Goal: Task Accomplishment & Management: Use online tool/utility

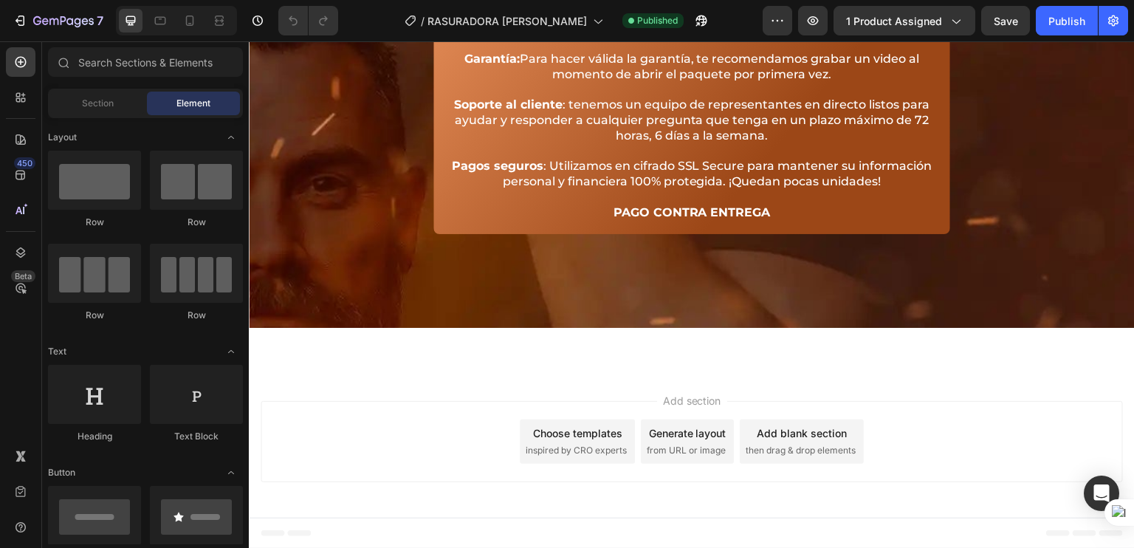
scroll to position [4758, 0]
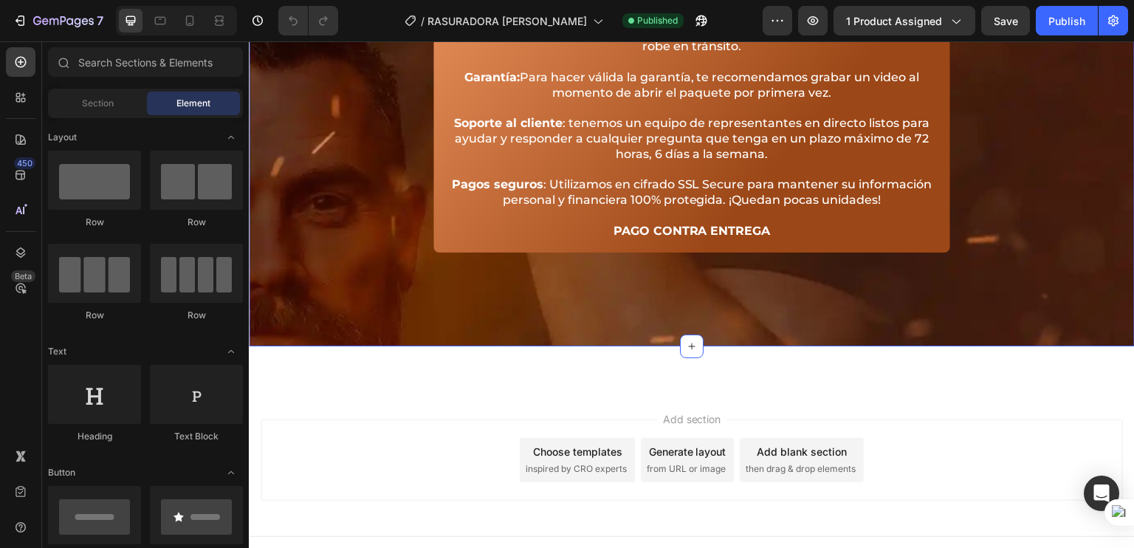
click at [309, 202] on div "Image COMPRA SIN RIESGOS Heading Icon 100% Heading Efectivo Text block Icon +90…" at bounding box center [692, 56] width 886 height 580
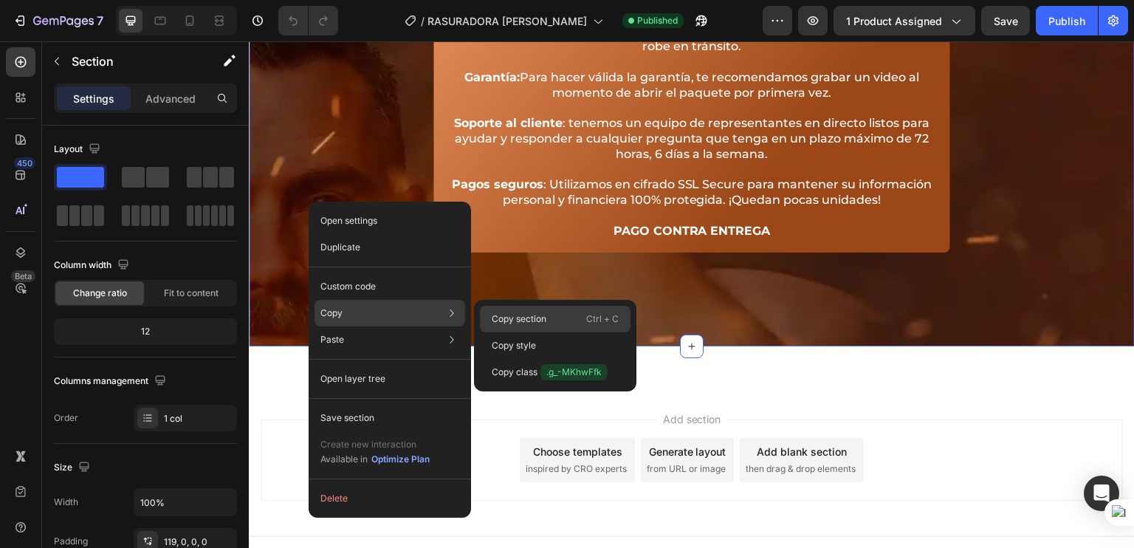
click at [531, 332] on div "Copy section Ctrl + C" at bounding box center [555, 345] width 151 height 27
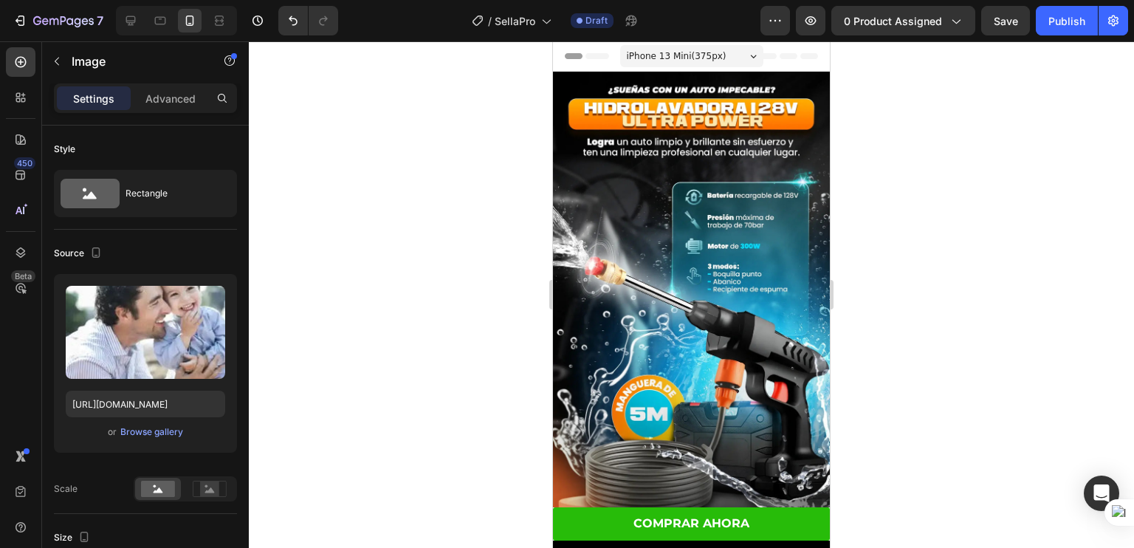
scroll to position [431, 0]
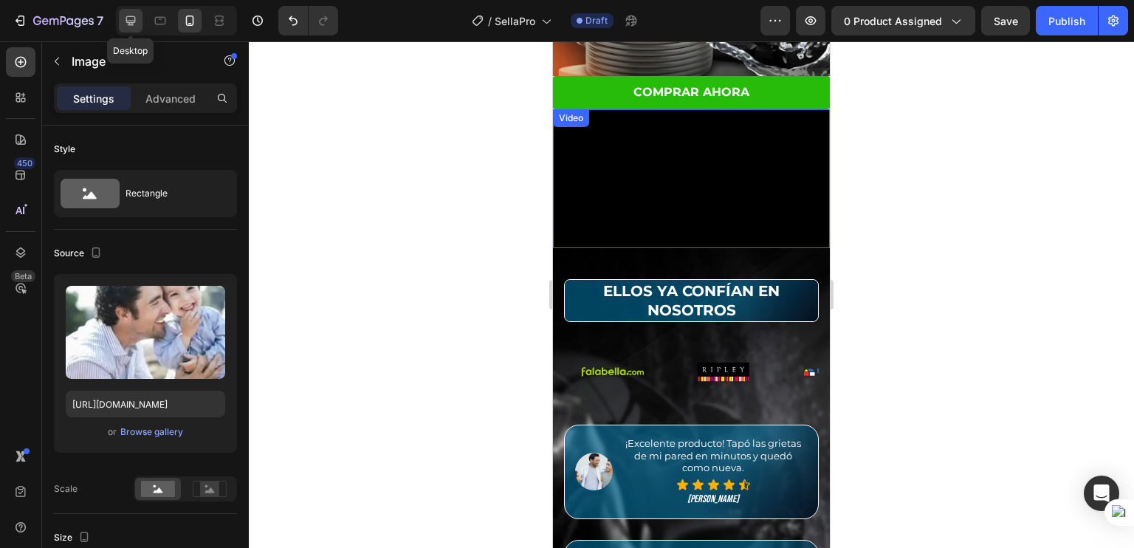
click at [125, 18] on icon at bounding box center [130, 20] width 15 height 15
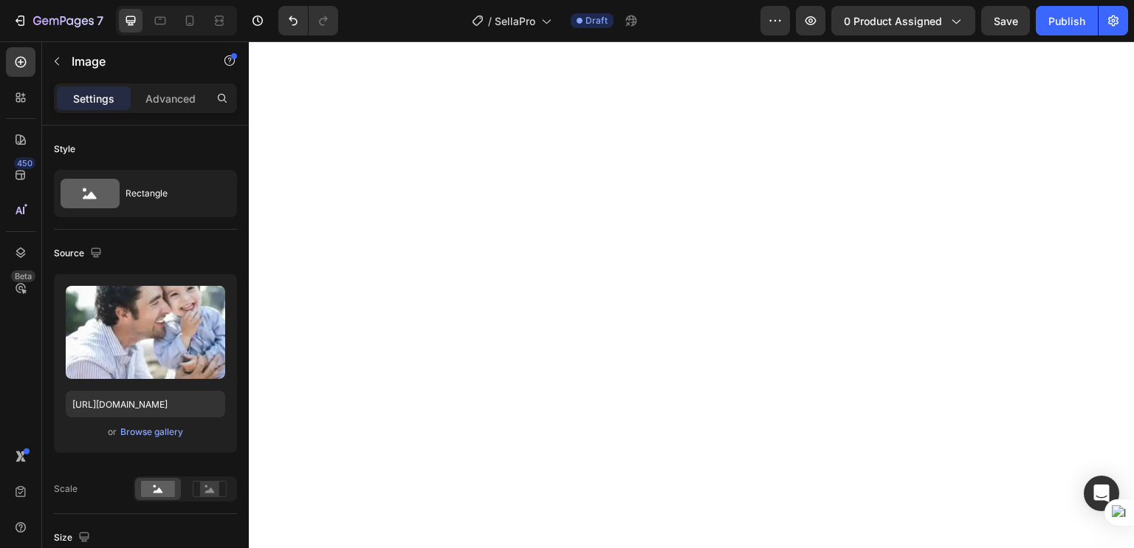
scroll to position [2514, 0]
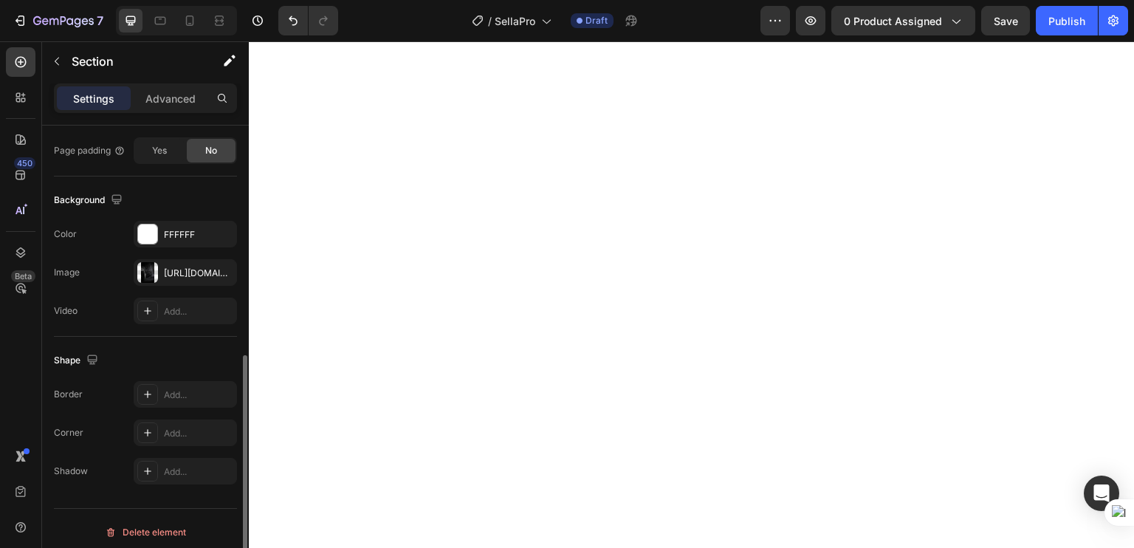
scroll to position [434, 0]
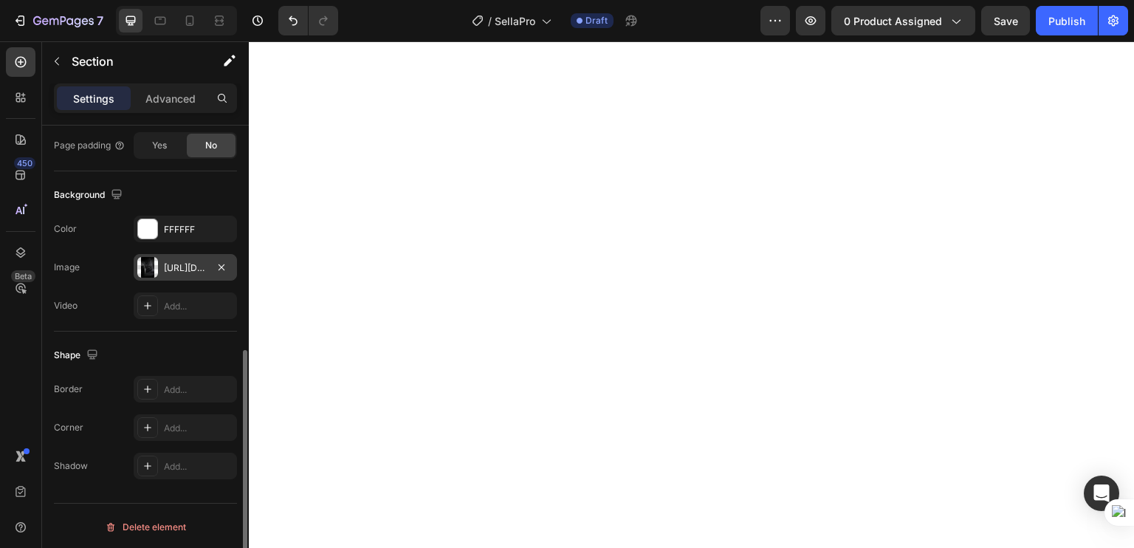
click at [189, 271] on div "[URL][DOMAIN_NAME]" at bounding box center [185, 267] width 43 height 13
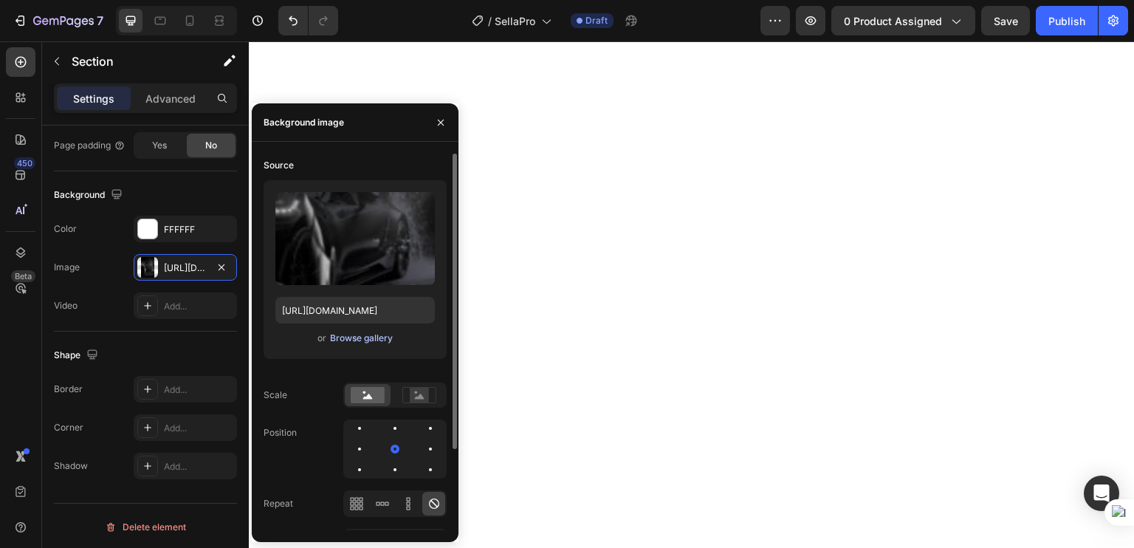
click at [338, 337] on div "Browse gallery" at bounding box center [361, 337] width 63 height 13
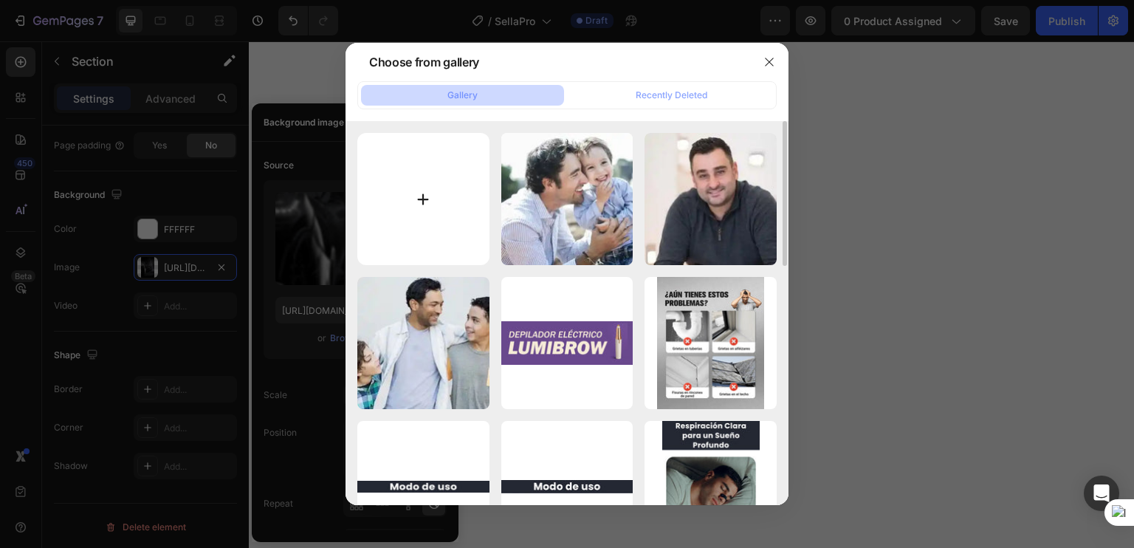
click at [436, 213] on input "file" at bounding box center [423, 199] width 132 height 132
type input "C:\fakepath\POST-SELLAPRO-6-FONDO_11zon.webp"
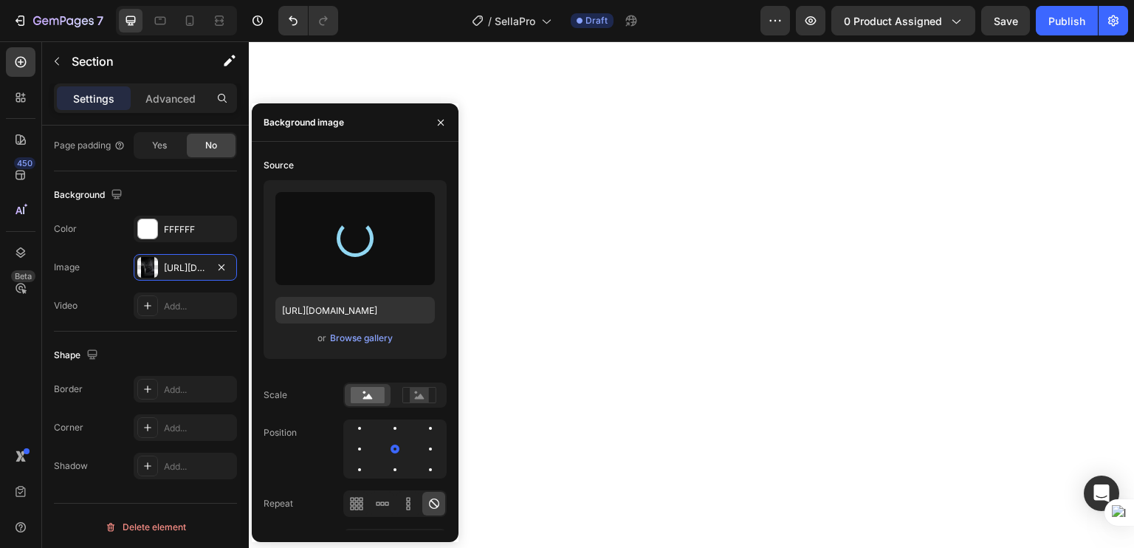
type input "[URL][DOMAIN_NAME]"
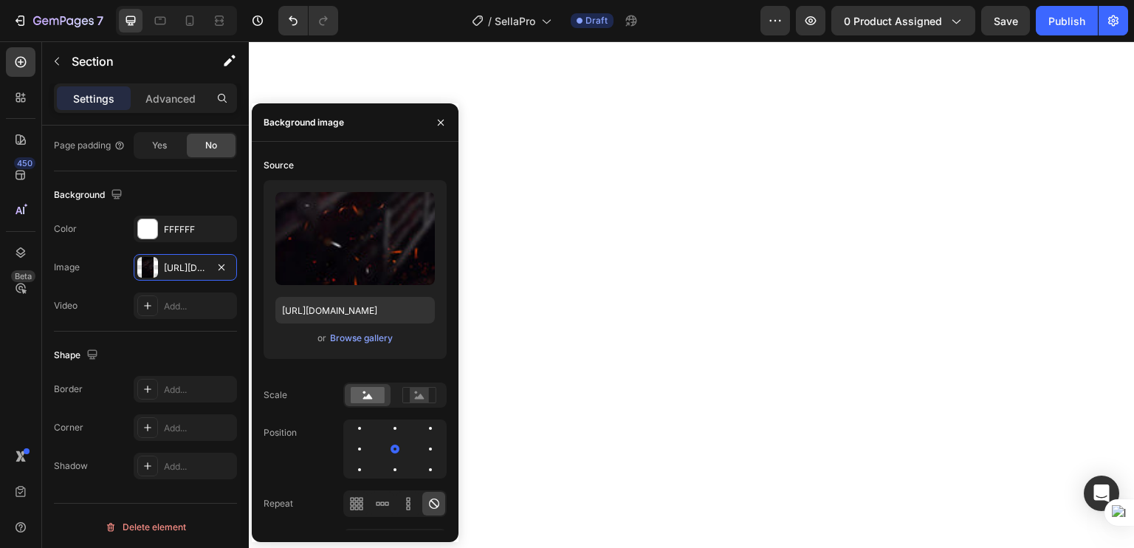
scroll to position [0, 0]
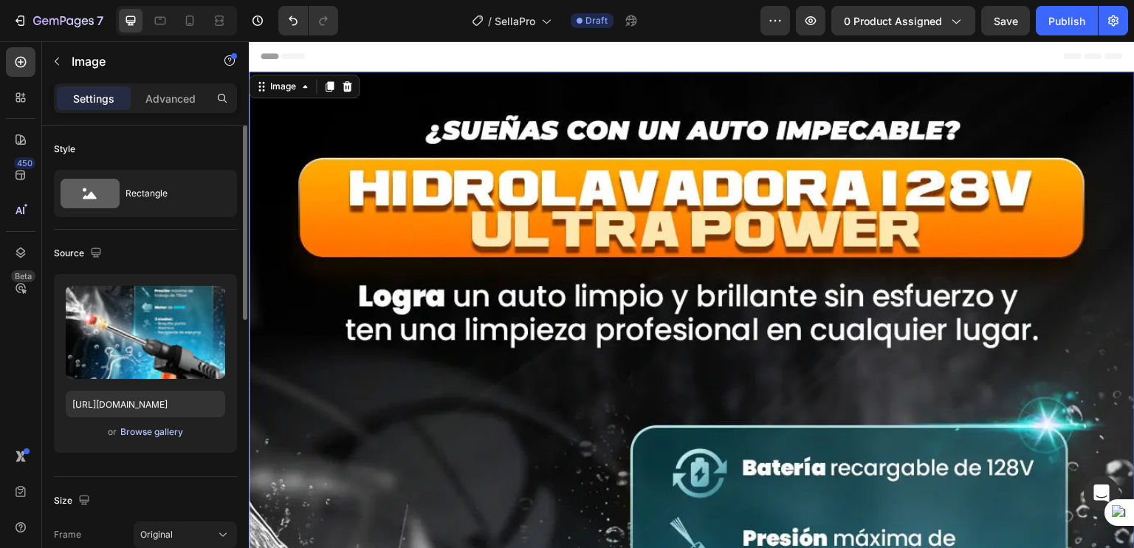
click at [134, 430] on div "Browse gallery" at bounding box center [151, 431] width 63 height 13
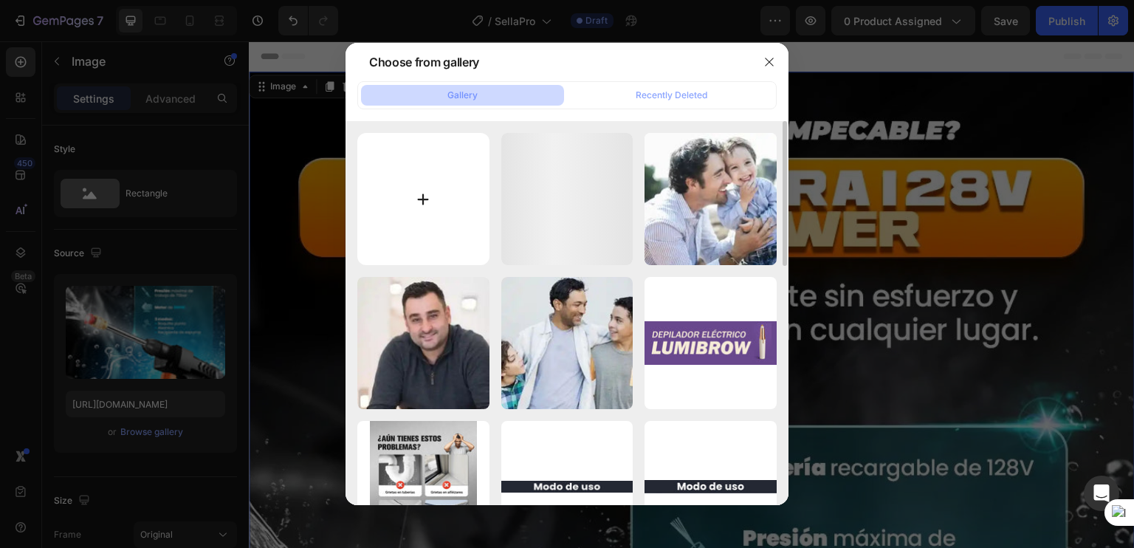
click at [423, 212] on input "file" at bounding box center [423, 199] width 132 height 132
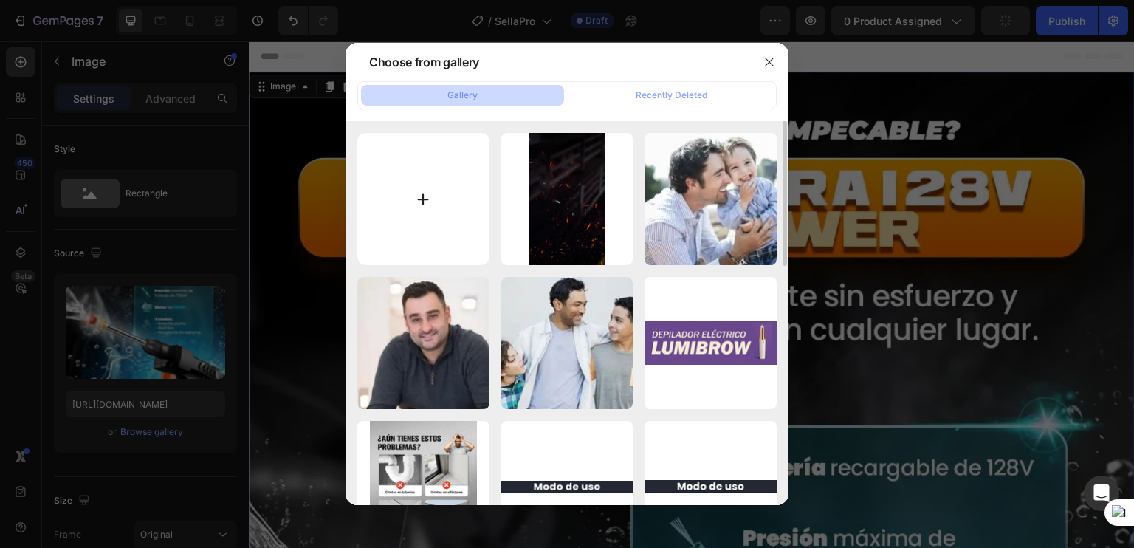
type input "C:\fakepath\POST SELLAPRO 1_11zon.webp"
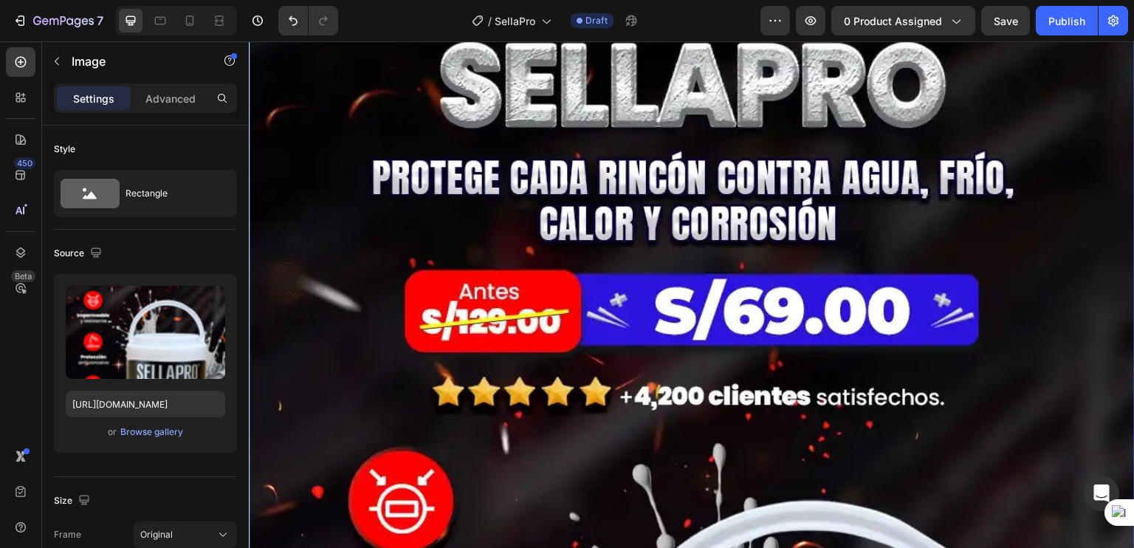
scroll to position [182, 0]
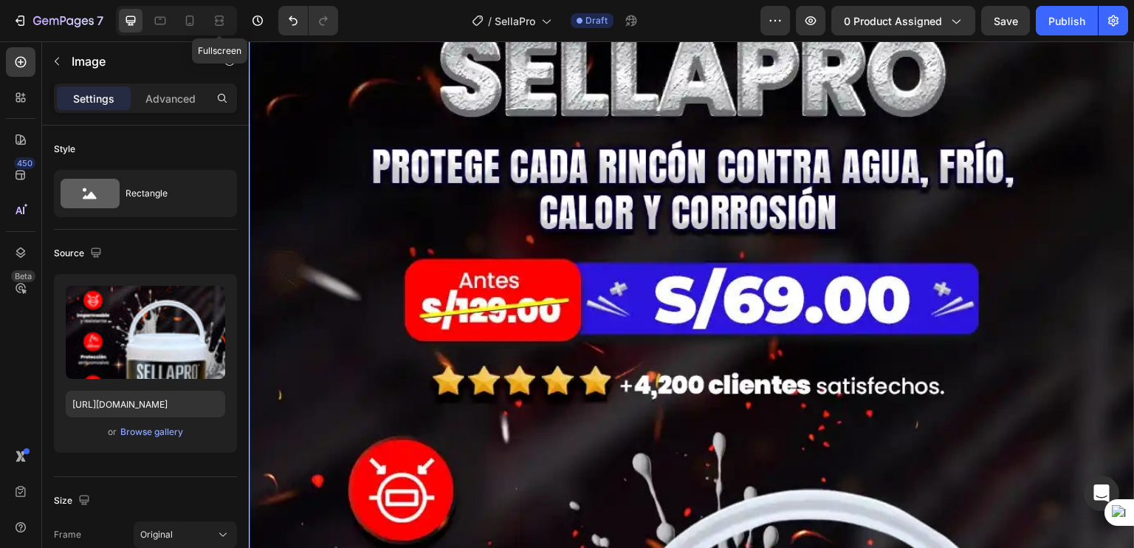
click at [203, 13] on div "Fullscreen" at bounding box center [176, 21] width 121 height 30
click at [190, 17] on icon at bounding box center [189, 20] width 15 height 15
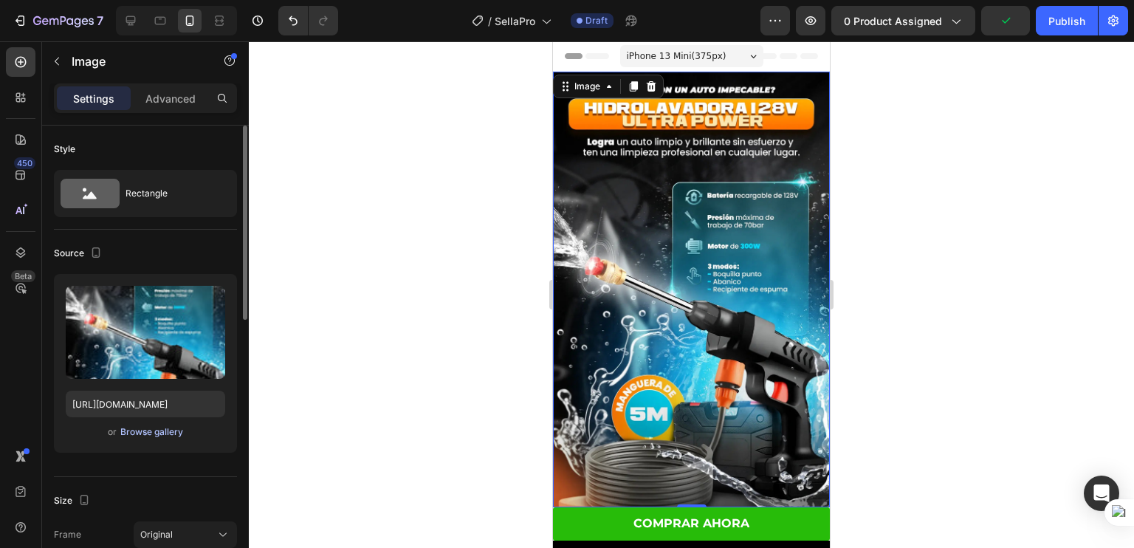
click at [147, 430] on div "Browse gallery" at bounding box center [151, 431] width 63 height 13
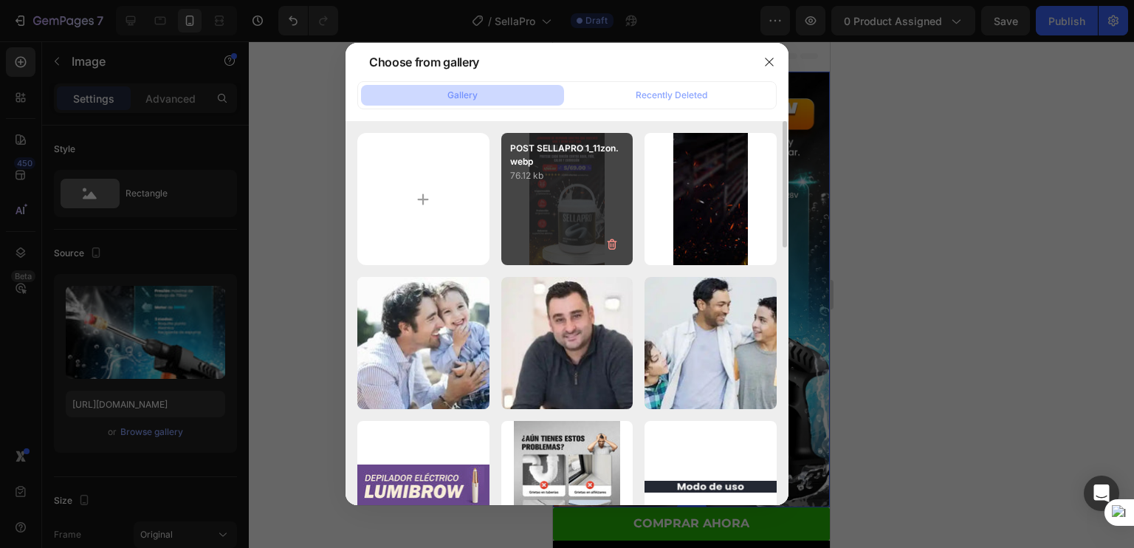
click at [592, 196] on div "POST SELLAPRO 1_11zon.webp 76.12 kb" at bounding box center [567, 199] width 132 height 132
type input "[URL][DOMAIN_NAME]"
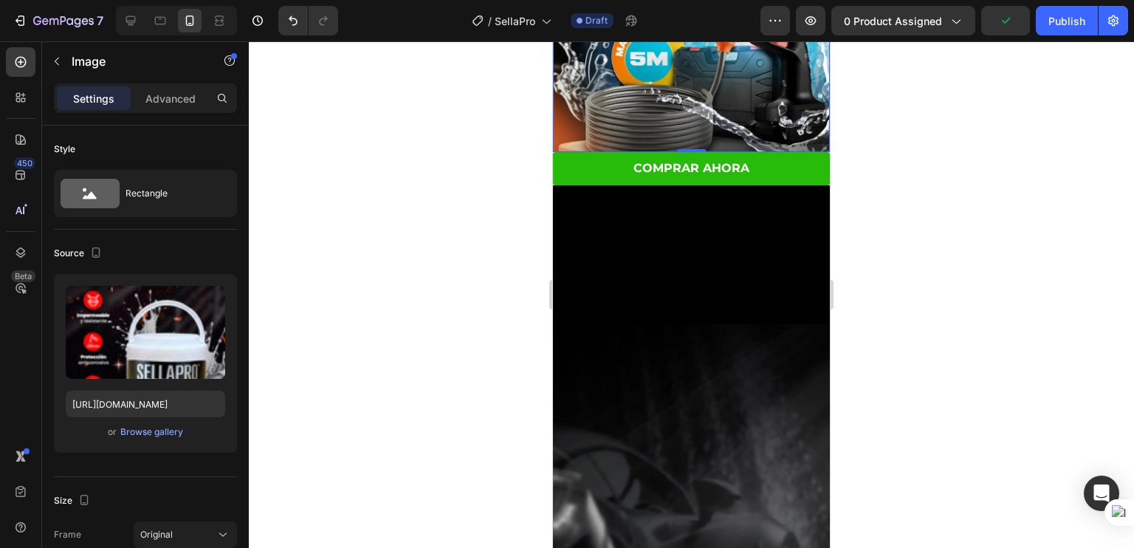
scroll to position [357, 0]
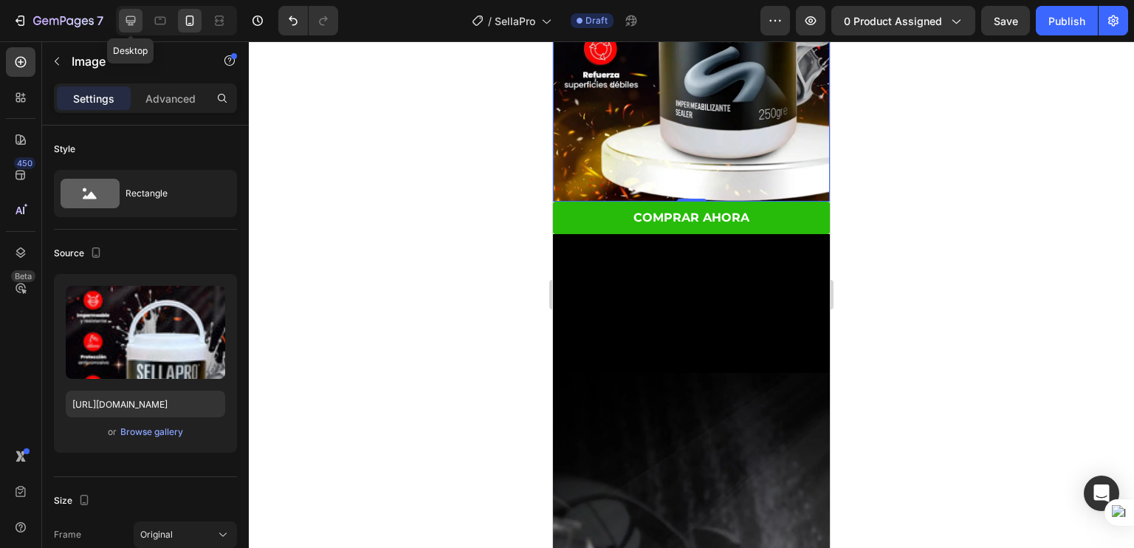
click at [141, 16] on div at bounding box center [131, 21] width 24 height 24
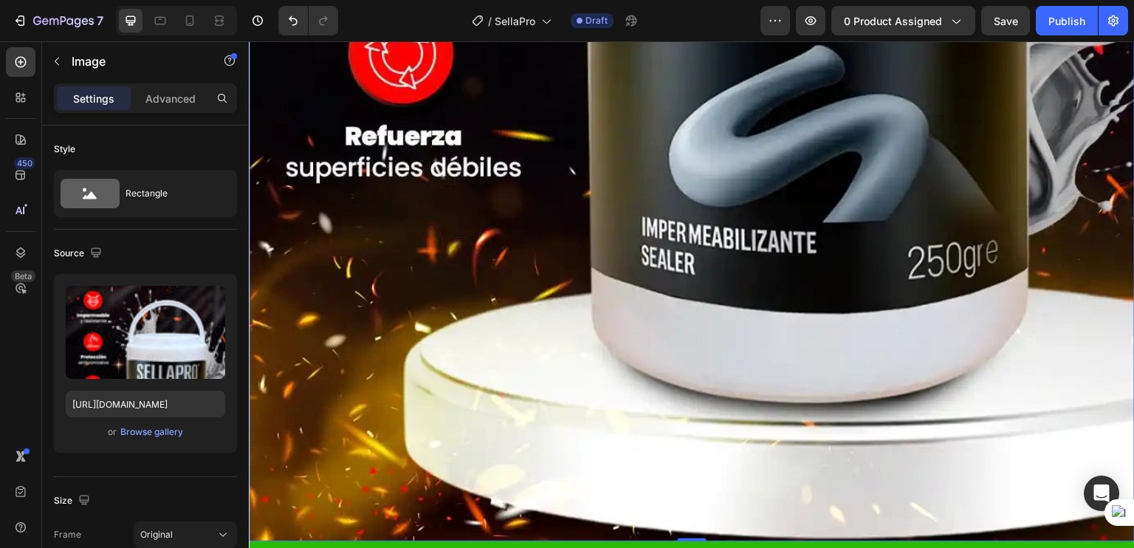
scroll to position [1090, 0]
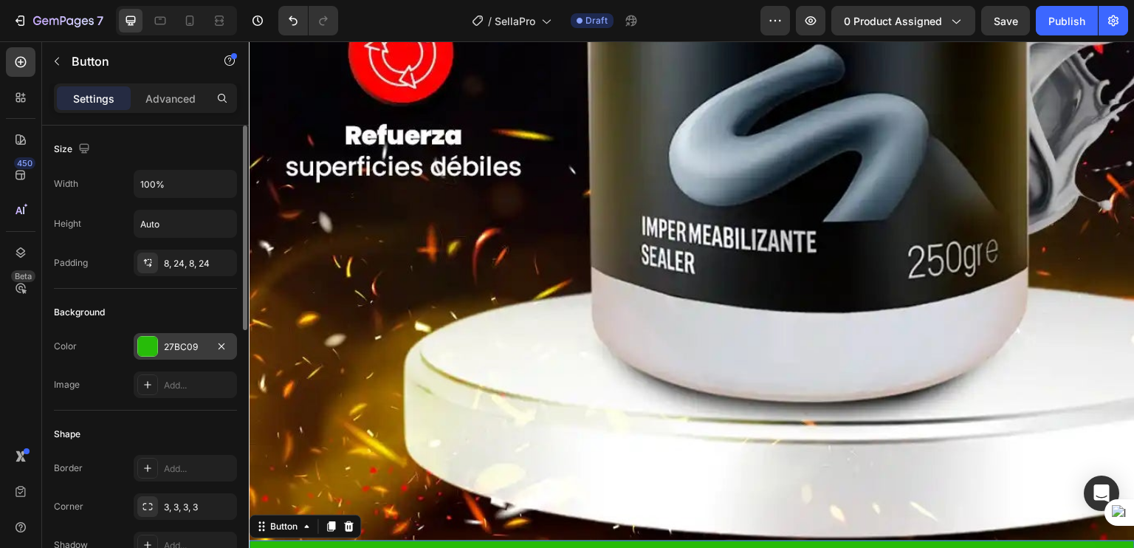
click at [180, 346] on div "27BC09" at bounding box center [185, 346] width 43 height 13
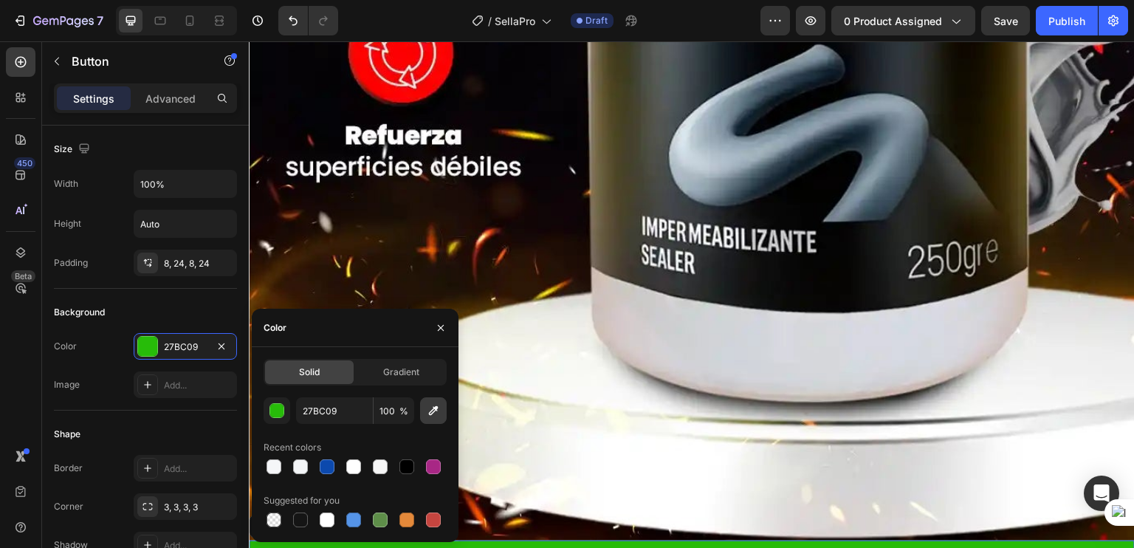
click at [439, 412] on icon "button" at bounding box center [433, 410] width 15 height 15
type input "FF0100"
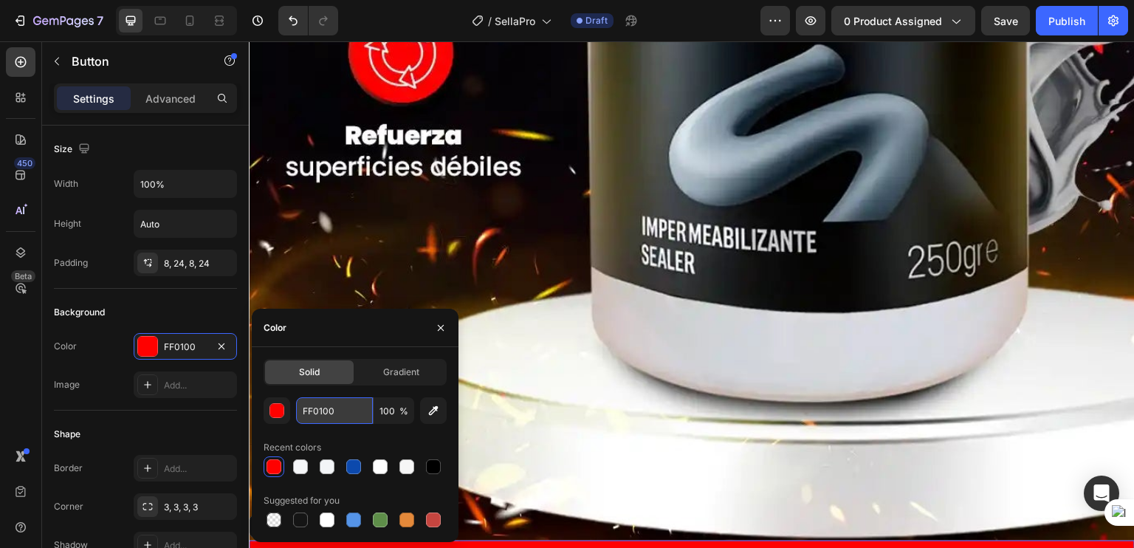
click at [330, 410] on input "FF0100" at bounding box center [334, 410] width 77 height 27
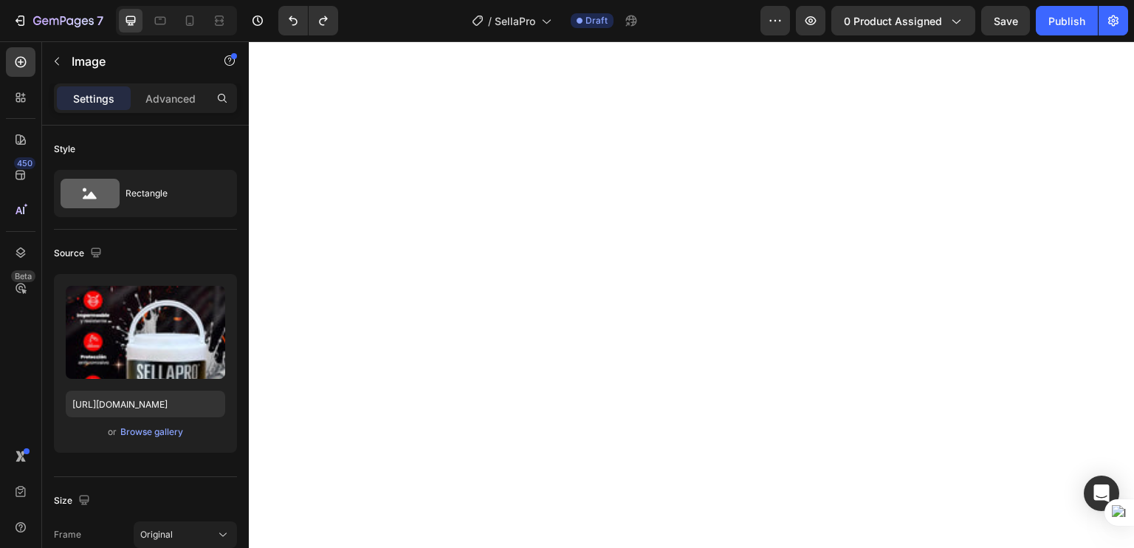
scroll to position [2465, 0]
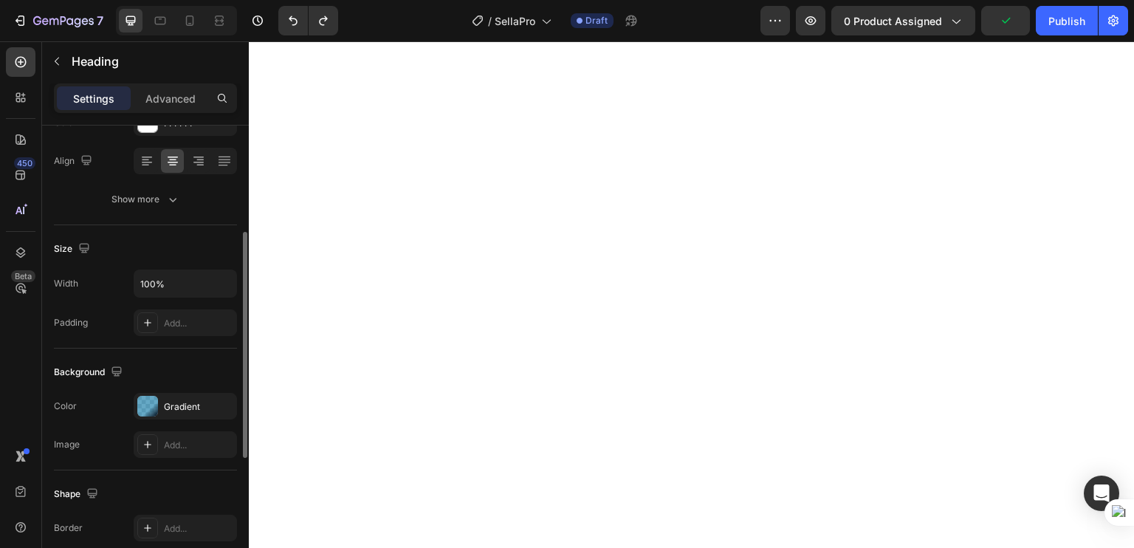
scroll to position [220, 0]
click at [164, 393] on div "Gradient" at bounding box center [185, 404] width 103 height 27
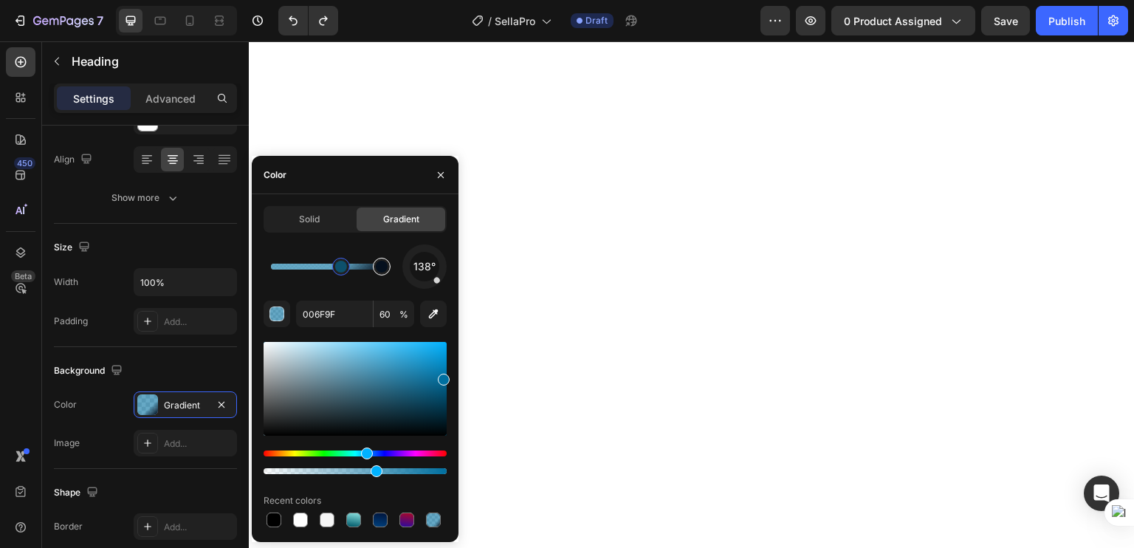
type input "05101E"
type input "100"
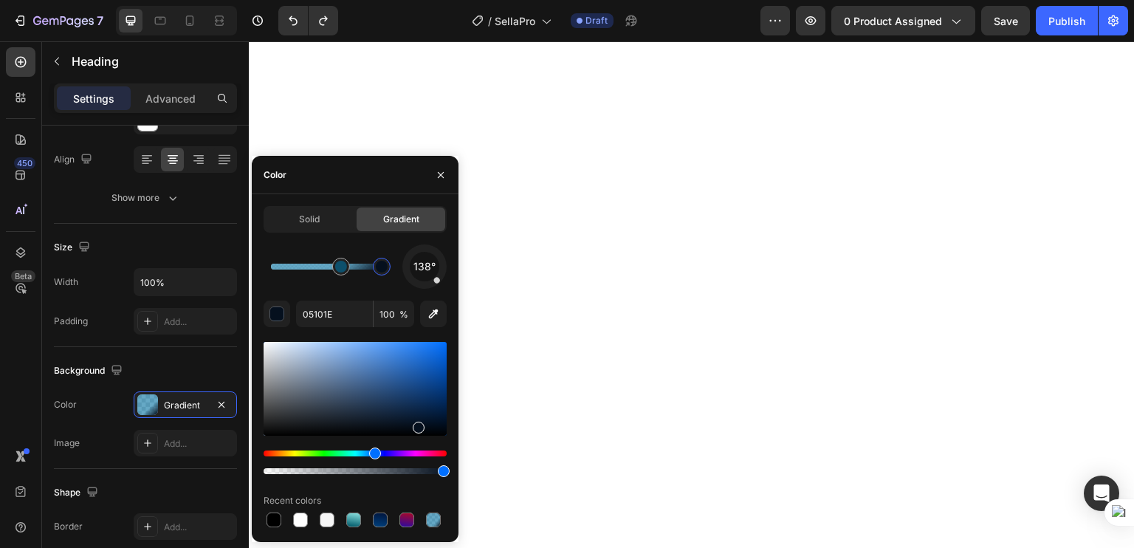
click at [382, 263] on div at bounding box center [382, 267] width 12 height 12
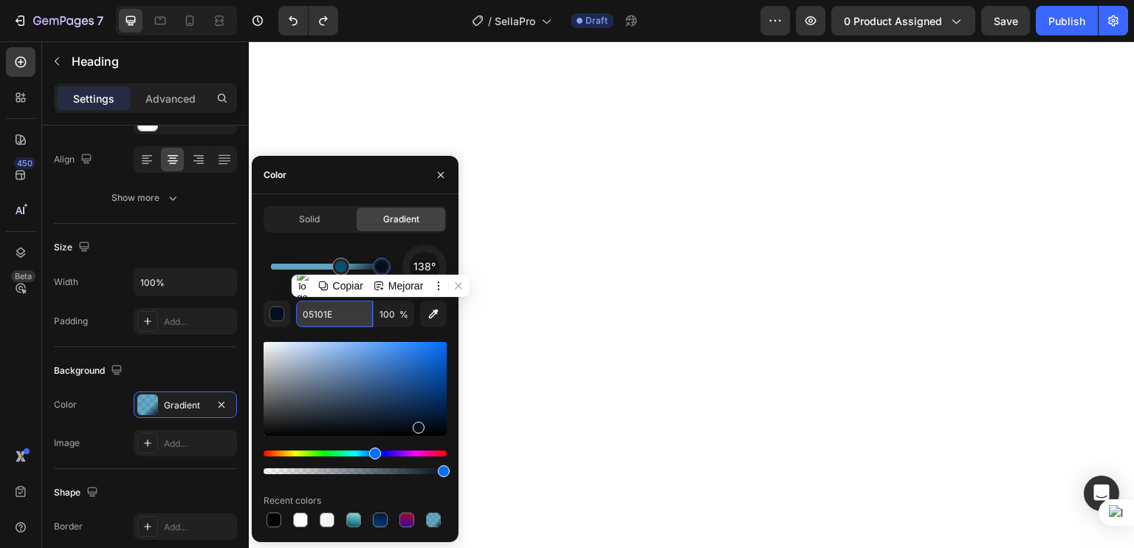
click at [331, 317] on input "05101E" at bounding box center [334, 313] width 77 height 27
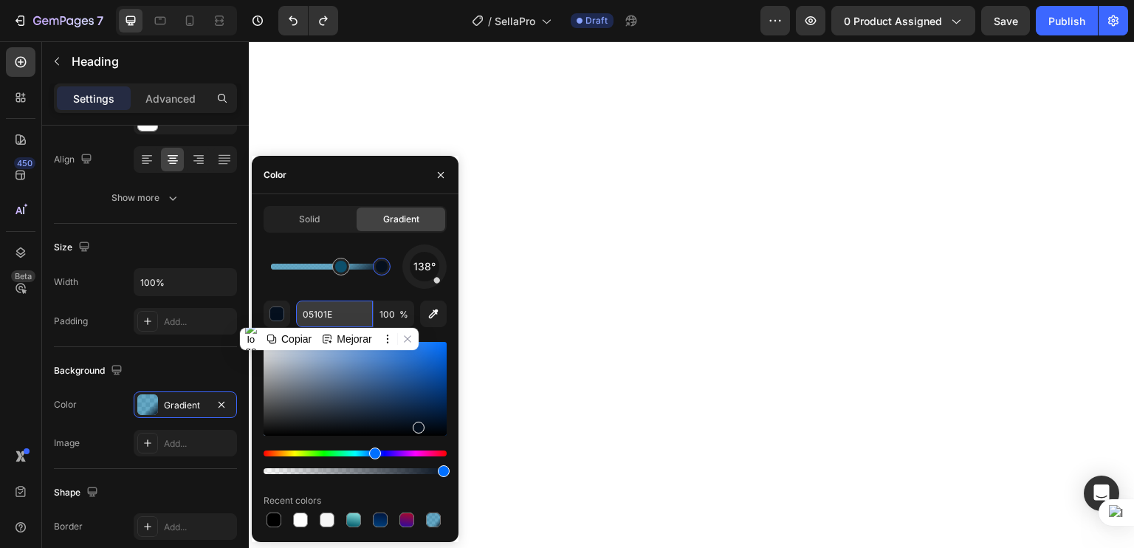
paste input "FF0100"
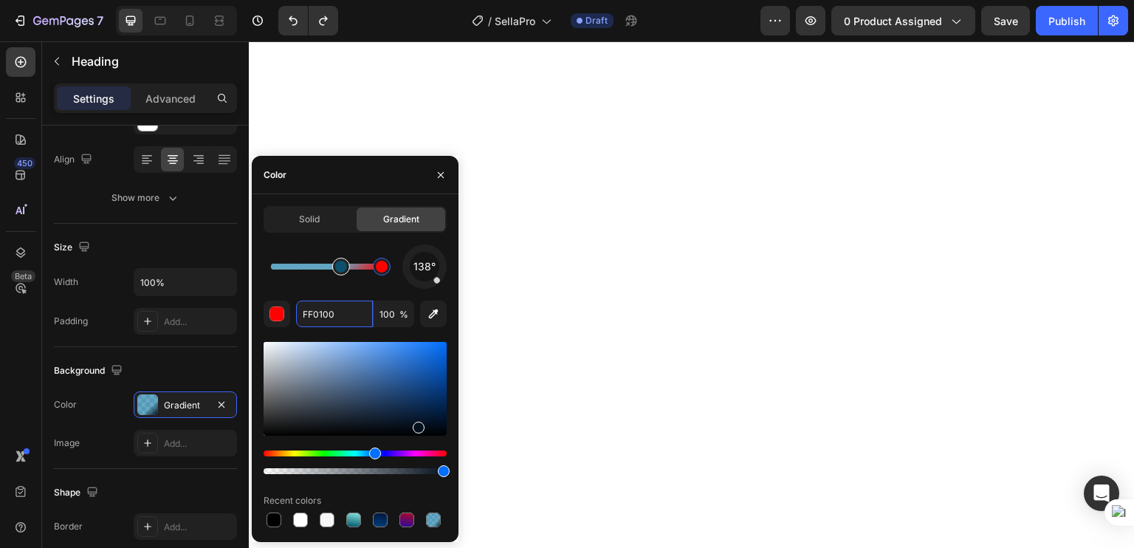
type input "006F9F"
type input "60"
click at [341, 275] on div at bounding box center [341, 267] width 18 height 18
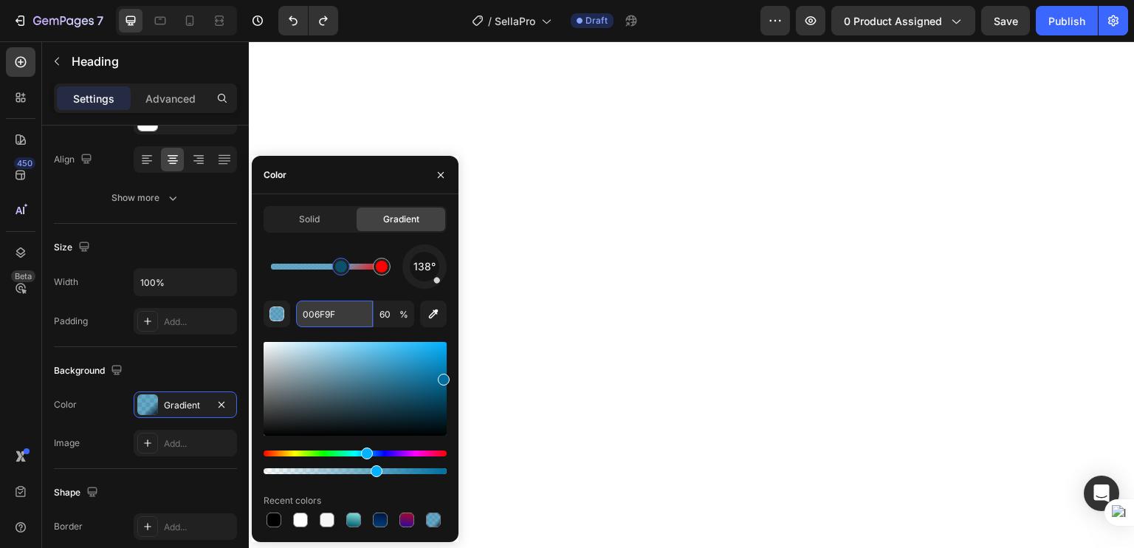
click at [338, 312] on input "006F9F" at bounding box center [334, 313] width 77 height 27
paste input "FF0100"
type input "FF0100"
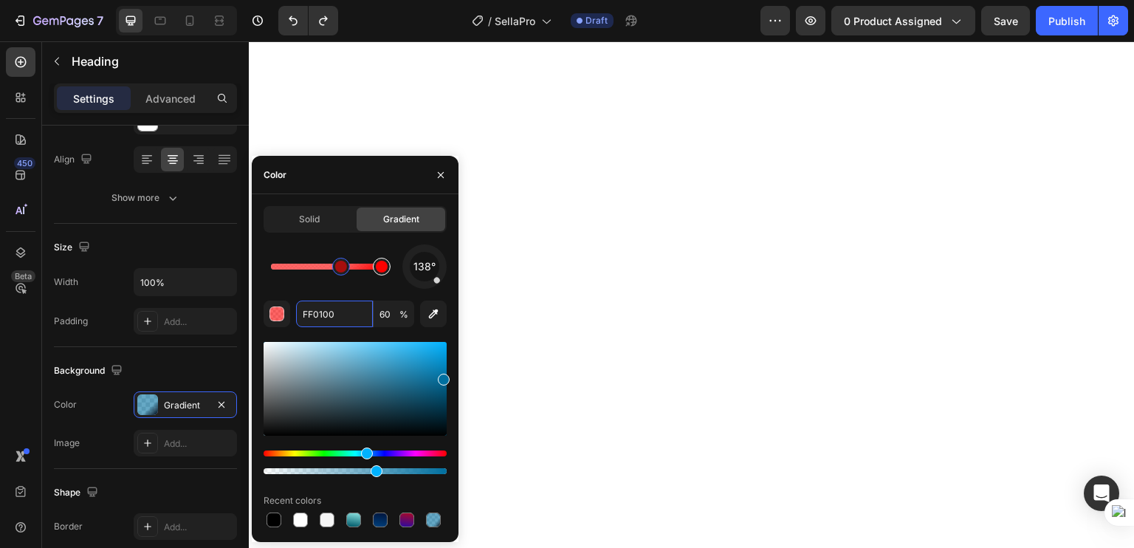
type input "100"
click at [377, 271] on div at bounding box center [382, 267] width 12 height 12
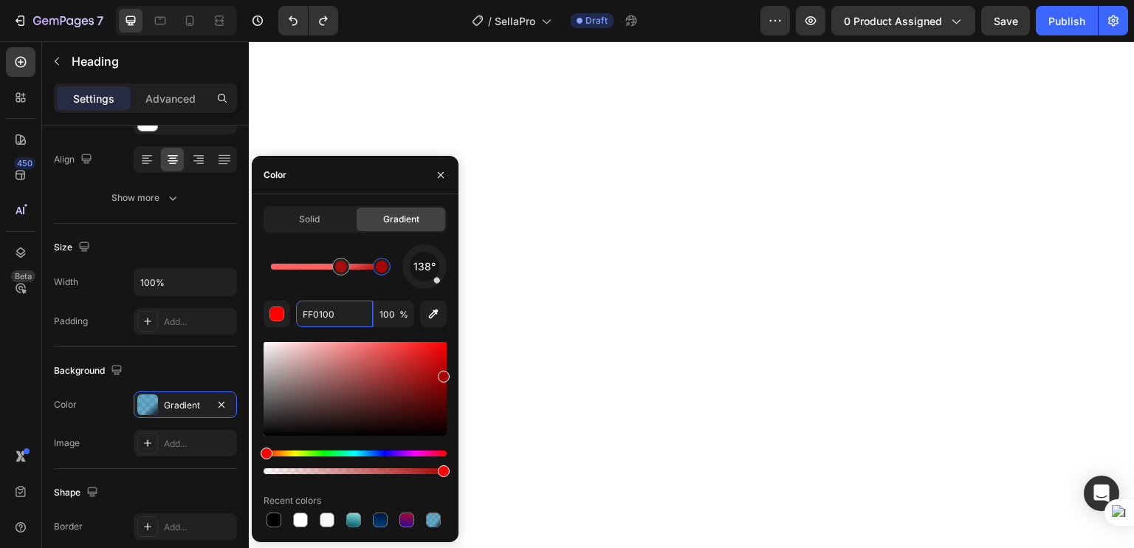
click at [442, 374] on div at bounding box center [355, 389] width 183 height 94
click at [369, 267] on div at bounding box center [381, 266] width 27 height 27
click at [360, 269] on div at bounding box center [327, 267] width 113 height 6
drag, startPoint x: 360, startPoint y: 269, endPoint x: 267, endPoint y: 256, distance: 94.0
click at [267, 261] on div at bounding box center [271, 267] width 12 height 12
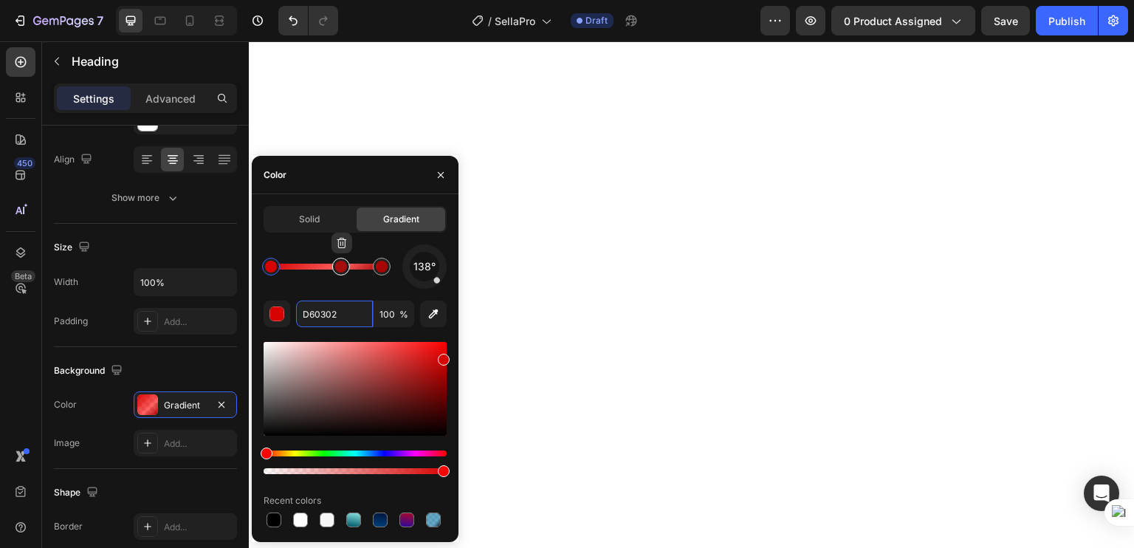
type input "FF0100"
type input "60"
drag, startPoint x: 343, startPoint y: 270, endPoint x: 319, endPoint y: 268, distance: 23.7
click at [319, 268] on div at bounding box center [318, 267] width 12 height 12
type input "D60302"
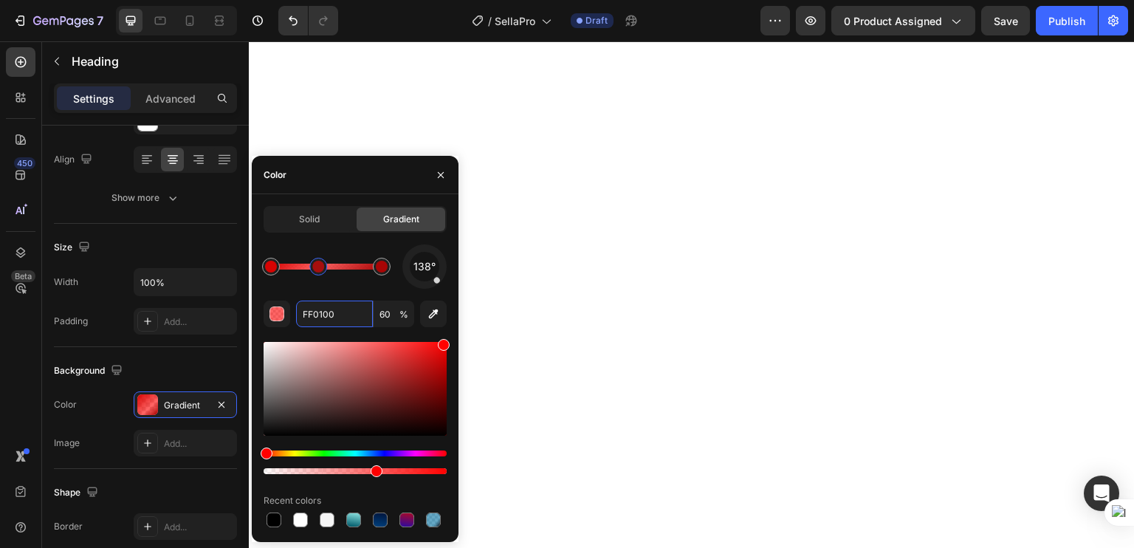
type input "100"
click at [375, 274] on div at bounding box center [381, 266] width 27 height 27
click at [357, 299] on div "138° A80505 100 % Recent colors" at bounding box center [355, 387] width 183 height 286
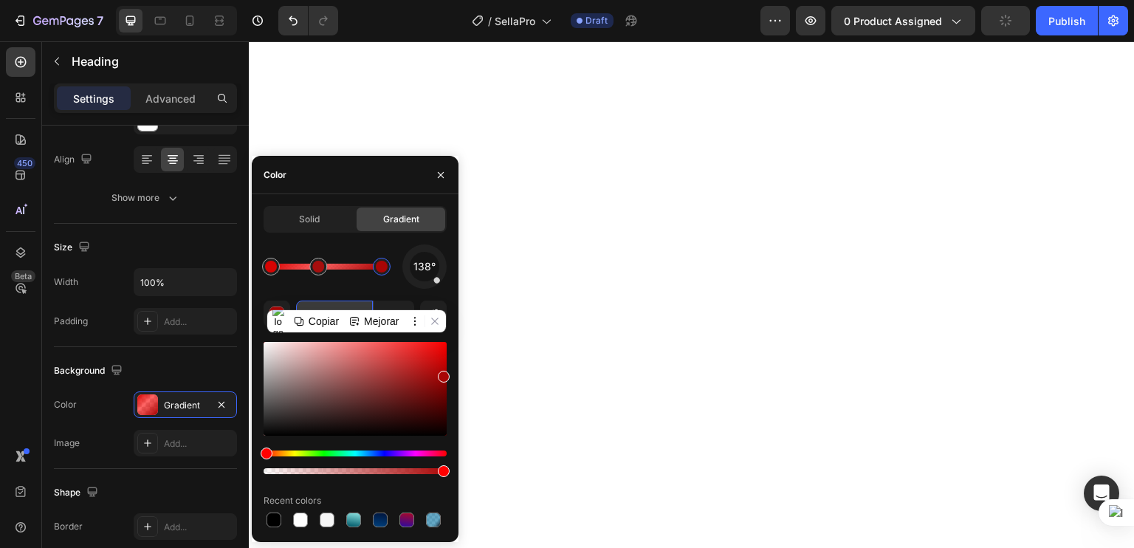
click at [343, 309] on input "A80505" at bounding box center [334, 313] width 77 height 27
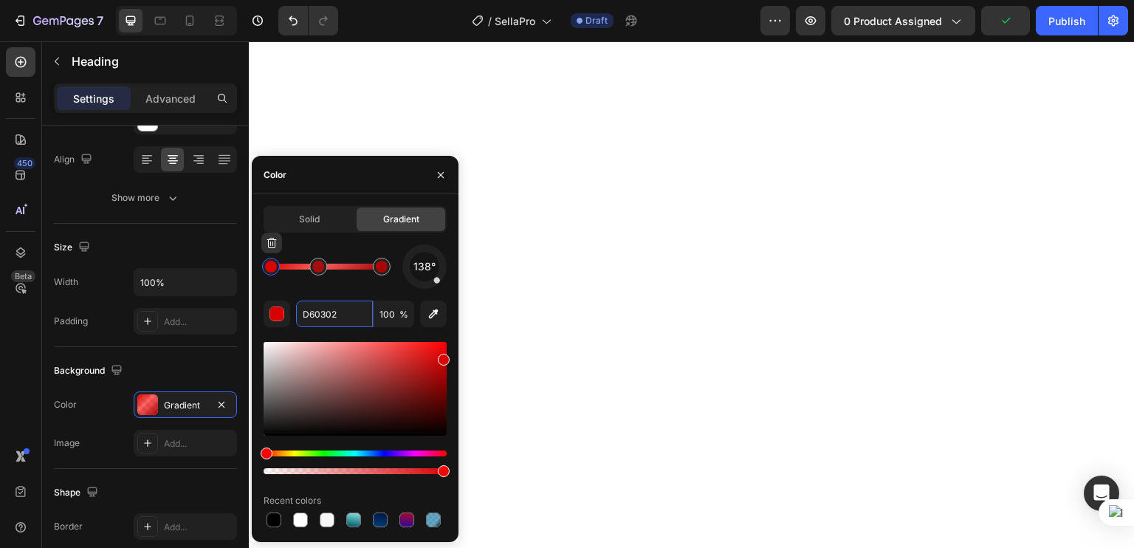
click at [272, 273] on div at bounding box center [271, 267] width 18 height 18
click at [331, 314] on input "D60302" at bounding box center [334, 313] width 77 height 27
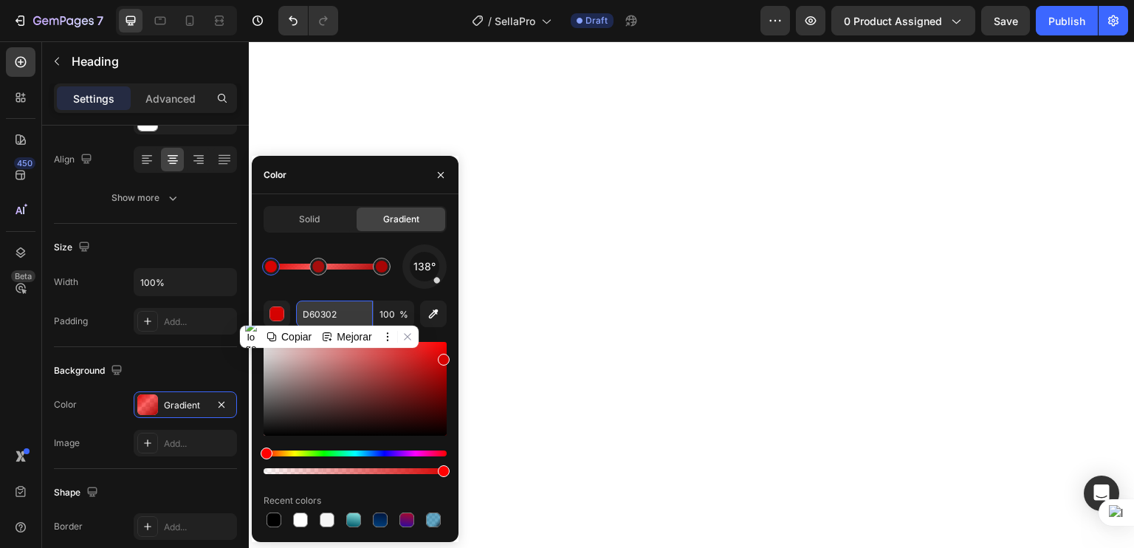
paste input "A80505"
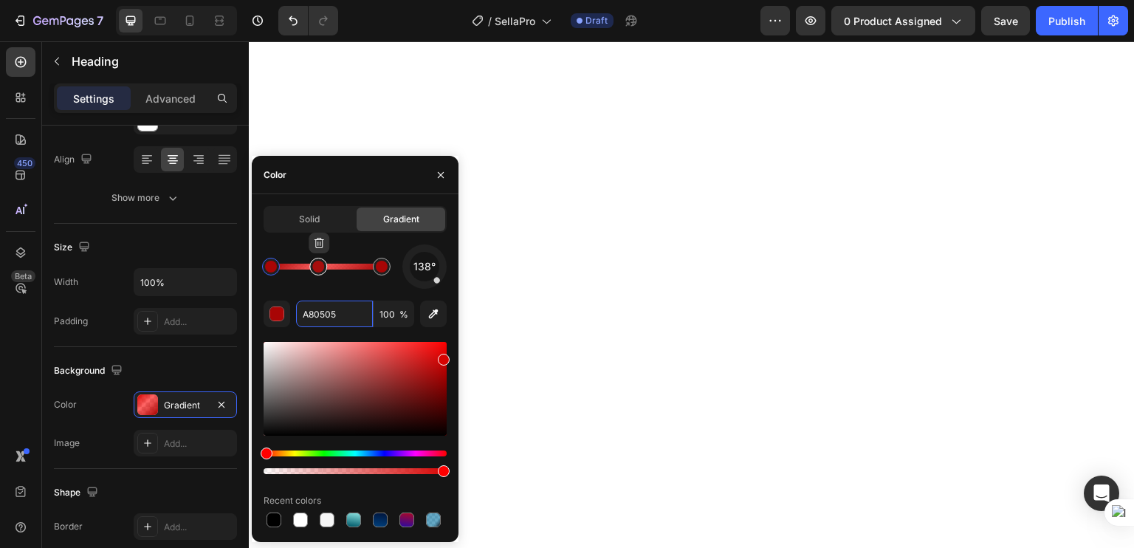
type input "FF0100"
type input "60"
drag, startPoint x: 321, startPoint y: 265, endPoint x: 331, endPoint y: 265, distance: 9.6
click at [331, 265] on div at bounding box center [330, 267] width 12 height 12
type input "A80505"
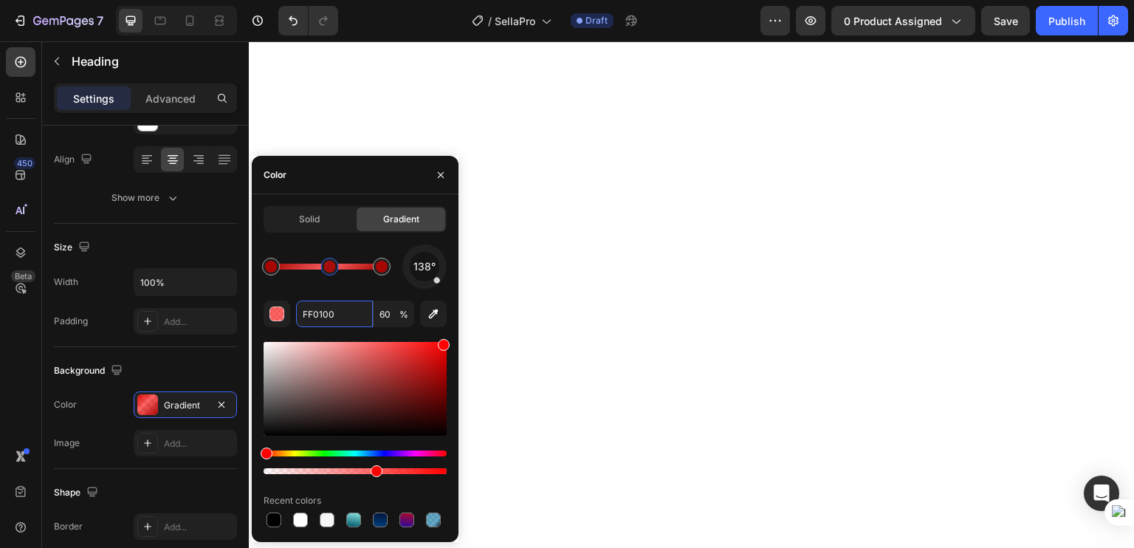
type input "100"
click at [381, 274] on div at bounding box center [382, 267] width 18 height 18
type input "FF0100"
type input "60"
click at [324, 269] on div at bounding box center [330, 267] width 12 height 12
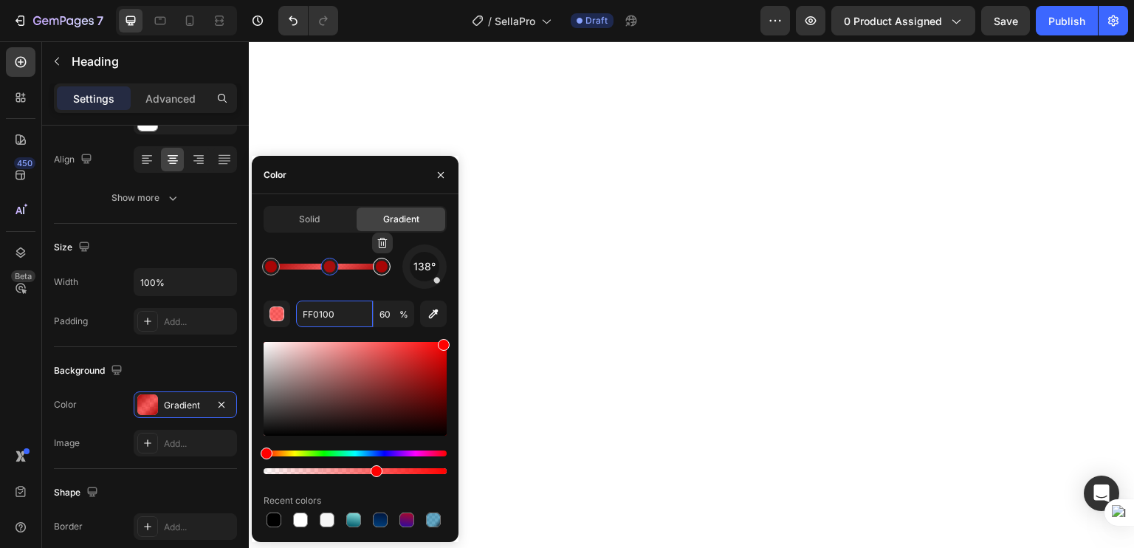
type input "A80505"
type input "100"
click at [376, 269] on div at bounding box center [382, 267] width 12 height 12
click at [441, 389] on div at bounding box center [355, 389] width 183 height 94
click at [338, 320] on input "7C0404" at bounding box center [334, 313] width 77 height 27
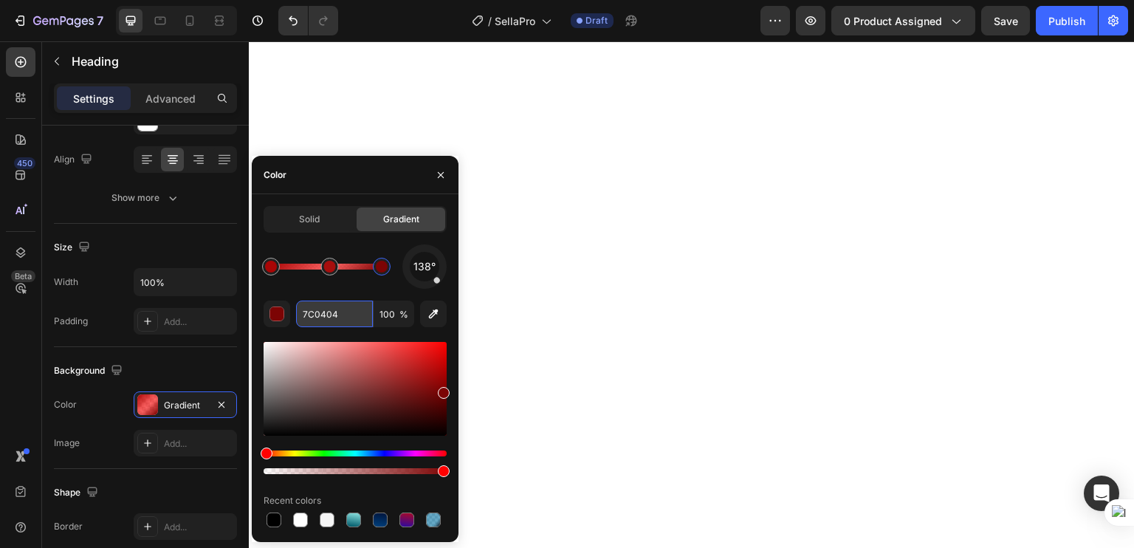
click at [338, 320] on input "7C0404" at bounding box center [334, 313] width 77 height 27
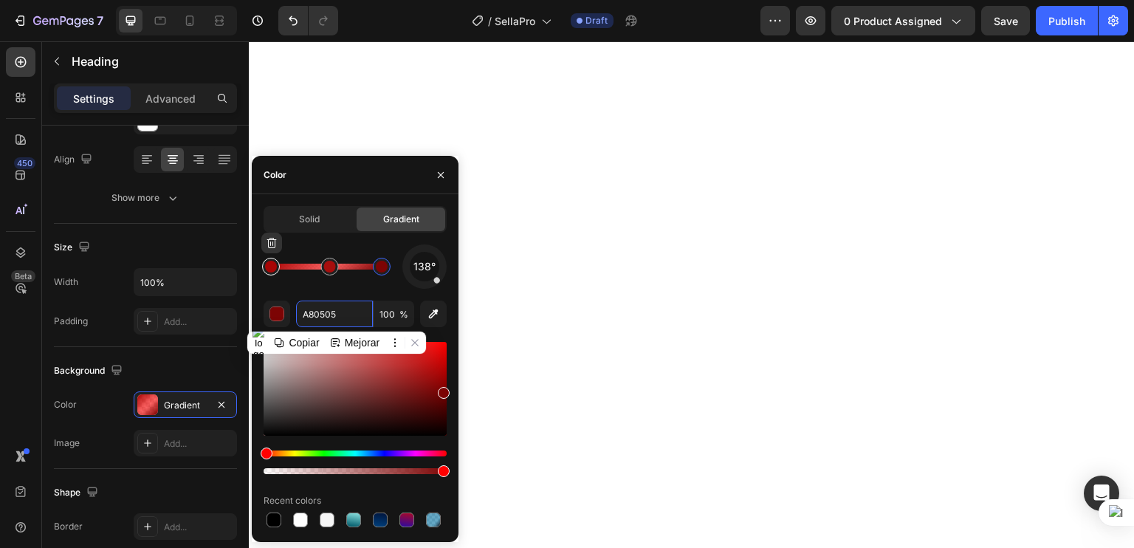
click at [278, 268] on div at bounding box center [271, 267] width 18 height 18
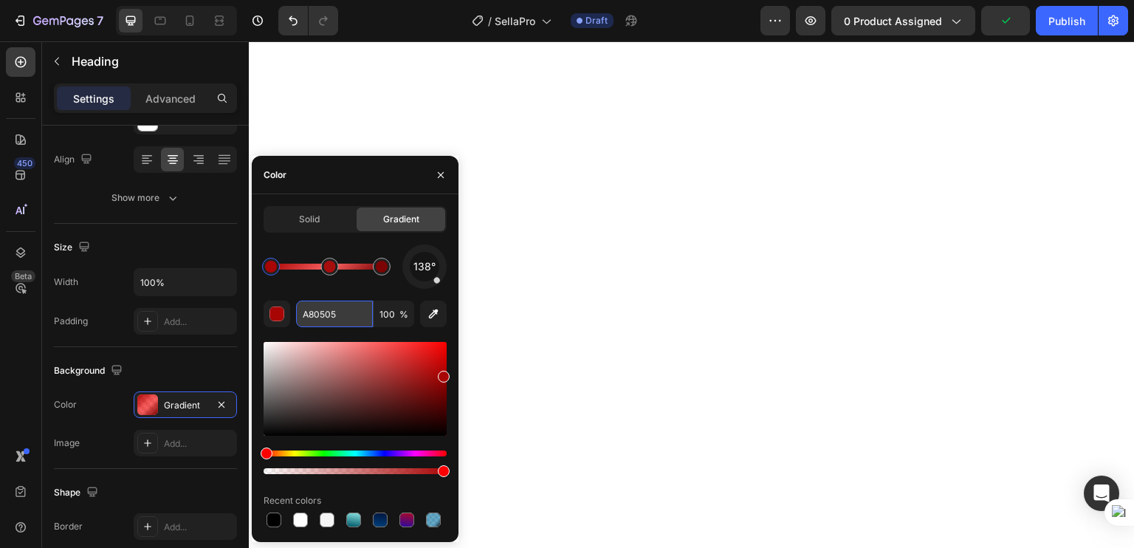
click at [326, 315] on input "A80505" at bounding box center [334, 313] width 77 height 27
paste input "7C0404"
type input "7C0404"
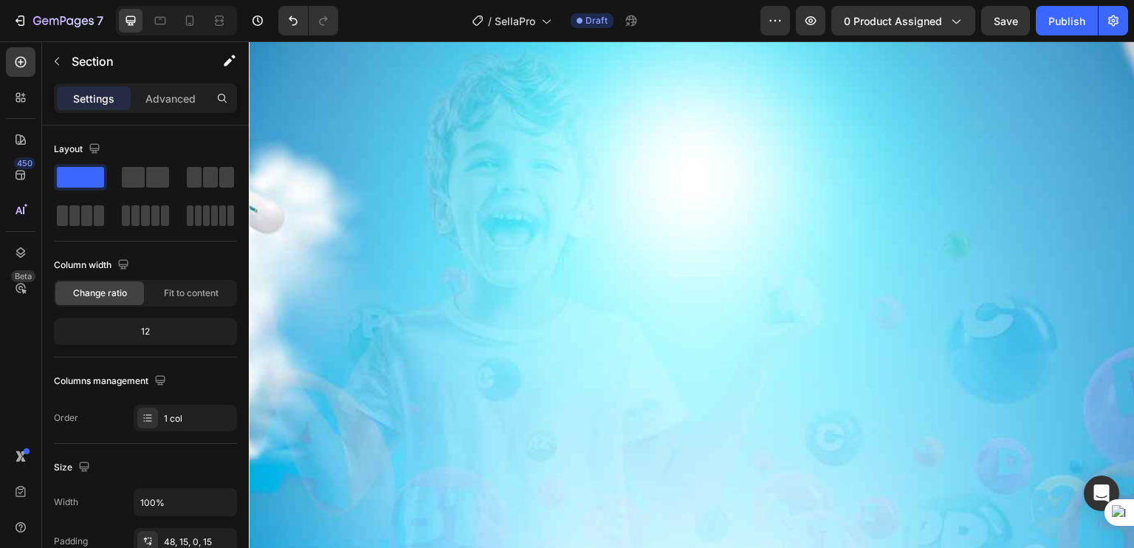
scroll to position [2690, 0]
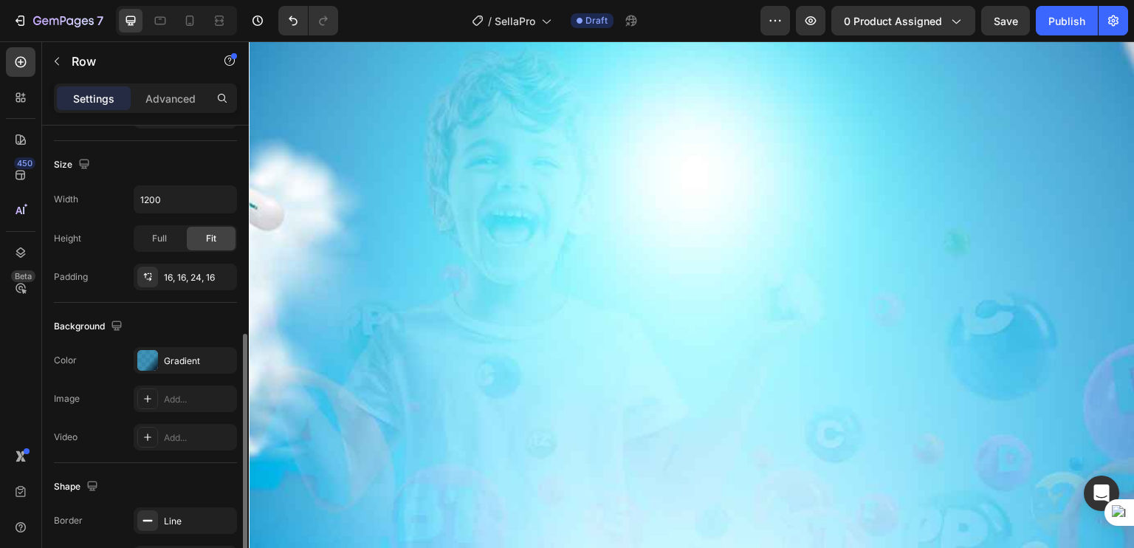
scroll to position [434, 0]
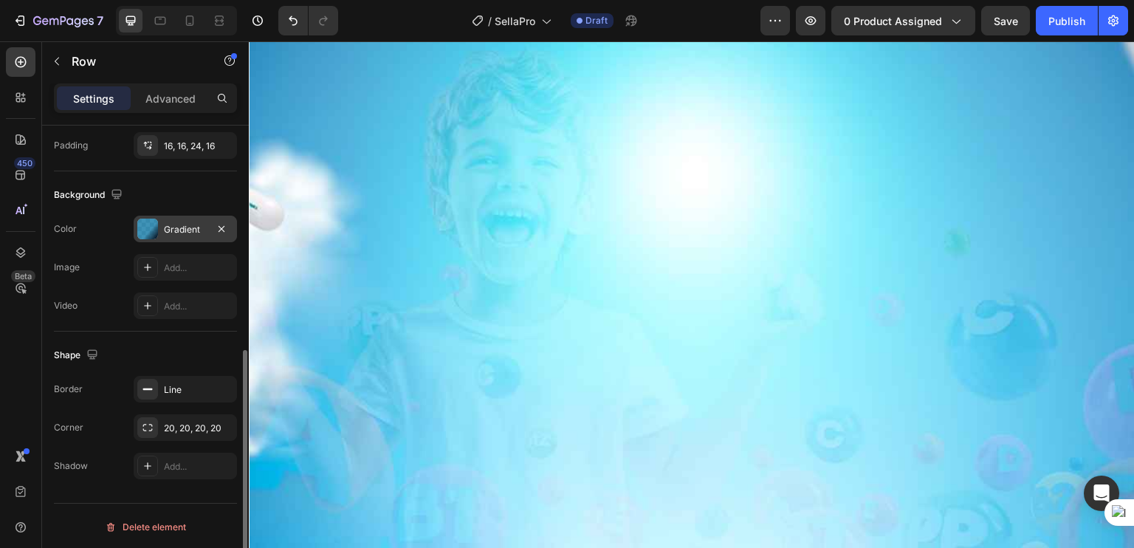
click at [165, 239] on div "Gradient" at bounding box center [185, 229] width 103 height 27
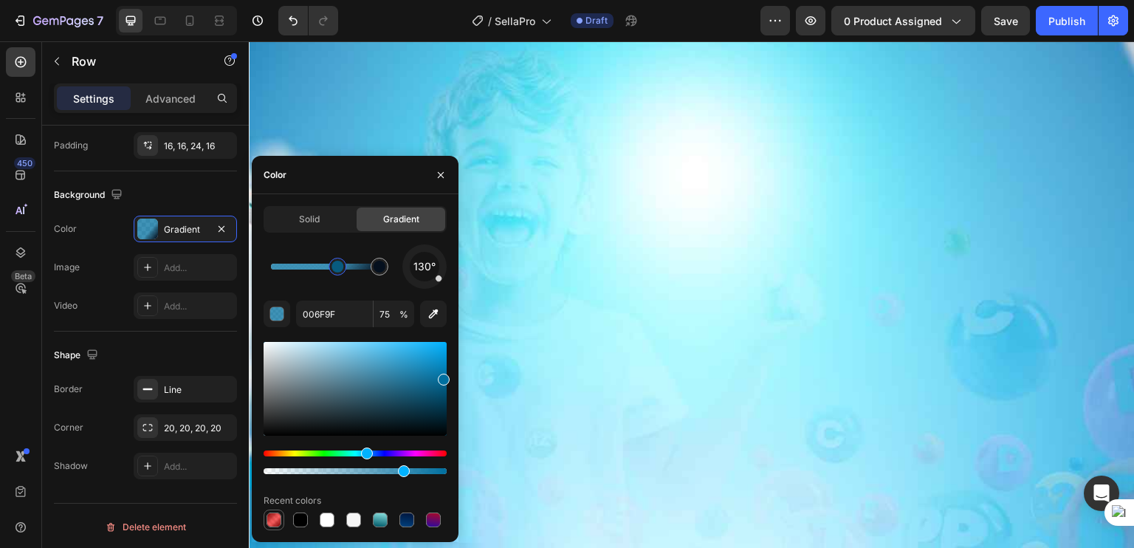
click at [272, 517] on div at bounding box center [273, 519] width 15 height 15
type input "7C0404"
type input "100"
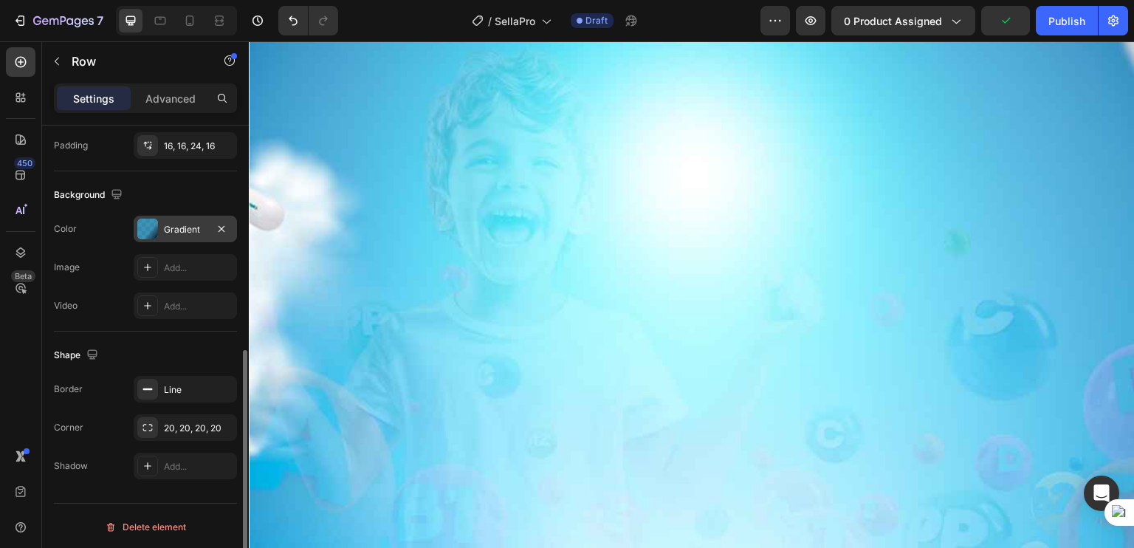
click at [159, 230] on div "Gradient" at bounding box center [185, 229] width 103 height 27
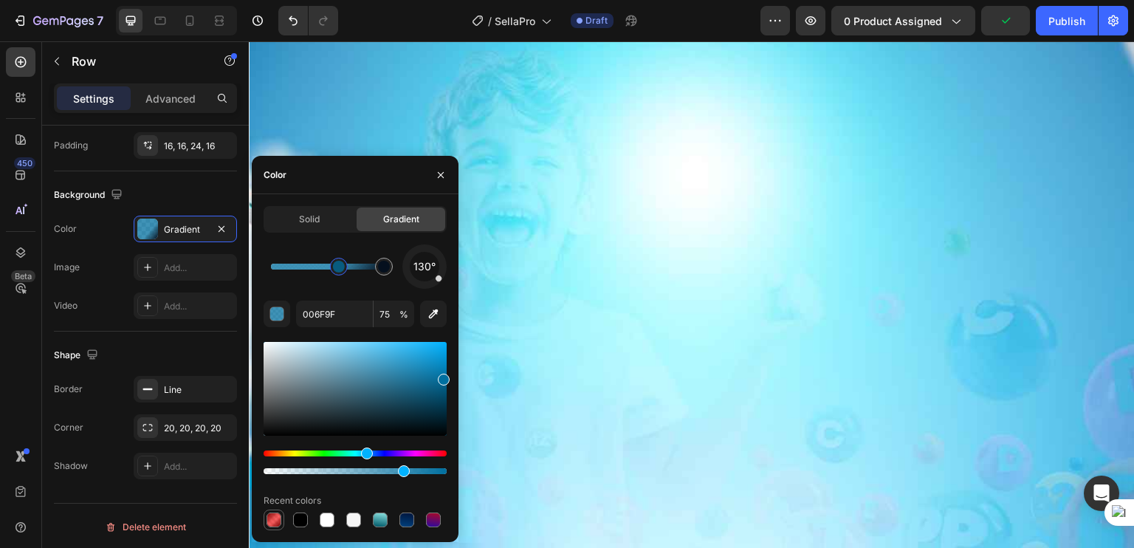
click at [275, 524] on div at bounding box center [273, 519] width 15 height 15
type input "7C0404"
type input "100"
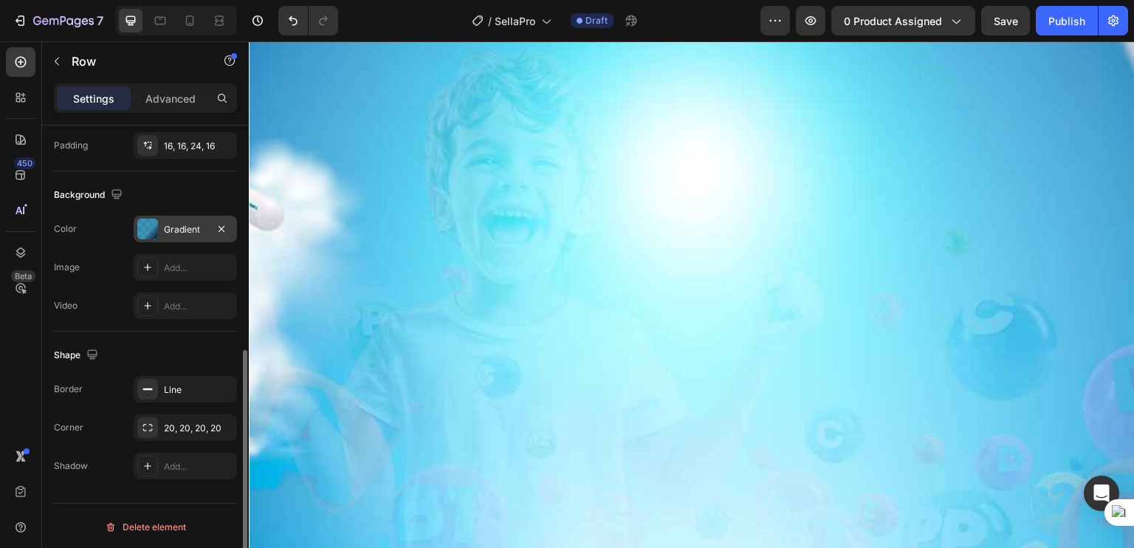
click at [156, 241] on div "Gradient" at bounding box center [185, 229] width 103 height 27
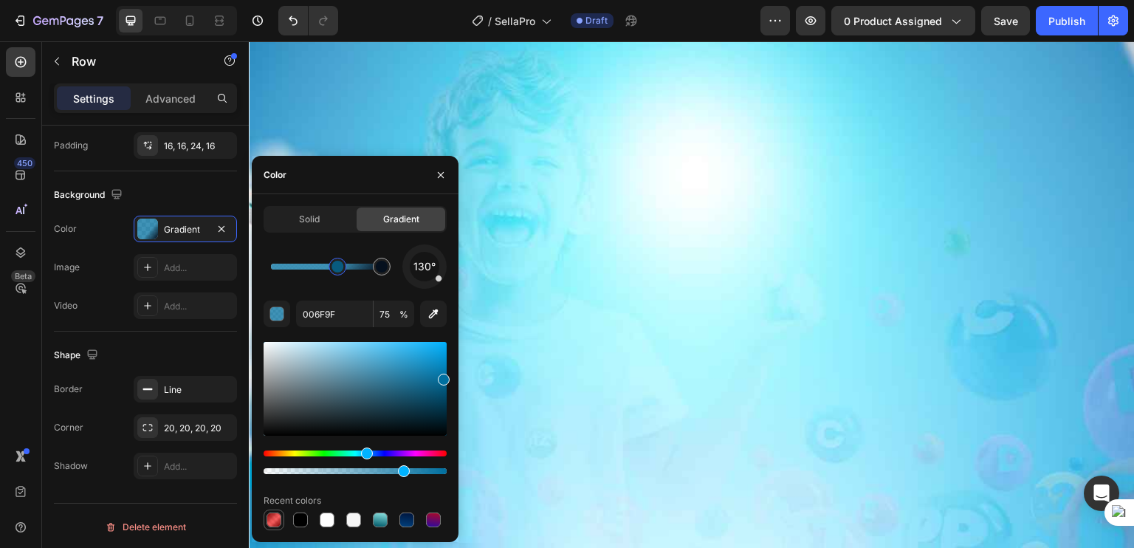
click at [275, 528] on div at bounding box center [274, 520] width 18 height 18
type input "7C0404"
type input "100"
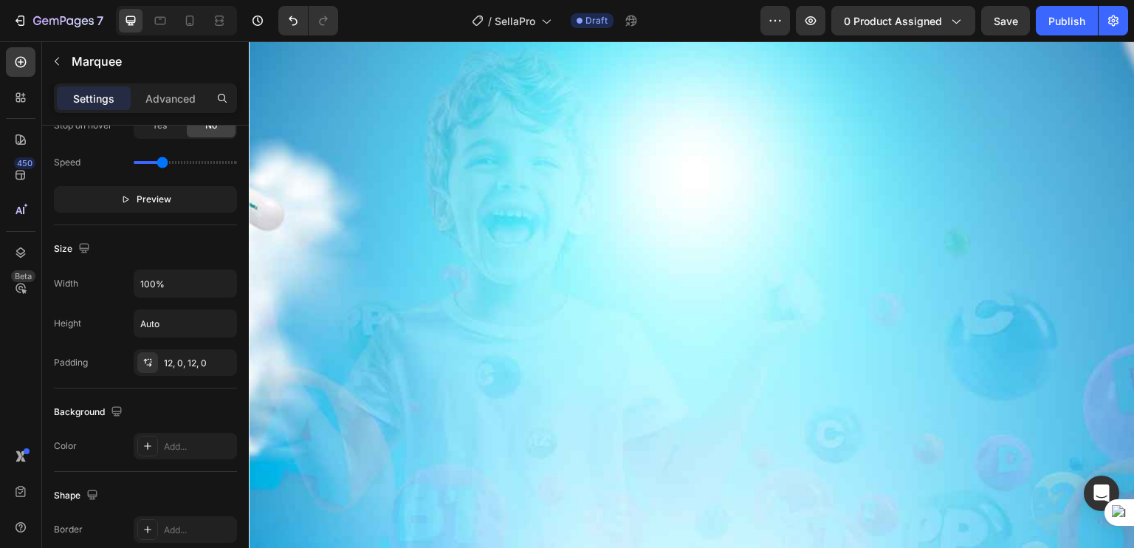
scroll to position [0, 0]
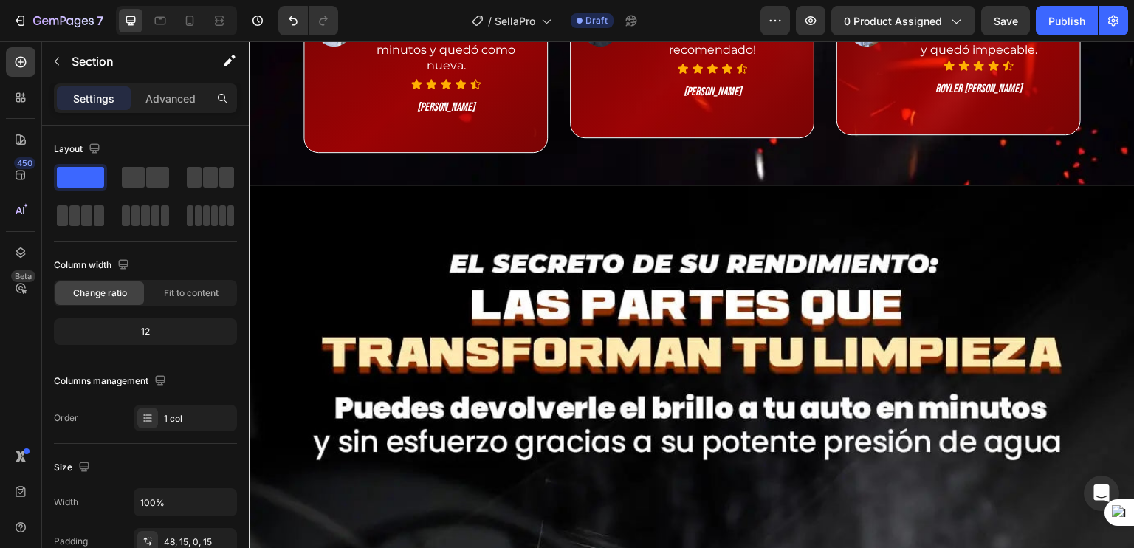
scroll to position [3029, 0]
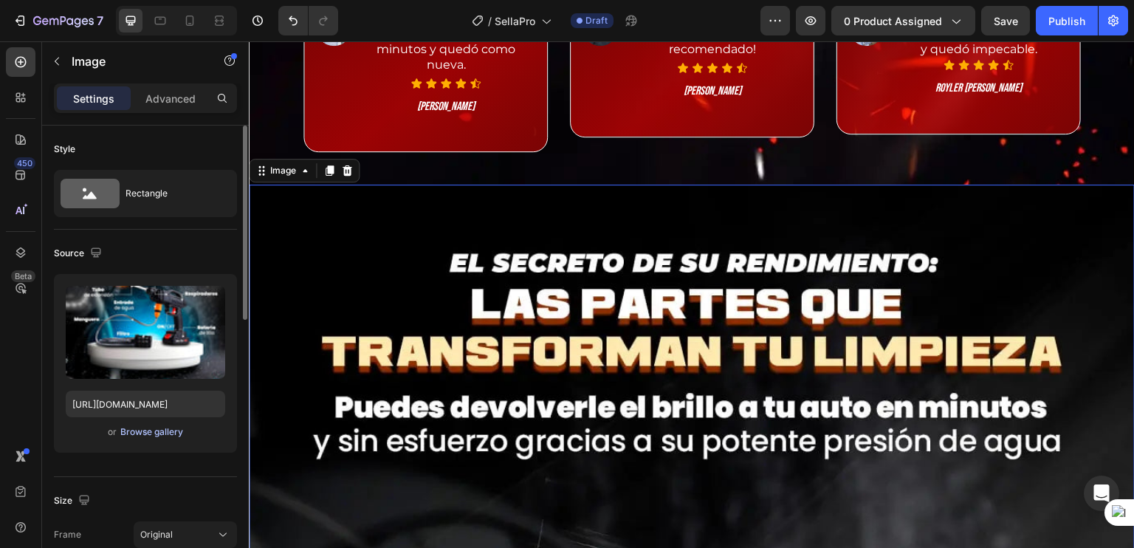
click at [134, 429] on div "Browse gallery" at bounding box center [151, 431] width 63 height 13
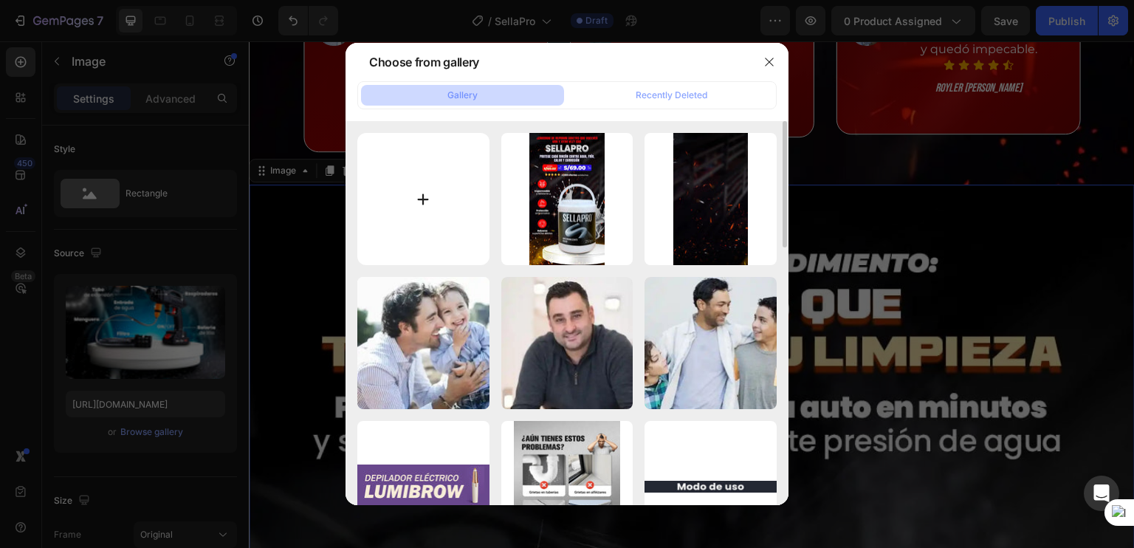
click at [407, 220] on input "file" at bounding box center [423, 199] width 132 height 132
type input "C:\fakepath\POST SELLAPRO 2_11zon.webp"
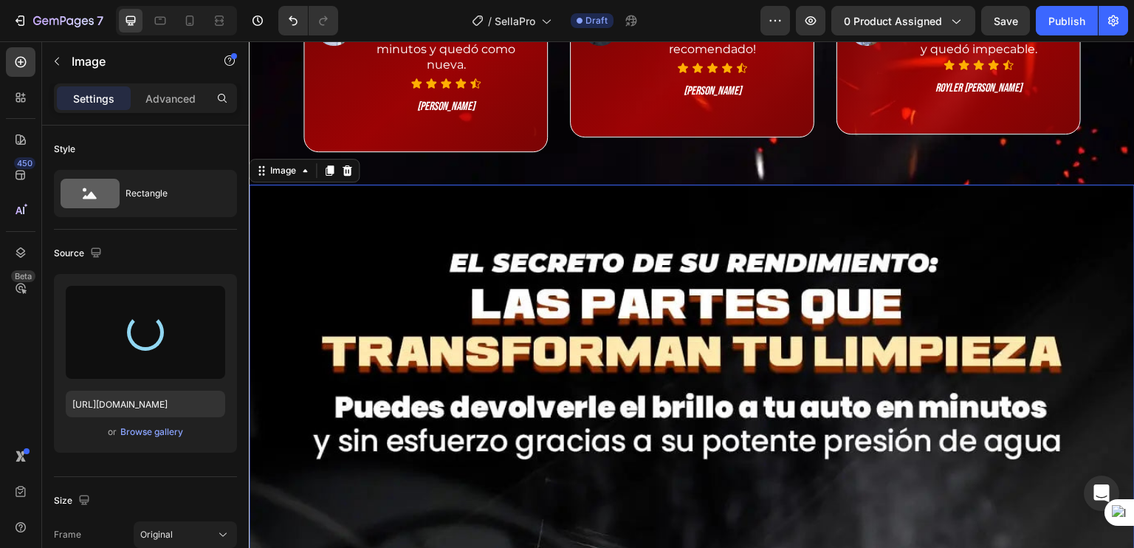
type input "[URL][DOMAIN_NAME]"
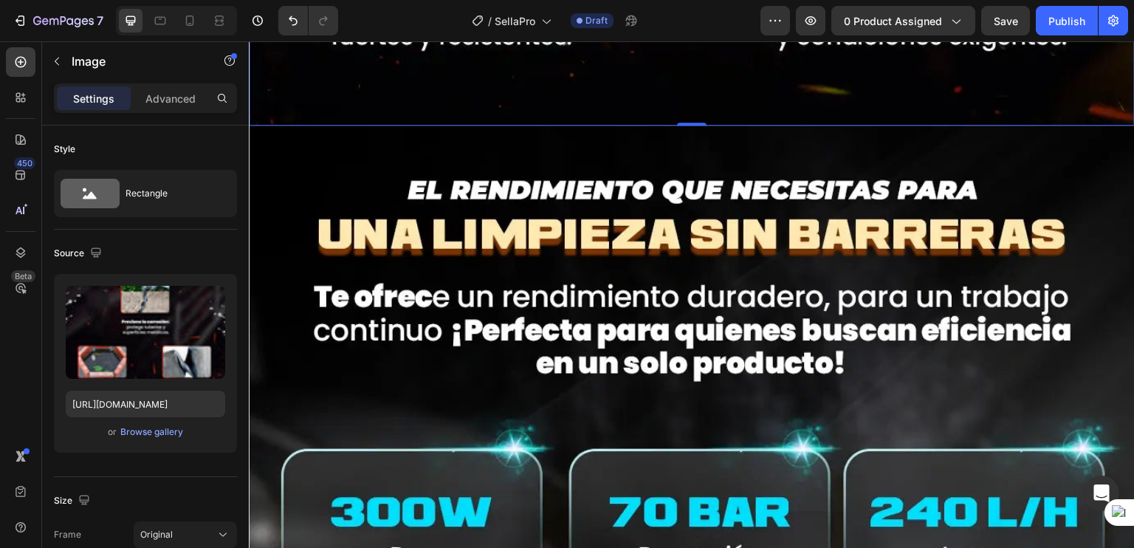
scroll to position [4648, 0]
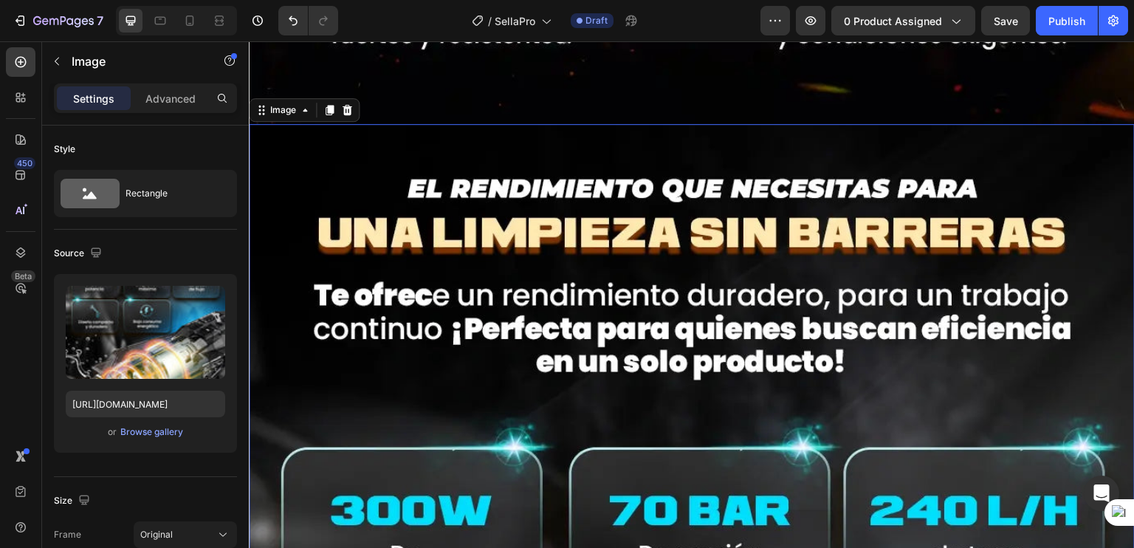
click at [151, 427] on div "Browse gallery" at bounding box center [151, 431] width 63 height 13
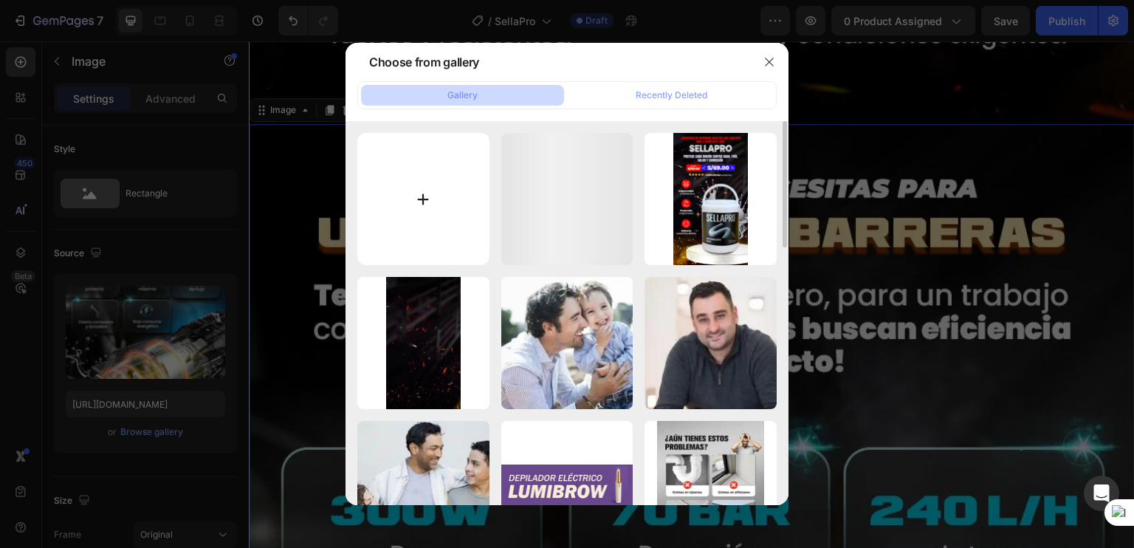
click at [461, 176] on input "file" at bounding box center [423, 199] width 132 height 132
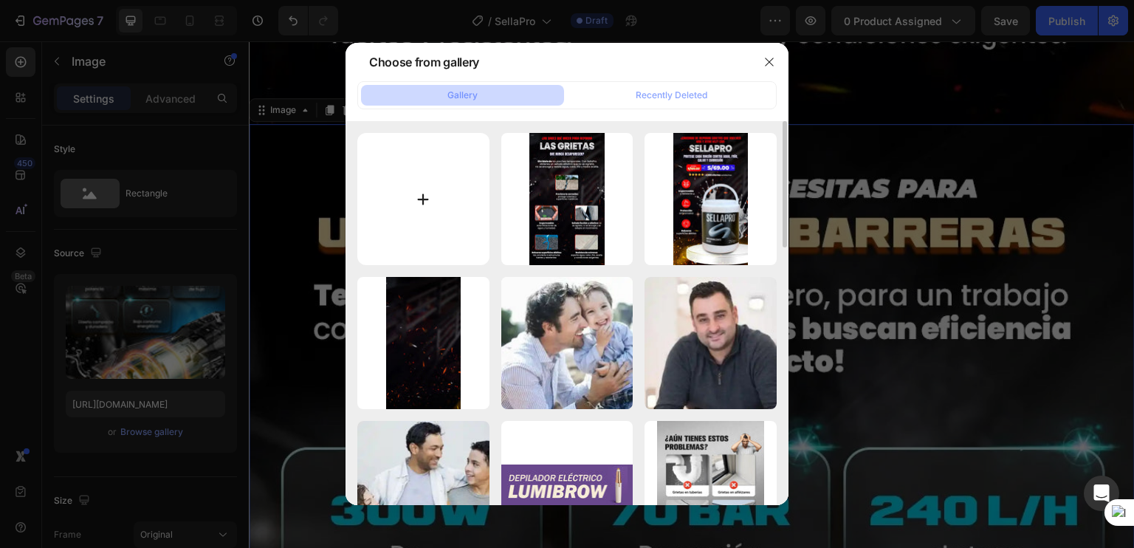
type input "C:\fakepath\POST SELLAPRO 3_11zon.webp"
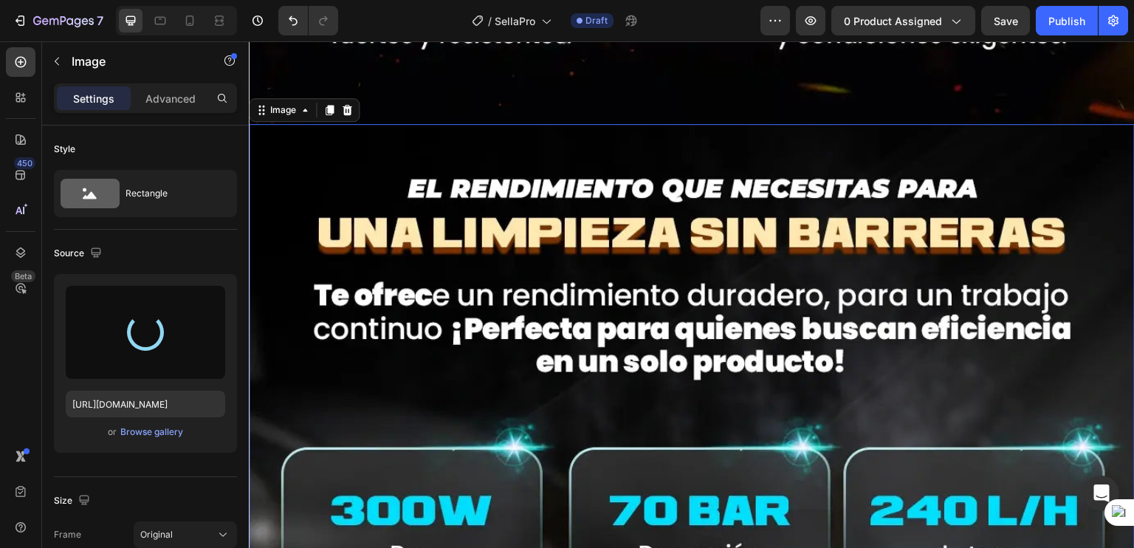
type input "[URL][DOMAIN_NAME]"
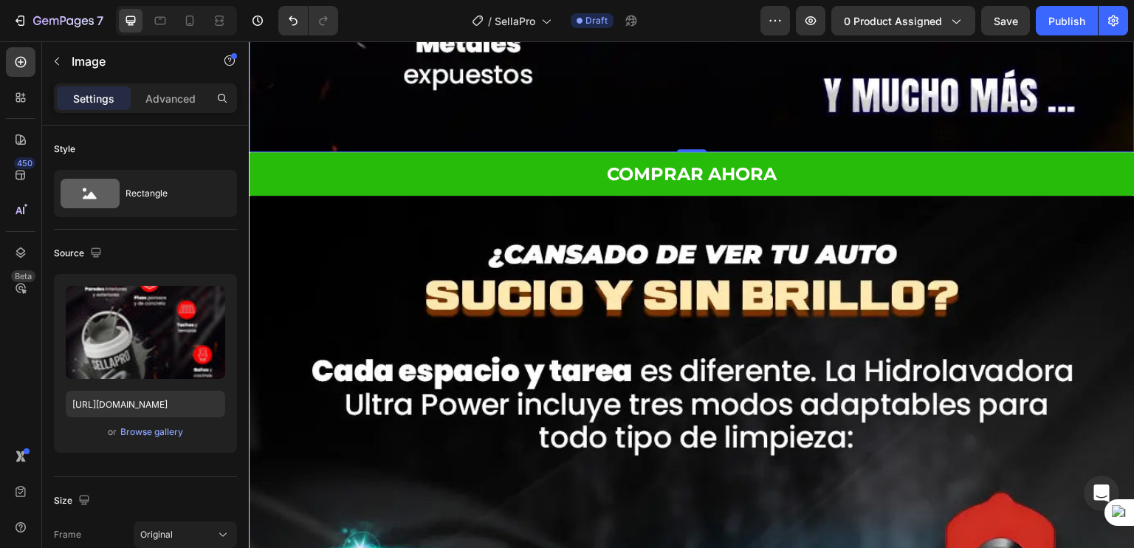
scroll to position [6156, 0]
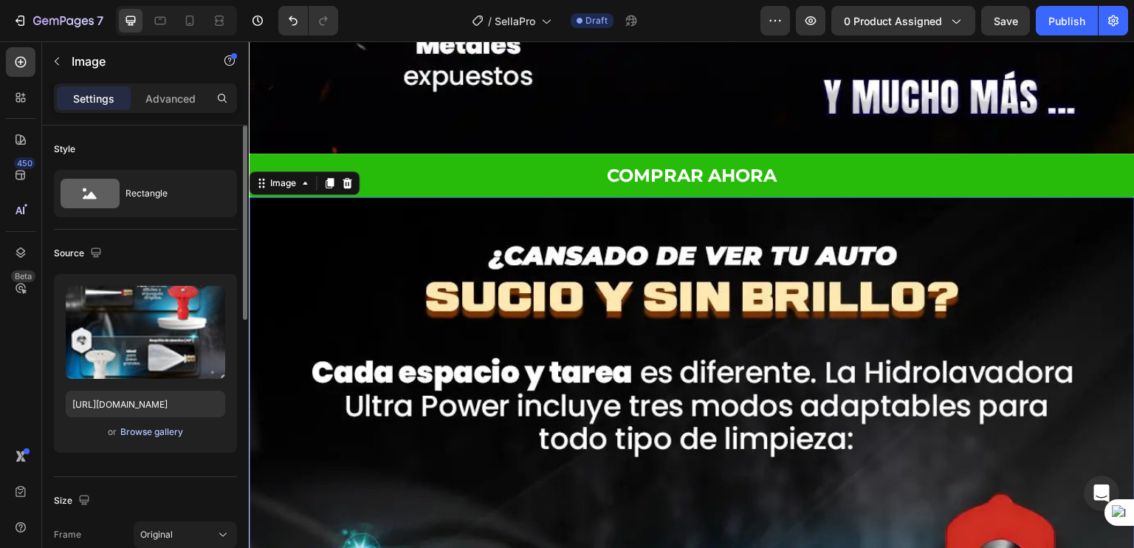
click at [153, 427] on div "Browse gallery" at bounding box center [151, 431] width 63 height 13
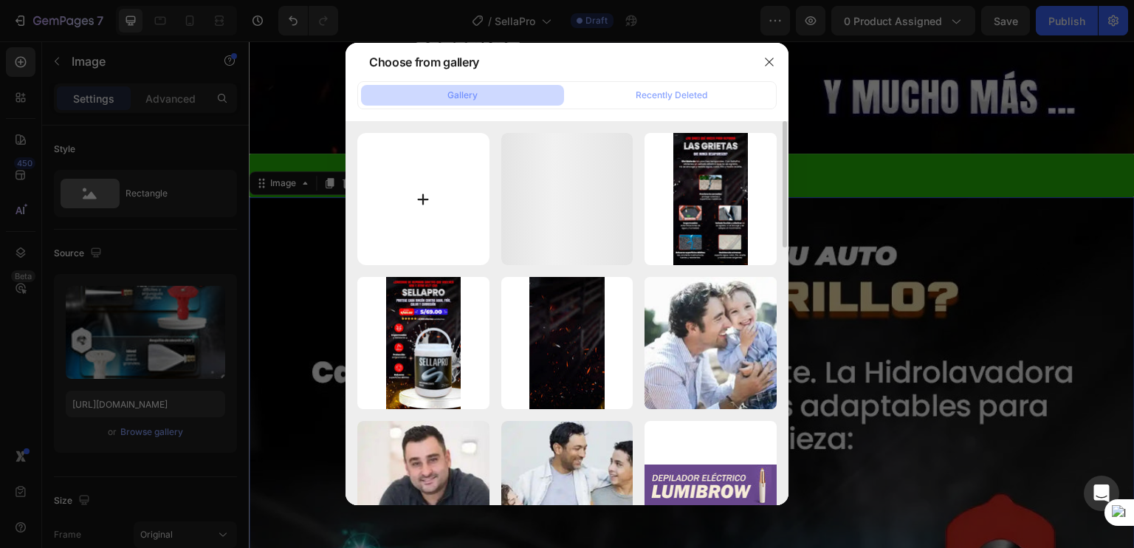
click at [416, 203] on input "file" at bounding box center [423, 199] width 132 height 132
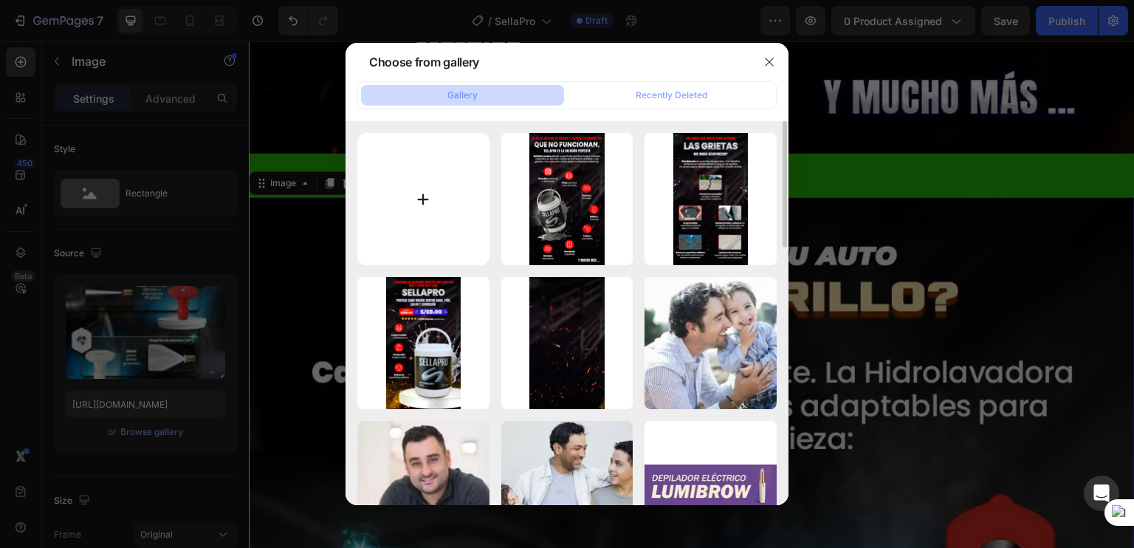
type input "C:\fakepath\POST SELLAPRO 4_11zon.webp"
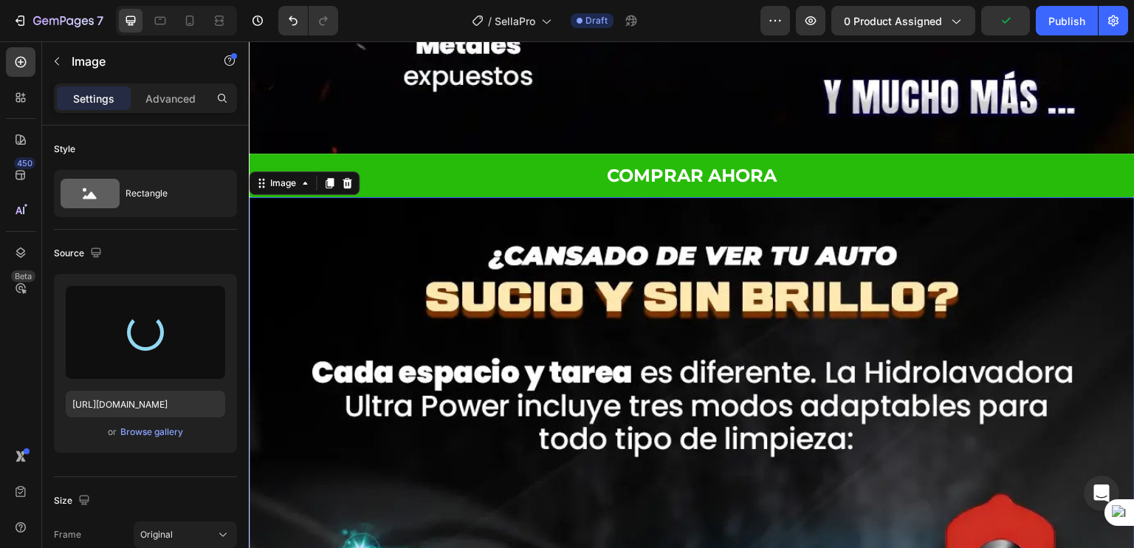
type input "[URL][DOMAIN_NAME]"
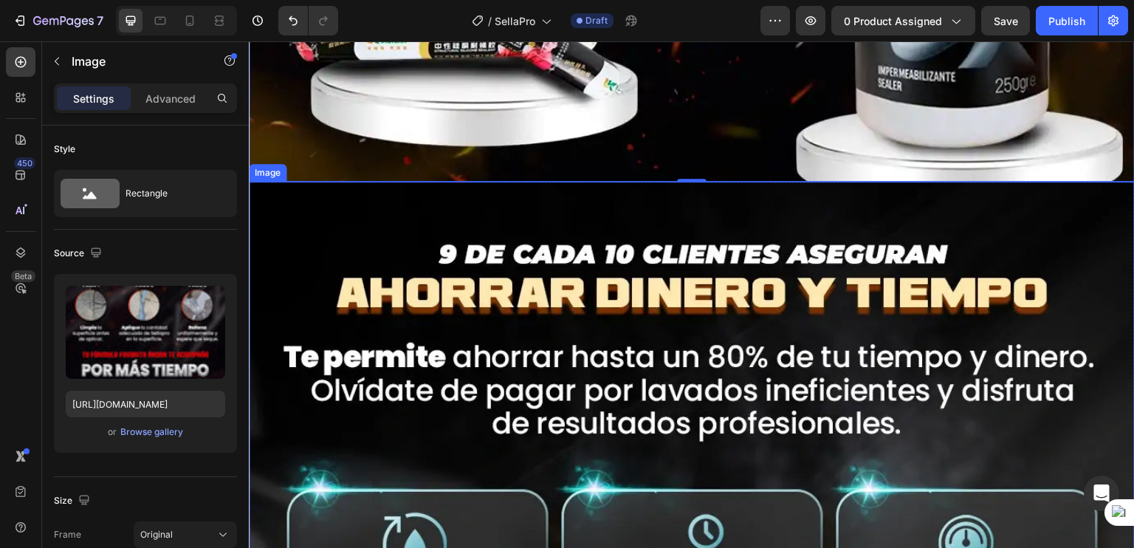
scroll to position [7712, 0]
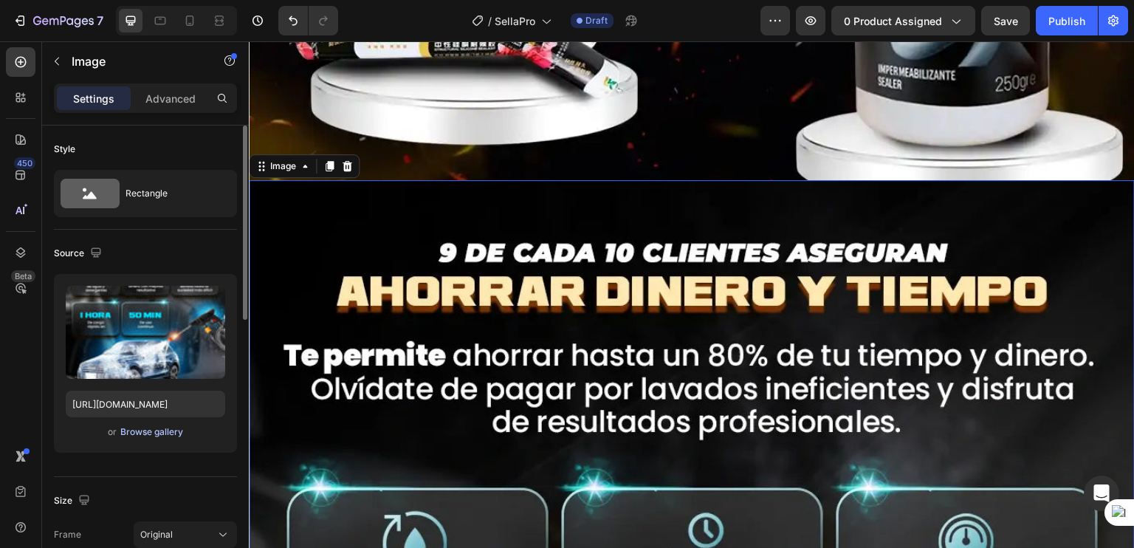
click at [129, 430] on div "Browse gallery" at bounding box center [151, 431] width 63 height 13
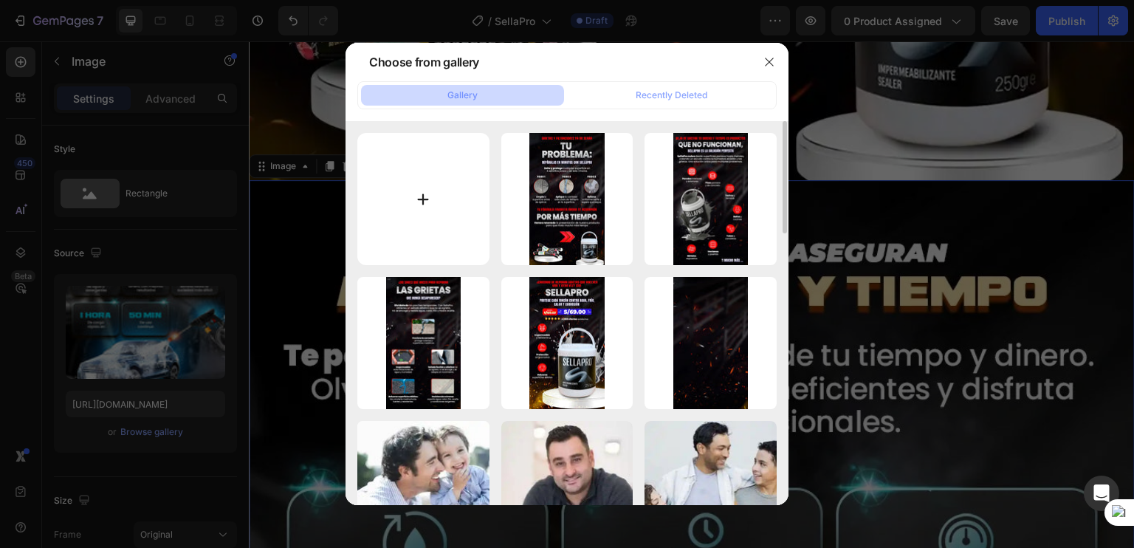
click at [452, 198] on input "file" at bounding box center [423, 199] width 132 height 132
type input "C:\fakepath\POST SELLAPRO 5_11zon.webp"
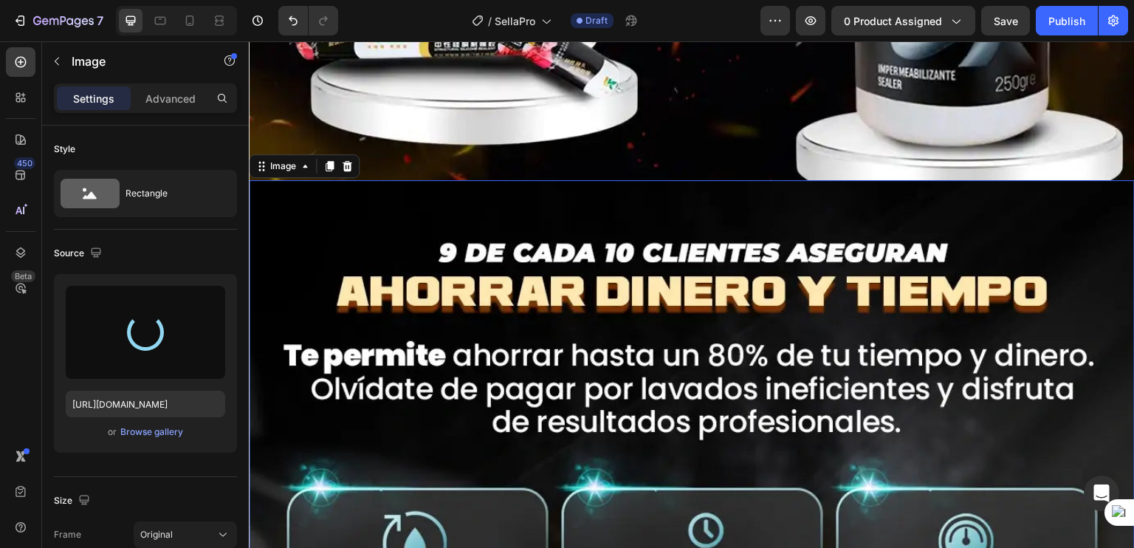
type input "[URL][DOMAIN_NAME]"
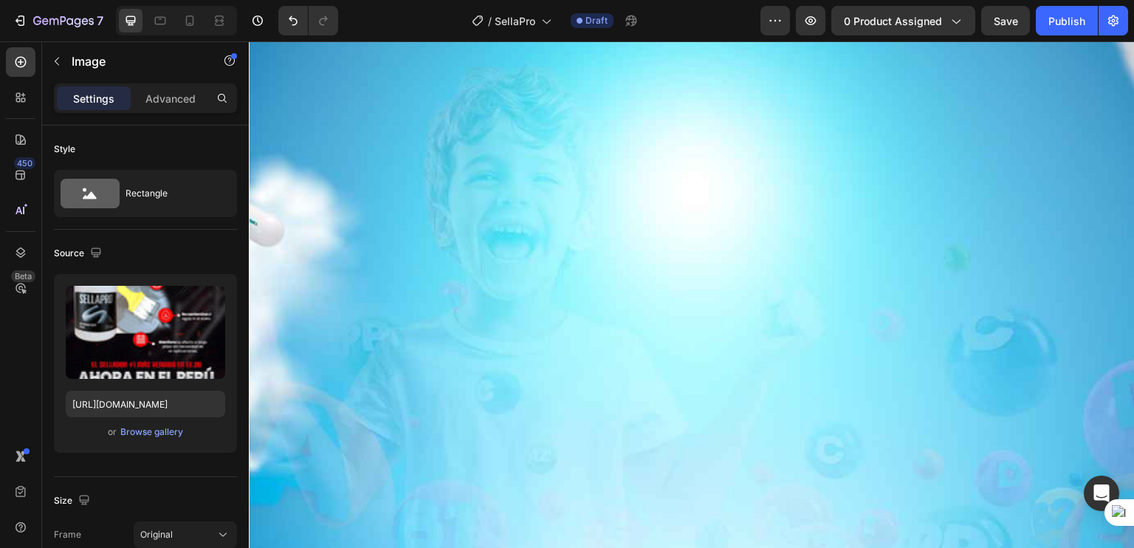
click at [449, 33] on img at bounding box center [692, 33] width 886 height 0
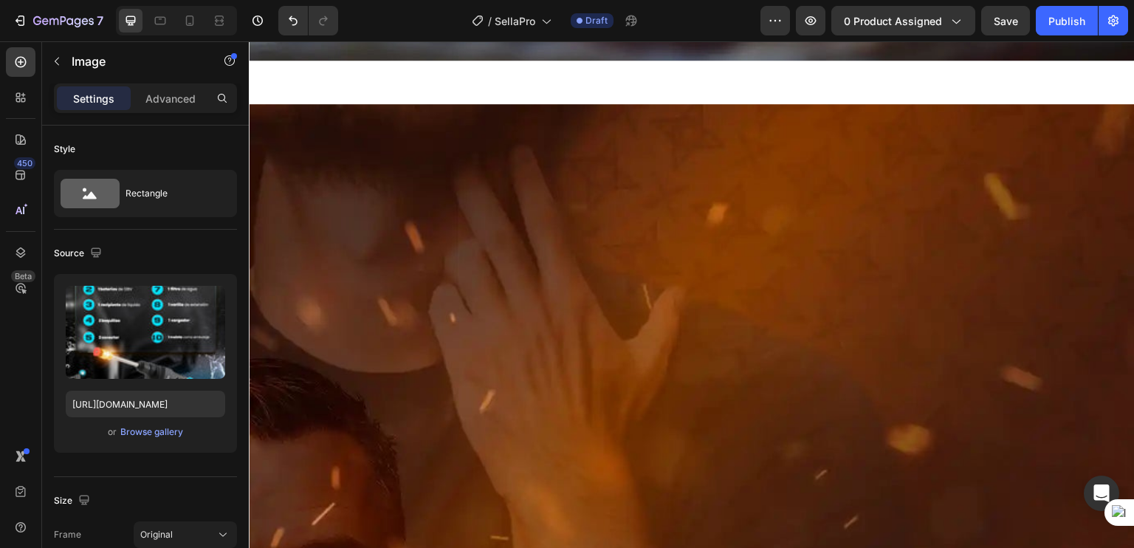
scroll to position [9300, 0]
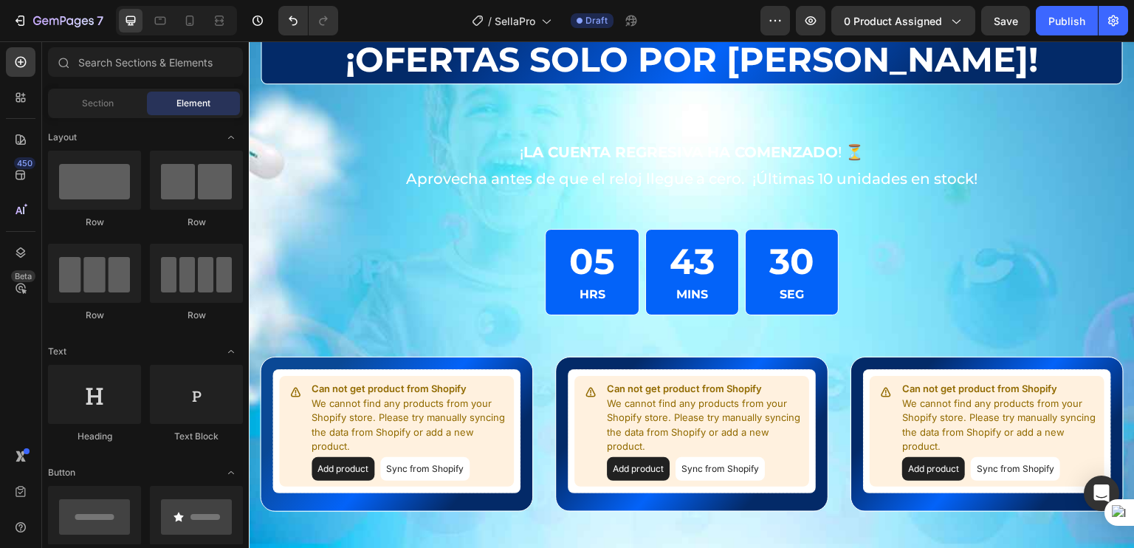
scroll to position [7948, 0]
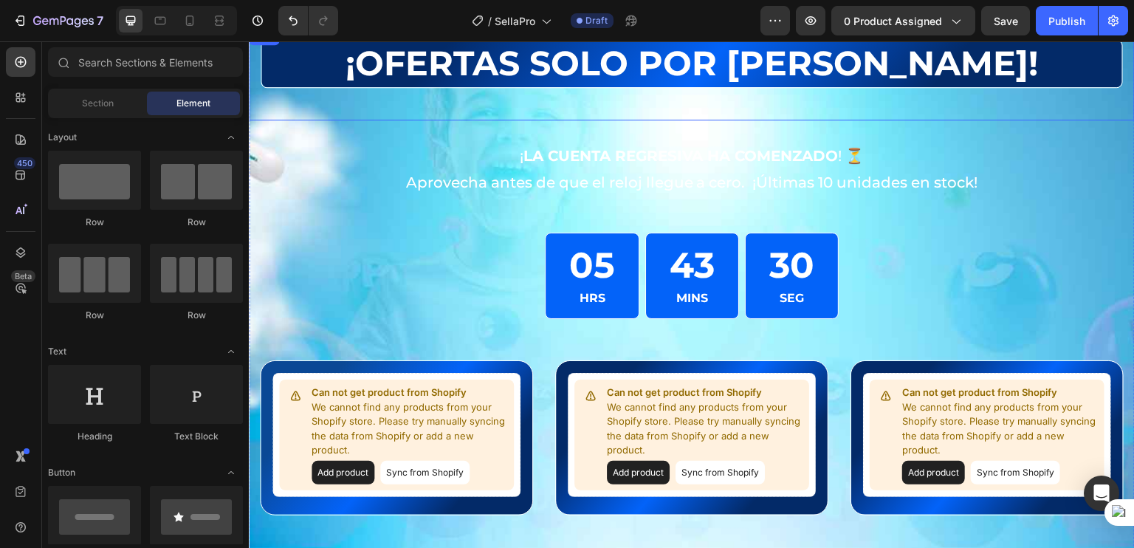
click at [286, 115] on div "¡OFERTAS SOLO POR HOY! Heading Row" at bounding box center [692, 73] width 886 height 93
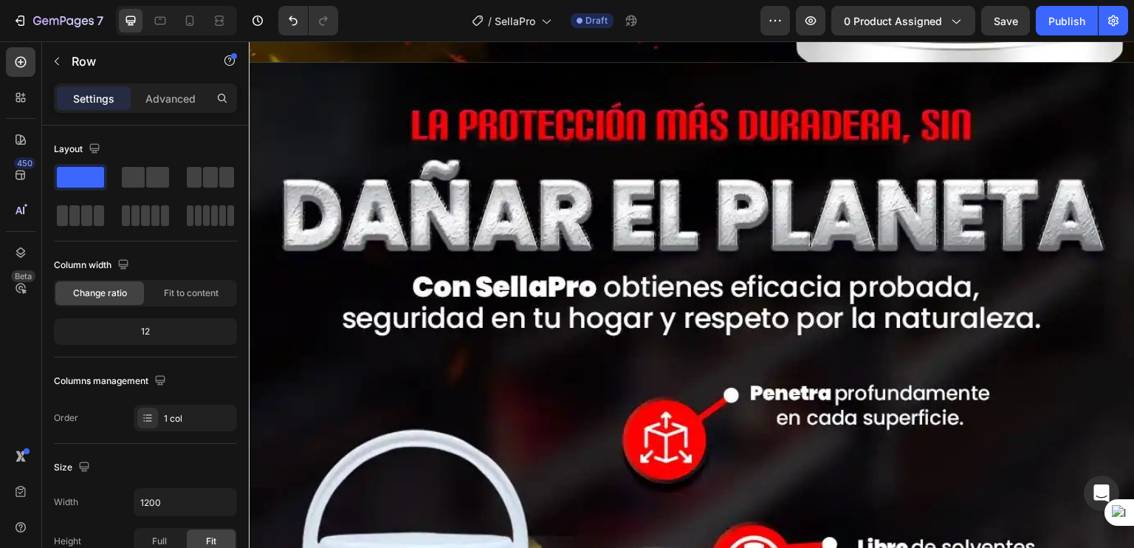
scroll to position [7830, 0]
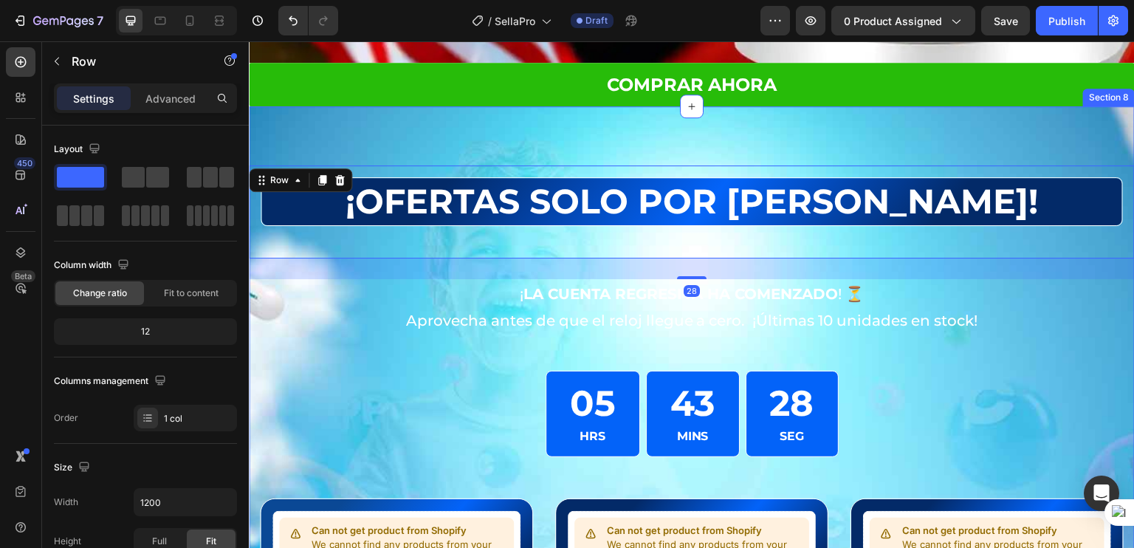
click at [298, 116] on div "¡OFERTAS SOLO POR HOY! Heading Row 28 ¡ LA CUENTA REGRESIVA HA COMENZADO ! ⏳ Ap…" at bounding box center [692, 421] width 886 height 630
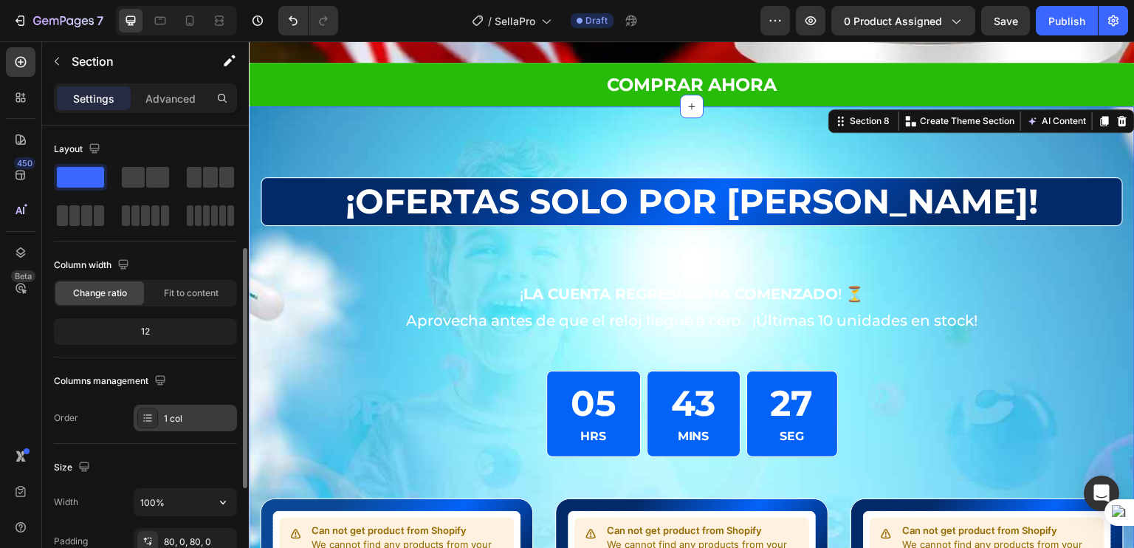
scroll to position [434, 0]
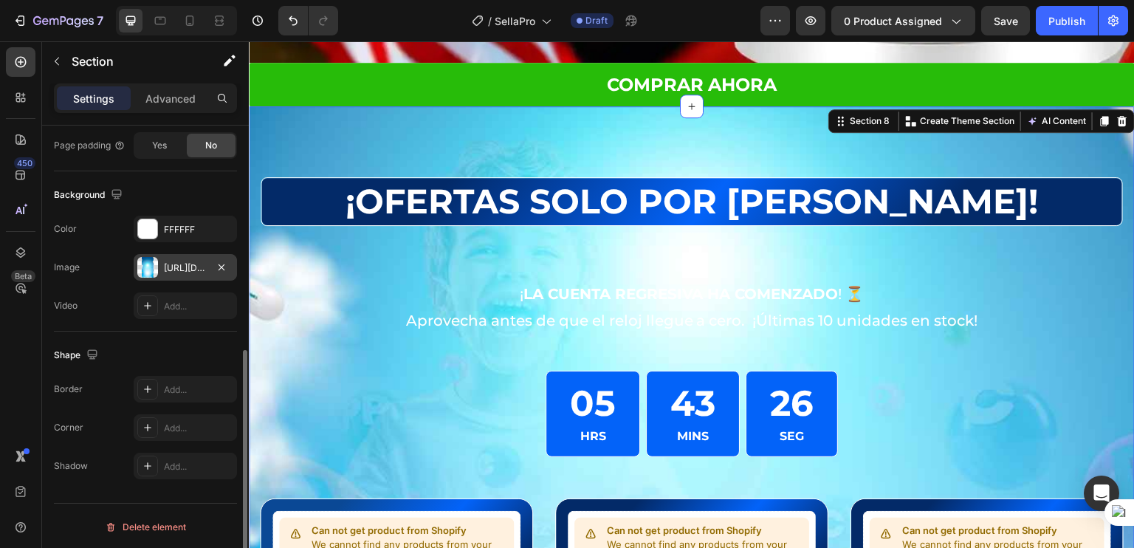
click at [174, 265] on div "https://cdn.shopify.com/s/files/1/0826/4620/4707/files/gempages_478300479340676…" at bounding box center [185, 267] width 43 height 13
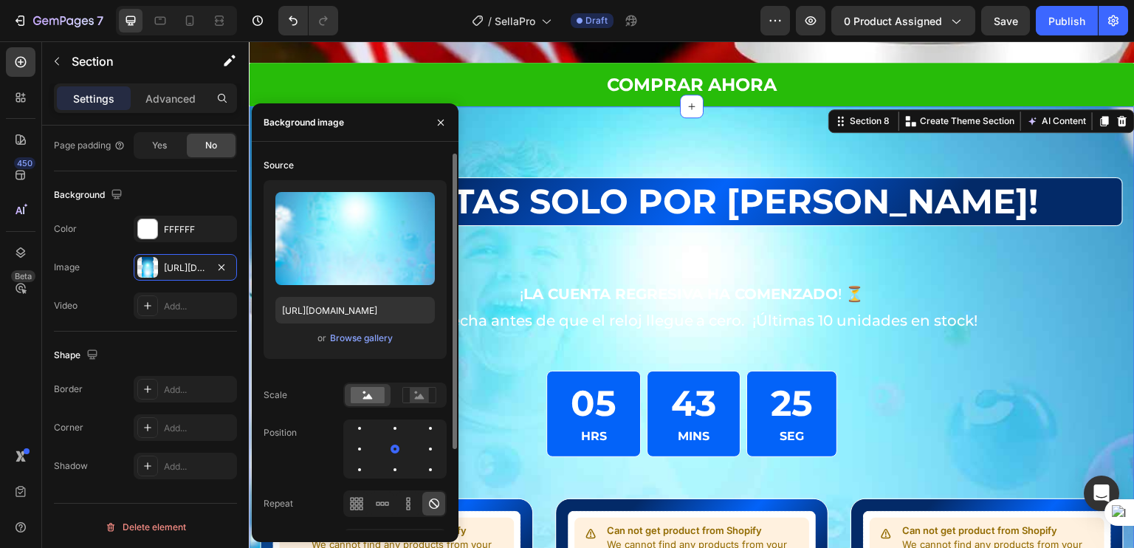
click at [340, 345] on div "or Browse gallery" at bounding box center [354, 338] width 159 height 18
click at [362, 340] on div "Browse gallery" at bounding box center [361, 337] width 63 height 13
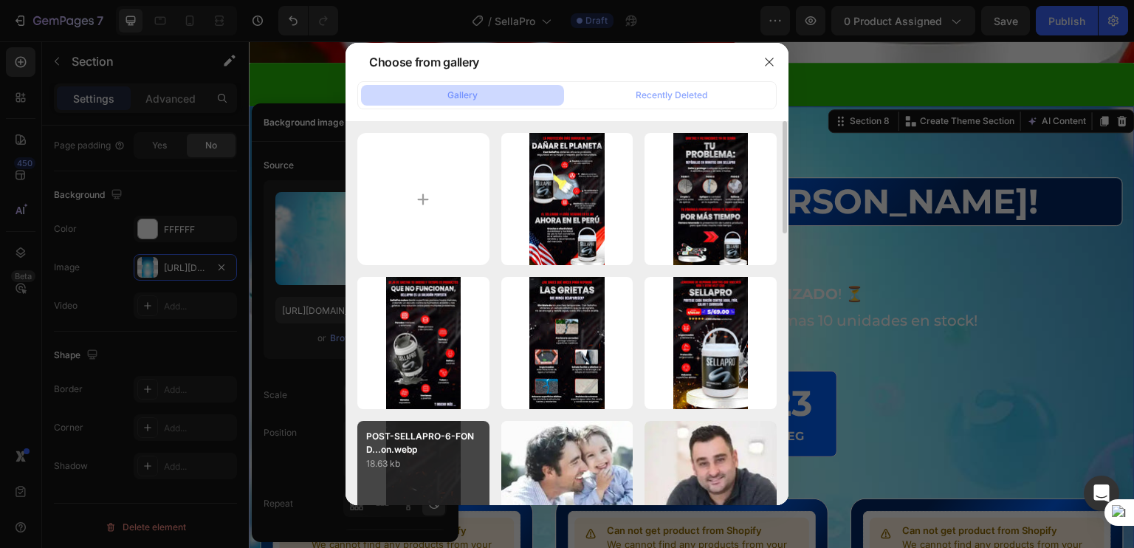
click at [409, 446] on p "POST-SELLAPRO-6-FOND...on.webp" at bounding box center [423, 443] width 114 height 27
type input "[URL][DOMAIN_NAME]"
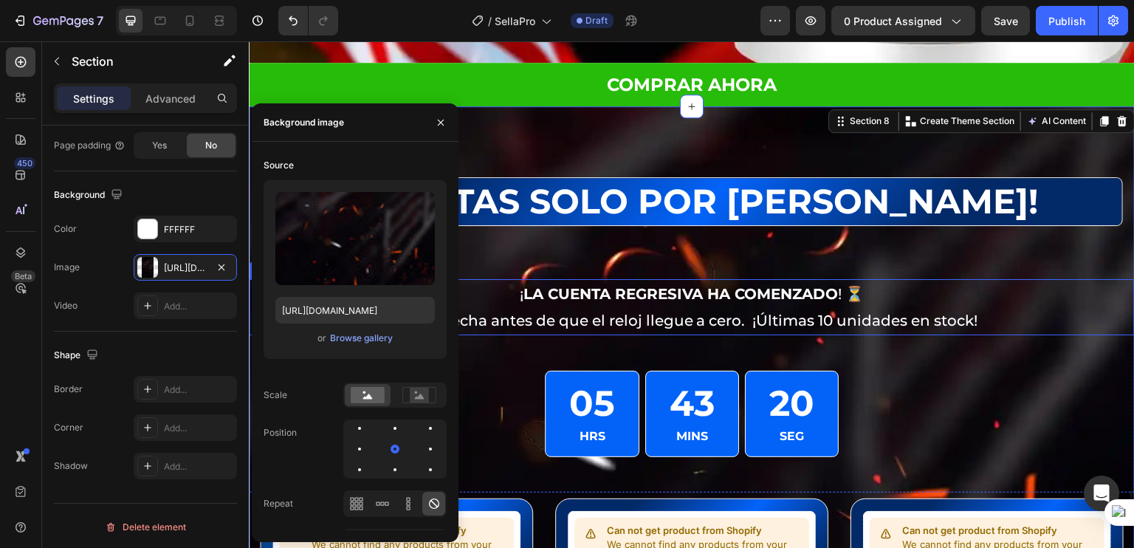
click at [1052, 307] on p "Aprovecha antes de que el reloj llegue a cero. ¡Últimas 10 unidades en stock!" at bounding box center [691, 320] width 883 height 27
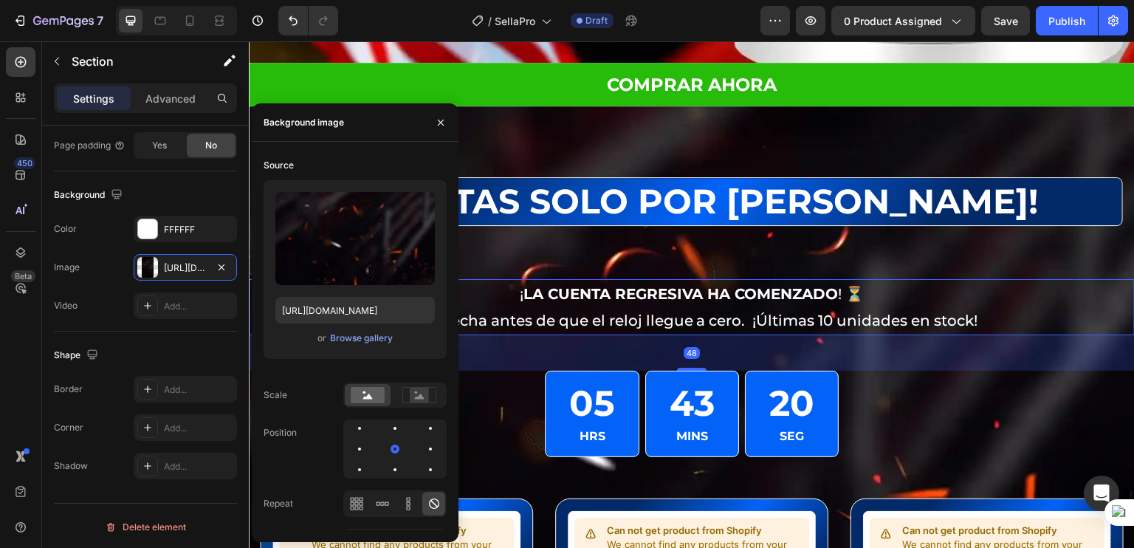
scroll to position [0, 0]
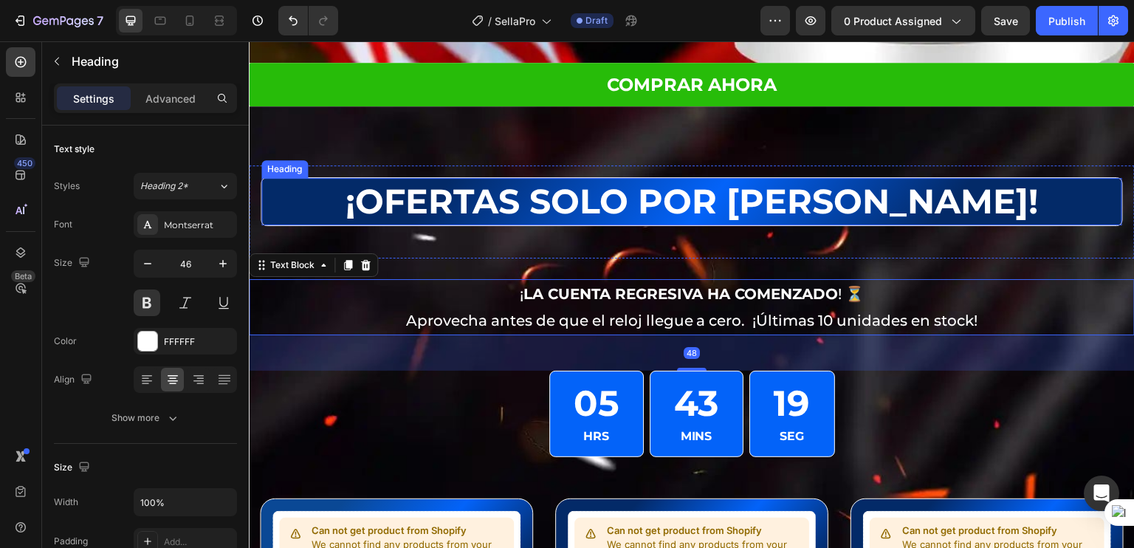
click at [977, 202] on h2 "¡OFERTAS SOLO POR [DATE]!" at bounding box center [691, 201] width 861 height 47
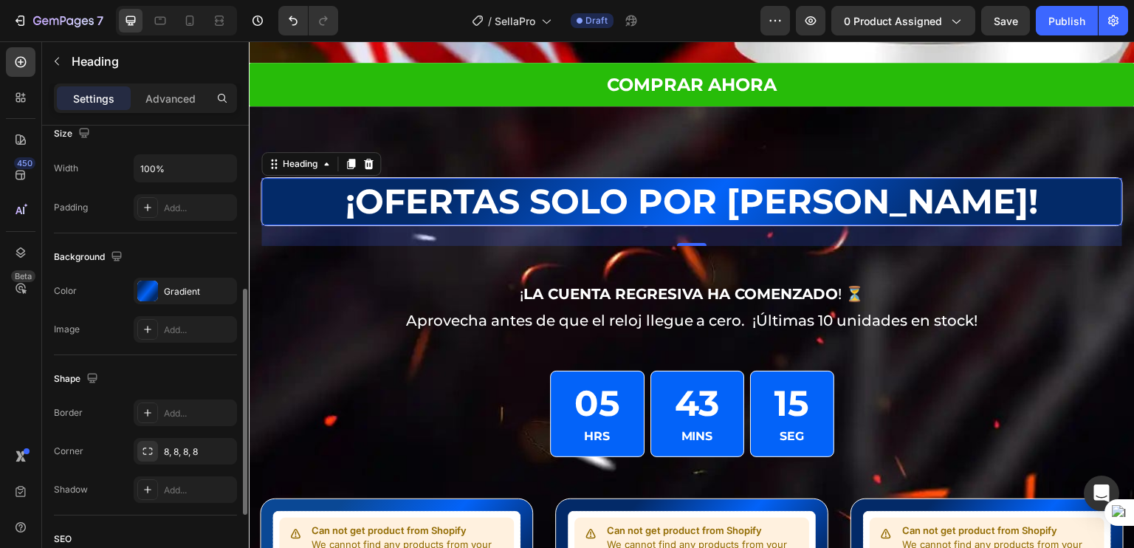
scroll to position [330, 0]
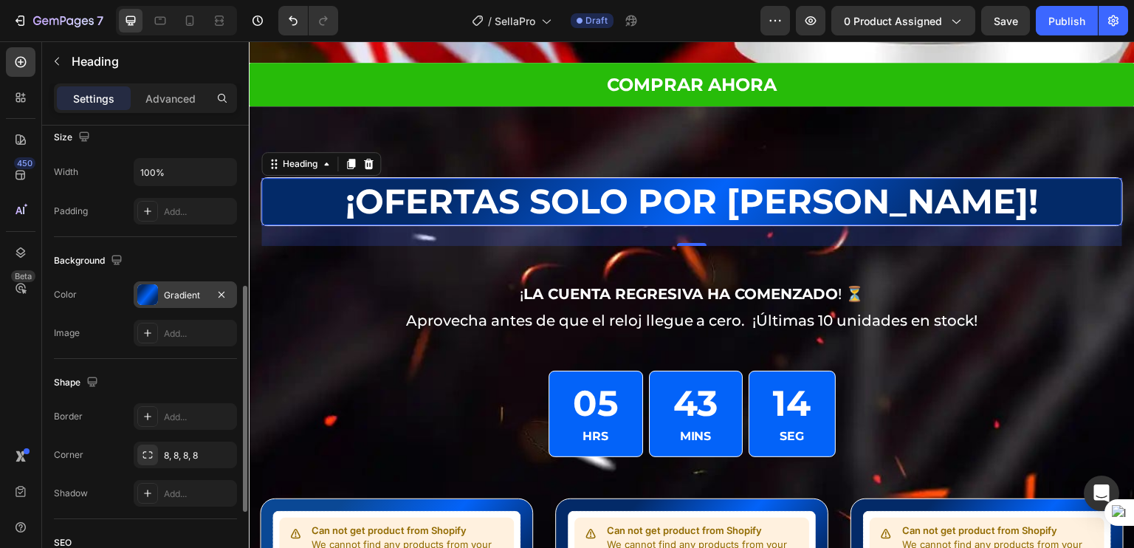
click at [200, 299] on div "Gradient" at bounding box center [185, 295] width 43 height 13
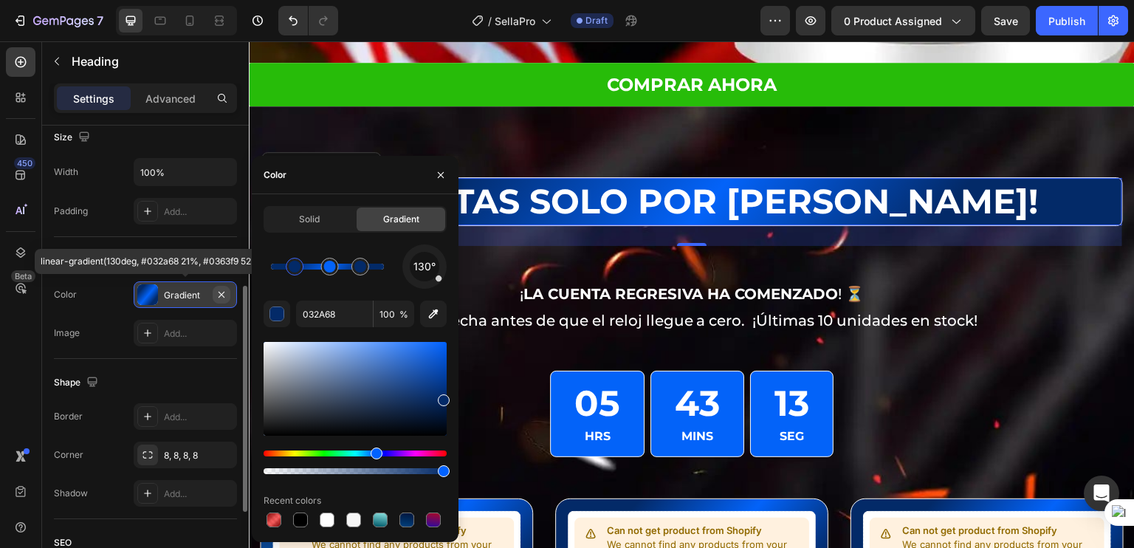
click at [223, 292] on icon "button" at bounding box center [222, 295] width 12 height 12
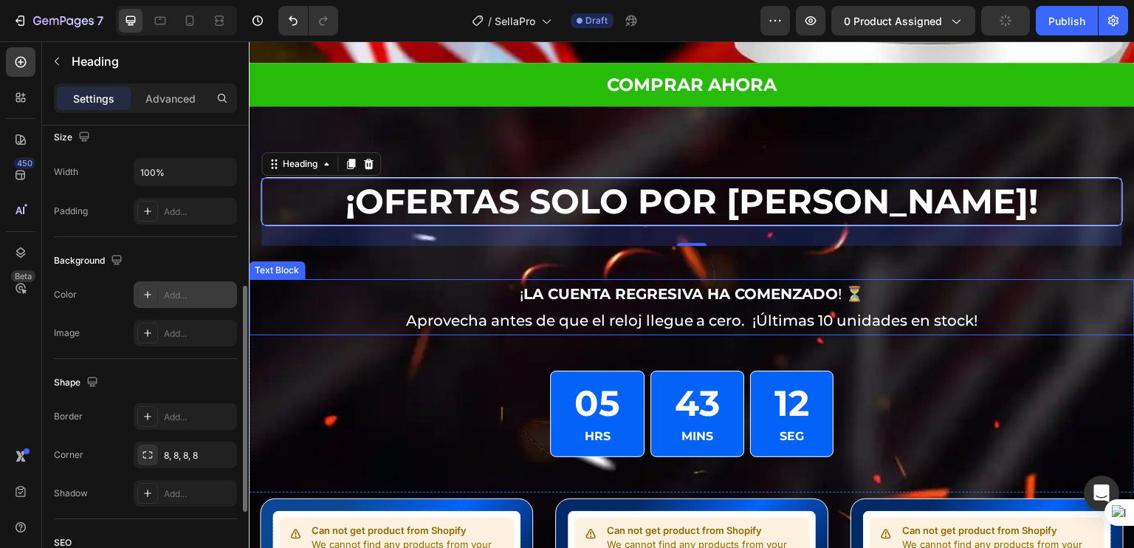
click at [304, 281] on p "¡ LA CUENTA REGRESIVA HA COMENZADO ! ⏳" at bounding box center [691, 294] width 883 height 27
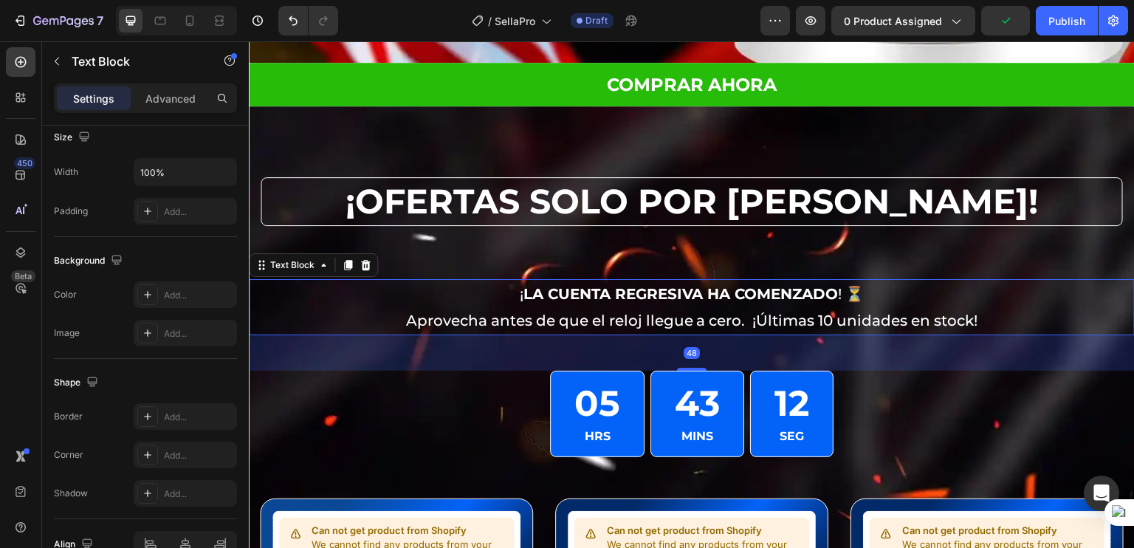
scroll to position [0, 0]
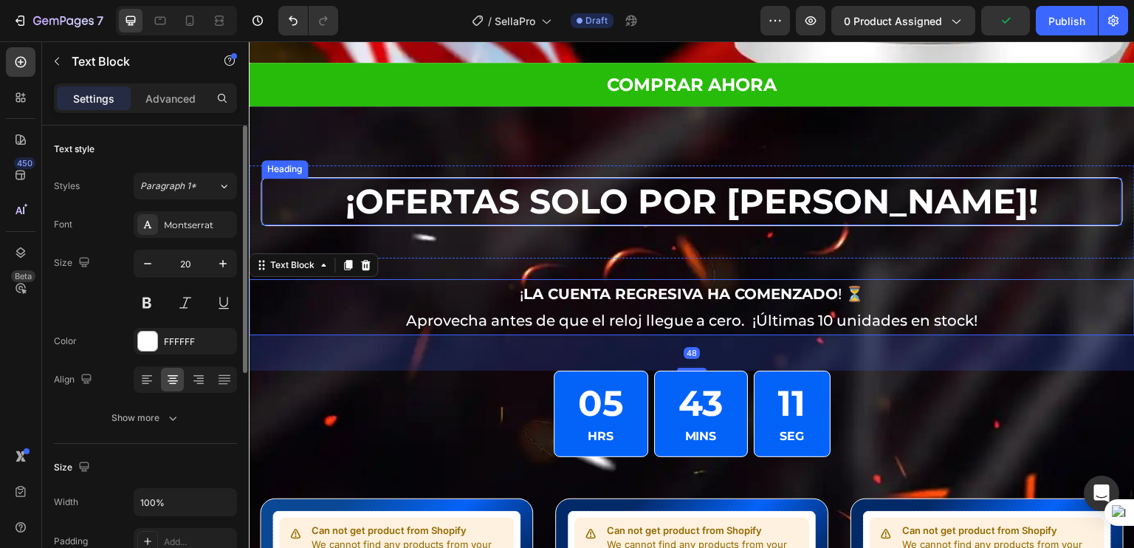
click at [369, 197] on h2 "¡OFERTAS SOLO POR [DATE]!" at bounding box center [691, 201] width 861 height 47
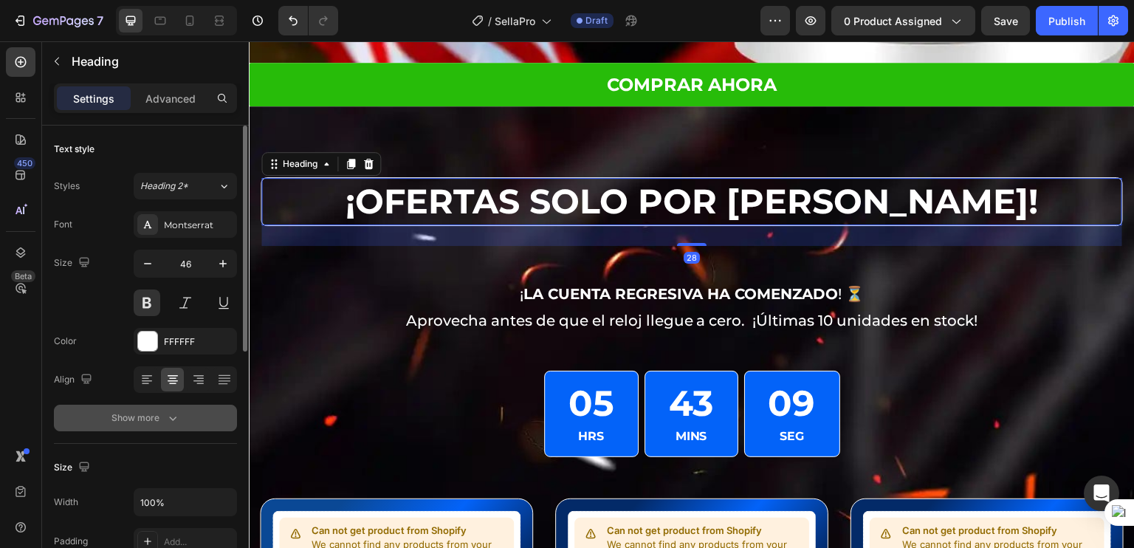
click at [149, 416] on div "Show more" at bounding box center [145, 417] width 69 height 15
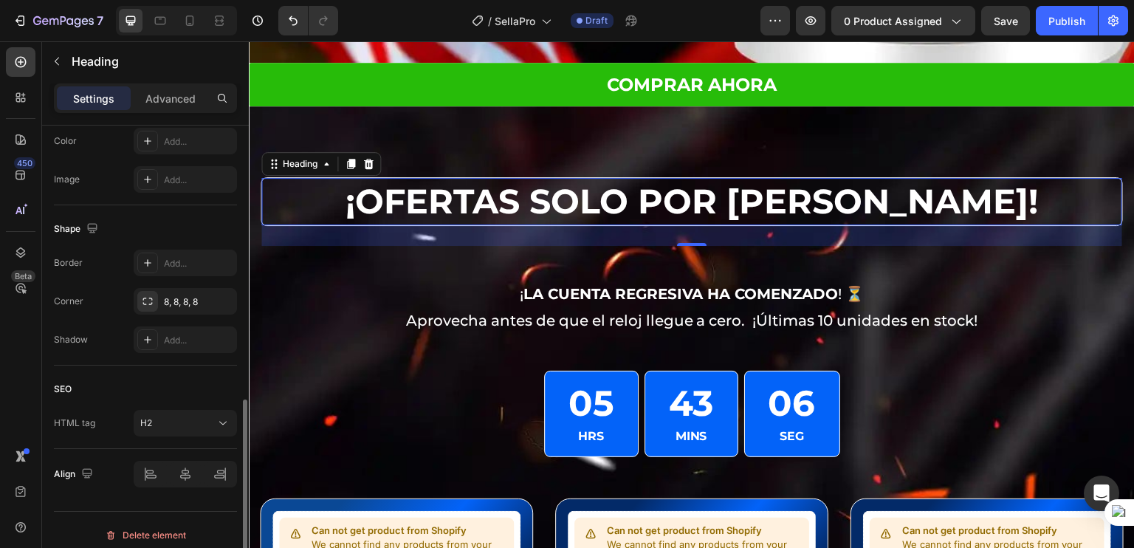
scroll to position [686, 0]
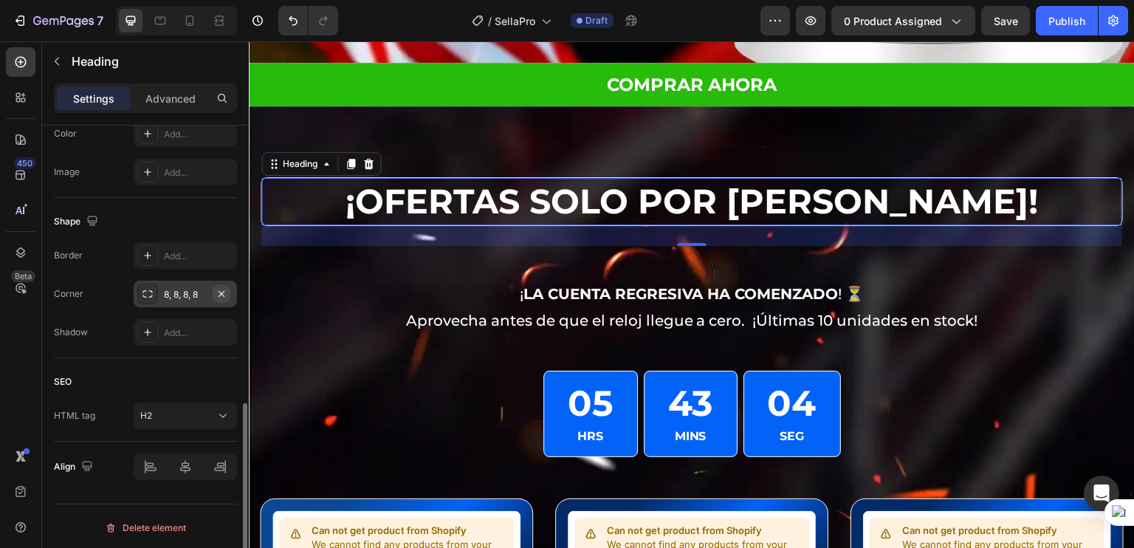
click at [222, 290] on icon "button" at bounding box center [221, 293] width 6 height 6
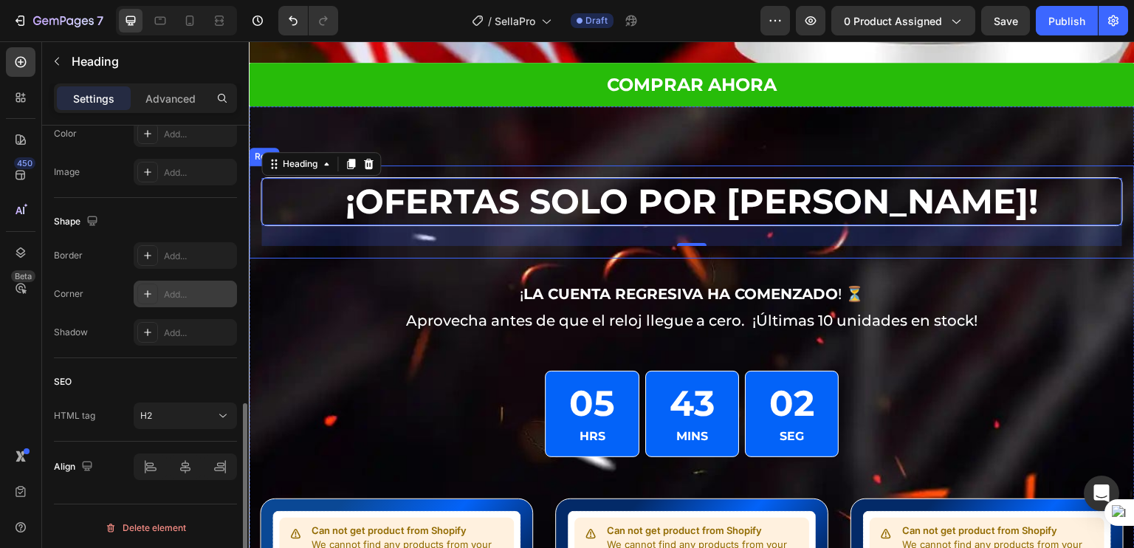
click at [361, 225] on div "28" at bounding box center [691, 235] width 861 height 21
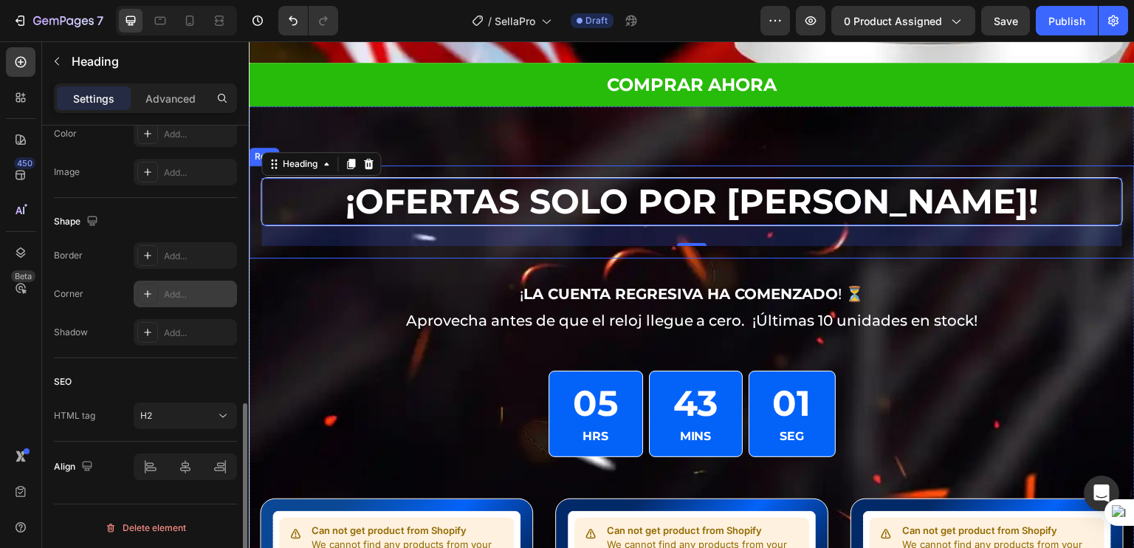
click at [356, 241] on div "¡OFERTAS SOLO POR HOY! Heading 28 Row ¡ LA CUENTA REGRESIVA HA COMENZADO ! ⏳ Ap…" at bounding box center [692, 421] width 886 height 512
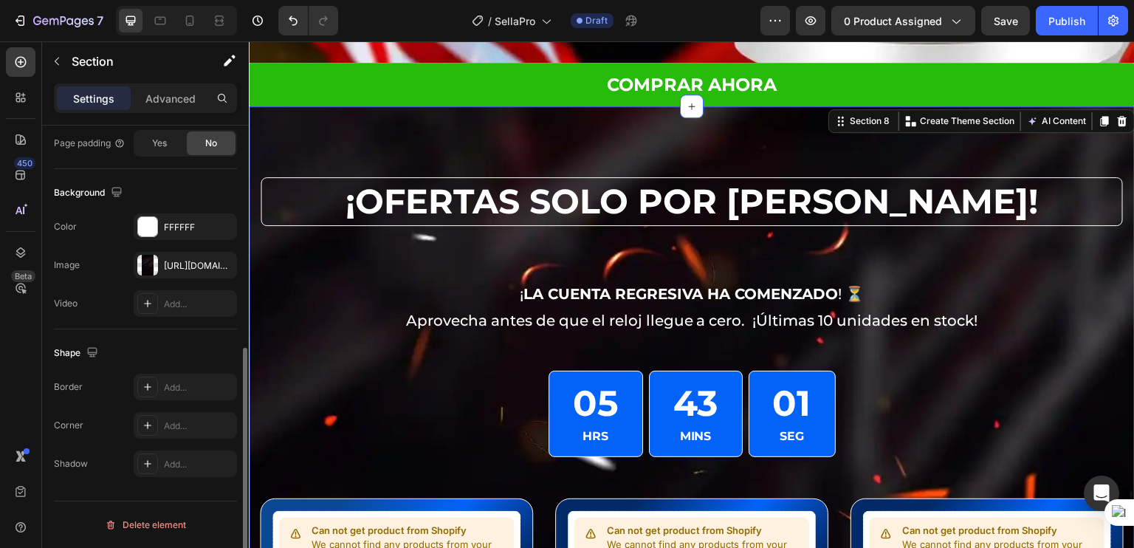
scroll to position [0, 0]
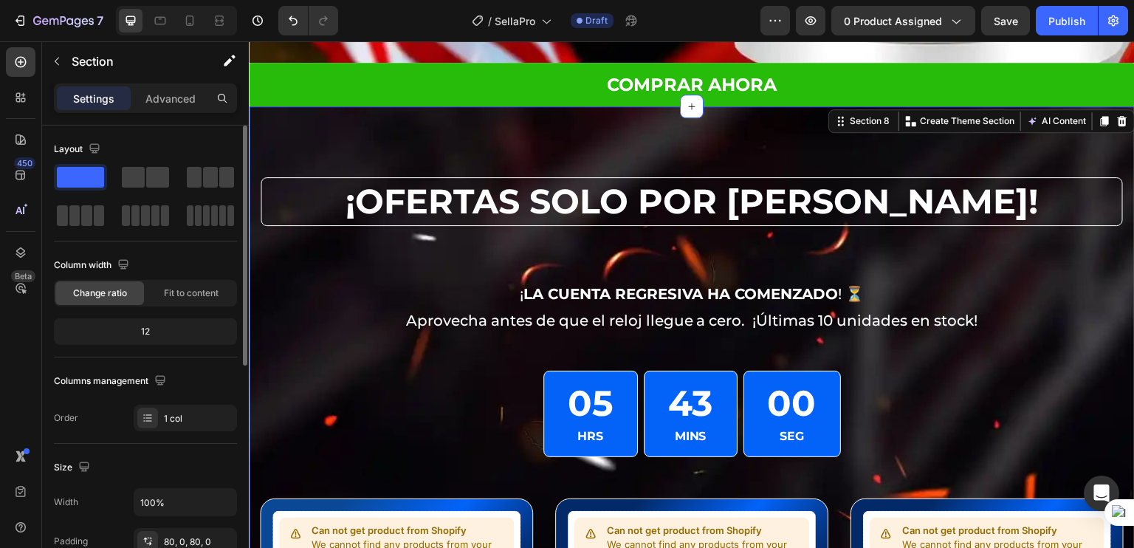
click at [316, 207] on div "¡OFERTAS SOLO POR HOY! Heading" at bounding box center [692, 211] width 862 height 69
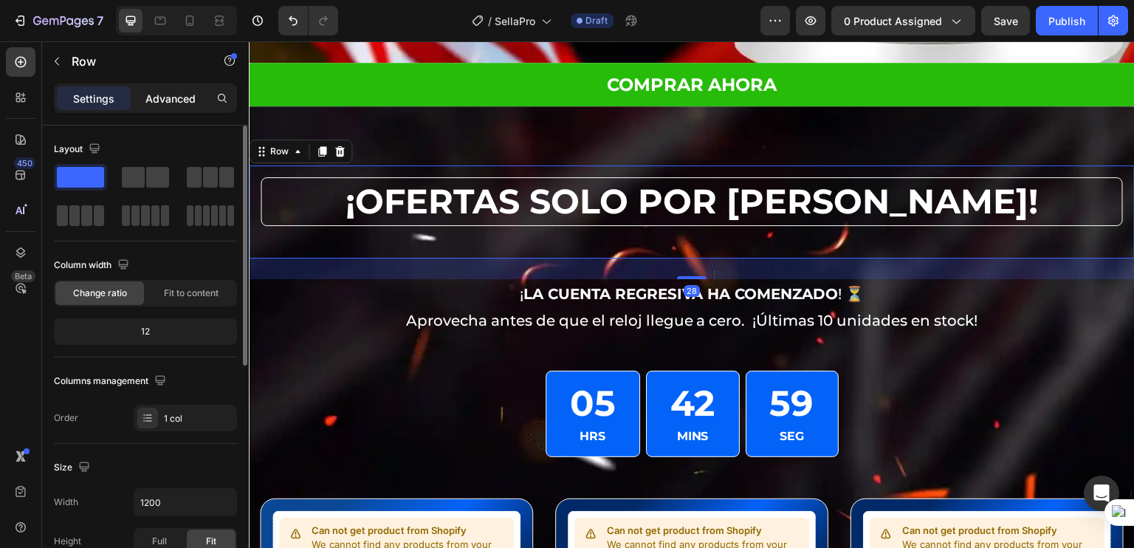
click at [165, 97] on p "Advanced" at bounding box center [170, 99] width 50 height 16
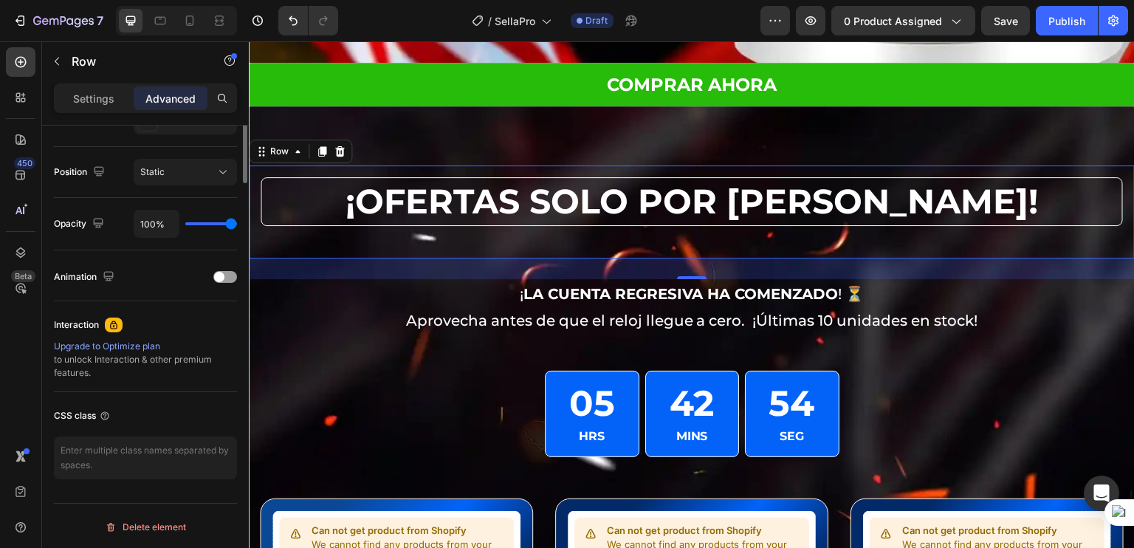
scroll to position [223, 0]
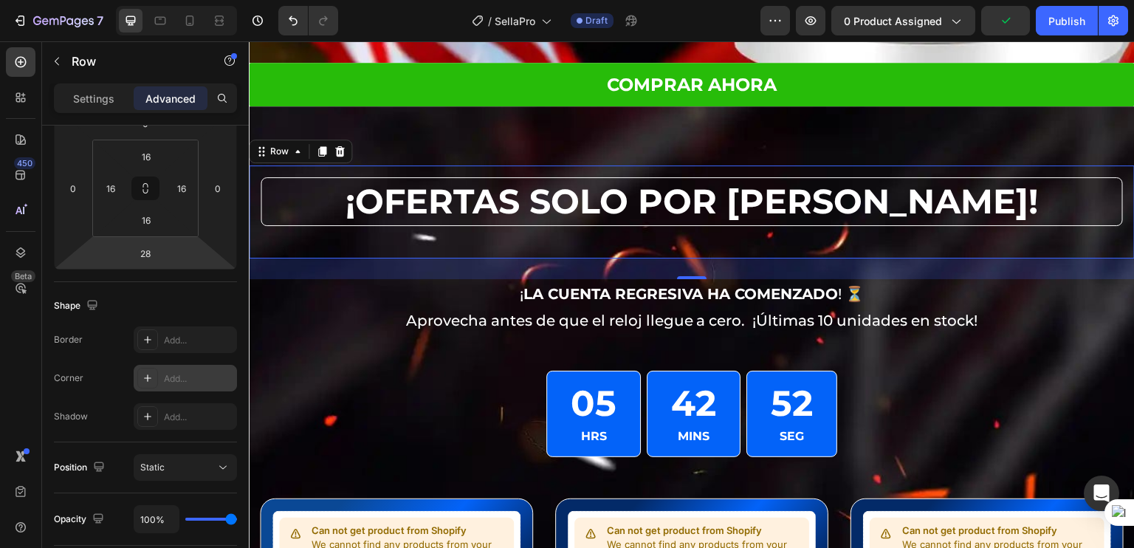
click at [177, 380] on div "Add..." at bounding box center [198, 378] width 69 height 13
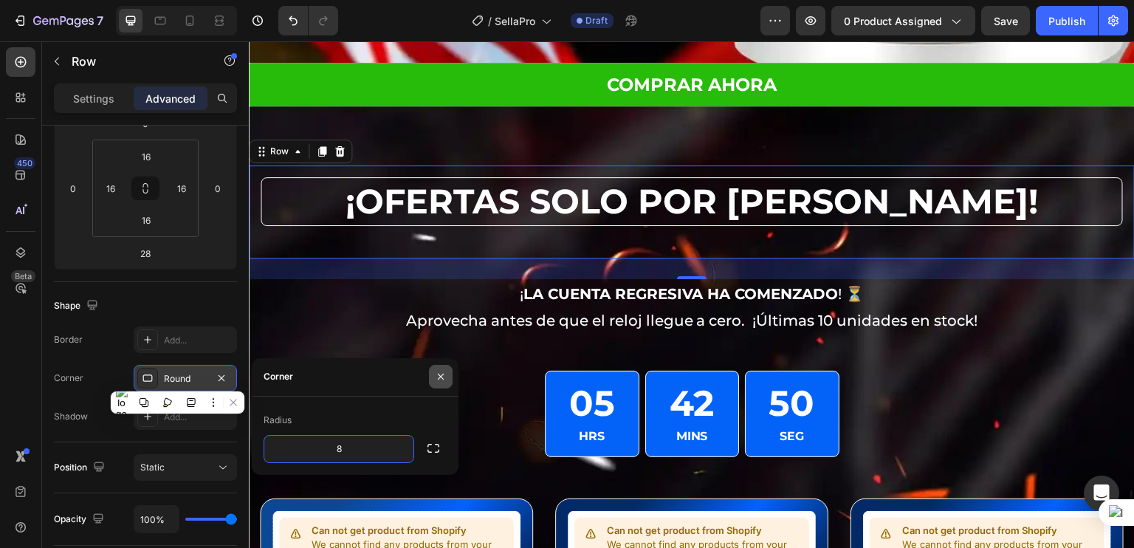
click at [439, 370] on button "button" at bounding box center [441, 377] width 24 height 24
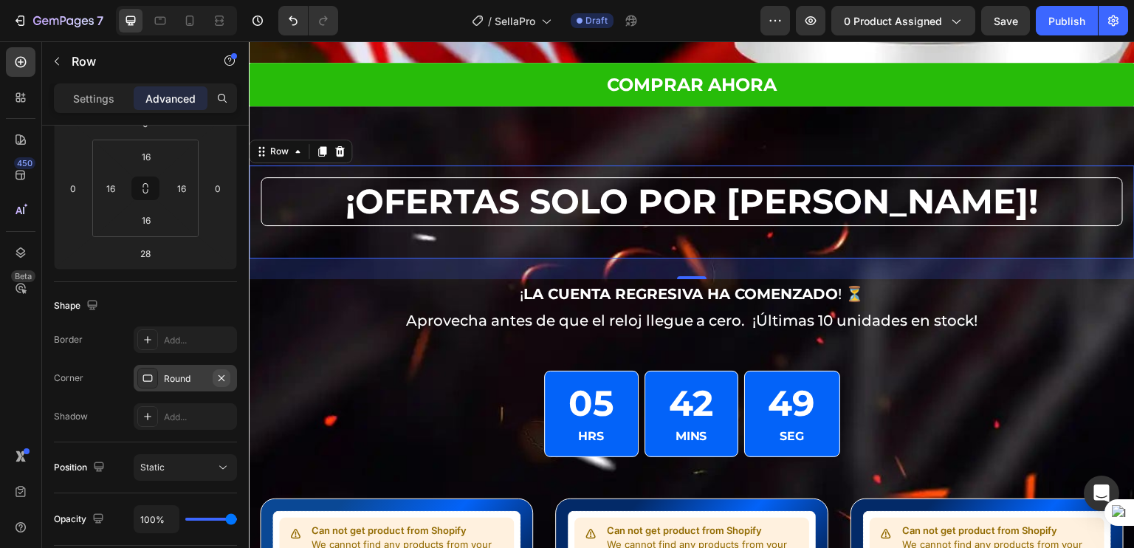
click at [221, 379] on icon "button" at bounding box center [222, 378] width 12 height 12
click at [307, 225] on div "¡OFERTAS SOLO POR HOY! Heading" at bounding box center [692, 211] width 862 height 69
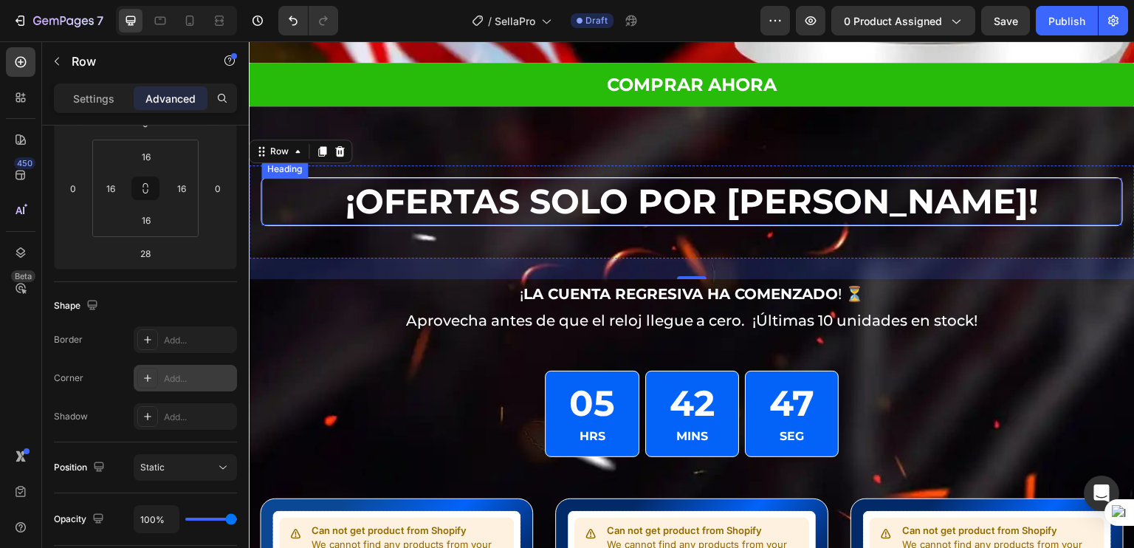
click at [334, 202] on h2 "¡OFERTAS SOLO POR [DATE]!" at bounding box center [691, 201] width 861 height 47
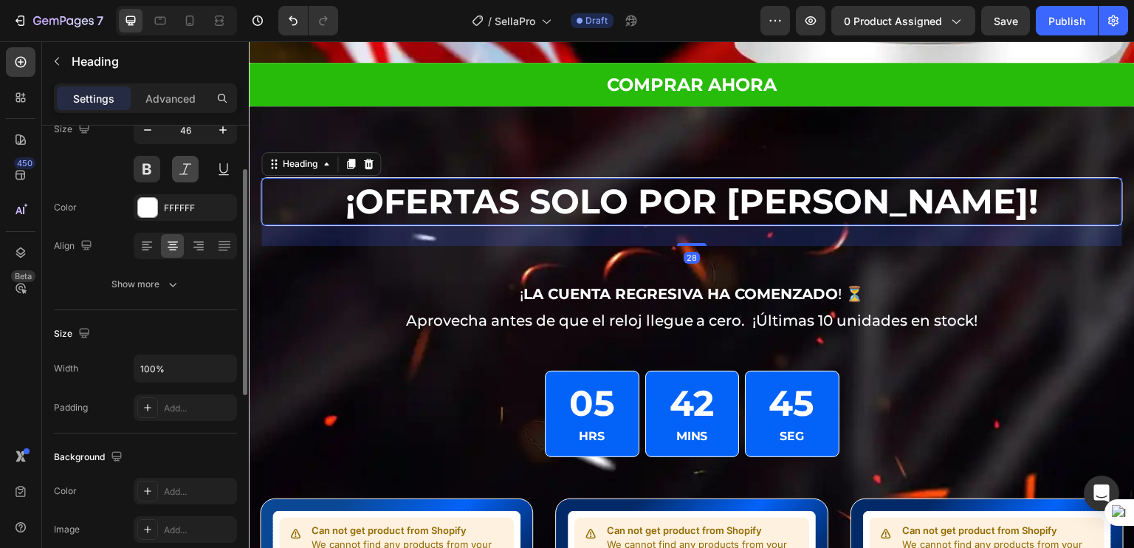
scroll to position [144, 0]
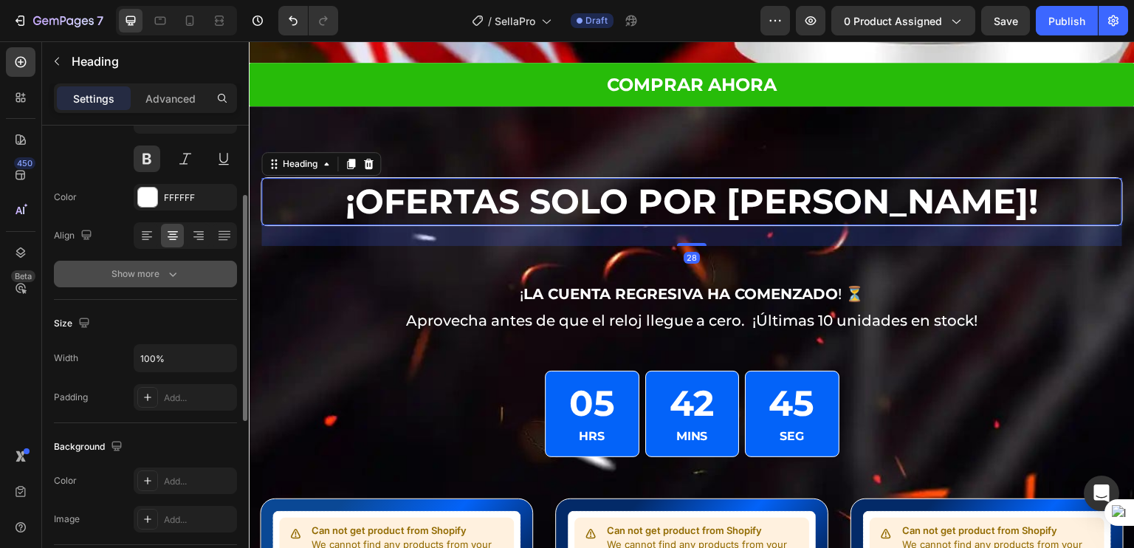
click at [130, 280] on div "Show more" at bounding box center [145, 273] width 69 height 15
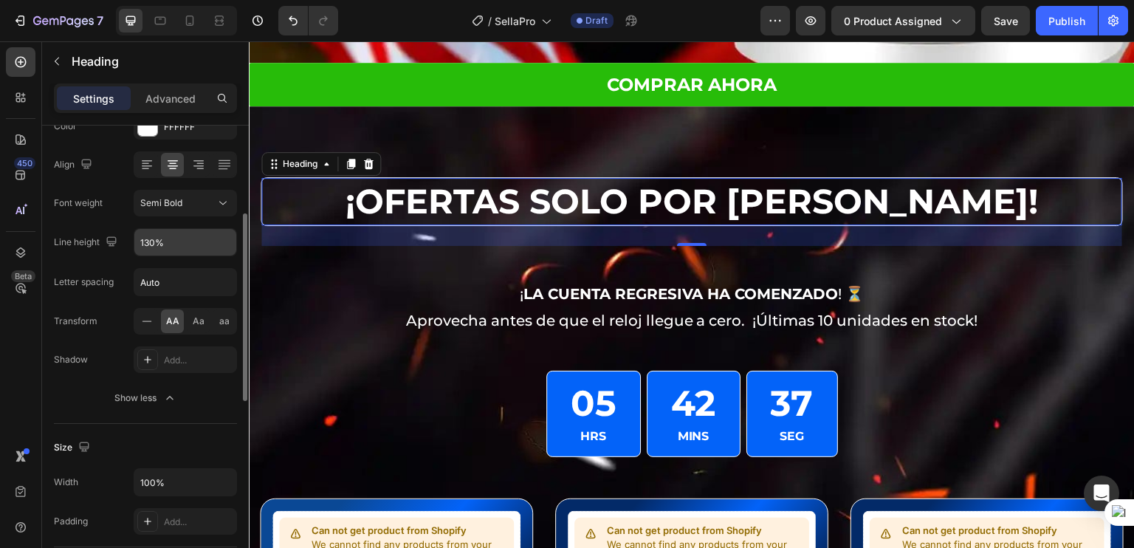
scroll to position [216, 0]
click at [156, 86] on div "Advanced" at bounding box center [171, 98] width 74 height 24
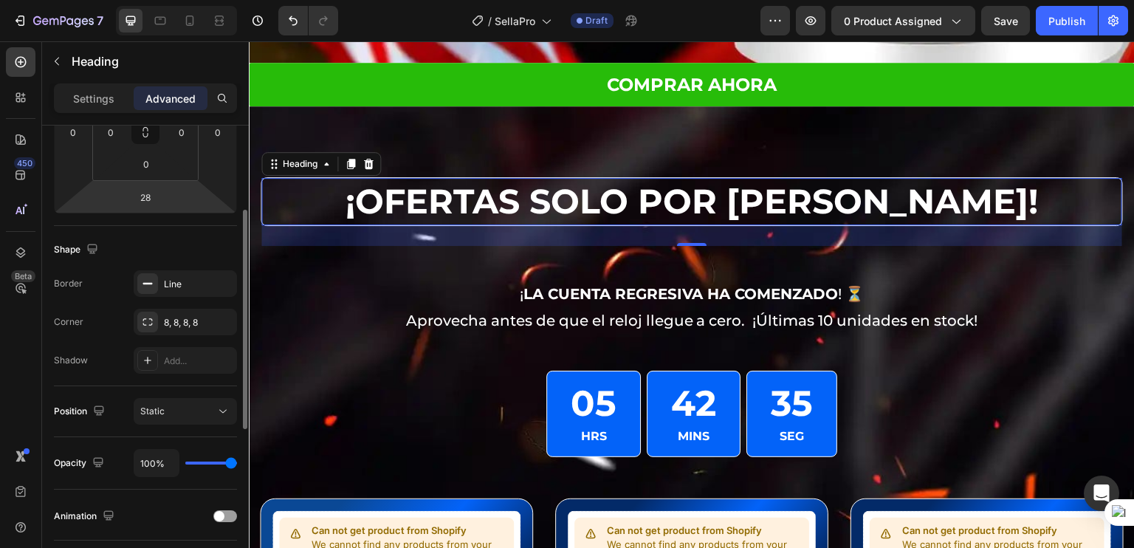
scroll to position [247, 0]
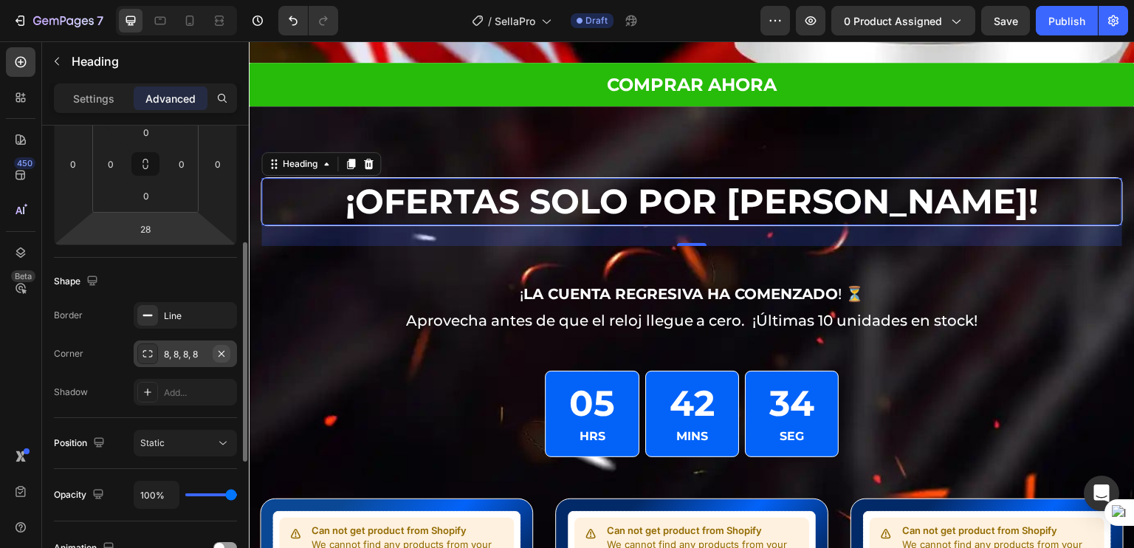
click at [221, 351] on icon "button" at bounding box center [221, 353] width 6 height 6
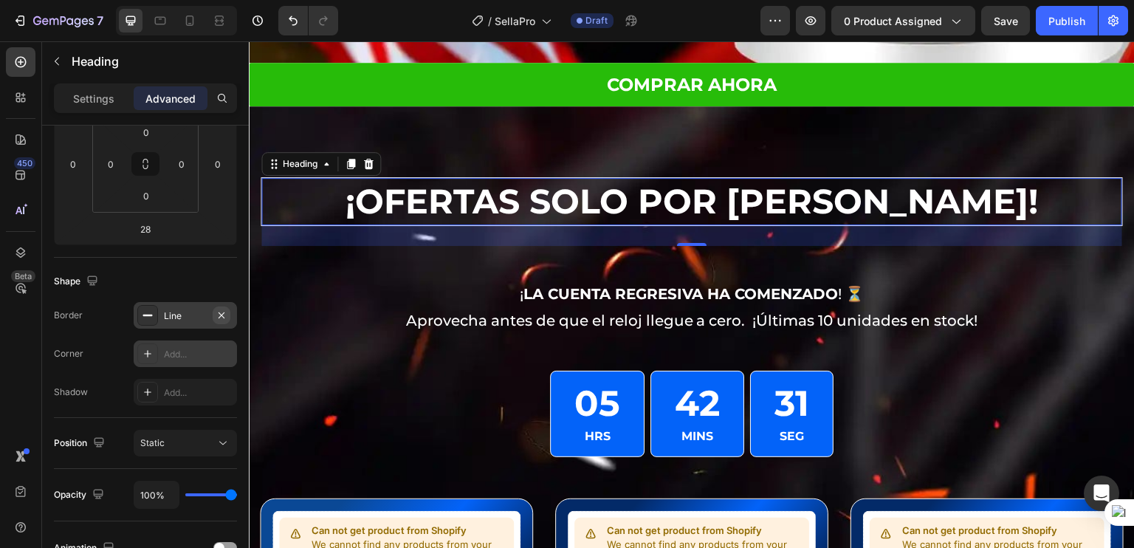
click at [222, 315] on icon "button" at bounding box center [222, 315] width 12 height 12
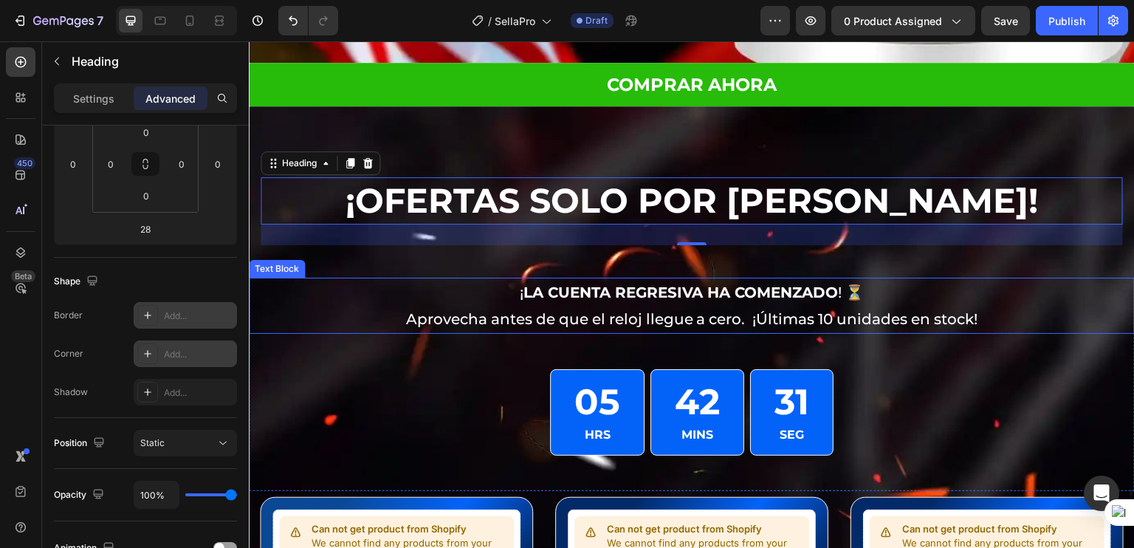
click at [322, 281] on p "¡ LA CUENTA REGRESIVA HA COMENZADO ! ⏳" at bounding box center [691, 292] width 883 height 27
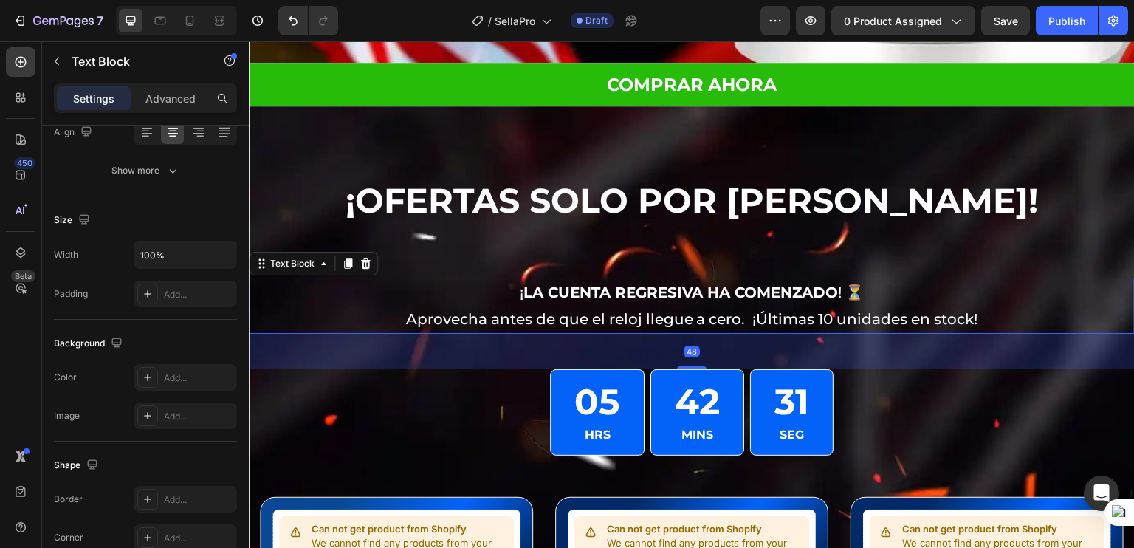
scroll to position [0, 0]
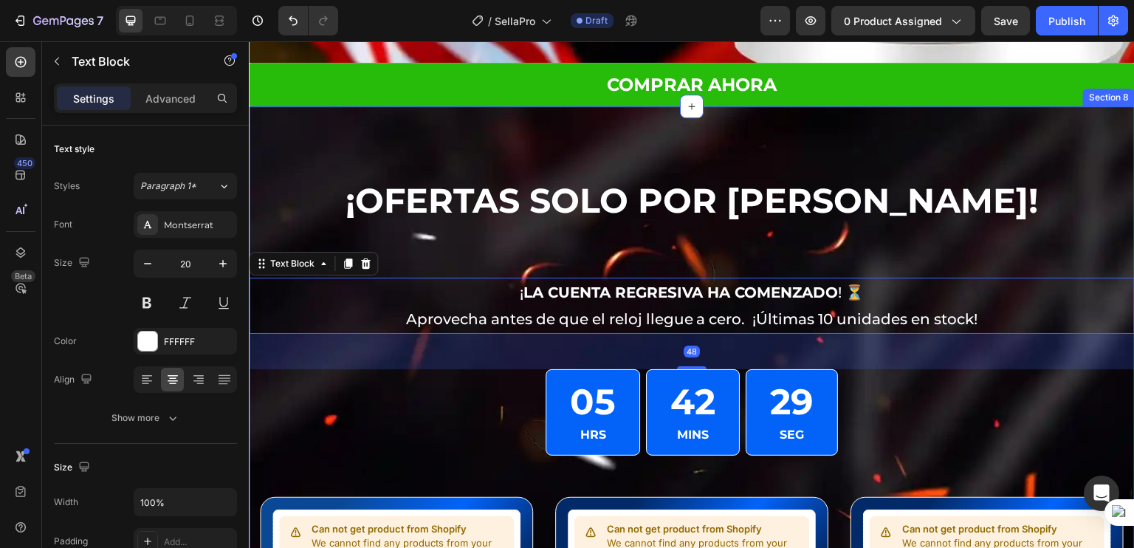
click at [1022, 250] on div "¡OFERTAS SOLO POR HOY! Heading Row ¡ LA CUENTA REGRESIVA HA COMENZADO ! ⏳ Aprov…" at bounding box center [692, 420] width 886 height 510
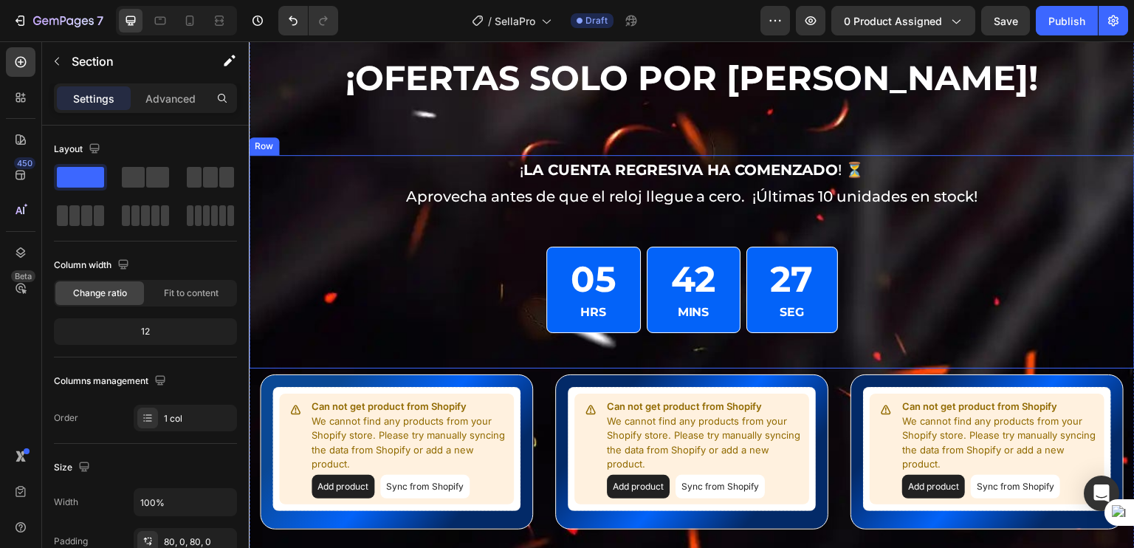
scroll to position [7933, 0]
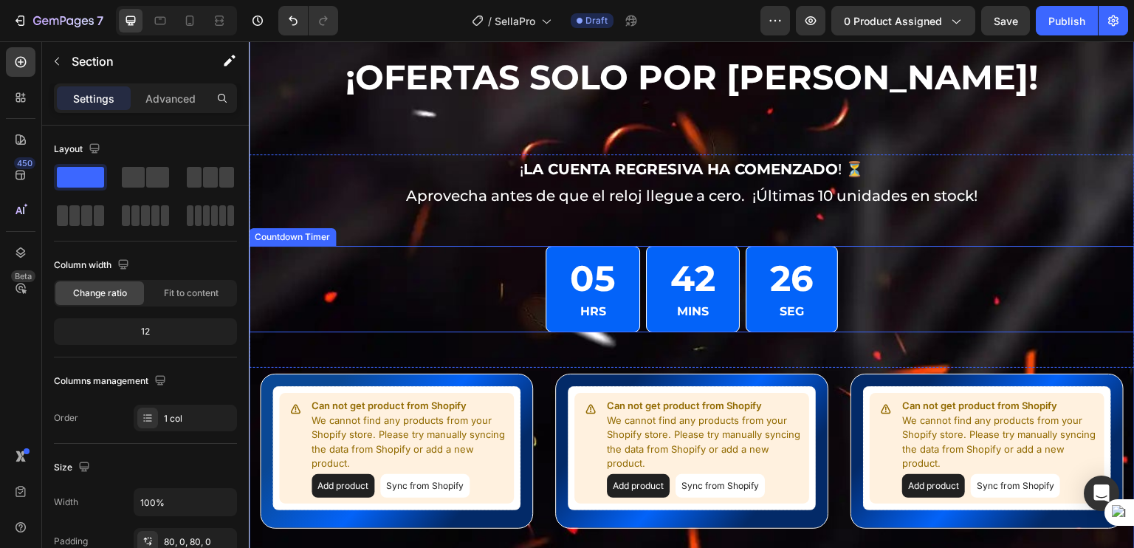
click at [610, 308] on p "HRS" at bounding box center [593, 311] width 46 height 21
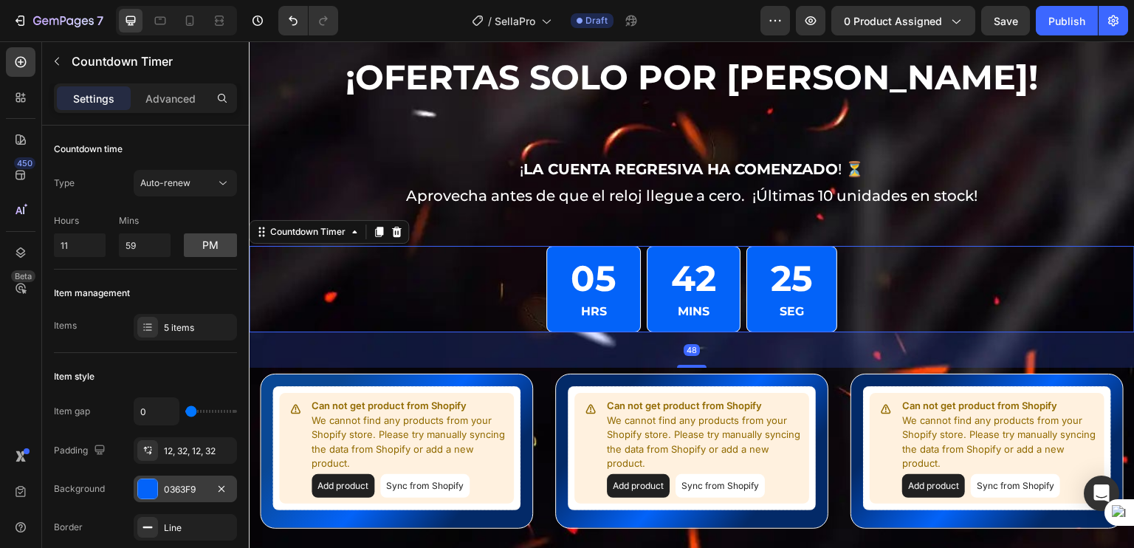
click at [162, 499] on div "0363F9" at bounding box center [185, 488] width 103 height 27
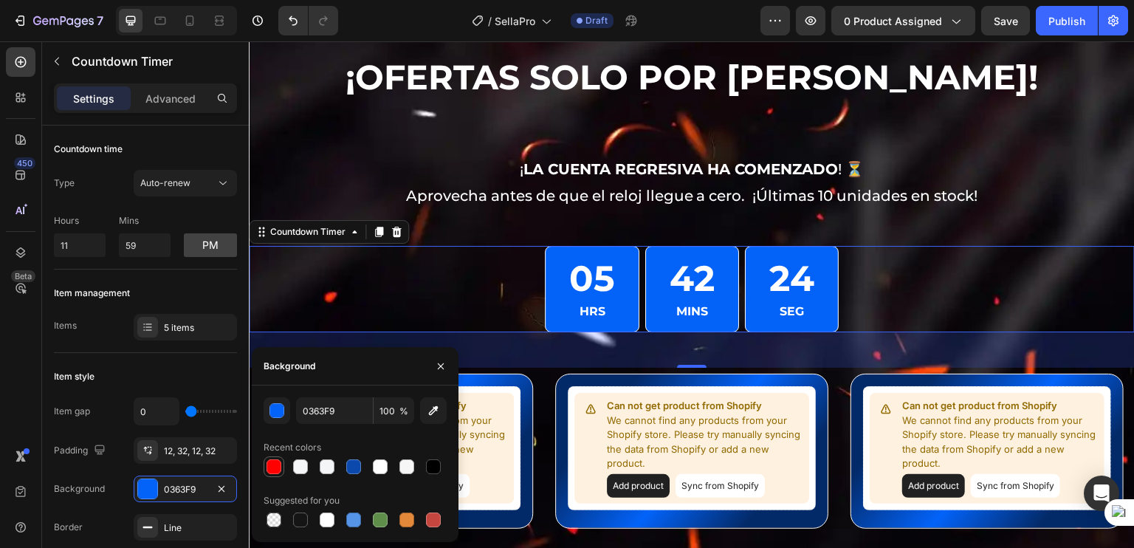
click at [272, 460] on div at bounding box center [273, 466] width 15 height 15
type input "FF0100"
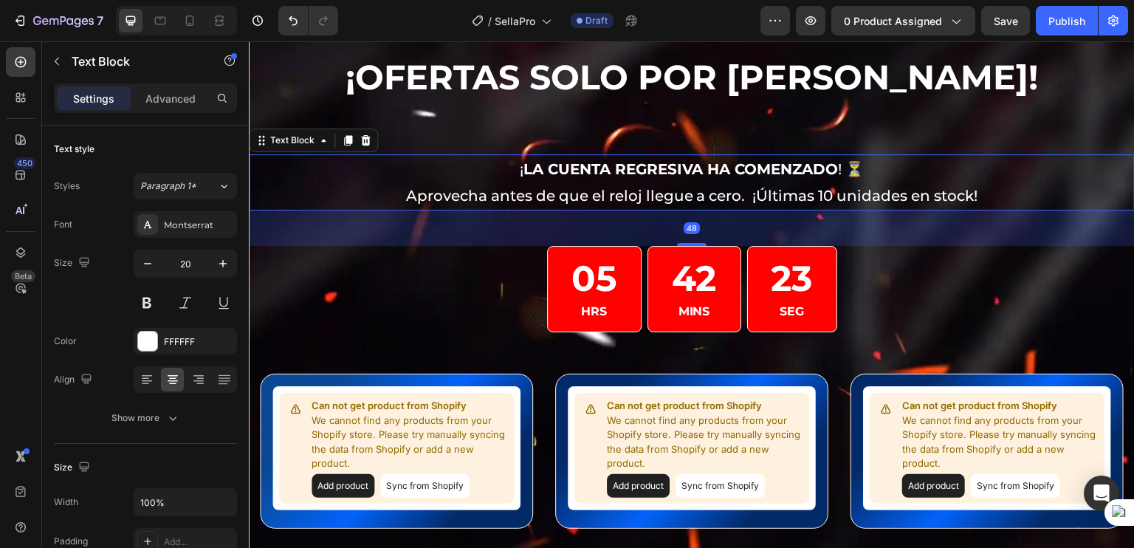
click at [952, 199] on span "Aprovecha antes de que el reloj llegue a cero. ¡Últimas 10 unidades en stock!" at bounding box center [692, 196] width 572 height 18
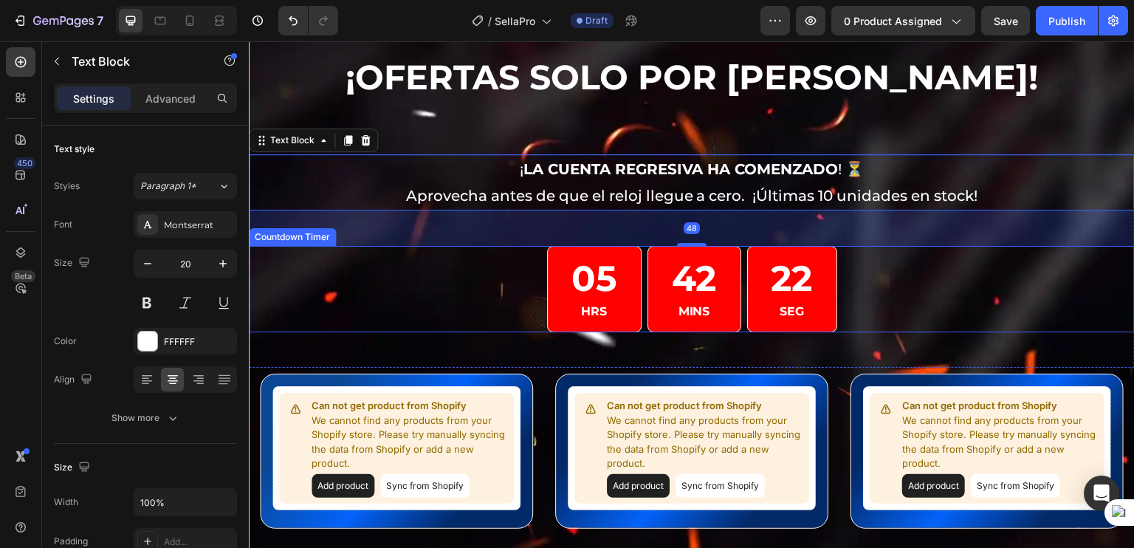
click at [672, 326] on div "42 MINS" at bounding box center [694, 289] width 94 height 86
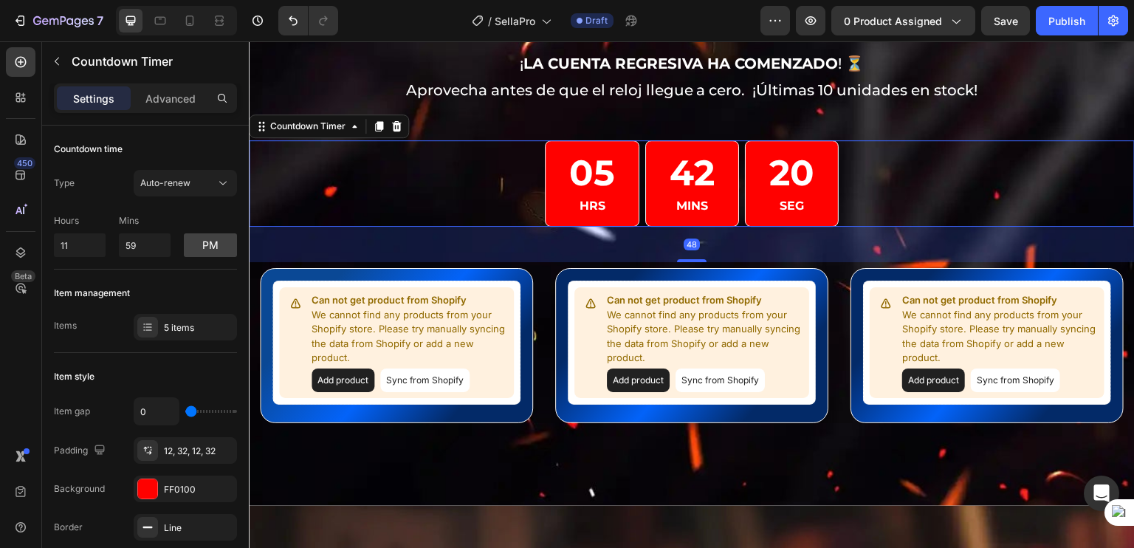
scroll to position [8039, 0]
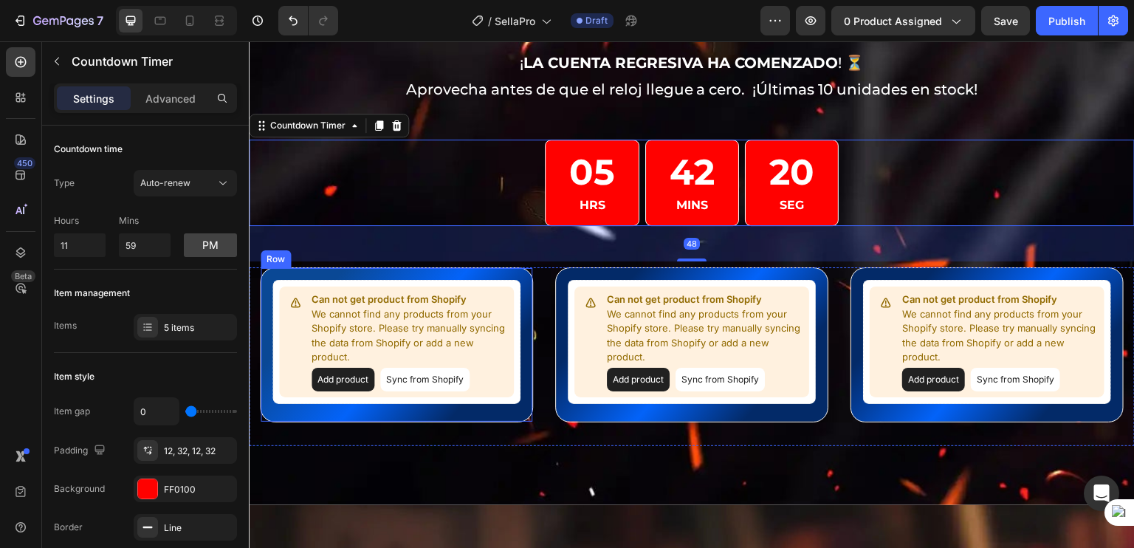
click at [427, 275] on div "Can not get product from Shopify We cannot find any products from your Shopify …" at bounding box center [396, 344] width 273 height 155
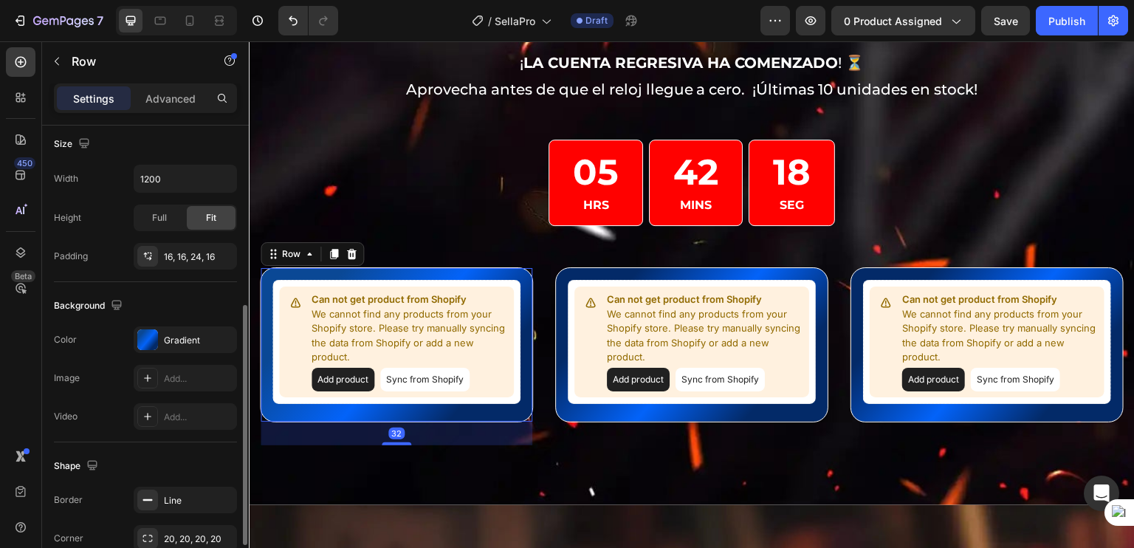
scroll to position [377, 0]
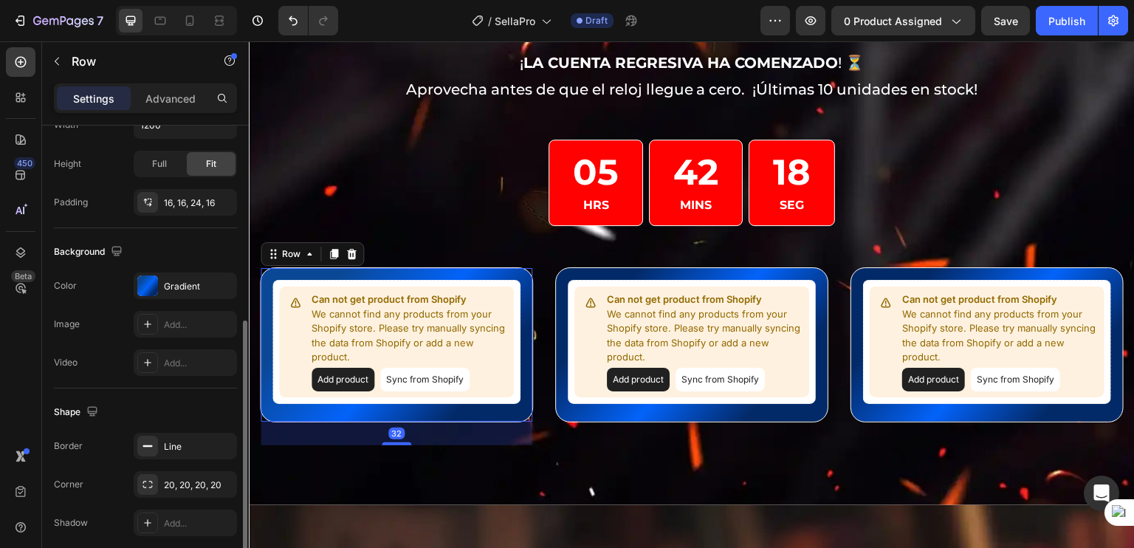
click at [171, 270] on div "Background The changes might be hidden by the video. Color Gradient Image Add..…" at bounding box center [145, 308] width 183 height 160
click at [171, 277] on div "Gradient" at bounding box center [185, 285] width 103 height 27
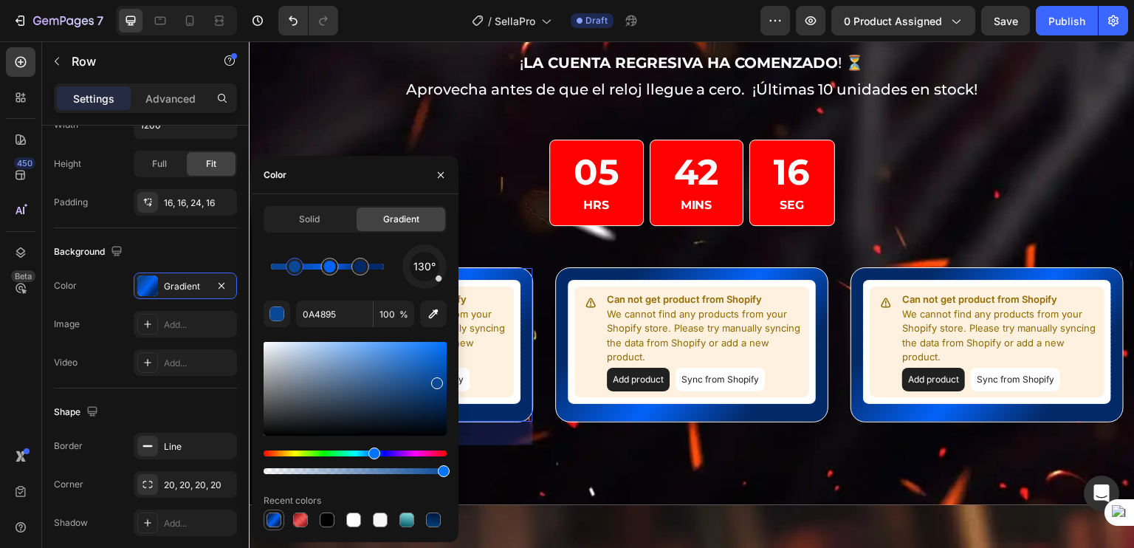
click at [282, 516] on div at bounding box center [274, 520] width 18 height 18
click at [297, 519] on div at bounding box center [300, 519] width 15 height 15
type input "7C0404"
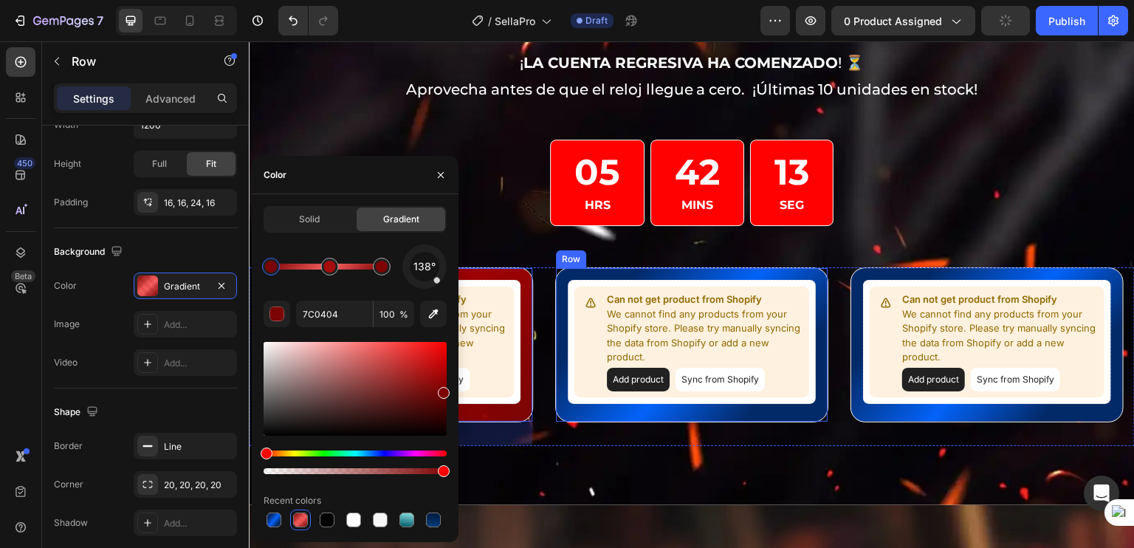
click at [565, 414] on div "Can not get product from Shopify We cannot find any products from your Shopify …" at bounding box center [691, 344] width 273 height 155
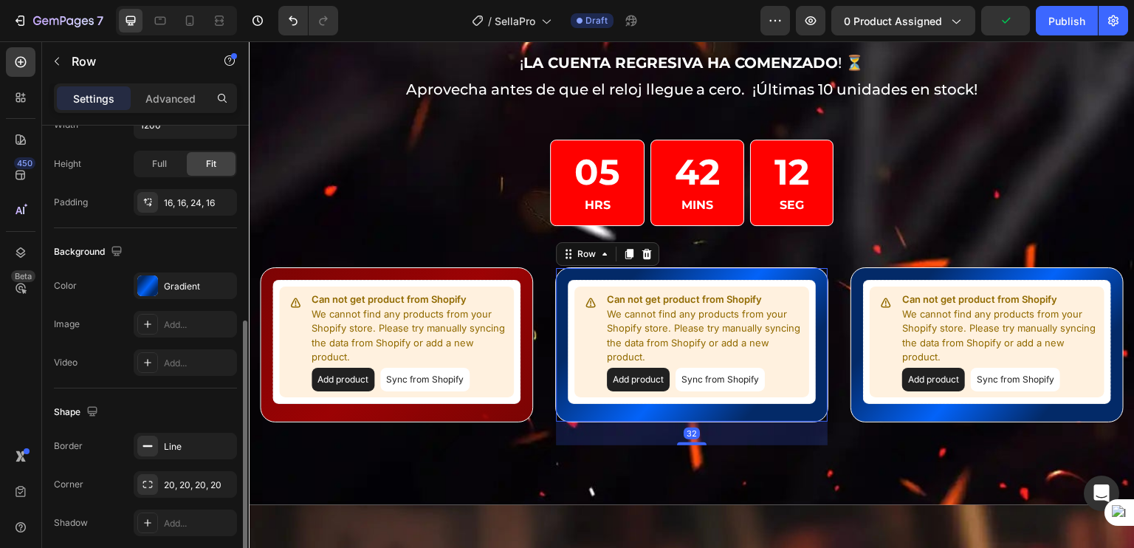
click at [177, 297] on div "The changes might be hidden by the video. Color Gradient Image Add... Video Add…" at bounding box center [145, 323] width 183 height 103
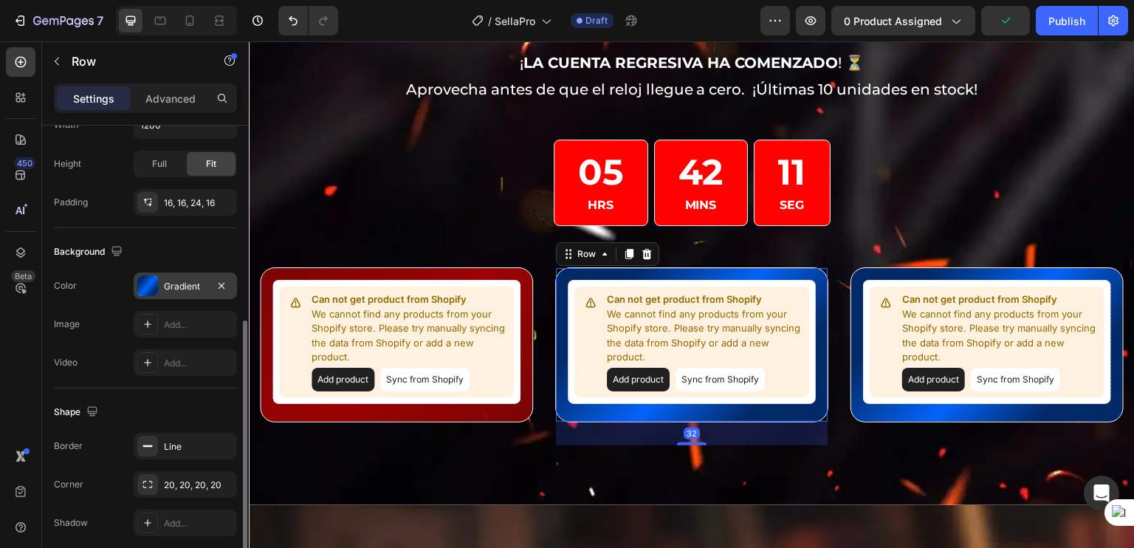
click at [156, 278] on div at bounding box center [147, 285] width 21 height 21
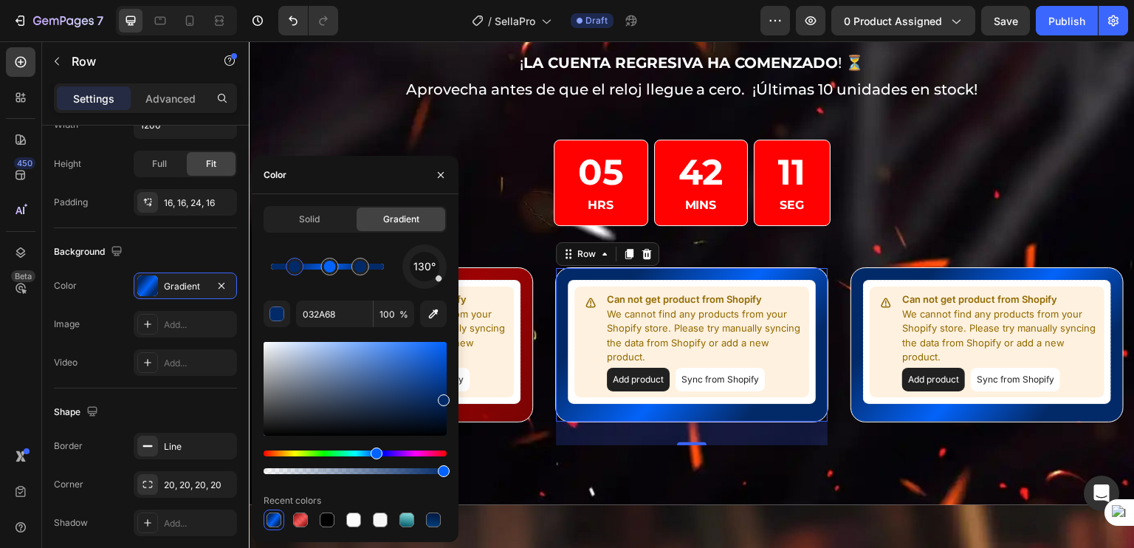
click at [306, 508] on div "Recent colors" at bounding box center [355, 501] width 183 height 24
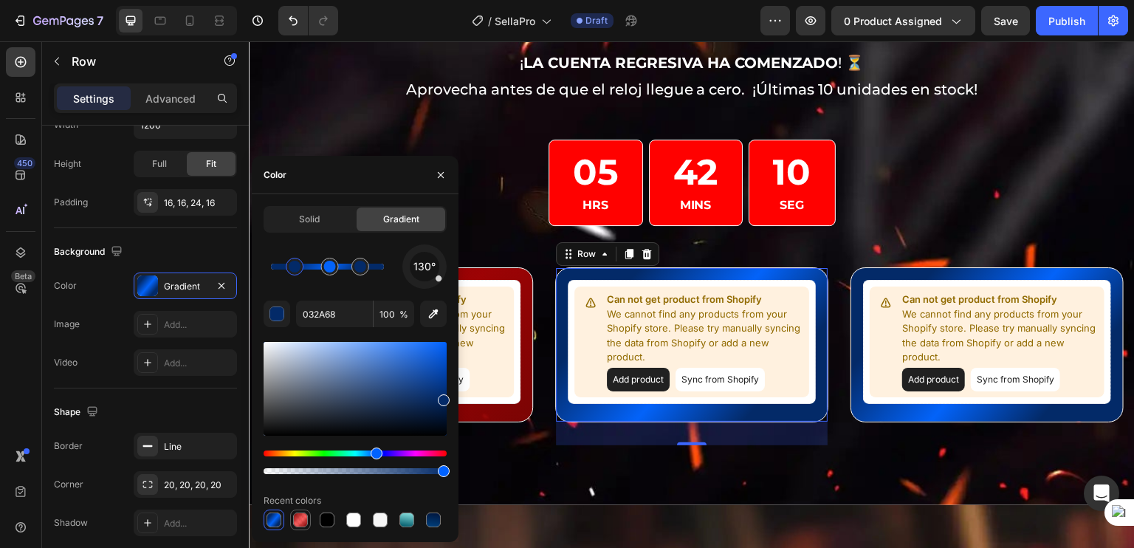
click at [299, 512] on div at bounding box center [300, 519] width 15 height 15
type input "7C0404"
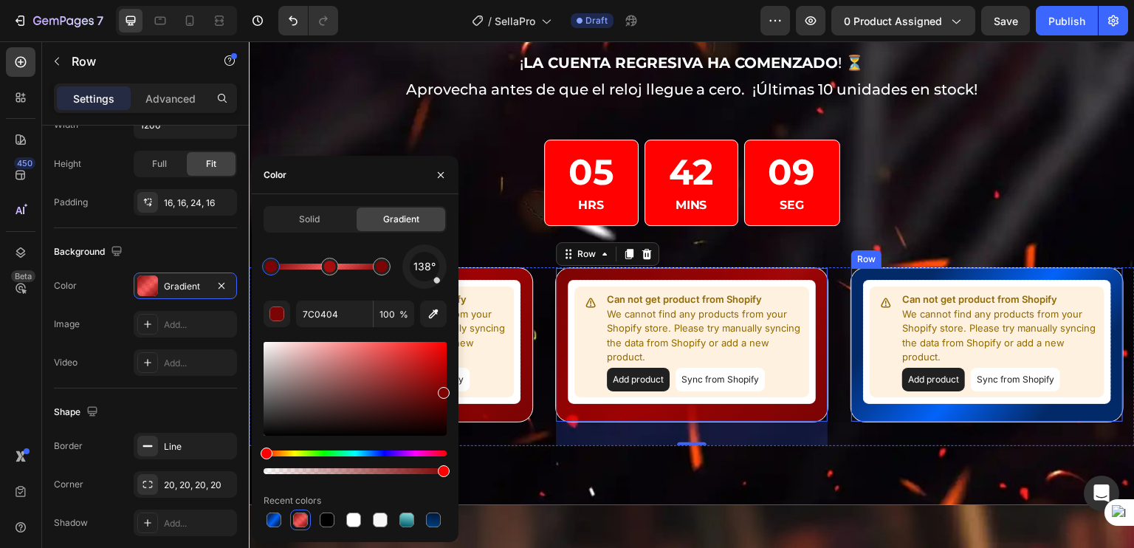
click at [853, 407] on div "Can not get product from Shopify We cannot find any products from your Shopify …" at bounding box center [986, 344] width 273 height 155
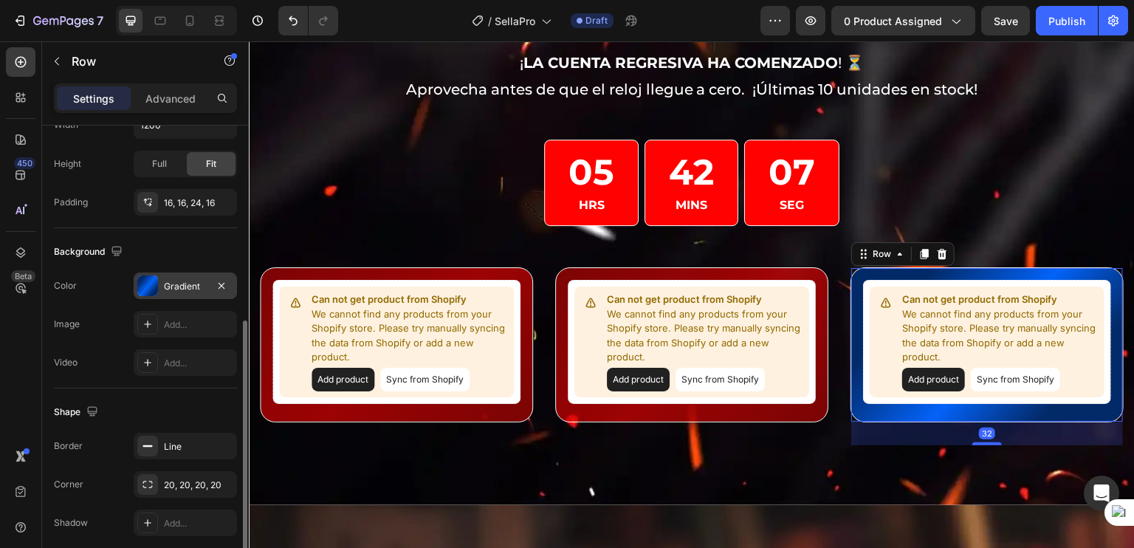
click at [168, 280] on div "Gradient" at bounding box center [185, 286] width 43 height 13
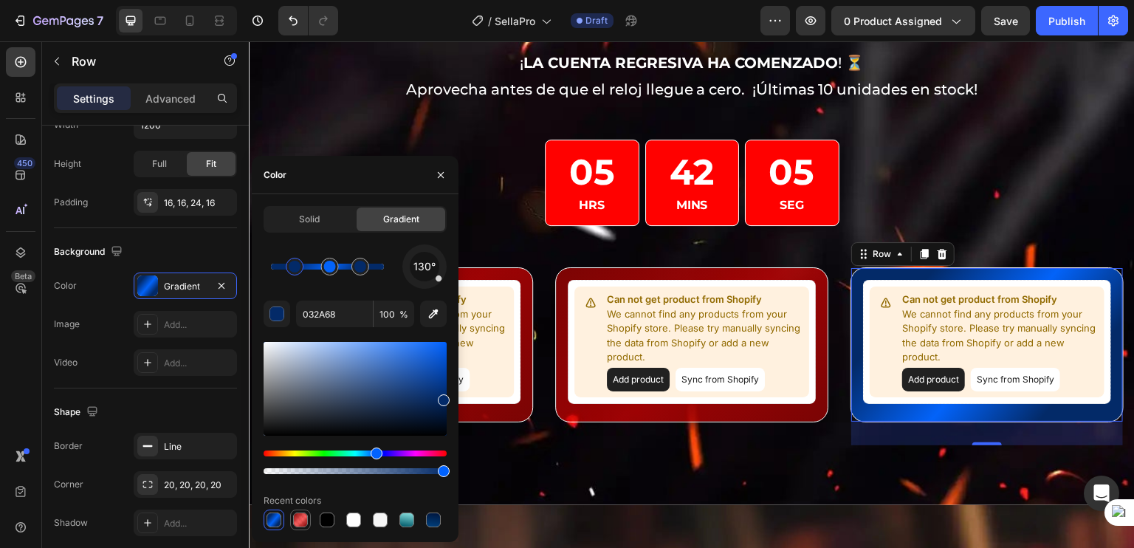
click at [290, 510] on div at bounding box center [300, 519] width 21 height 21
type input "7C0404"
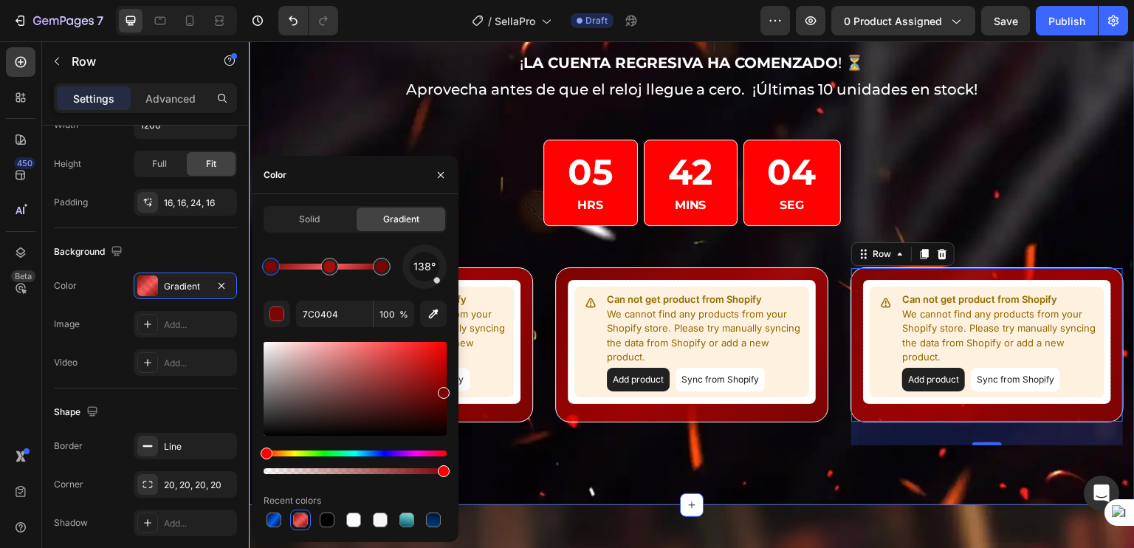
click at [788, 488] on div "¡OFERTAS SOLO POR HOY! Heading Row ¡ LA CUENTA REGRESIVA HA COMENZADO ! ⏳ Aprov…" at bounding box center [692, 191] width 886 height 628
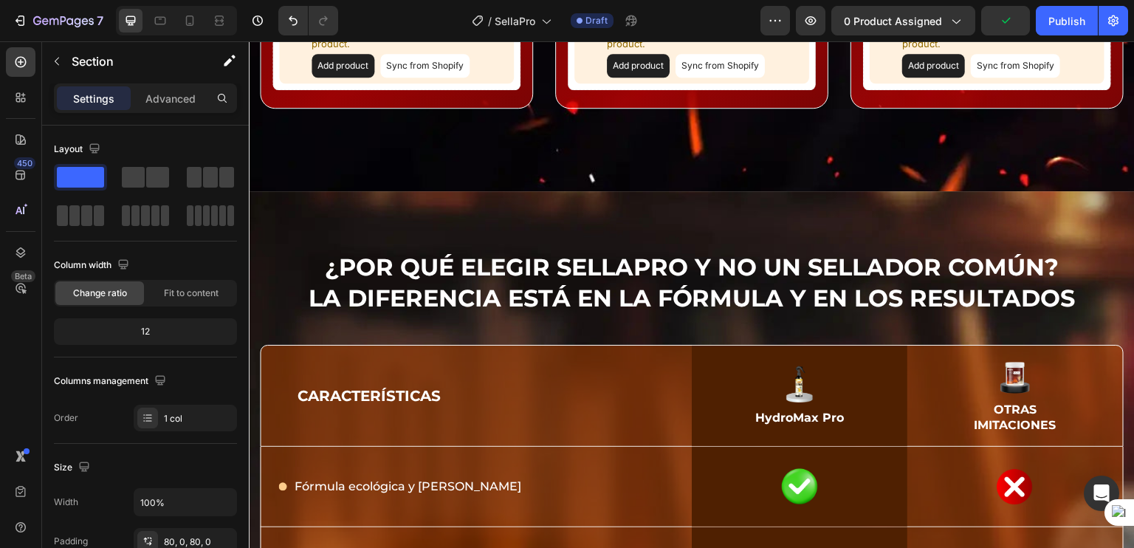
scroll to position [6835, 0]
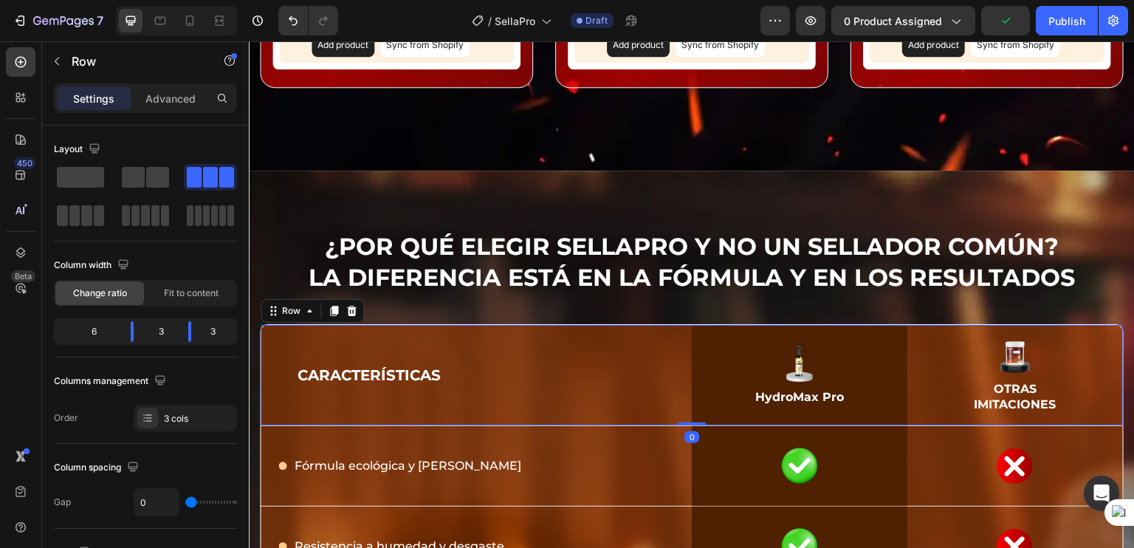
click at [506, 334] on div "CARACTERÍSTICAS Text Block" at bounding box center [476, 375] width 431 height 101
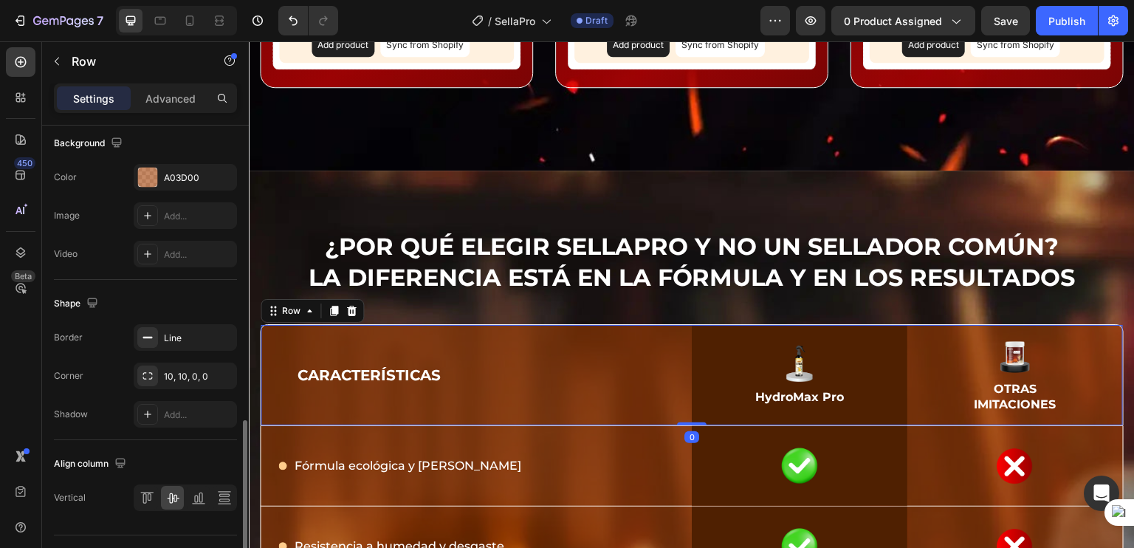
scroll to position [602, 0]
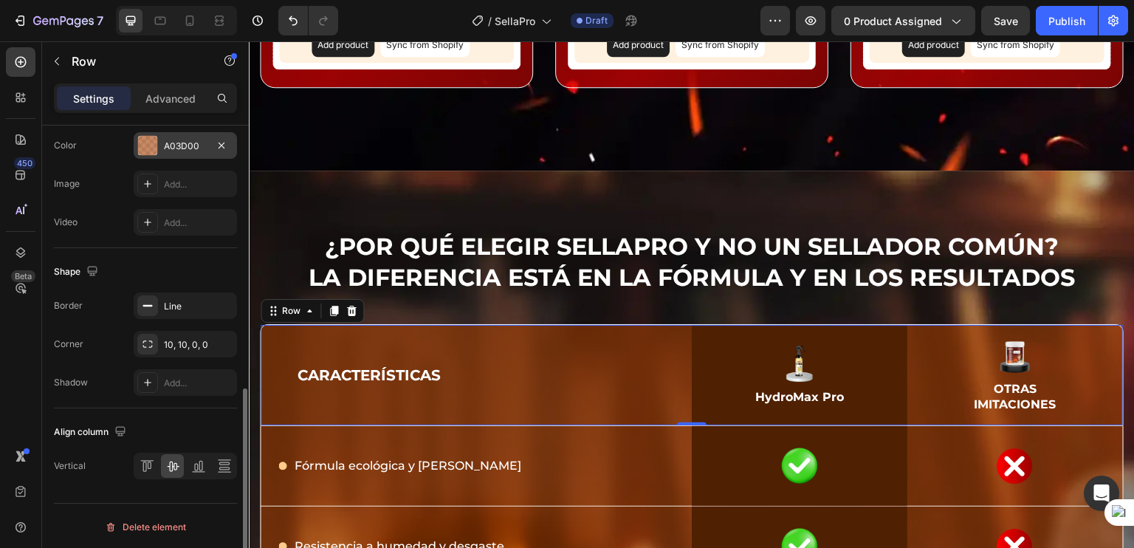
click at [188, 134] on div "A03D00" at bounding box center [185, 145] width 103 height 27
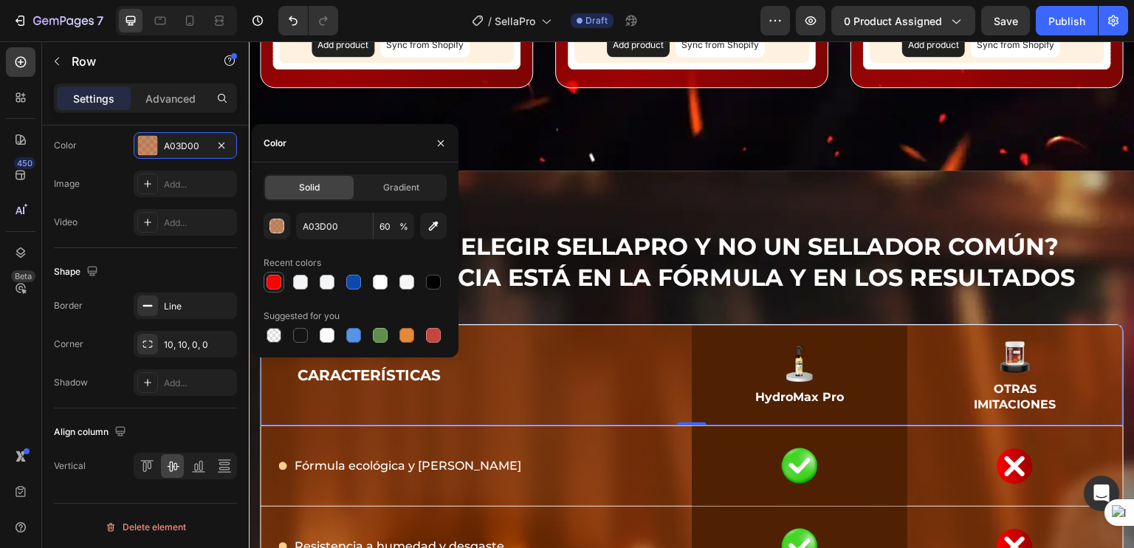
click at [278, 280] on div at bounding box center [273, 282] width 15 height 15
type input "FF0100"
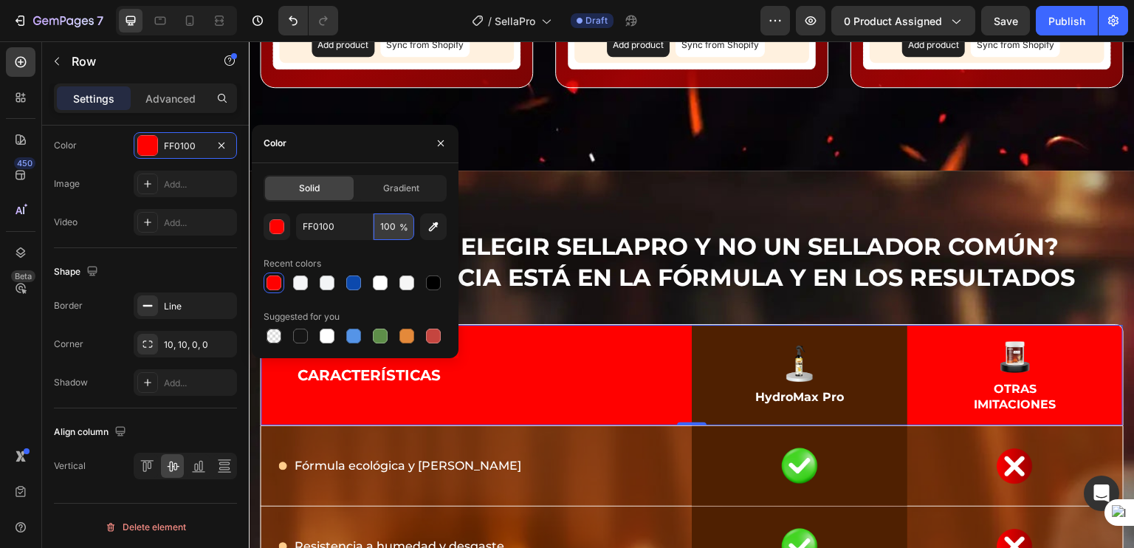
click at [393, 227] on input "100" at bounding box center [394, 226] width 41 height 27
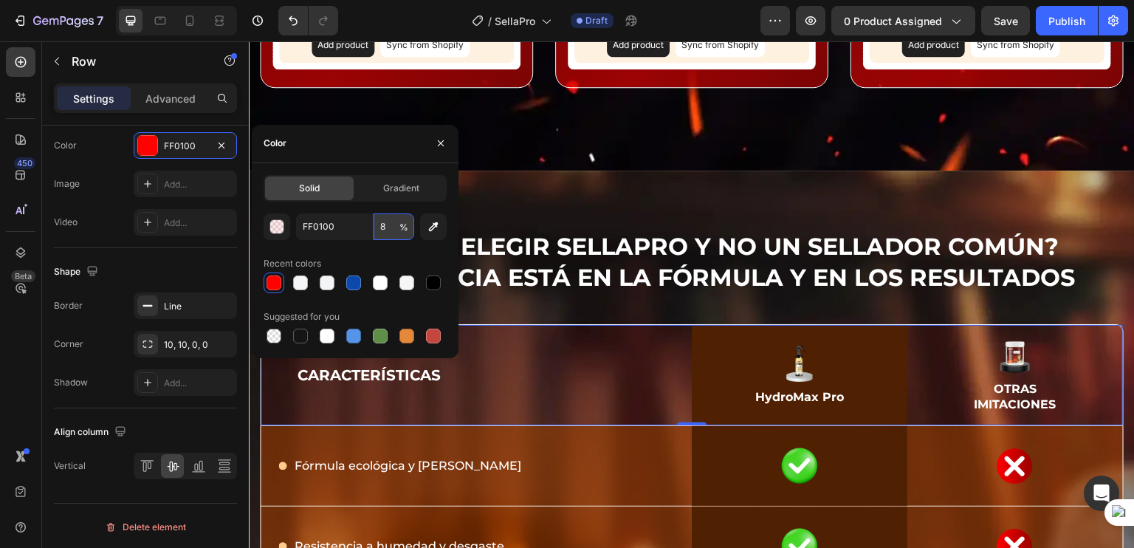
type input "80"
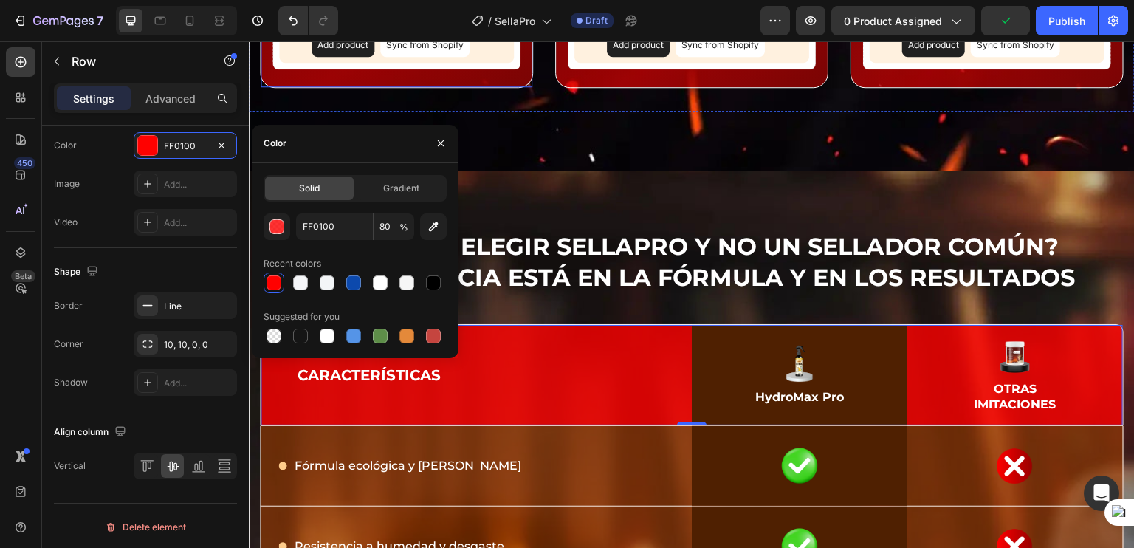
click at [514, 79] on div "Can not get product from Shopify We cannot find any products from your Shopify …" at bounding box center [396, 11] width 273 height 155
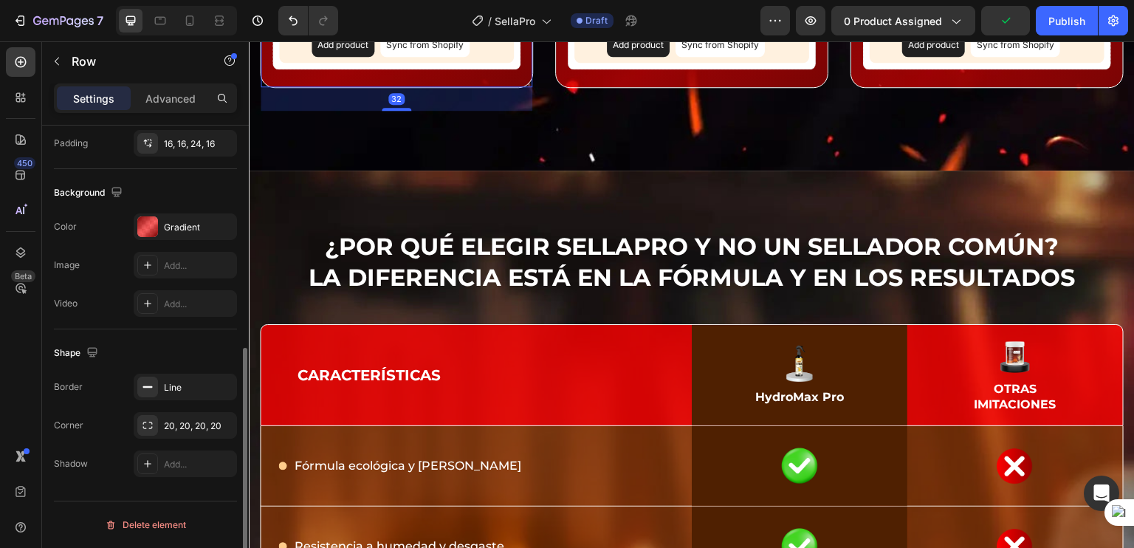
scroll to position [434, 0]
click at [172, 227] on div "Gradient" at bounding box center [185, 229] width 43 height 13
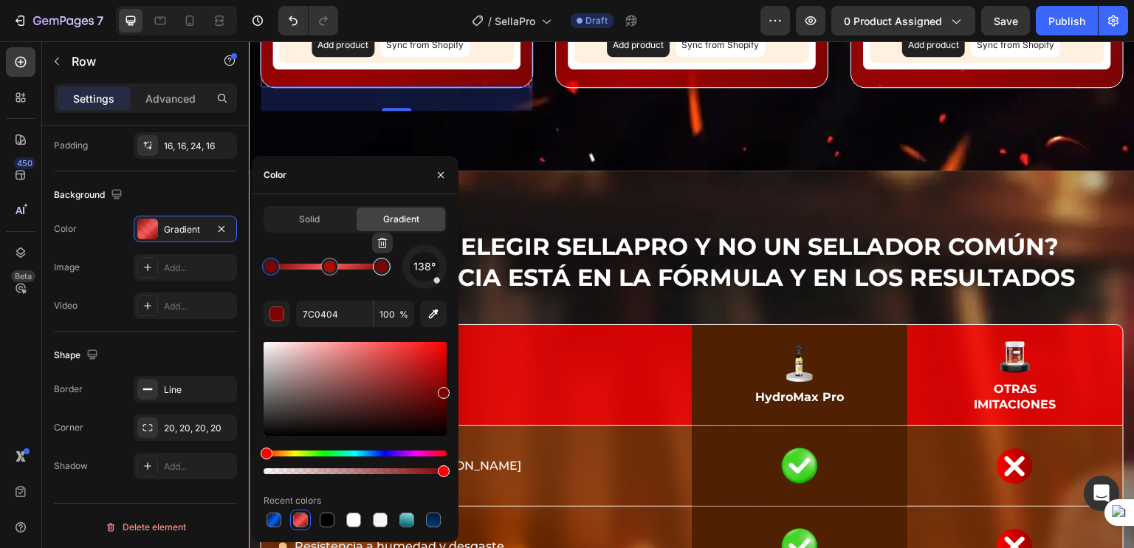
click at [388, 270] on div at bounding box center [382, 267] width 18 height 18
click at [343, 319] on input "7C0404" at bounding box center [334, 313] width 77 height 27
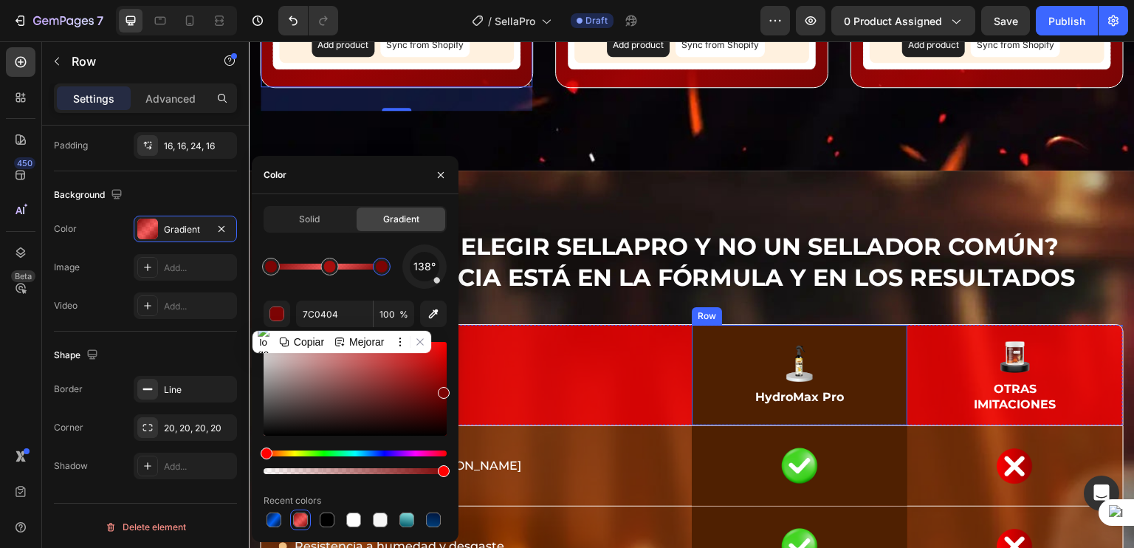
click at [719, 413] on div "Image HydroMax Pro Text Block Row" at bounding box center [800, 375] width 216 height 101
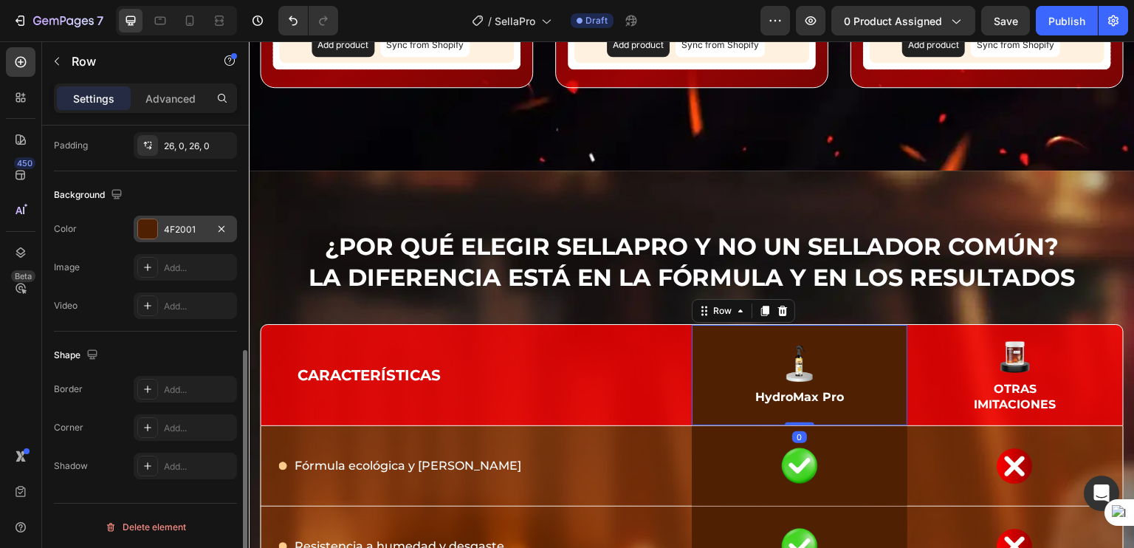
click at [195, 225] on div "4F2001" at bounding box center [185, 229] width 43 height 13
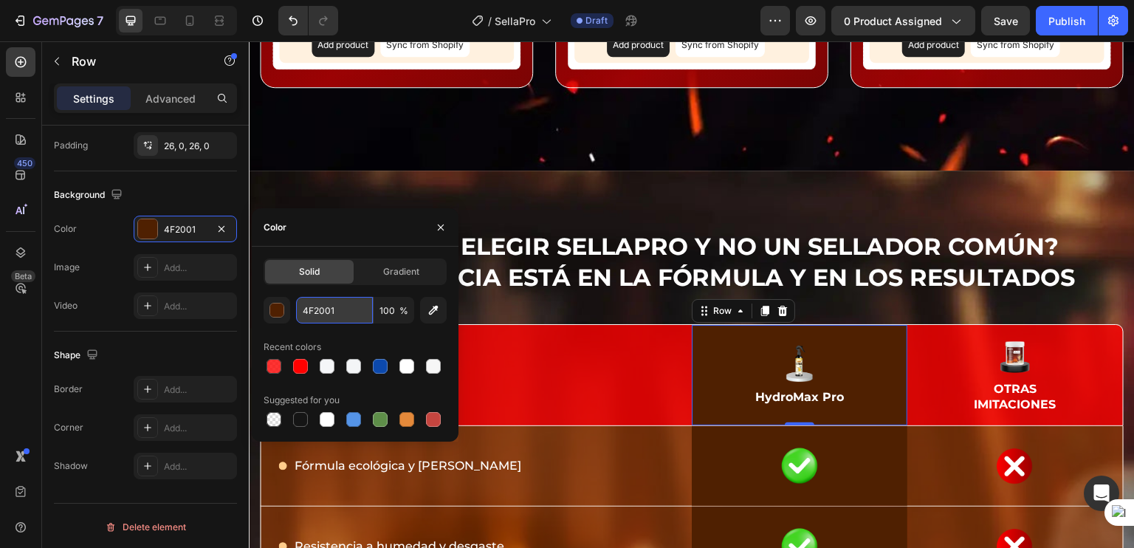
click at [324, 313] on input "4F2001" at bounding box center [334, 310] width 77 height 27
paste input "7C0404"
type input "7C0404"
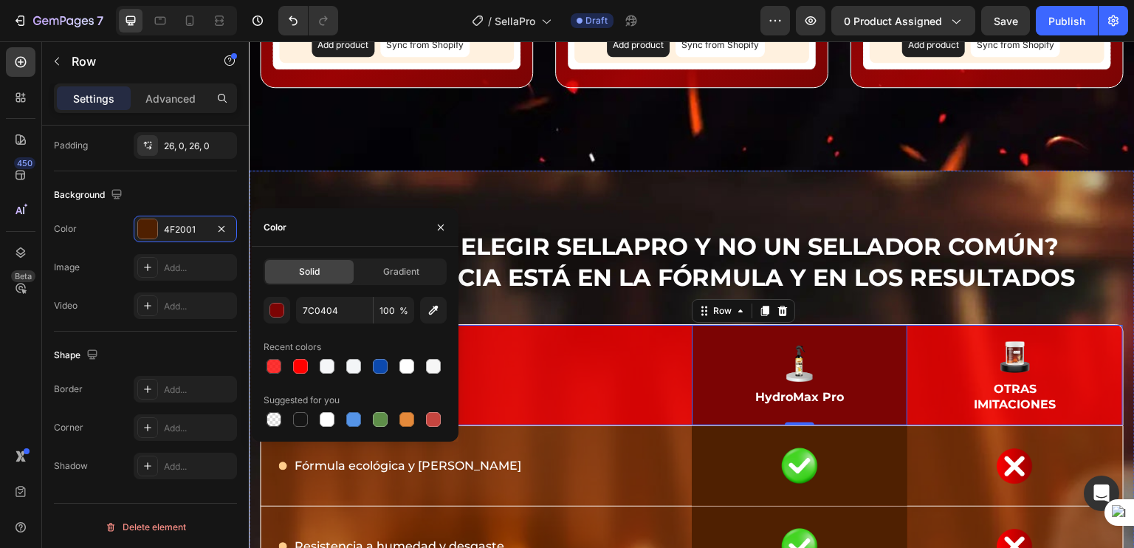
click at [630, 426] on div "Icon Fórmula ecológica y segura Text Block Row" at bounding box center [476, 466] width 431 height 80
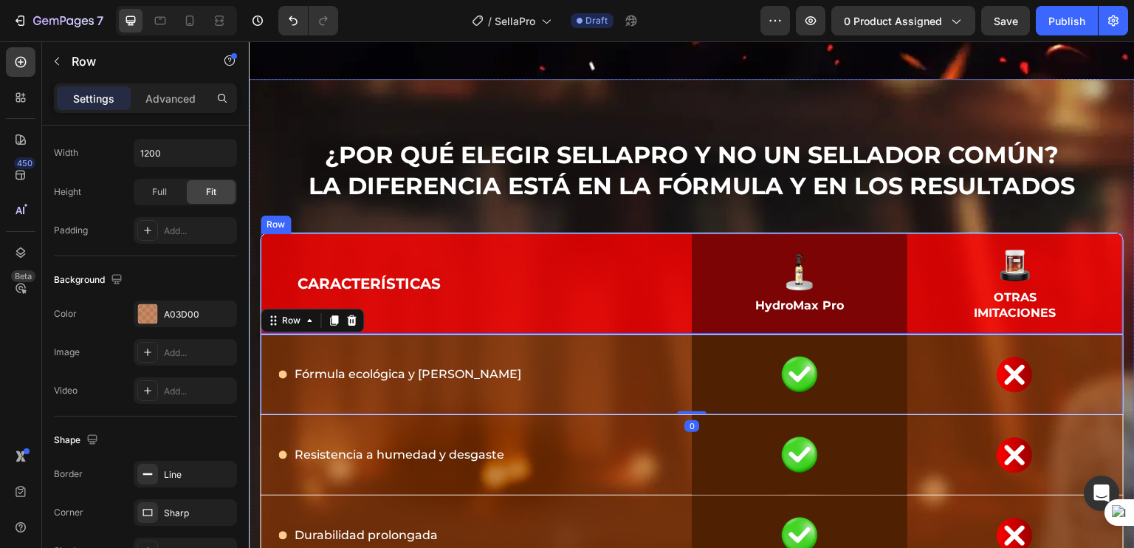
scroll to position [6936, 0]
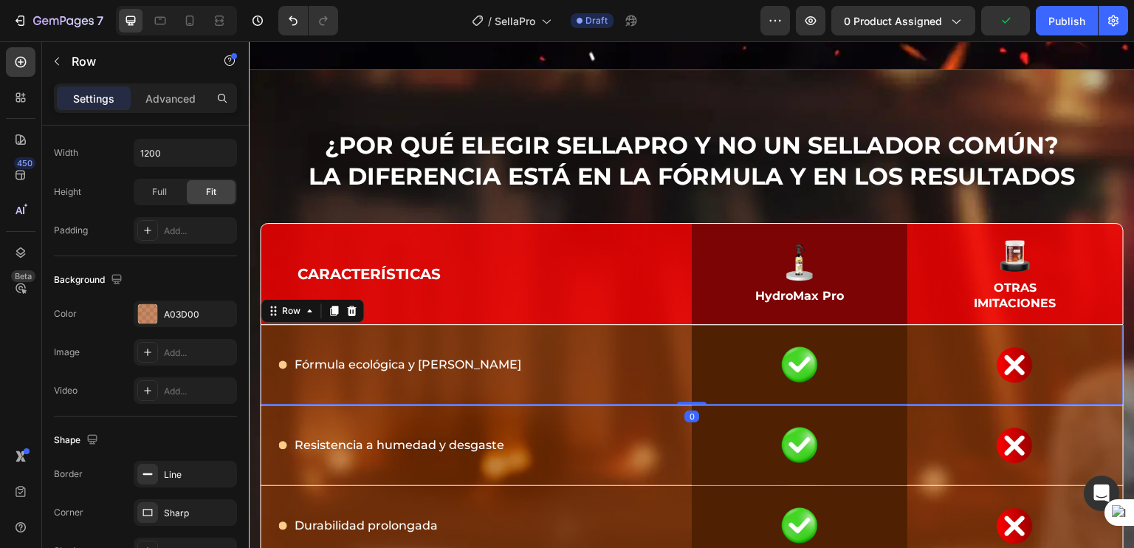
click at [515, 339] on div "Icon Fórmula ecológica y segura Text Block Row" at bounding box center [476, 365] width 431 height 80
click at [178, 333] on div "The changes might be hidden by the video. Color A03D00 Image Add... Video Add..." at bounding box center [145, 351] width 183 height 103
click at [155, 309] on div at bounding box center [147, 313] width 19 height 19
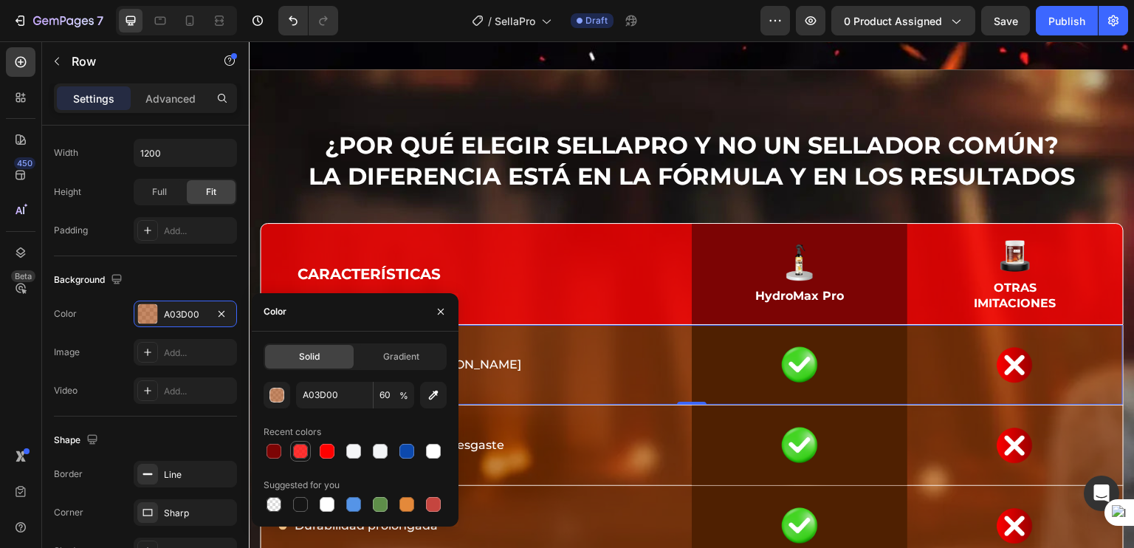
click at [301, 448] on div at bounding box center [300, 451] width 15 height 15
type input "FF0100"
type input "80"
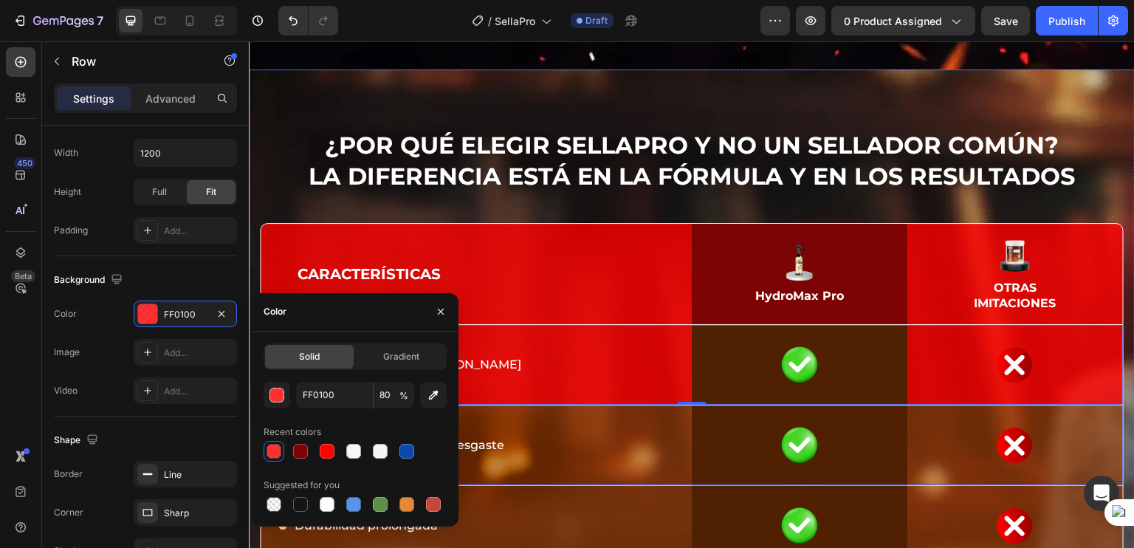
click at [625, 424] on div "Icon Resistencia a humedad y desgaste Text Block Row" at bounding box center [476, 445] width 431 height 80
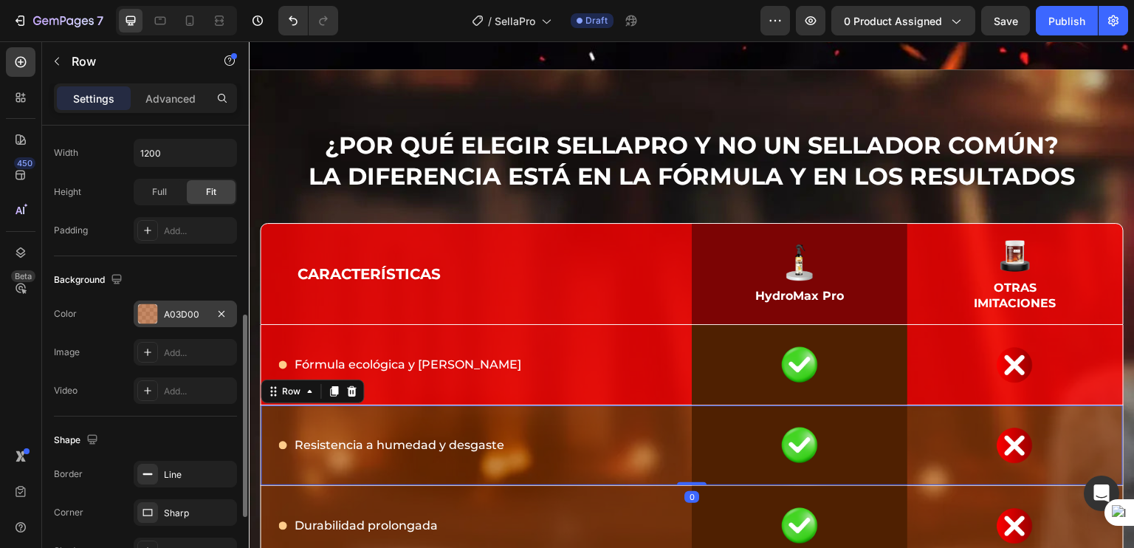
click at [180, 315] on div "A03D00" at bounding box center [185, 314] width 43 height 13
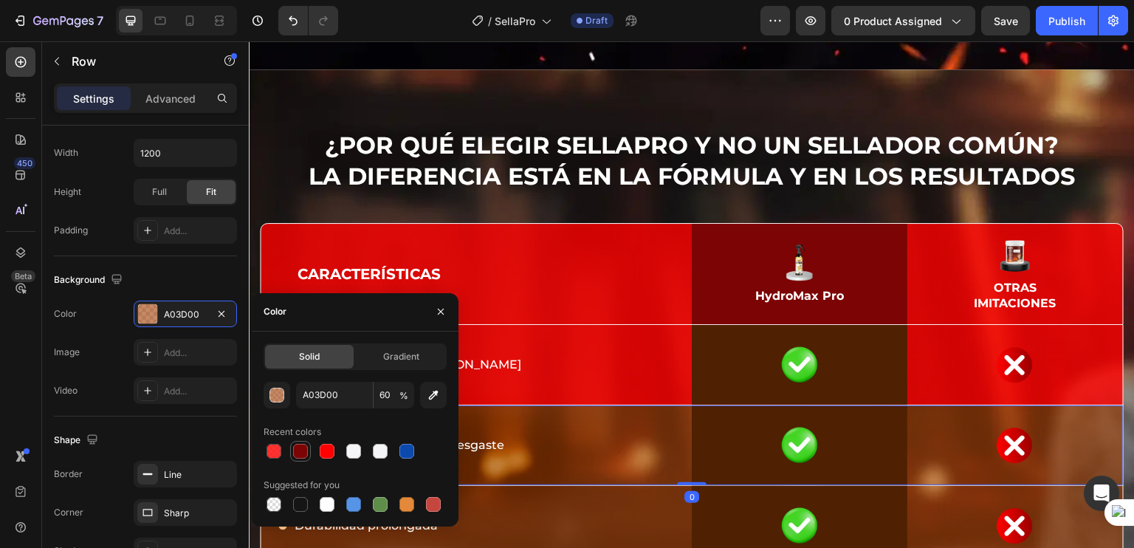
click at [306, 449] on div at bounding box center [300, 451] width 15 height 15
type input "7C0404"
type input "100"
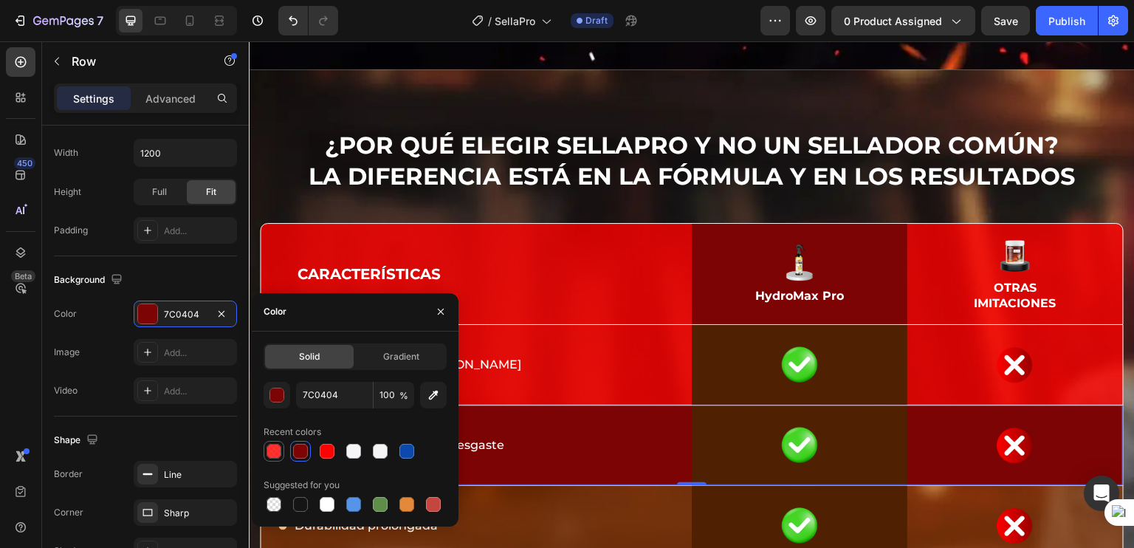
click at [283, 454] on div at bounding box center [274, 451] width 21 height 21
type input "FF0100"
type input "80"
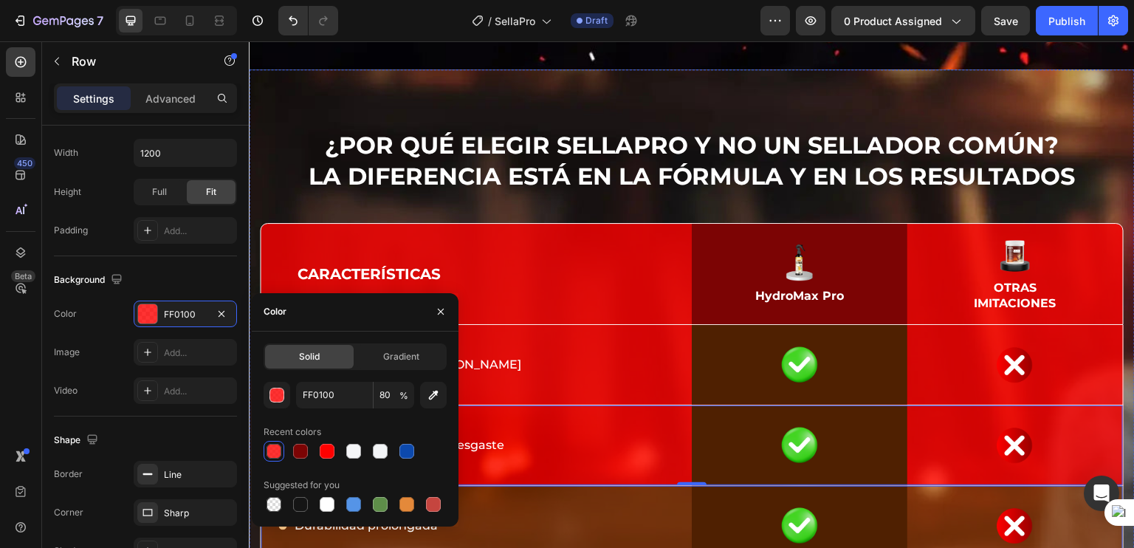
click at [633, 491] on div "Icon Durabilidad prolongada Text Block Row" at bounding box center [476, 526] width 431 height 80
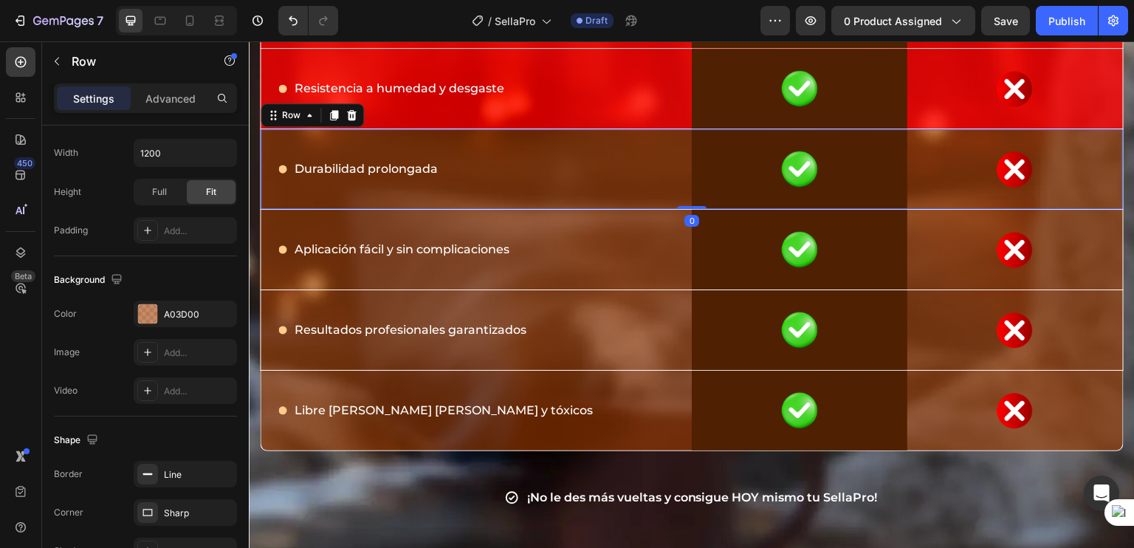
scroll to position [7301, 0]
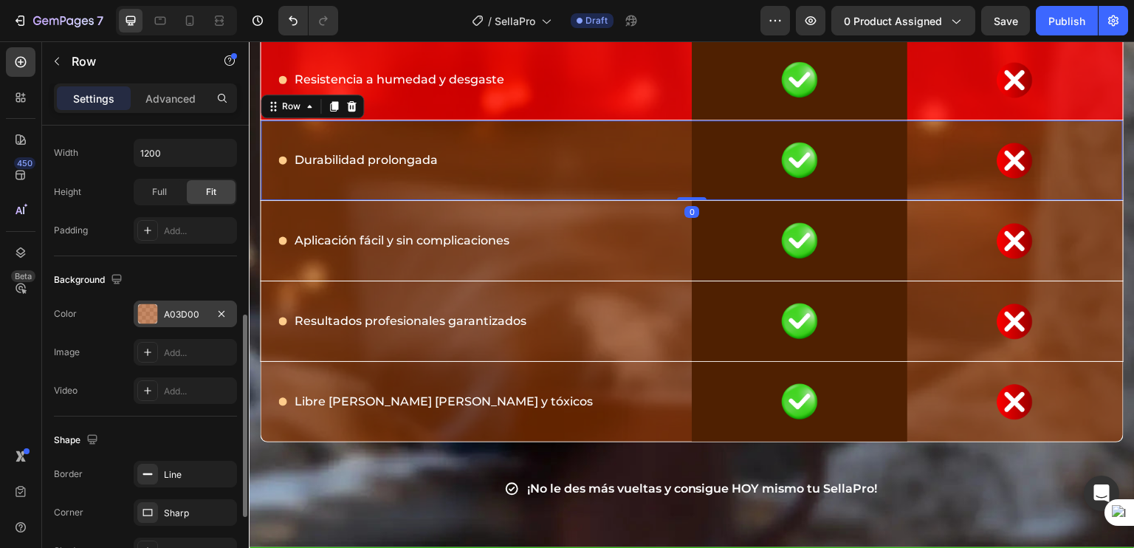
click at [159, 312] on div "A03D00" at bounding box center [185, 313] width 103 height 27
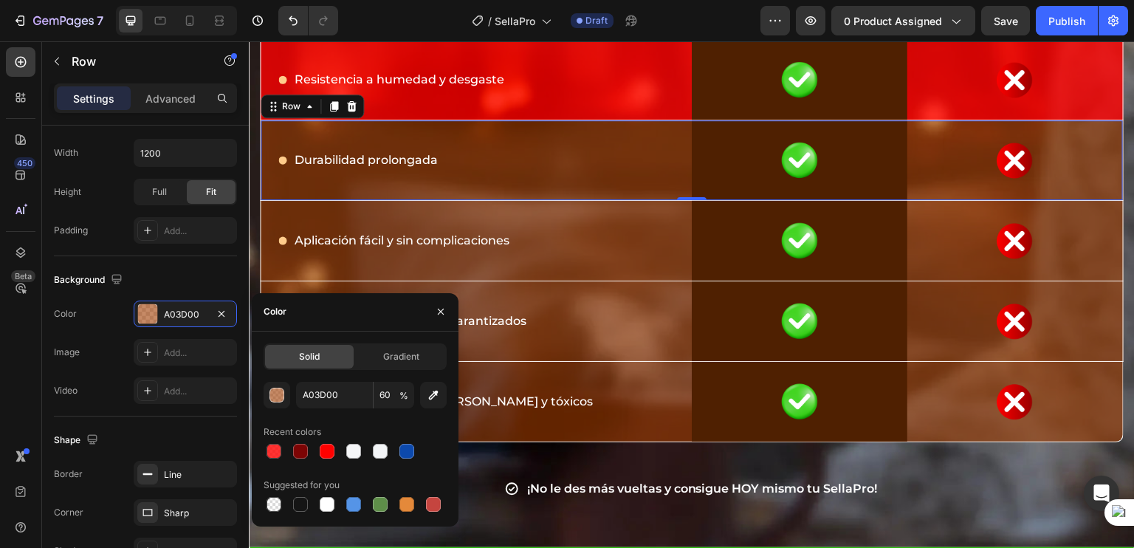
click at [263, 452] on div "Solid Gradient A03D00 60 % Recent colors Suggested for you" at bounding box center [355, 428] width 207 height 171
click at [275, 452] on div at bounding box center [273, 451] width 15 height 15
type input "FF0100"
type input "80"
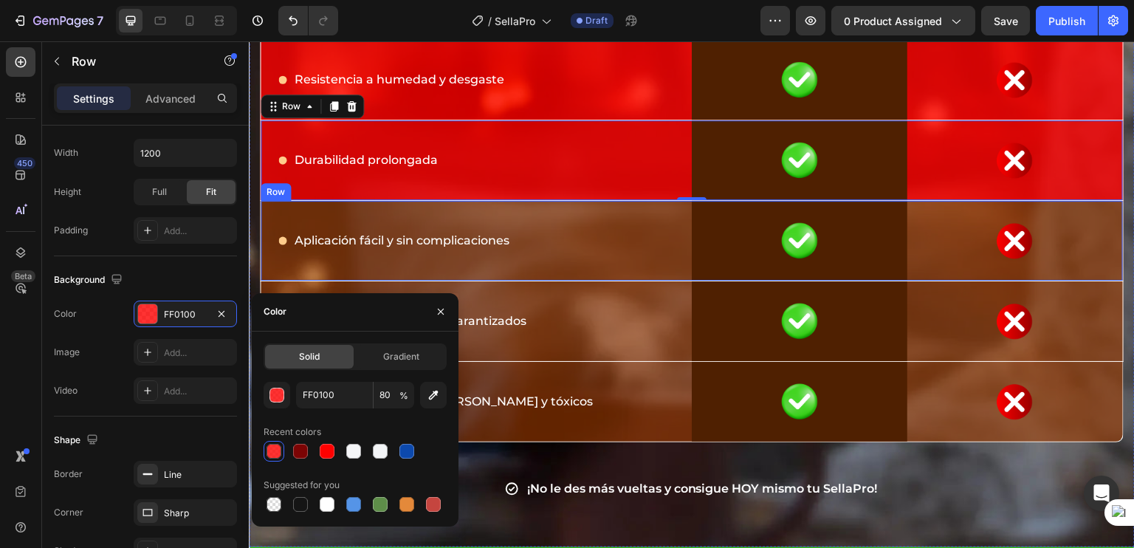
click at [653, 257] on div "Icon Aplicación fácil y sin complicaciones Text Block Row" at bounding box center [476, 241] width 431 height 80
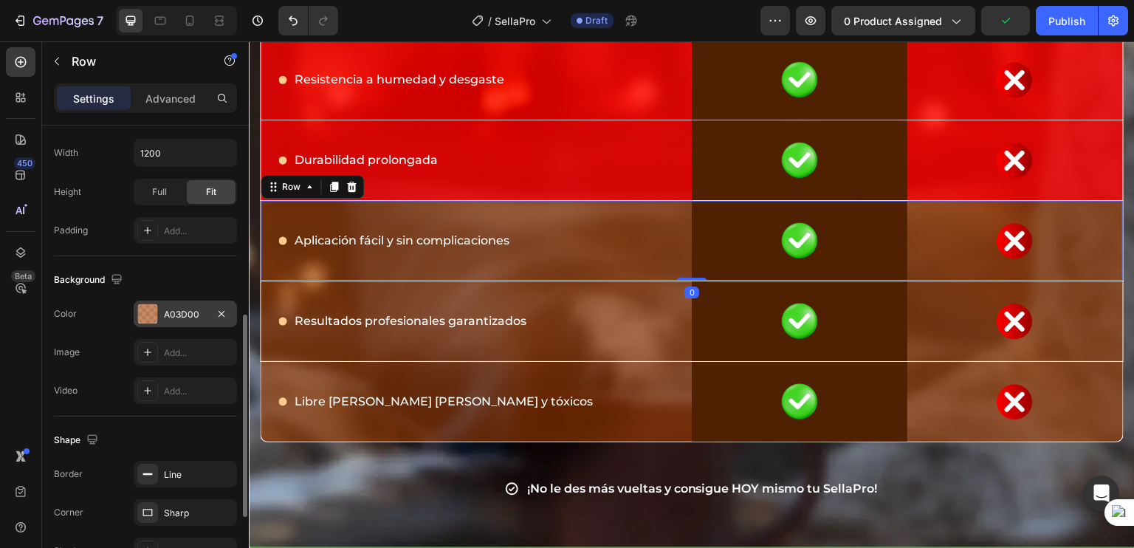
click at [165, 311] on div "A03D00" at bounding box center [185, 314] width 43 height 13
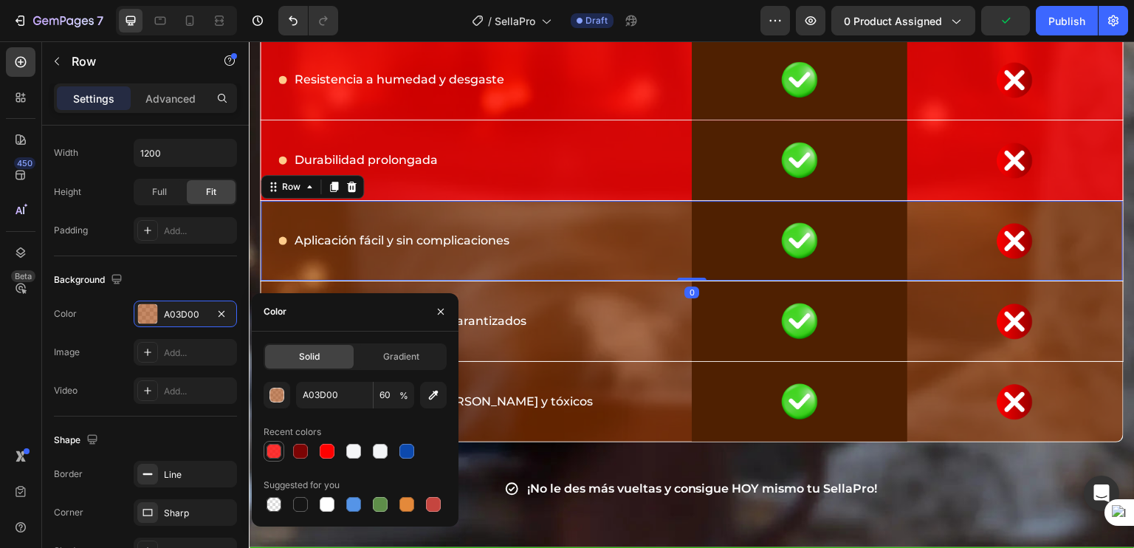
click at [274, 455] on div at bounding box center [273, 451] width 15 height 15
type input "FF0100"
type input "80"
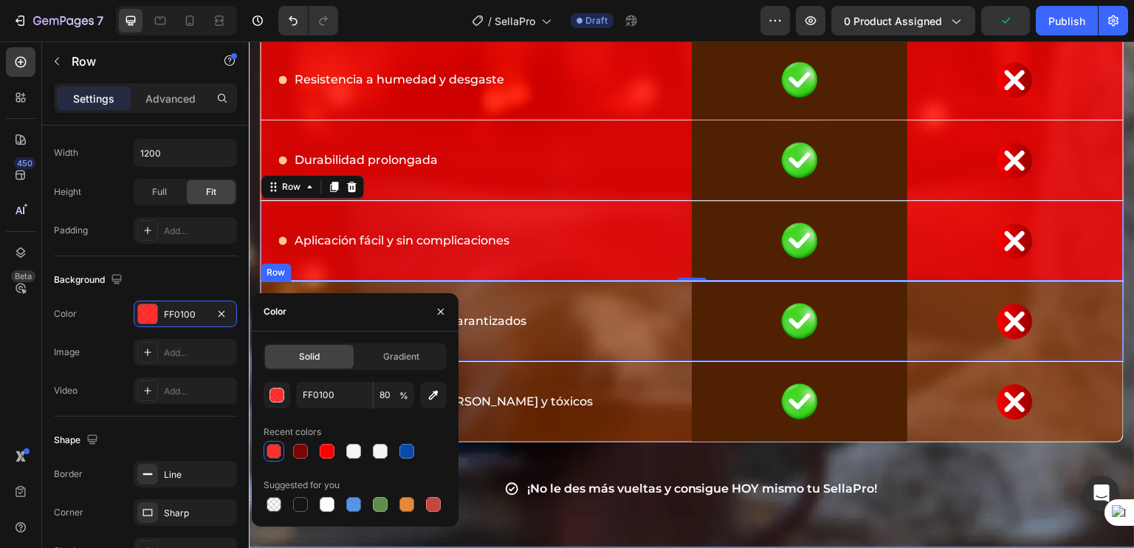
click at [622, 342] on div "Icon Resultados profesionales garantizados Text Block Row" at bounding box center [476, 321] width 431 height 80
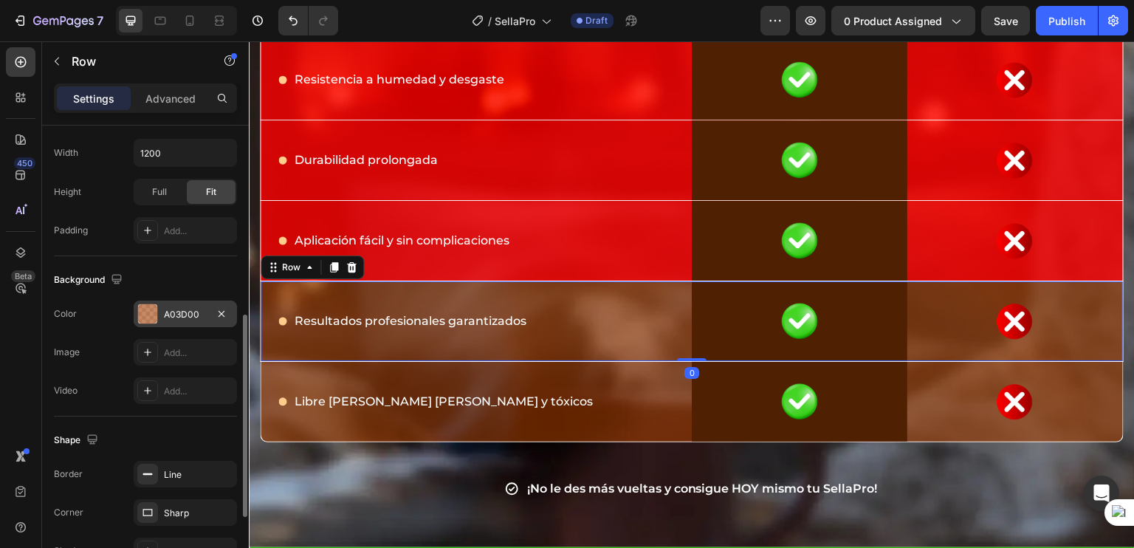
click at [165, 308] on div "A03D00" at bounding box center [185, 314] width 43 height 13
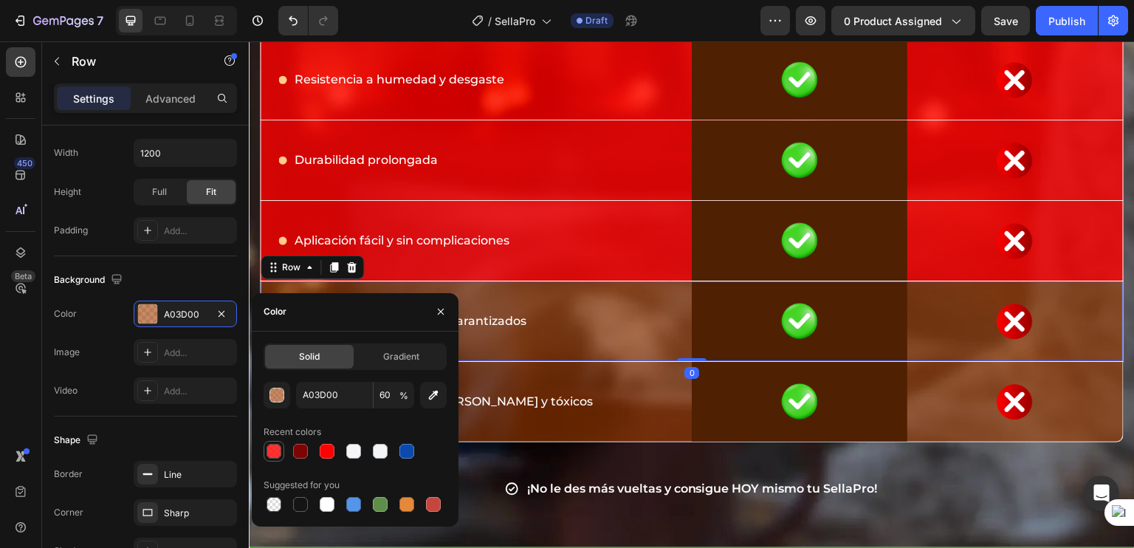
click at [272, 448] on div at bounding box center [273, 451] width 15 height 15
type input "FF0100"
type input "80"
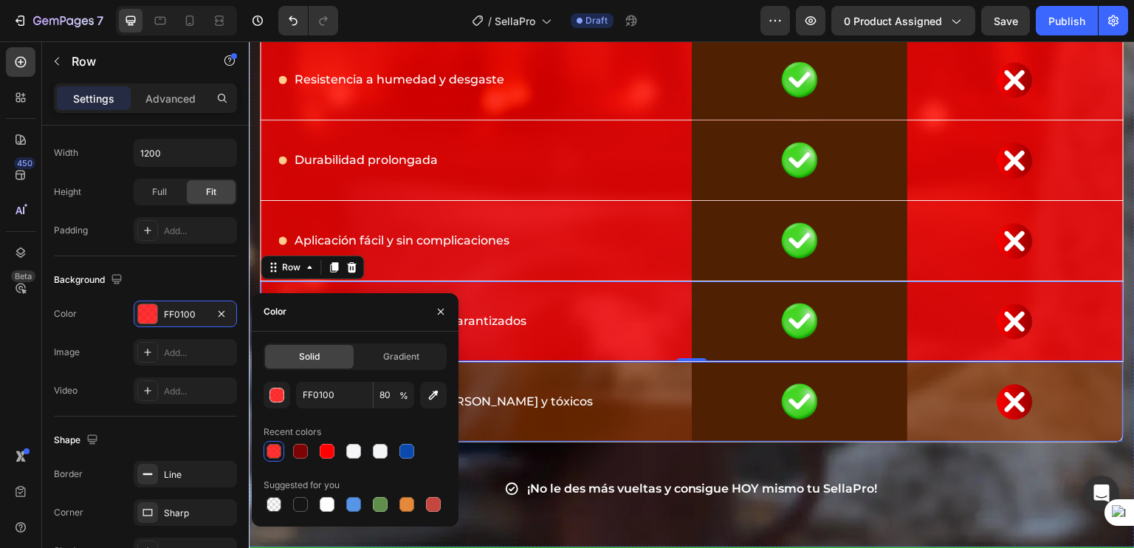
click at [616, 437] on div "Icon Libre de olores fuertes y tóxicos Text Block Row" at bounding box center [476, 402] width 431 height 80
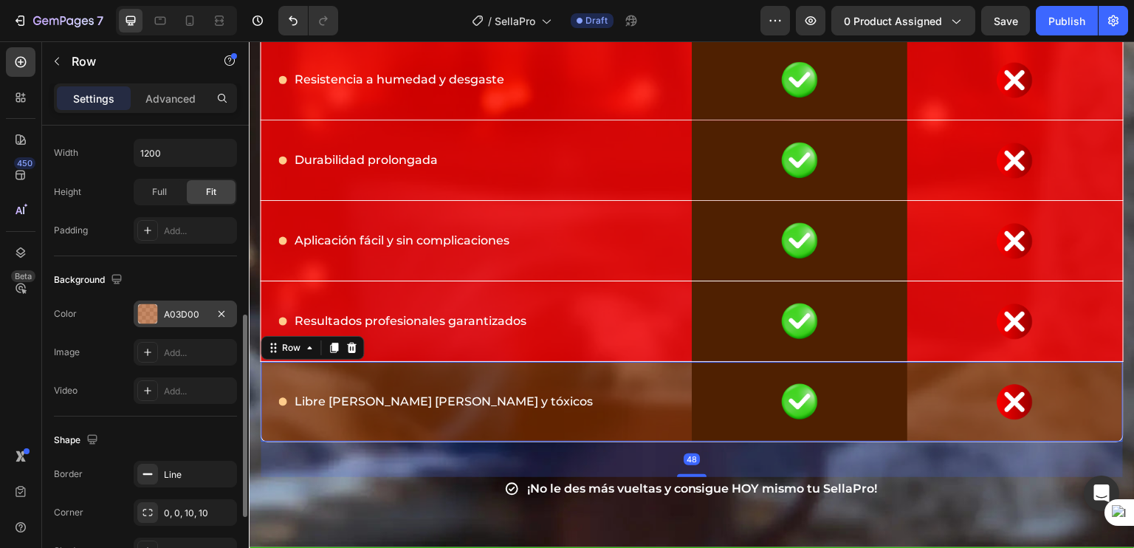
click at [141, 319] on div at bounding box center [147, 313] width 19 height 19
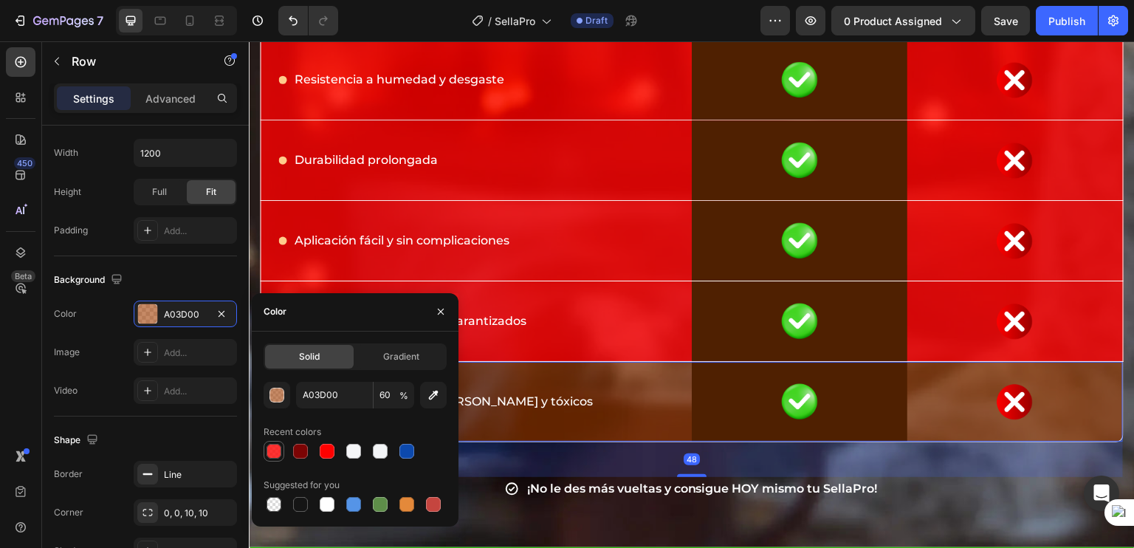
click at [267, 446] on div at bounding box center [273, 451] width 15 height 15
type input "FF0100"
type input "80"
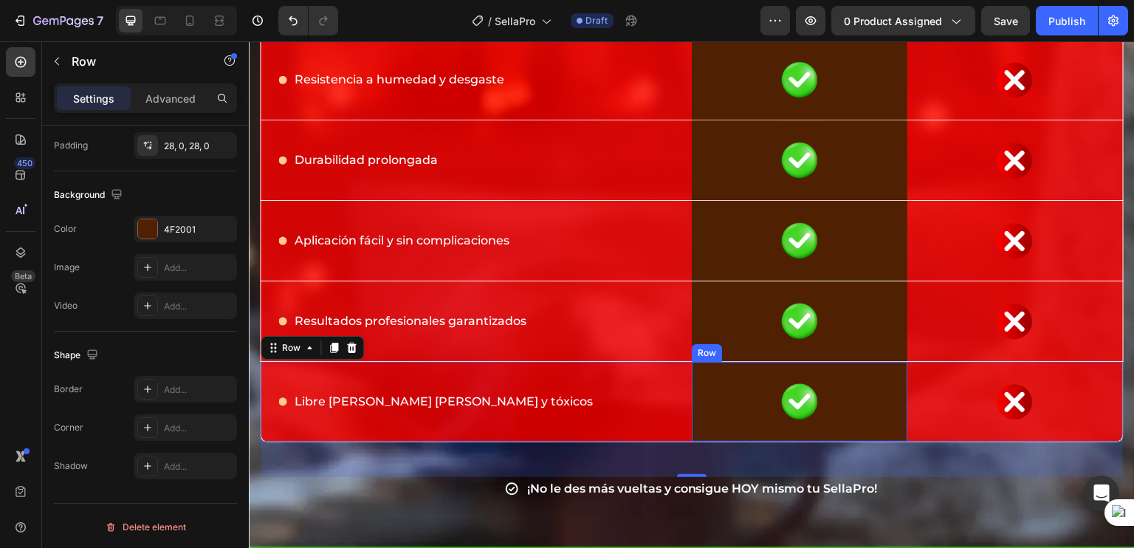
click at [714, 427] on div "Image Row" at bounding box center [800, 402] width 216 height 80
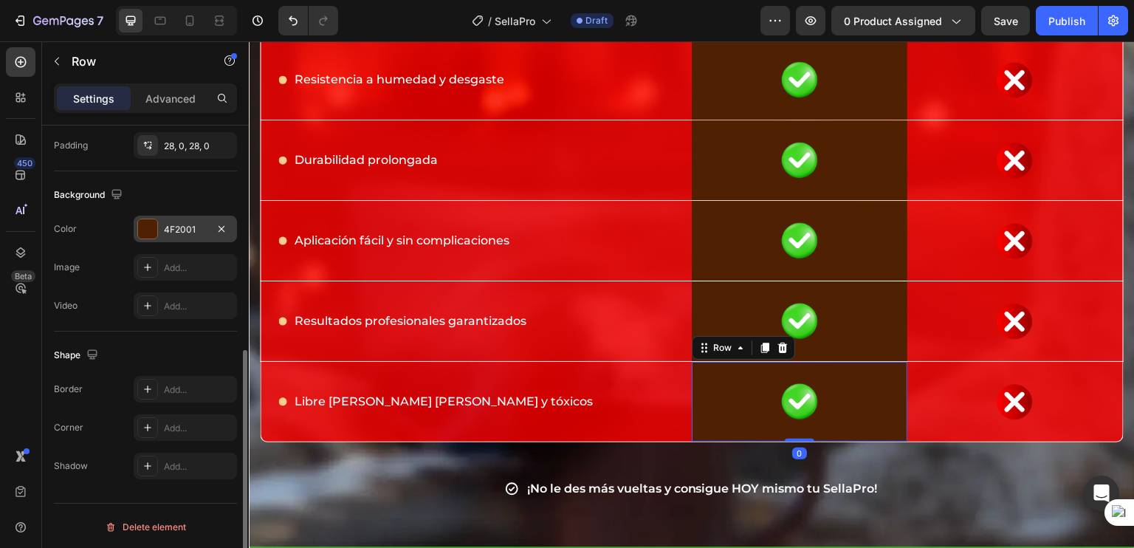
click at [180, 235] on div "4F2001" at bounding box center [185, 229] width 103 height 27
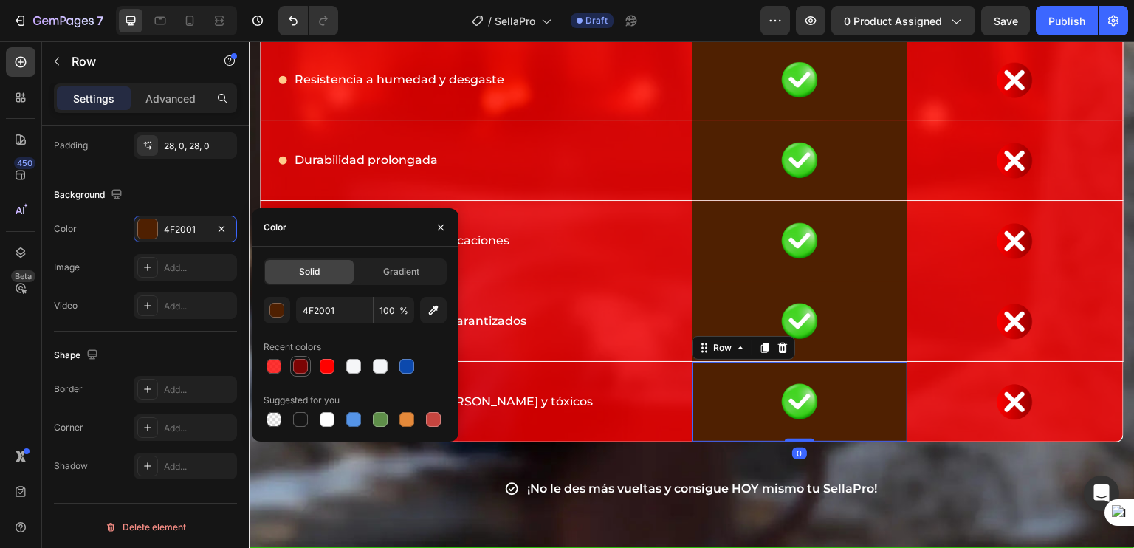
click at [306, 371] on div at bounding box center [300, 366] width 15 height 15
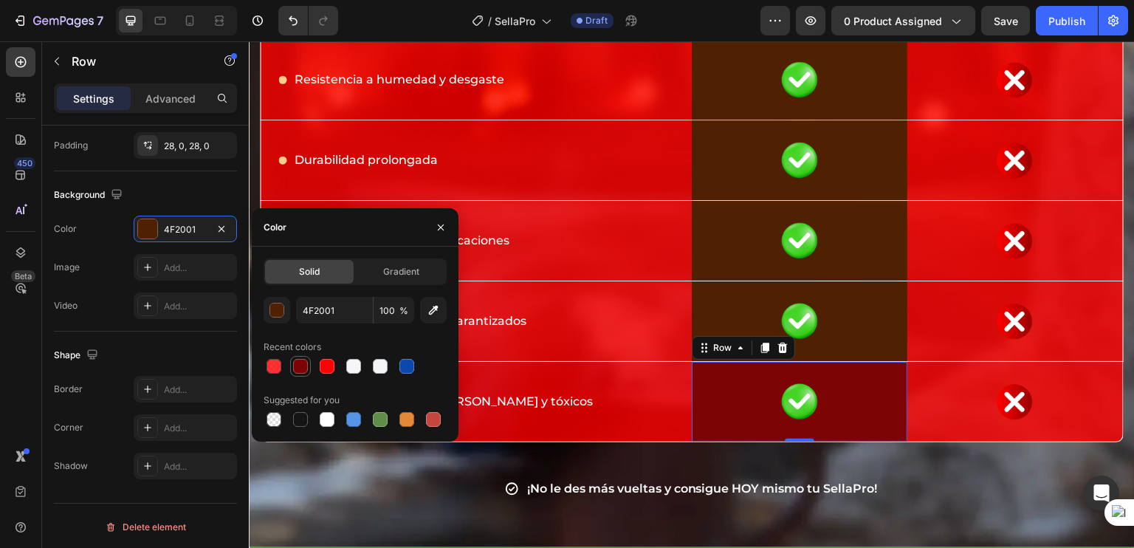
type input "7C0404"
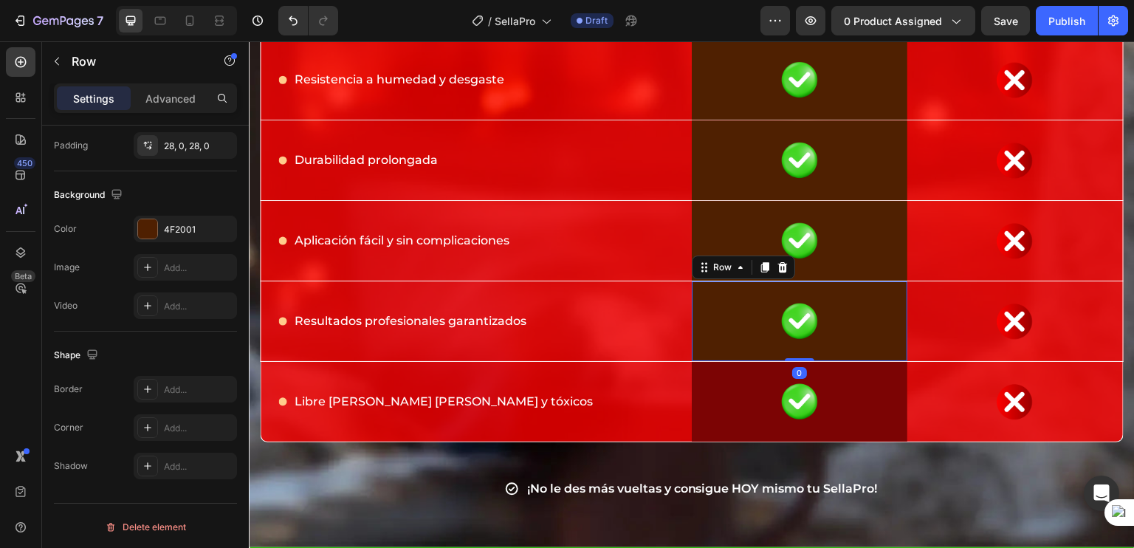
click at [844, 292] on div "Image Row 0" at bounding box center [800, 321] width 216 height 80
click at [165, 239] on div "4F2001" at bounding box center [185, 229] width 103 height 27
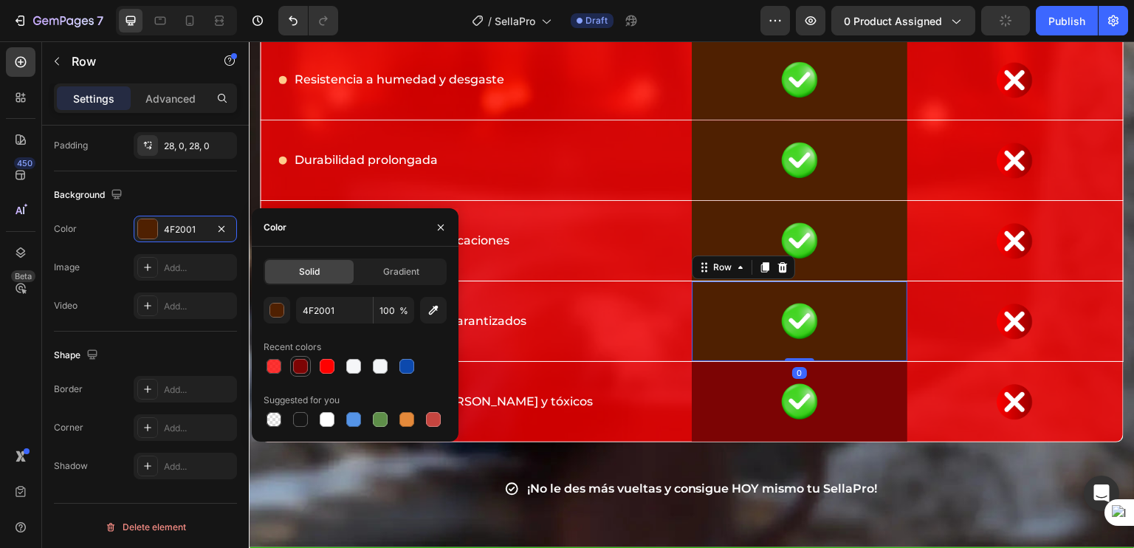
click at [302, 363] on div at bounding box center [300, 366] width 15 height 15
type input "7C0404"
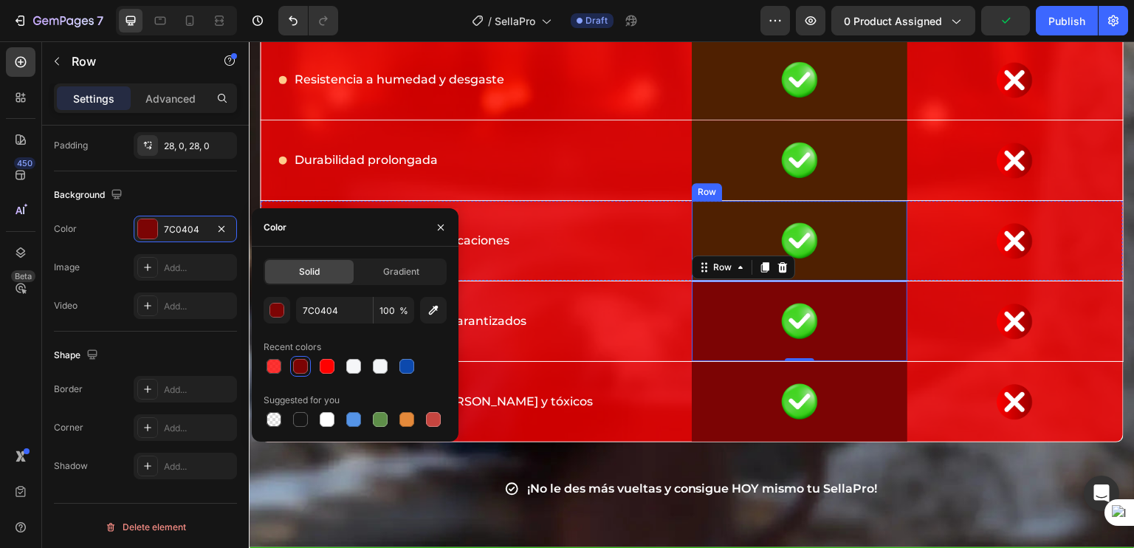
click at [832, 210] on div "Image Row" at bounding box center [800, 241] width 216 height 80
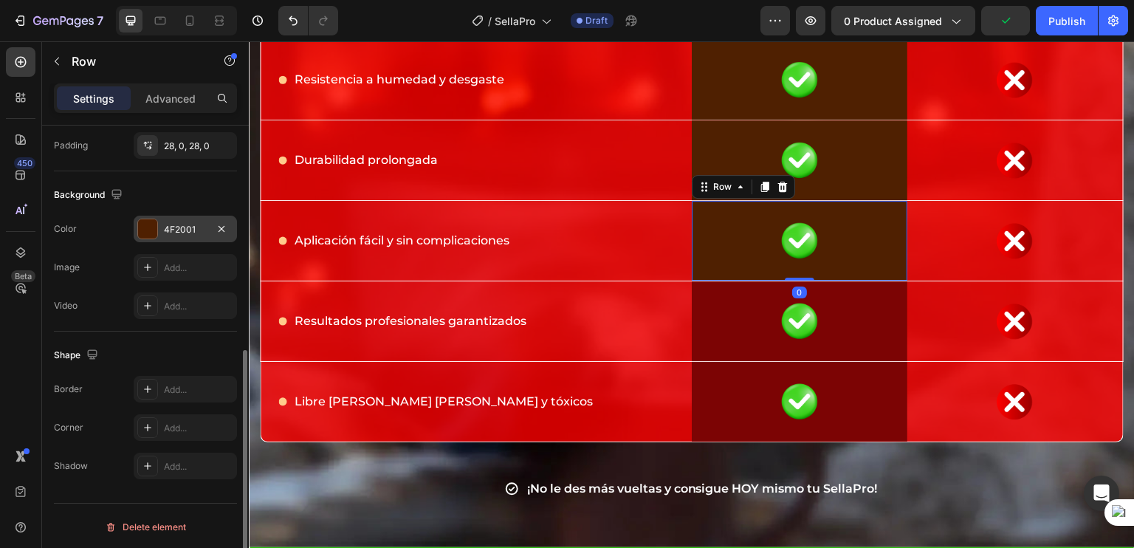
click at [169, 230] on div "4F2001" at bounding box center [185, 229] width 43 height 13
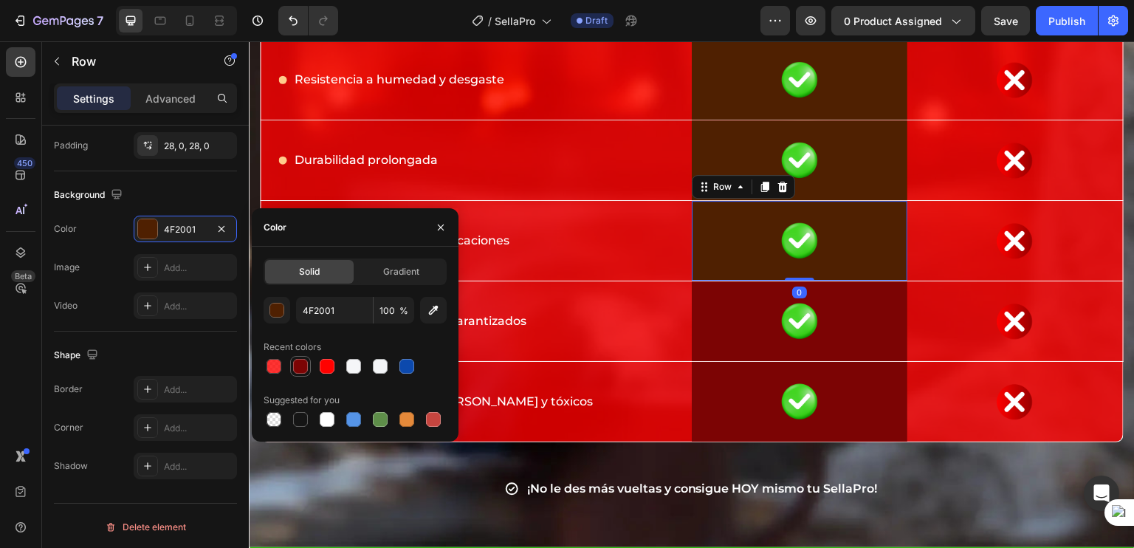
click at [301, 365] on div at bounding box center [300, 366] width 15 height 15
type input "7C0404"
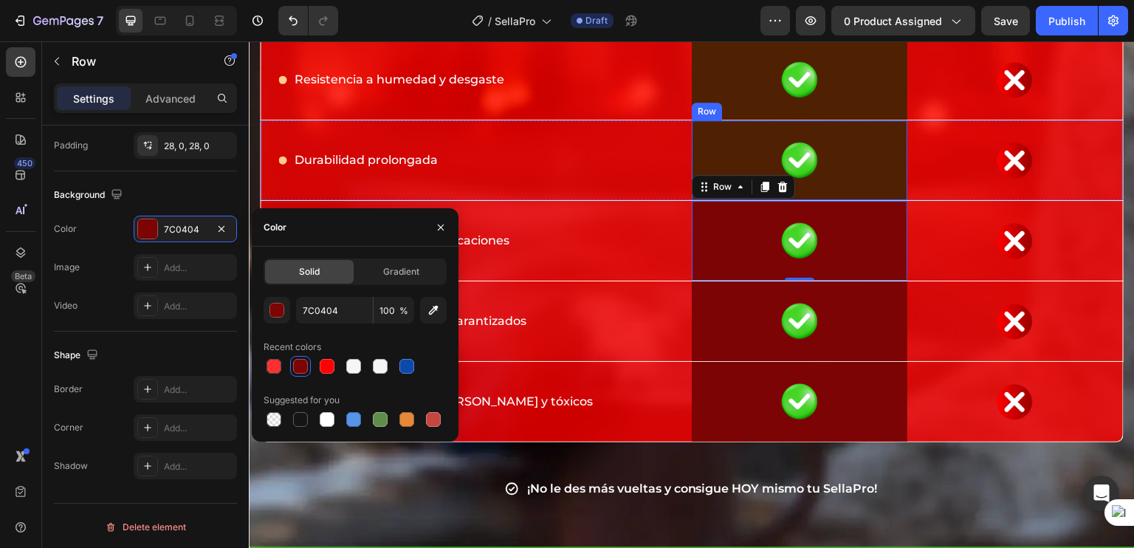
click at [807, 132] on div "Image Row" at bounding box center [800, 160] width 216 height 80
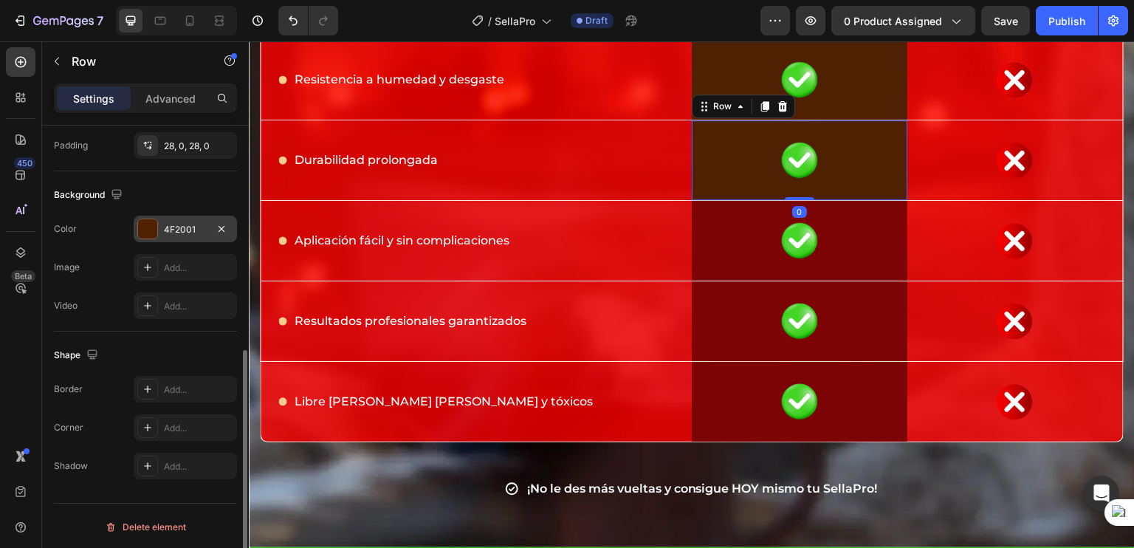
click at [152, 230] on div at bounding box center [147, 228] width 19 height 19
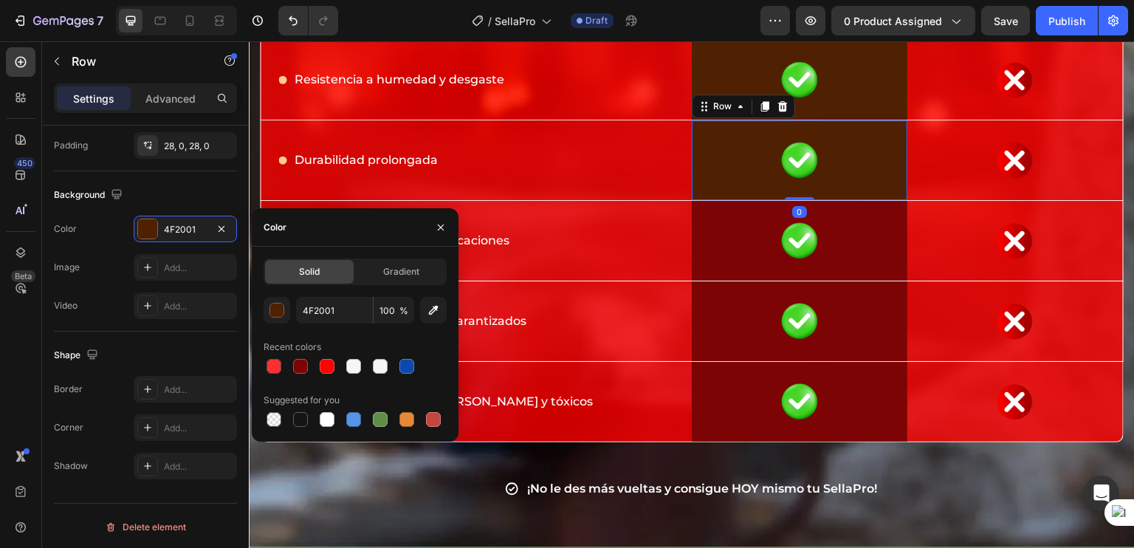
click at [297, 349] on div "Recent colors" at bounding box center [293, 346] width 58 height 13
click at [300, 358] on div at bounding box center [301, 366] width 18 height 18
type input "7C0404"
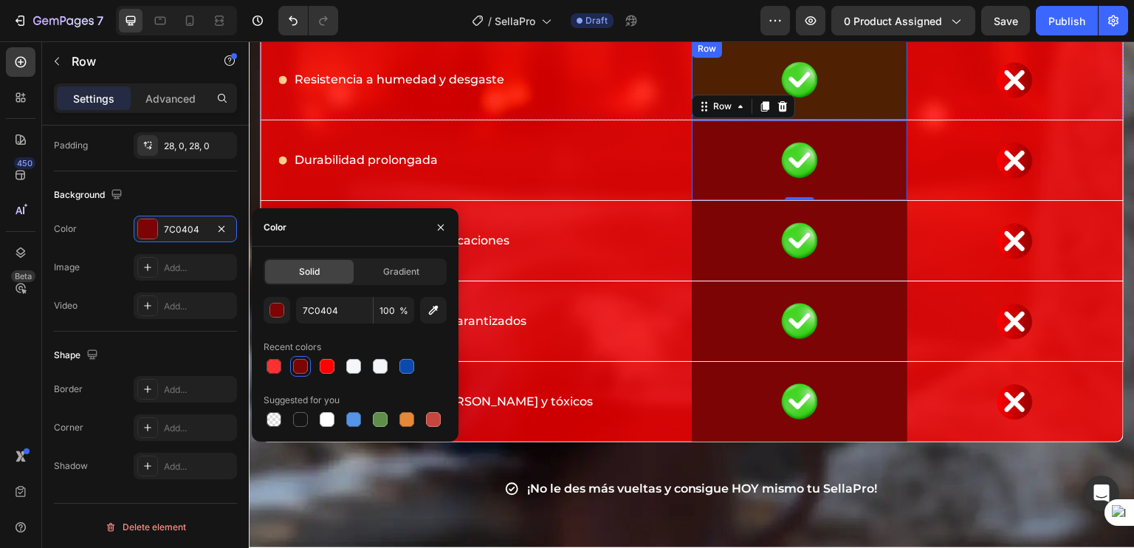
scroll to position [7116, 0]
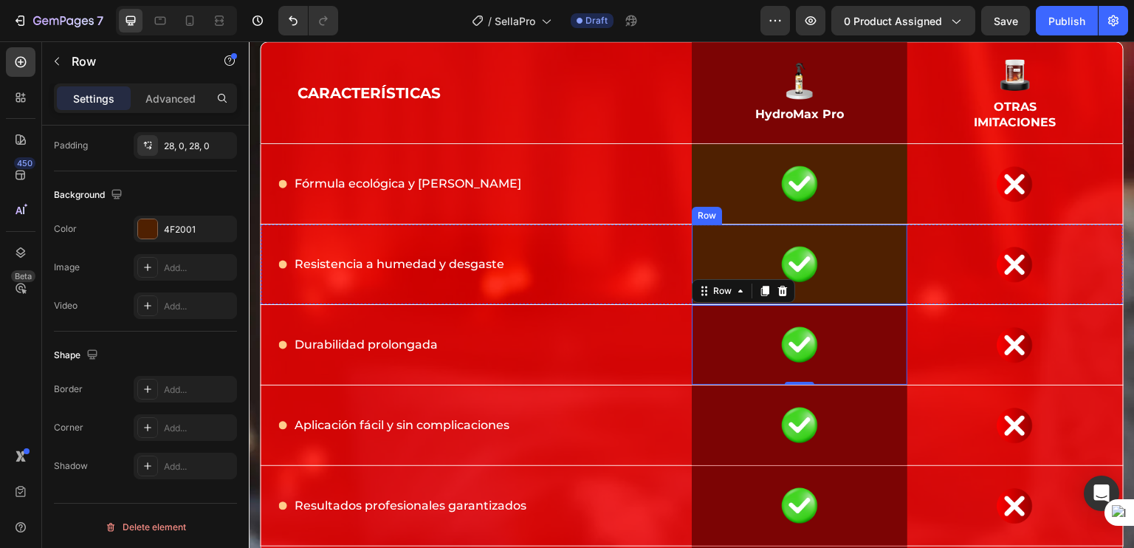
click at [770, 235] on div "Image Row" at bounding box center [800, 264] width 216 height 80
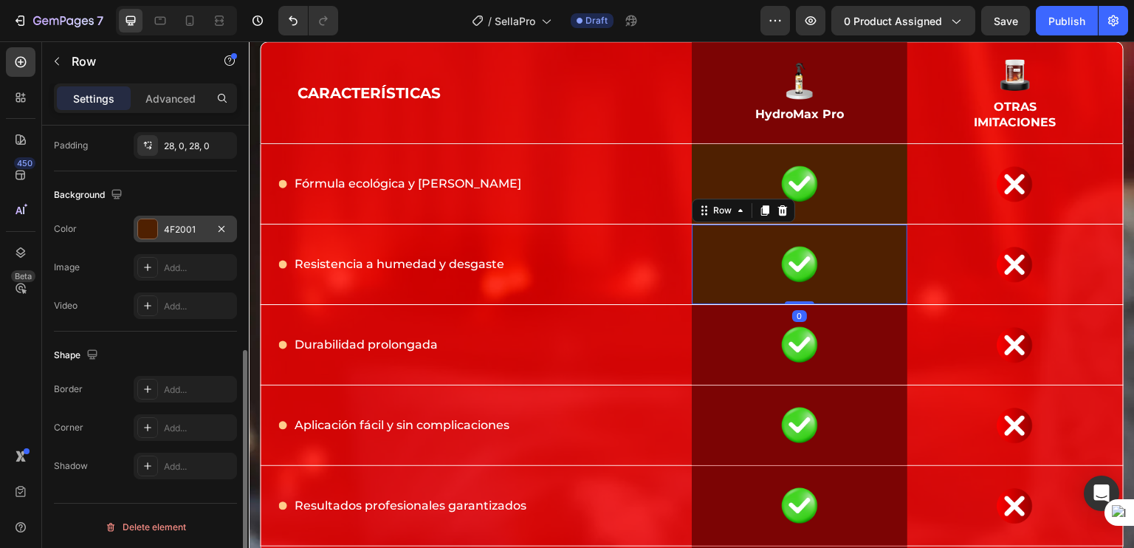
click at [192, 233] on div "4F2001" at bounding box center [185, 229] width 43 height 13
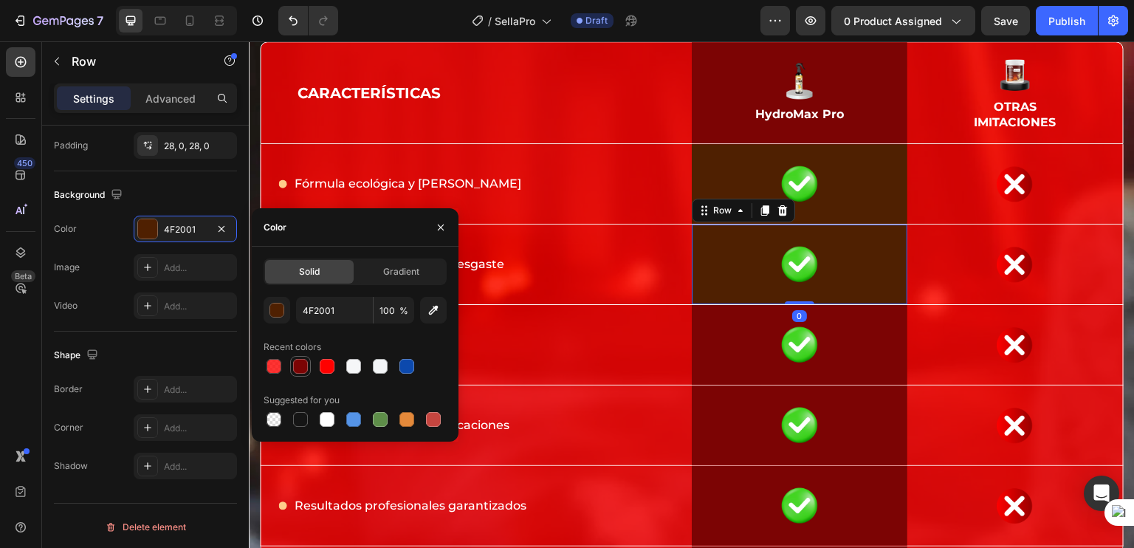
click at [306, 374] on div at bounding box center [301, 366] width 18 height 18
type input "7C0404"
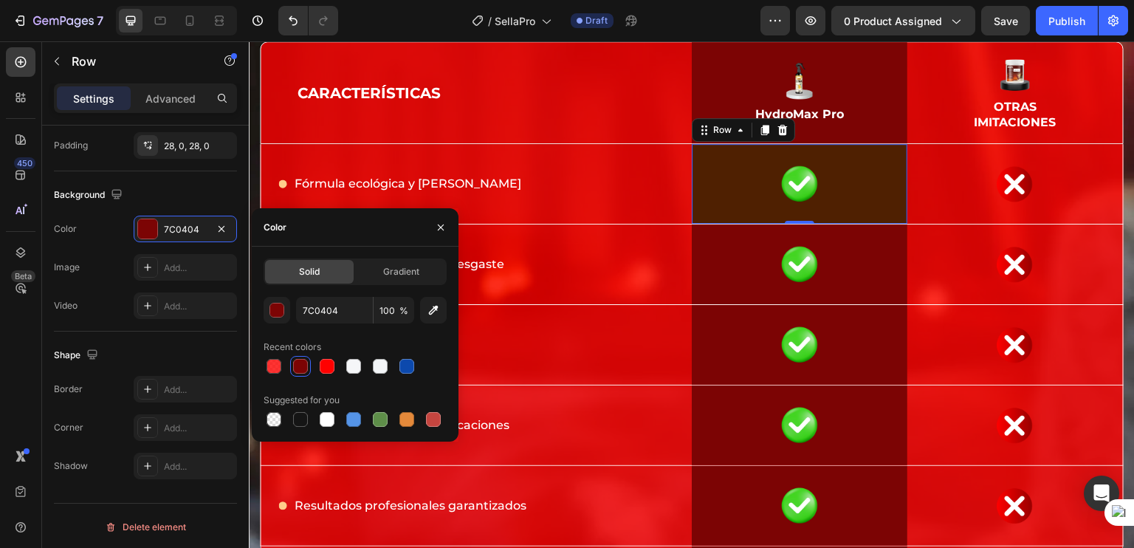
click at [811, 150] on div "Image Row 0" at bounding box center [800, 184] width 216 height 80
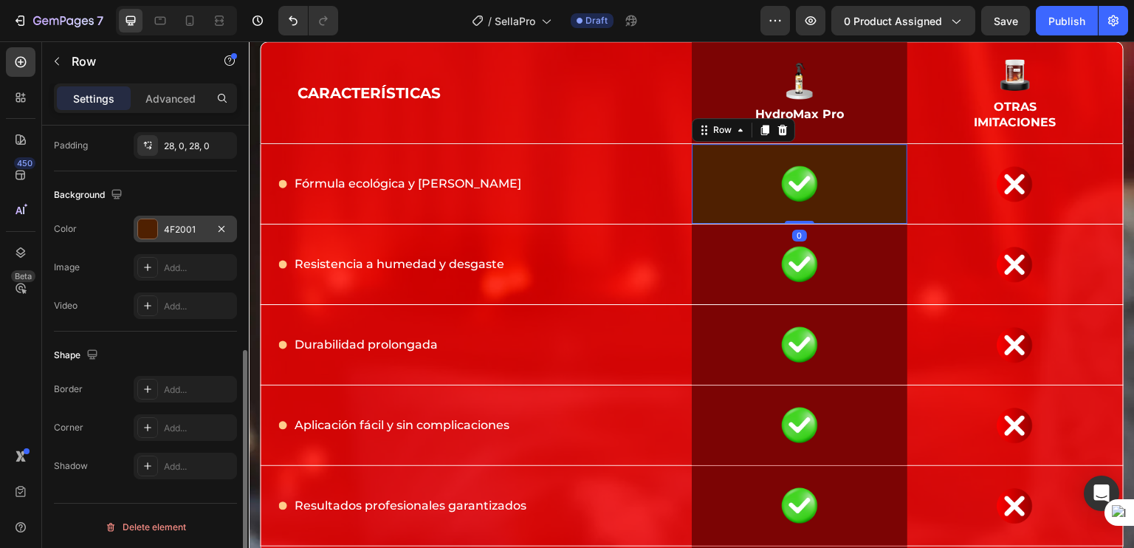
click at [171, 224] on div "4F2001" at bounding box center [185, 229] width 43 height 13
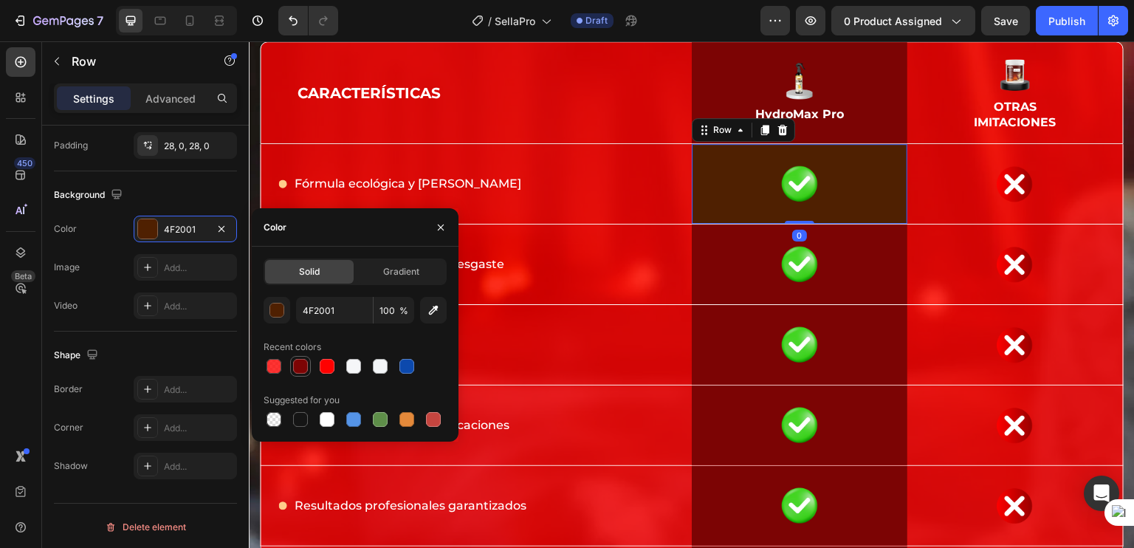
click at [306, 369] on div at bounding box center [300, 366] width 15 height 15
type input "7C0404"
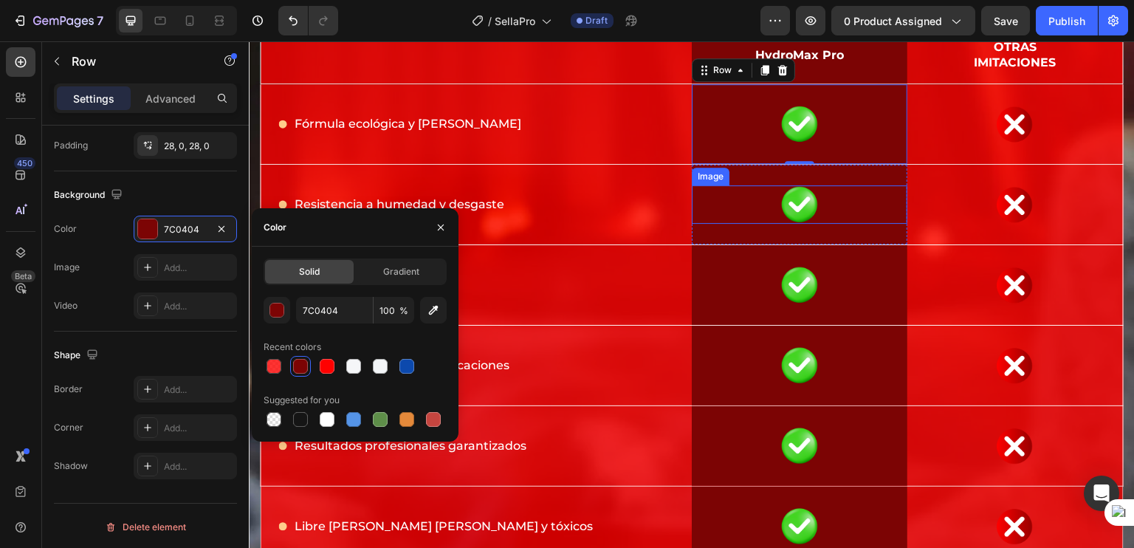
scroll to position [6924, 0]
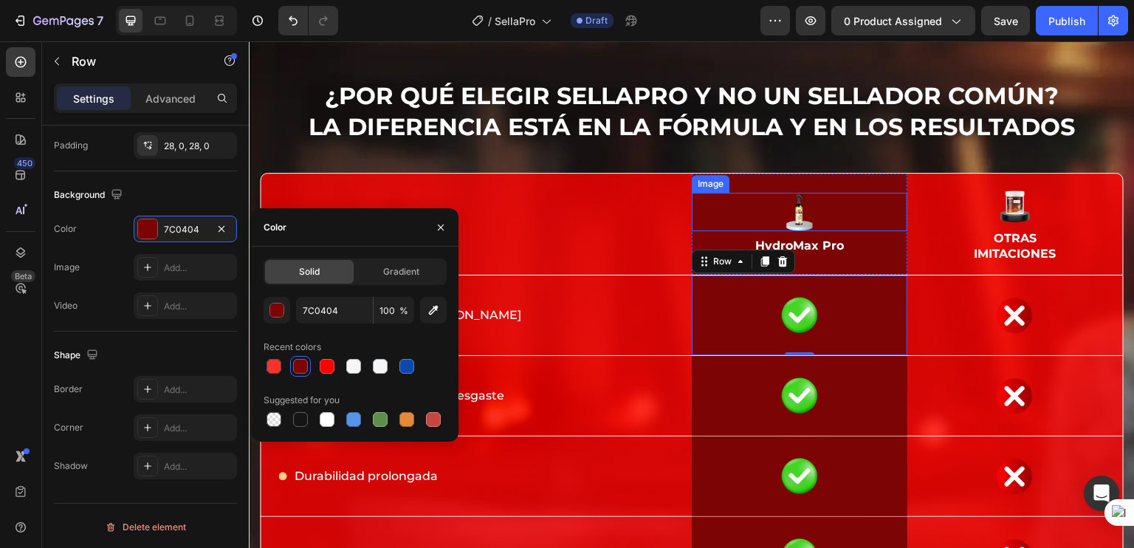
click at [791, 210] on img at bounding box center [799, 212] width 38 height 38
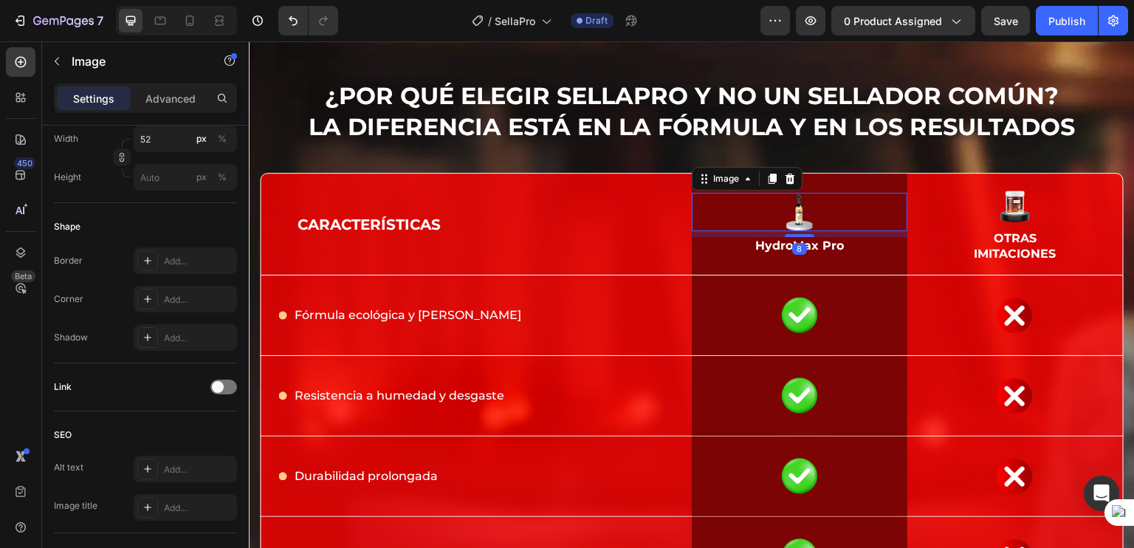
scroll to position [0, 0]
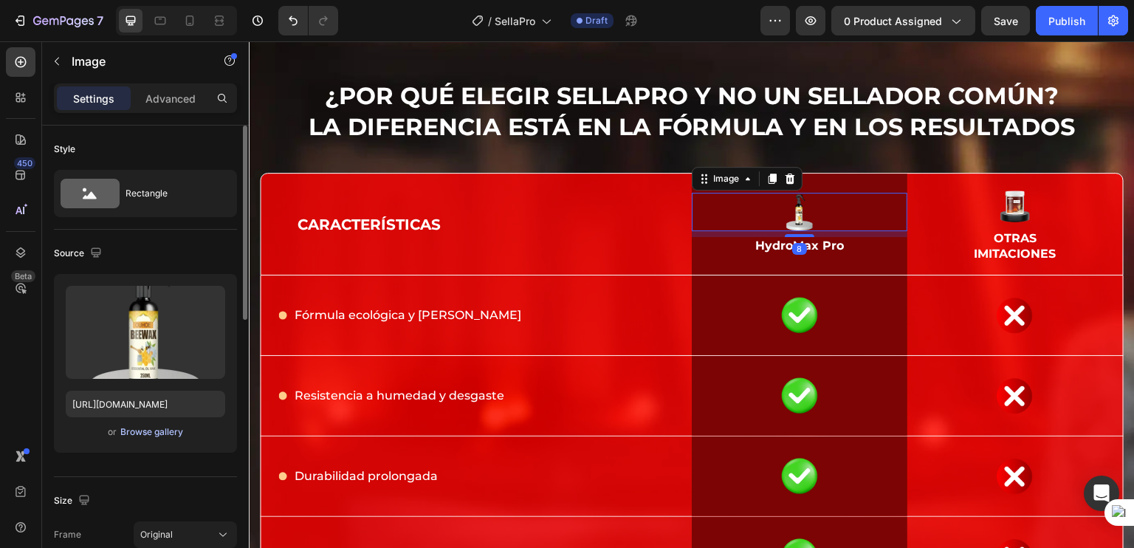
click at [136, 436] on div "Browse gallery" at bounding box center [151, 431] width 63 height 13
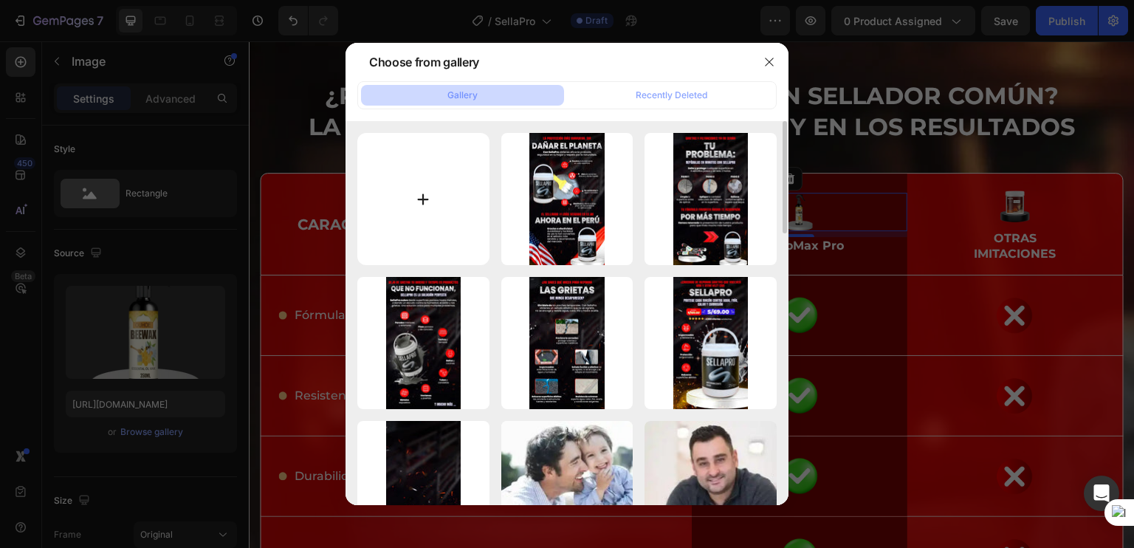
click at [434, 217] on input "file" at bounding box center [423, 199] width 132 height 132
type input "C:\fakepath\IMAGENES PARA RESEÑAS (3).webp"
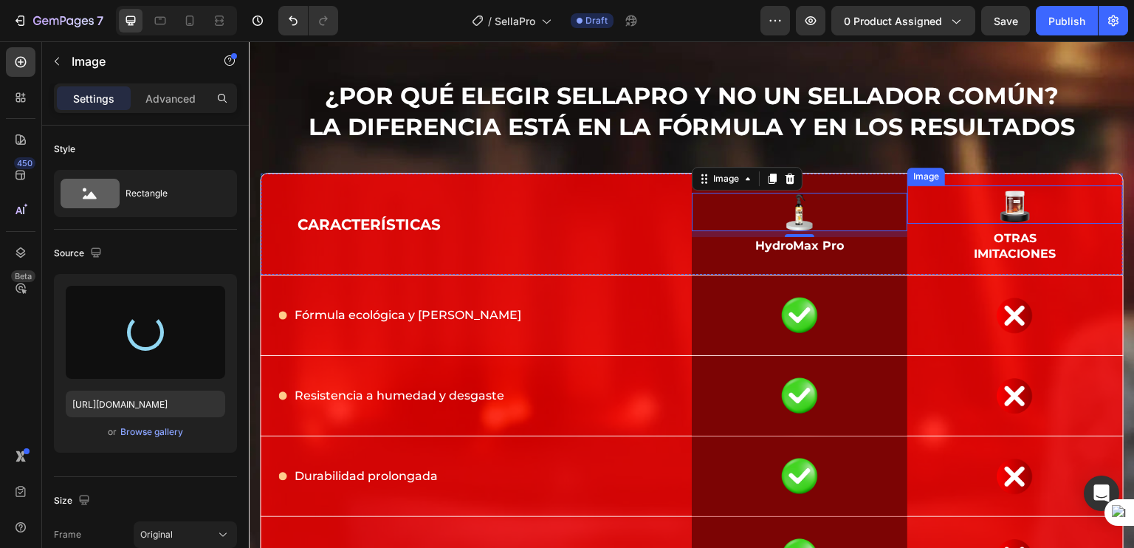
type input "[URL][DOMAIN_NAME]"
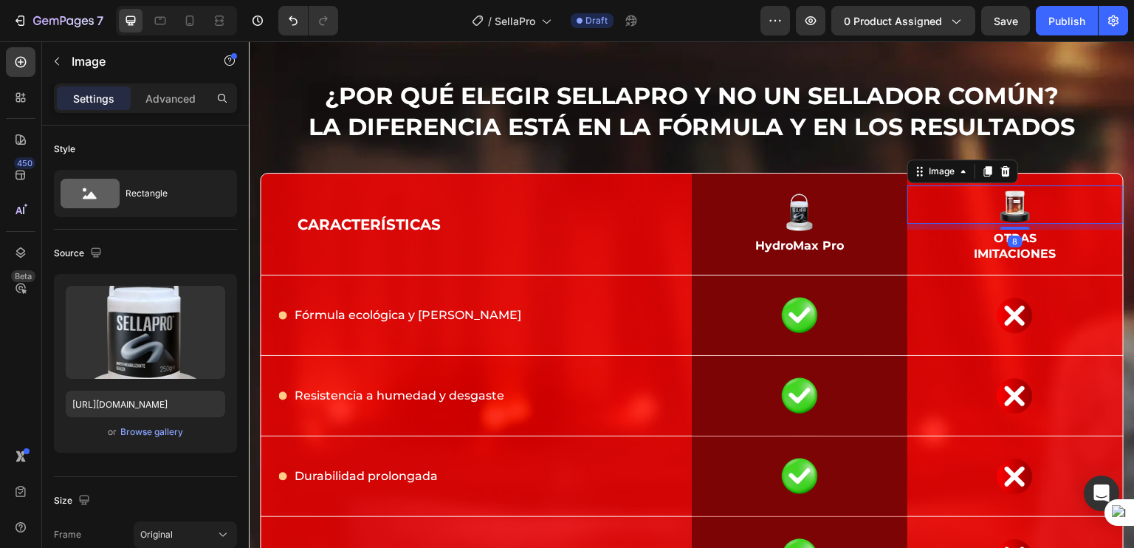
click at [983, 206] on div at bounding box center [1015, 204] width 216 height 38
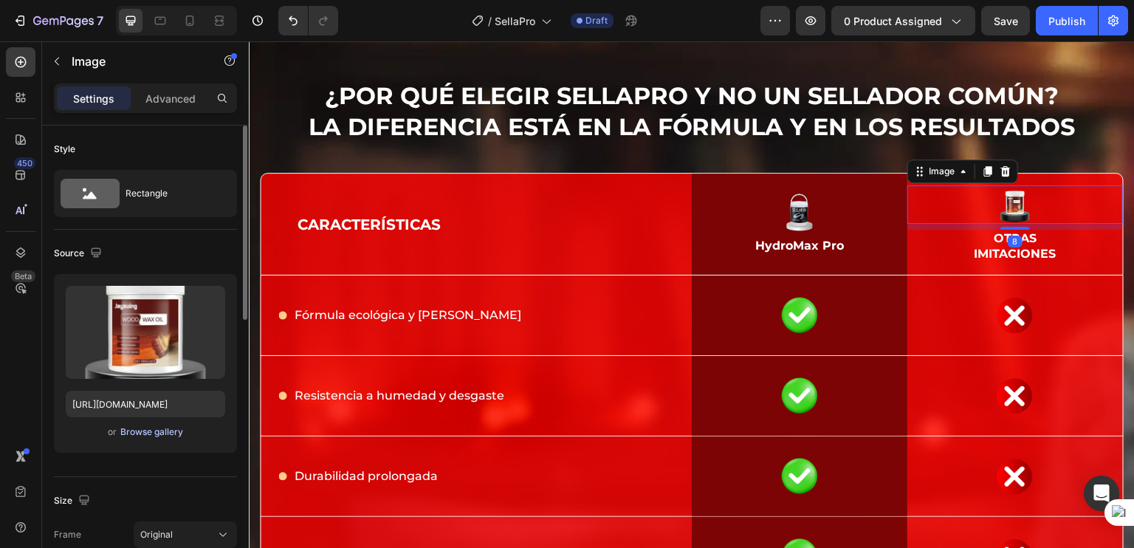
click at [134, 433] on div "Browse gallery" at bounding box center [151, 431] width 63 height 13
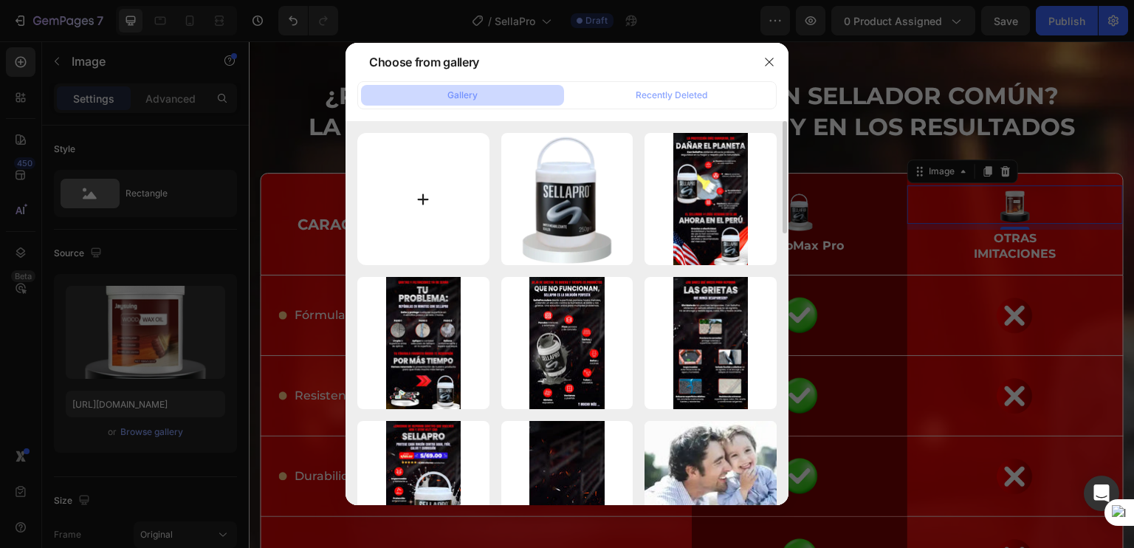
click at [436, 217] on input "file" at bounding box center [423, 199] width 132 height 132
type input "C:\fakepath\IMAGENES PARA RESEÑAS (2).webp"
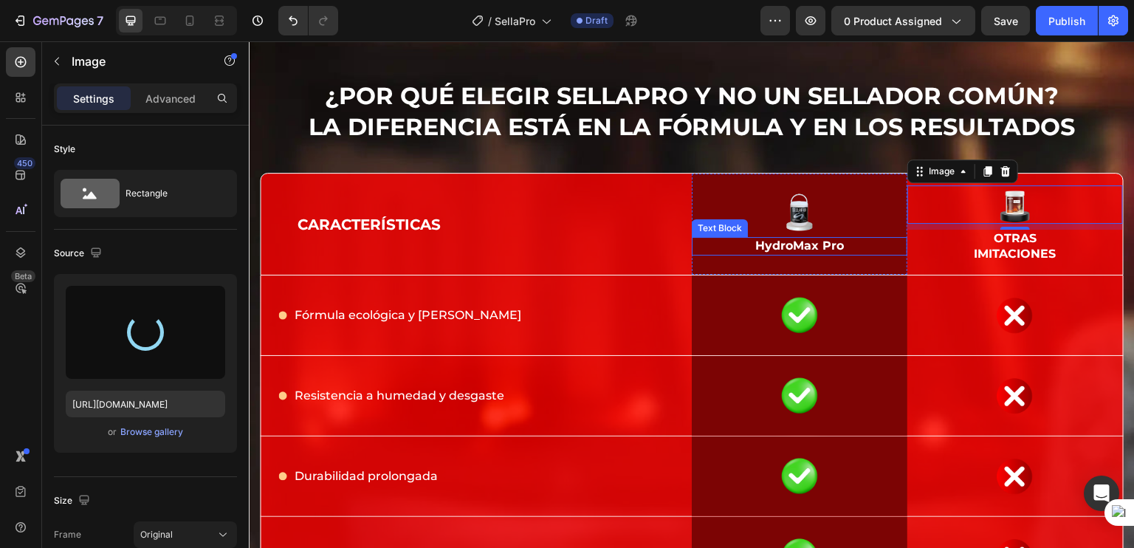
type input "[URL][DOMAIN_NAME]"
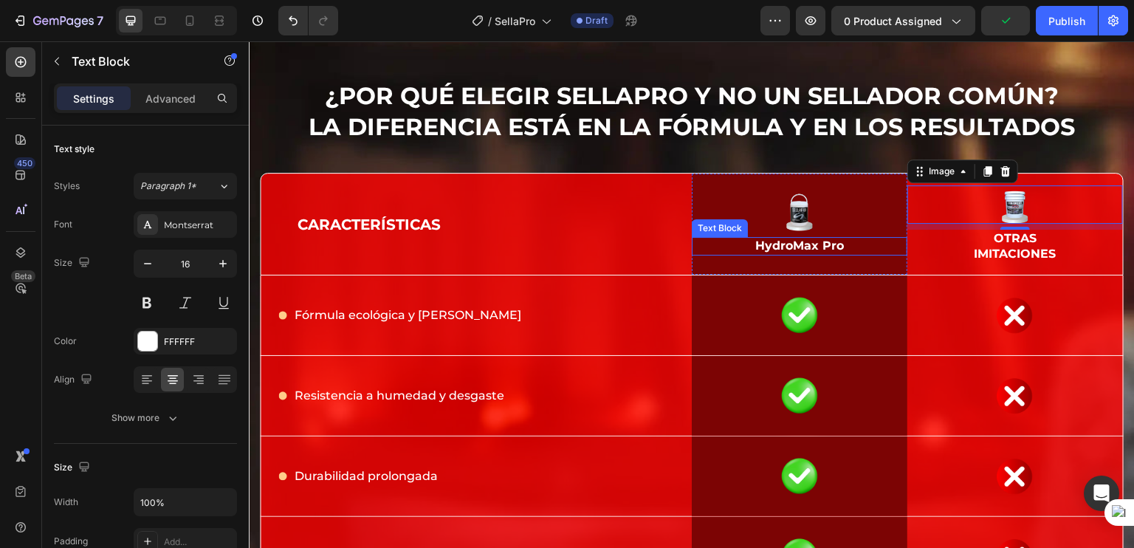
click at [778, 248] on p "HydroMax Pro" at bounding box center [799, 246] width 106 height 16
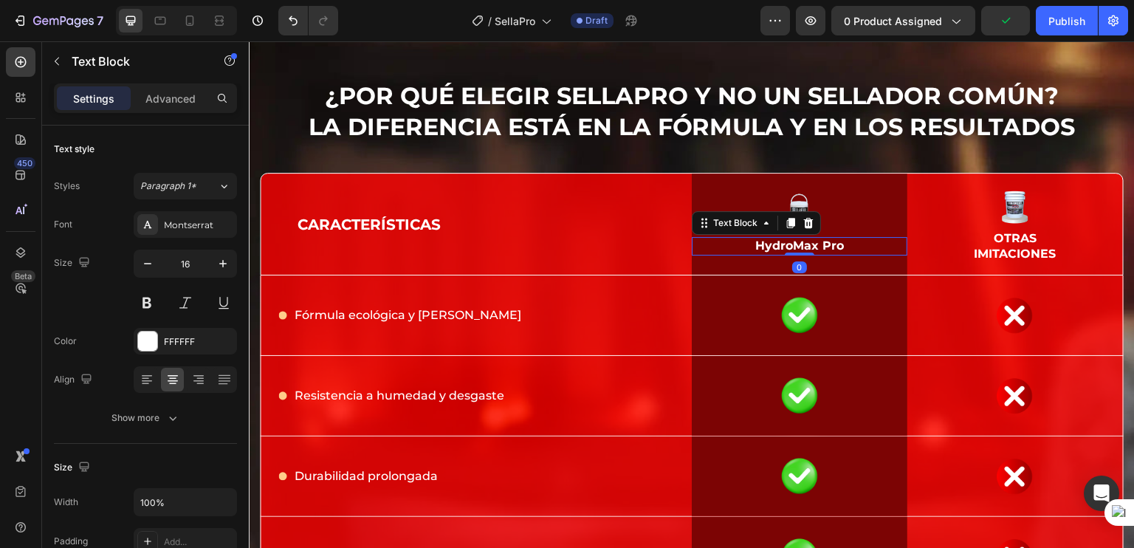
click at [778, 248] on p "HydroMax Pro" at bounding box center [799, 246] width 106 height 16
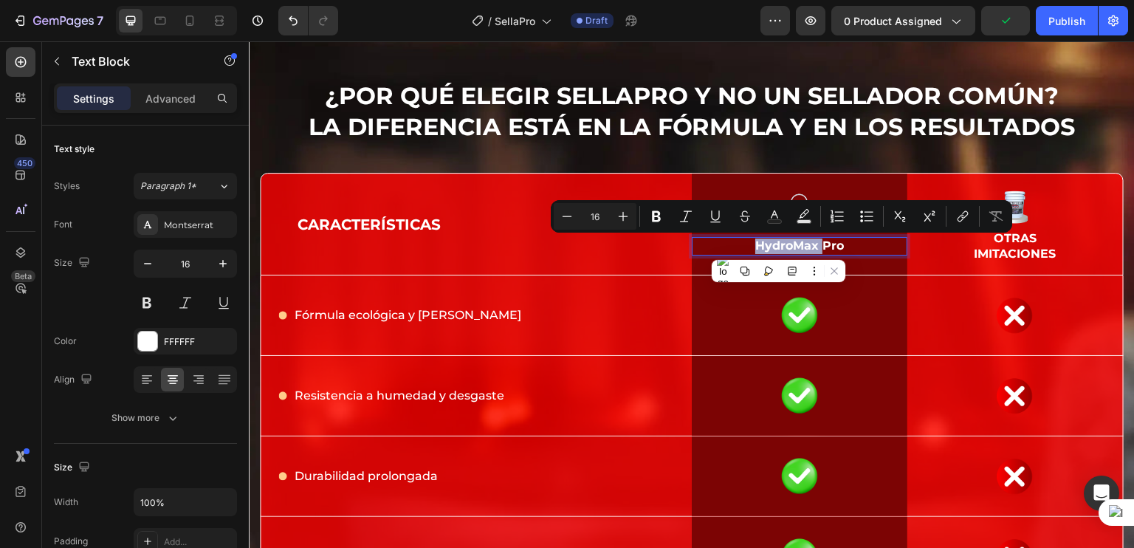
click at [847, 247] on div "HydroMax Pro Text Block 0" at bounding box center [800, 246] width 216 height 18
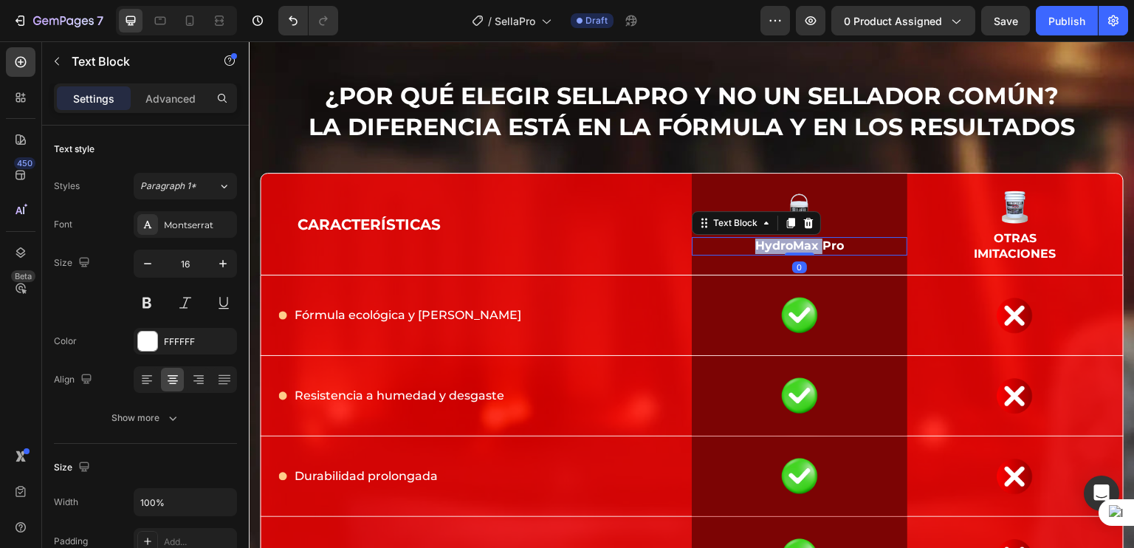
click at [847, 247] on div "HydroMax Pro Text Block 0" at bounding box center [800, 246] width 216 height 18
click at [823, 249] on p "HydroMax Pro" at bounding box center [799, 246] width 106 height 16
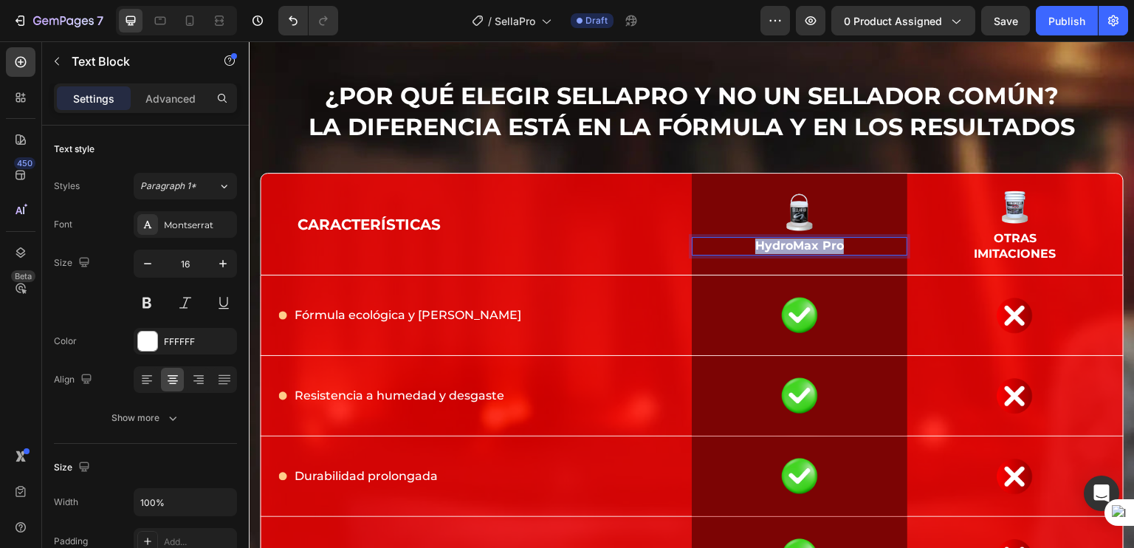
click at [823, 249] on p "HydroMax Pro" at bounding box center [799, 246] width 106 height 16
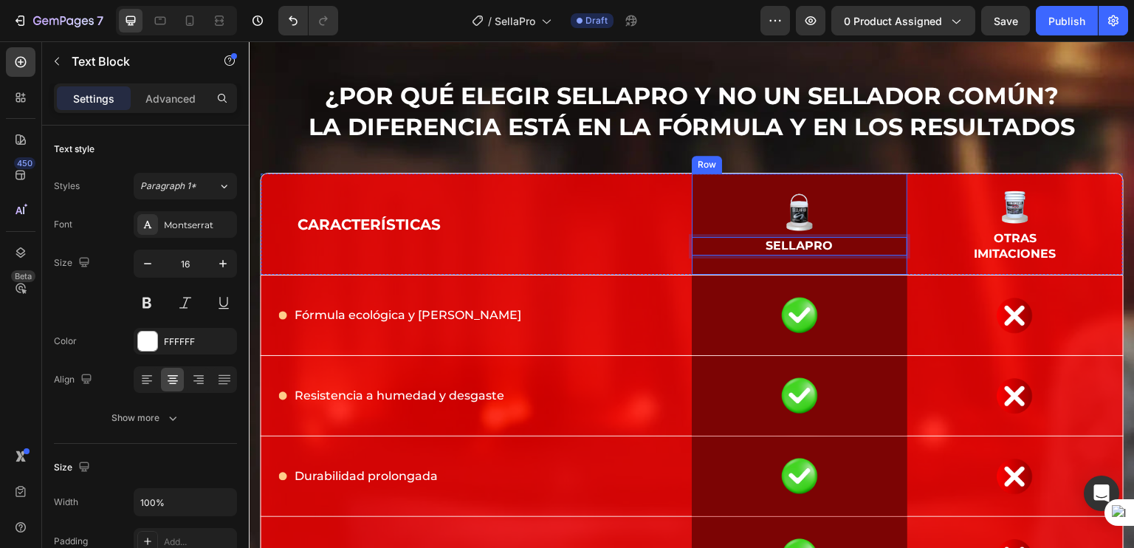
click at [830, 293] on div "Image Row" at bounding box center [800, 315] width 216 height 80
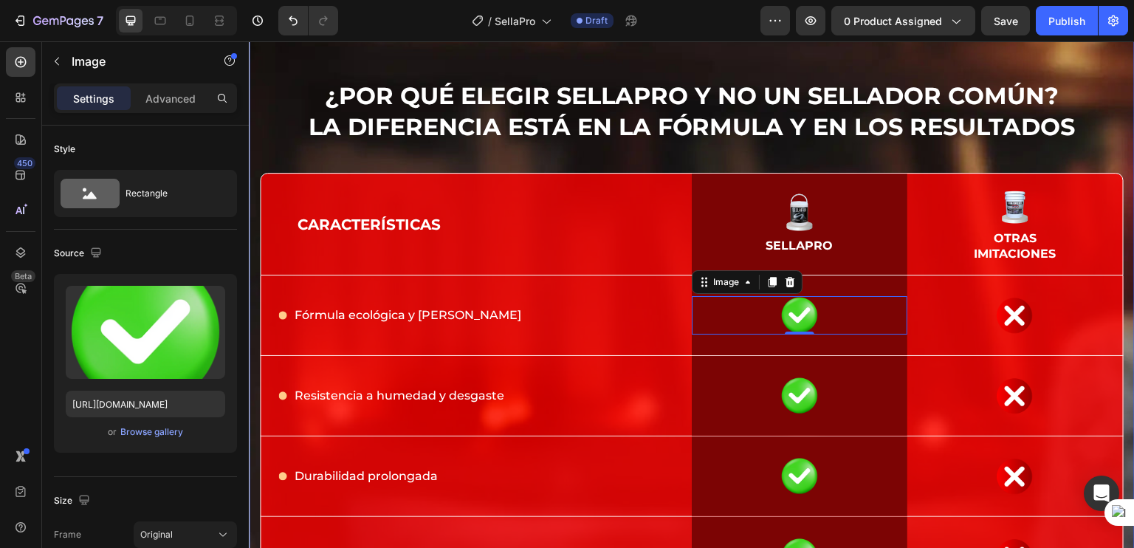
click at [1022, 162] on div "¿Por qué elegir SellaPro y no un sellador común? La diferencia está en la fórmu…" at bounding box center [692, 453] width 864 height 749
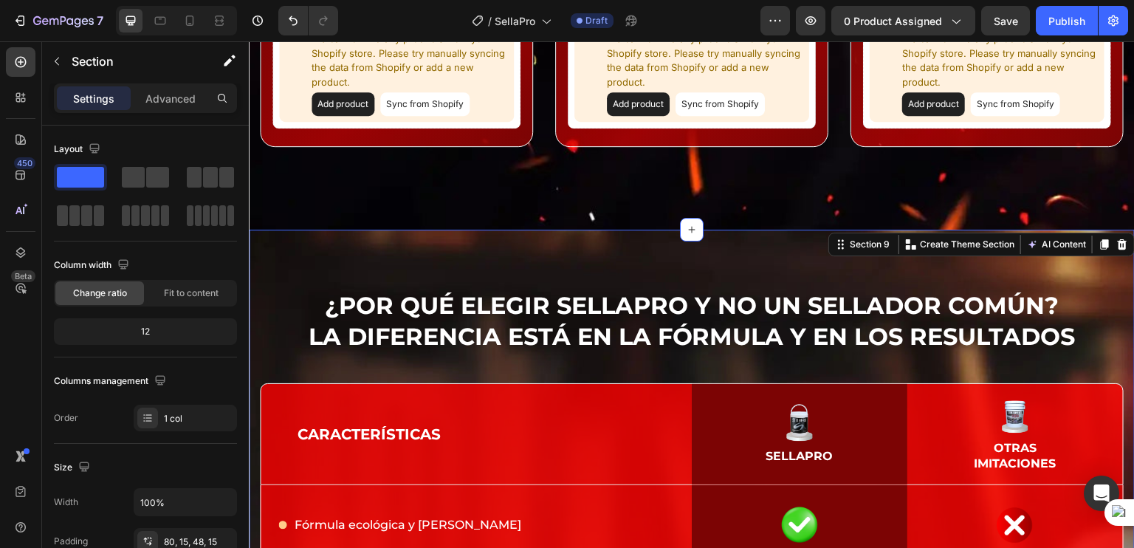
scroll to position [6773, 0]
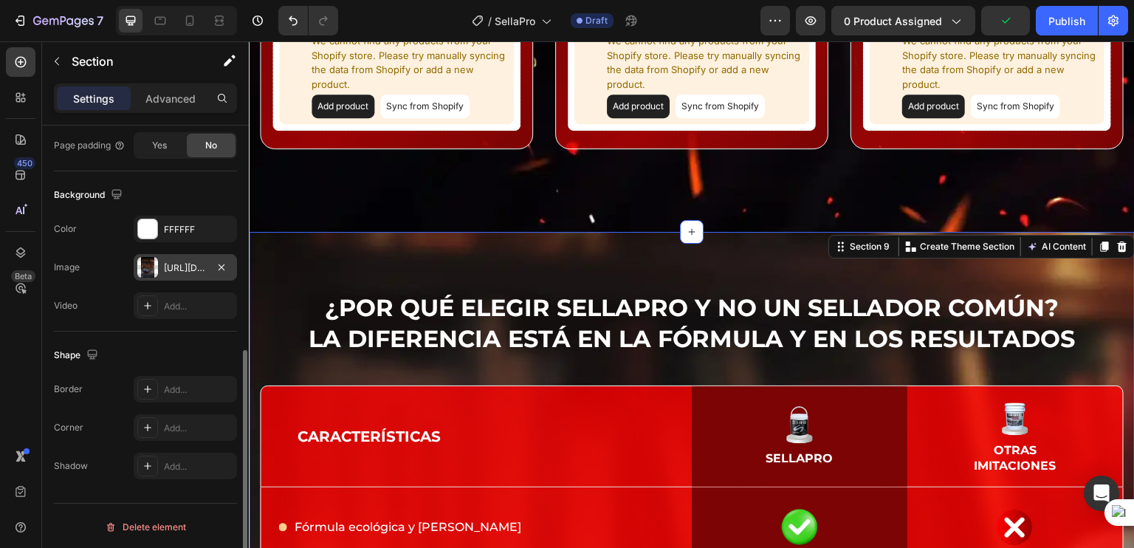
click at [187, 273] on div "https://cdn.shopify.com/s/files/1/0826/4620/4707/files/gempages_478300479340676…" at bounding box center [185, 267] width 103 height 27
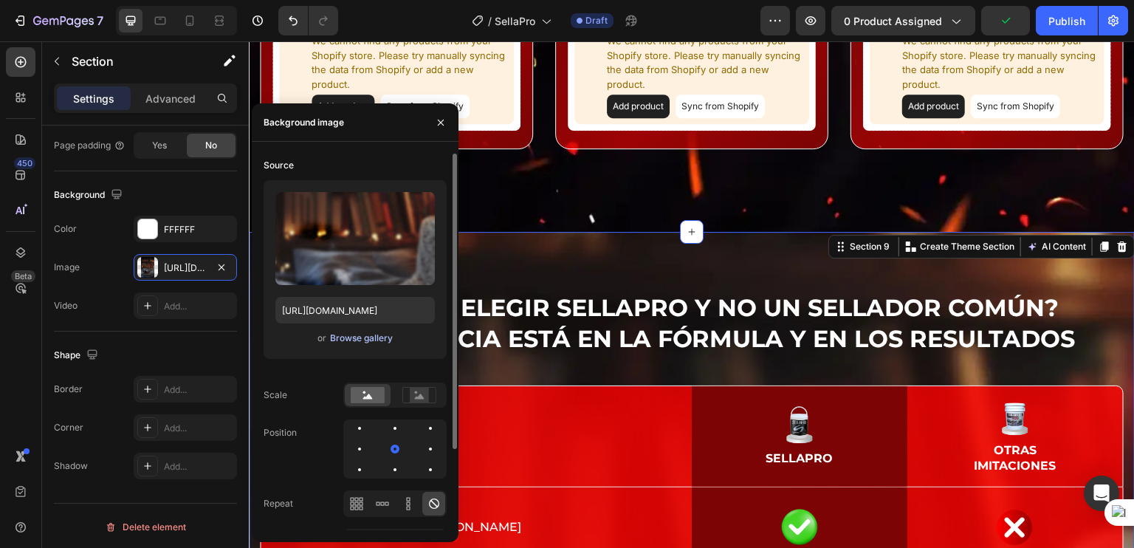
click at [363, 342] on div "Browse gallery" at bounding box center [361, 337] width 63 height 13
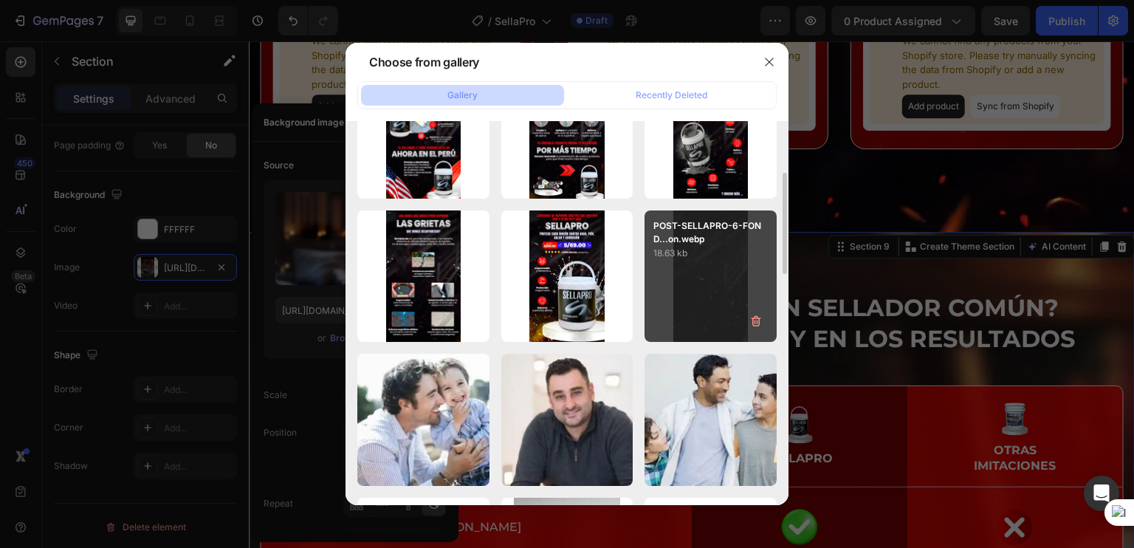
scroll to position [221, 0]
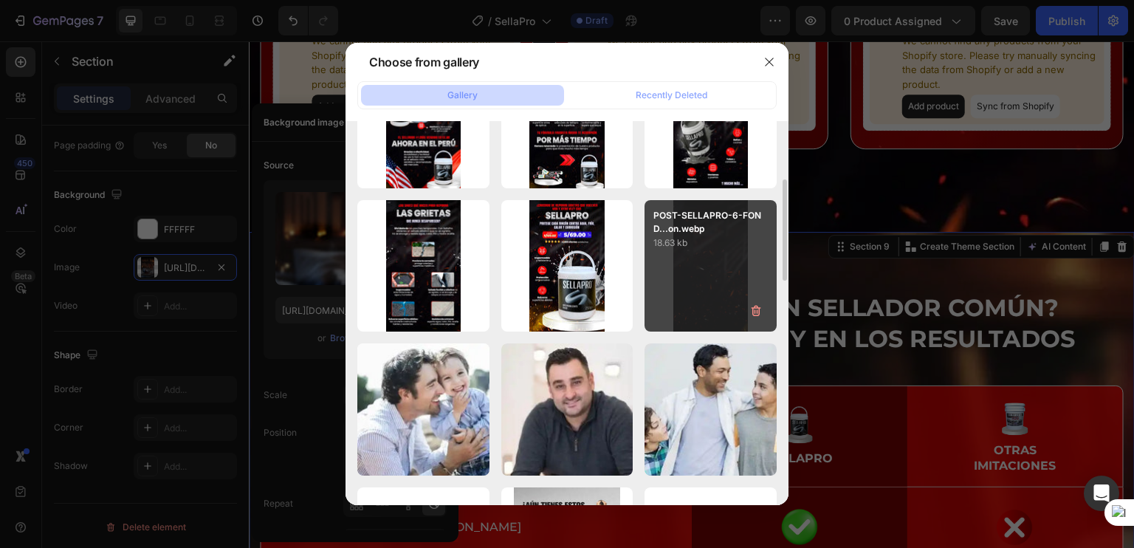
click at [722, 312] on div "POST-SELLAPRO-6-FOND...on.webp 18.63 kb" at bounding box center [710, 266] width 132 height 132
type input "[URL][DOMAIN_NAME]"
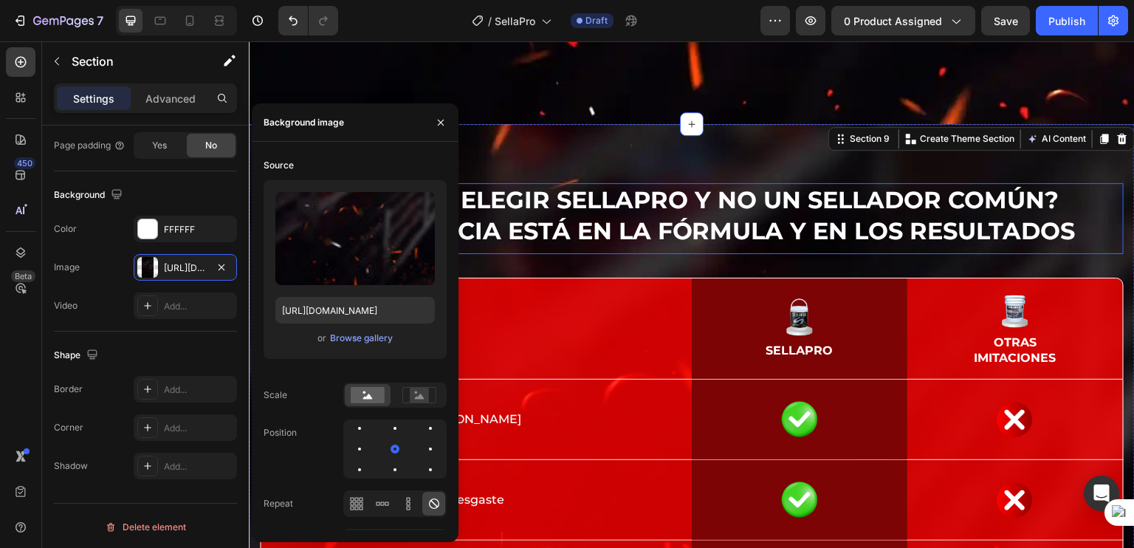
scroll to position [6900, 0]
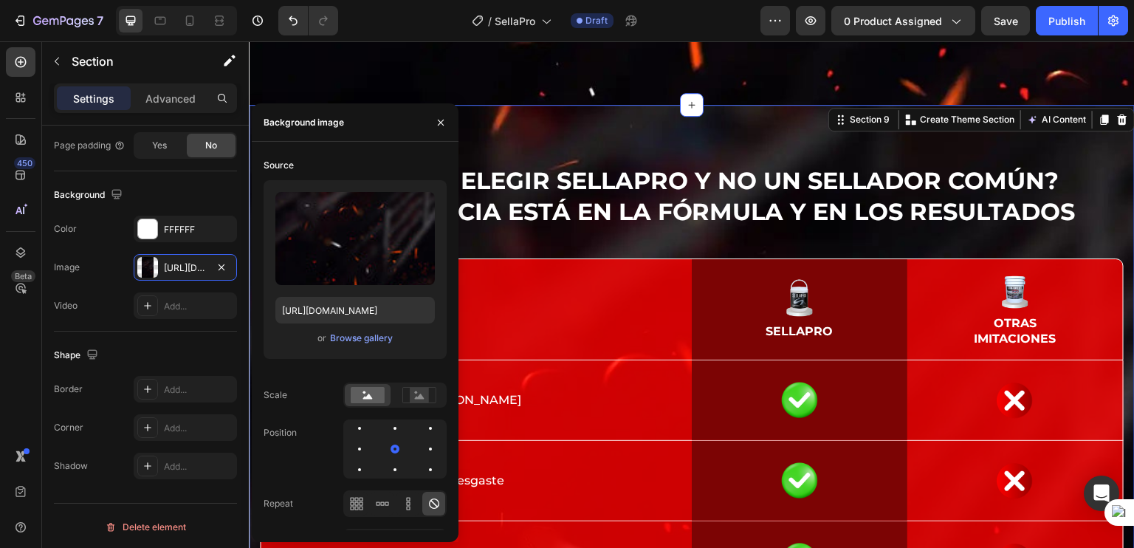
click at [541, 142] on div "¿Por qué elegir SellaPro y no un sellador común? La diferencia está en la fórmu…" at bounding box center [692, 526] width 886 height 843
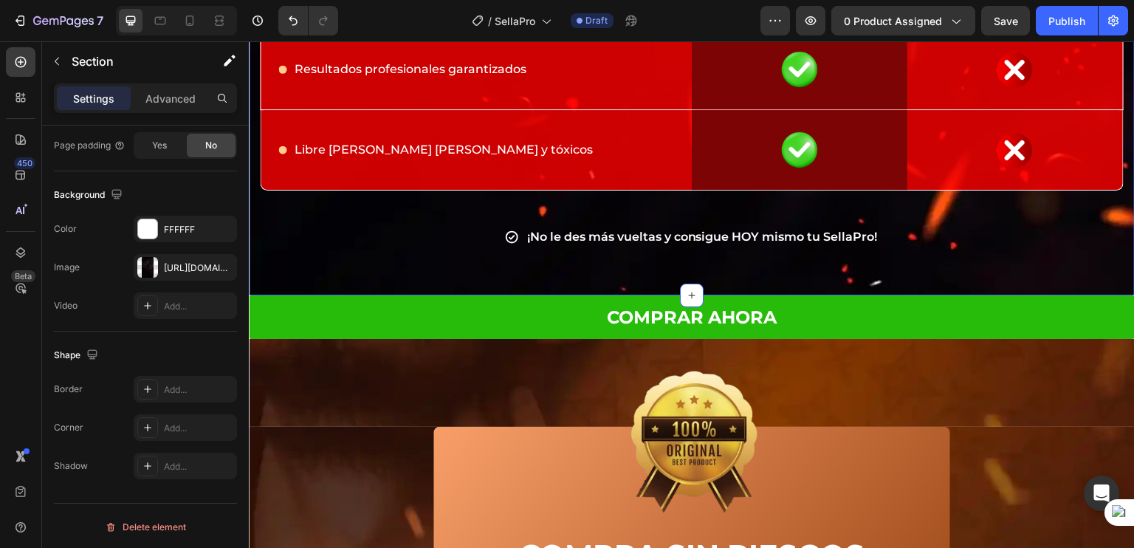
scroll to position [7554, 0]
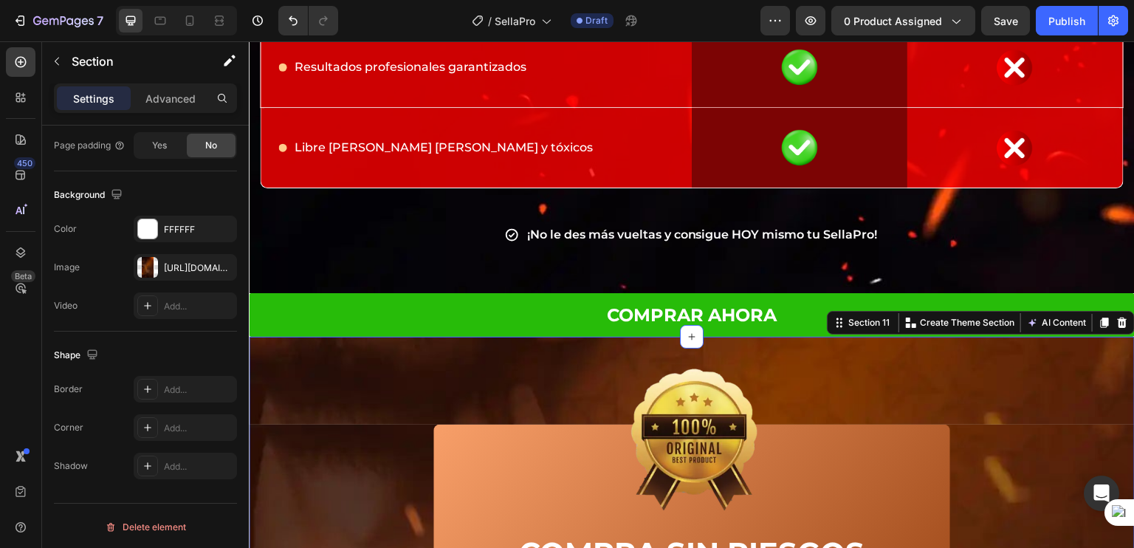
scroll to position [434, 0]
click at [179, 261] on div "https://cdn.shopify.com/s/files/1/0826/4620/4707/files/gempages_478300479340676…" at bounding box center [185, 267] width 43 height 13
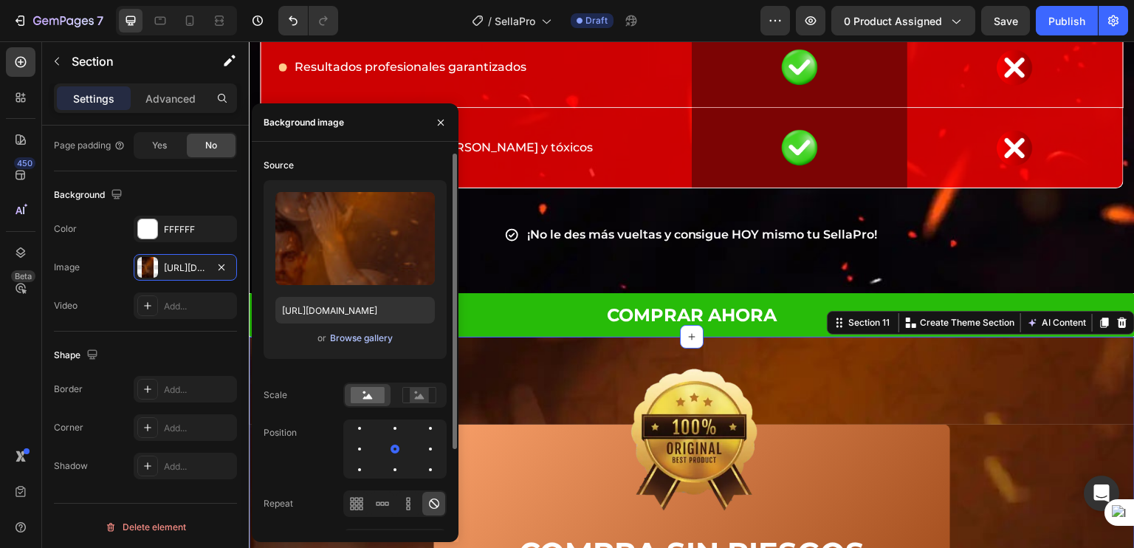
click at [342, 337] on div "Browse gallery" at bounding box center [361, 337] width 63 height 13
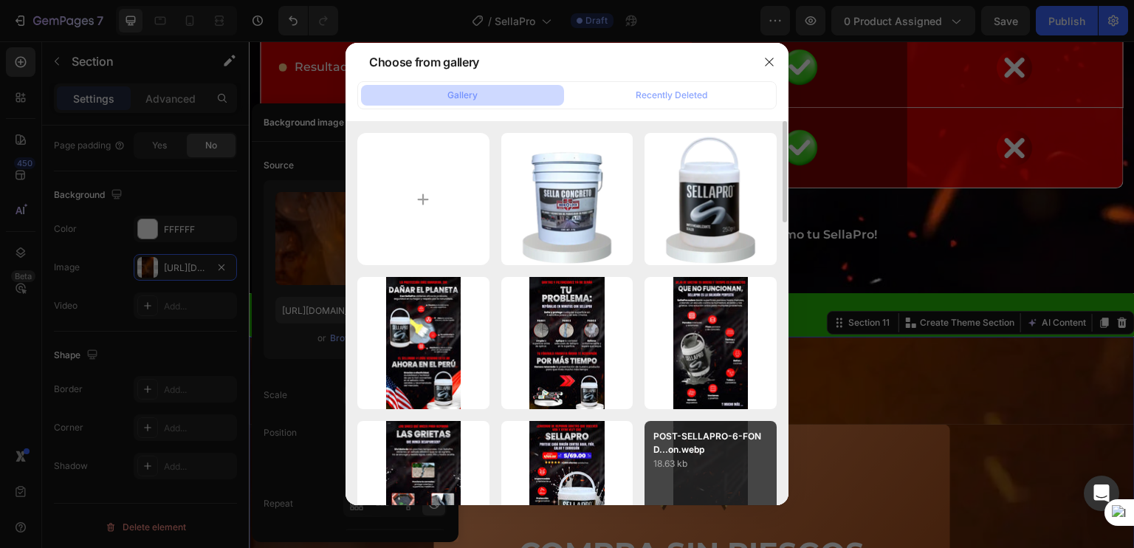
click at [695, 472] on div "POST-SELLAPRO-6-FOND...on.webp 18.63 kb" at bounding box center [710, 487] width 132 height 132
type input "[URL][DOMAIN_NAME]"
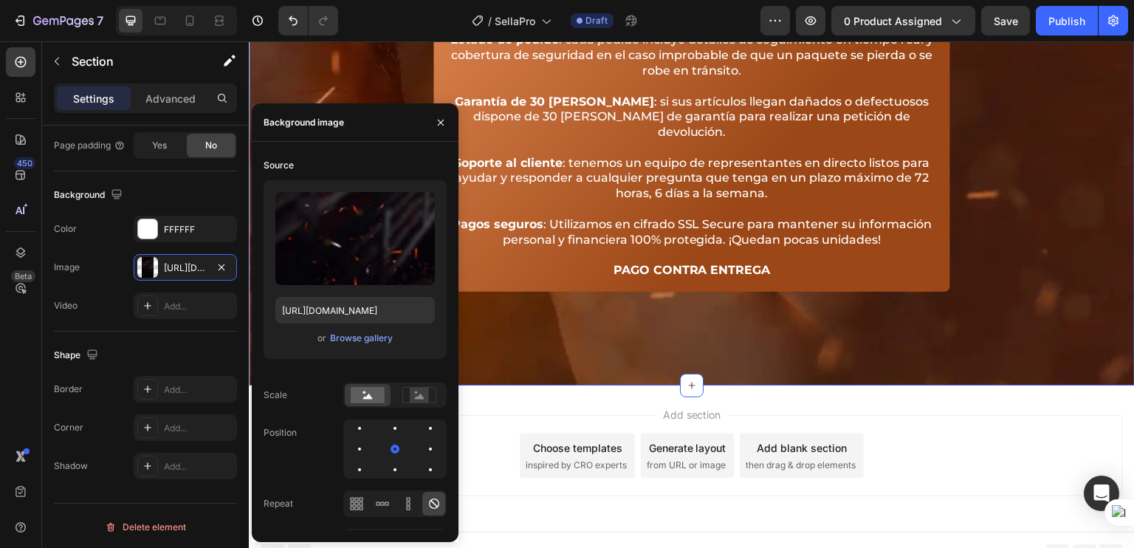
scroll to position [8251, 0]
click at [523, 350] on div "Image COMPRA SIN RIESGOS Heading Icon 100% Heading Efectivo Text block Icon +90…" at bounding box center [692, 56] width 886 height 660
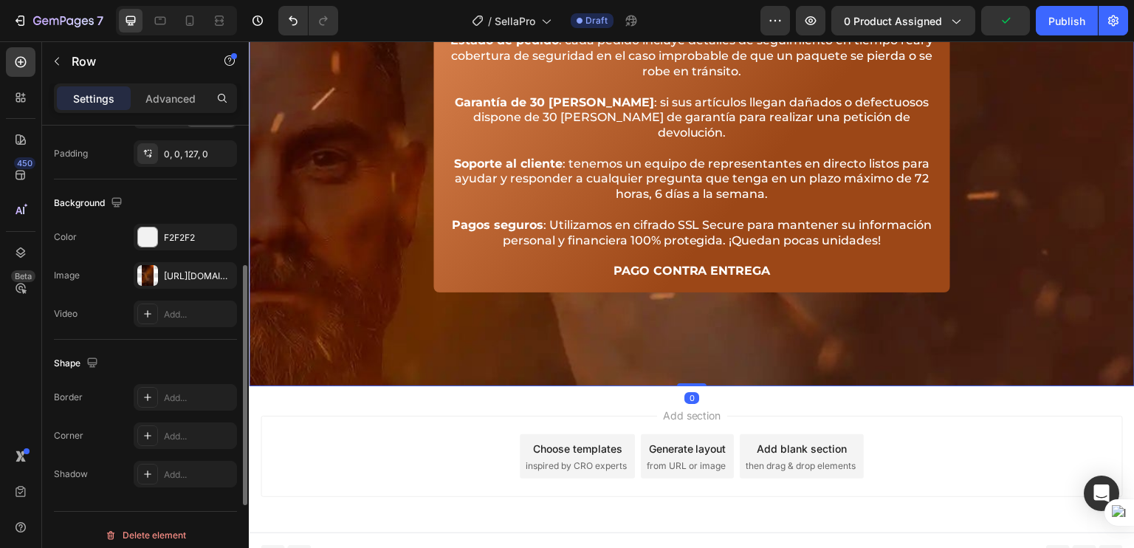
scroll to position [434, 0]
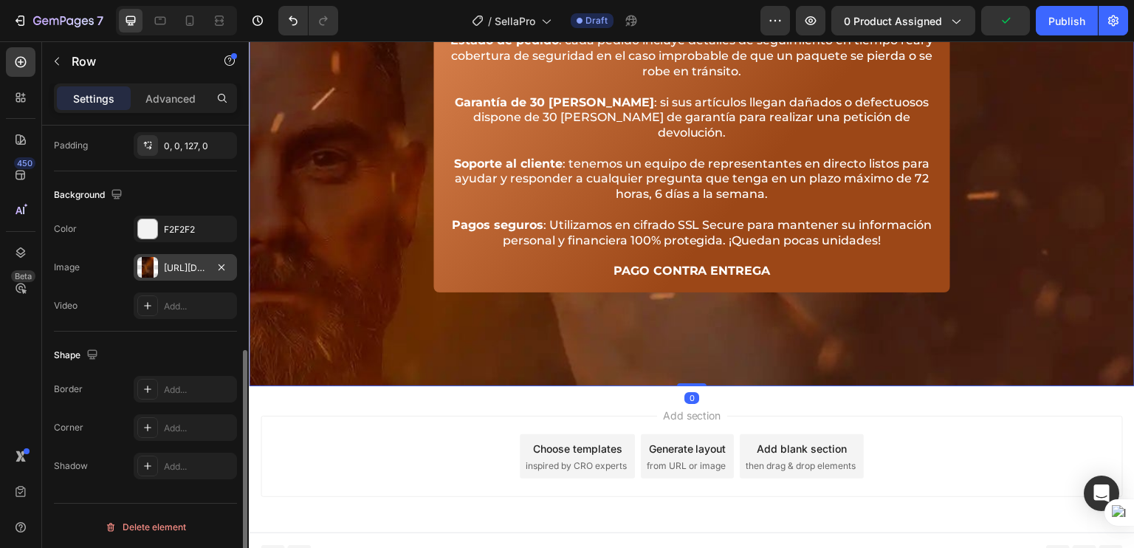
click at [185, 262] on div "https://cdn.shopify.com/s/files/1/0826/4620/4707/files/gempages_478300479340676…" at bounding box center [185, 267] width 43 height 13
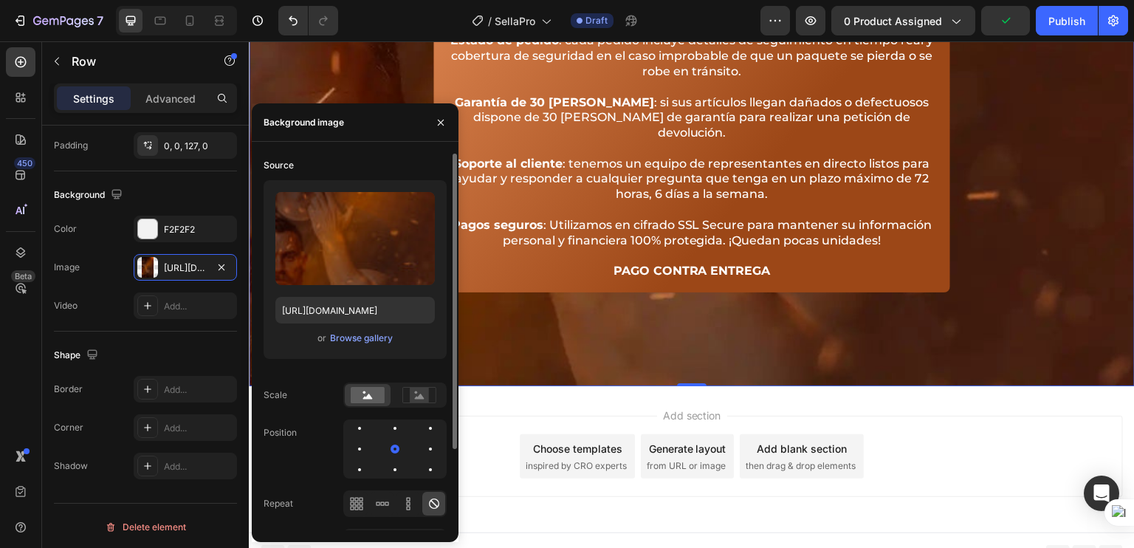
click at [369, 348] on div "Upload Image https://cdn.shopify.com/s/files/1/0826/4620/4707/files/gempages_47…" at bounding box center [355, 269] width 183 height 179
click at [359, 345] on button "Browse gallery" at bounding box center [361, 338] width 64 height 15
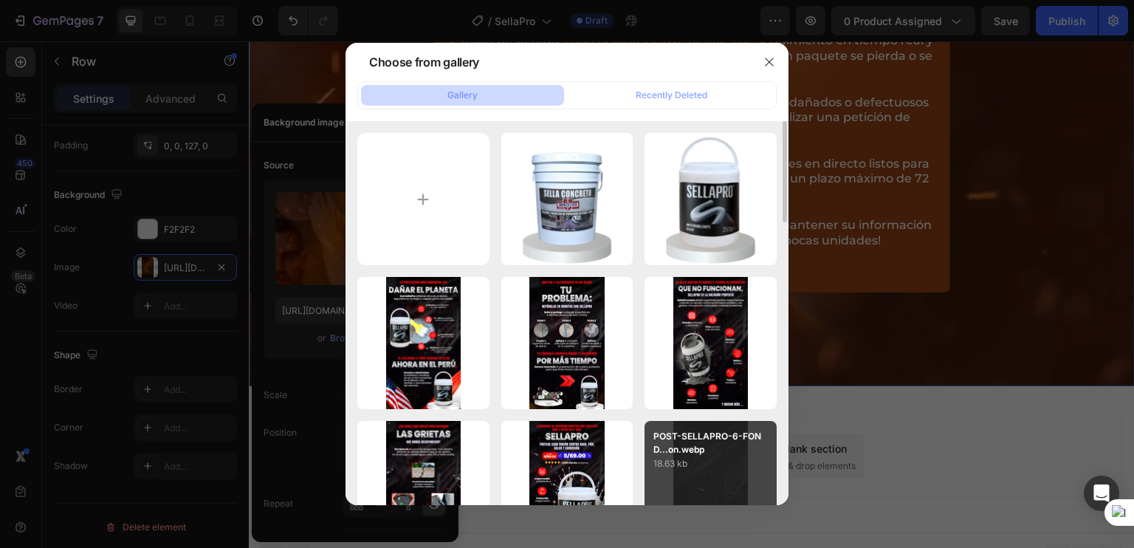
click at [703, 475] on div "POST-SELLAPRO-6-FOND...on.webp 18.63 kb" at bounding box center [710, 487] width 132 height 132
type input "[URL][DOMAIN_NAME]"
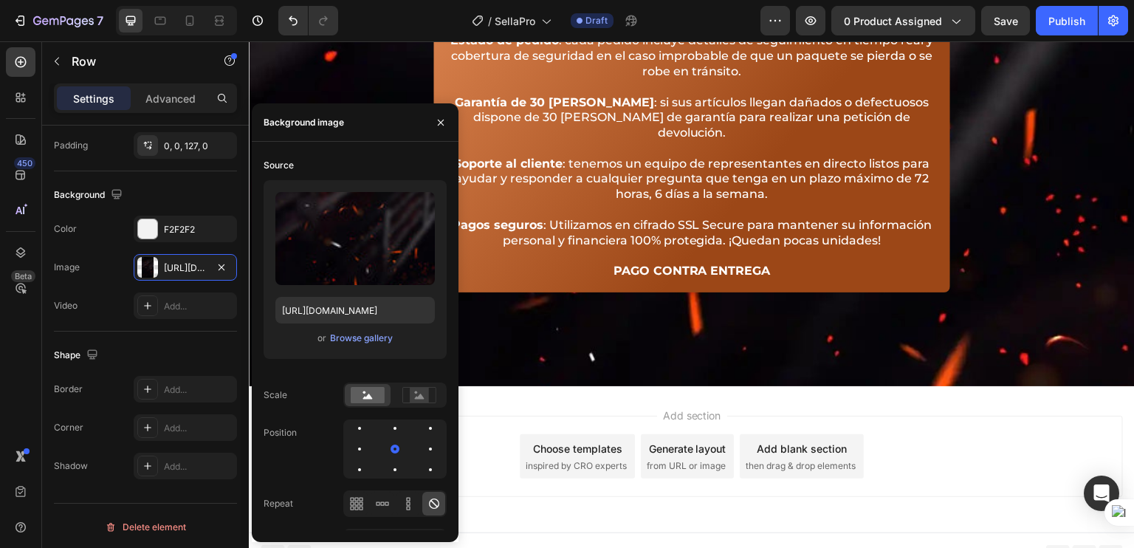
click at [966, 416] on div "Add section Choose templates inspired by CRO experts Generate layout from URL o…" at bounding box center [692, 456] width 862 height 81
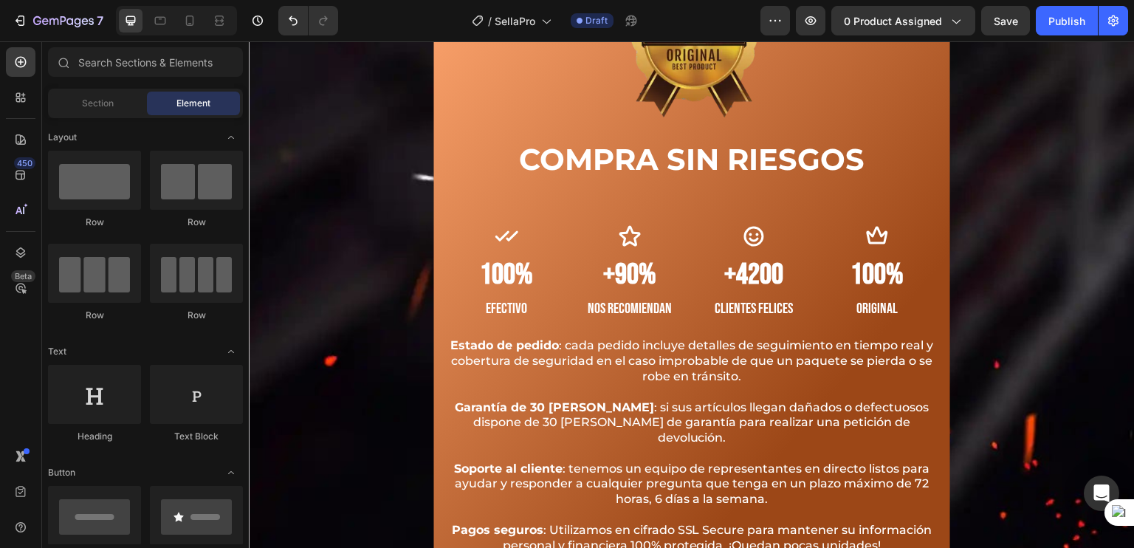
scroll to position [7529, 0]
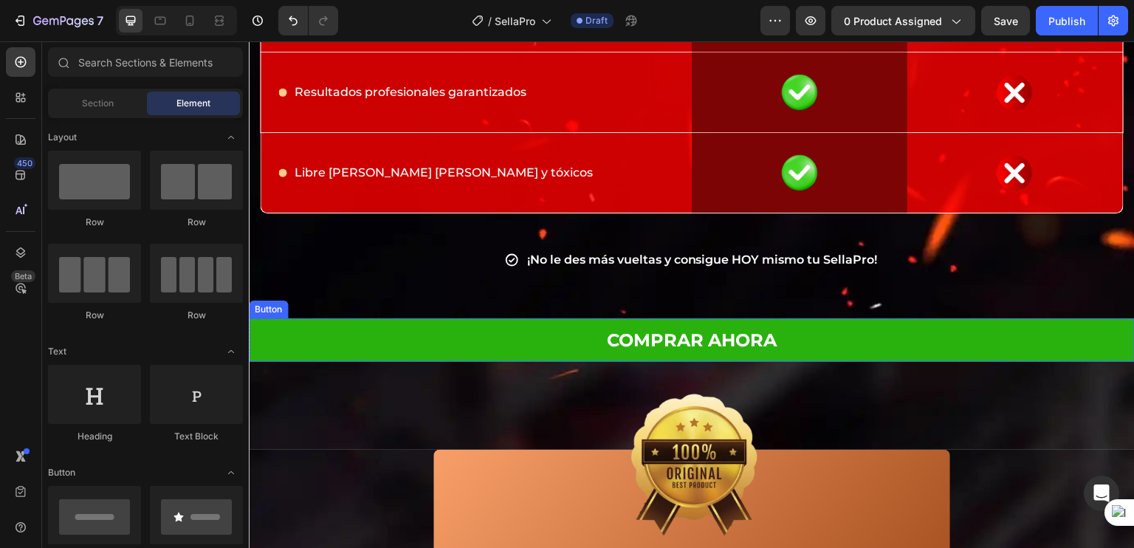
click at [504, 348] on button "COMPRAR AHORA" at bounding box center [692, 340] width 886 height 44
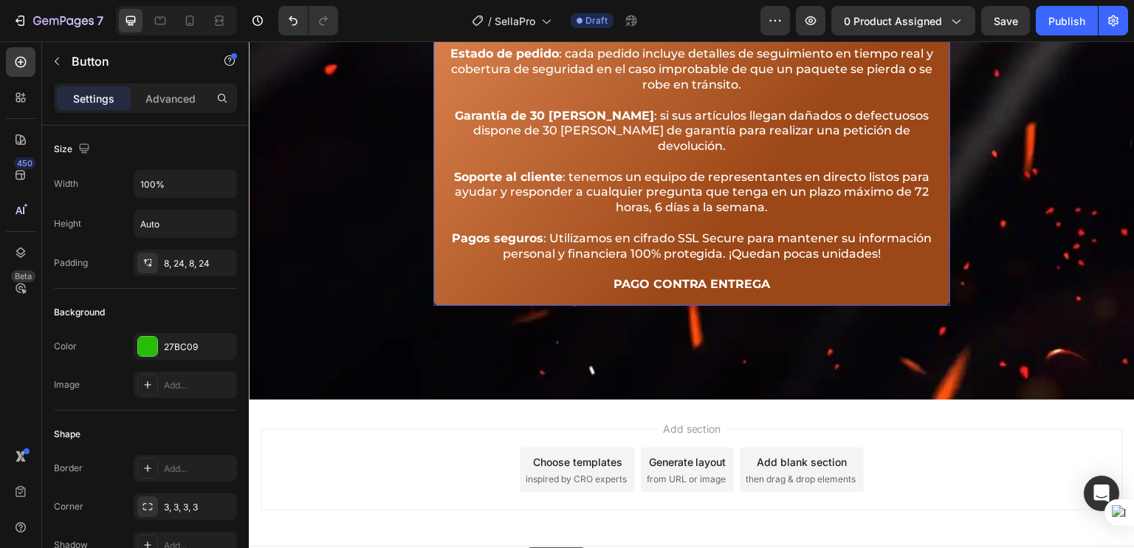
scroll to position [8252, 0]
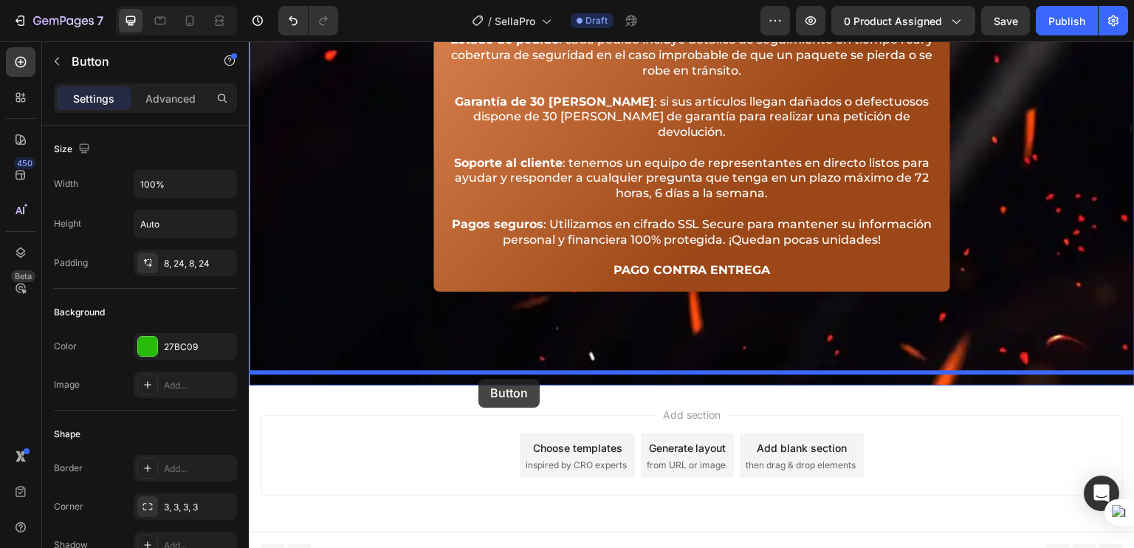
drag, startPoint x: 477, startPoint y: 338, endPoint x: 478, endPoint y: 379, distance: 40.6
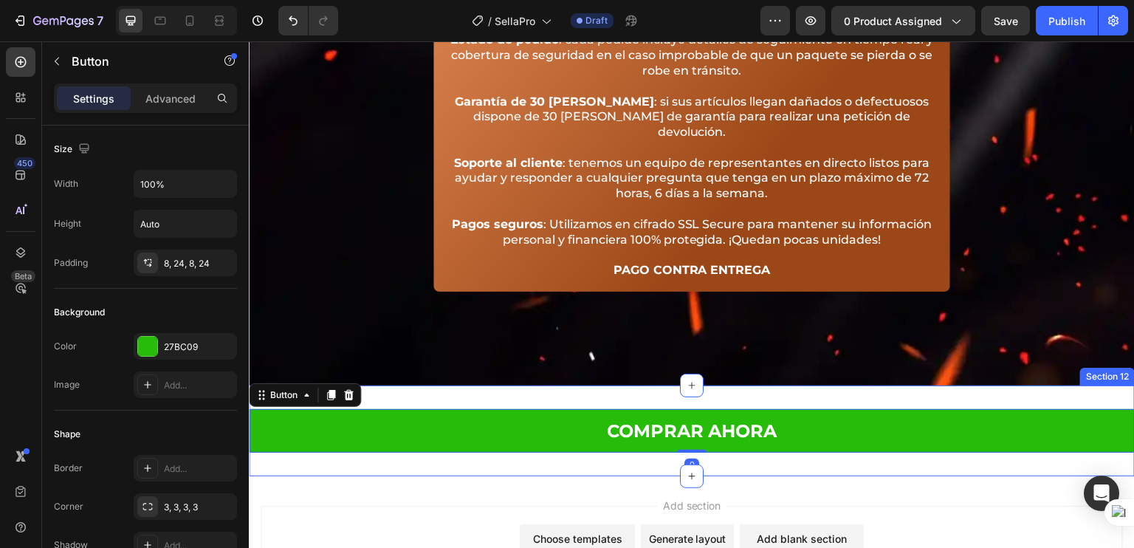
click at [510, 386] on div "COMPRAR AHORA Button 0 Section 12" at bounding box center [692, 430] width 886 height 91
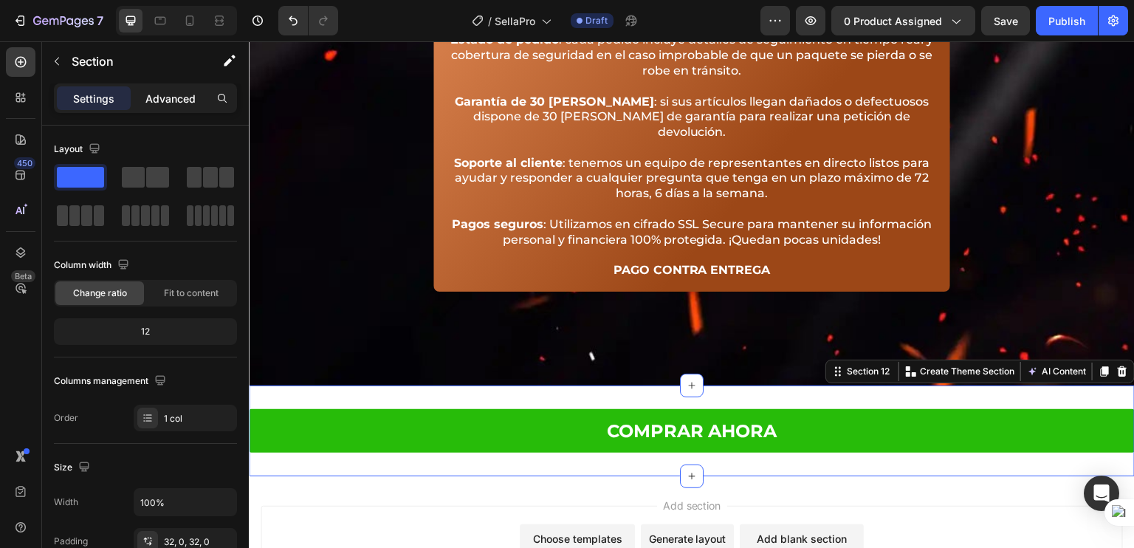
click at [166, 97] on p "Advanced" at bounding box center [170, 99] width 50 height 16
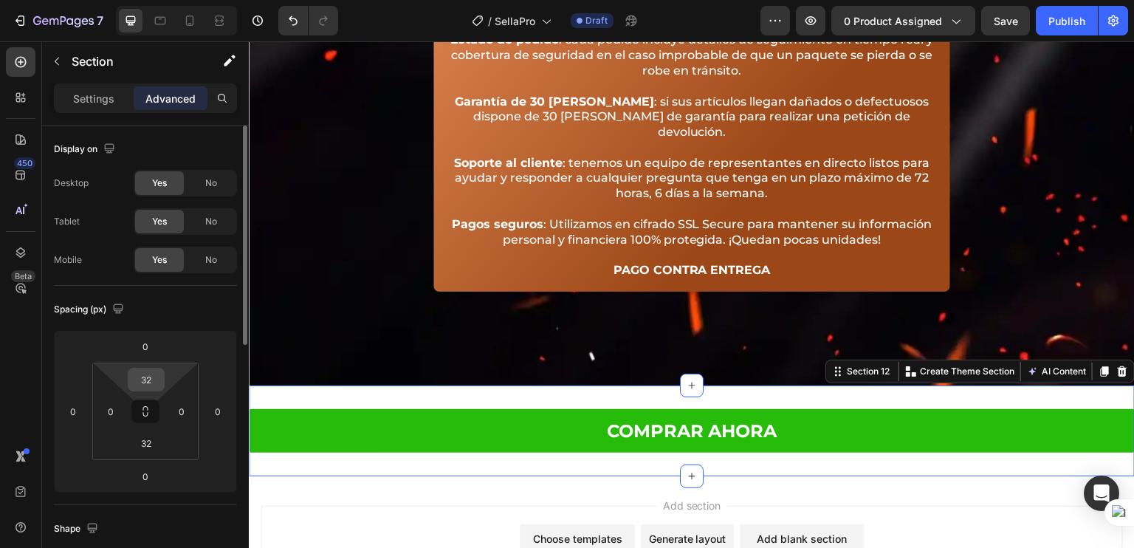
click at [152, 383] on input "32" at bounding box center [146, 379] width 30 height 22
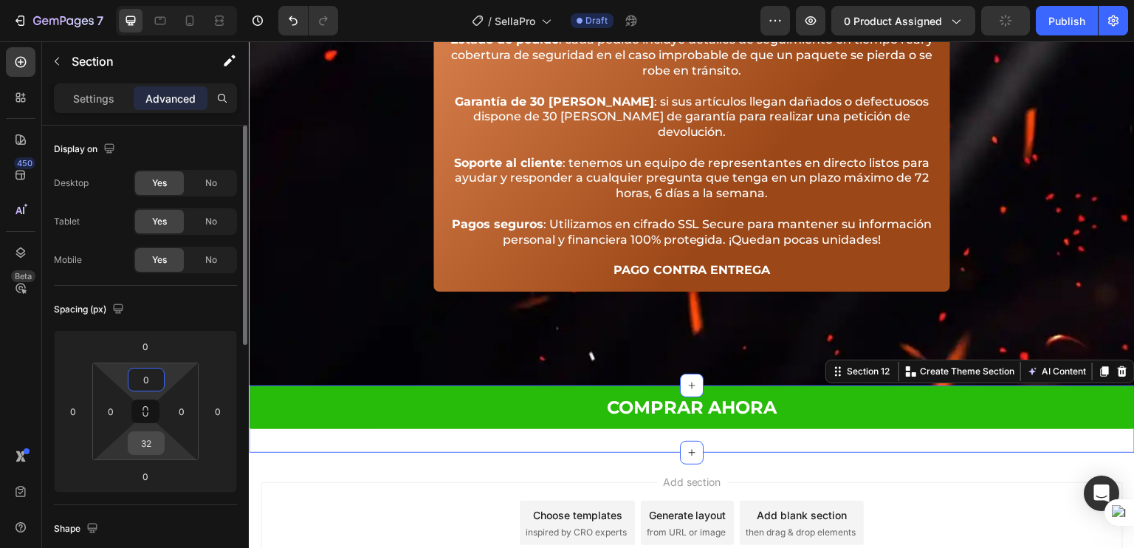
type input "0"
click at [154, 445] on input "32" at bounding box center [146, 443] width 30 height 22
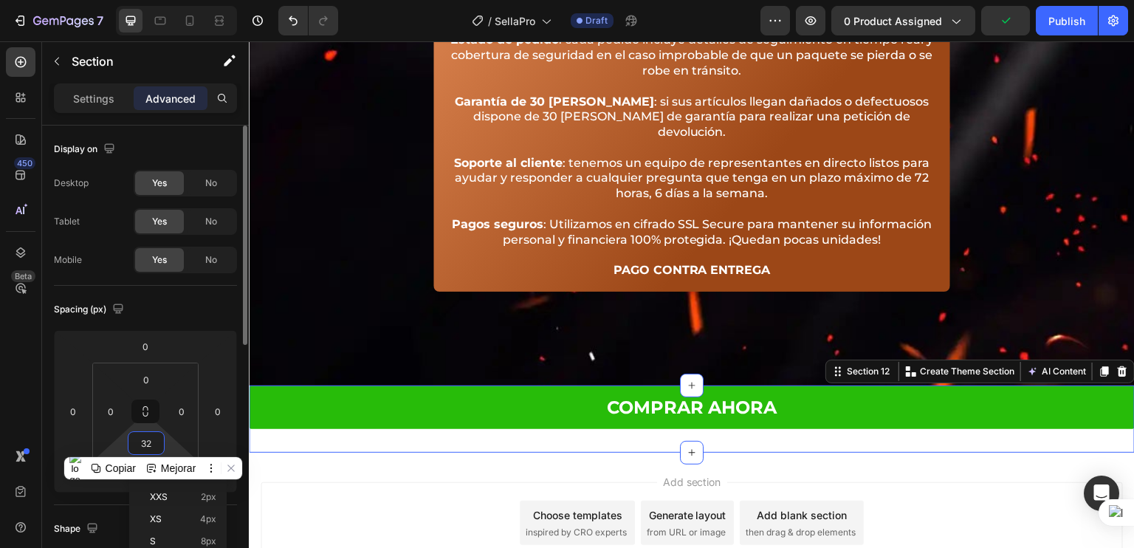
type input "0"
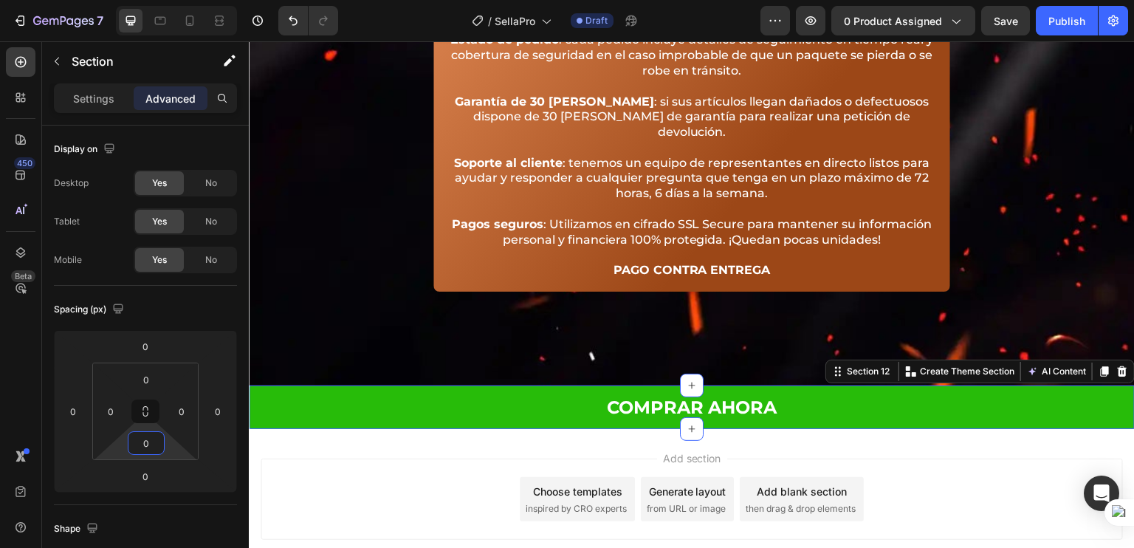
click at [411, 458] on div "Add section Choose templates inspired by CRO experts Generate layout from URL o…" at bounding box center [692, 498] width 862 height 81
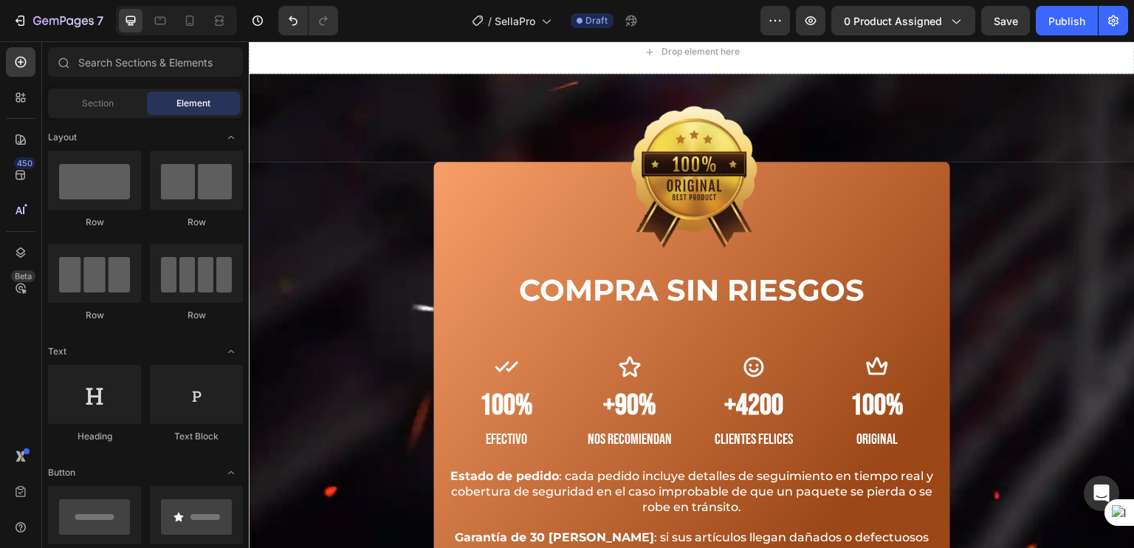
scroll to position [7667, 0]
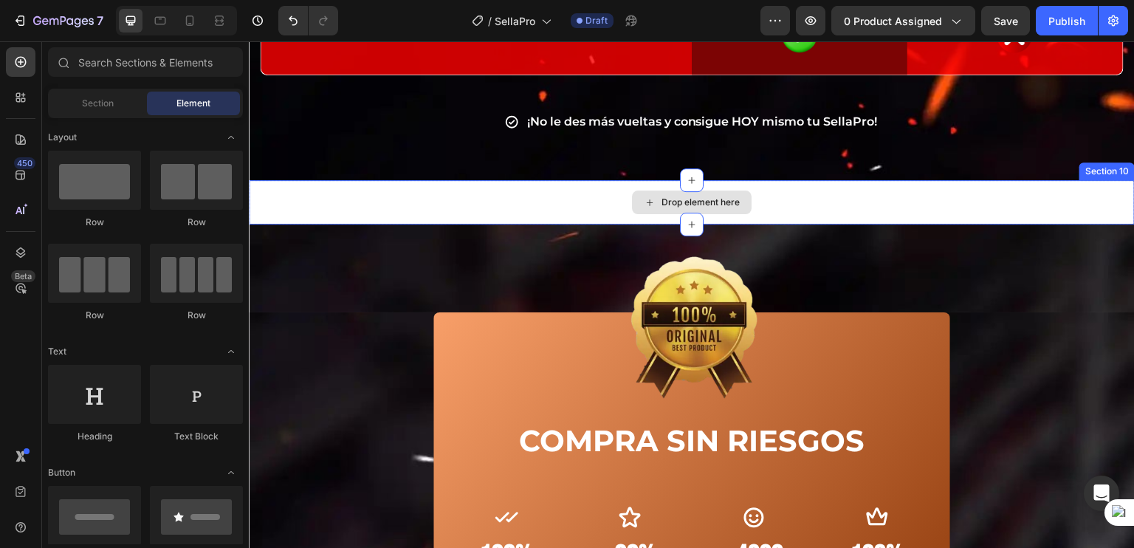
click at [509, 196] on div "Drop element here" at bounding box center [692, 202] width 886 height 44
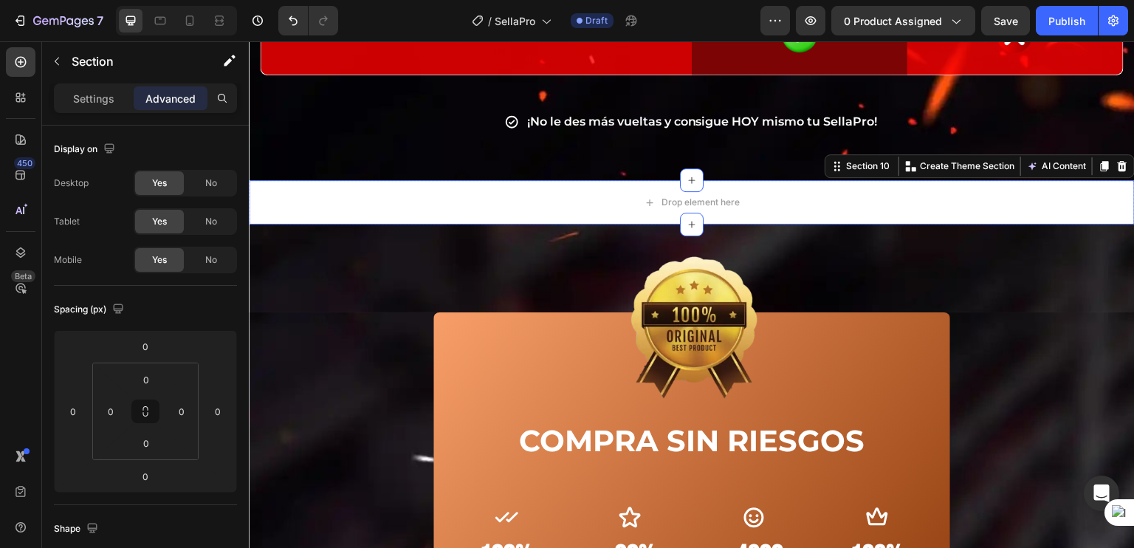
scroll to position [7648, 0]
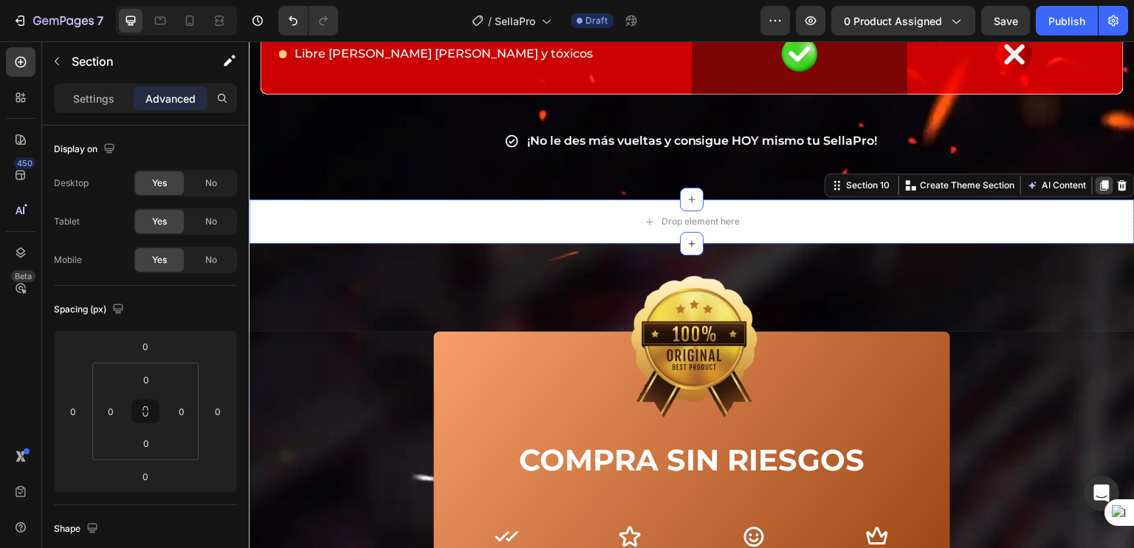
click at [1098, 179] on icon at bounding box center [1104, 185] width 12 height 12
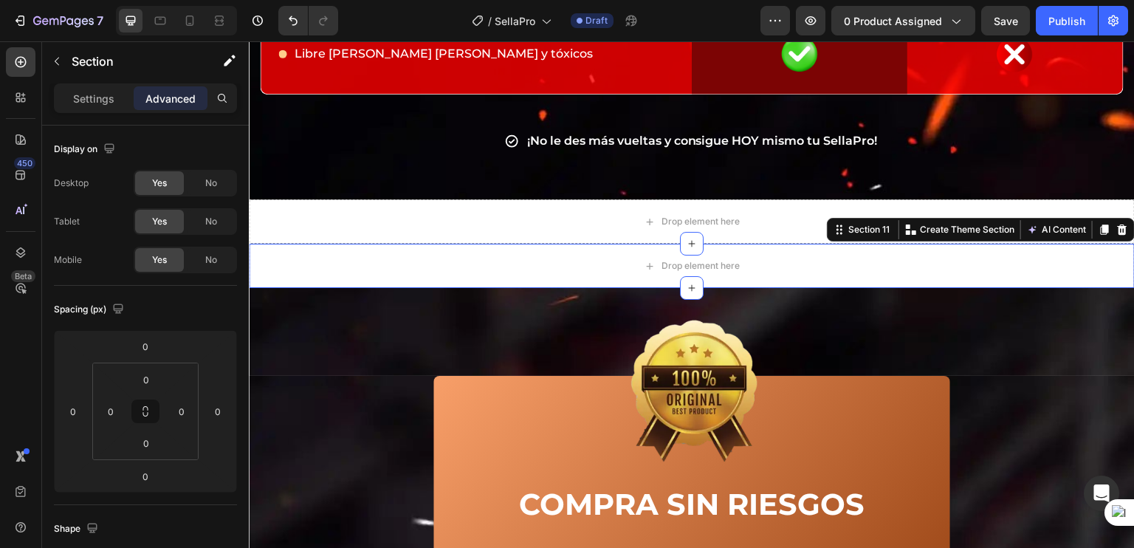
scroll to position [434, 0]
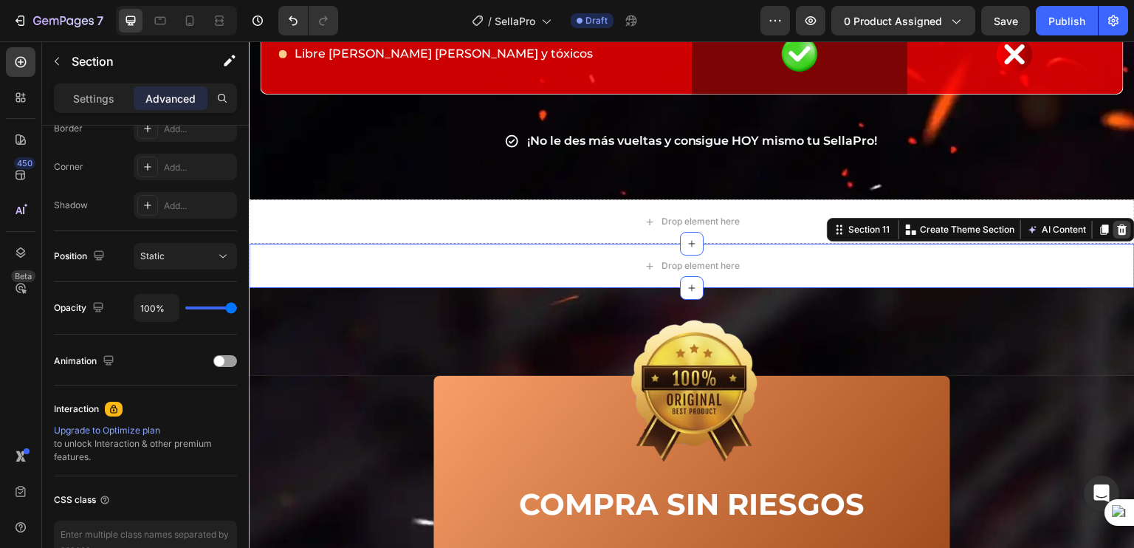
click at [1118, 227] on icon at bounding box center [1123, 229] width 10 height 10
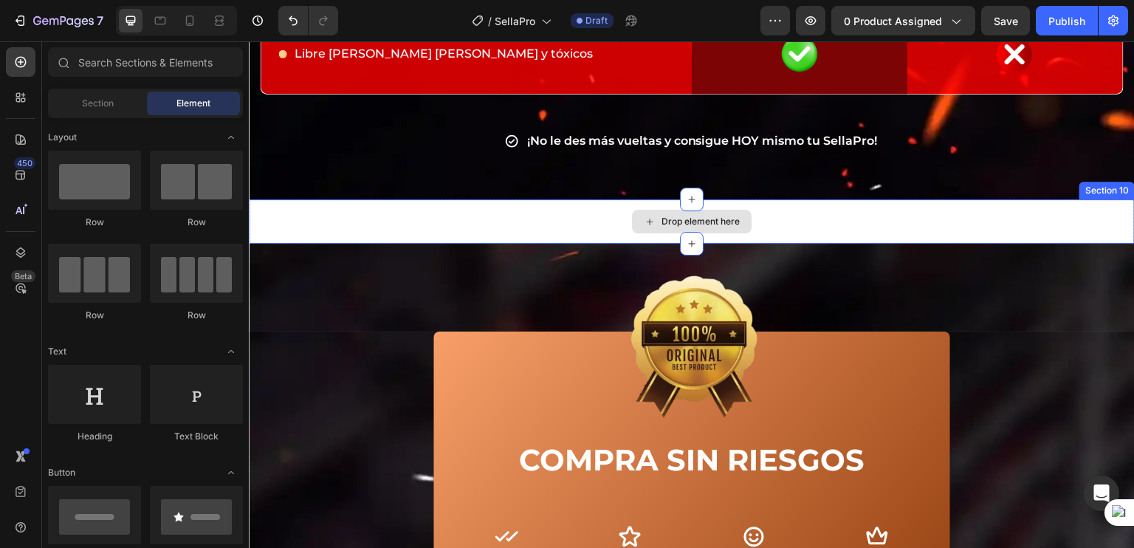
click at [1112, 203] on div "Drop element here" at bounding box center [692, 221] width 886 height 44
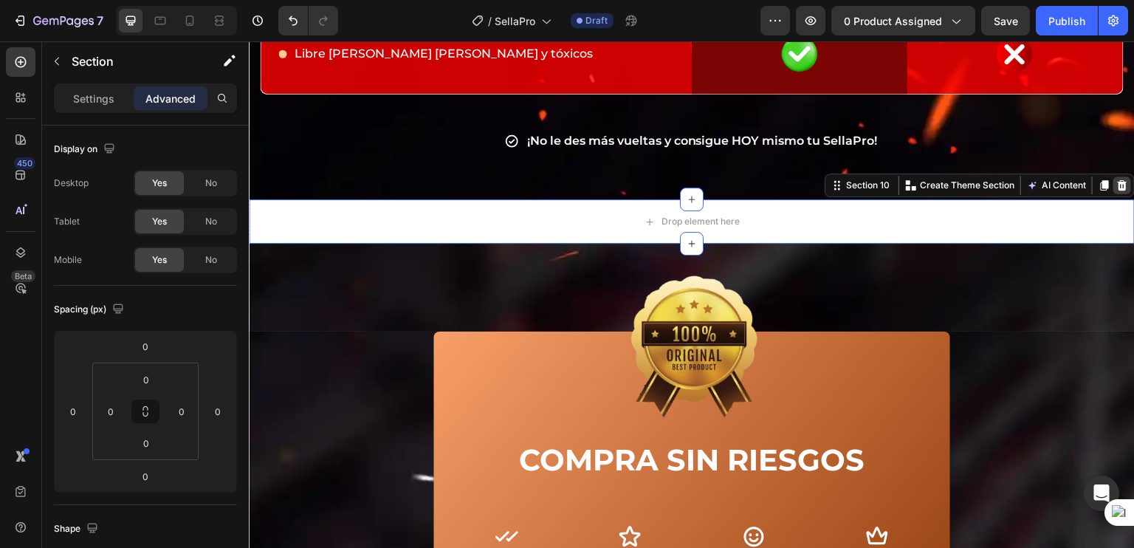
click at [1114, 191] on div at bounding box center [1122, 185] width 18 height 18
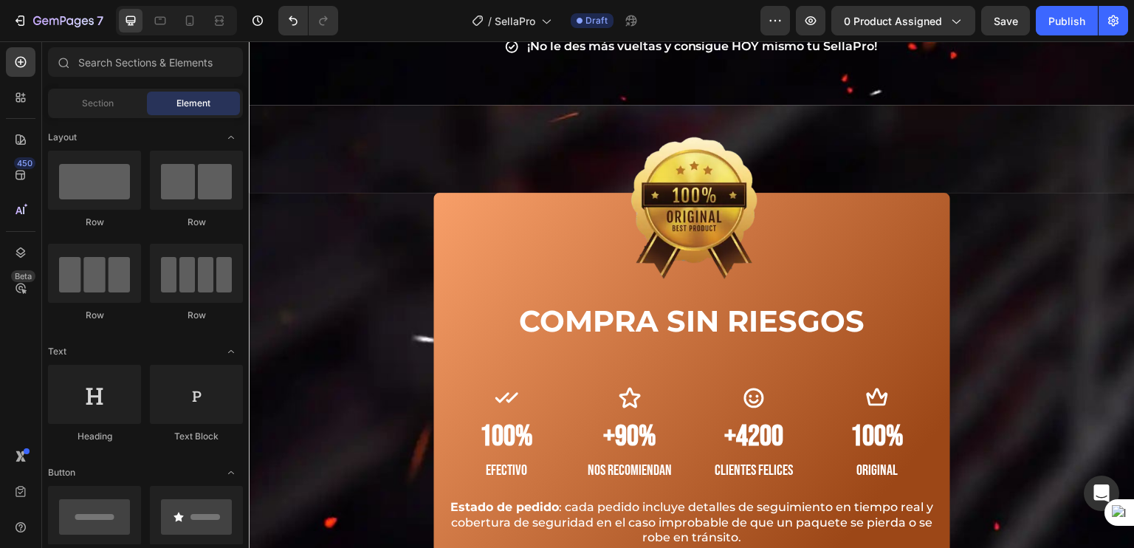
scroll to position [6207, 0]
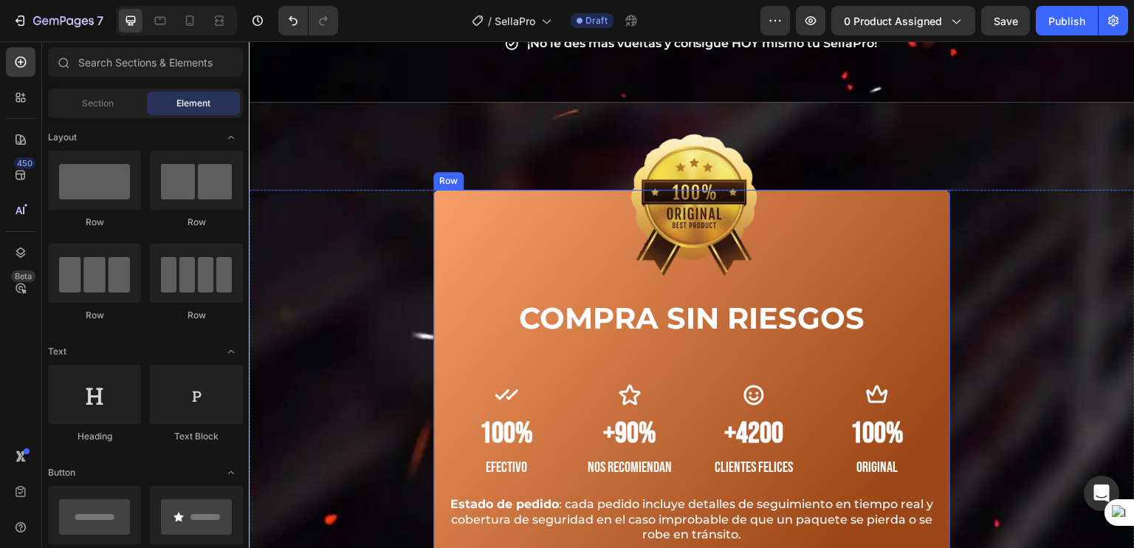
click at [435, 221] on div "Image COMPRA SIN RIESGOS Heading Icon 100% Heading Efectivo Text block Icon +90…" at bounding box center [691, 473] width 517 height 566
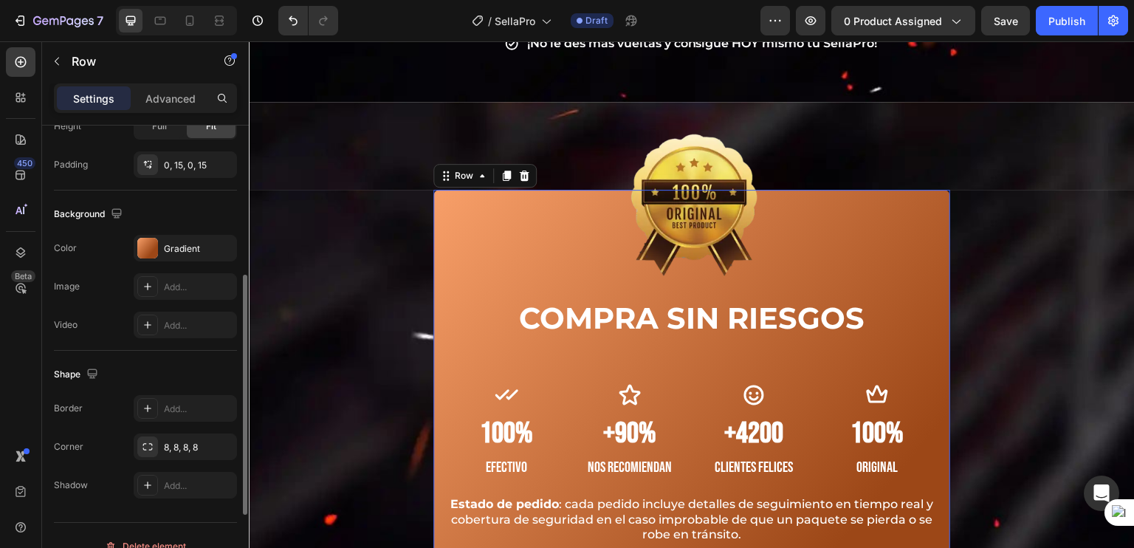
scroll to position [434, 0]
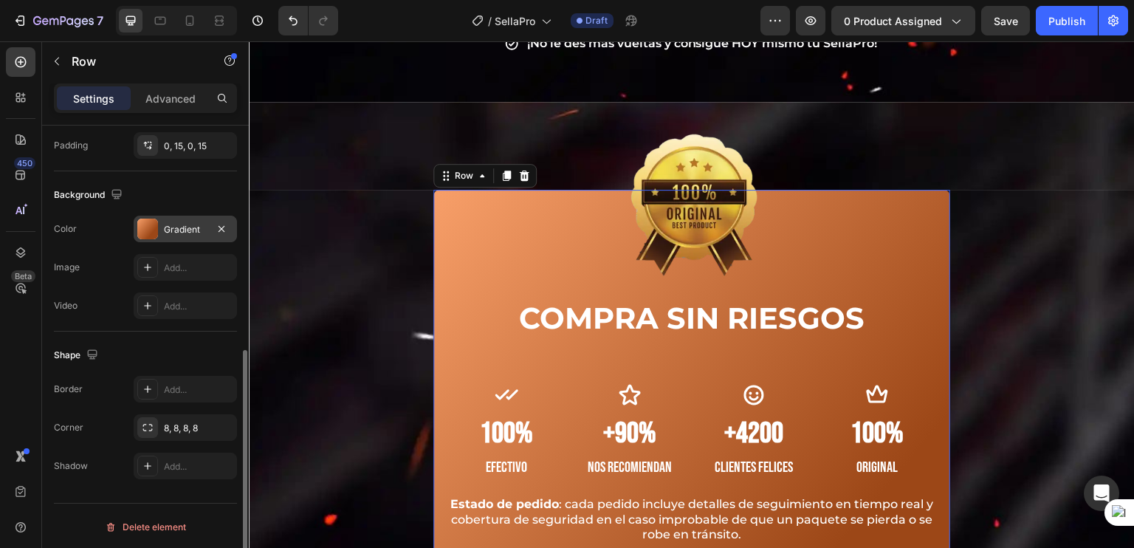
click at [182, 230] on div "Gradient" at bounding box center [185, 229] width 43 height 13
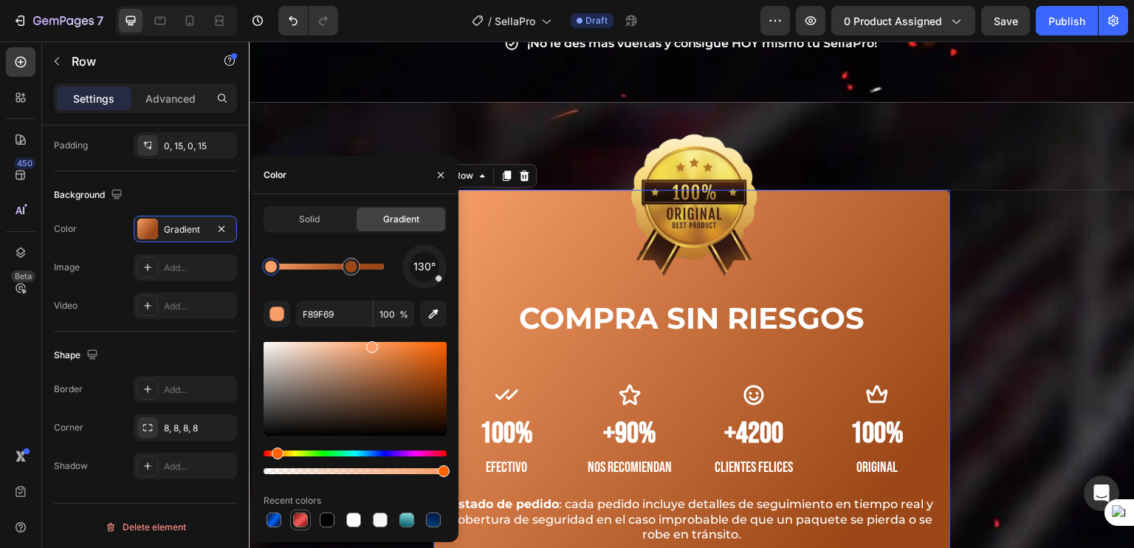
click at [310, 514] on div at bounding box center [300, 519] width 21 height 21
type input "7C0404"
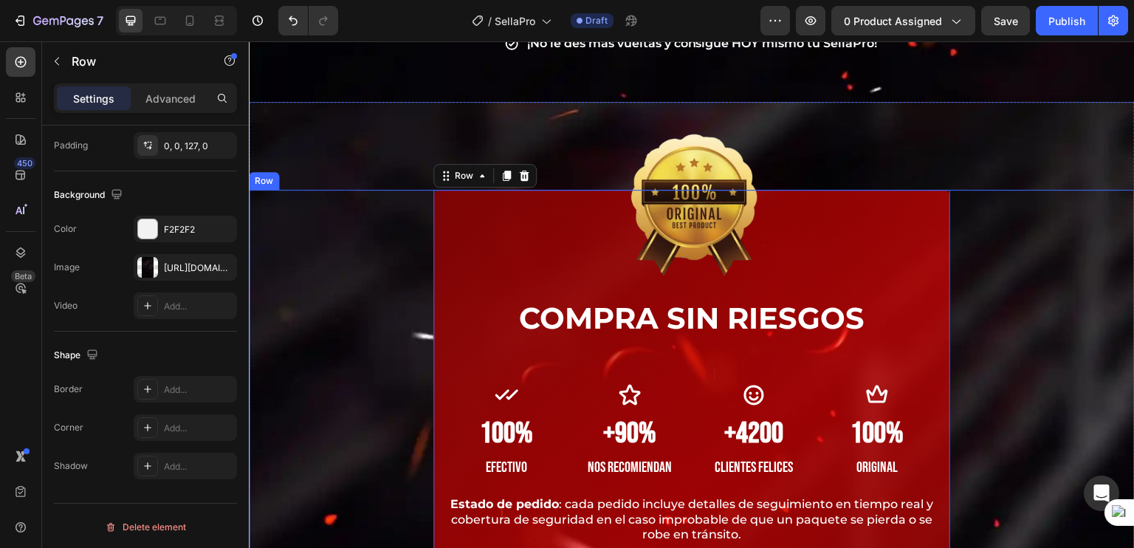
click at [990, 358] on div "Image COMPRA SIN RIESGOS Heading Icon 100% Heading Efectivo Text block Icon +90…" at bounding box center [692, 473] width 886 height 566
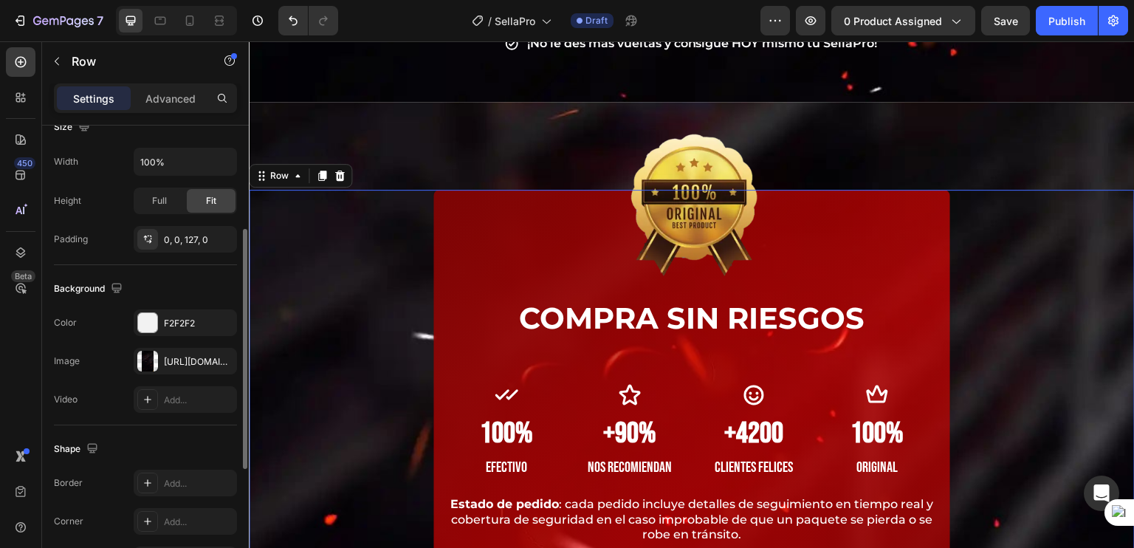
scroll to position [346, 0]
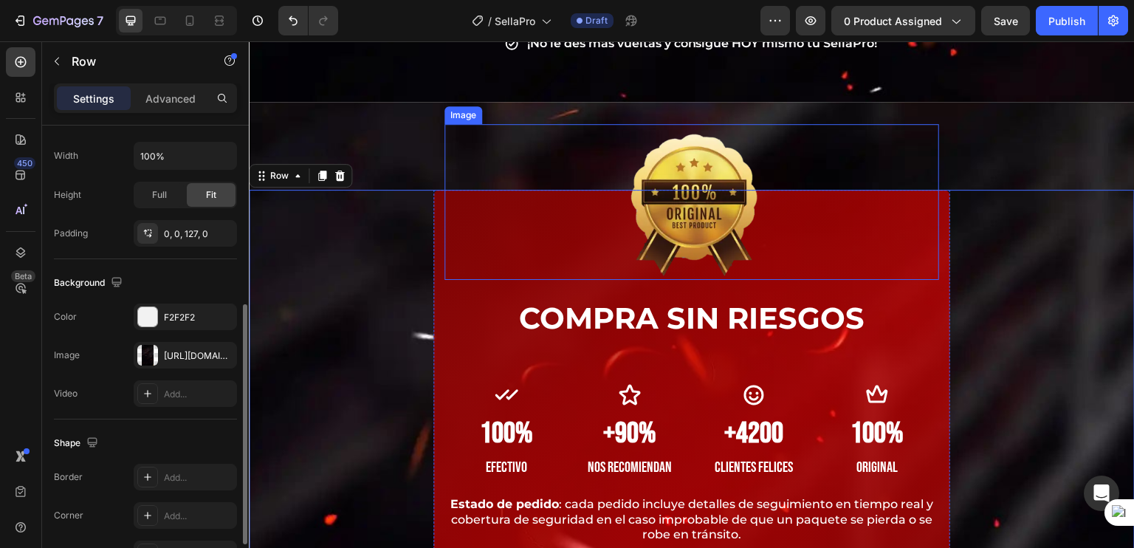
click at [466, 266] on div at bounding box center [691, 202] width 495 height 156
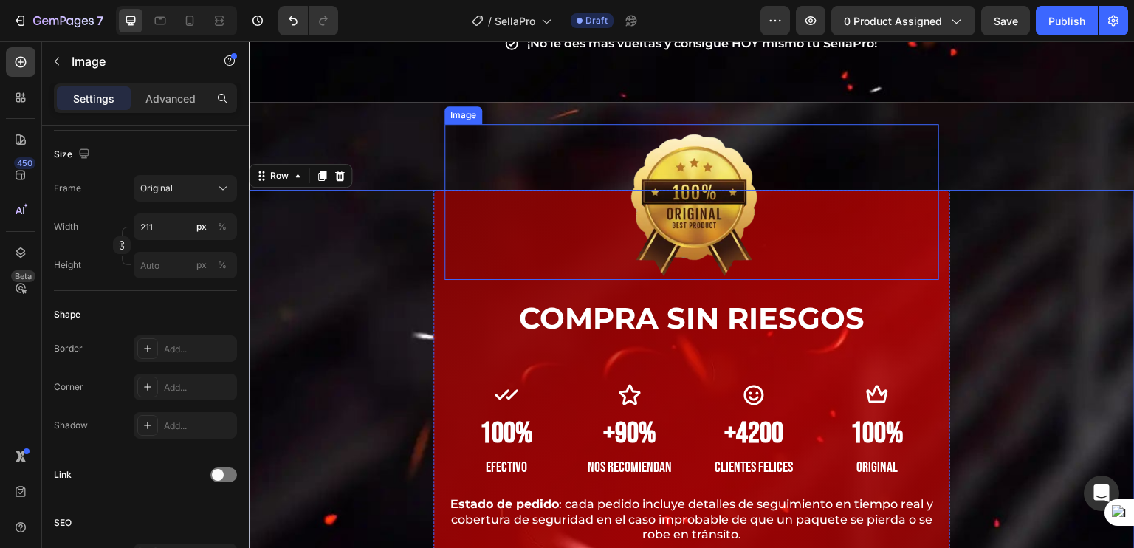
scroll to position [0, 0]
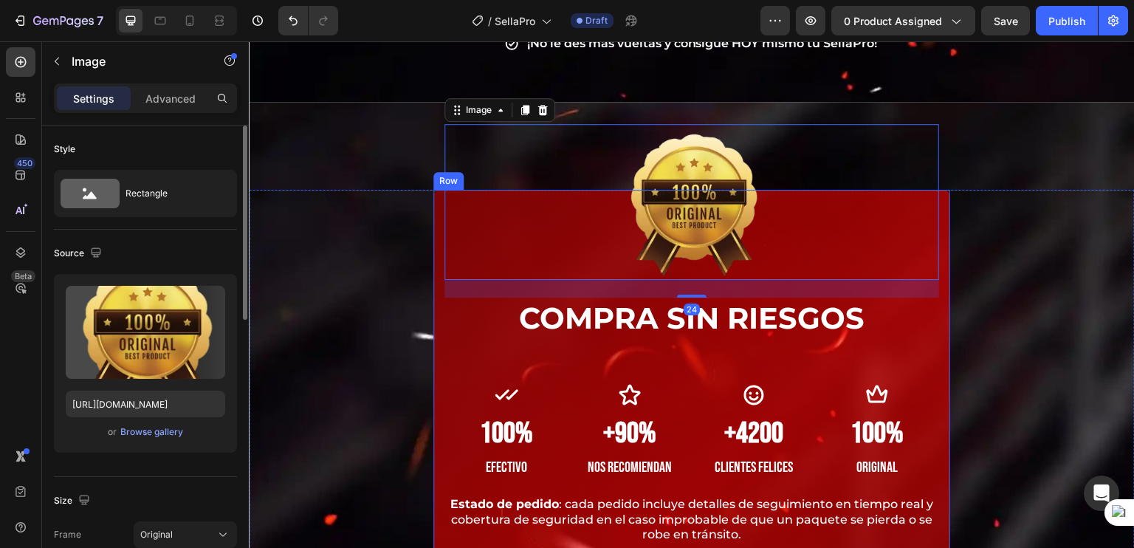
click at [435, 271] on div "Image 24 COMPRA SIN RIESGOS Heading Icon 100% Heading Efectivo Text block Icon …" at bounding box center [691, 473] width 517 height 566
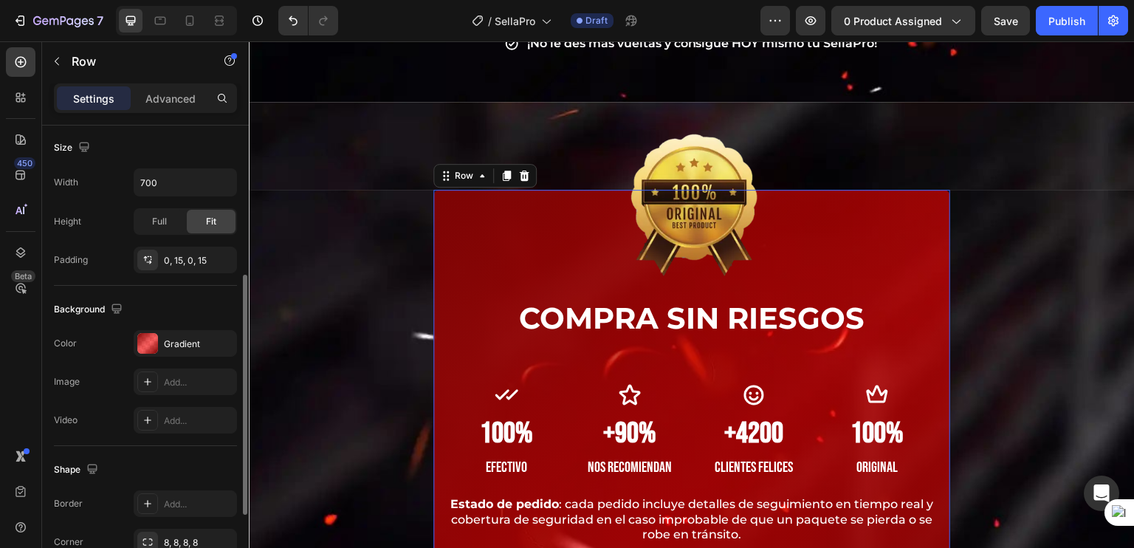
scroll to position [339, 0]
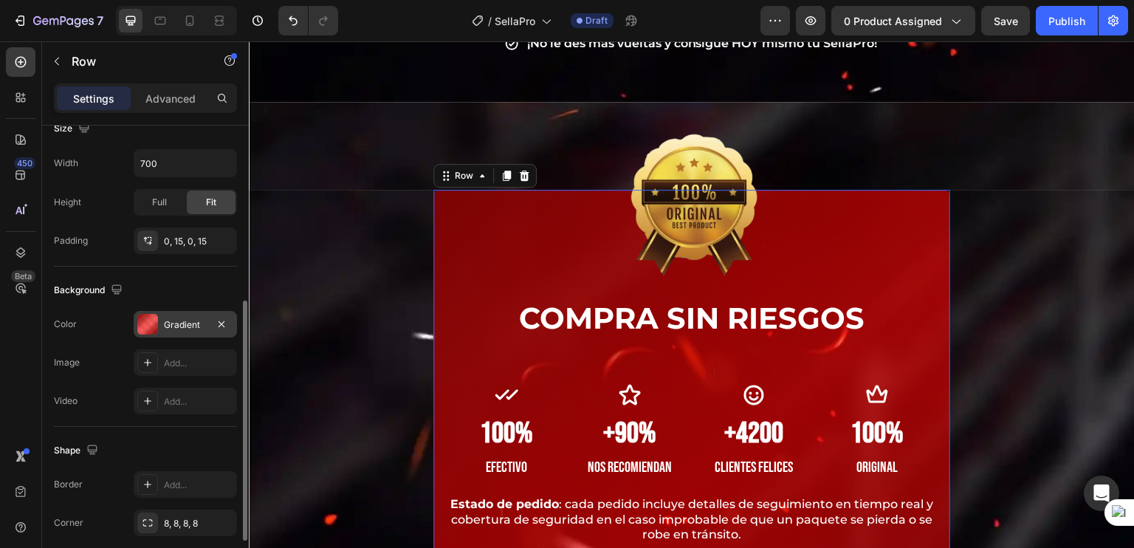
click at [164, 325] on div "Gradient" at bounding box center [185, 324] width 43 height 13
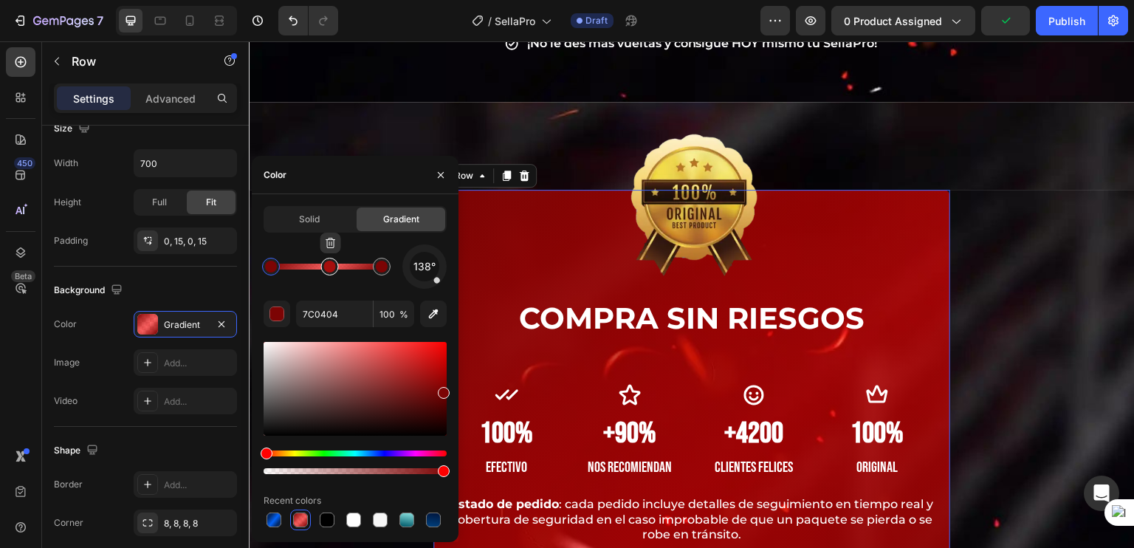
type input "FF0100"
click at [325, 272] on div at bounding box center [330, 267] width 18 height 18
click at [390, 315] on input "60" at bounding box center [394, 313] width 41 height 27
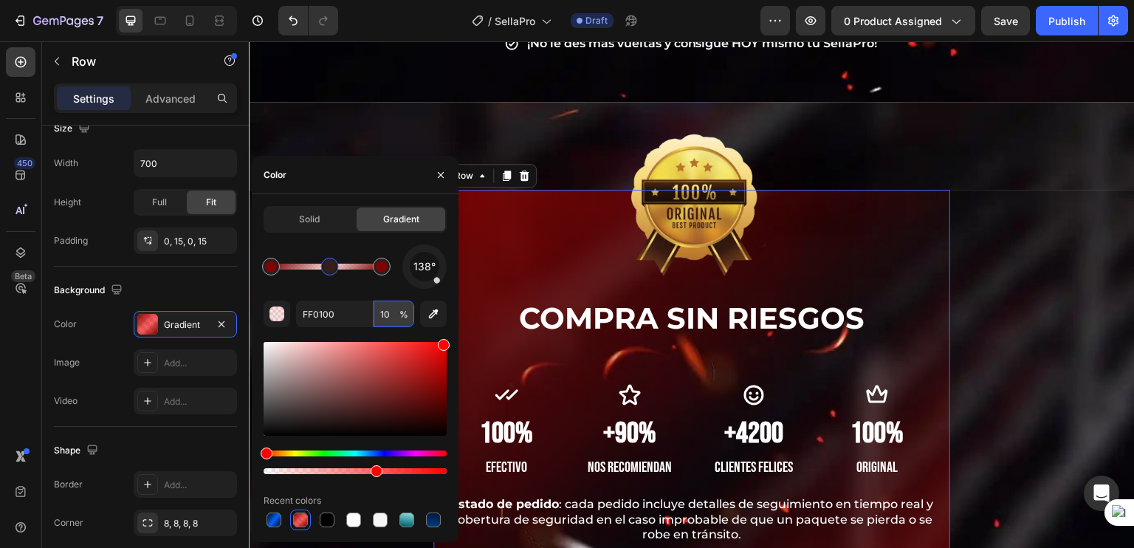
type input "100"
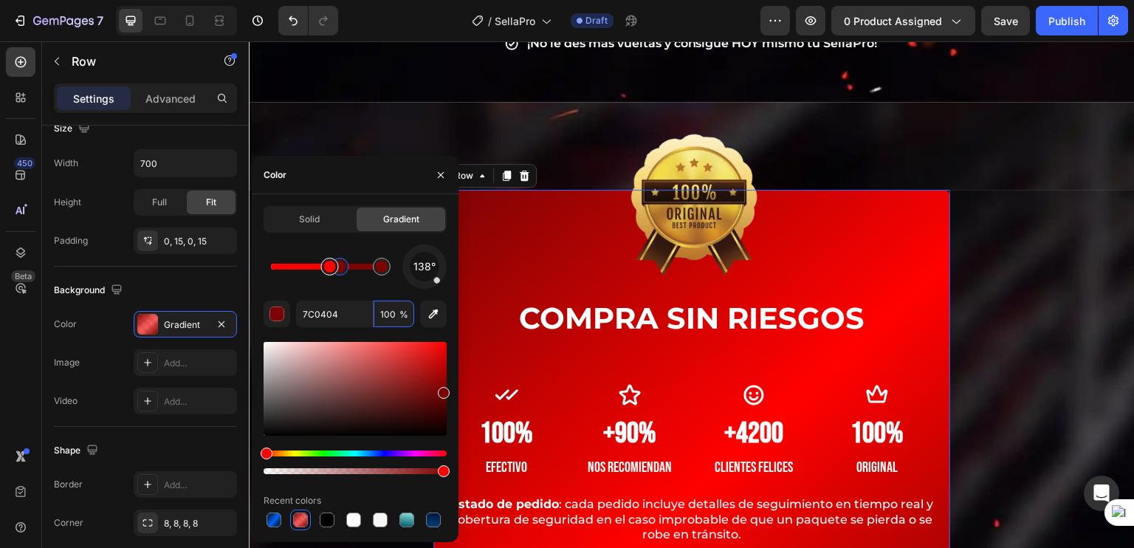
drag, startPoint x: 277, startPoint y: 271, endPoint x: 340, endPoint y: 269, distance: 63.5
click at [340, 269] on div at bounding box center [327, 267] width 113 height 6
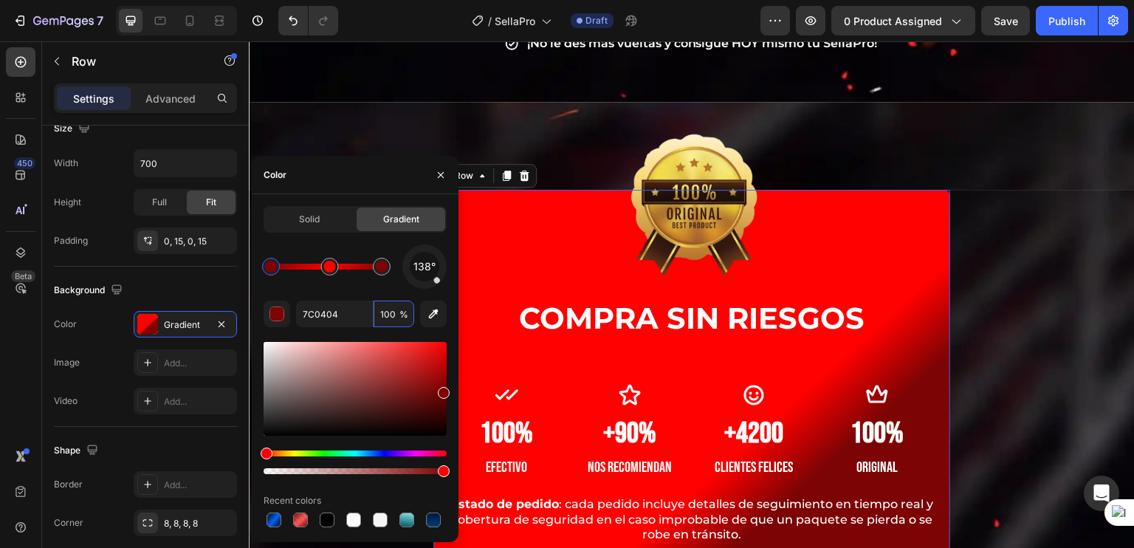
drag, startPoint x: 332, startPoint y: 270, endPoint x: 264, endPoint y: 266, distance: 68.1
click at [265, 266] on div at bounding box center [271, 267] width 12 height 12
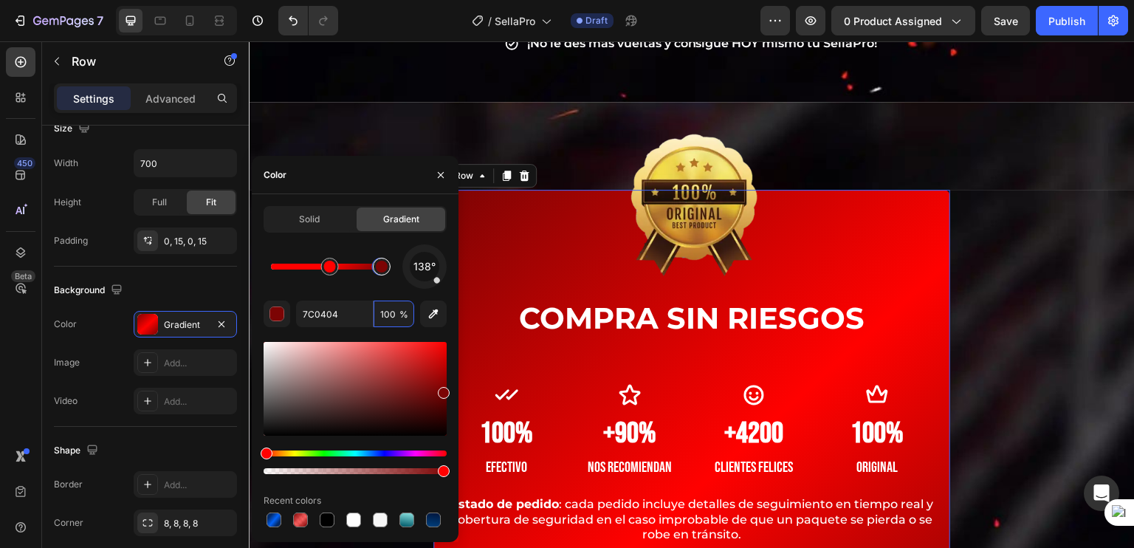
drag, startPoint x: 275, startPoint y: 265, endPoint x: 381, endPoint y: 268, distance: 106.3
click at [381, 268] on div at bounding box center [327, 267] width 113 height 6
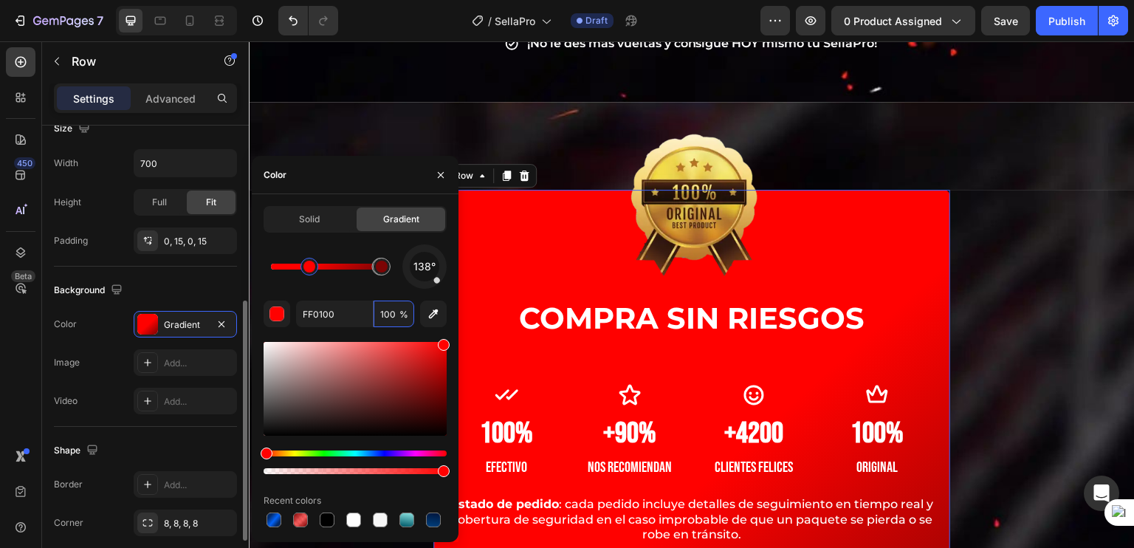
drag, startPoint x: 329, startPoint y: 271, endPoint x: 233, endPoint y: 269, distance: 96.0
click at [233, 269] on div "450 Beta Sections(18) Elements(84) Section Element Hero Section Product Detail …" at bounding box center [124, 294] width 249 height 506
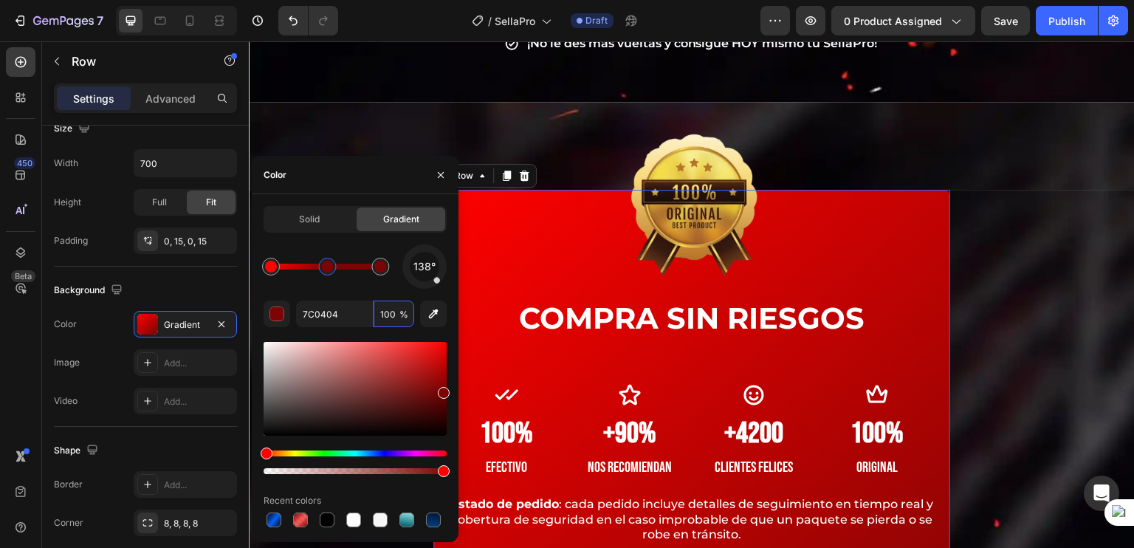
drag, startPoint x: 378, startPoint y: 272, endPoint x: 328, endPoint y: 271, distance: 50.2
click at [328, 271] on div at bounding box center [328, 267] width 12 height 12
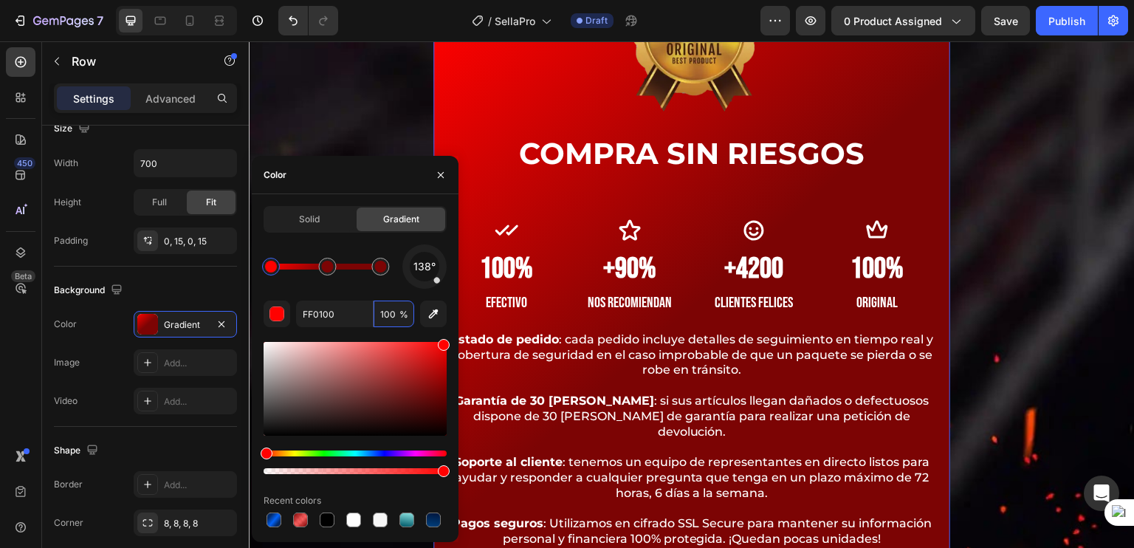
scroll to position [6373, 0]
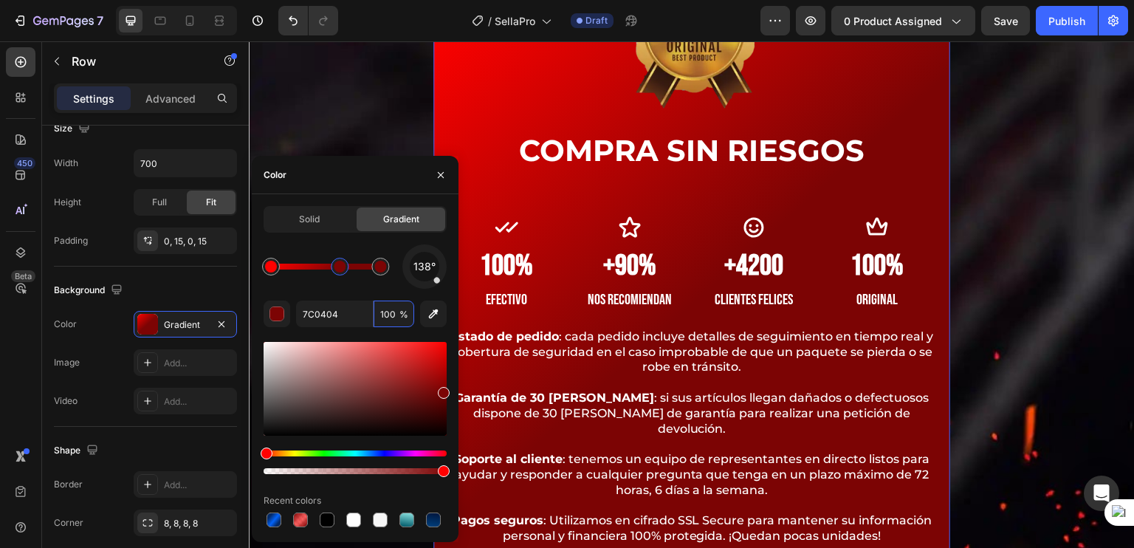
drag, startPoint x: 323, startPoint y: 266, endPoint x: 340, endPoint y: 269, distance: 17.9
click at [340, 269] on div at bounding box center [340, 267] width 12 height 12
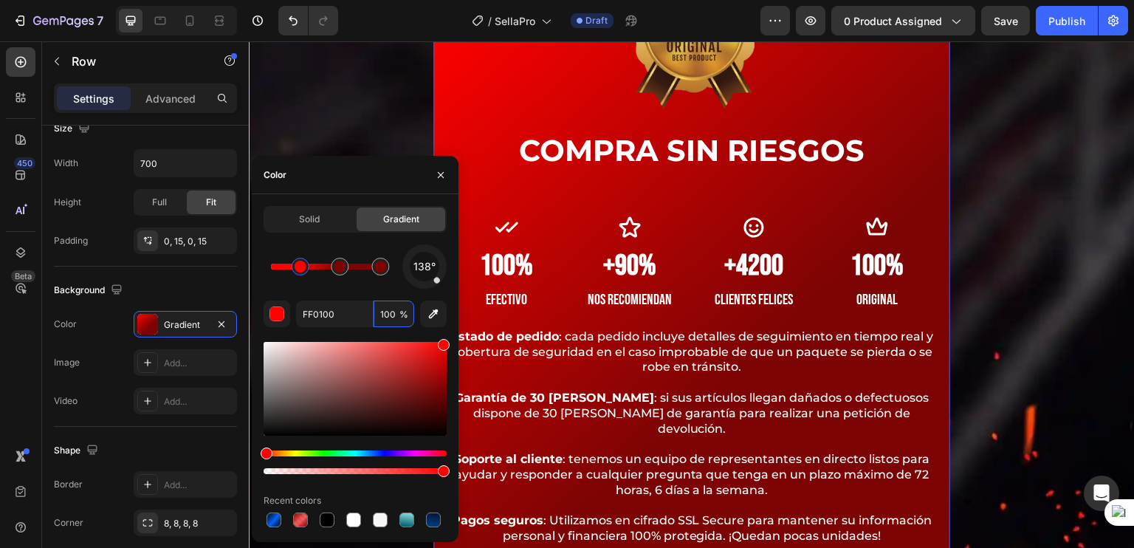
drag, startPoint x: 278, startPoint y: 263, endPoint x: 304, endPoint y: 266, distance: 26.8
click at [304, 266] on div at bounding box center [301, 267] width 12 height 12
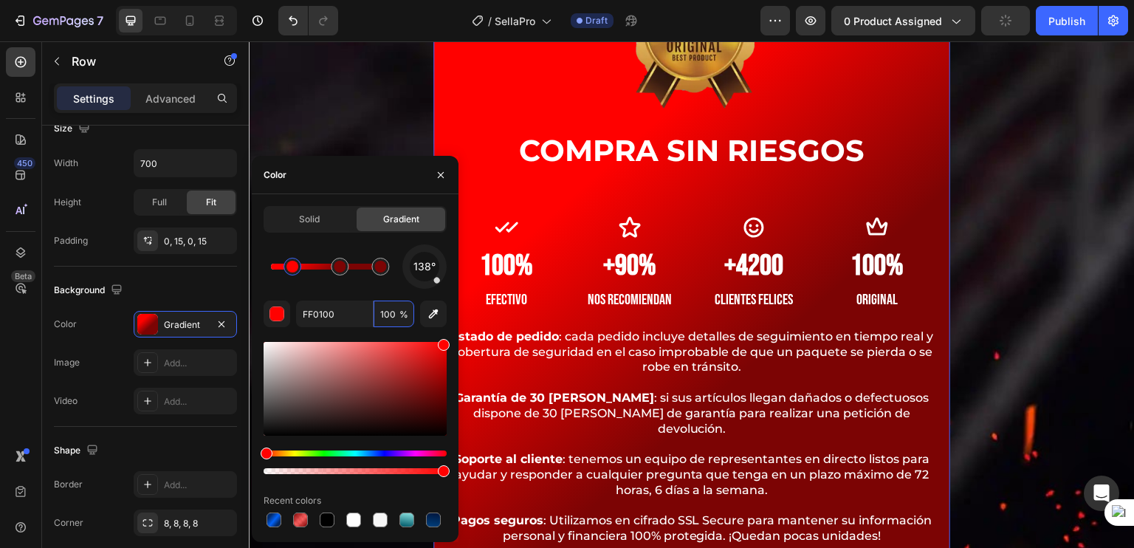
drag, startPoint x: 304, startPoint y: 266, endPoint x: 293, endPoint y: 266, distance: 11.1
click at [293, 266] on div at bounding box center [292, 267] width 12 height 12
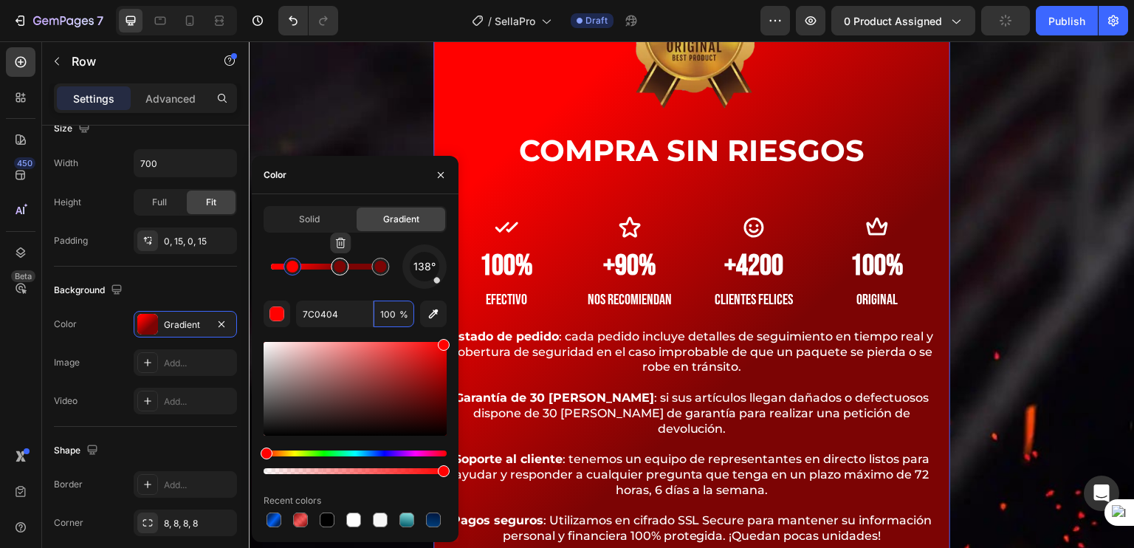
click at [344, 267] on div at bounding box center [340, 267] width 12 height 12
click at [440, 365] on div at bounding box center [355, 389] width 183 height 94
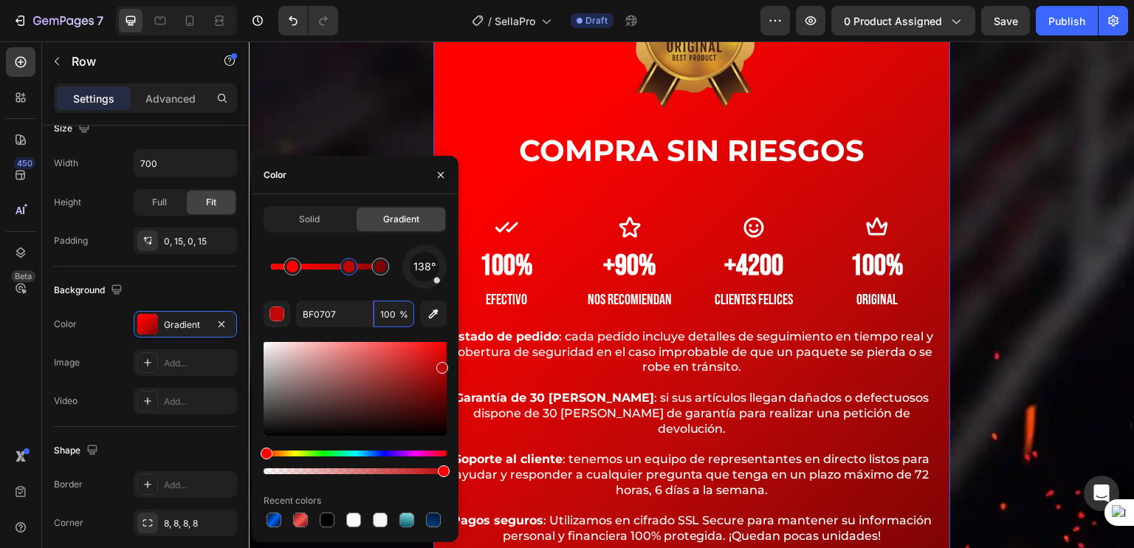
click at [348, 263] on div at bounding box center [349, 267] width 12 height 12
type input "FF0100"
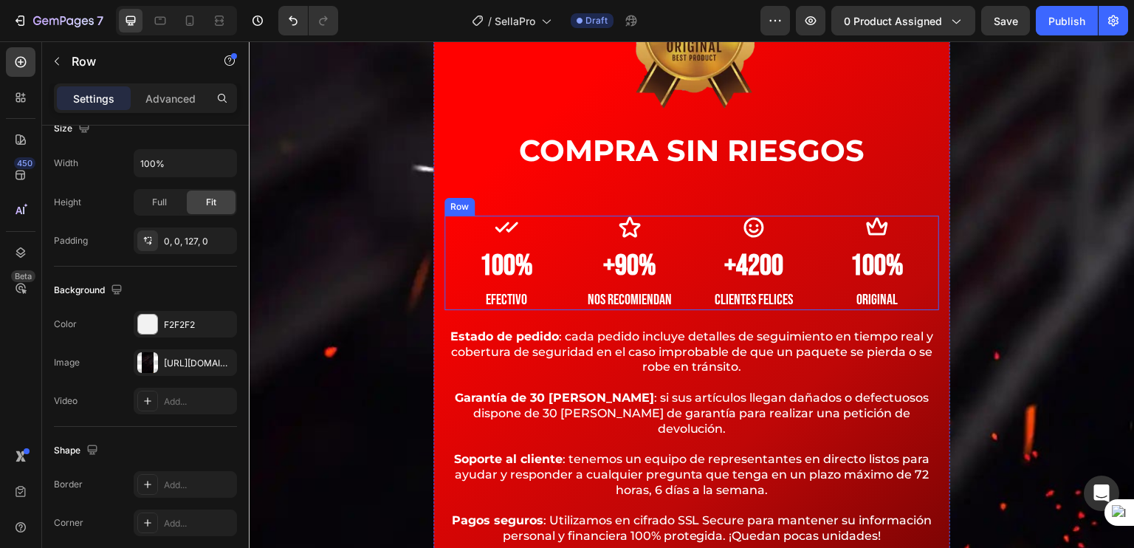
click at [1069, 248] on div "Image COMPRA SIN RIESGOS Heading Icon 100% Heading Efectivo Text block Icon +90…" at bounding box center [692, 305] width 886 height 566
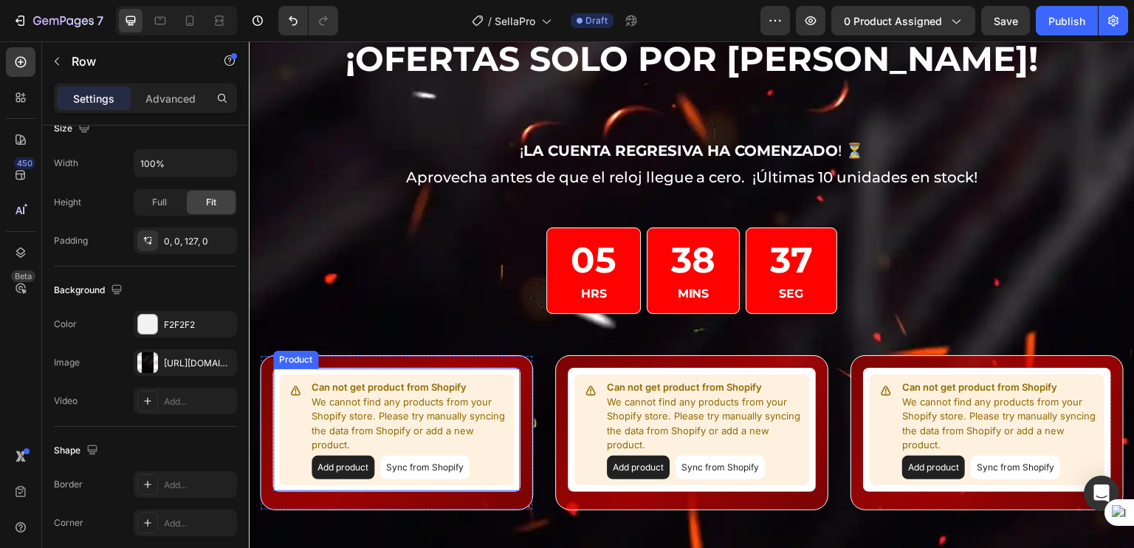
scroll to position [5008, 0]
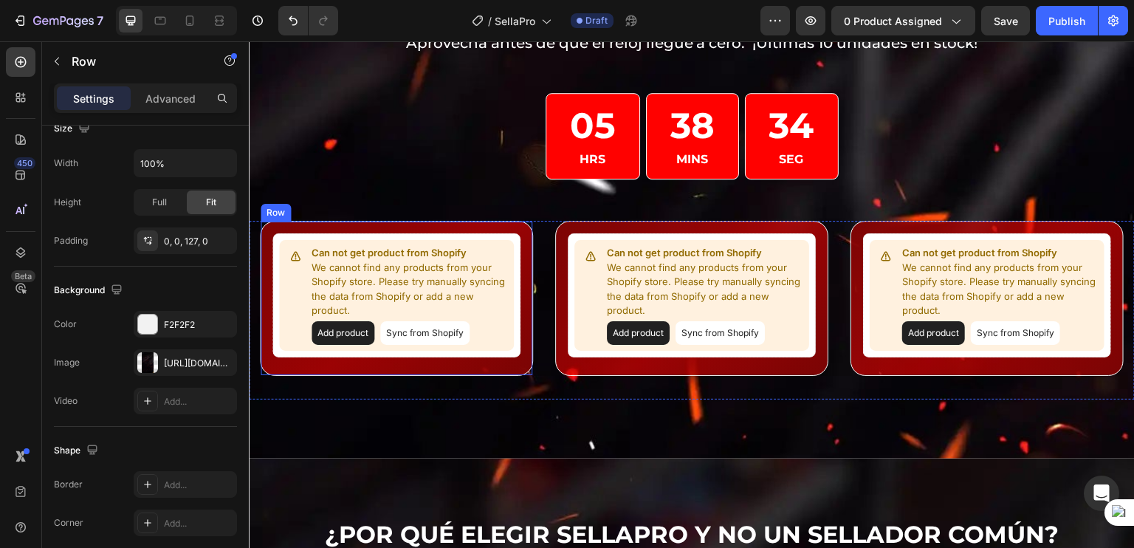
click at [309, 222] on div "Can not get product from Shopify We cannot find any products from your Shopify …" at bounding box center [396, 298] width 273 height 155
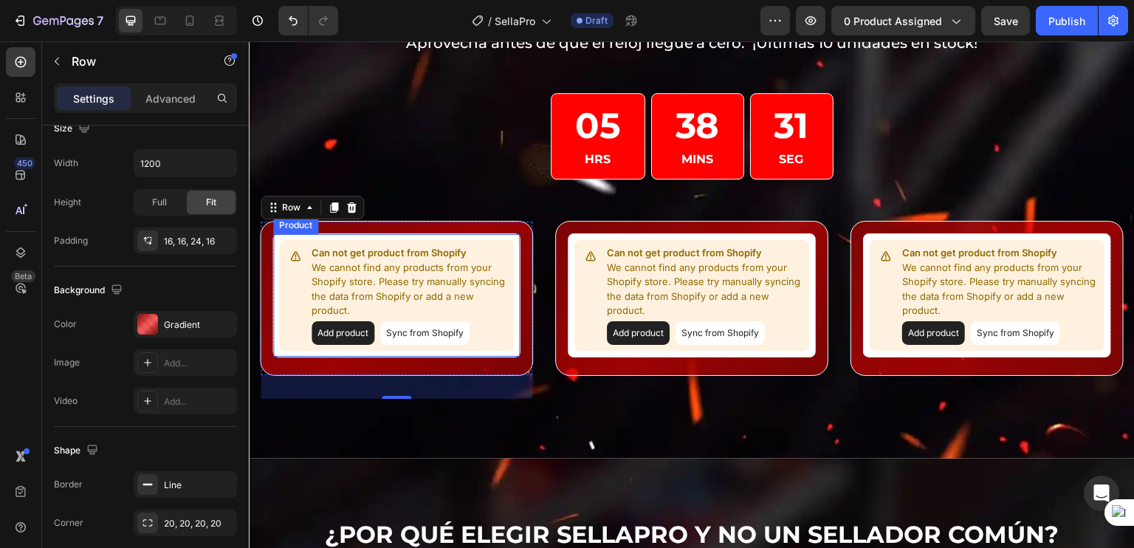
click at [328, 351] on div "Can not get product from Shopify We cannot find any products from your Shopify …" at bounding box center [396, 295] width 248 height 124
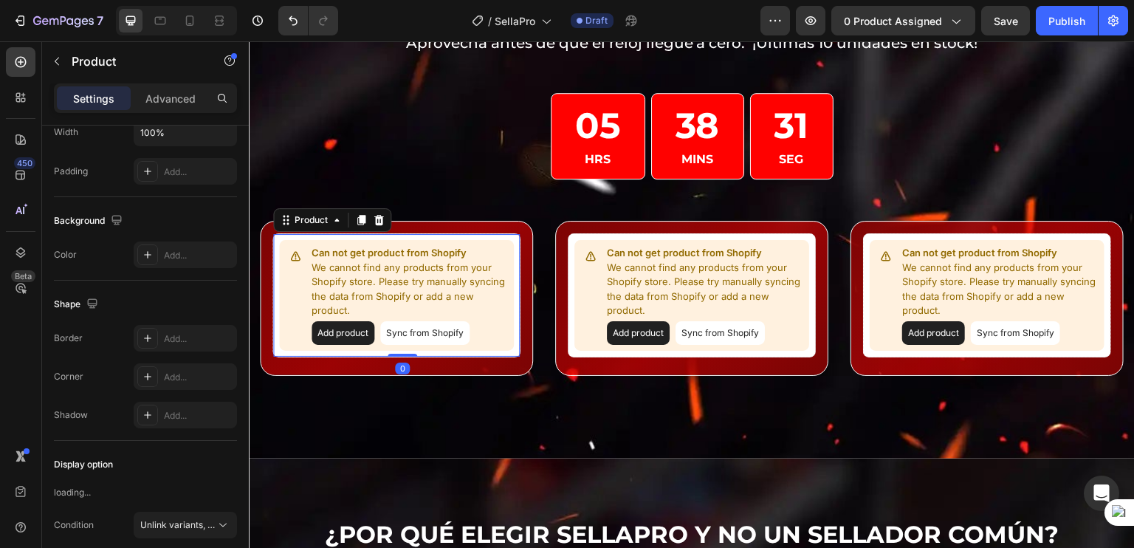
scroll to position [0, 0]
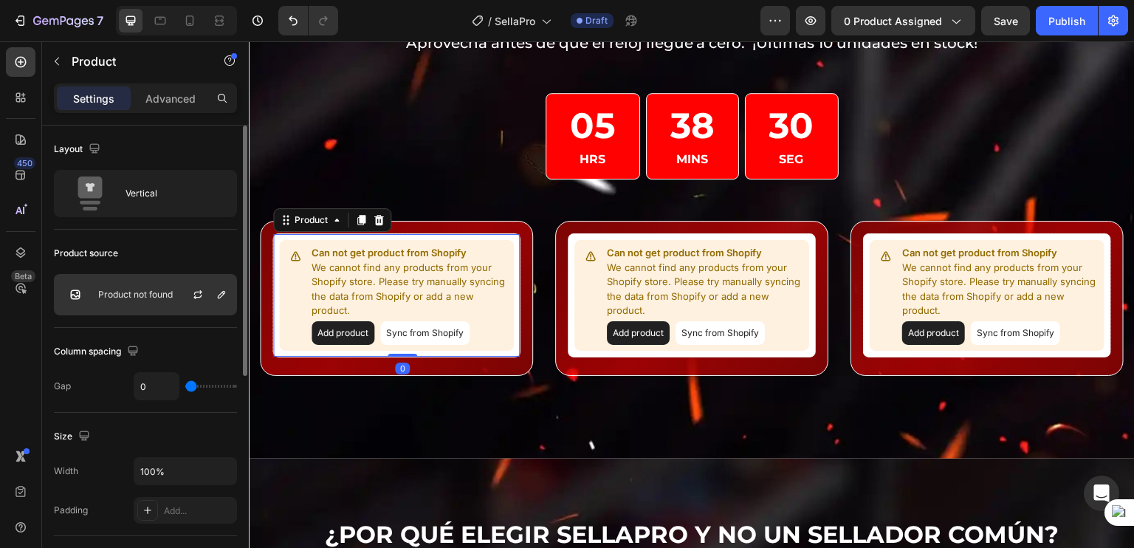
click at [158, 306] on div "Product not found" at bounding box center [145, 294] width 183 height 41
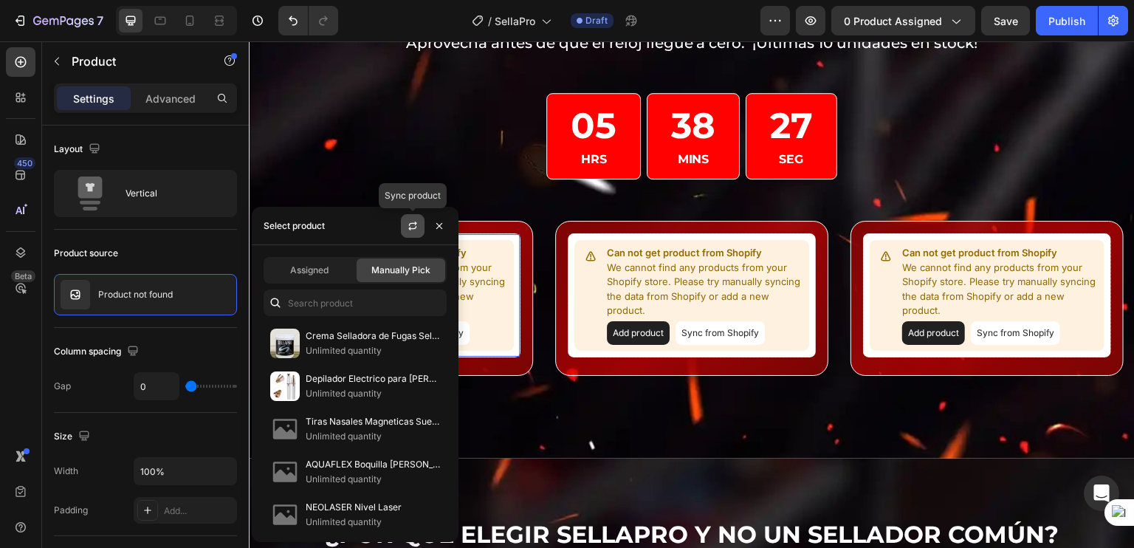
click at [417, 224] on icon "button" at bounding box center [413, 226] width 12 height 12
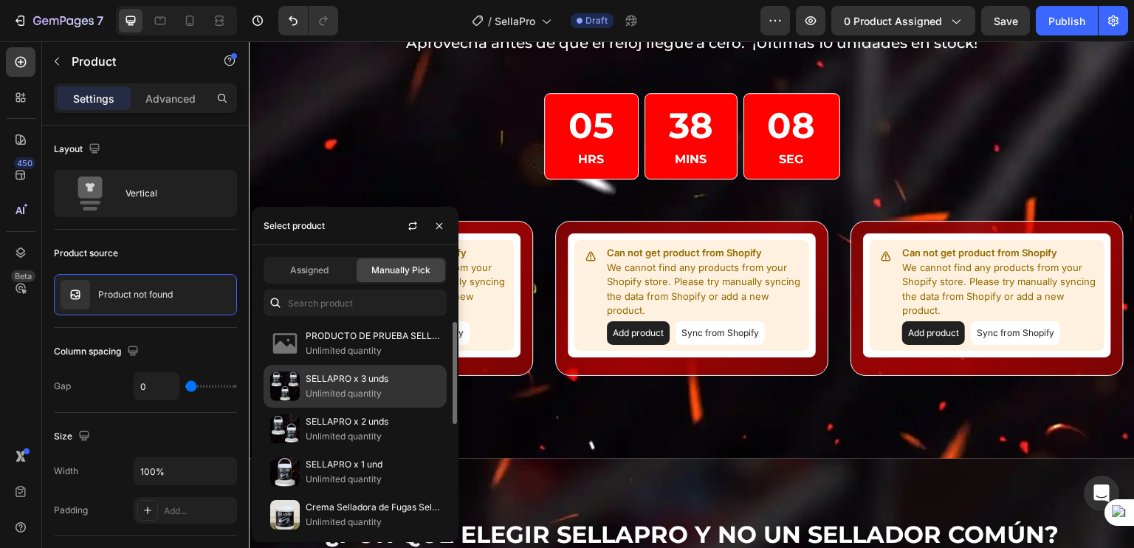
click at [359, 389] on p "Unlimited quantity" at bounding box center [373, 393] width 134 height 15
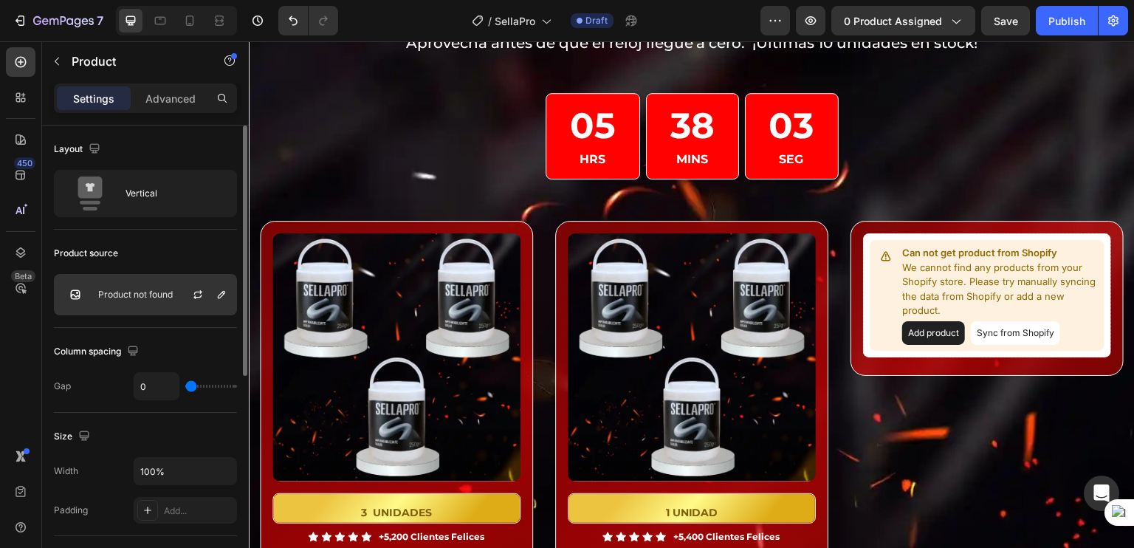
click at [124, 296] on p "Product not found" at bounding box center [135, 294] width 75 height 10
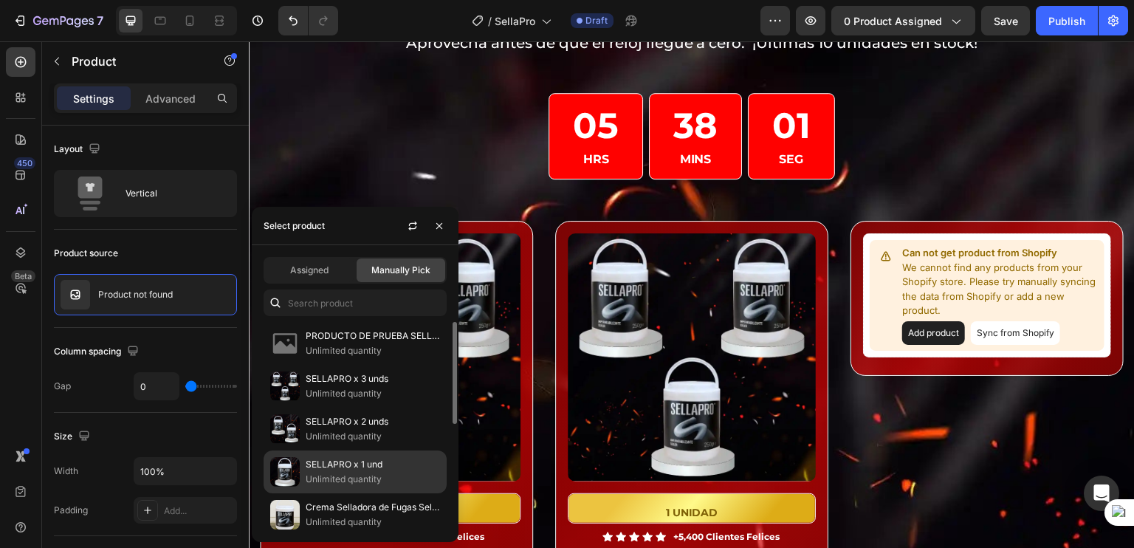
click at [331, 464] on p "SELLAPRO x 1 und" at bounding box center [373, 464] width 134 height 15
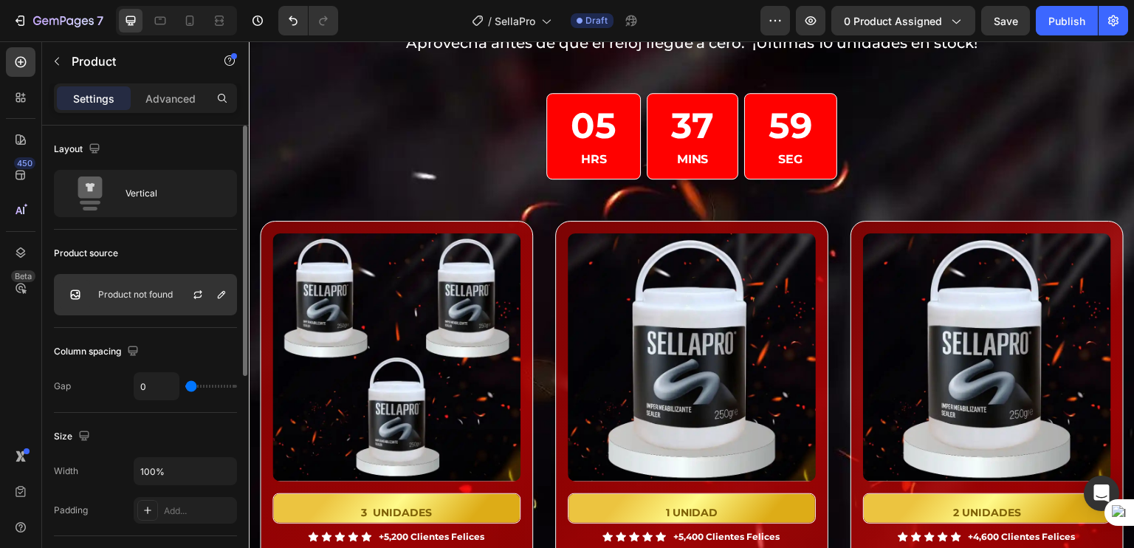
click at [145, 296] on p "Product not found" at bounding box center [135, 294] width 75 height 10
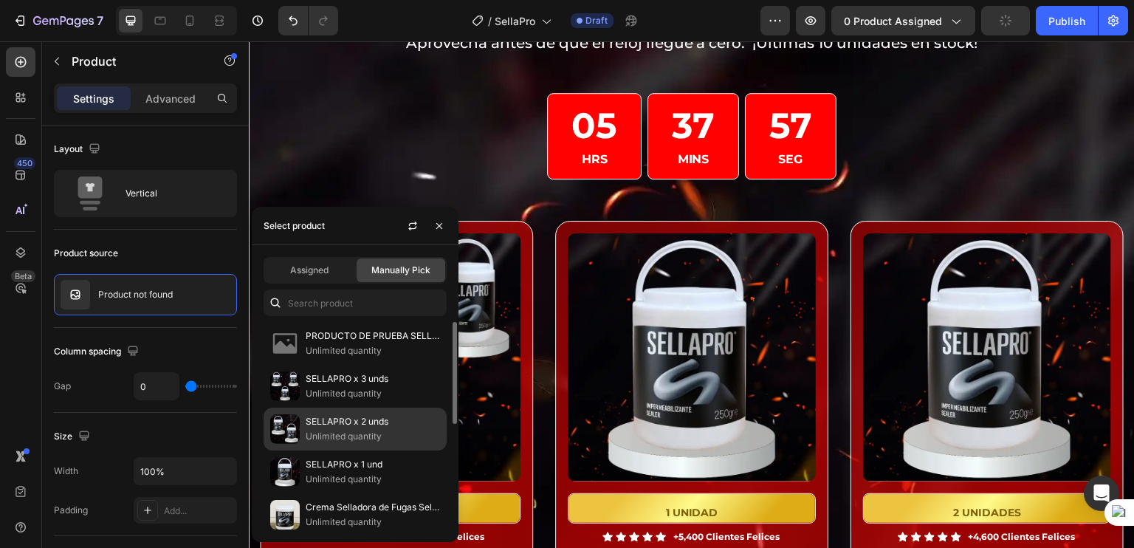
click at [345, 426] on p "SELLAPRO x 2 unds" at bounding box center [373, 421] width 134 height 15
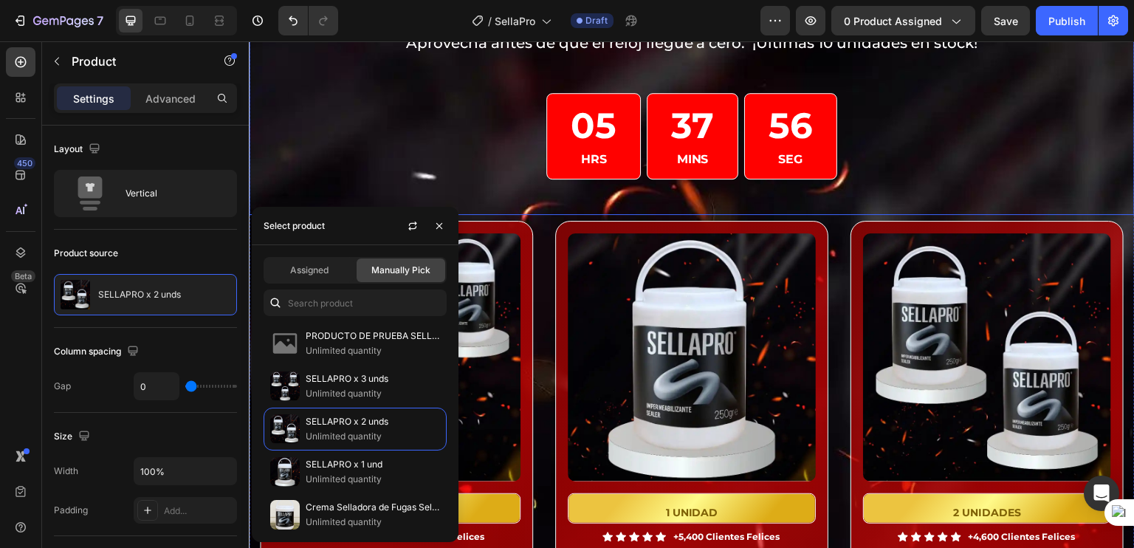
click at [845, 193] on div "¡ LA CUENTA REGRESIVA HA COMENZADO ! ⏳ Aprovecha antes de que el reloj llegue a…" at bounding box center [692, 107] width 886 height 213
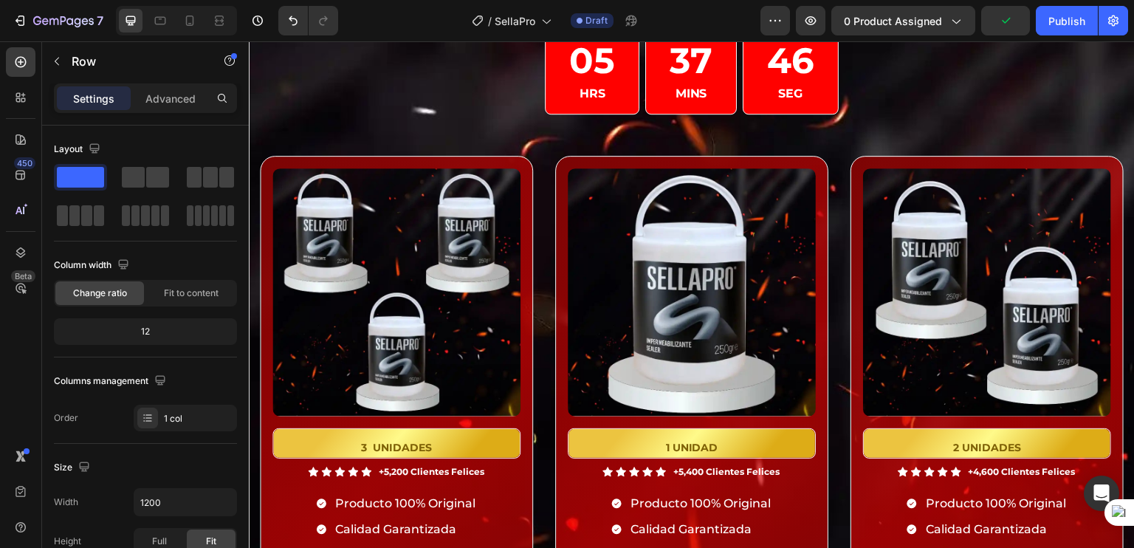
scroll to position [8202, 0]
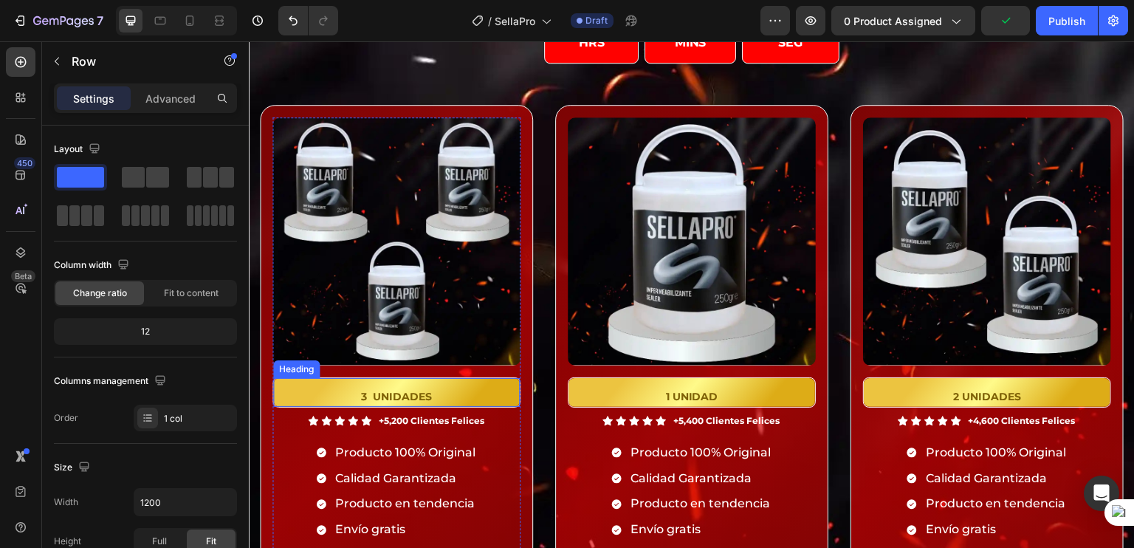
click at [320, 400] on h2 "3 UNIDADES" at bounding box center [396, 392] width 247 height 29
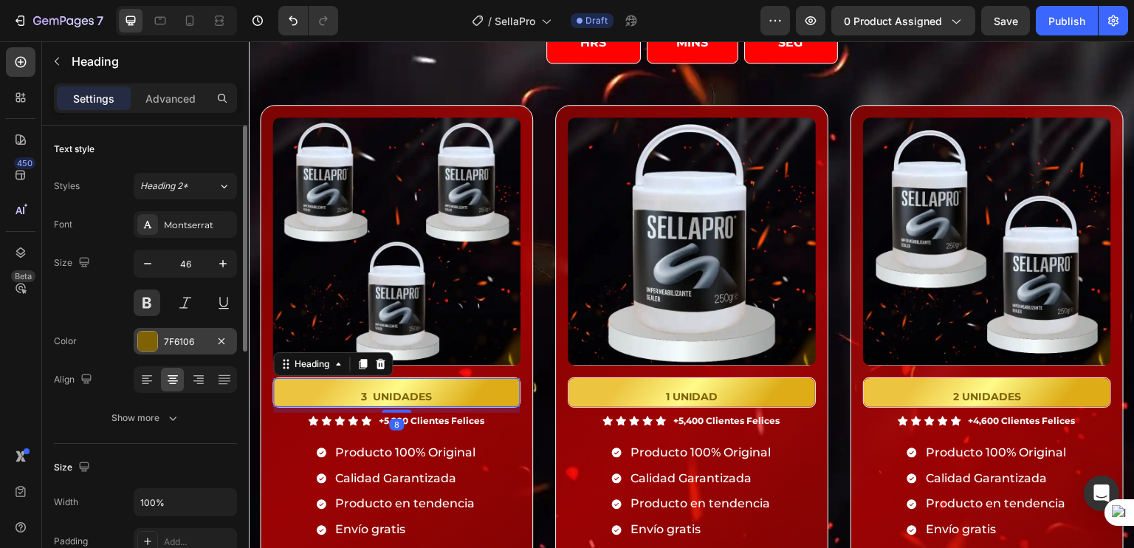
click at [231, 336] on div "7F6106" at bounding box center [185, 341] width 103 height 27
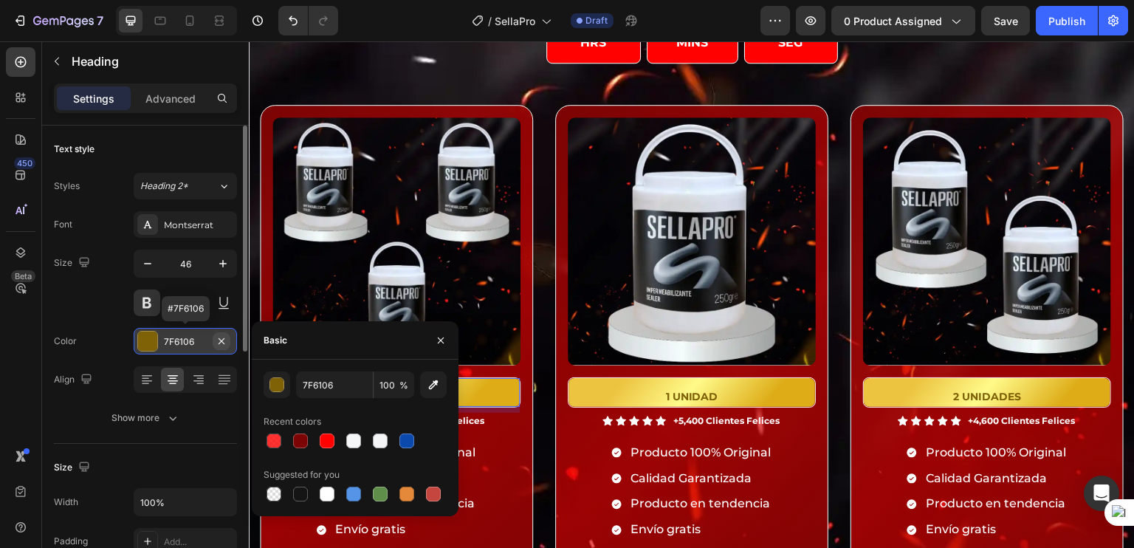
click at [230, 337] on button "button" at bounding box center [222, 341] width 18 height 18
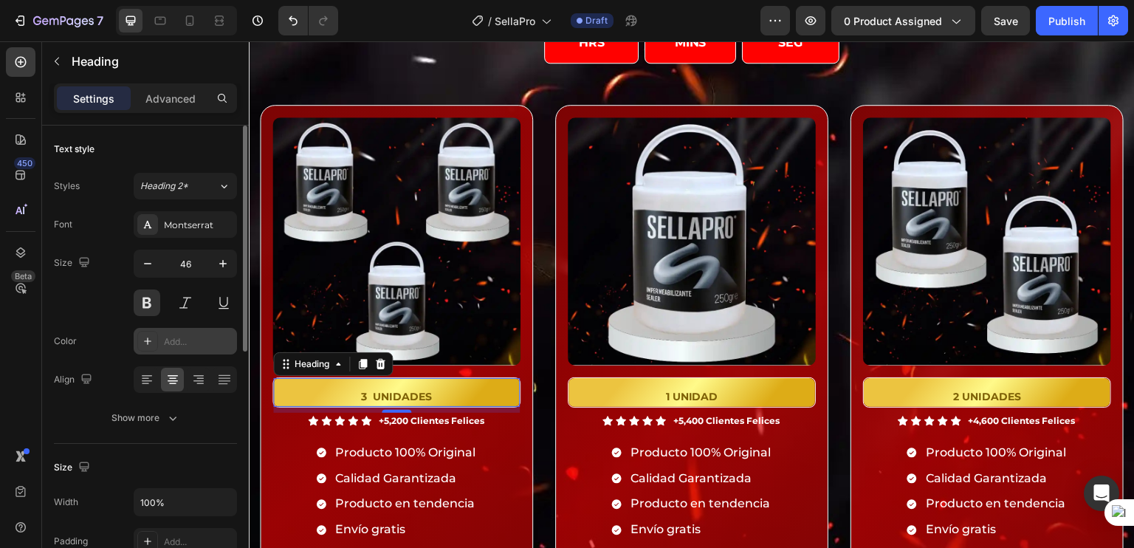
click at [466, 390] on h2 "3 UNIDADES" at bounding box center [396, 392] width 247 height 29
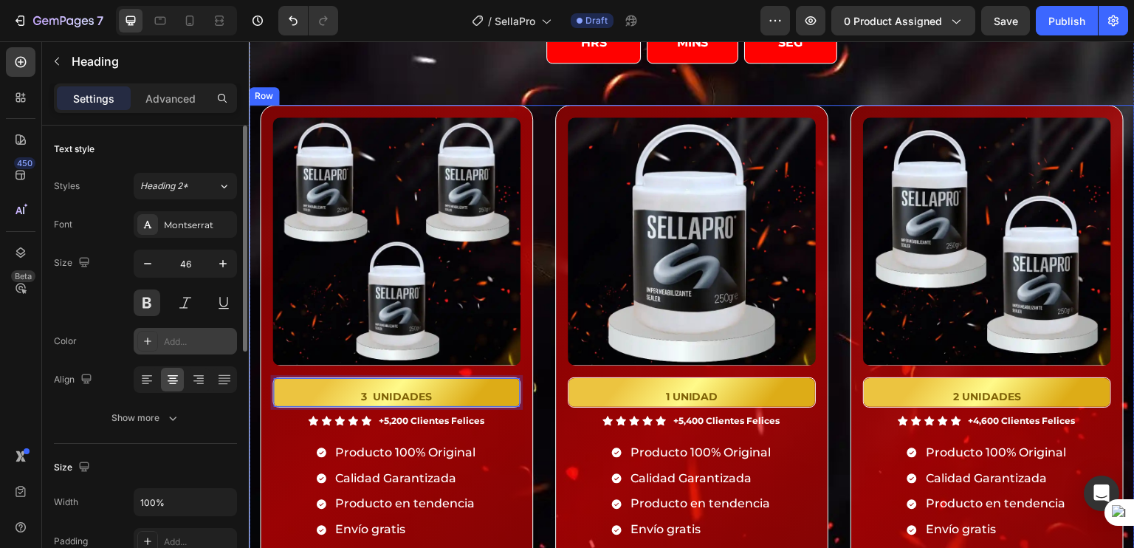
click at [531, 403] on div "Product Images 3 UNIDADES Heading 8 Icon Icon Icon Icon Icon Icon List +5,200 C…" at bounding box center [692, 409] width 886 height 608
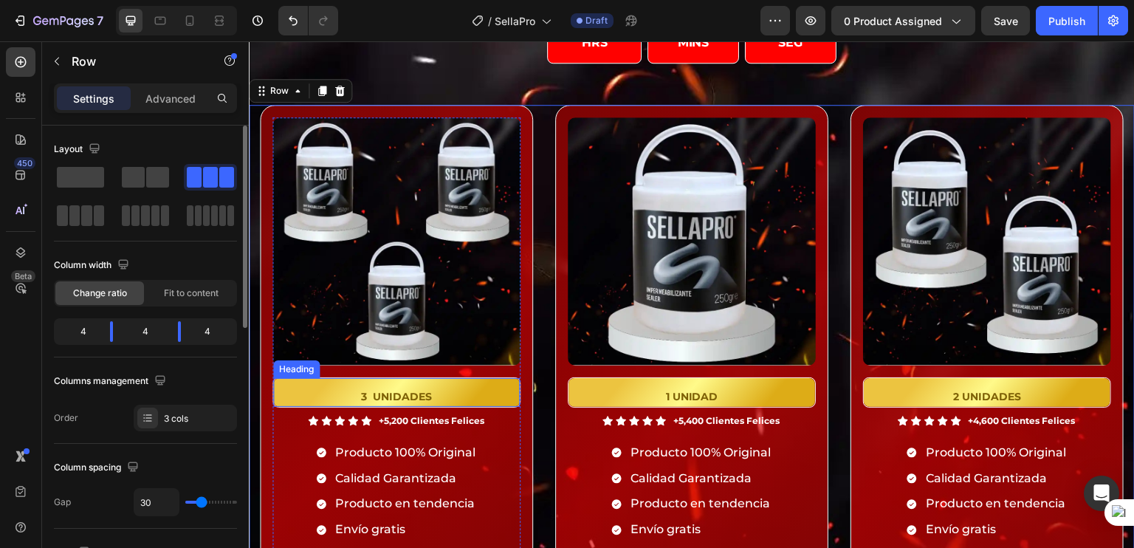
click at [489, 396] on p "⁠⁠⁠⁠⁠⁠⁠ 3 UNIDADES" at bounding box center [397, 392] width 244 height 26
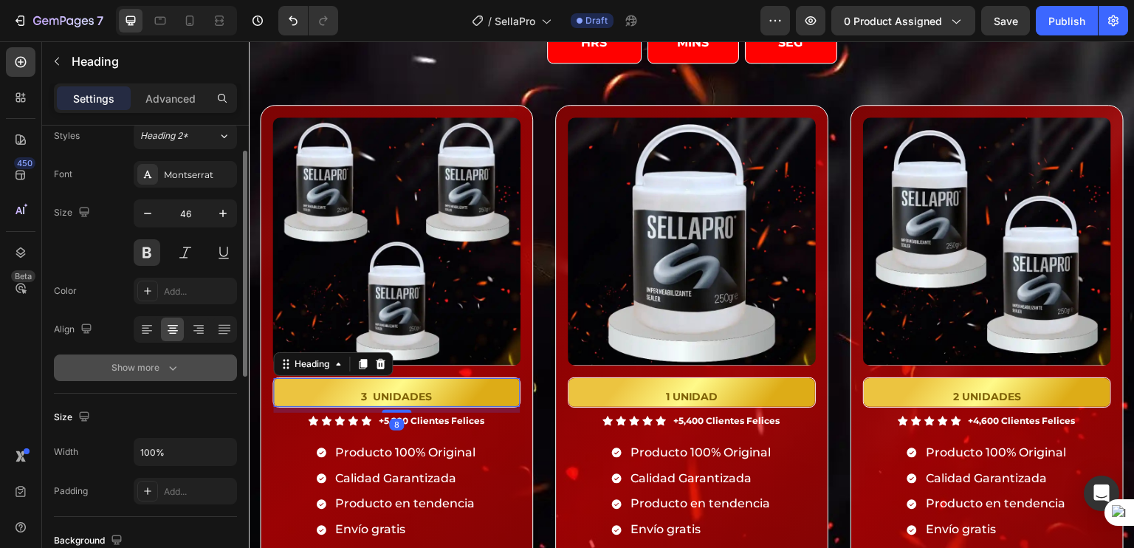
scroll to position [51, 0]
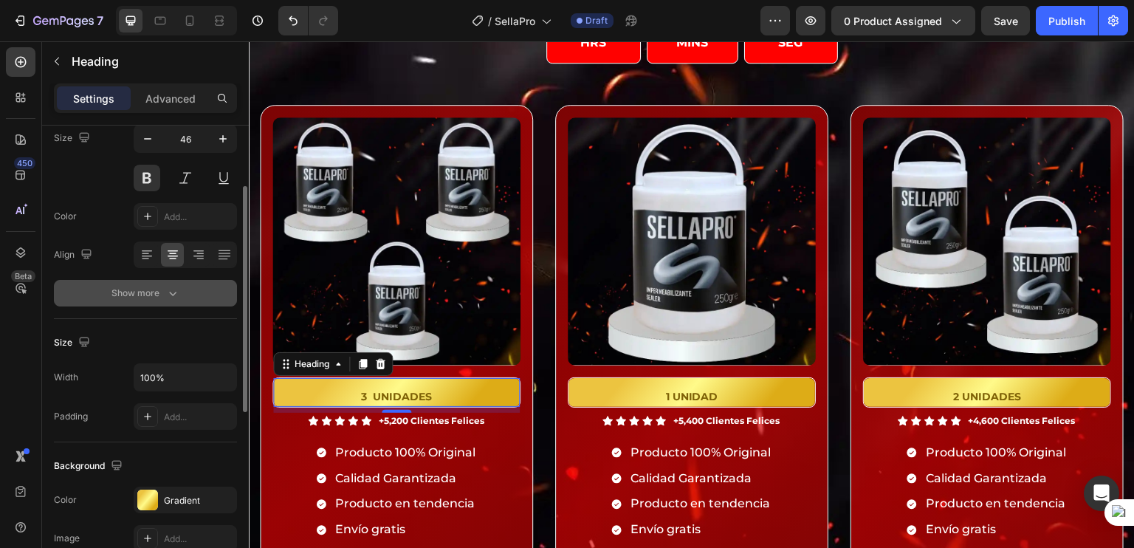
click at [138, 297] on div "Show more" at bounding box center [145, 293] width 69 height 15
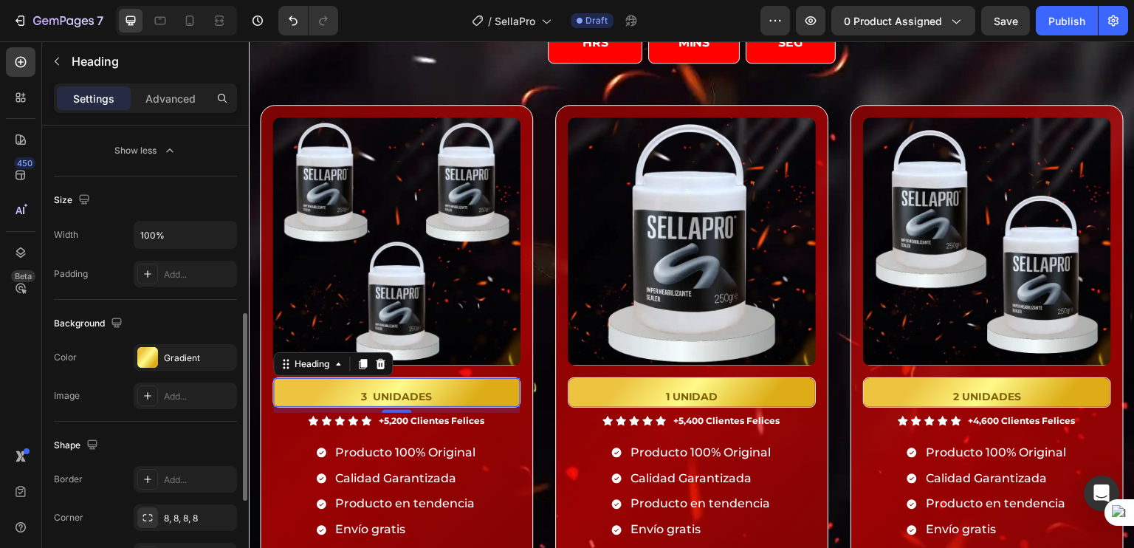
scroll to position [463, 0]
click at [220, 355] on icon "button" at bounding box center [221, 356] width 6 height 6
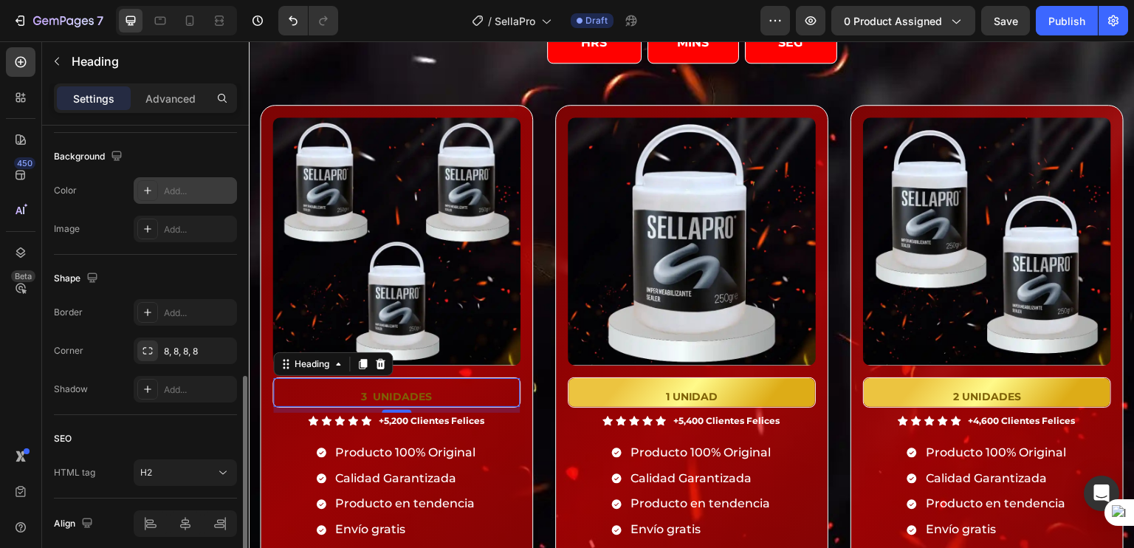
scroll to position [629, 0]
click at [225, 345] on icon "button" at bounding box center [222, 351] width 12 height 12
click at [183, 99] on p "Advanced" at bounding box center [170, 99] width 50 height 16
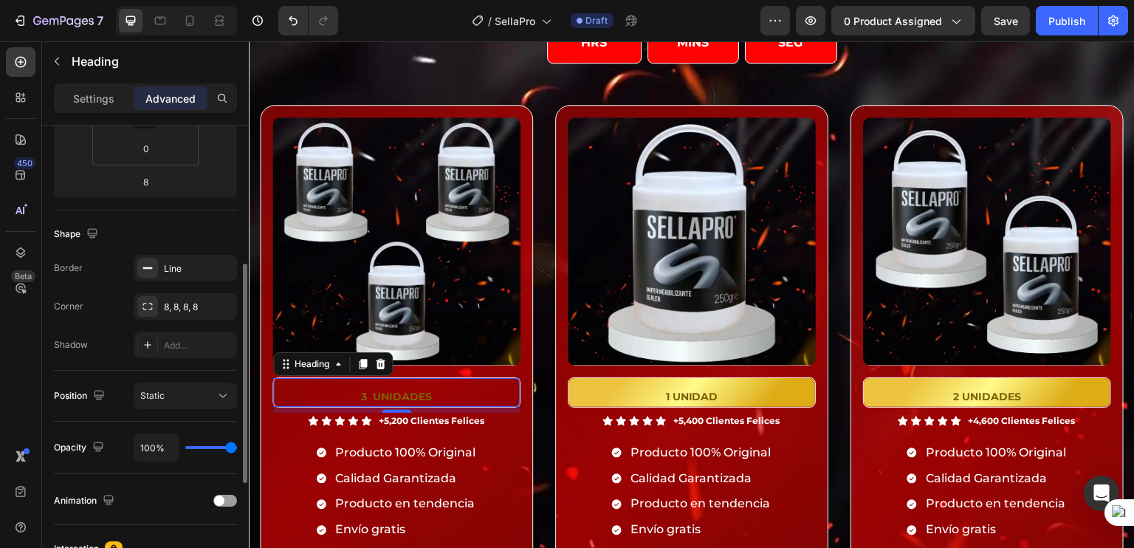
scroll to position [293, 0]
click at [225, 303] on icon "button" at bounding box center [222, 308] width 12 height 12
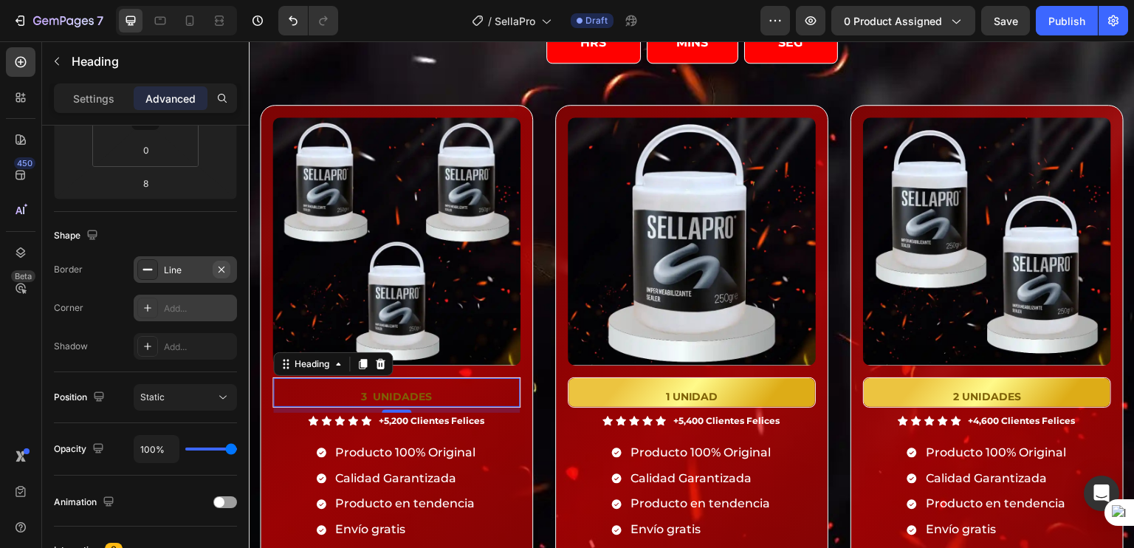
click at [224, 266] on icon "button" at bounding box center [222, 270] width 12 height 12
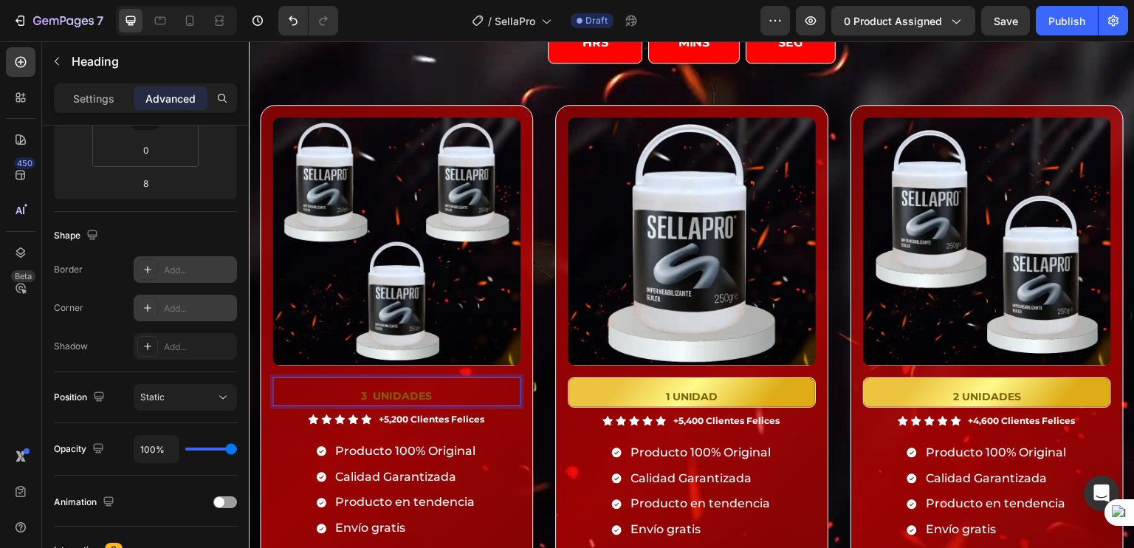
click at [407, 390] on strong "3 UNIDADES" at bounding box center [396, 395] width 71 height 13
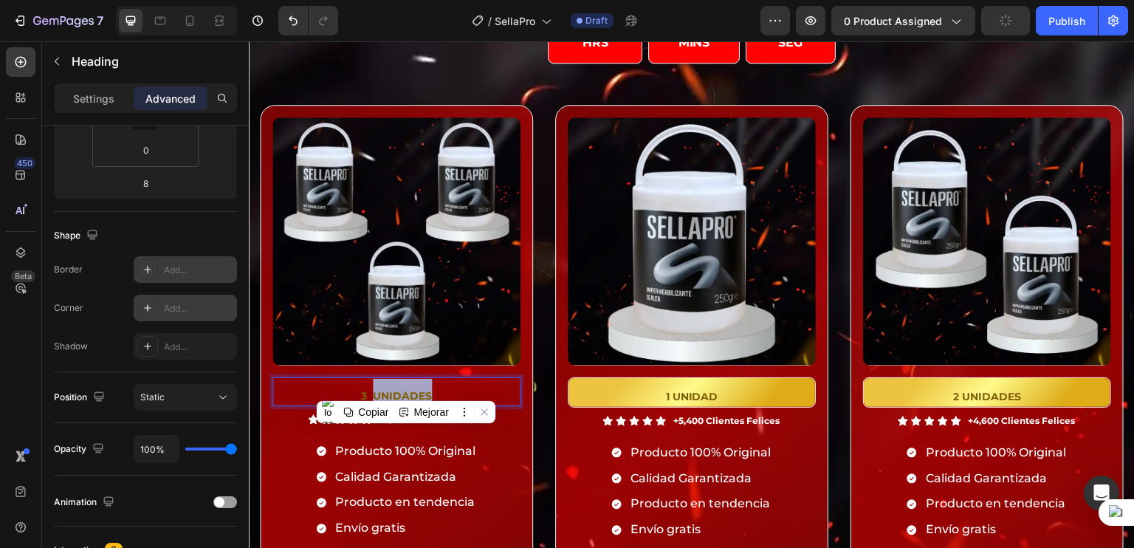
click at [407, 390] on strong "3 UNIDADES" at bounding box center [396, 395] width 71 height 13
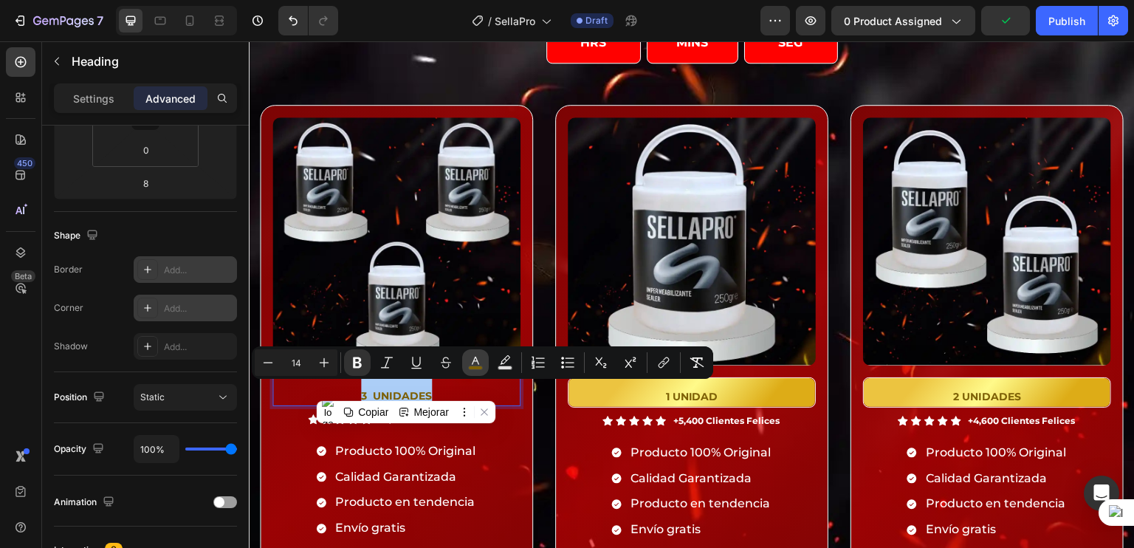
click at [484, 359] on button "color" at bounding box center [475, 362] width 27 height 27
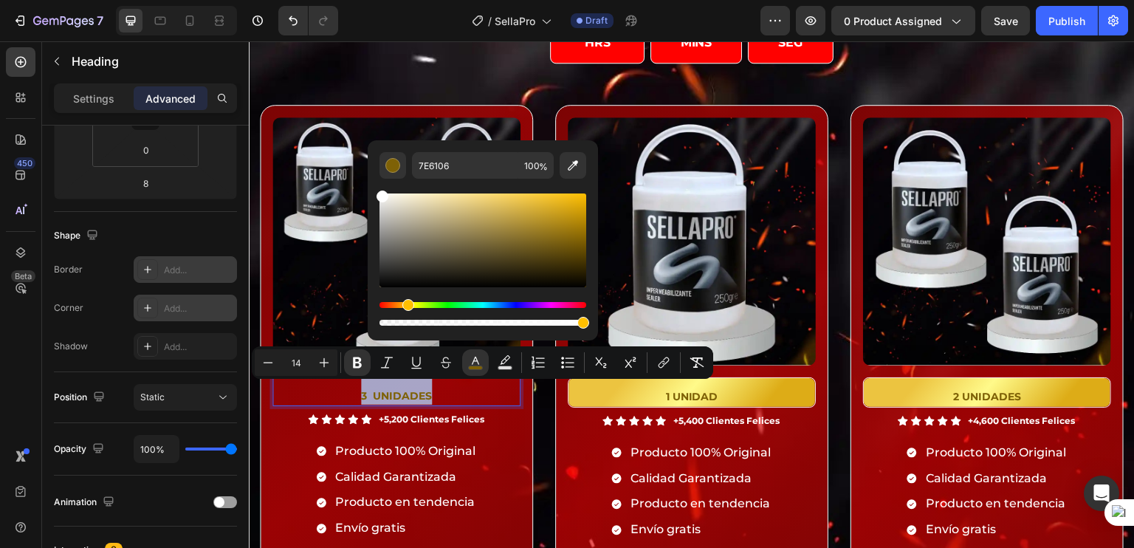
type input "FFFFFF"
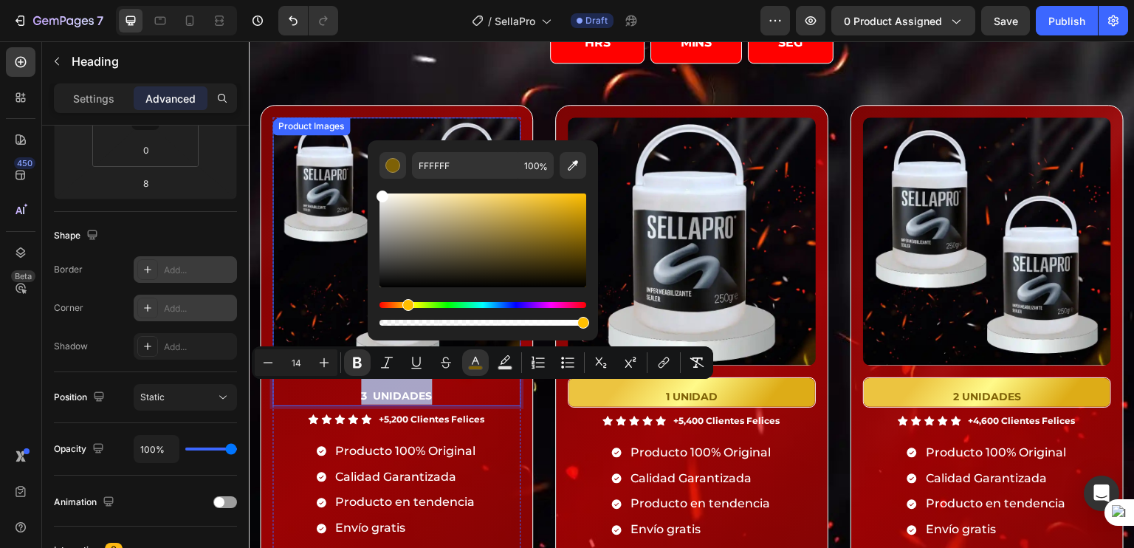
drag, startPoint x: 639, startPoint y: 241, endPoint x: 319, endPoint y: 140, distance: 335.9
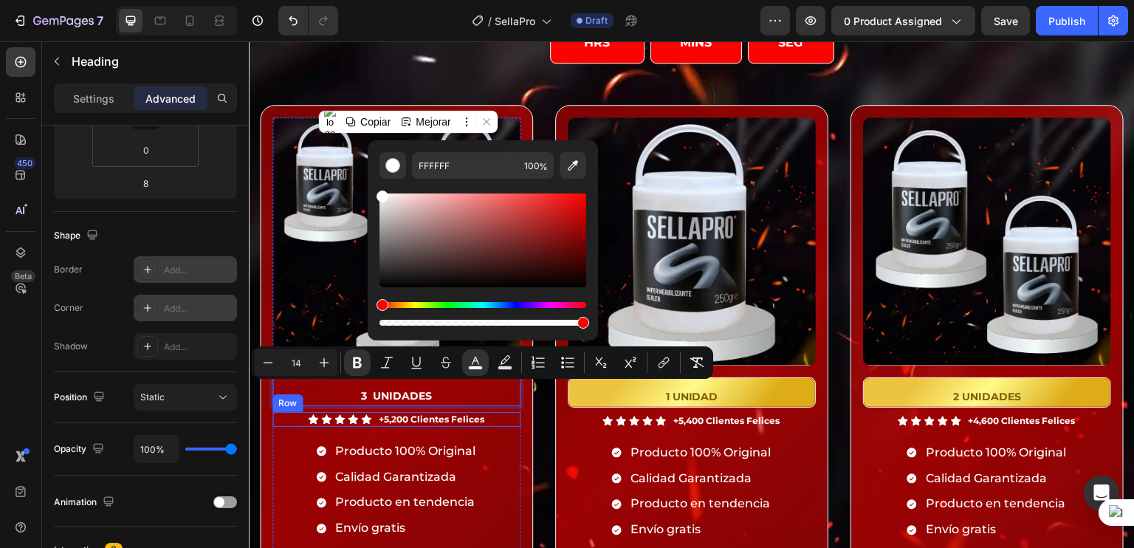
click at [275, 419] on div "Icon Icon Icon Icon Icon Icon List +5,200 Clientes Felices Text Block Row" at bounding box center [396, 419] width 248 height 15
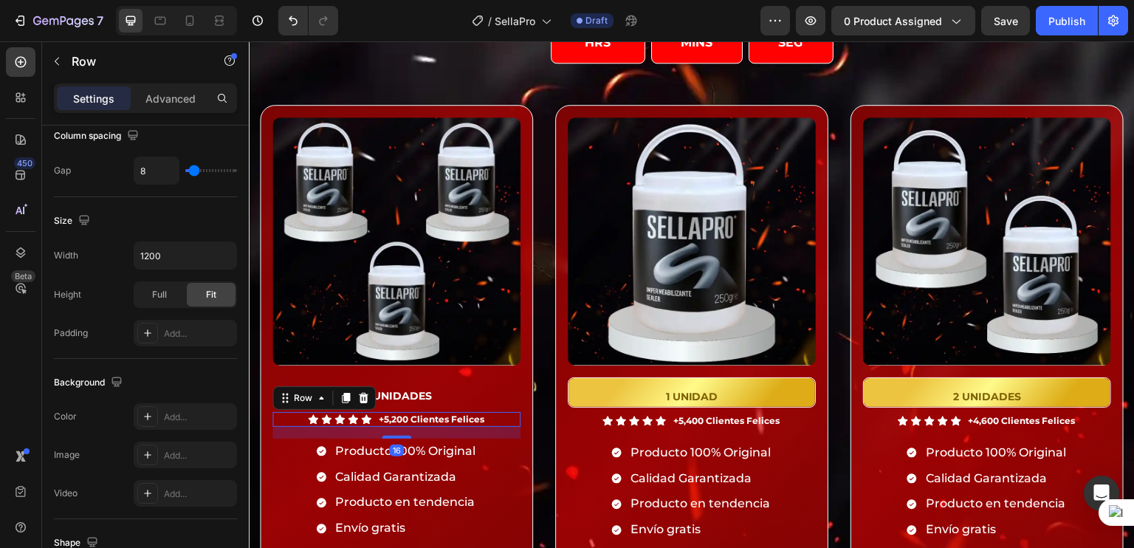
scroll to position [0, 0]
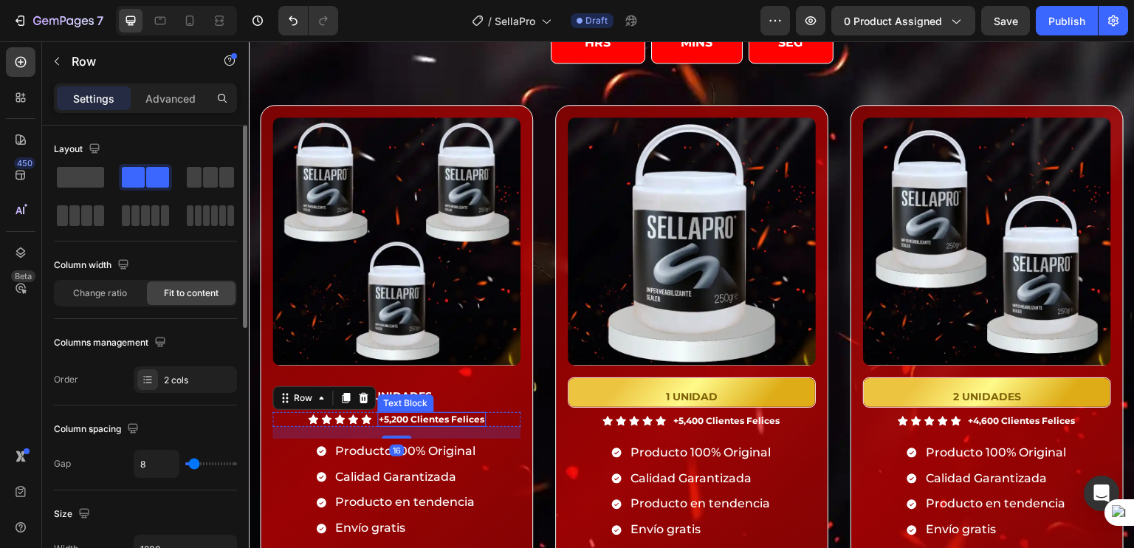
click at [428, 396] on div "Text Block" at bounding box center [405, 402] width 50 height 13
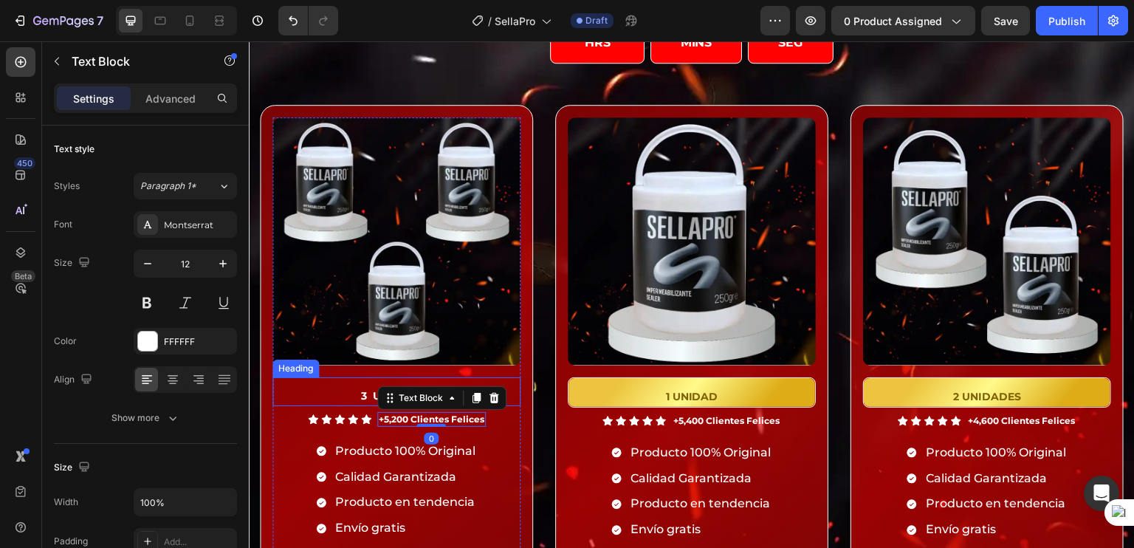
click at [340, 390] on p "⁠⁠⁠⁠⁠⁠⁠ 3 UNIDADES" at bounding box center [396, 392] width 245 height 26
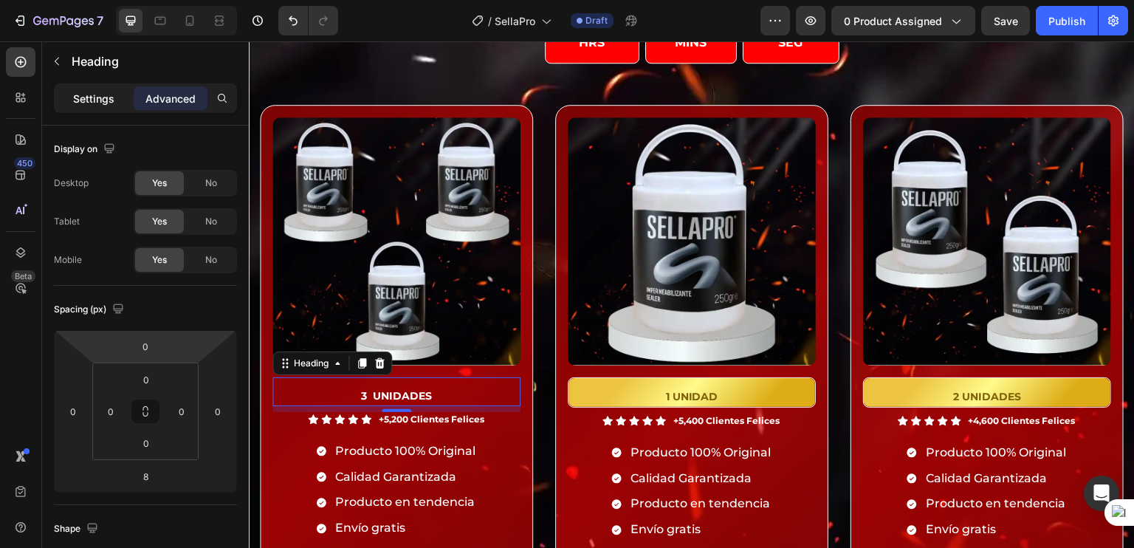
click at [94, 92] on p "Settings" at bounding box center [93, 99] width 41 height 16
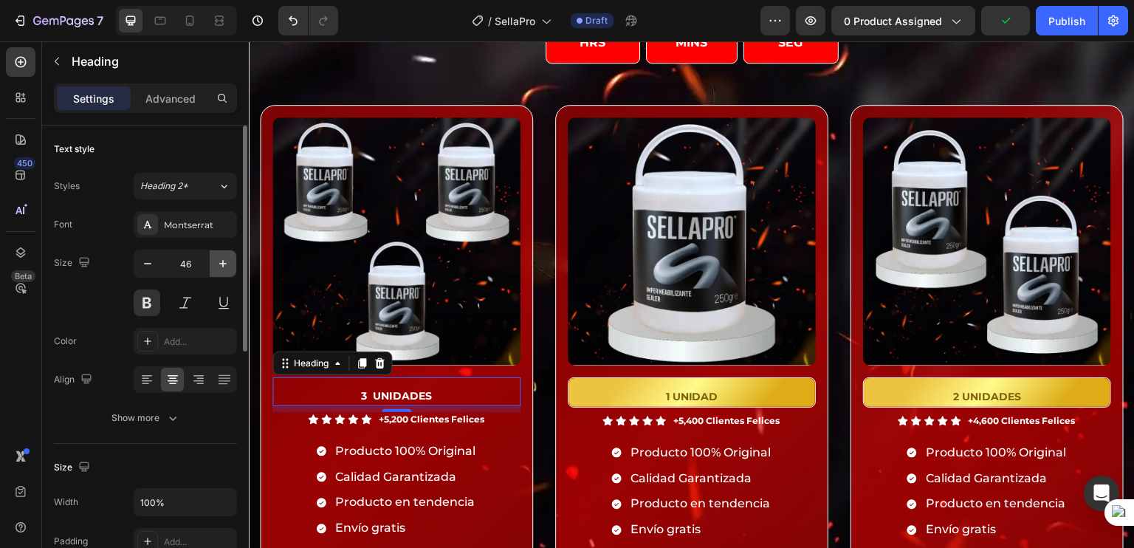
click at [226, 267] on icon "button" at bounding box center [223, 263] width 15 height 15
type input "50"
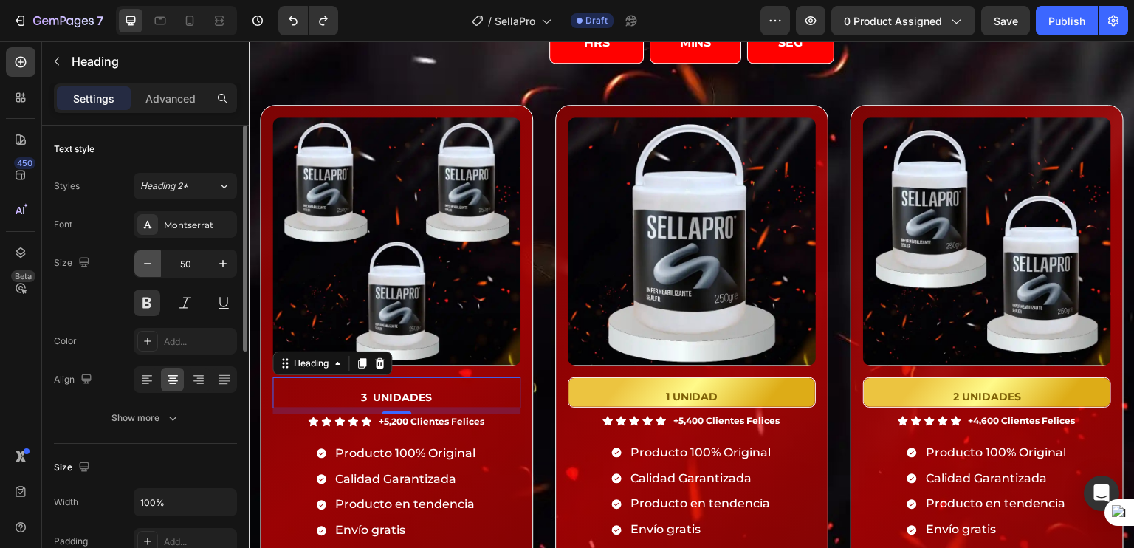
click at [151, 268] on icon "button" at bounding box center [147, 263] width 15 height 15
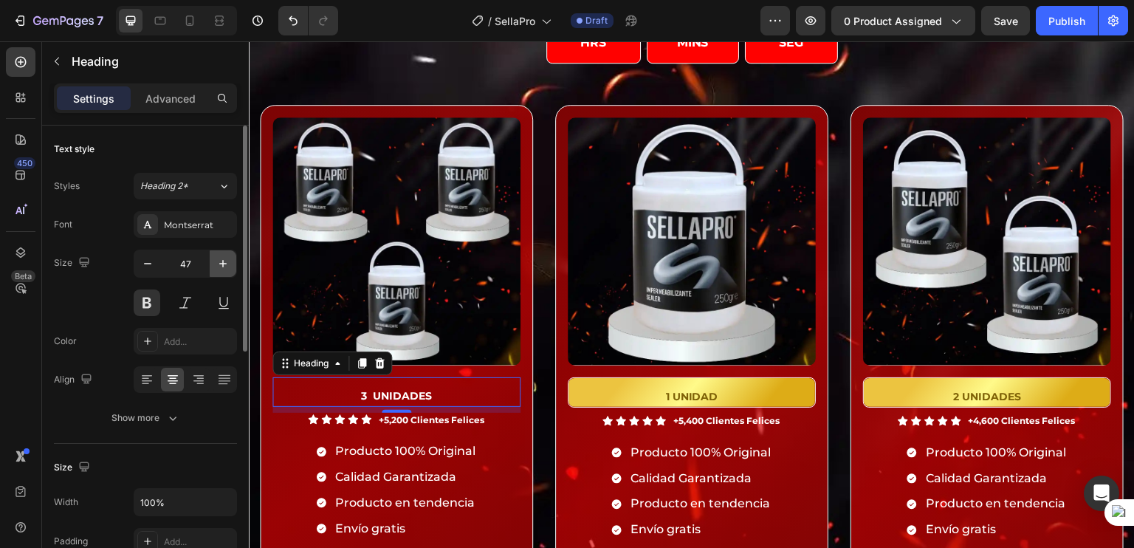
click at [229, 268] on icon "button" at bounding box center [223, 263] width 15 height 15
type input "48"
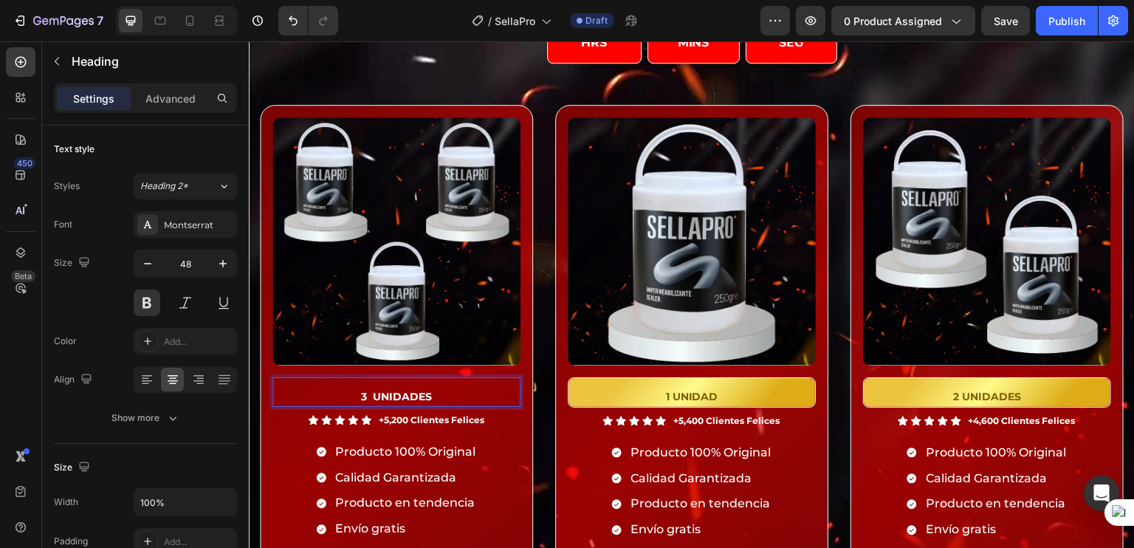
click at [430, 394] on p "3 UNIDADES" at bounding box center [396, 392] width 245 height 27
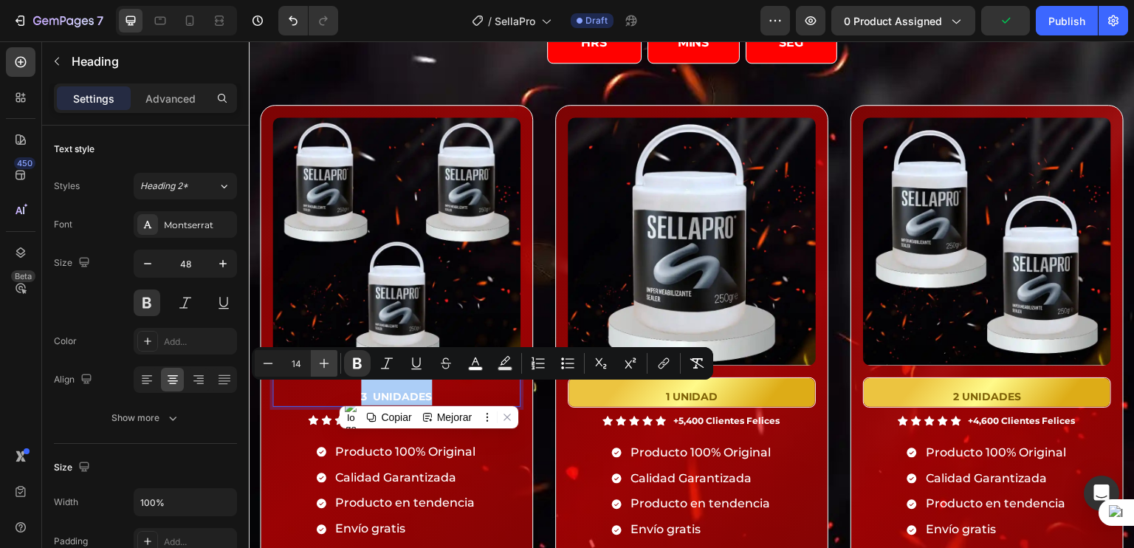
click at [318, 354] on button "Plus" at bounding box center [324, 363] width 27 height 27
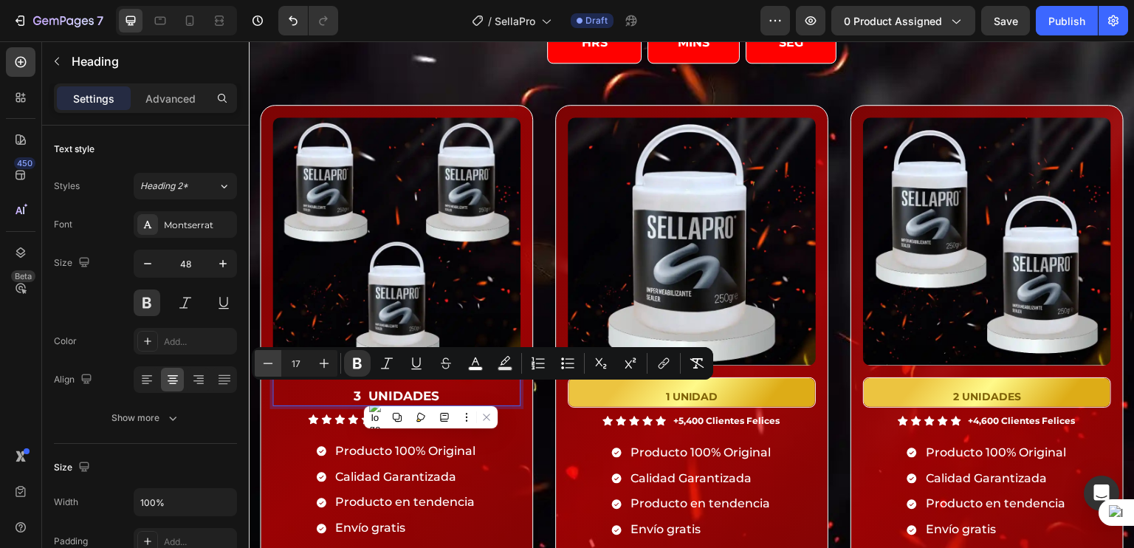
click at [278, 364] on button "Minus" at bounding box center [268, 363] width 27 height 27
type input "16"
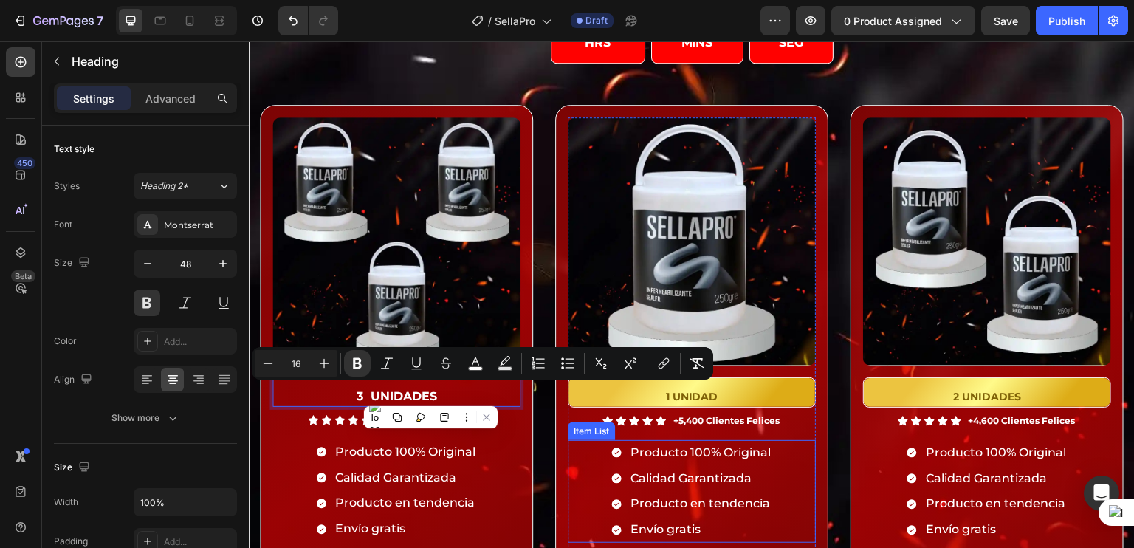
click at [579, 467] on div "Producto 100% Original Calidad Garantizada Producto en tendencia Envío gratis" at bounding box center [692, 491] width 248 height 103
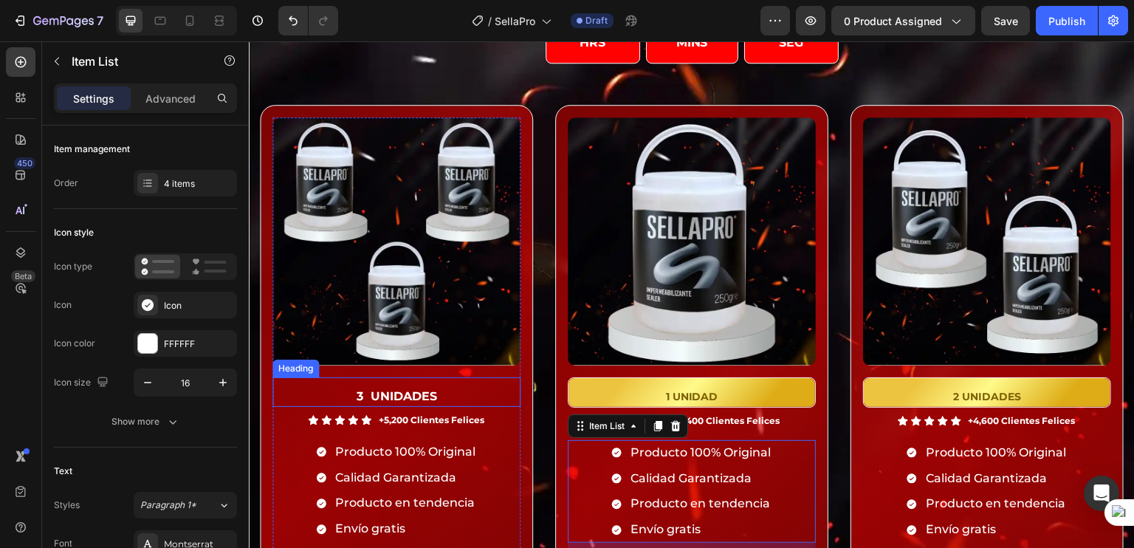
click at [399, 381] on p "⁠⁠⁠⁠⁠⁠⁠ 3 UNIDADES" at bounding box center [396, 392] width 245 height 27
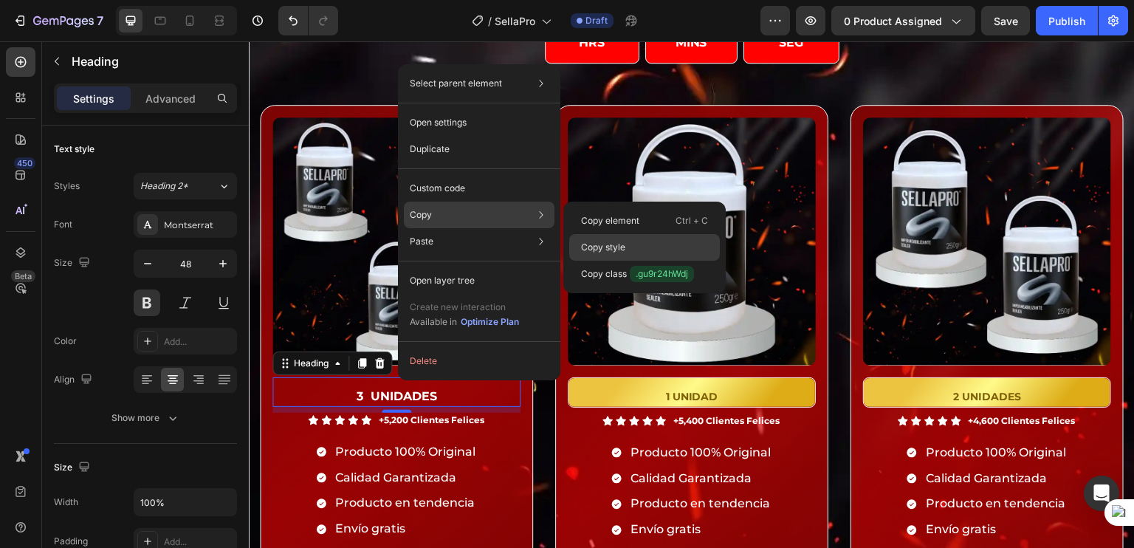
click at [622, 253] on p "Copy style" at bounding box center [603, 247] width 44 height 13
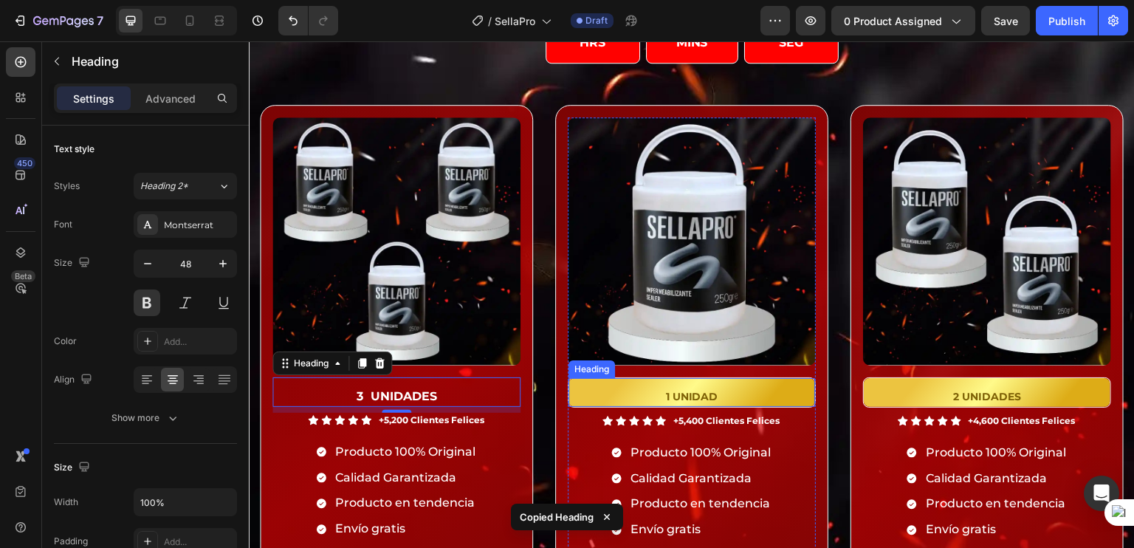
click at [580, 388] on h2 "1 UNIDAD" at bounding box center [691, 392] width 247 height 29
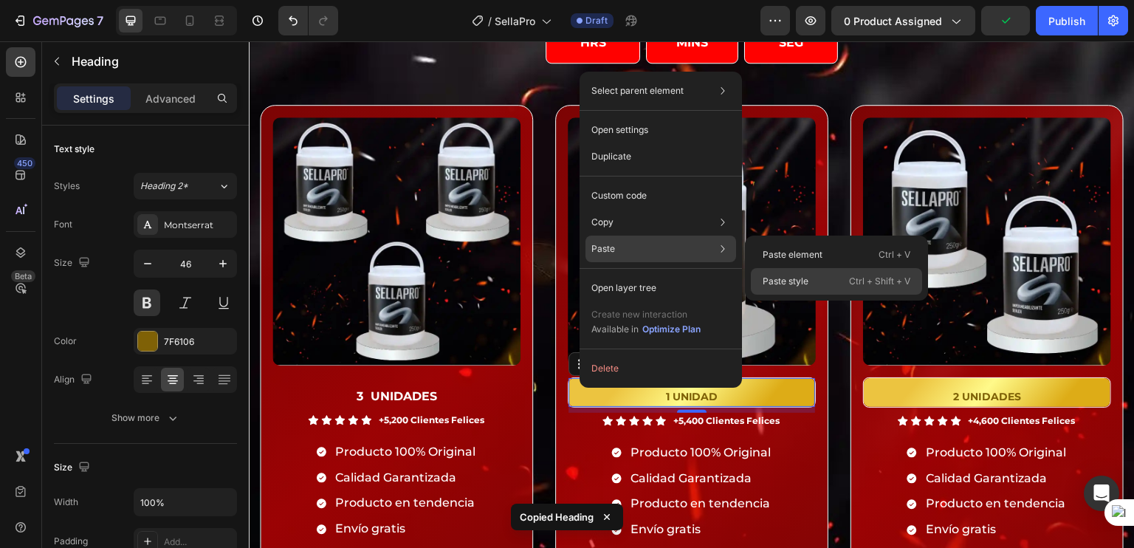
click at [773, 276] on p "Paste style" at bounding box center [786, 281] width 46 height 13
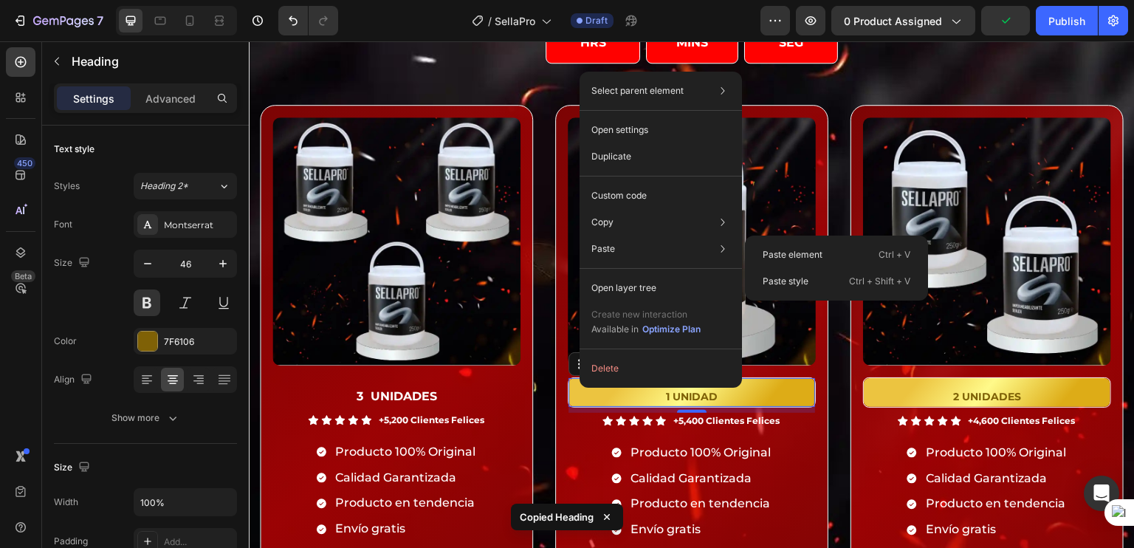
type input "48"
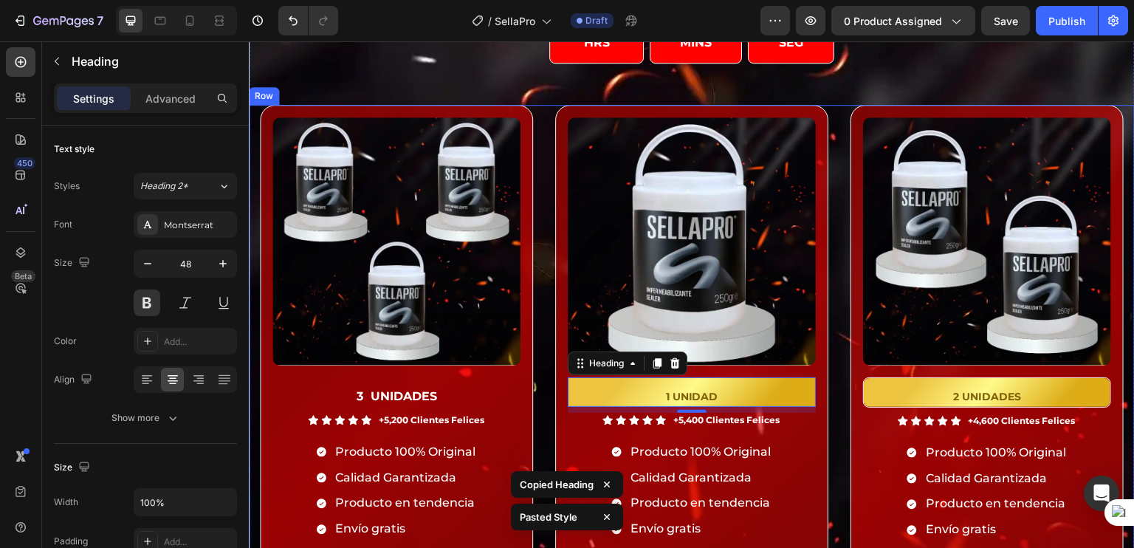
click at [829, 421] on div "Product Images ⁠⁠⁠⁠⁠⁠⁠ 3 UNIDADES Heading Icon Icon Icon Icon Icon Icon List +5…" at bounding box center [692, 409] width 886 height 608
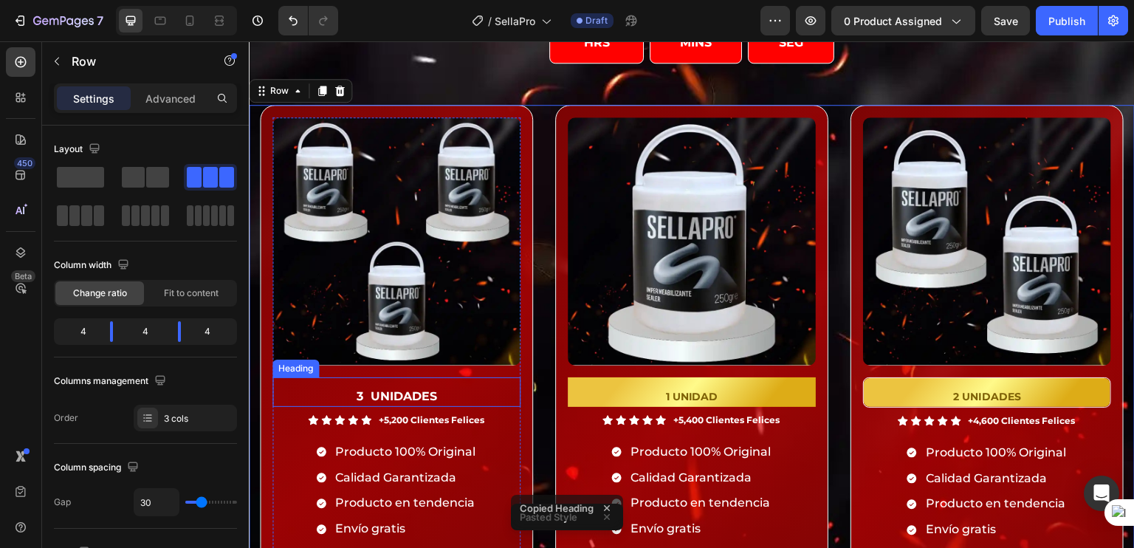
click at [382, 392] on strong "3 UNIDADES" at bounding box center [397, 396] width 80 height 14
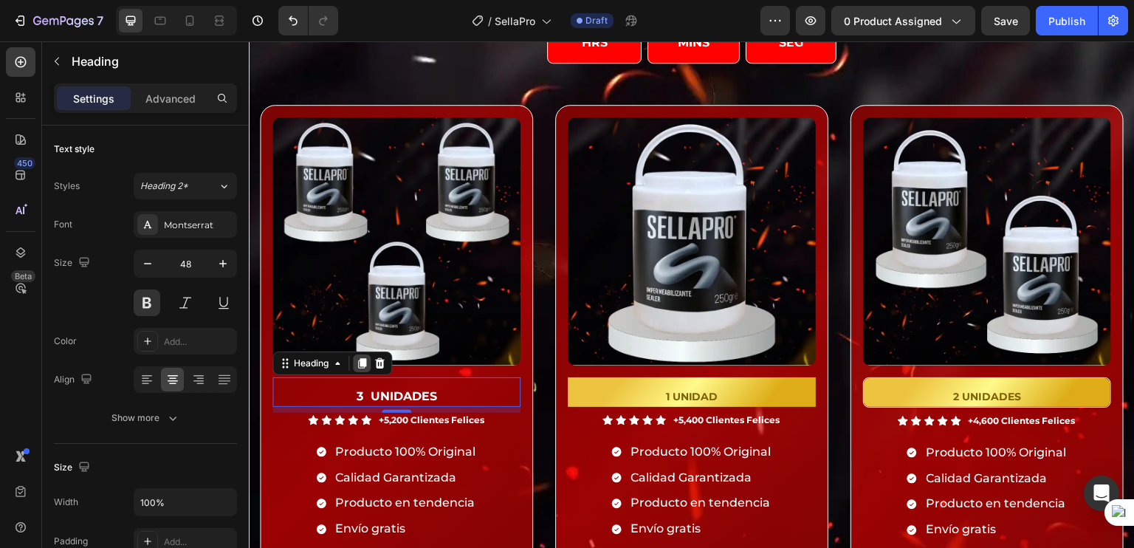
click at [357, 358] on icon at bounding box center [362, 363] width 12 height 12
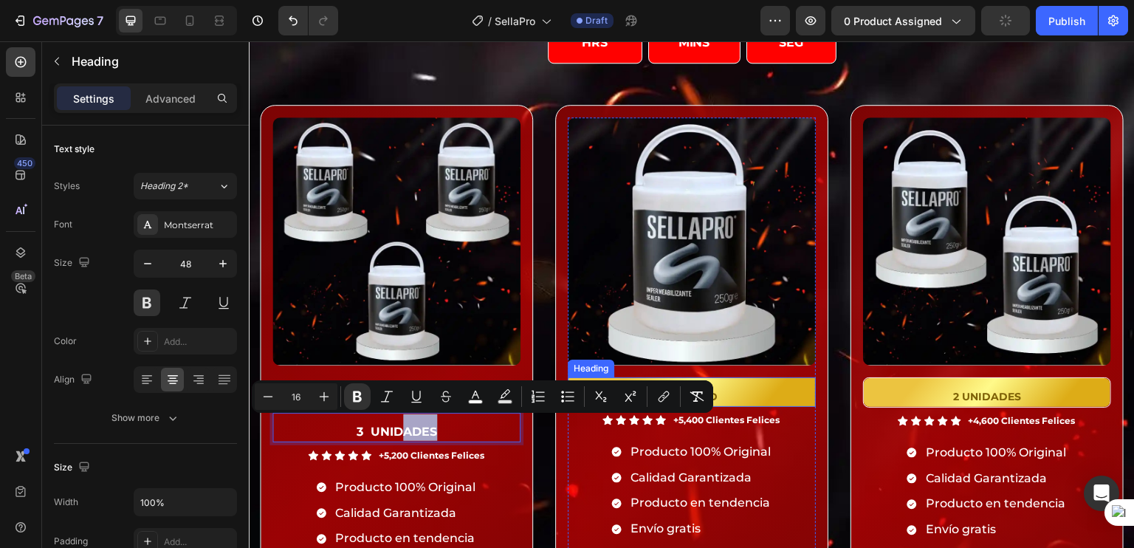
drag, startPoint x: 401, startPoint y: 420, endPoint x: 737, endPoint y: 399, distance: 336.5
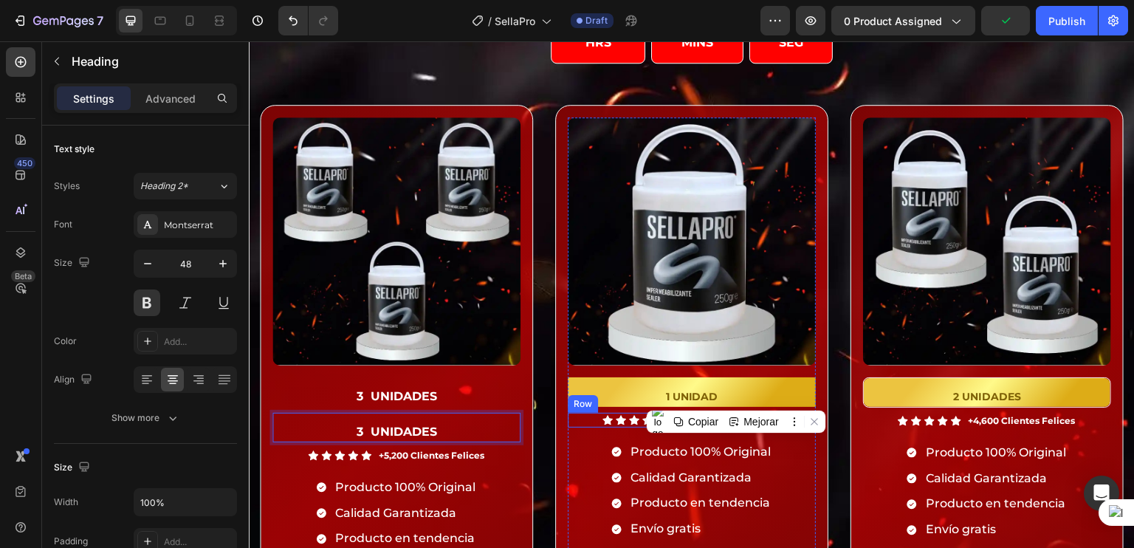
drag, startPoint x: 464, startPoint y: 432, endPoint x: 630, endPoint y: 417, distance: 166.0
click at [630, 417] on div "Product Images ⁠⁠⁠⁠⁠⁠⁠ 3 UNIDADES Heading 3 UNIDADES Heading 8 Icon Icon Icon I…" at bounding box center [692, 426] width 886 height 643
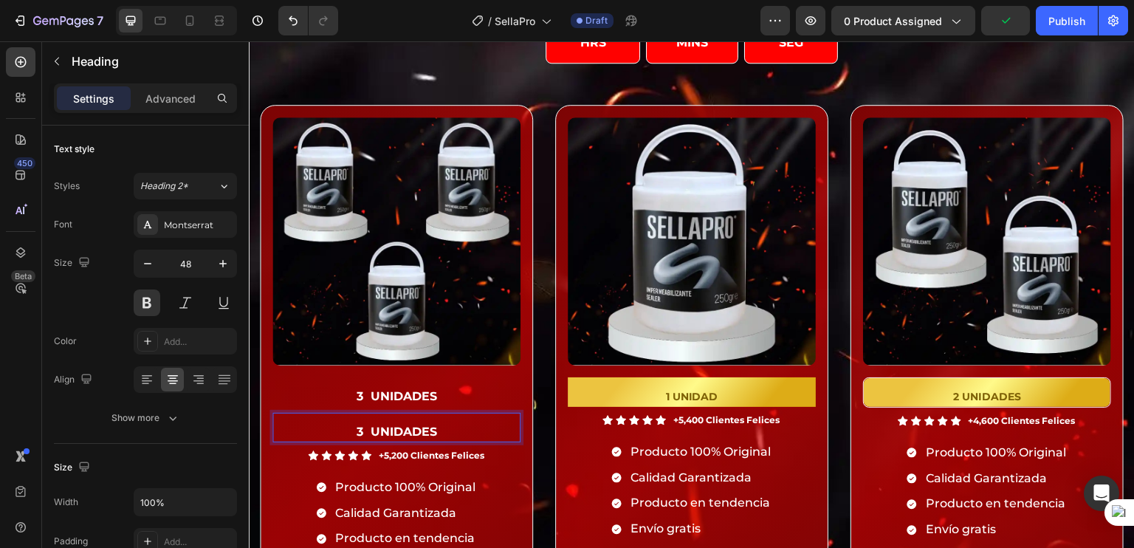
click at [515, 427] on p "3 UNIDADES" at bounding box center [396, 427] width 245 height 27
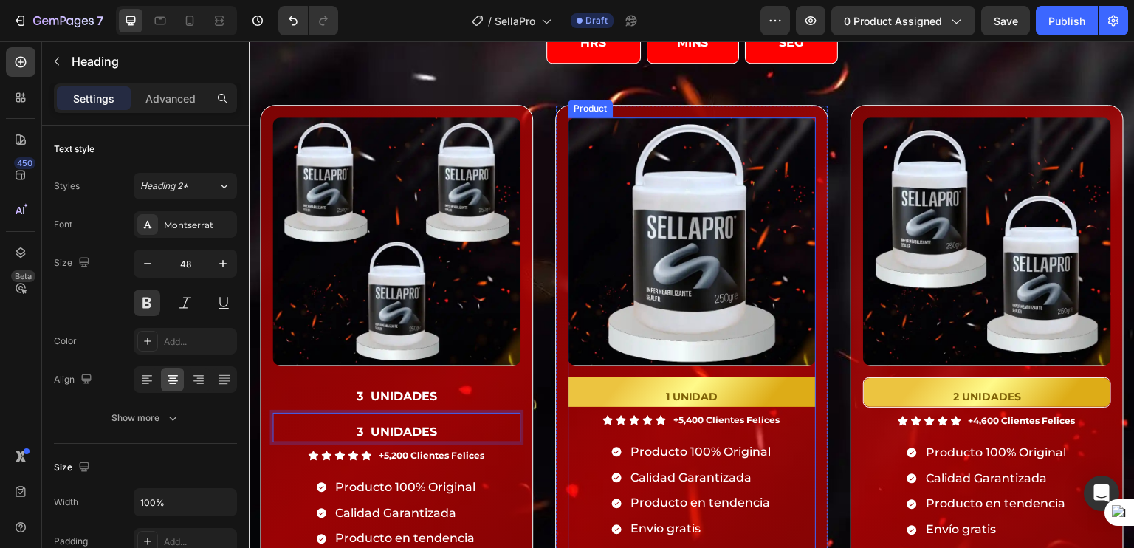
drag, startPoint x: 467, startPoint y: 419, endPoint x: 672, endPoint y: 405, distance: 205.6
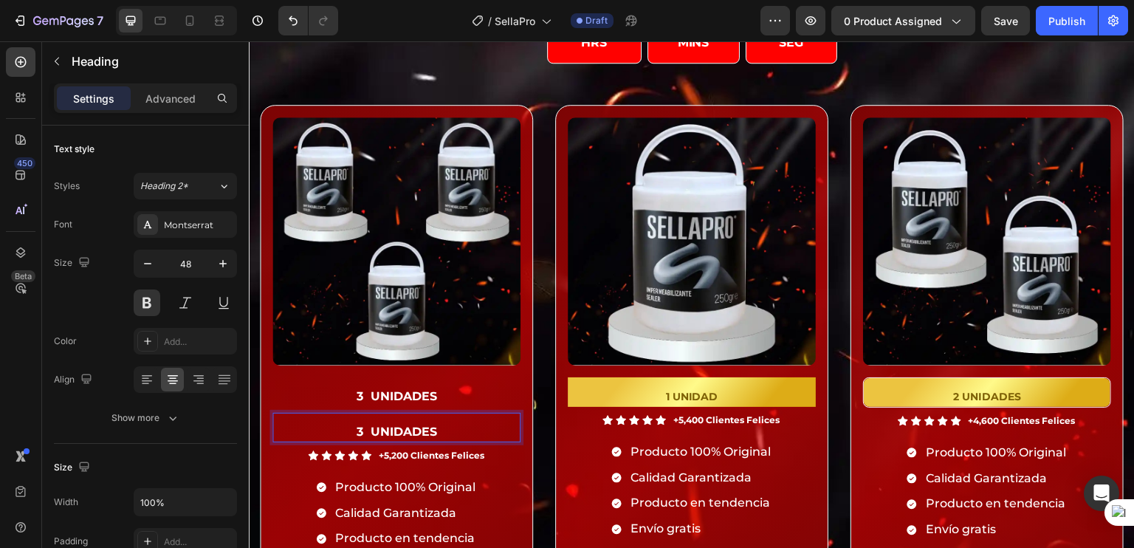
click at [495, 418] on p "3 UNIDADES" at bounding box center [396, 427] width 245 height 27
click at [382, 405] on div "Product Images ⁠⁠⁠⁠⁠⁠⁠ 3 UNIDADES Heading 3 UNIDADES Heading 8" at bounding box center [396, 282] width 248 height 331
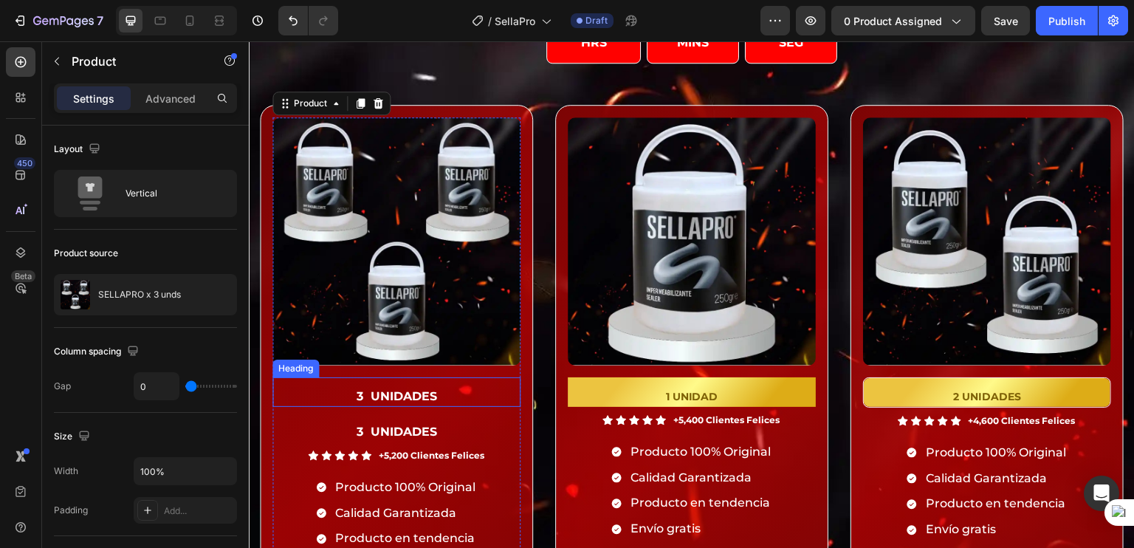
click at [374, 399] on p "⁠⁠⁠⁠⁠⁠⁠ 3 UNIDADES" at bounding box center [396, 392] width 245 height 27
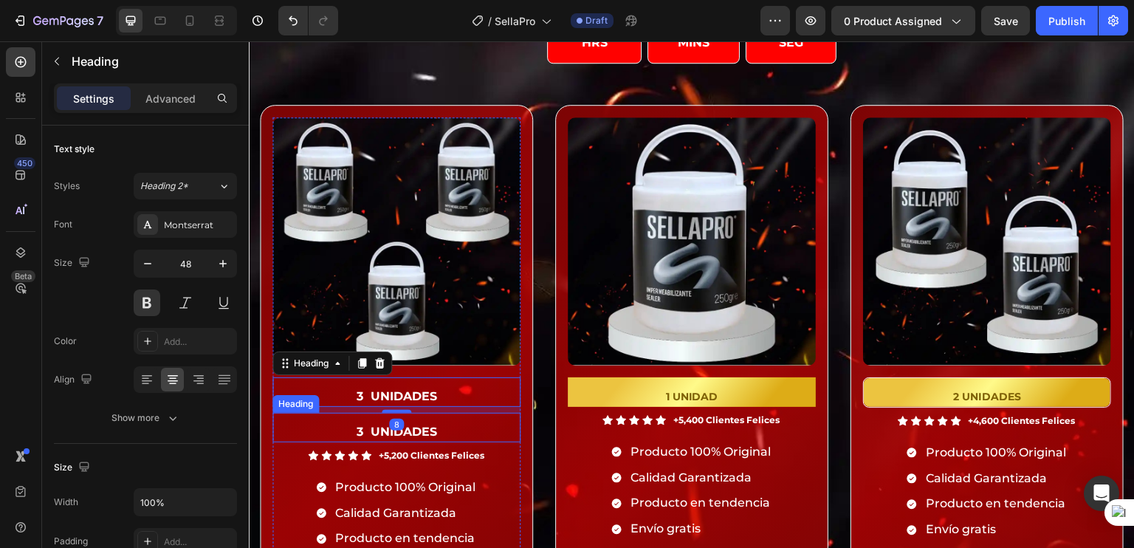
click at [304, 414] on p "⁠⁠⁠⁠⁠⁠⁠ 3 UNIDADES" at bounding box center [396, 427] width 245 height 27
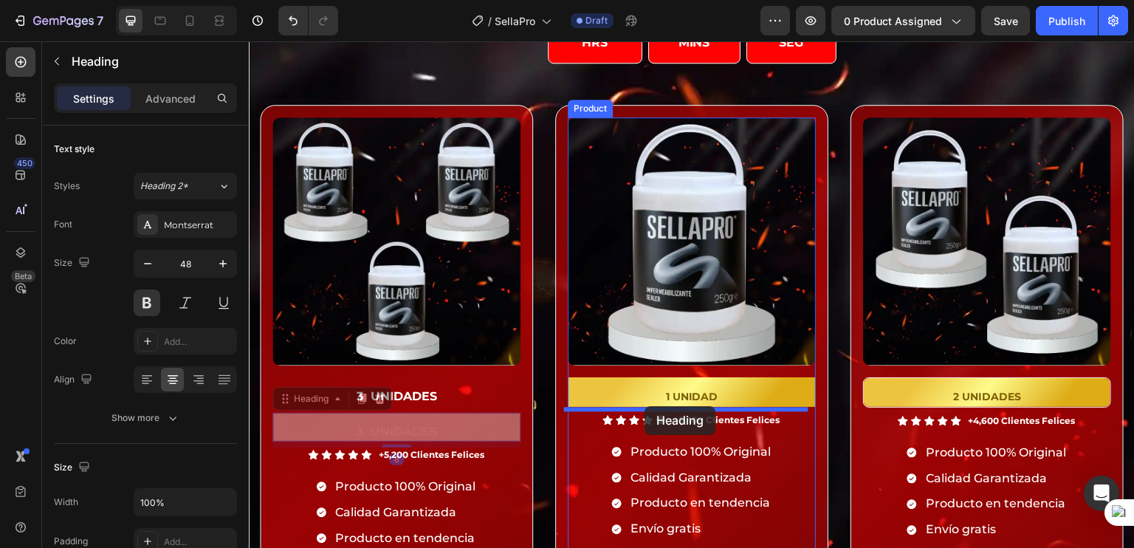
drag, startPoint x: 293, startPoint y: 396, endPoint x: 644, endPoint y: 406, distance: 351.5
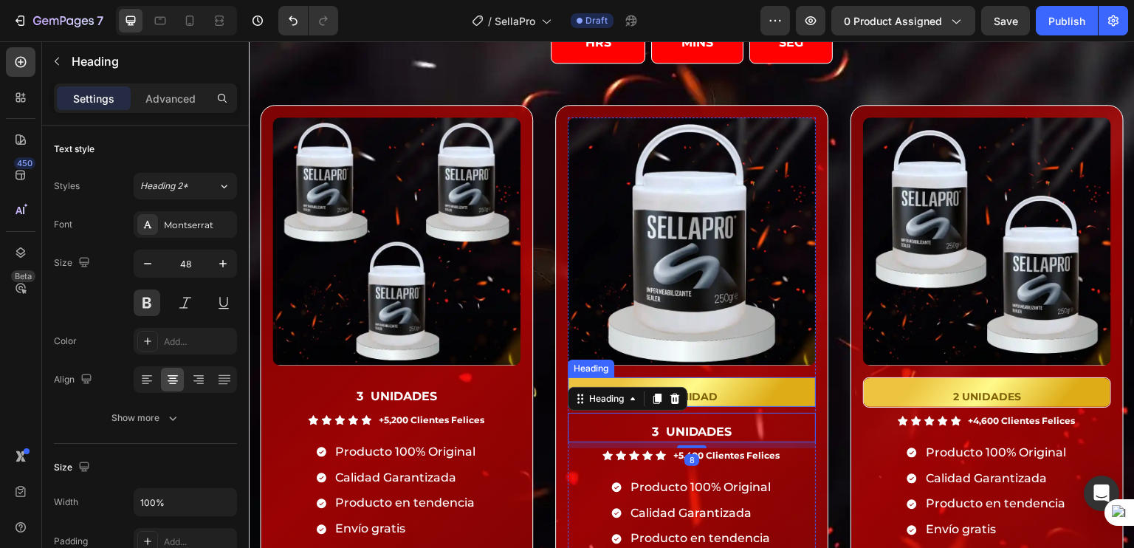
click at [732, 390] on h2 "1 UNIDAD" at bounding box center [692, 392] width 248 height 30
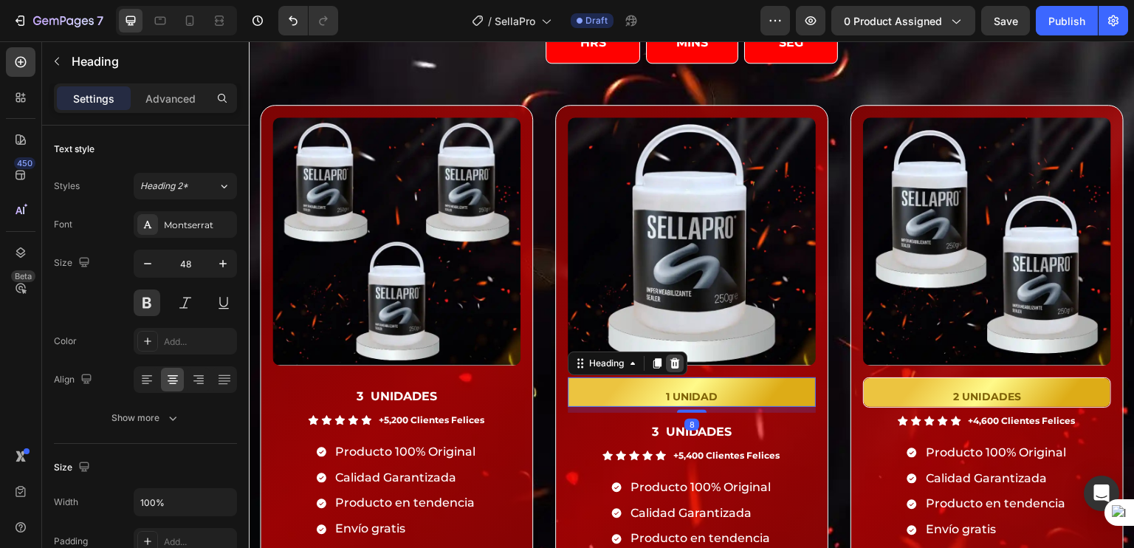
click at [674, 367] on div at bounding box center [675, 363] width 18 height 18
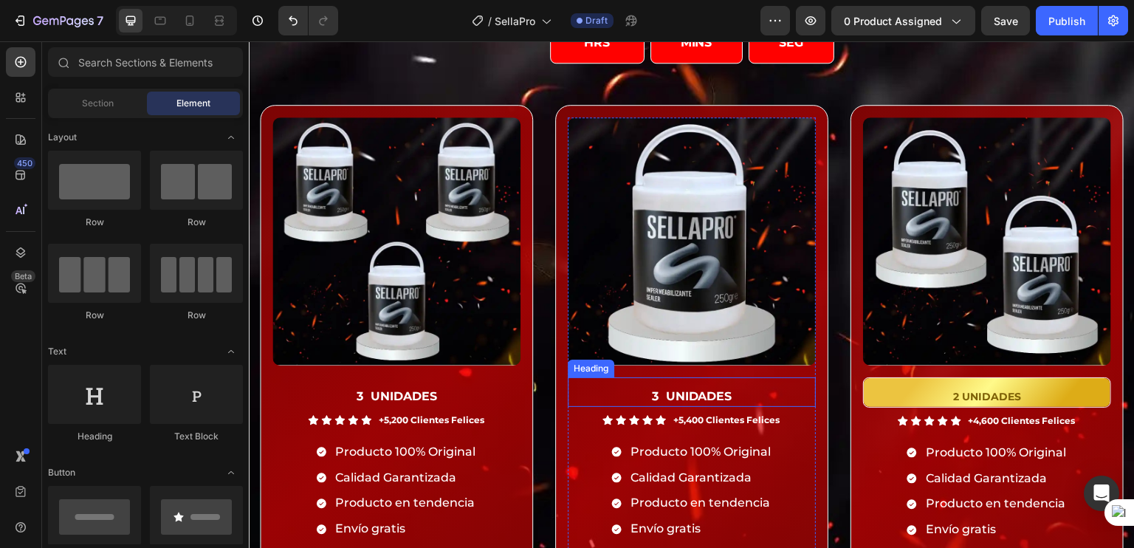
click at [675, 389] on strong "3 UNIDADES" at bounding box center [692, 396] width 80 height 14
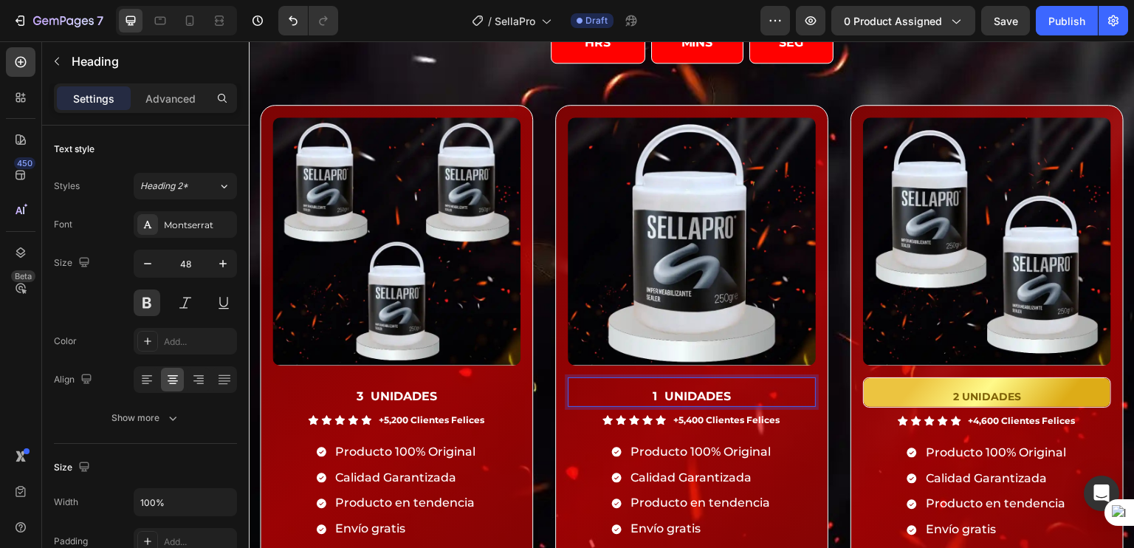
click at [718, 390] on strong "1 UNIDADES" at bounding box center [692, 396] width 78 height 14
click at [712, 428] on div "Icon Icon Icon Icon Icon Icon List +5,400 Clientes Felices Text Block Row Produ…" at bounding box center [692, 529] width 248 height 232
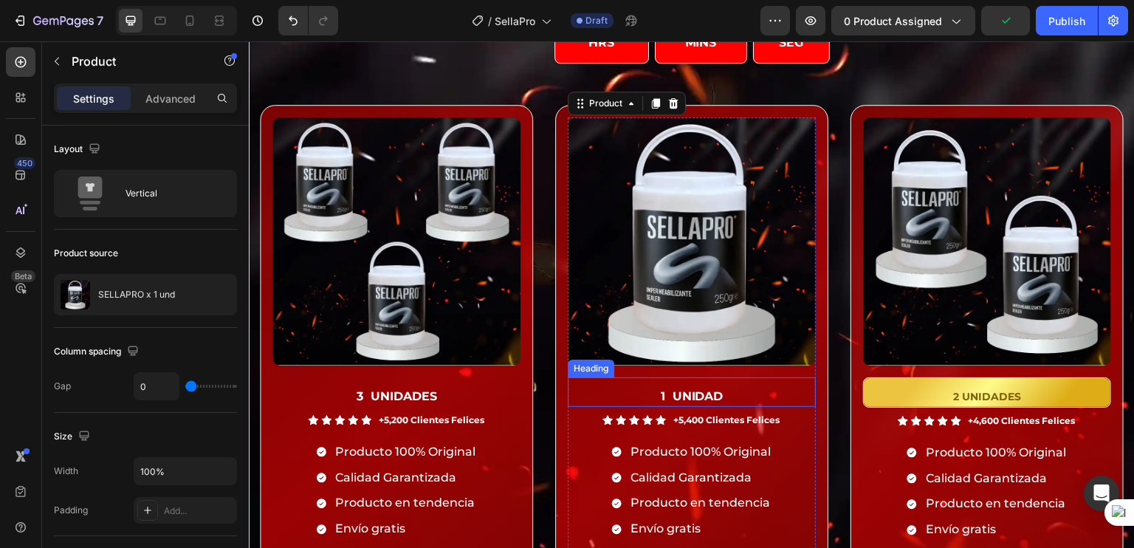
click at [726, 391] on p "⁠⁠⁠⁠⁠⁠⁠ 1 UNIDAD" at bounding box center [691, 392] width 245 height 27
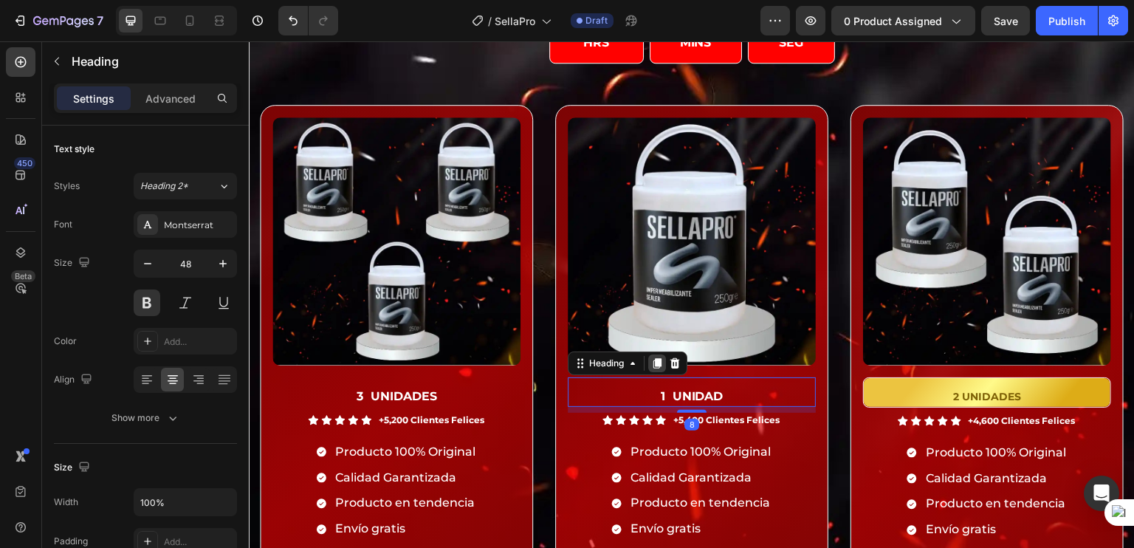
click at [654, 362] on icon at bounding box center [657, 363] width 8 height 10
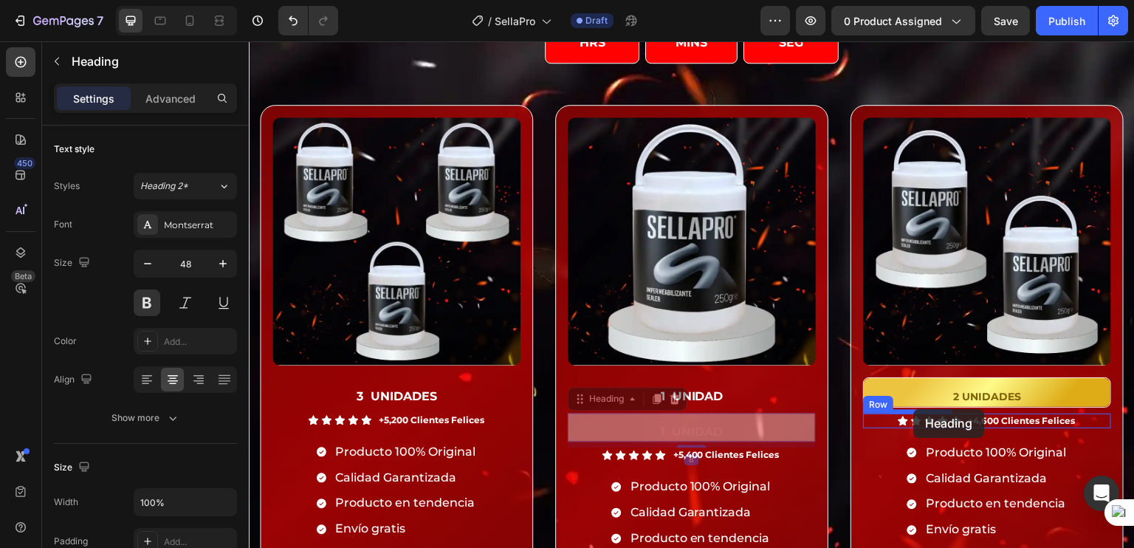
drag, startPoint x: 574, startPoint y: 402, endPoint x: 913, endPoint y: 410, distance: 339.7
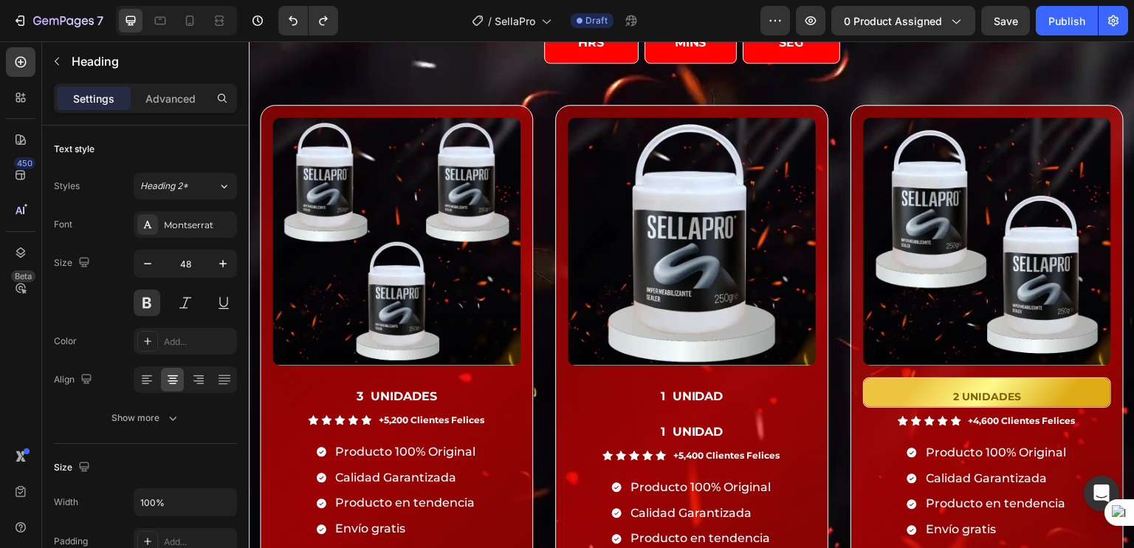
click at [632, 424] on h2 "1 UNIDAD" at bounding box center [692, 428] width 248 height 30
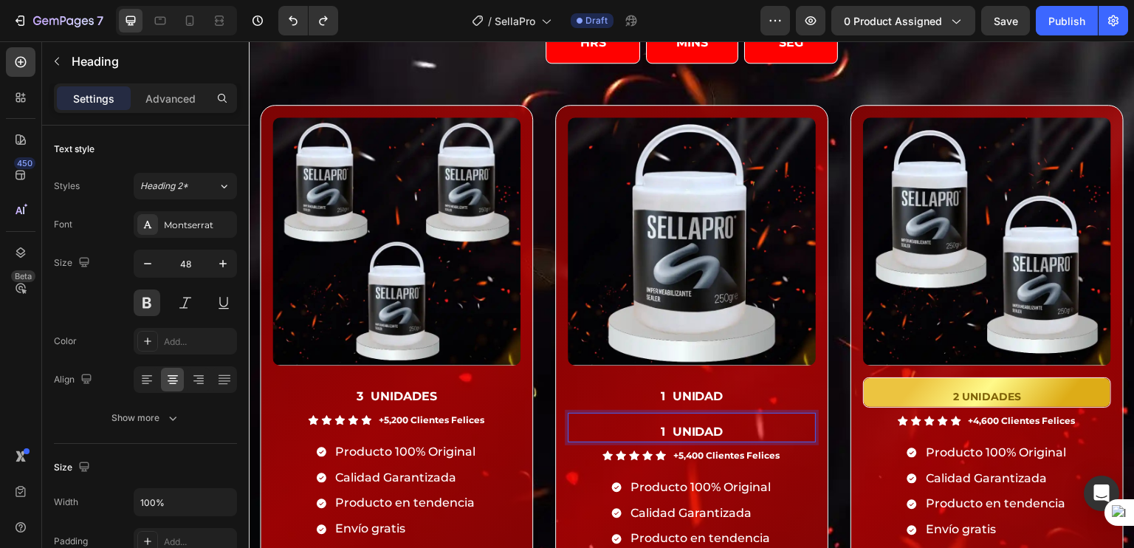
click at [569, 429] on p "1 UNIDAD" at bounding box center [691, 427] width 245 height 27
click at [678, 456] on div "+5,400 Clientes Felices" at bounding box center [726, 455] width 109 height 15
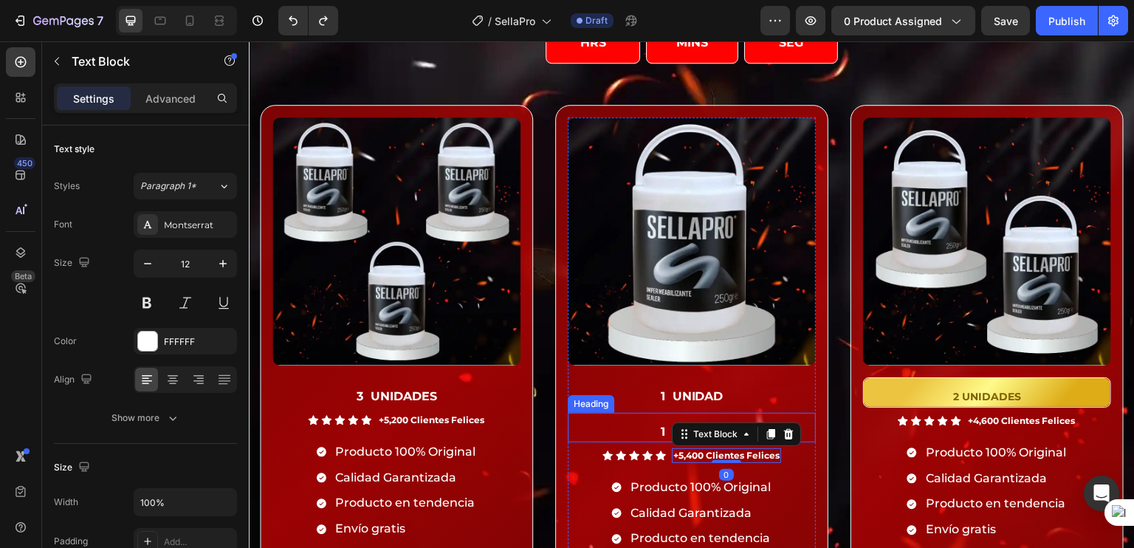
click at [603, 414] on p "⁠⁠⁠⁠⁠⁠⁠ 1 UNIDAD" at bounding box center [691, 427] width 245 height 27
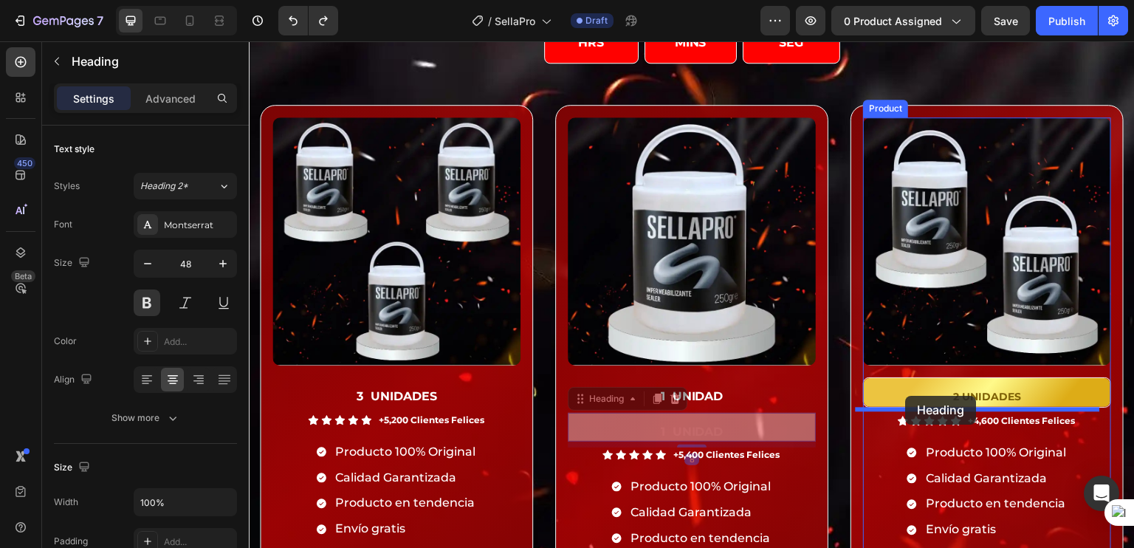
drag, startPoint x: 591, startPoint y: 394, endPoint x: 906, endPoint y: 396, distance: 314.5
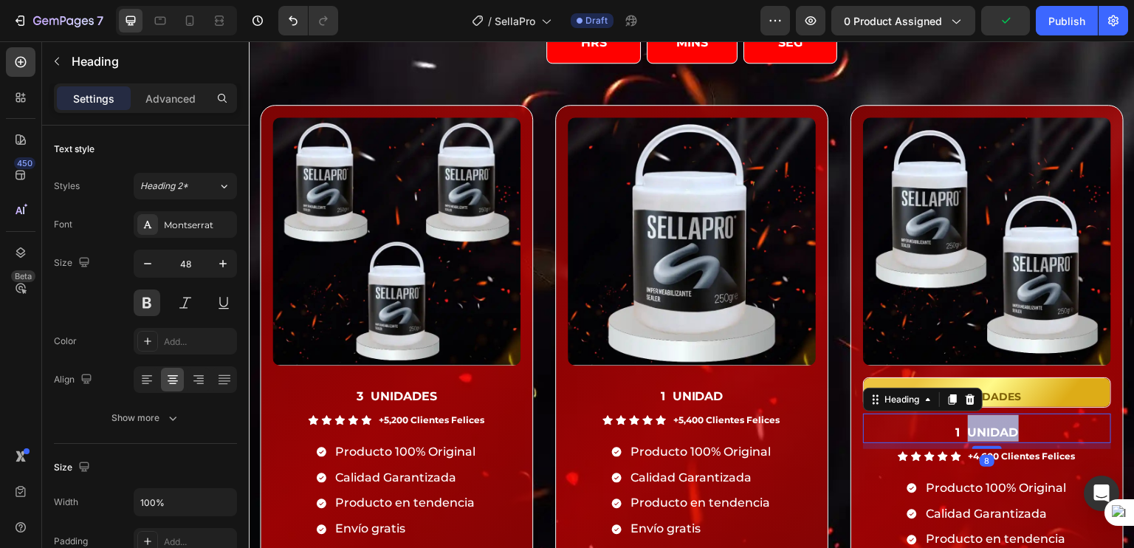
click at [959, 425] on strong "1 UNIDAD" at bounding box center [987, 432] width 63 height 14
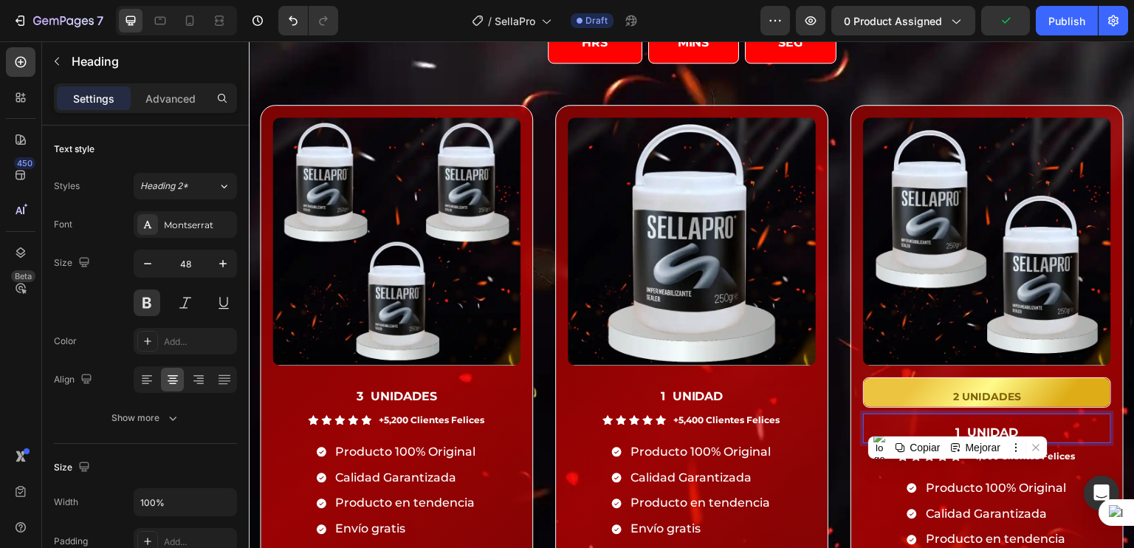
click at [956, 428] on strong "1 UNIDAD" at bounding box center [987, 432] width 63 height 14
click at [957, 428] on strong "2 UNIDAD" at bounding box center [986, 432] width 65 height 14
click at [1021, 425] on p "2 UNIDAD" at bounding box center [986, 428] width 245 height 27
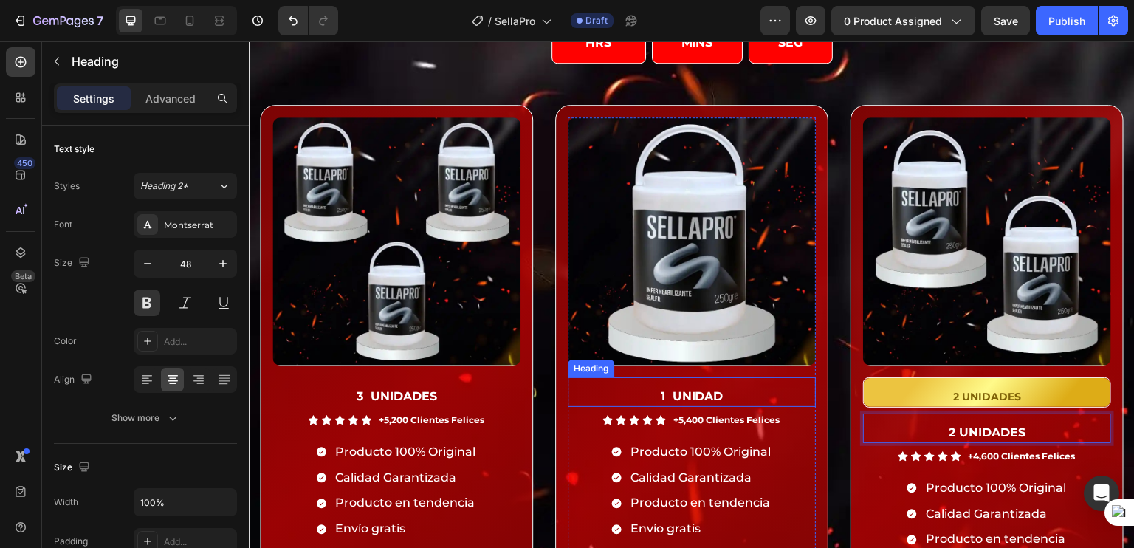
click at [666, 391] on strong "1 UNIDAD" at bounding box center [692, 396] width 63 height 14
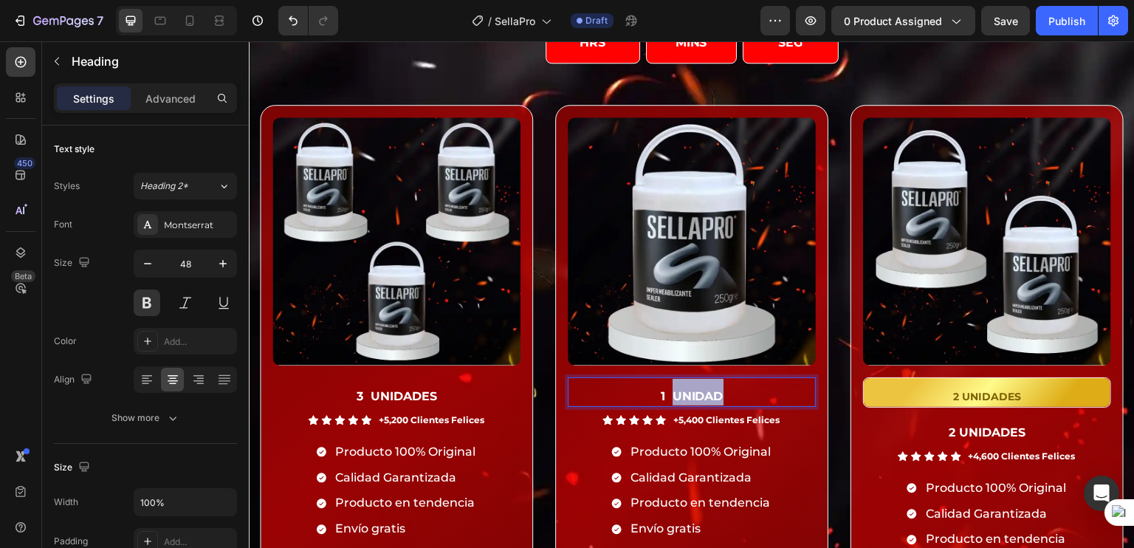
click at [666, 391] on strong "1 UNIDAD" at bounding box center [692, 396] width 63 height 14
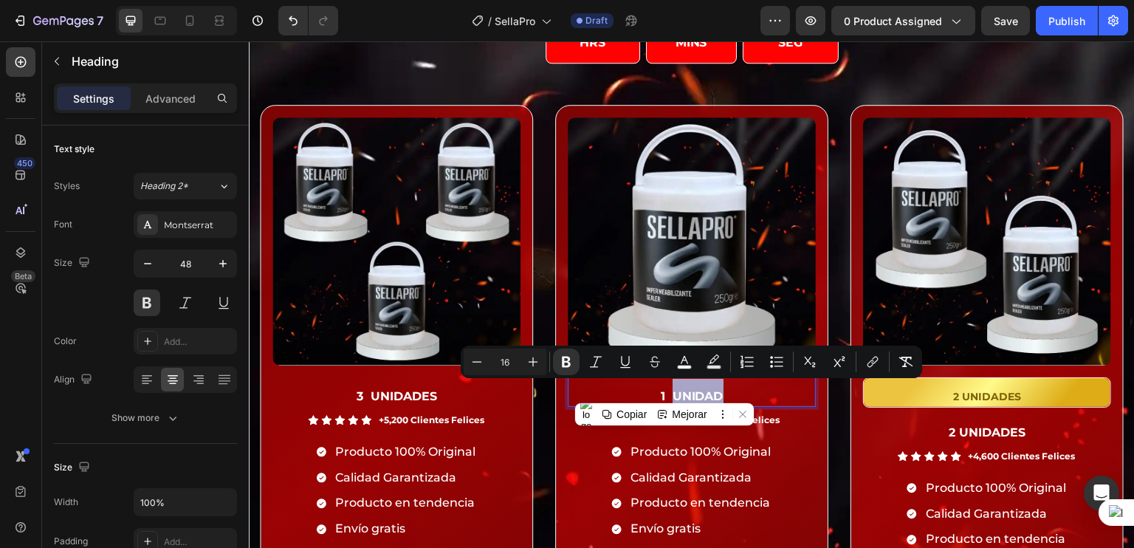
click at [666, 391] on strong "1 UNIDAD" at bounding box center [692, 396] width 63 height 14
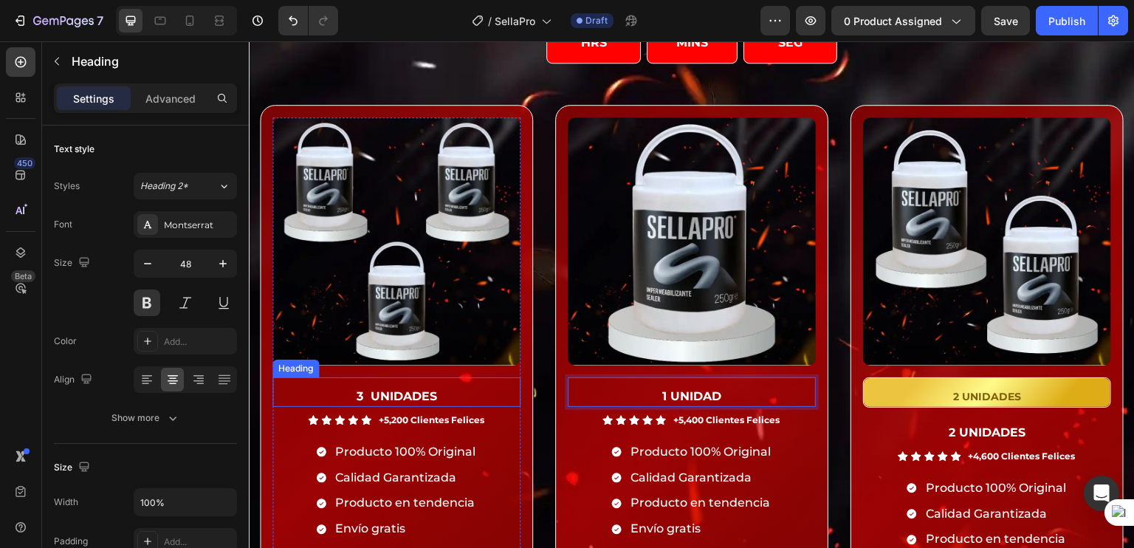
click at [366, 393] on strong "3 UNIDADES" at bounding box center [397, 396] width 80 height 14
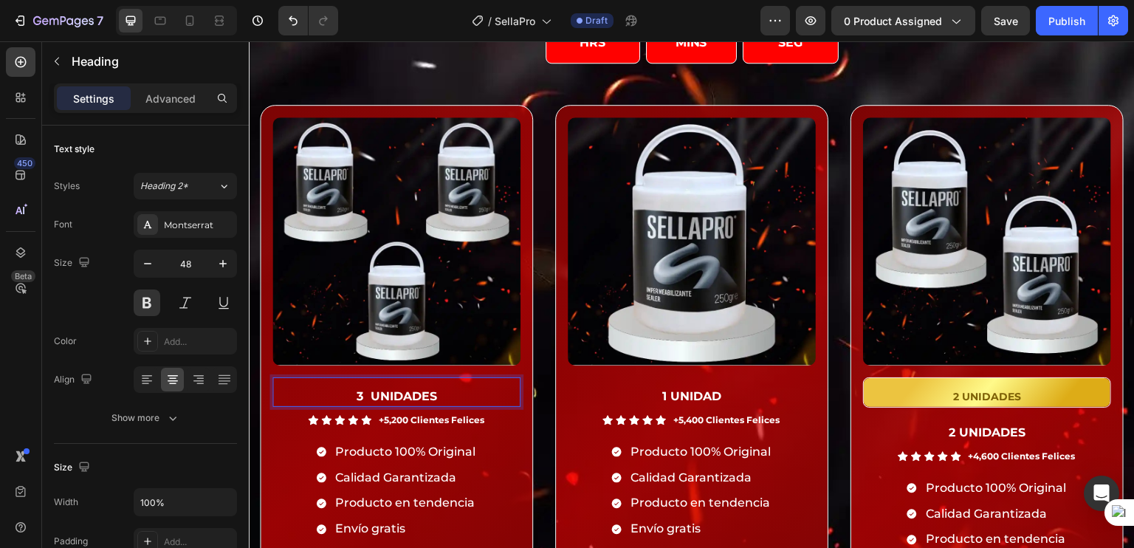
click at [366, 393] on strong "3 UNIDADES" at bounding box center [397, 396] width 80 height 14
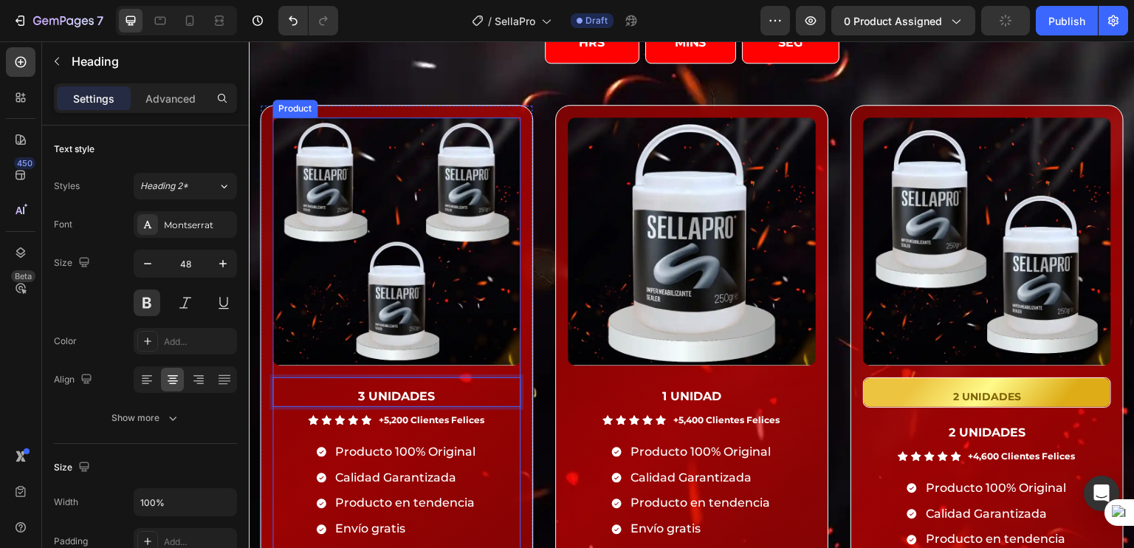
click at [517, 429] on div "Product Images 3 UNIDADES Heading 8 Icon Icon Icon Icon Icon Icon List +5,200 C…" at bounding box center [396, 397] width 273 height 584
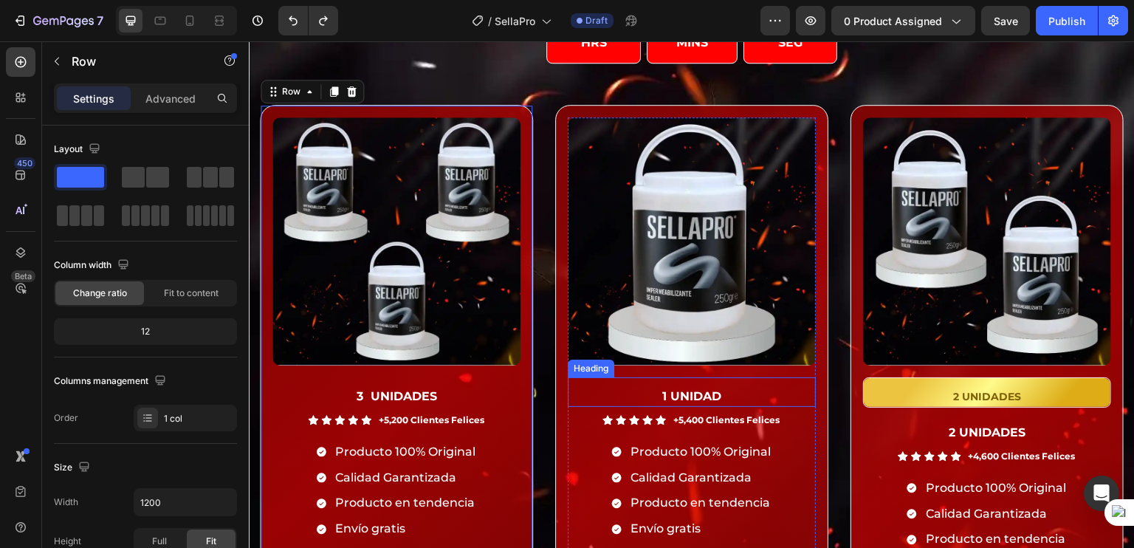
click at [663, 389] on strong "1 UNIDAD" at bounding box center [691, 396] width 59 height 14
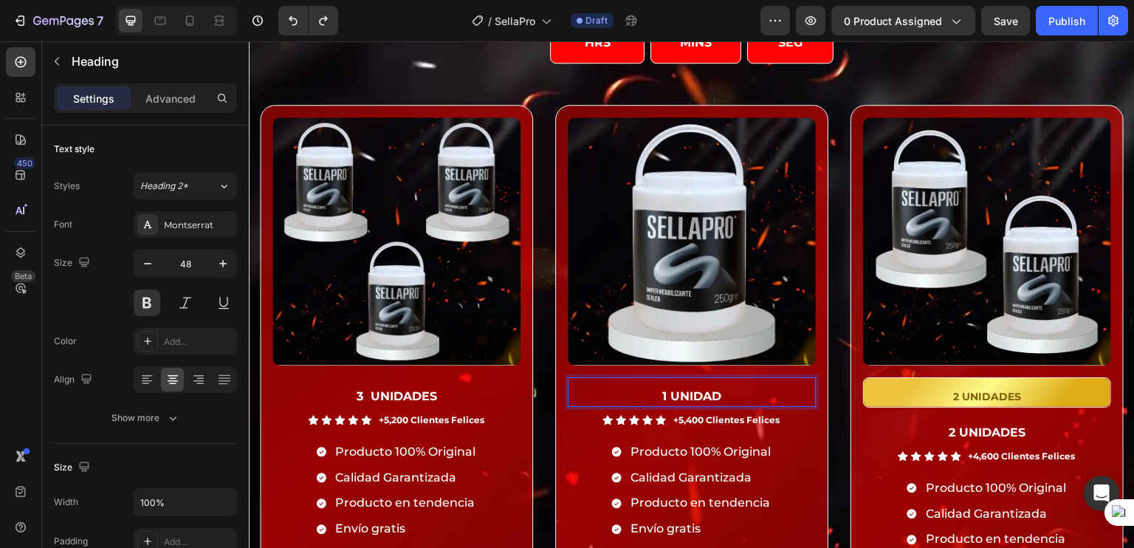
click at [663, 389] on strong "1 UNIDAD" at bounding box center [691, 396] width 59 height 14
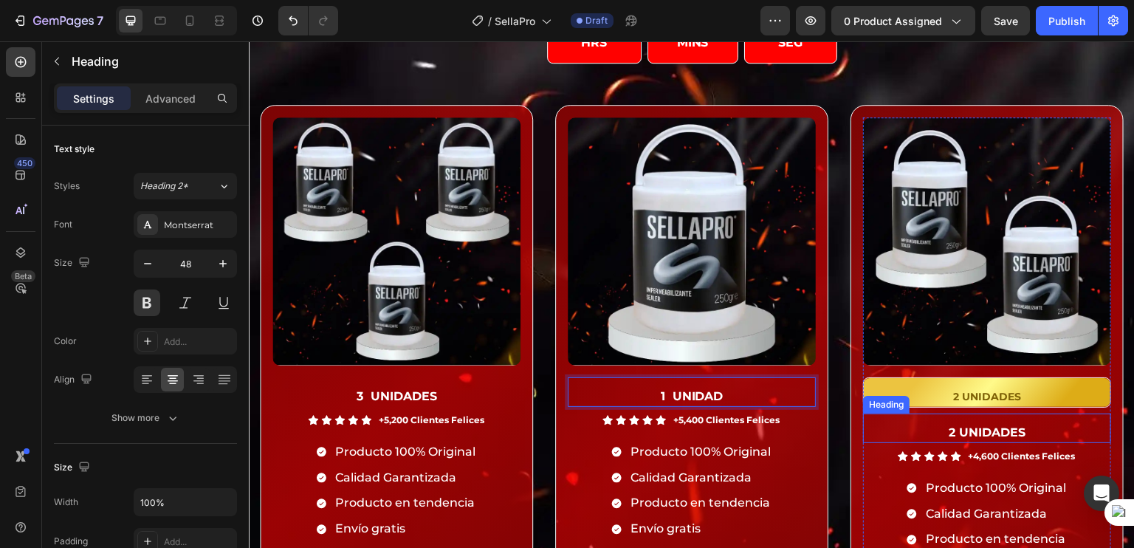
click at [949, 428] on strong "2 UNIDADES" at bounding box center [987, 432] width 77 height 14
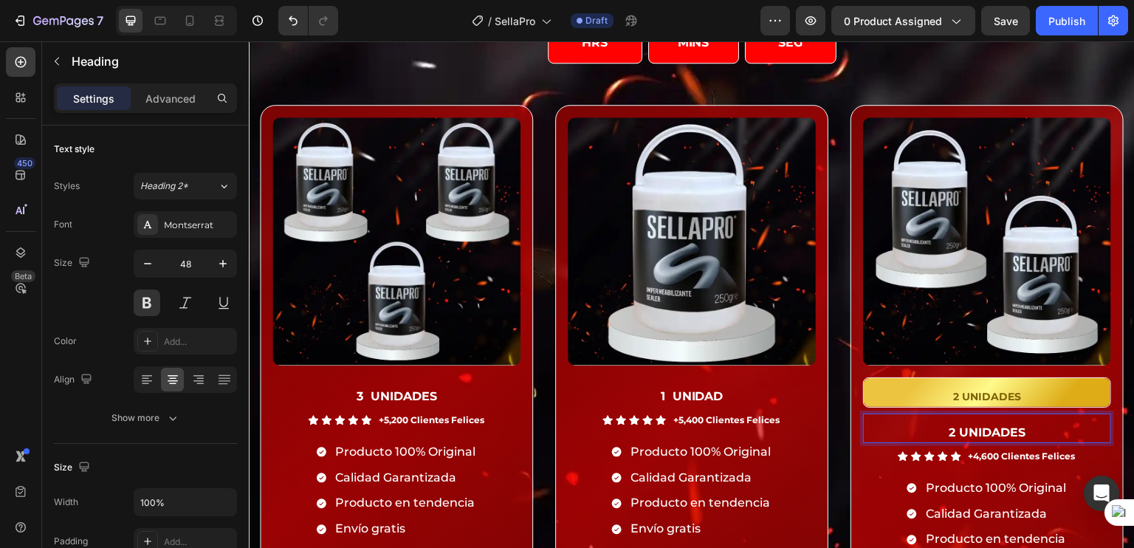
click at [949, 428] on strong "2 UNIDADES" at bounding box center [987, 432] width 77 height 14
click at [999, 384] on h2 "2 UNIDADES" at bounding box center [987, 392] width 247 height 29
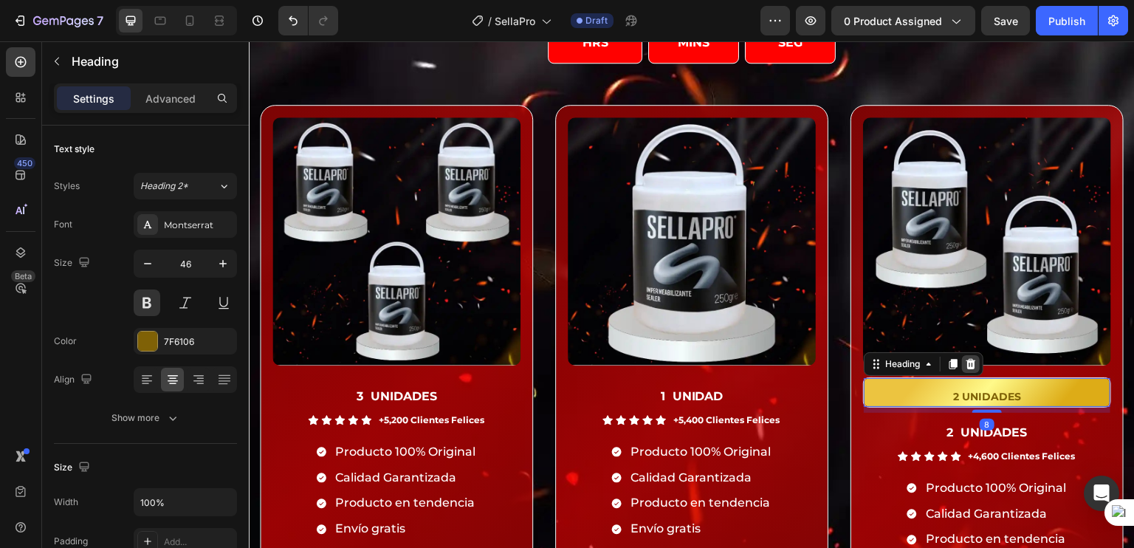
click at [971, 357] on div at bounding box center [971, 364] width 18 height 18
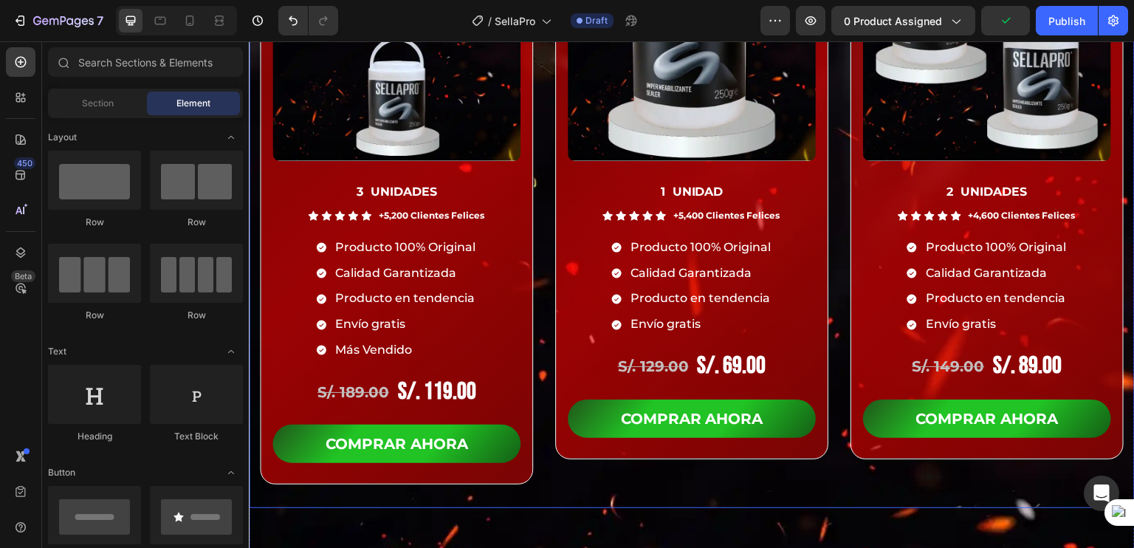
scroll to position [8406, 0]
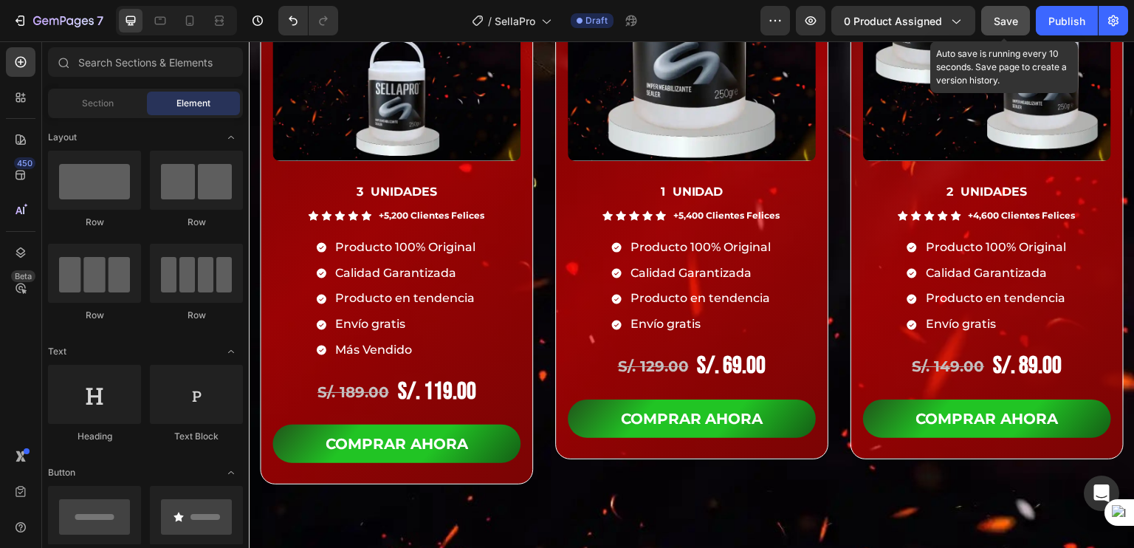
click at [1008, 24] on span "Save" at bounding box center [1006, 21] width 24 height 13
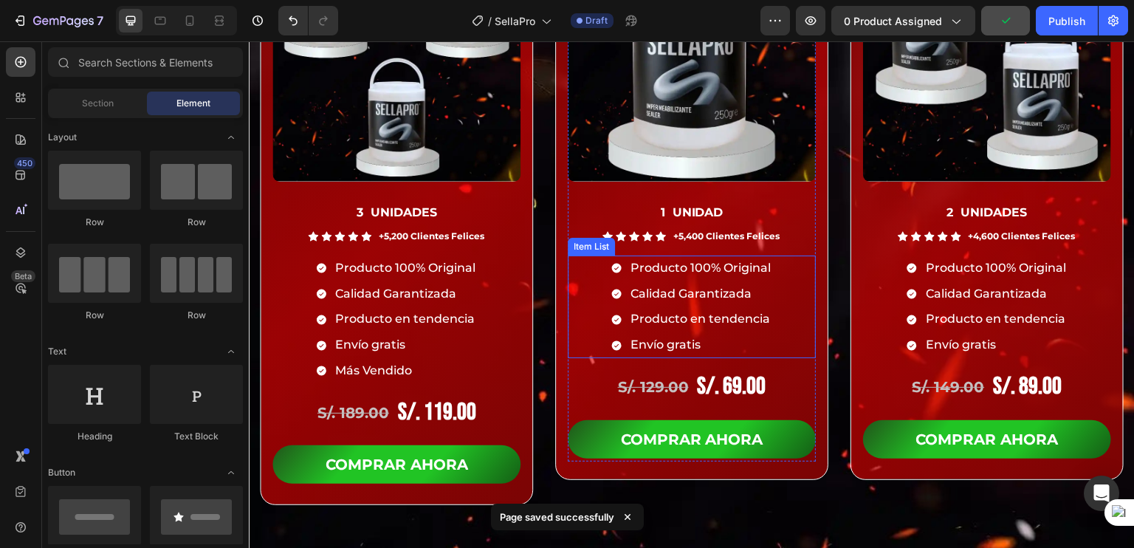
scroll to position [8394, 0]
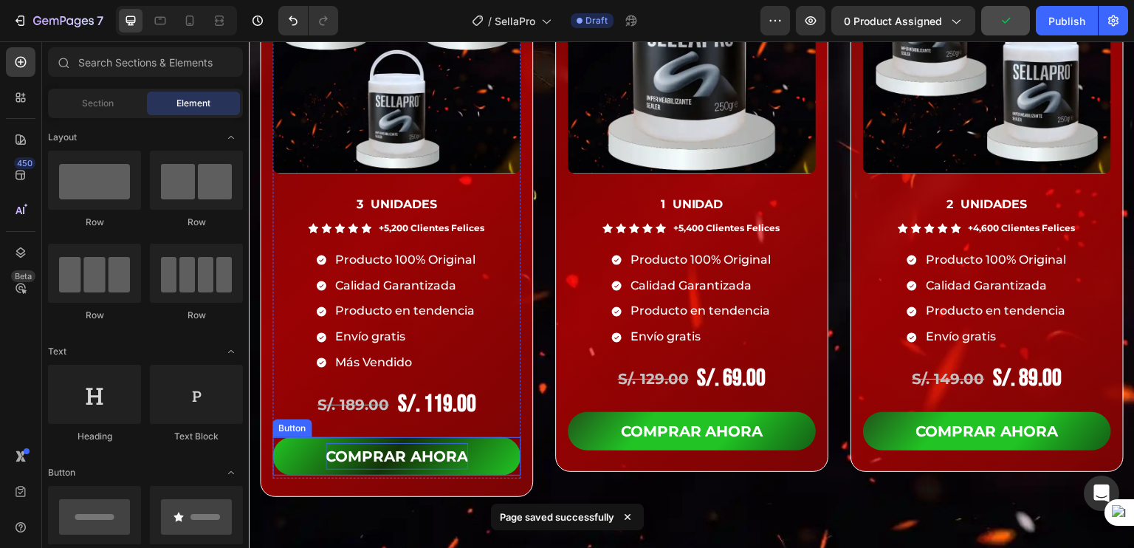
click at [429, 456] on p "COMPRAR AHORA" at bounding box center [397, 456] width 142 height 27
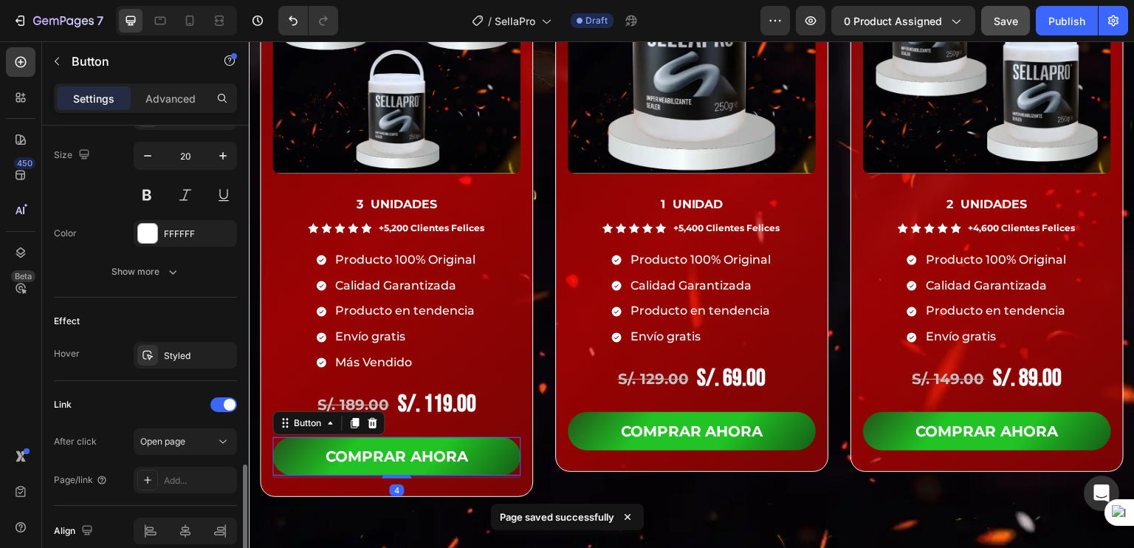
scroll to position [668, 0]
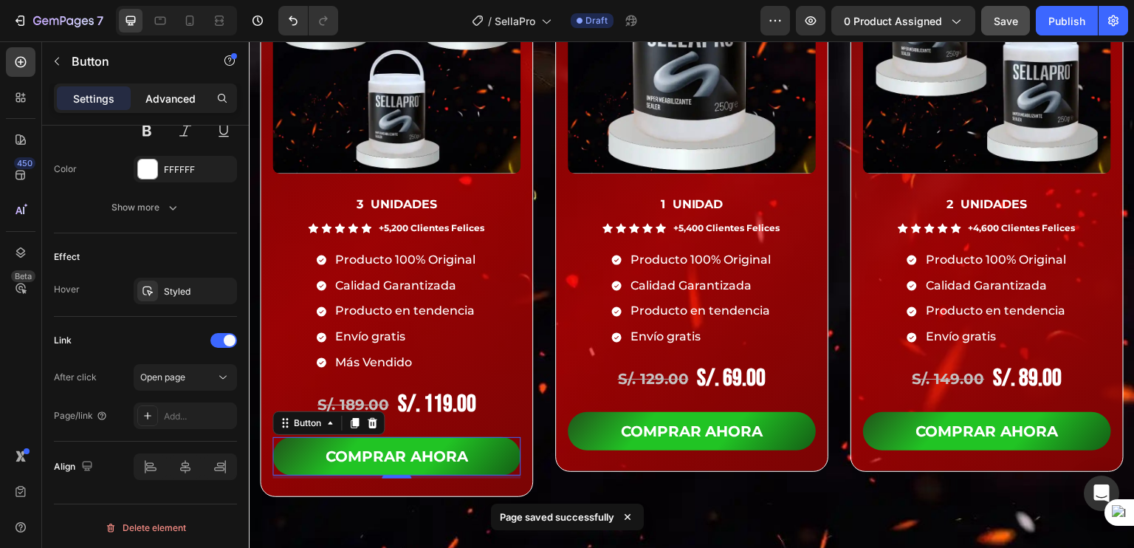
click at [182, 98] on p "Advanced" at bounding box center [170, 99] width 50 height 16
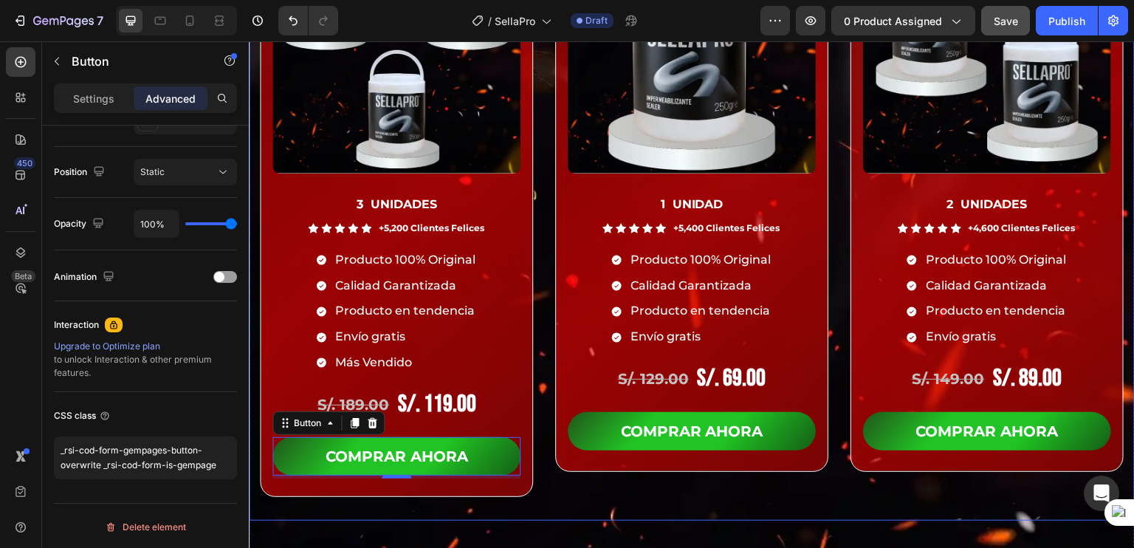
click at [655, 474] on div "Product Images ⁠⁠⁠⁠⁠⁠⁠ 1 UNIDAD Heading Icon Icon Icon Icon Icon Icon List +5,4…" at bounding box center [691, 217] width 273 height 608
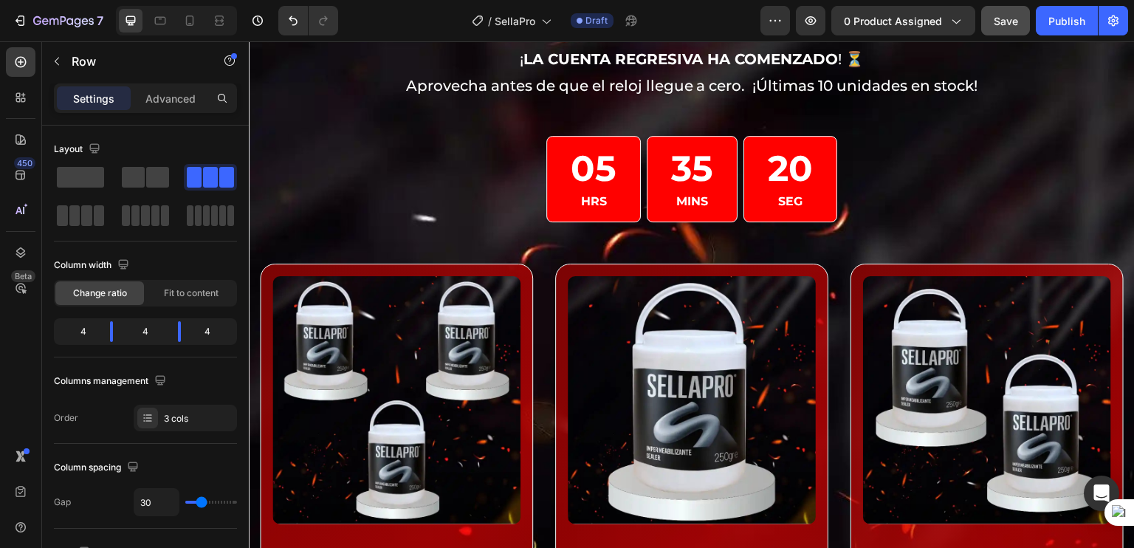
scroll to position [7857, 0]
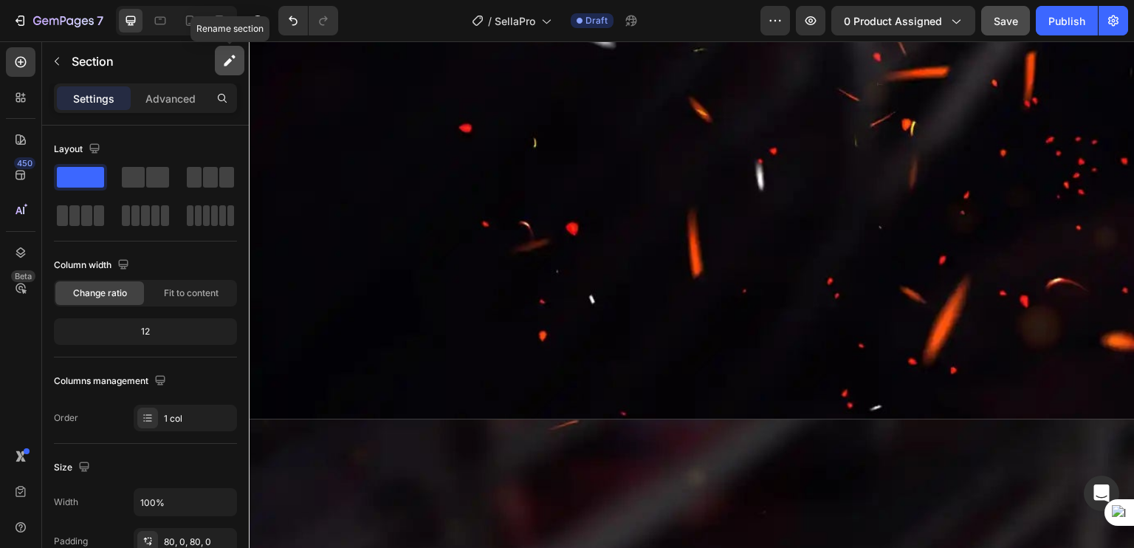
click at [227, 66] on icon "button" at bounding box center [229, 60] width 15 height 15
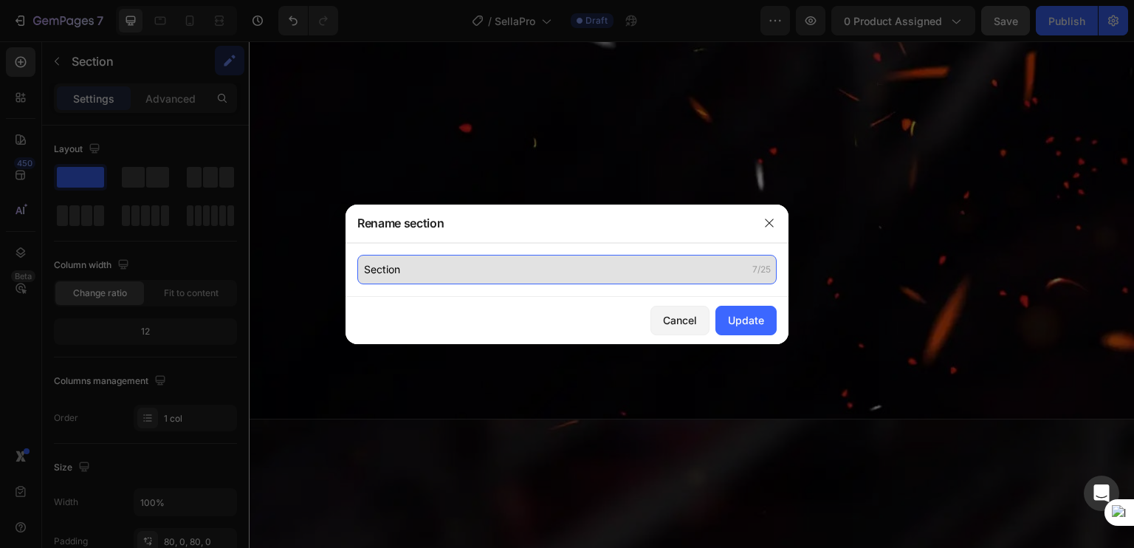
click at [453, 280] on input "Section" at bounding box center [566, 270] width 419 height 30
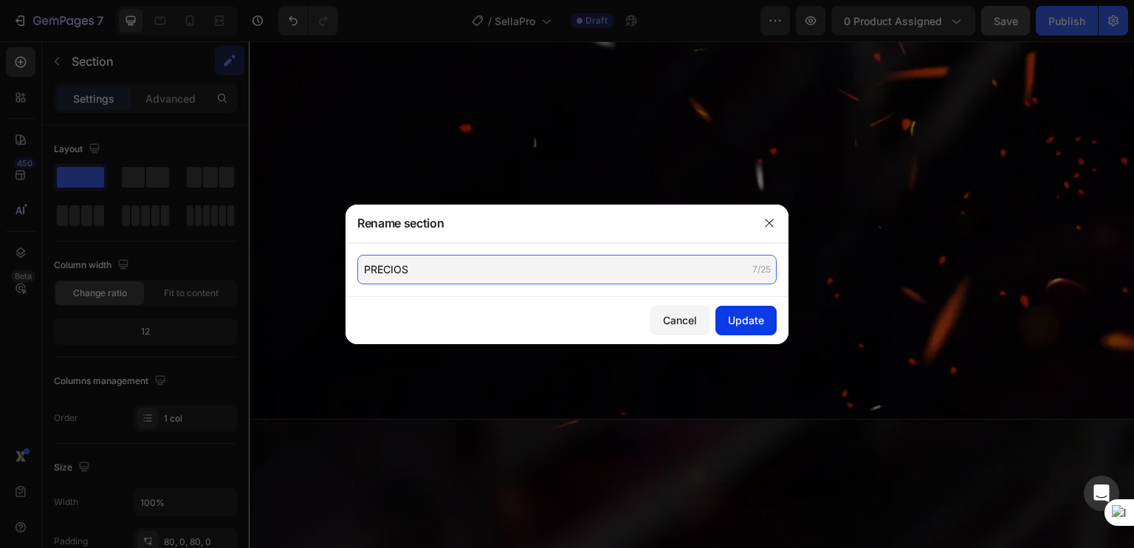
type input "PRECIOS"
click at [731, 327] on div "Update" at bounding box center [746, 320] width 36 height 16
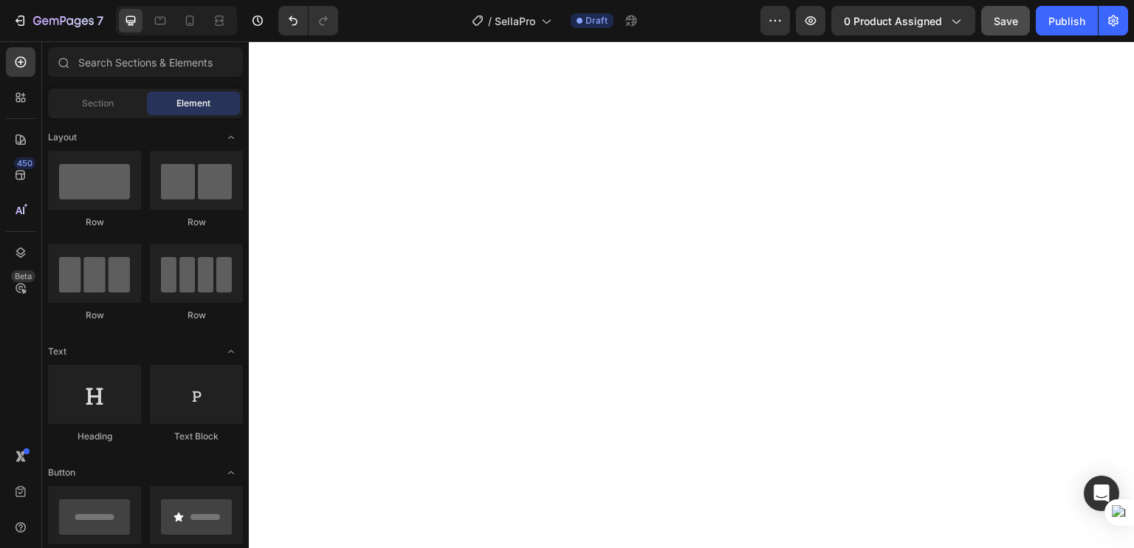
scroll to position [1205, 0]
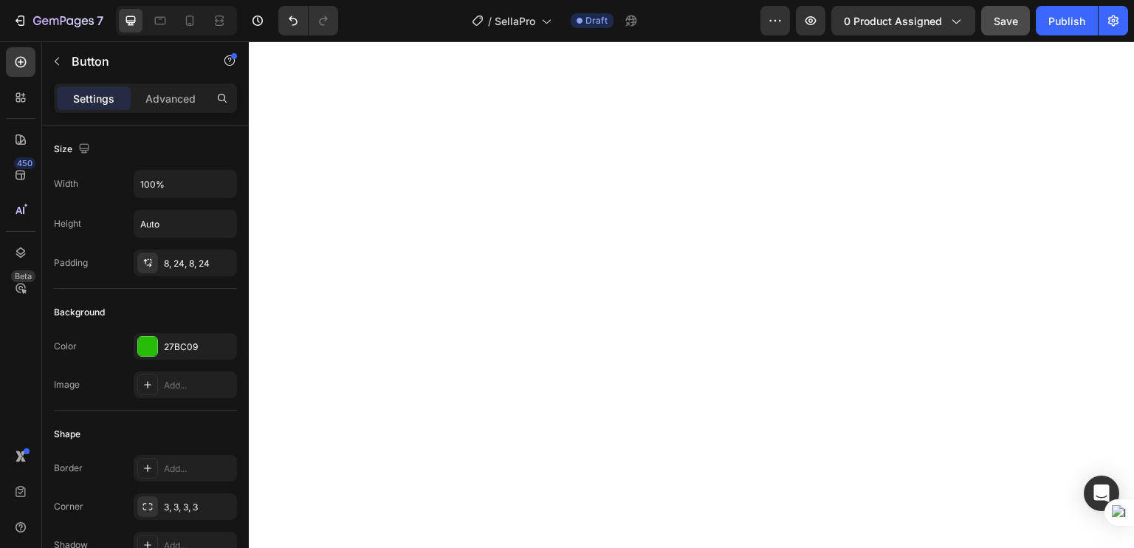
click at [179, 110] on div "Settings Advanced" at bounding box center [145, 98] width 183 height 30
click at [162, 87] on div "Advanced" at bounding box center [171, 98] width 74 height 24
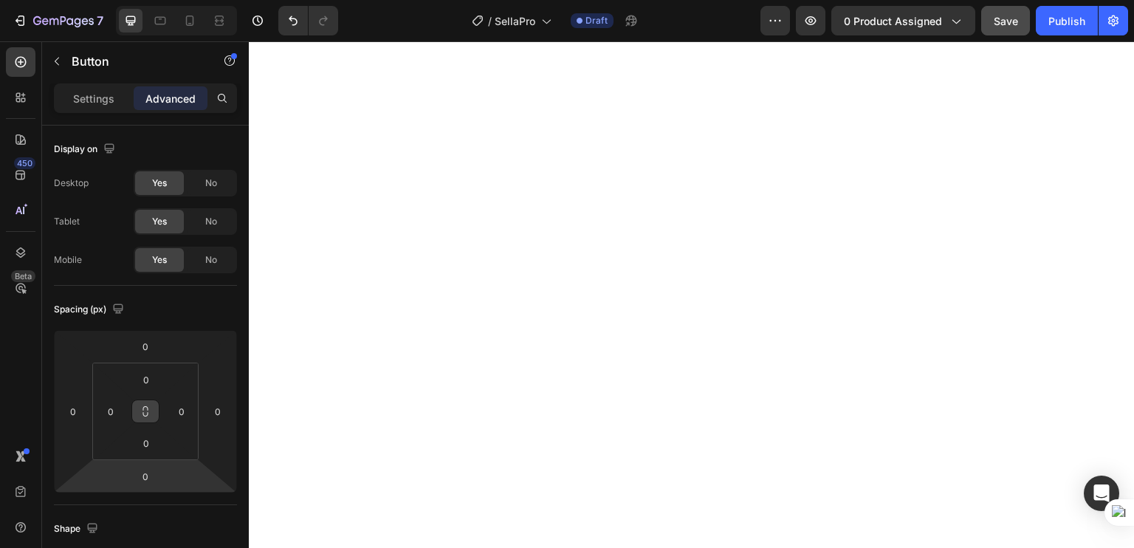
scroll to position [518, 0]
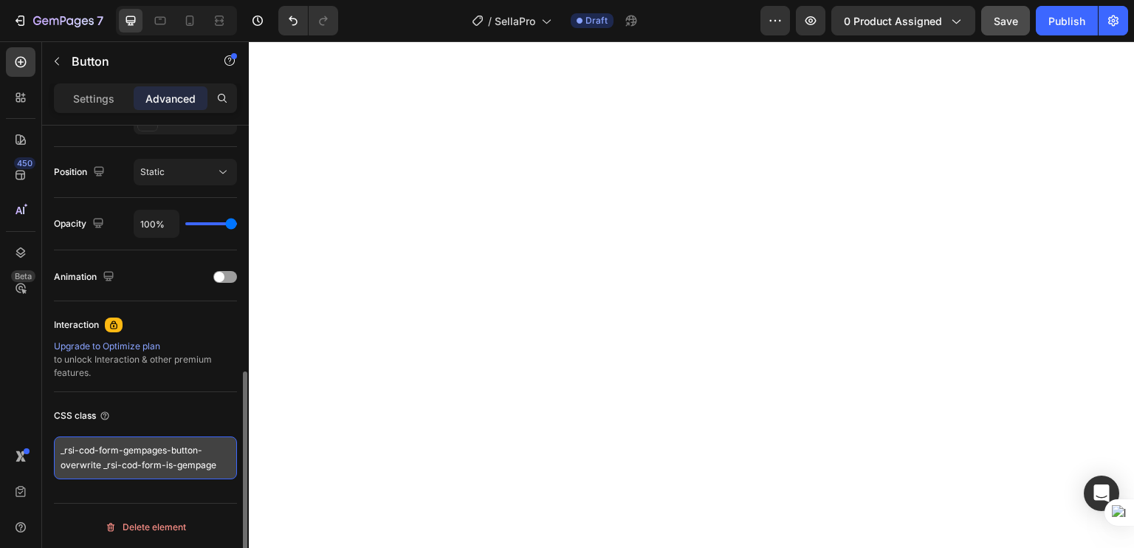
click at [224, 469] on textarea "_rsi-cod-form-gempages-button-overwrite _rsi-cod-form-is-gempage" at bounding box center [145, 457] width 183 height 43
click at [216, 467] on textarea "_rsi-cod-form-gempages-button-overwrite _rsi-cod-form-is-gempage" at bounding box center [145, 457] width 183 height 43
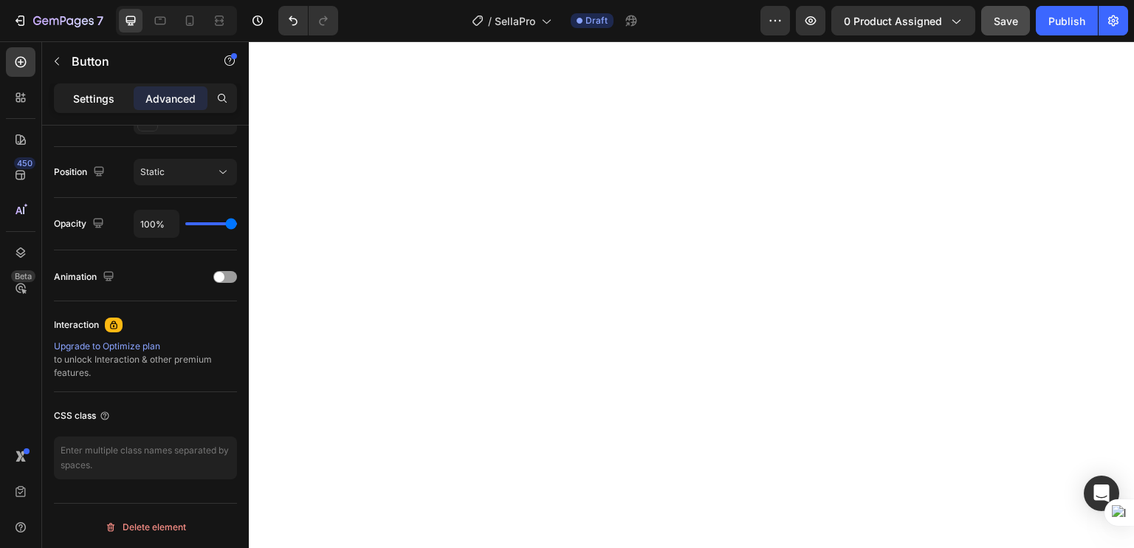
click at [96, 95] on p "Settings" at bounding box center [93, 99] width 41 height 16
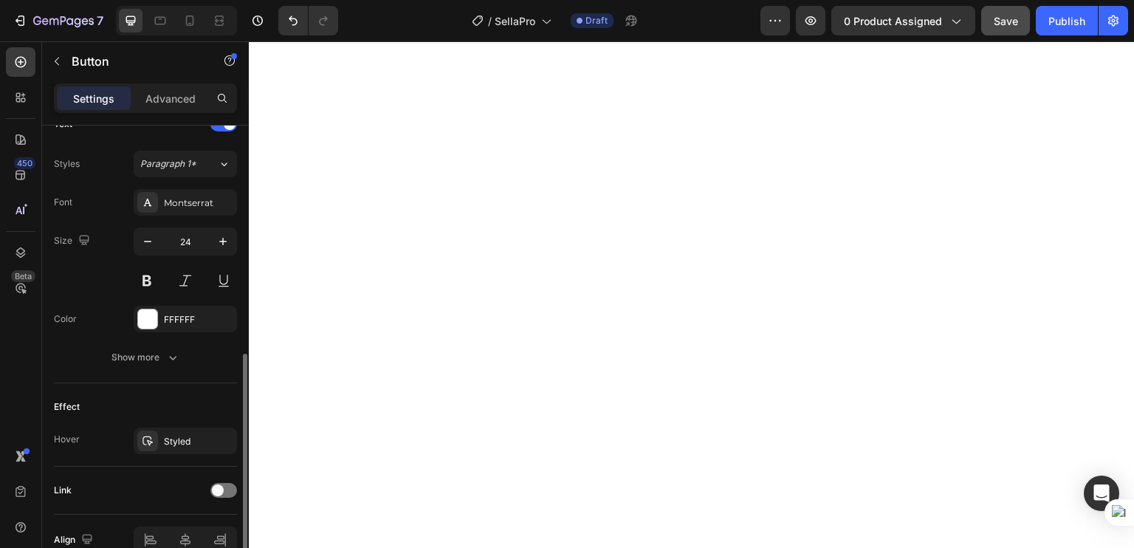
scroll to position [591, 0]
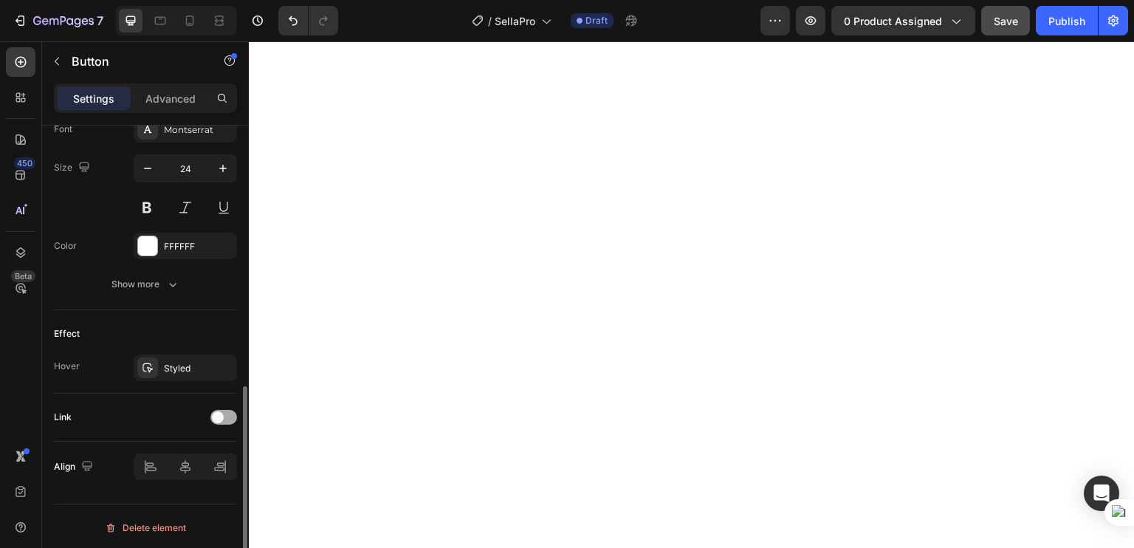
click at [221, 419] on span at bounding box center [218, 417] width 12 height 12
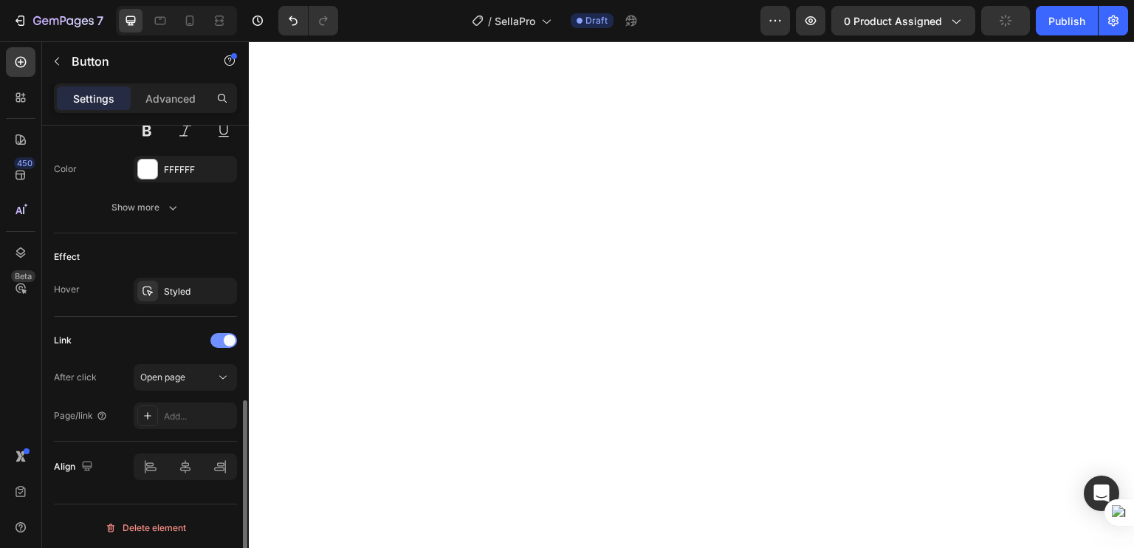
click at [221, 344] on div at bounding box center [223, 340] width 27 height 15
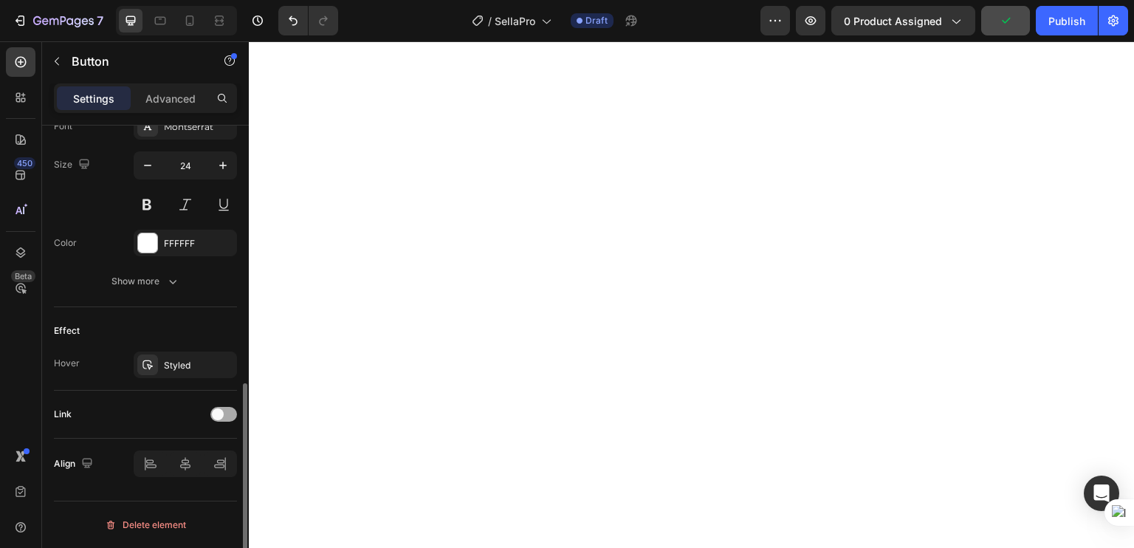
scroll to position [591, 0]
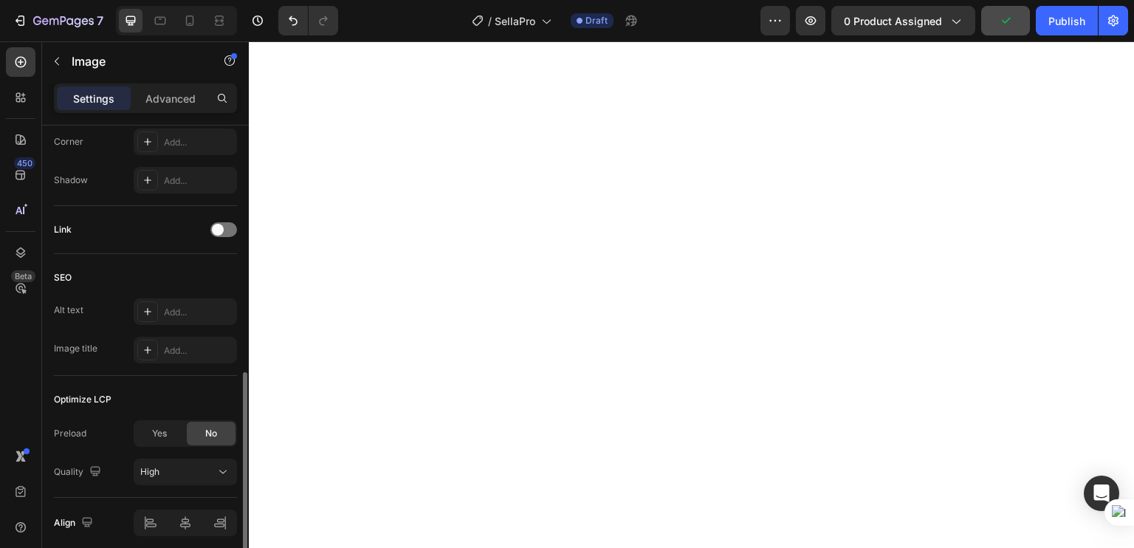
scroll to position [0, 0]
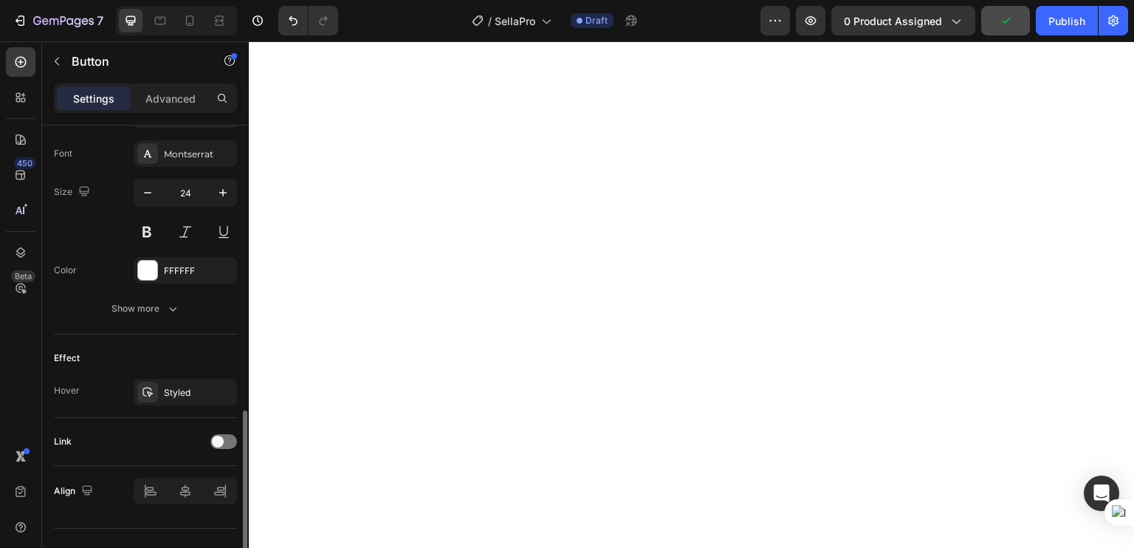
scroll to position [591, 0]
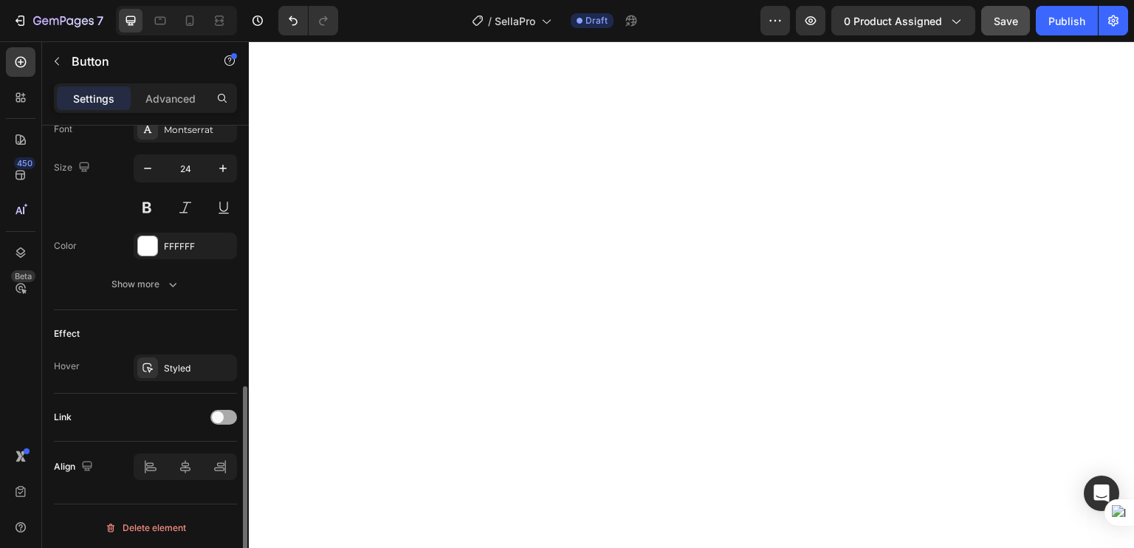
click at [216, 414] on span at bounding box center [218, 417] width 12 height 12
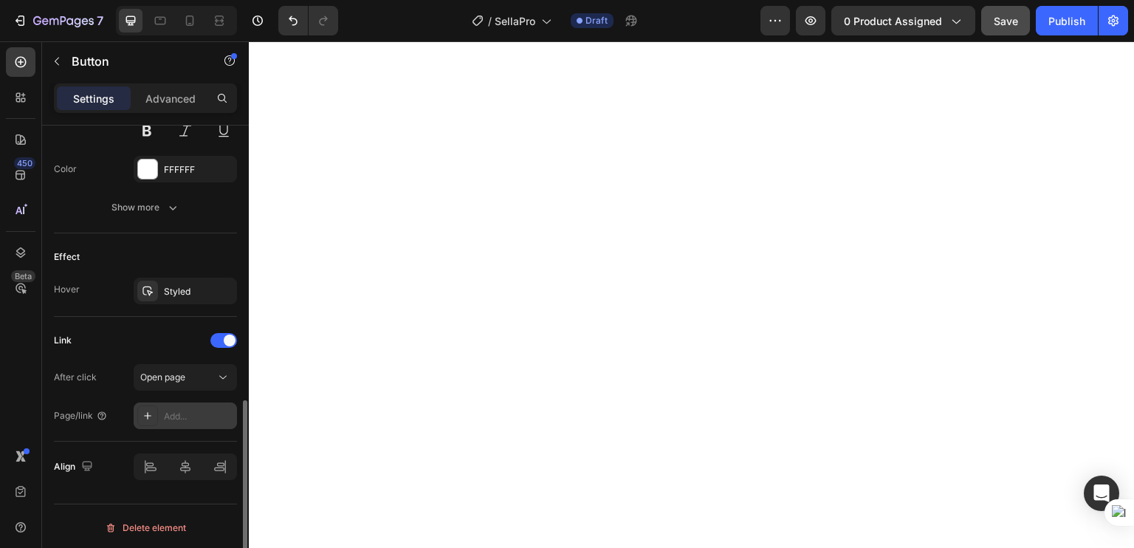
click at [193, 415] on div "Add..." at bounding box center [198, 416] width 69 height 13
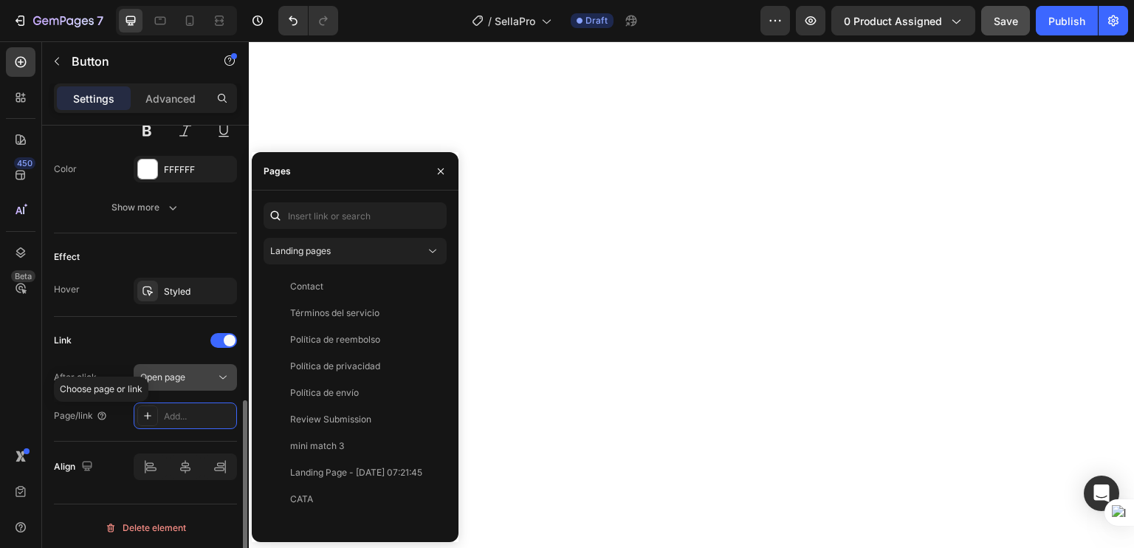
click at [204, 385] on button "Open page" at bounding box center [185, 377] width 103 height 27
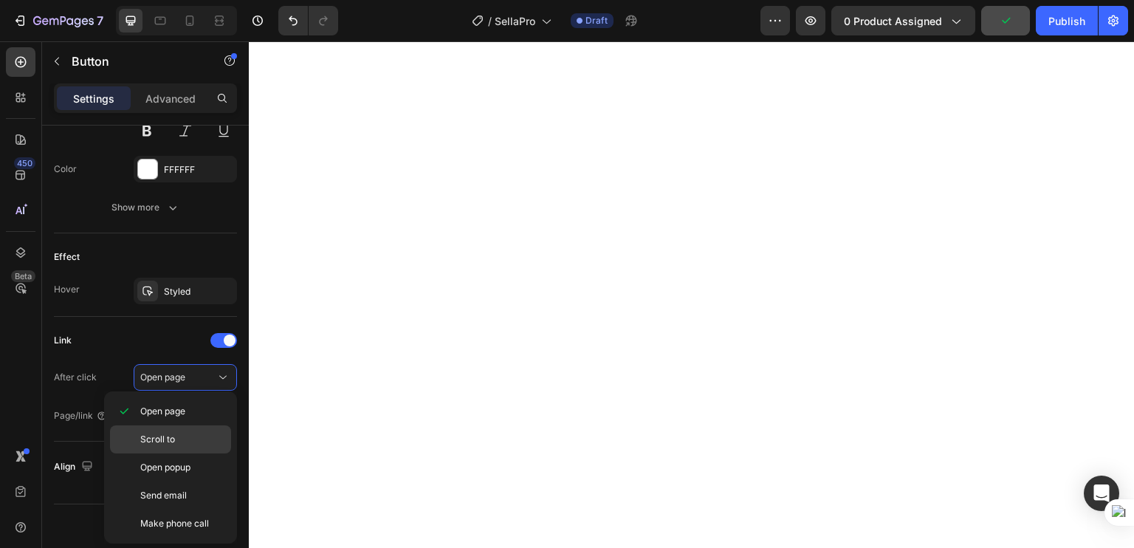
click at [179, 436] on p "Scroll to" at bounding box center [182, 439] width 84 height 13
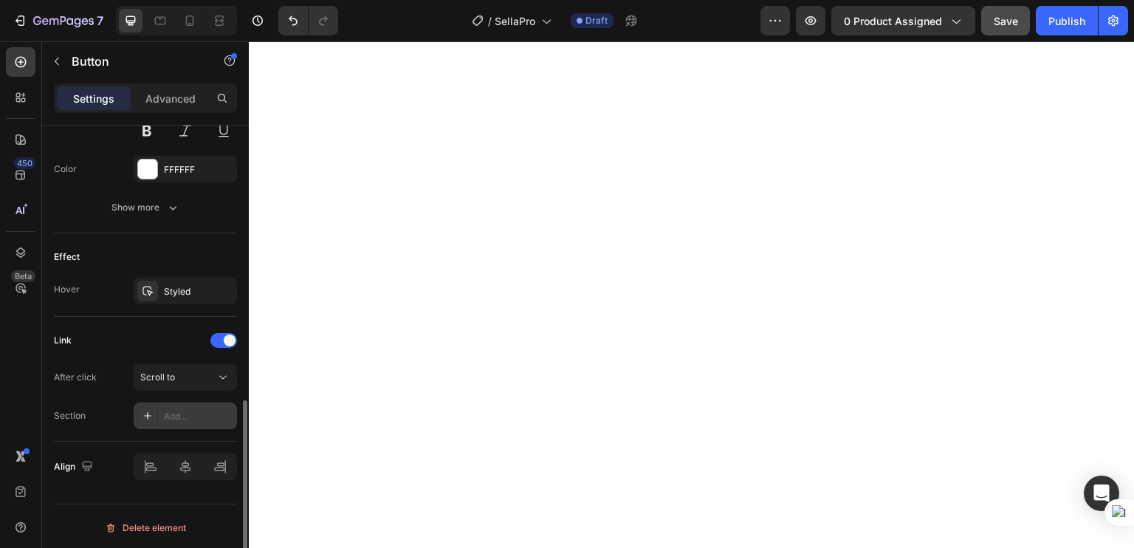
click at [213, 413] on div "Add..." at bounding box center [198, 416] width 69 height 13
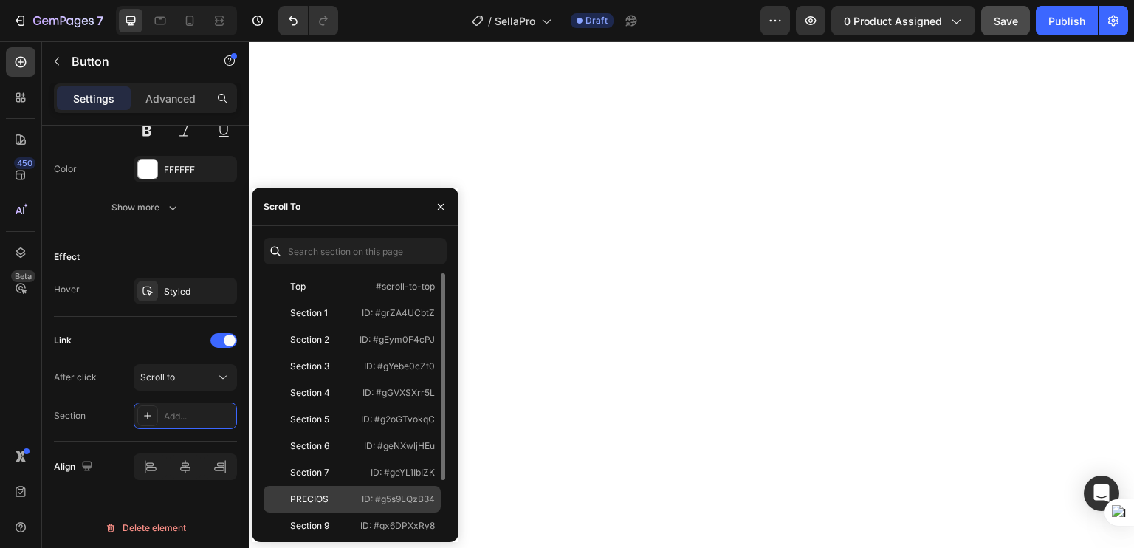
click at [314, 512] on div "PRECIOS ID: #g5s9LQzB34" at bounding box center [352, 525] width 177 height 27
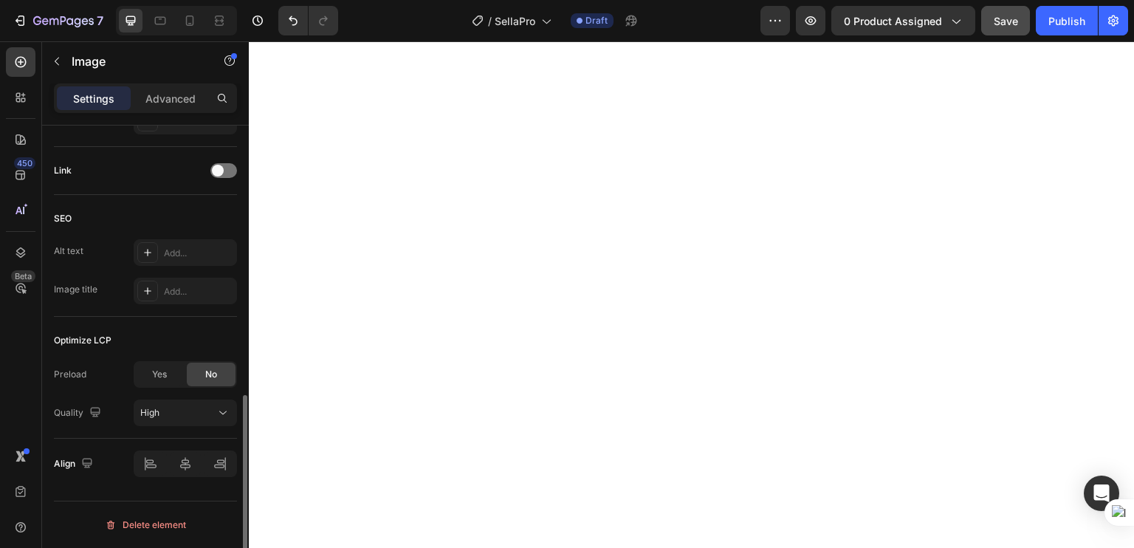
scroll to position [0, 0]
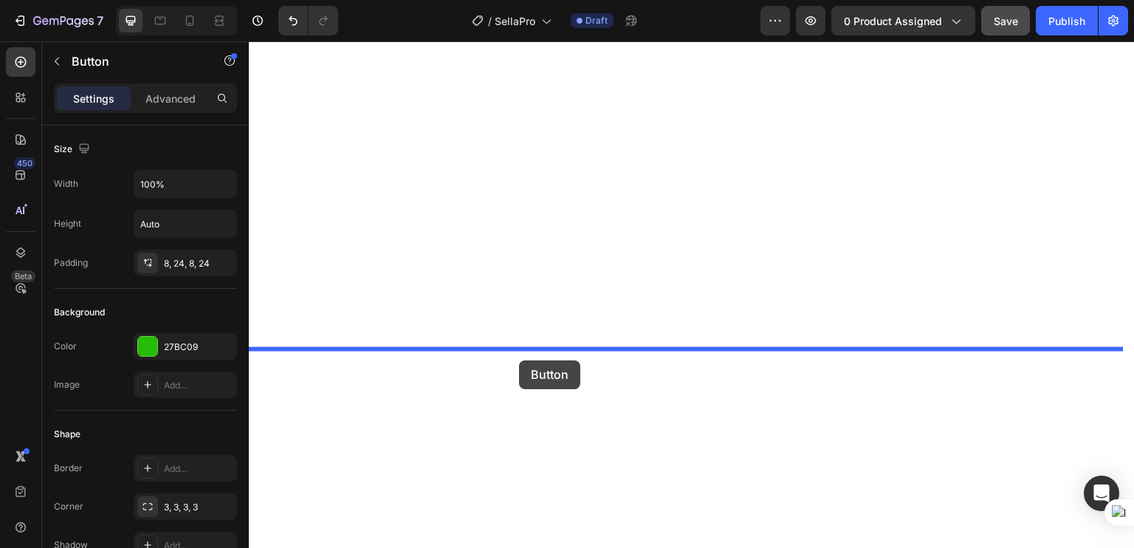
scroll to position [4479, 0]
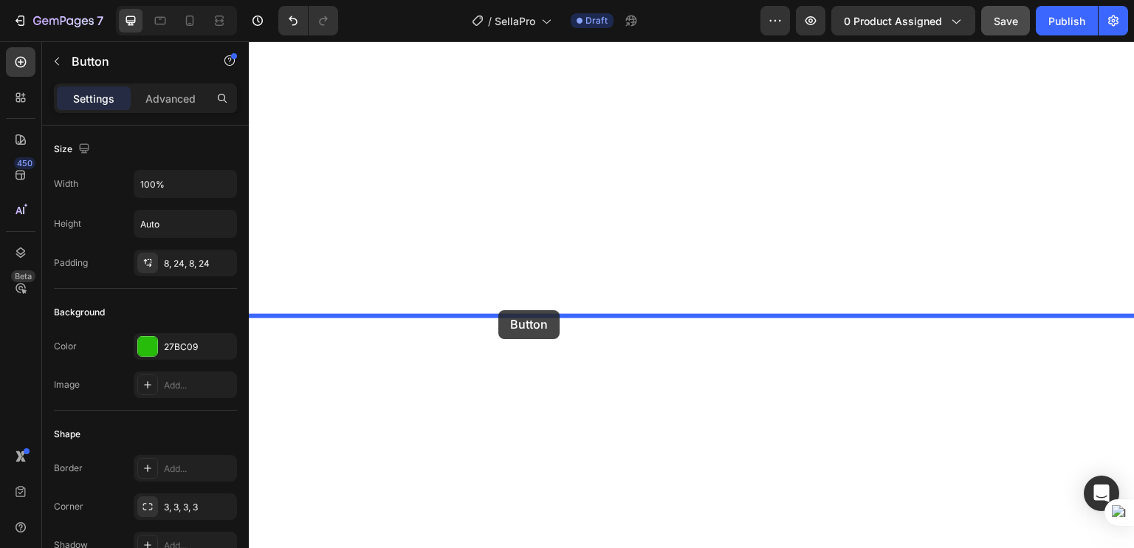
drag, startPoint x: 499, startPoint y: 461, endPoint x: 498, endPoint y: 310, distance: 151.3
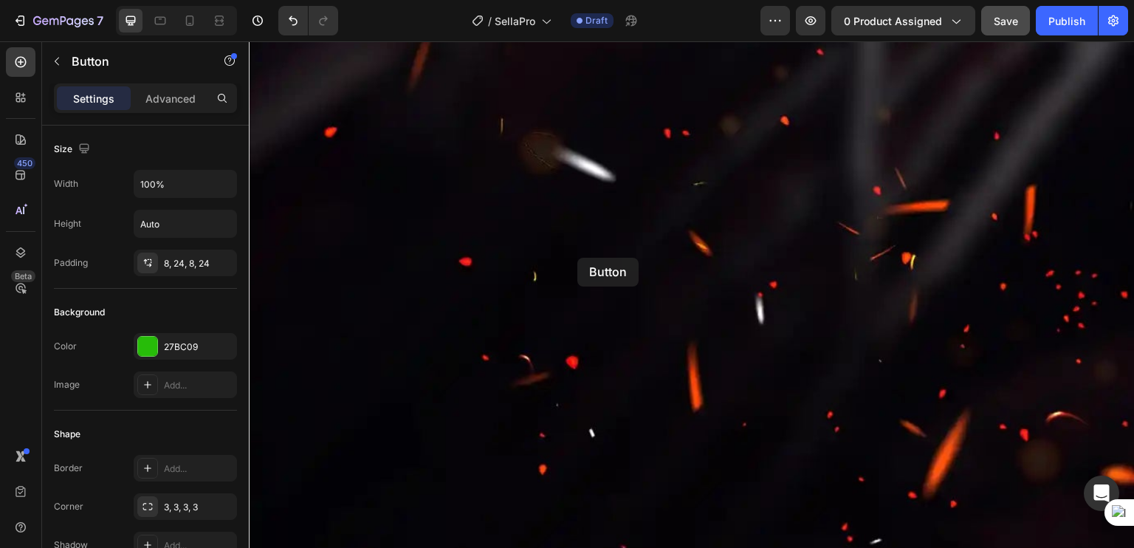
scroll to position [6339, 0]
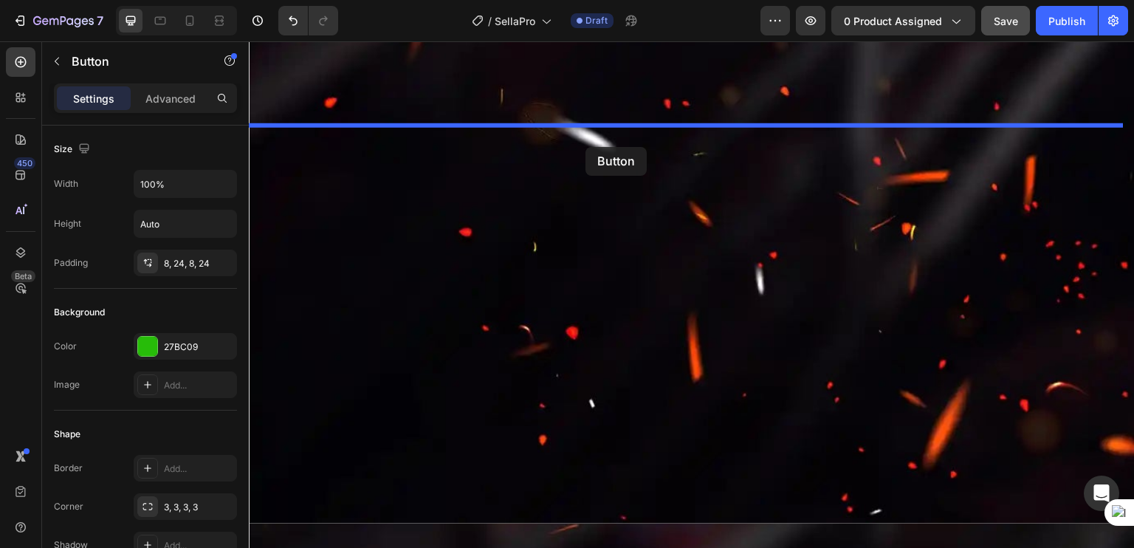
drag, startPoint x: 527, startPoint y: 372, endPoint x: 585, endPoint y: 147, distance: 232.6
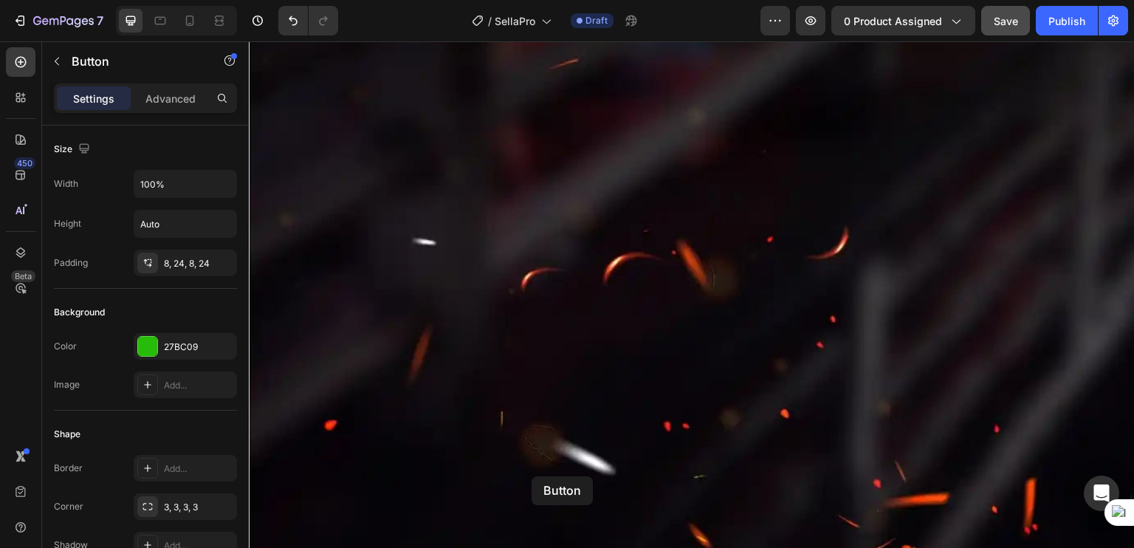
scroll to position [9215, 0]
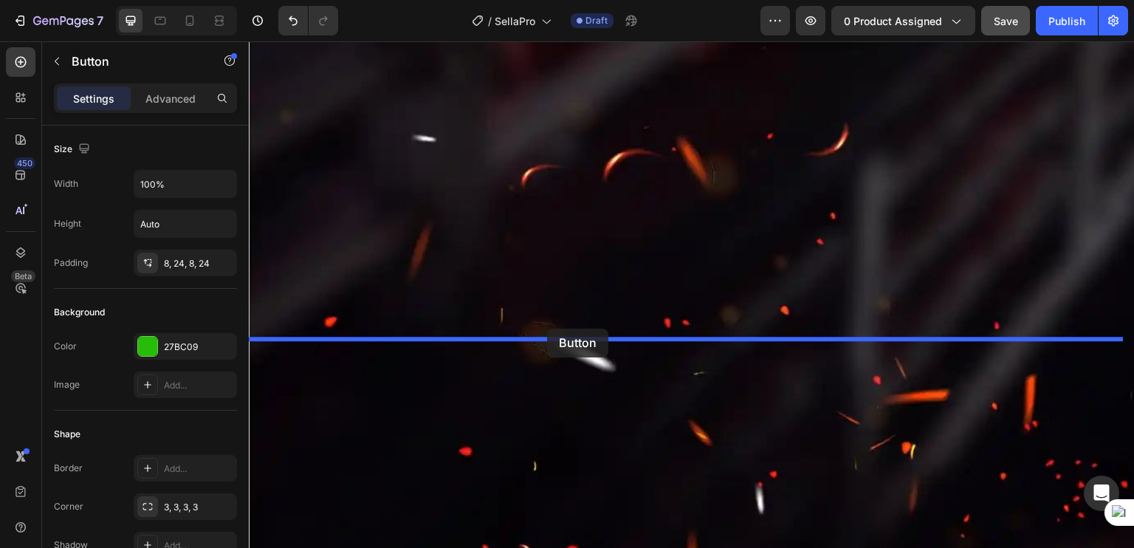
drag, startPoint x: 465, startPoint y: 98, endPoint x: 547, endPoint y: 328, distance: 244.5
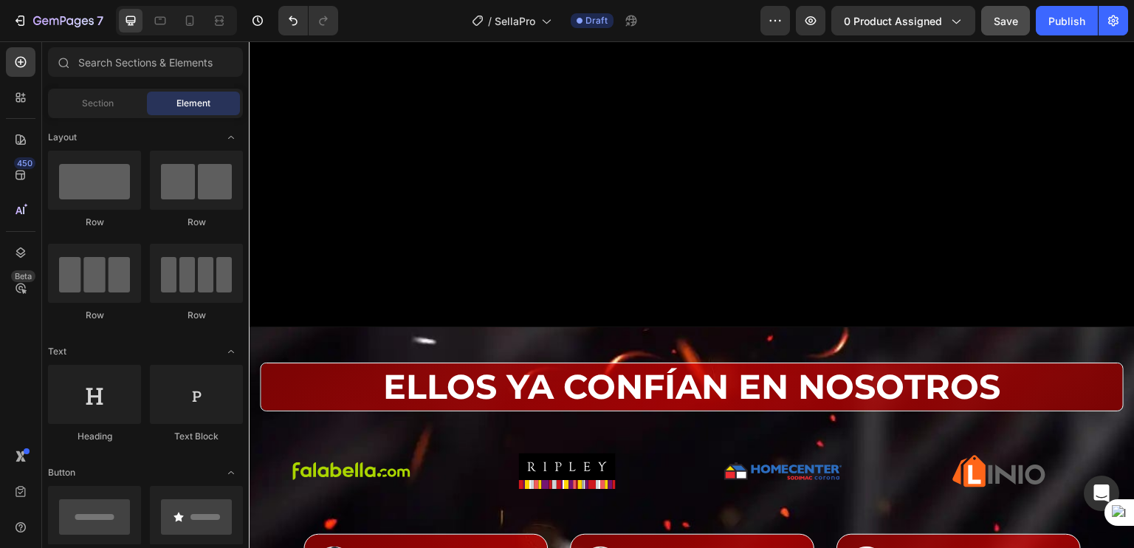
scroll to position [0, 0]
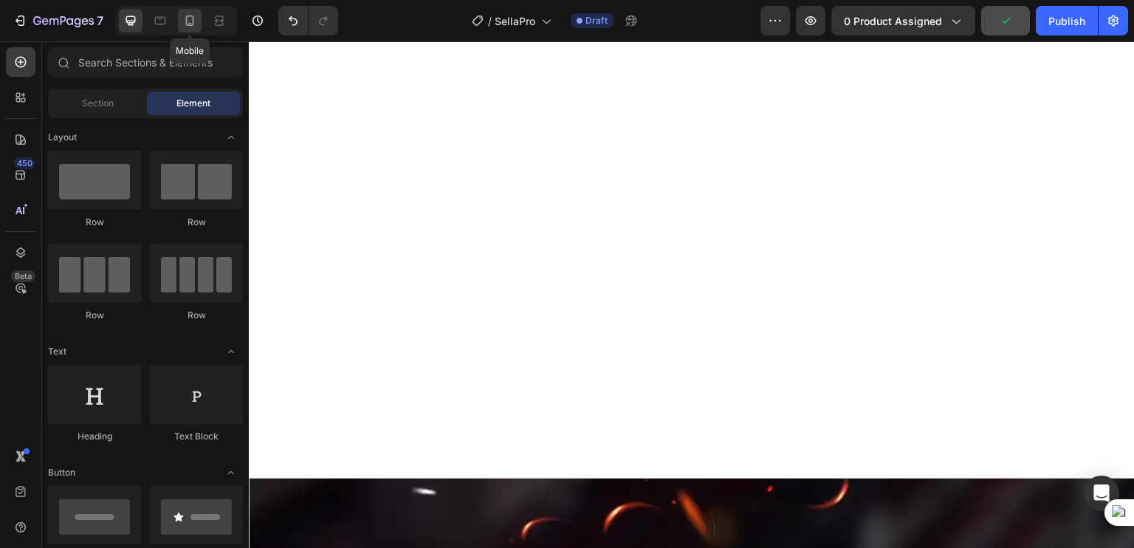
click at [181, 24] on div at bounding box center [190, 21] width 24 height 24
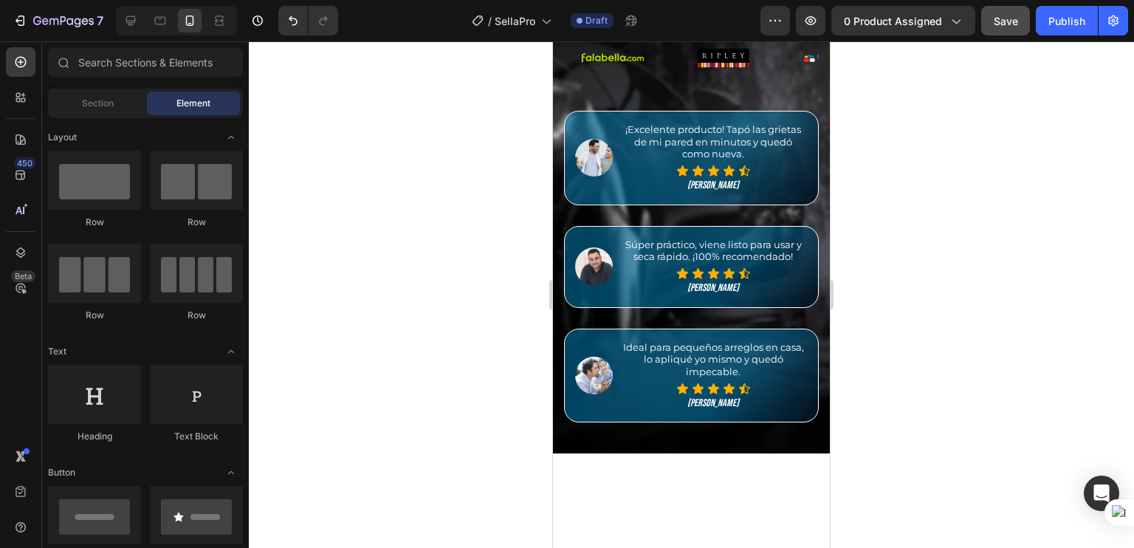
scroll to position [778, 0]
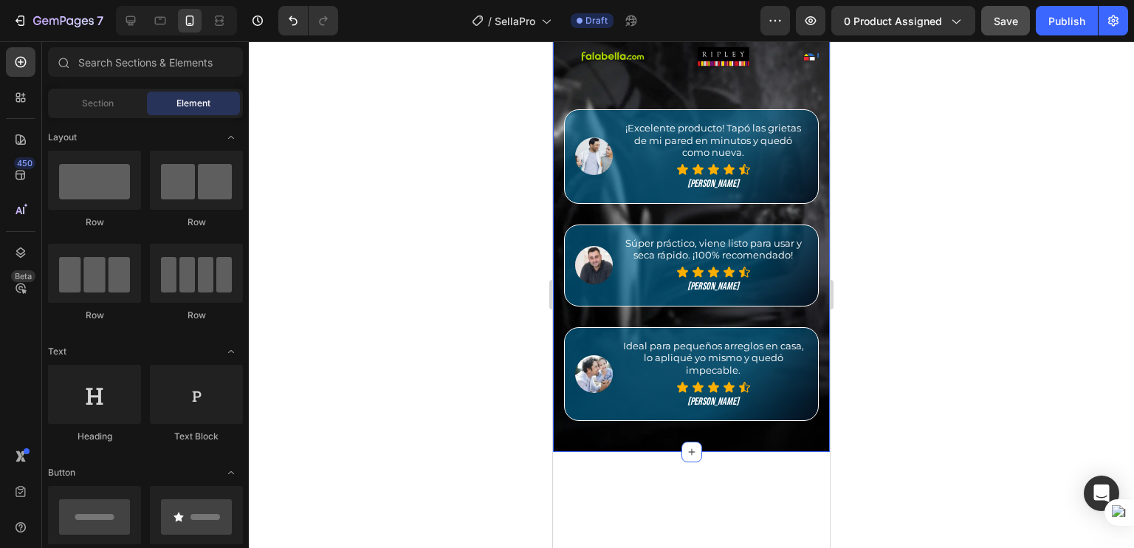
click at [614, 164] on div "Ellos ya confían en nosotros Heading Image Image Image Image Image Image Image …" at bounding box center [691, 193] width 277 height 520
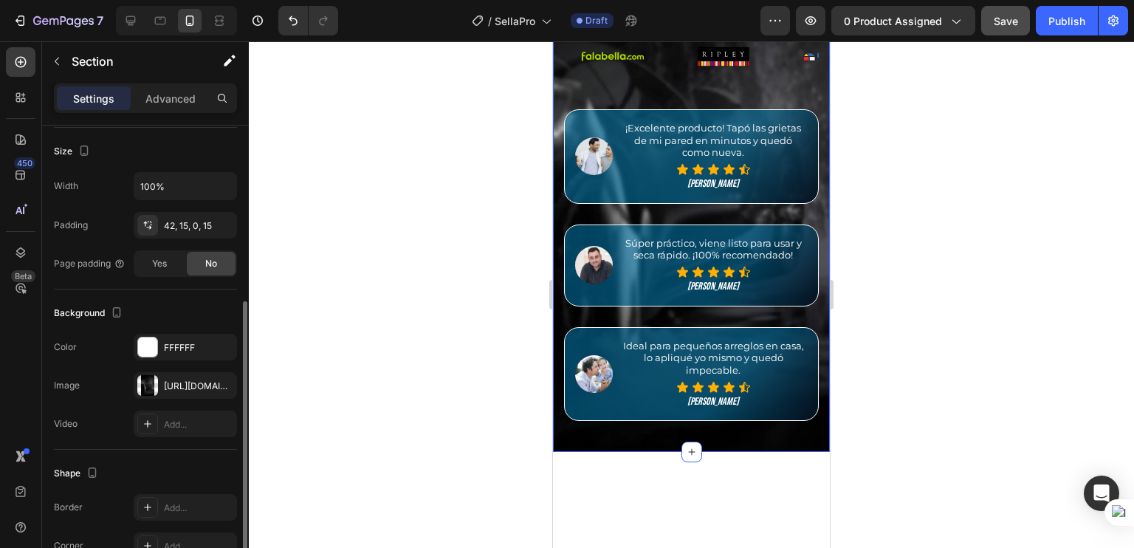
scroll to position [396, 0]
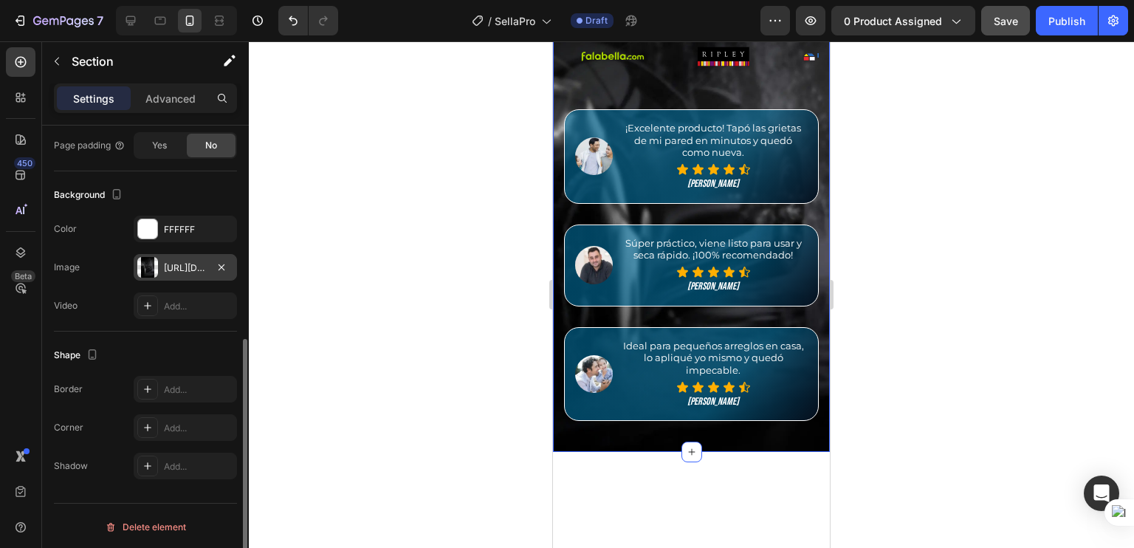
click at [199, 272] on div "[URL][DOMAIN_NAME]" at bounding box center [185, 267] width 103 height 27
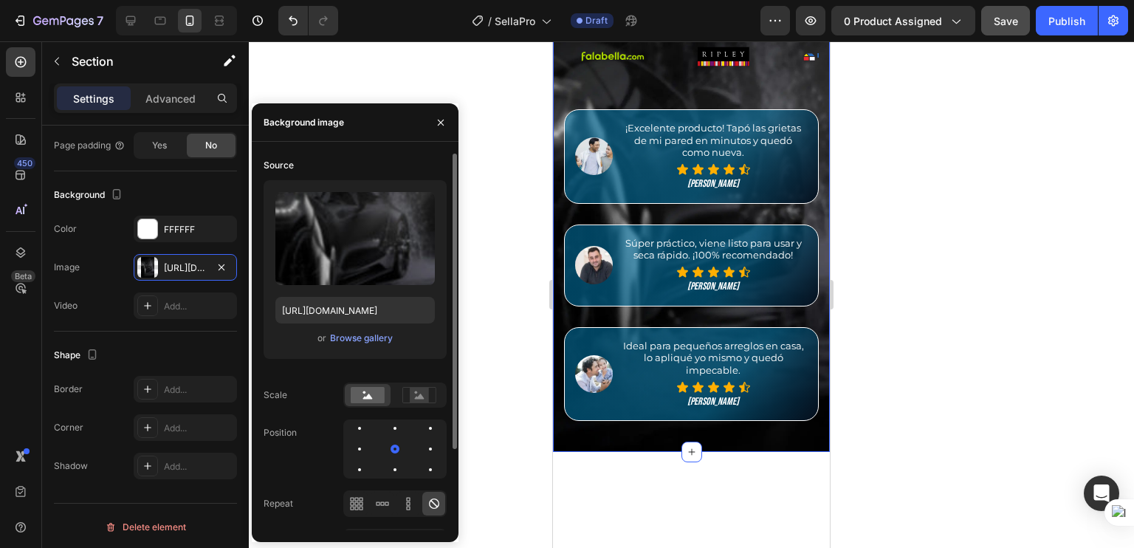
click at [345, 326] on div "Upload Image [URL][DOMAIN_NAME] or Browse gallery" at bounding box center [355, 269] width 183 height 179
click at [345, 338] on div "Browse gallery" at bounding box center [361, 337] width 63 height 13
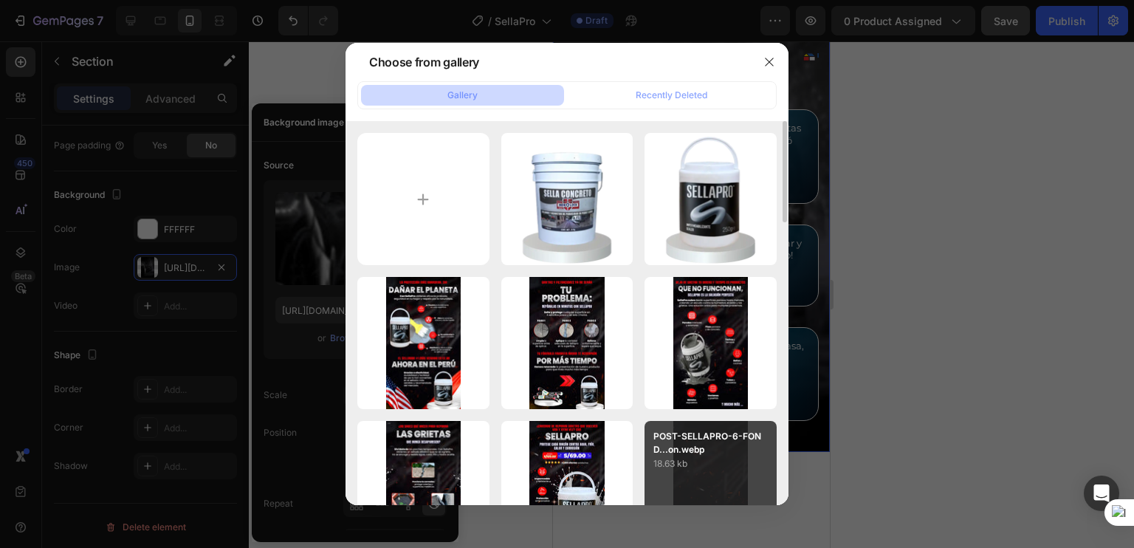
click at [697, 452] on p "POST-SELLAPRO-6-FOND...on.webp" at bounding box center [710, 443] width 114 height 27
type input "[URL][DOMAIN_NAME]"
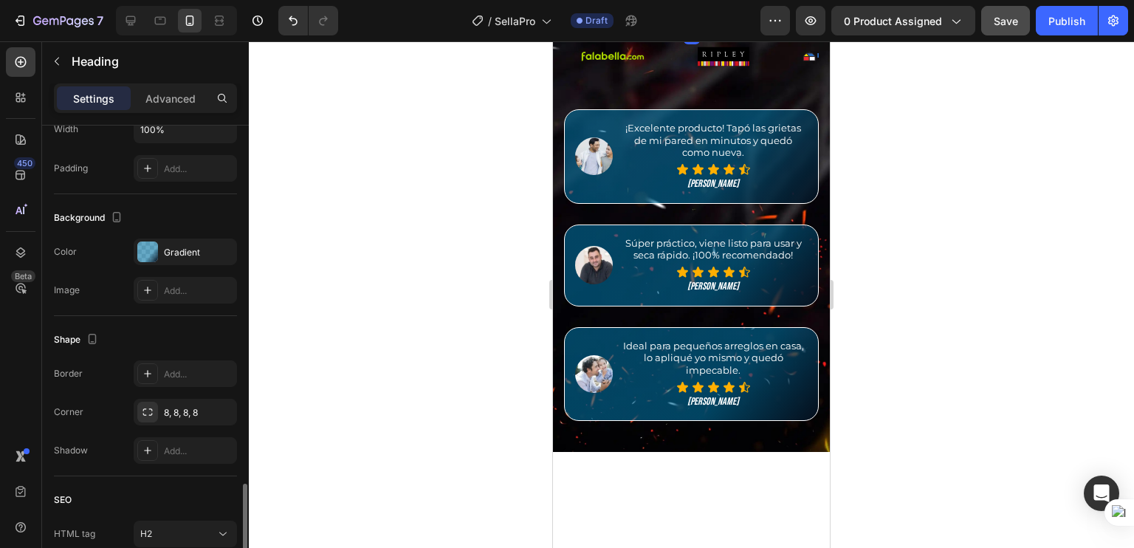
scroll to position [492, 0]
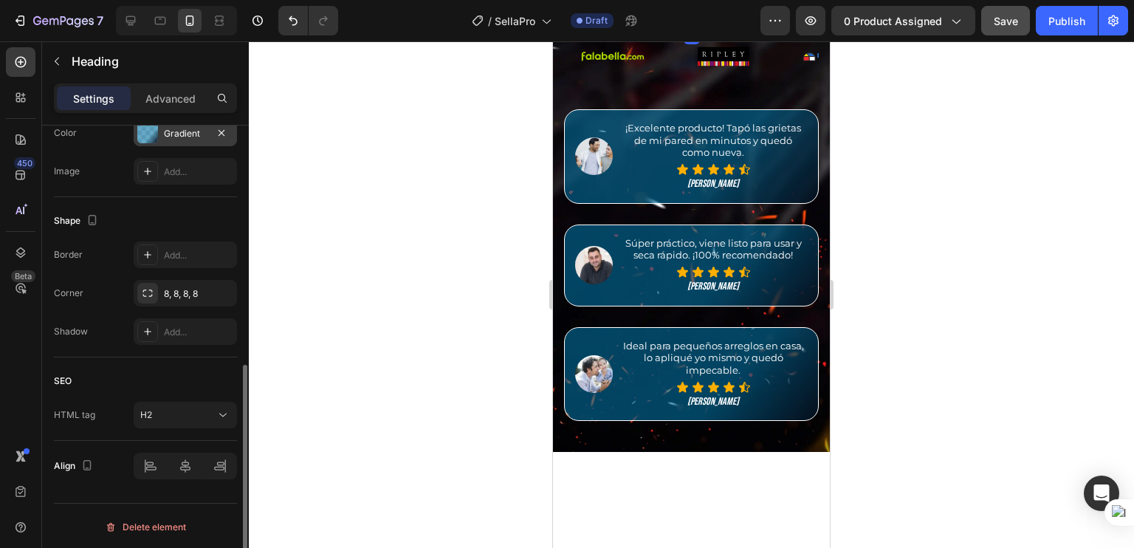
click at [175, 128] on div "Gradient" at bounding box center [185, 133] width 43 height 13
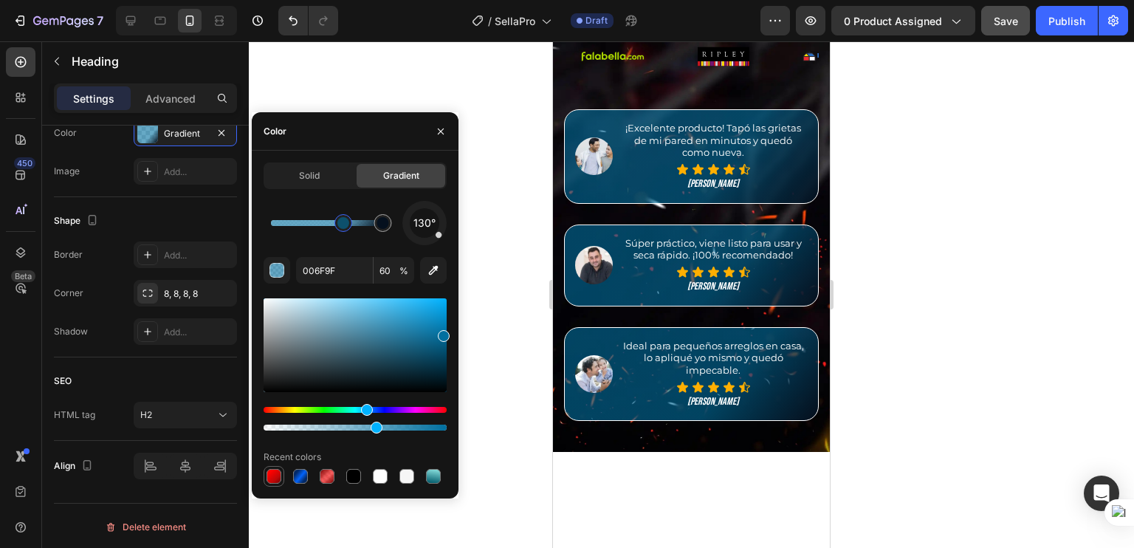
click at [269, 469] on div at bounding box center [273, 476] width 15 height 15
type input "FF0100"
type input "100"
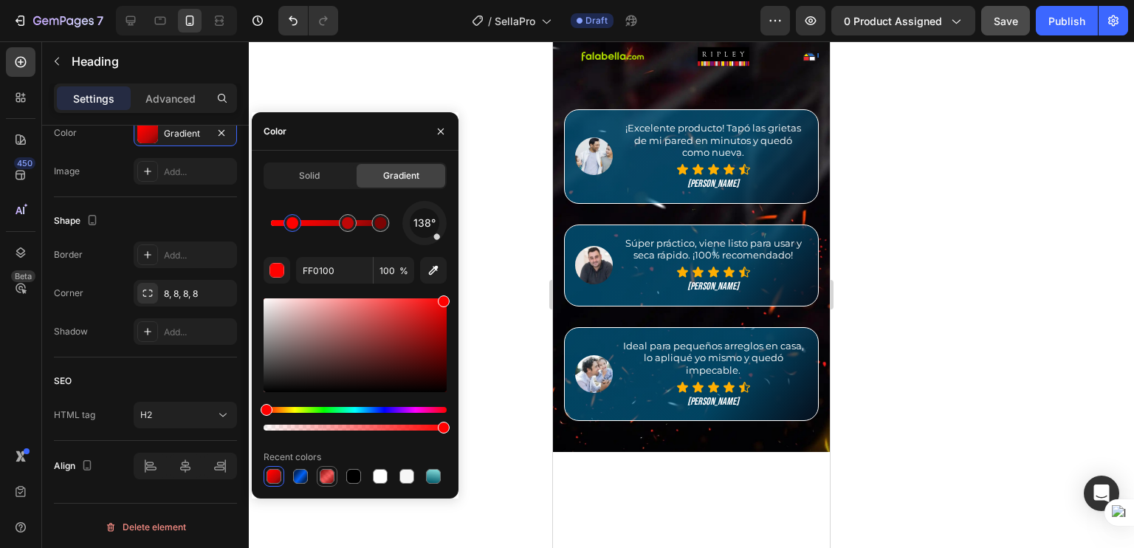
click at [322, 472] on div at bounding box center [327, 476] width 15 height 15
type input "7C0404"
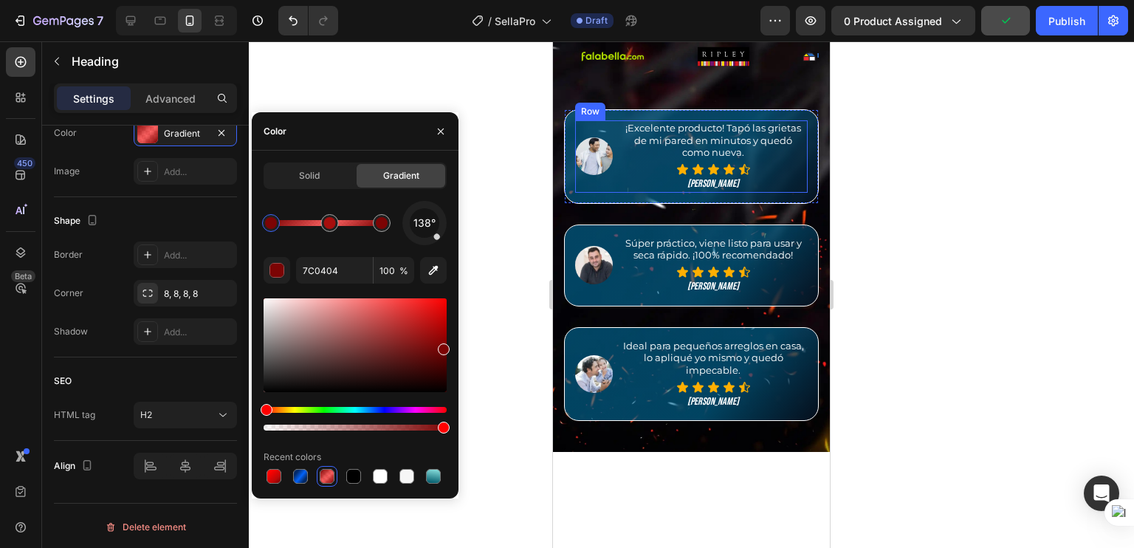
click at [580, 118] on div "Row" at bounding box center [590, 111] width 24 height 13
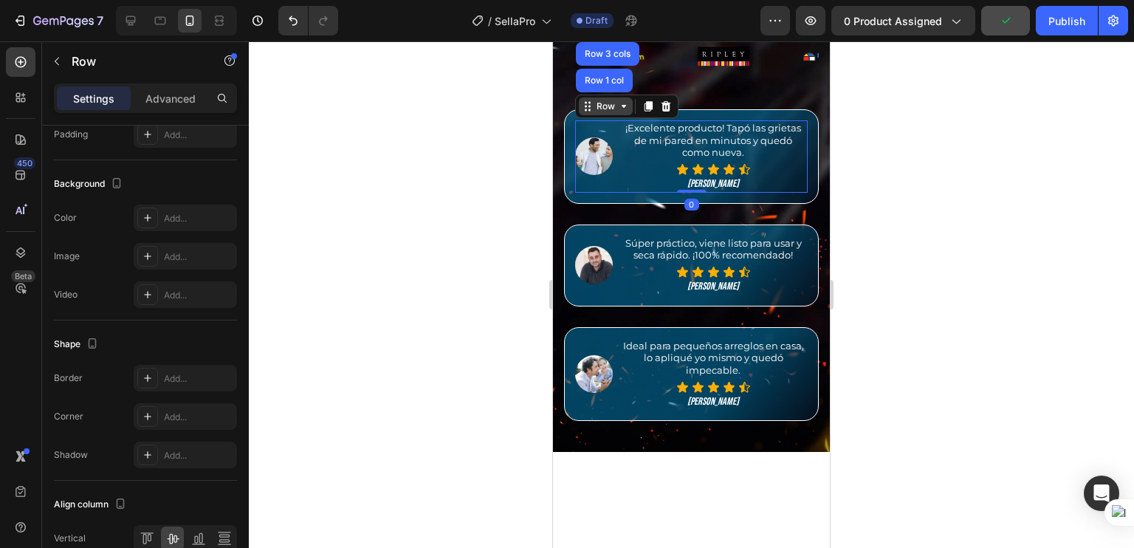
scroll to position [0, 0]
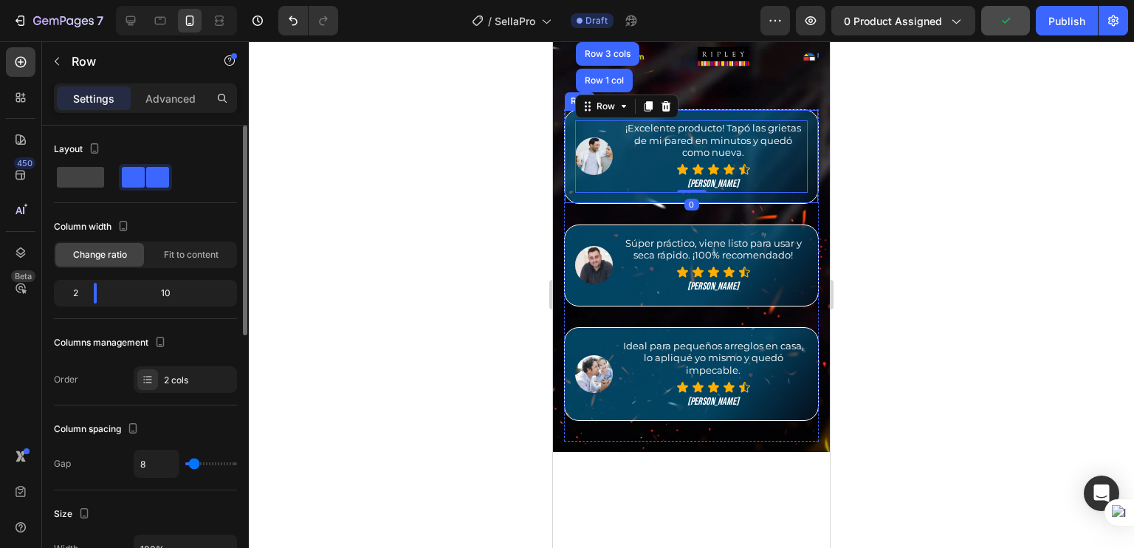
click at [570, 204] on div "Image ¡Excelente producto! Tapó las grietas de mi pared en minutos y quedó como…" at bounding box center [691, 156] width 255 height 94
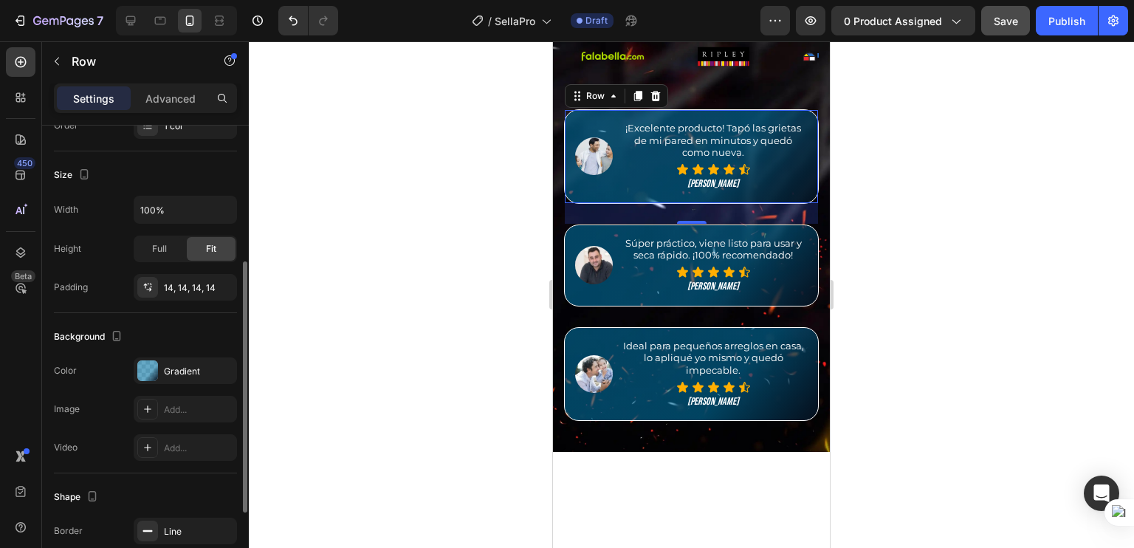
scroll to position [253, 0]
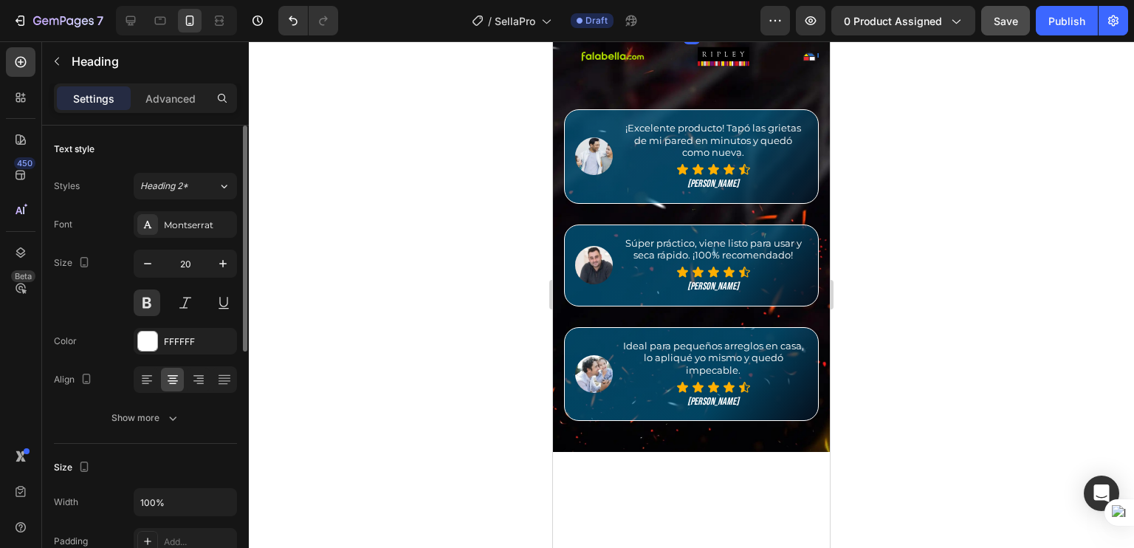
scroll to position [492, 0]
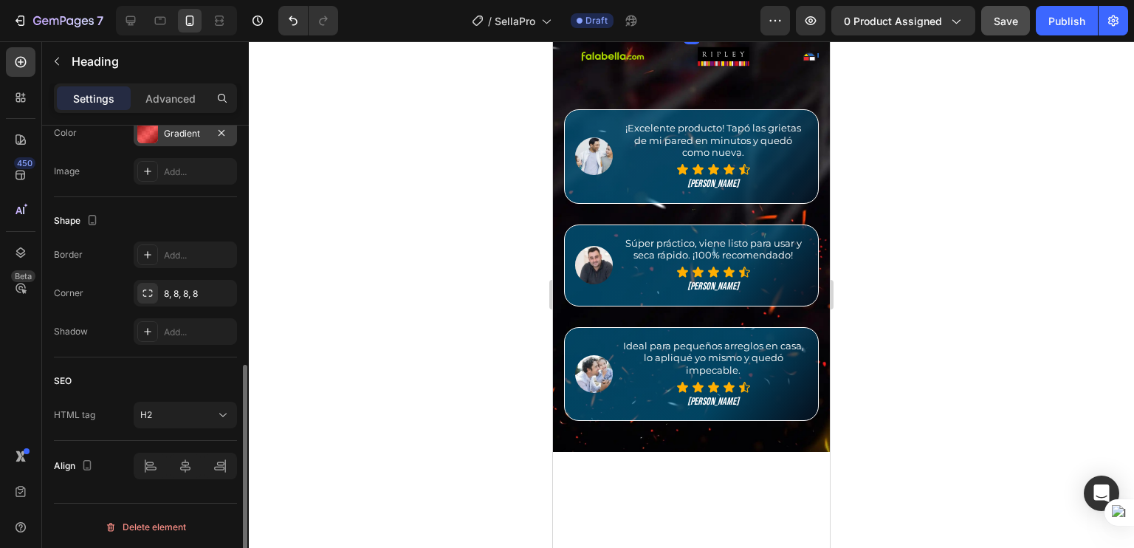
click at [165, 138] on div "Gradient" at bounding box center [185, 133] width 103 height 27
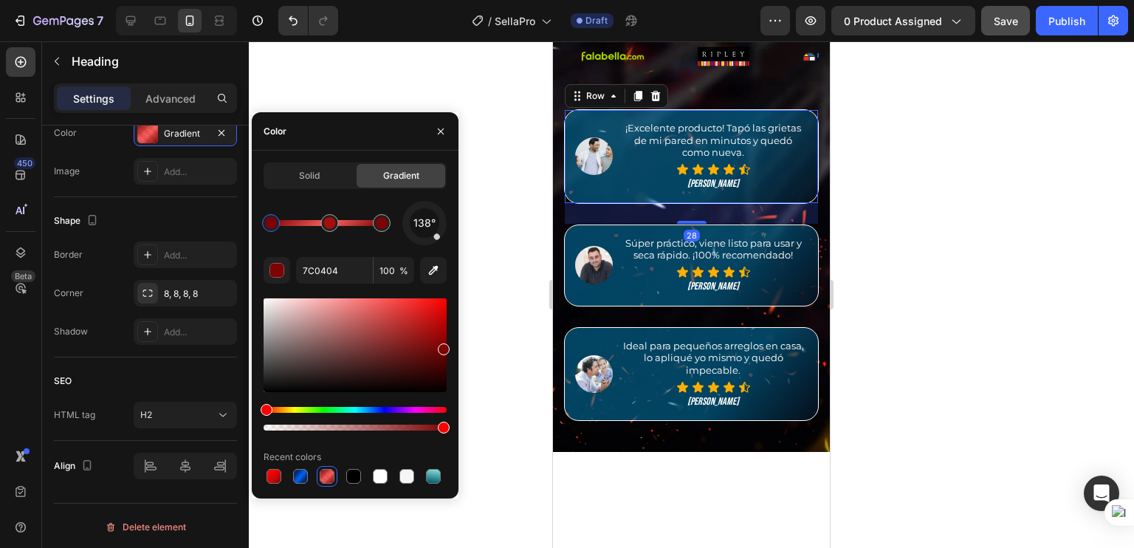
click at [570, 204] on div "Image ¡Excelente producto! Tapó las grietas de mi pared en minutos y quedó como…" at bounding box center [691, 156] width 255 height 94
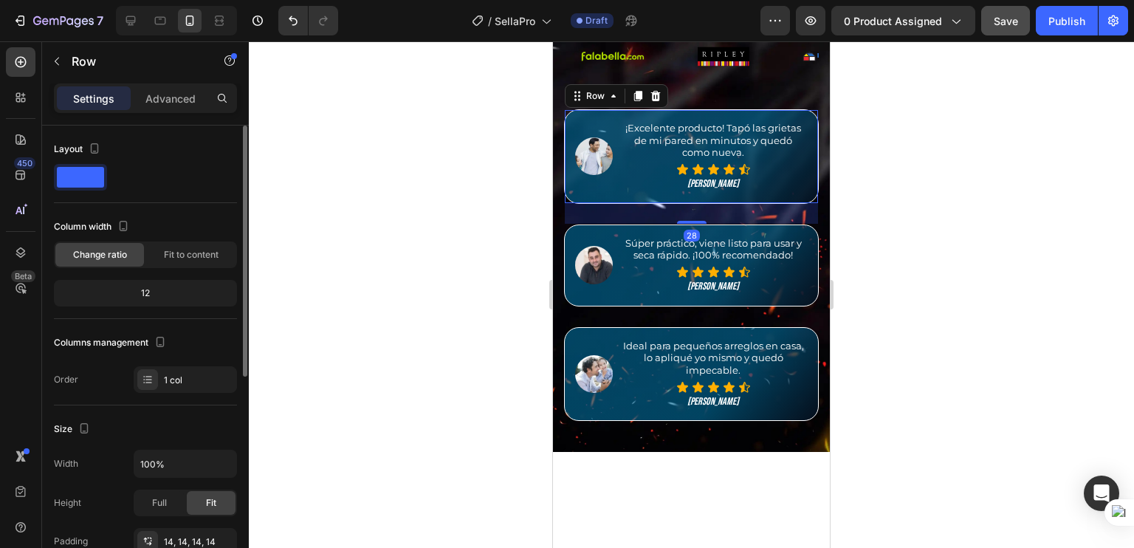
scroll to position [396, 0]
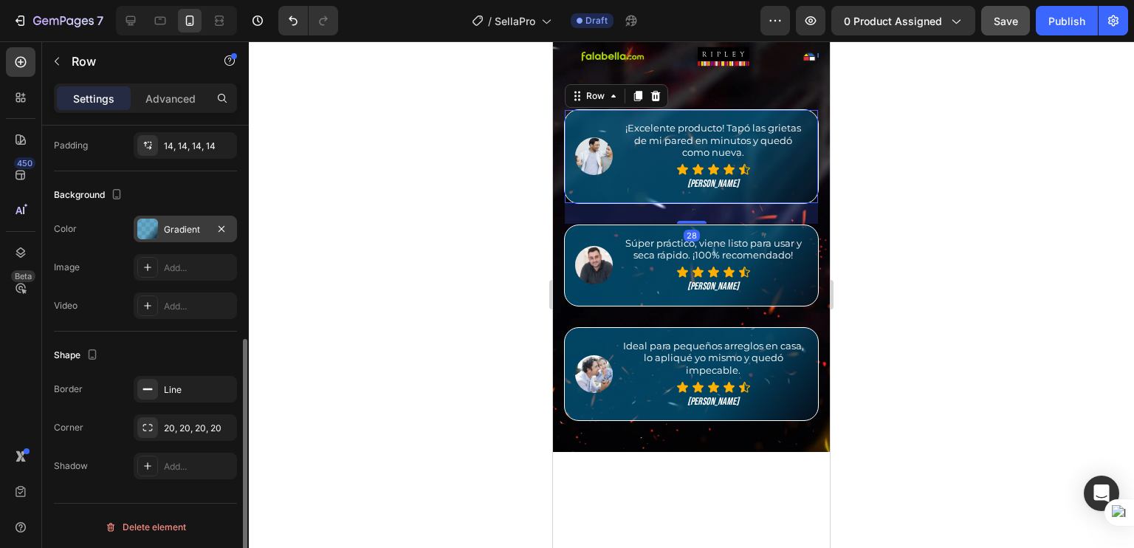
click at [179, 218] on div "Gradient" at bounding box center [185, 229] width 103 height 27
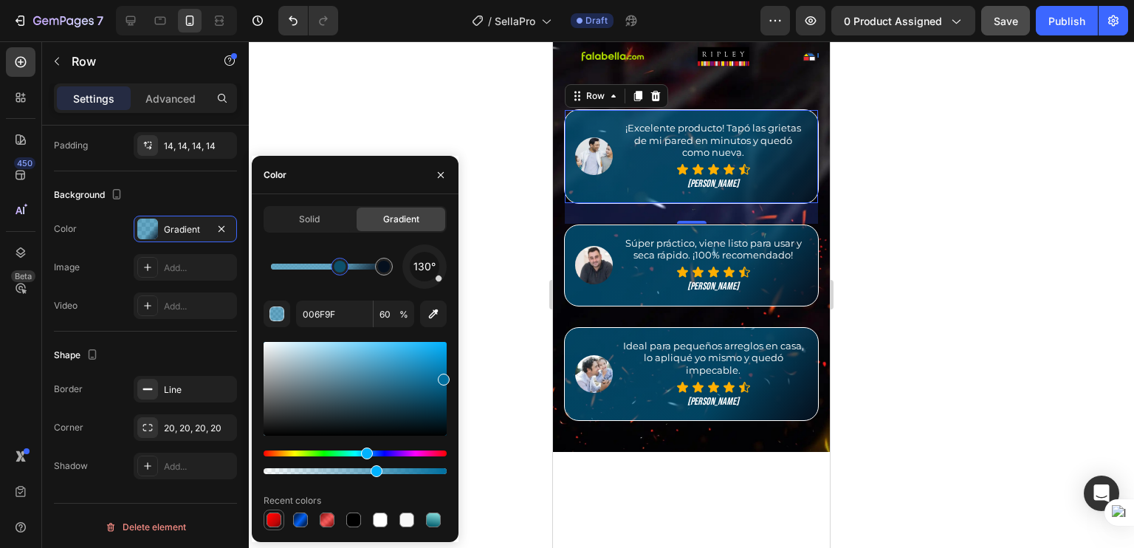
click at [271, 511] on div at bounding box center [274, 520] width 18 height 18
type input "FF0100"
type input "100"
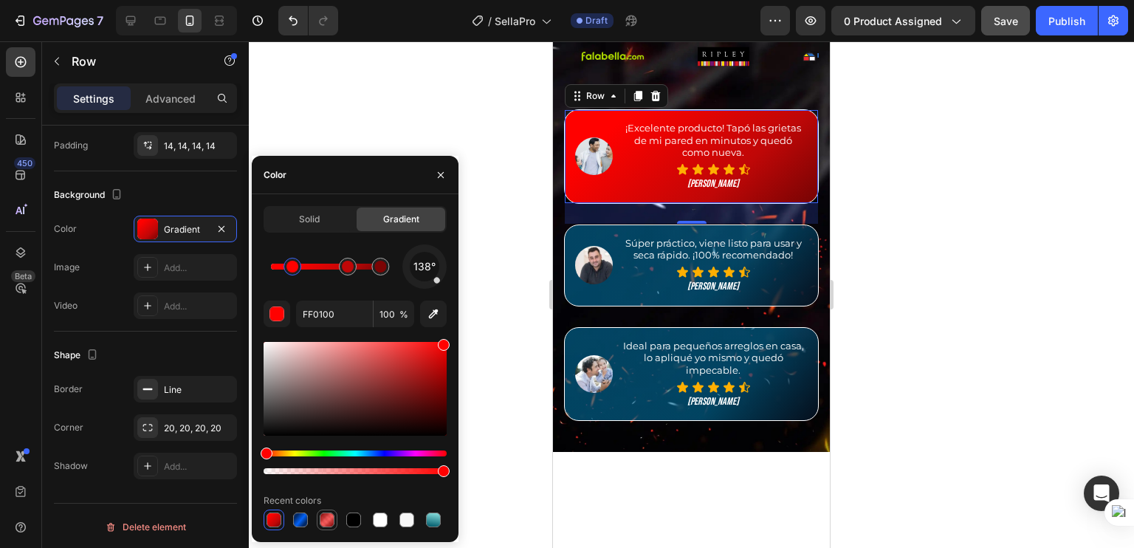
click at [325, 521] on div at bounding box center [327, 519] width 15 height 15
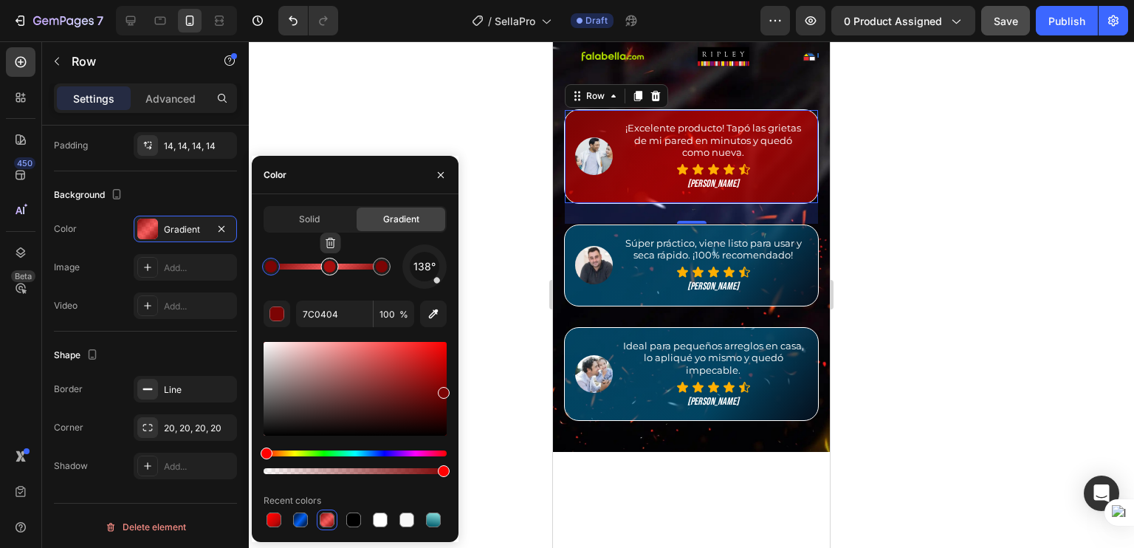
type input "FF0100"
click at [331, 272] on div at bounding box center [330, 267] width 18 height 18
click at [393, 317] on input "60" at bounding box center [394, 313] width 41 height 27
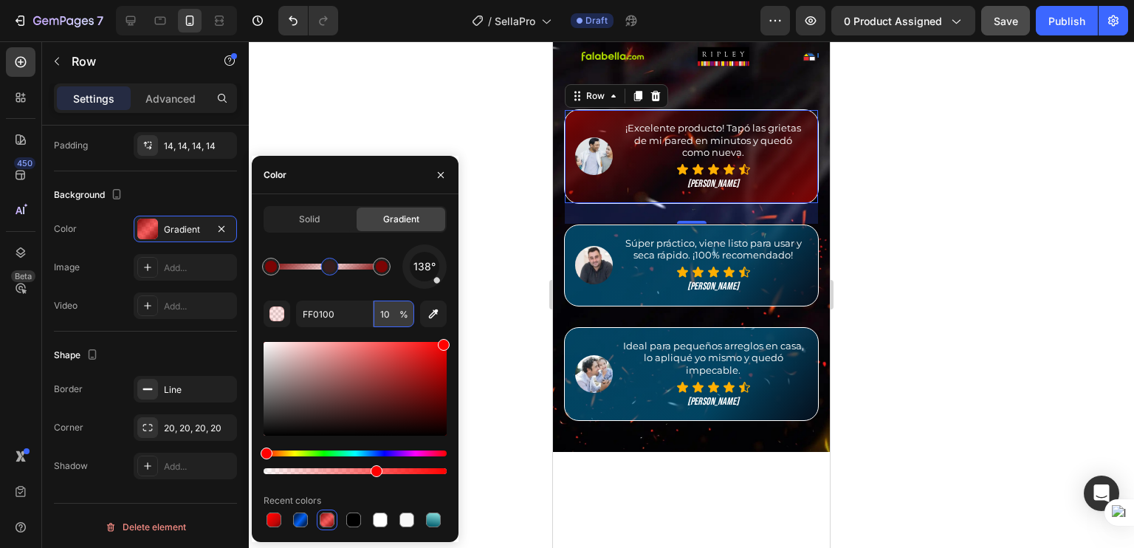
type input "100"
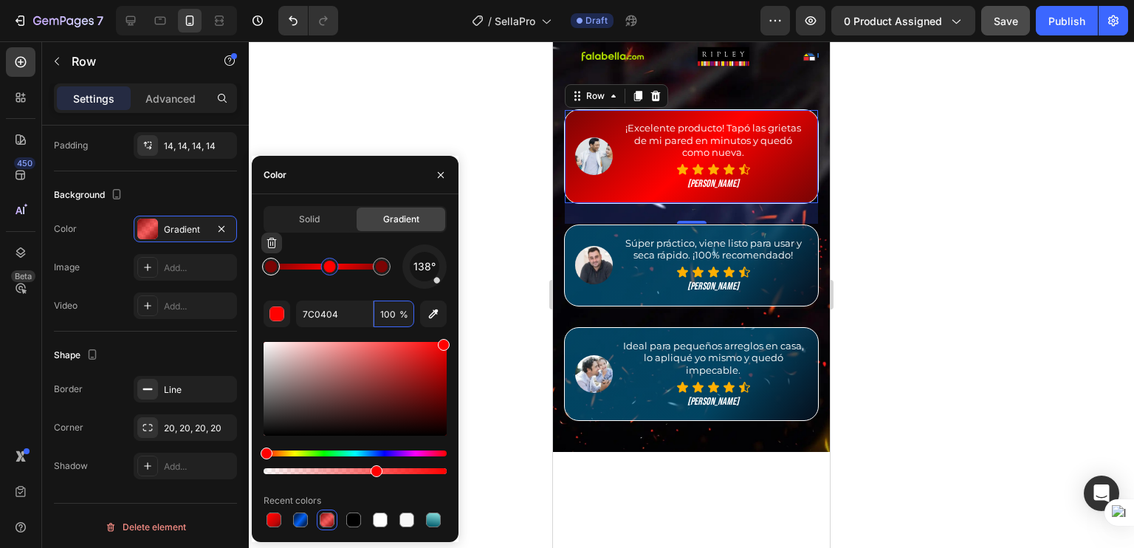
click at [275, 266] on div at bounding box center [271, 267] width 12 height 12
click at [275, 248] on icon "button" at bounding box center [272, 243] width 12 height 12
type input "FF0100"
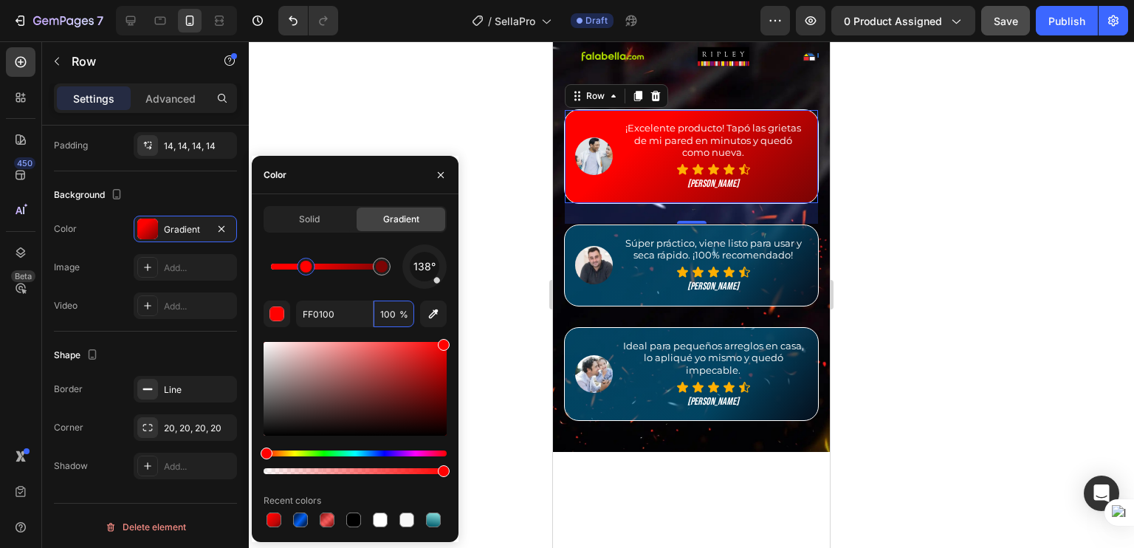
drag, startPoint x: 320, startPoint y: 269, endPoint x: 306, endPoint y: 269, distance: 13.3
click at [591, 244] on div "Image" at bounding box center [594, 236] width 32 height 13
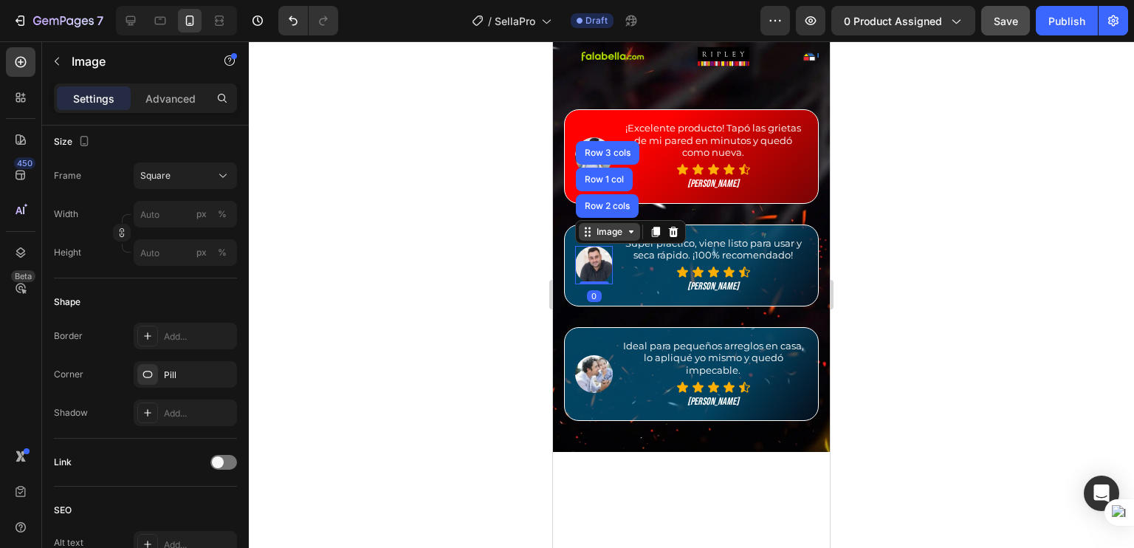
scroll to position [0, 0]
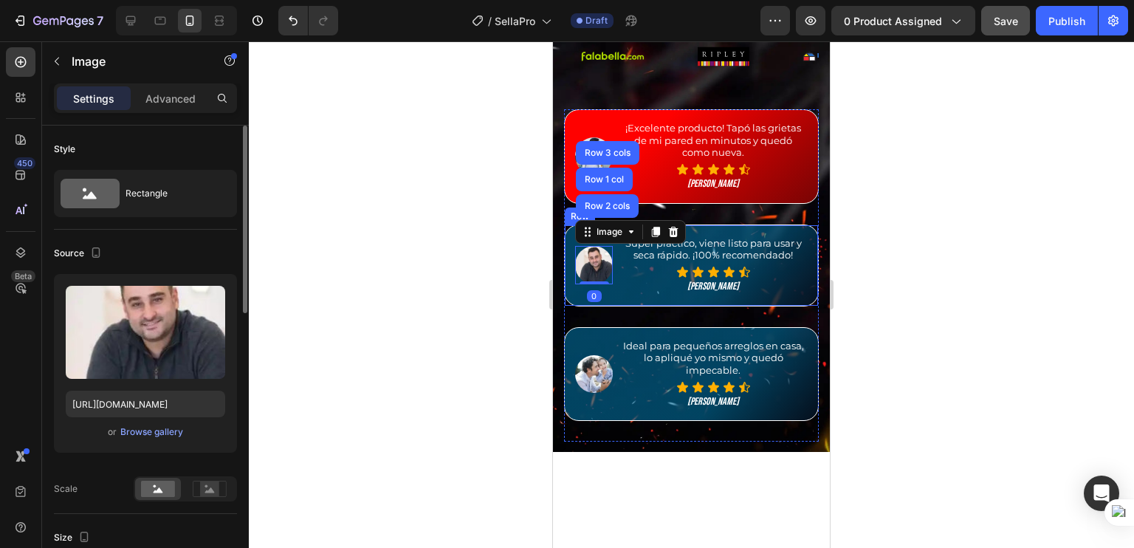
click at [564, 306] on div "Image Row 2 cols Row 1 col Row 3 cols 0 Súper práctico, viene listo para usar y…" at bounding box center [691, 265] width 255 height 82
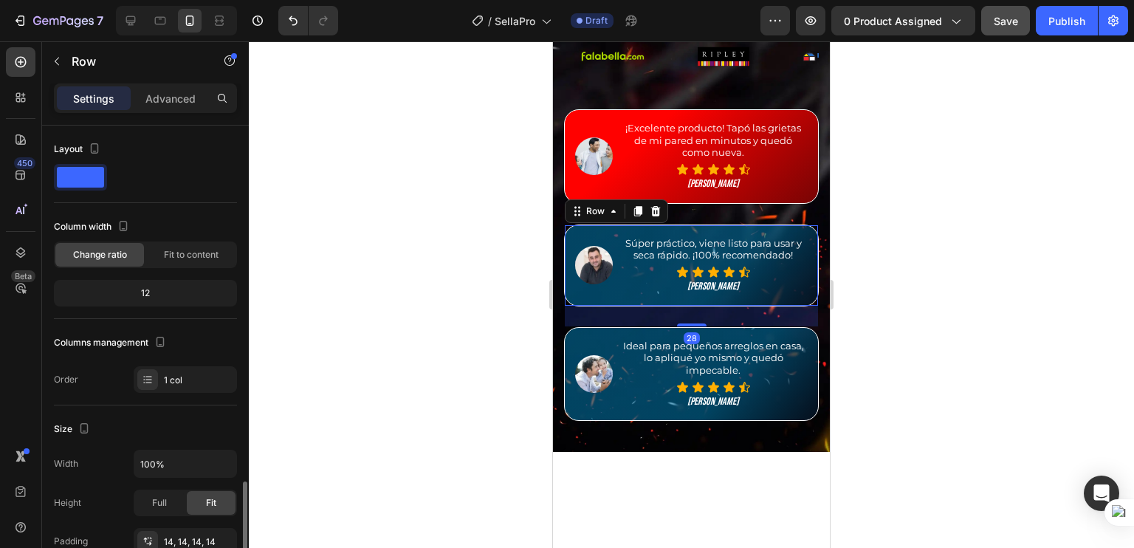
scroll to position [396, 0]
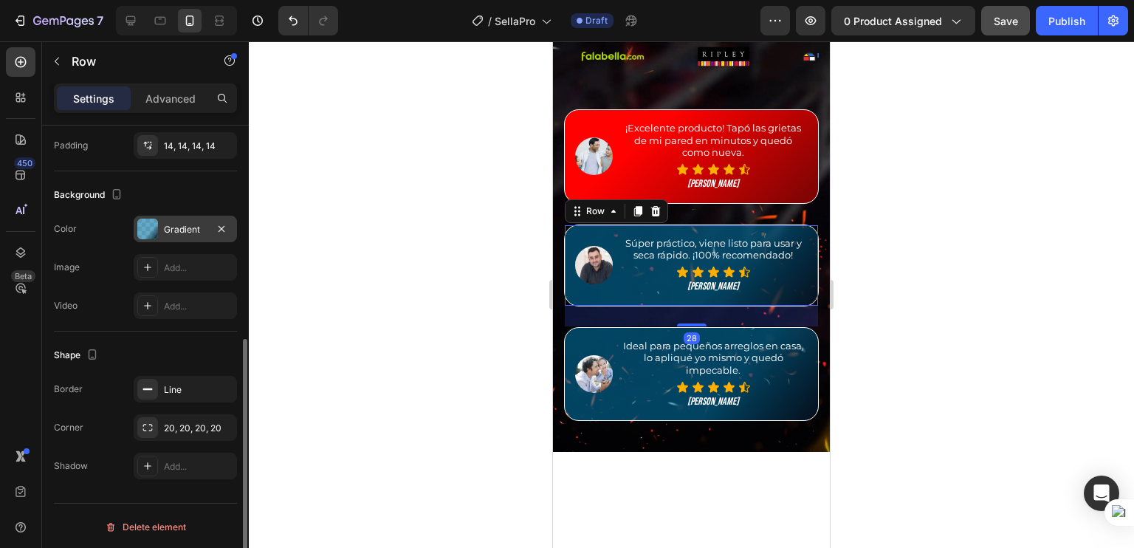
click at [171, 228] on div "Gradient" at bounding box center [185, 229] width 43 height 13
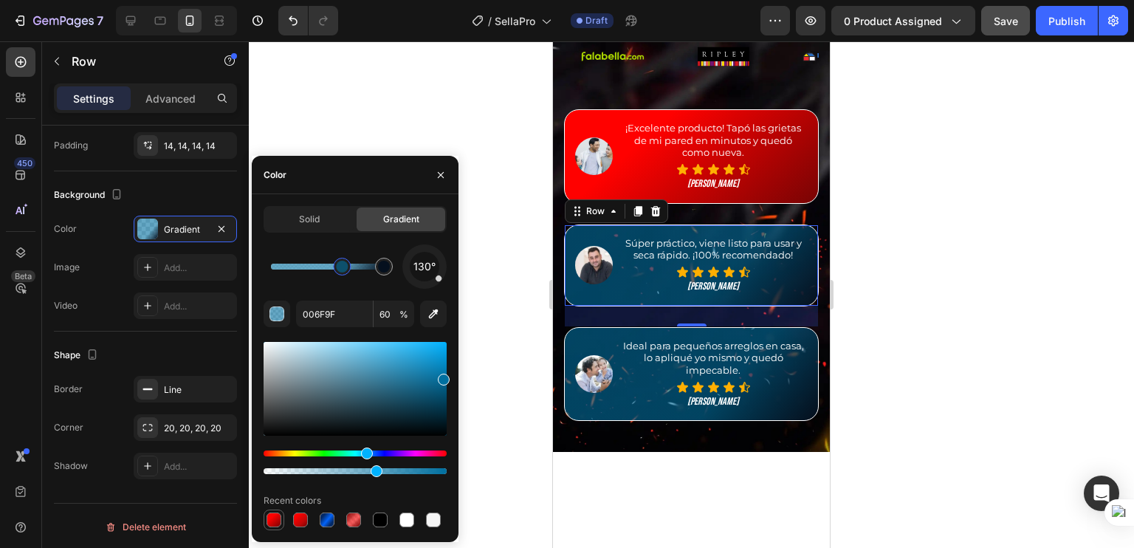
click at [275, 519] on div at bounding box center [273, 519] width 15 height 15
type input "FF0100"
type input "100"
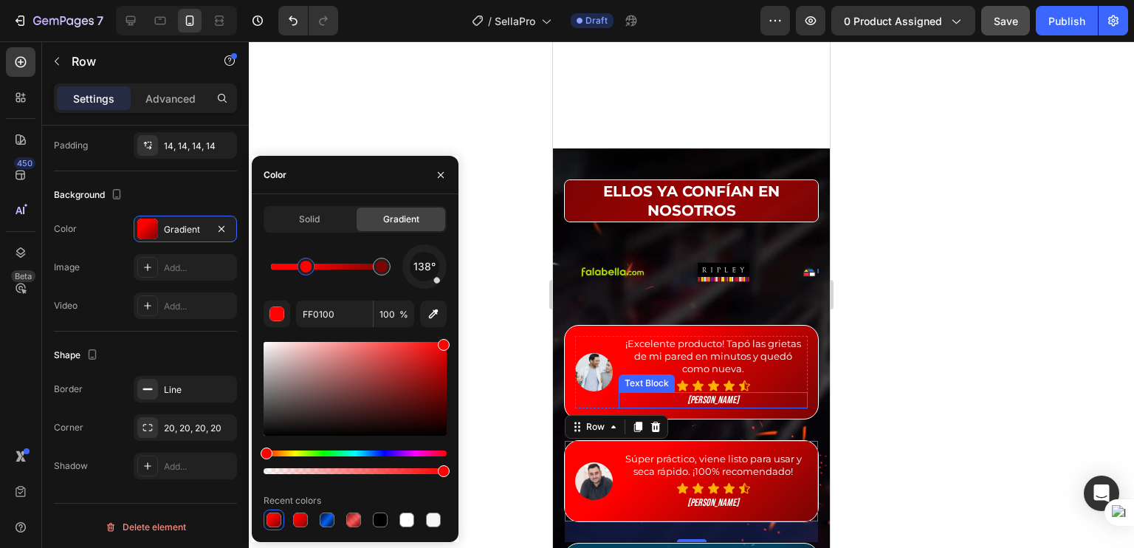
scroll to position [1060, 0]
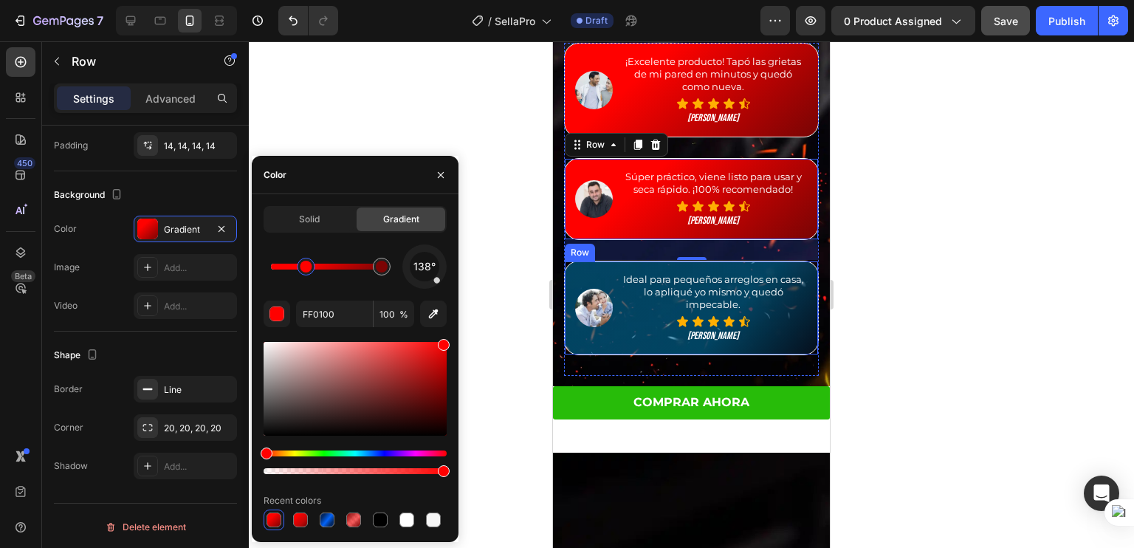
click at [574, 268] on div "Image Ideal para pequeños arreglos en casa, lo apliqué yo mismo y quedó impecab…" at bounding box center [691, 308] width 255 height 94
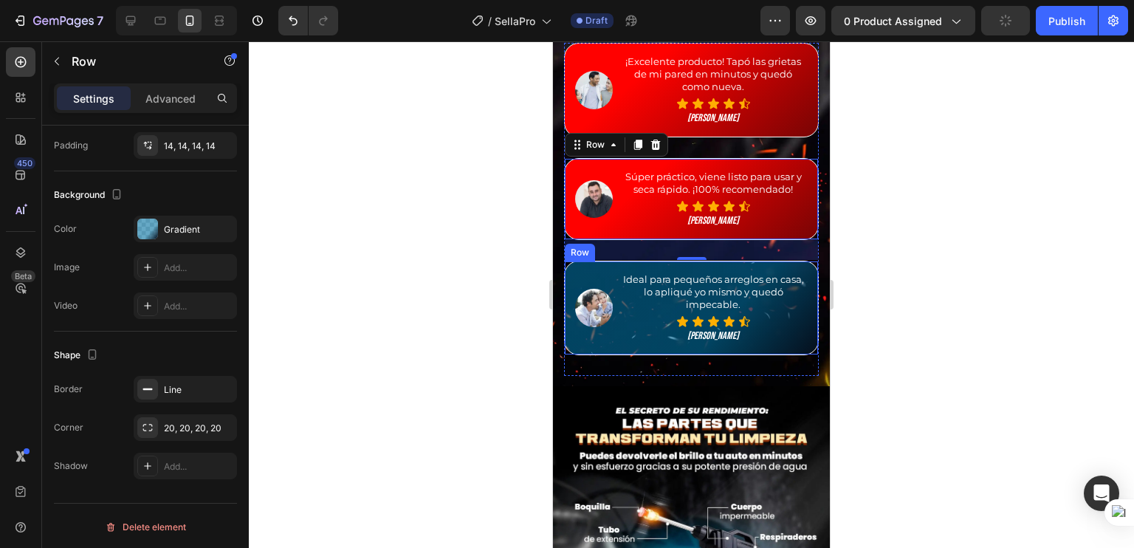
scroll to position [396, 0]
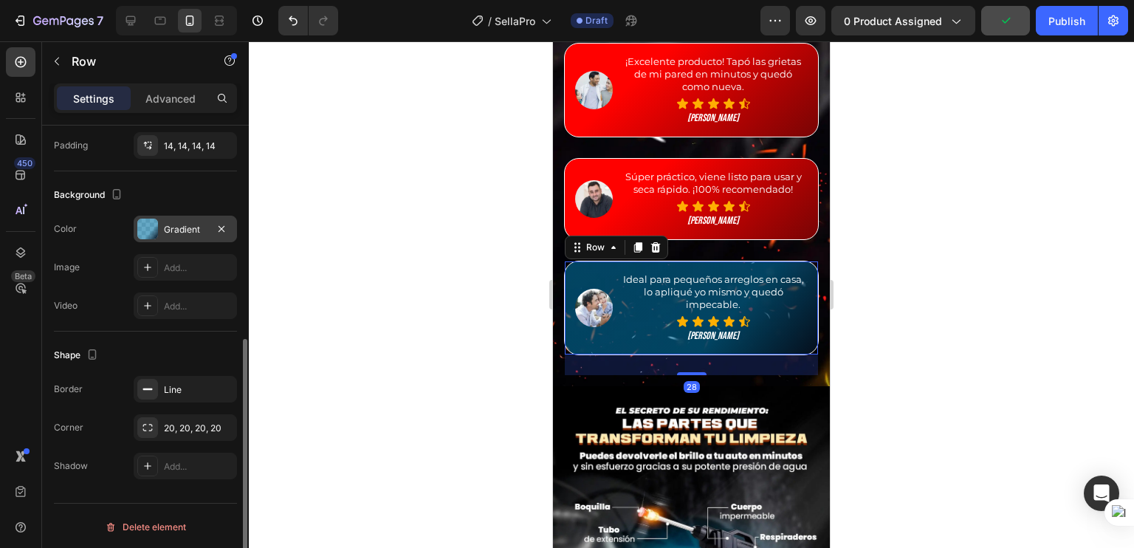
click at [168, 227] on div "Gradient" at bounding box center [185, 229] width 43 height 13
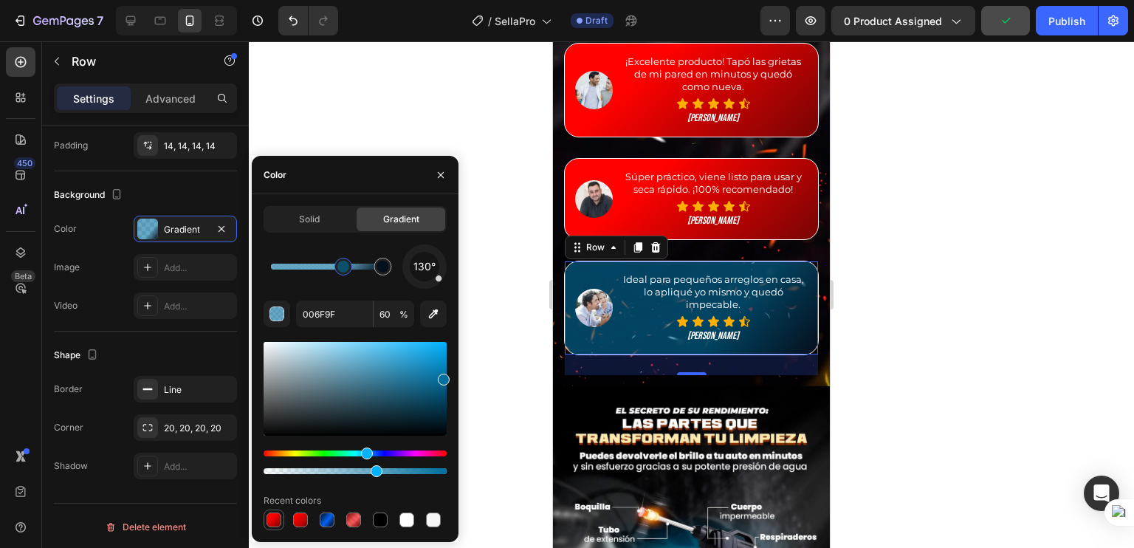
click at [277, 521] on div at bounding box center [273, 519] width 15 height 15
type input "FF0100"
type input "100"
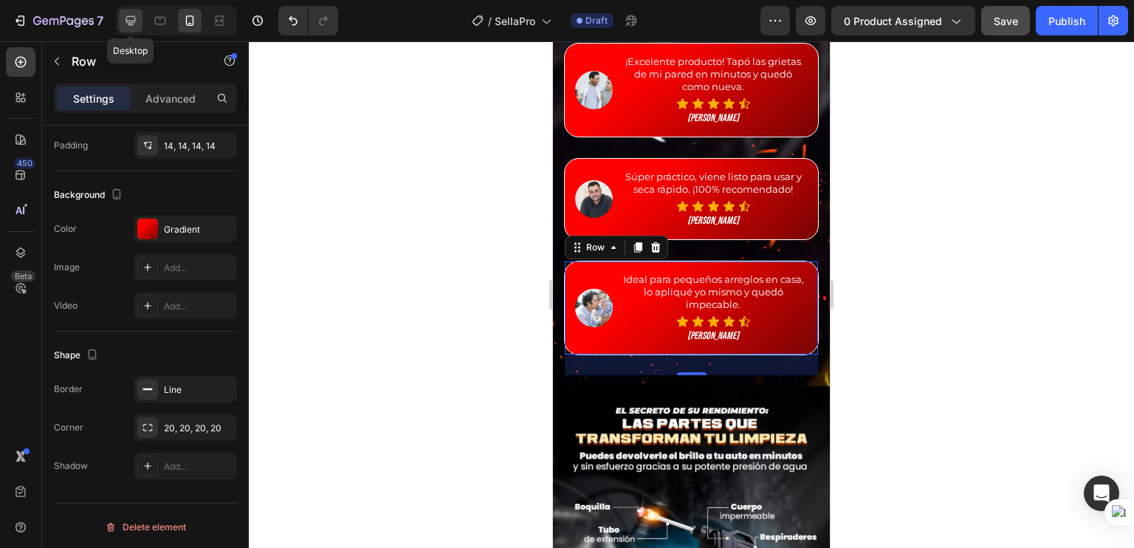
click at [123, 18] on icon at bounding box center [130, 20] width 15 height 15
type input "1200"
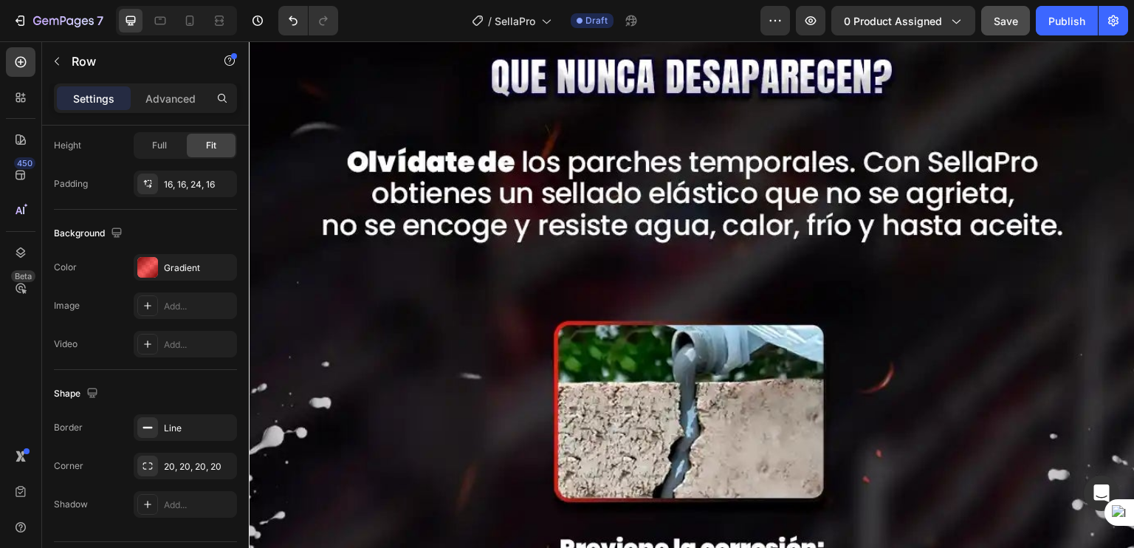
scroll to position [2666, 0]
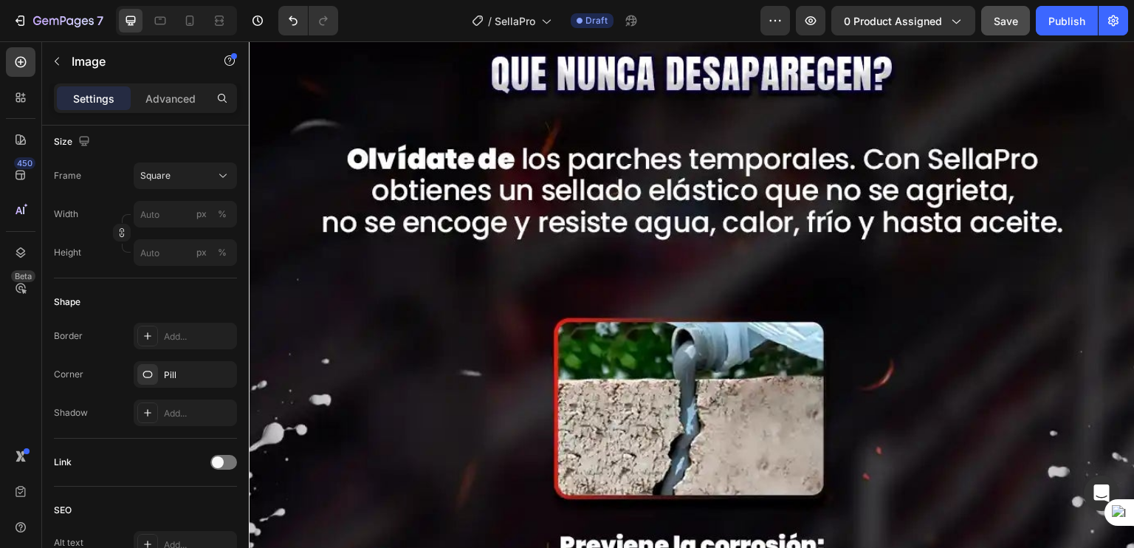
scroll to position [0, 0]
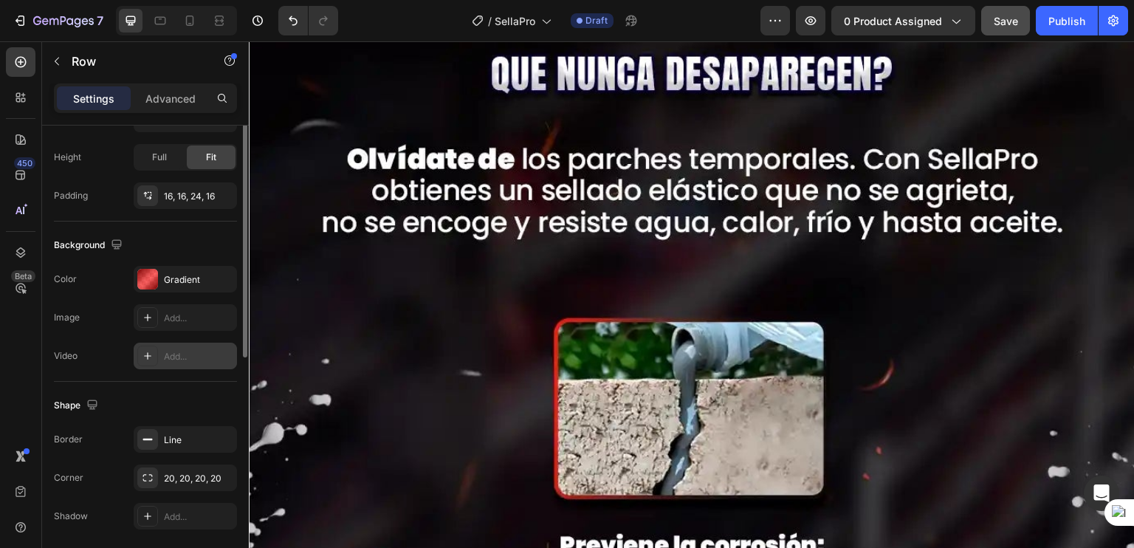
scroll to position [432, 0]
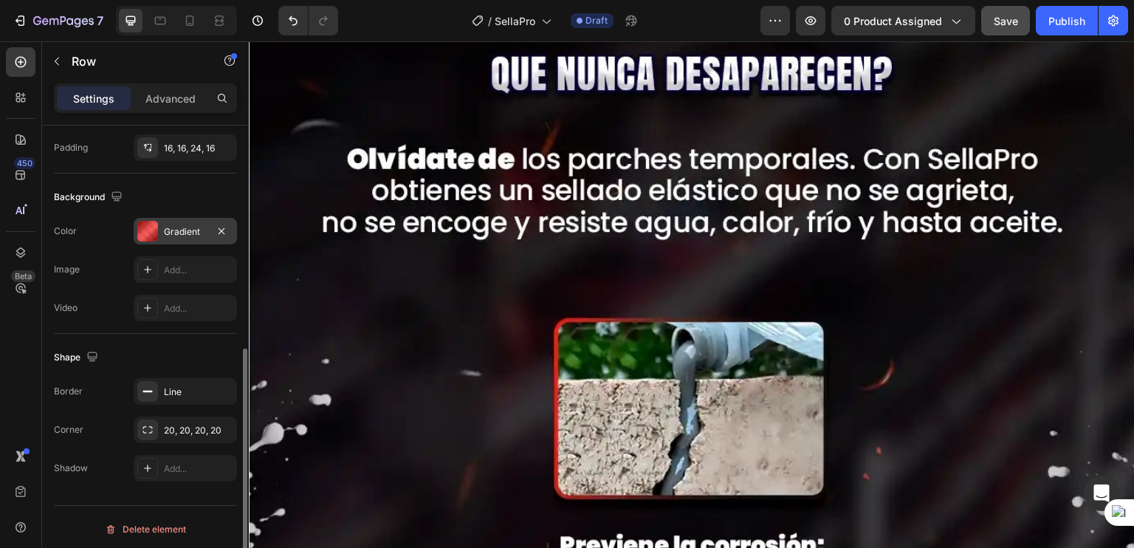
click at [165, 221] on div "Gradient" at bounding box center [185, 231] width 103 height 27
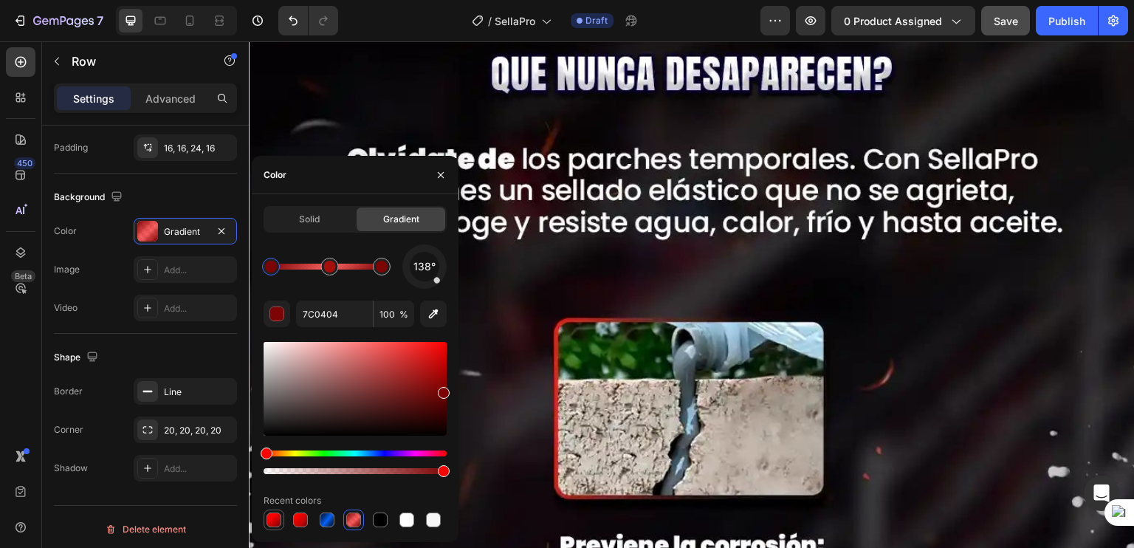
click at [272, 515] on div at bounding box center [273, 519] width 15 height 15
type input "FF0100"
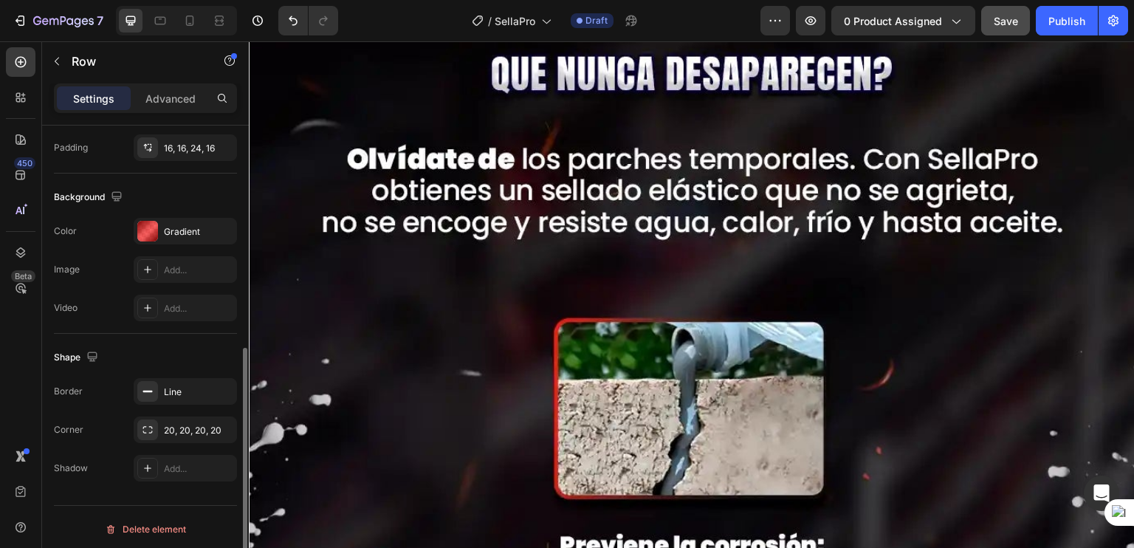
scroll to position [431, 0]
click at [162, 239] on div "Gradient" at bounding box center [185, 231] width 103 height 27
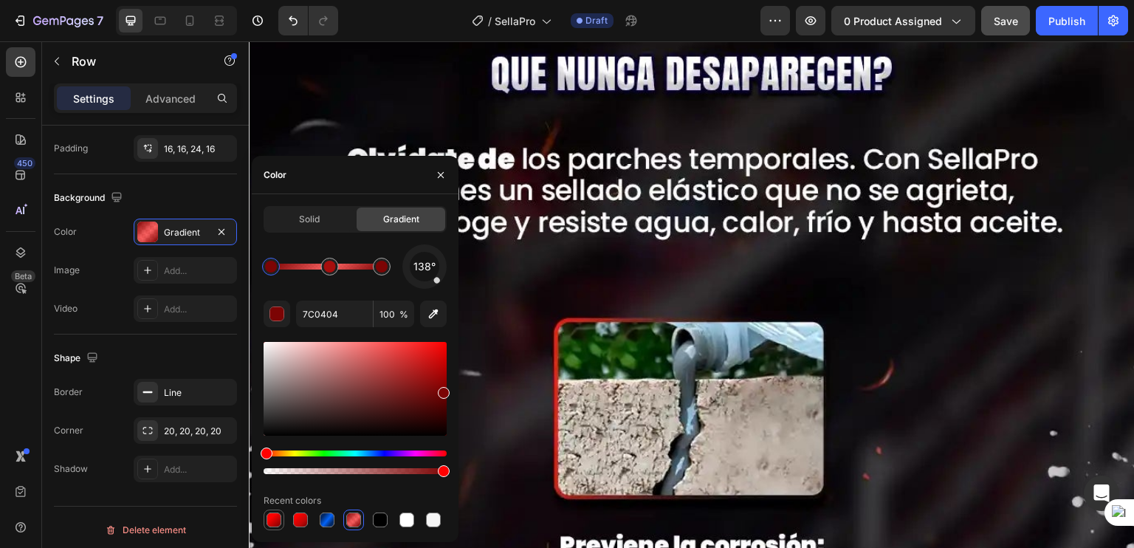
drag, startPoint x: 277, startPoint y: 520, endPoint x: 227, endPoint y: 385, distance: 143.9
click at [277, 520] on div at bounding box center [273, 519] width 15 height 15
type input "FF0100"
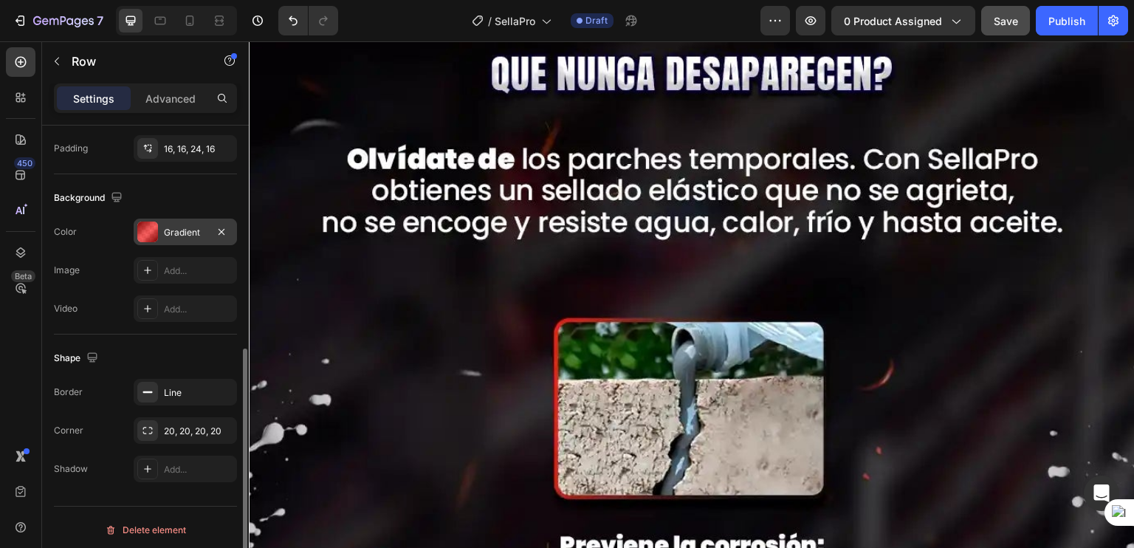
click at [168, 227] on div "Gradient" at bounding box center [185, 232] width 43 height 13
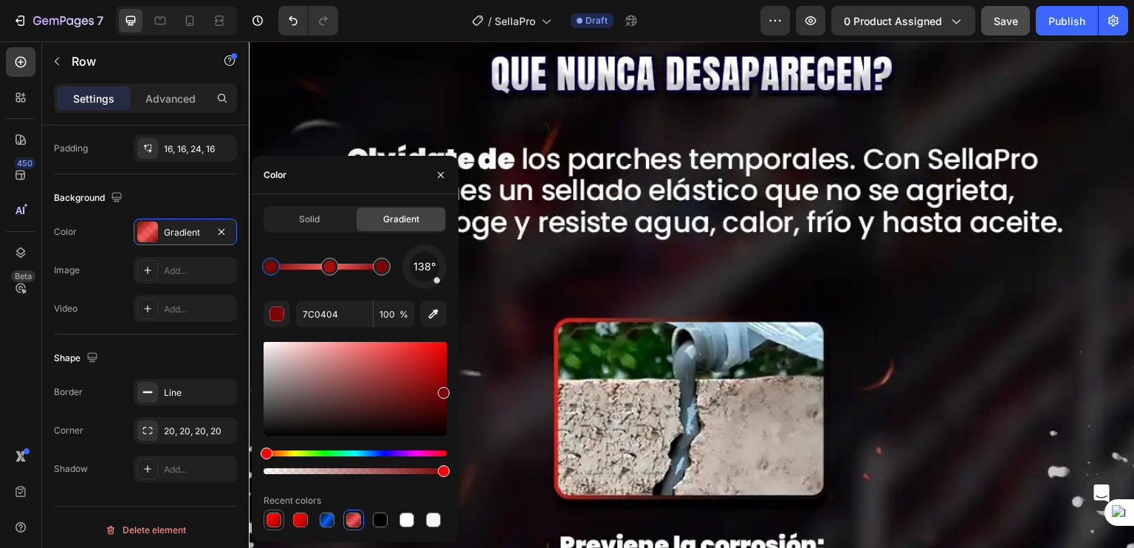
click at [269, 520] on div at bounding box center [273, 519] width 15 height 15
type input "FF0100"
click at [186, 20] on icon at bounding box center [190, 21] width 8 height 10
type input "100%"
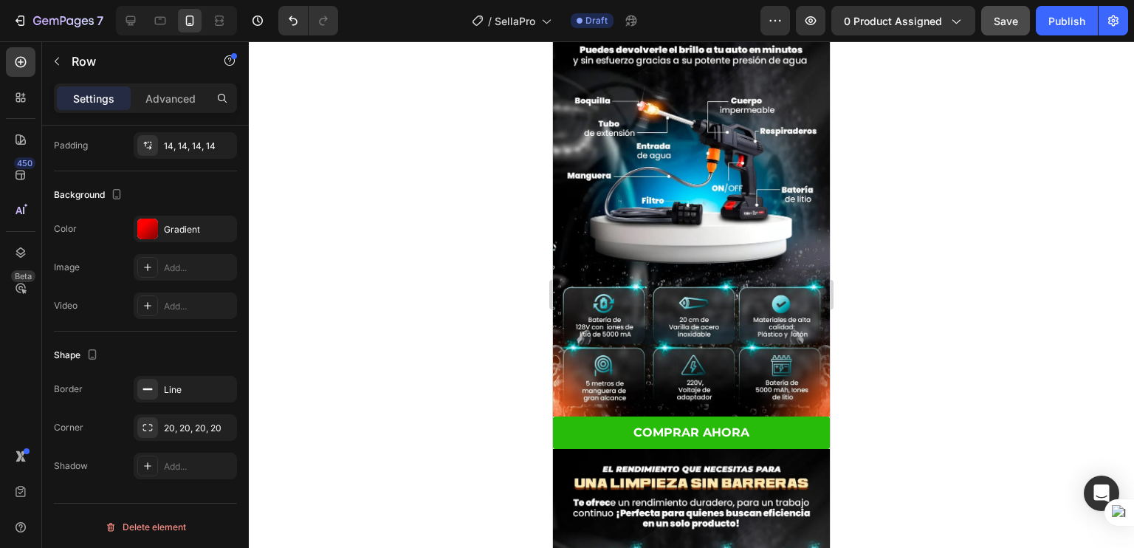
scroll to position [1467, 0]
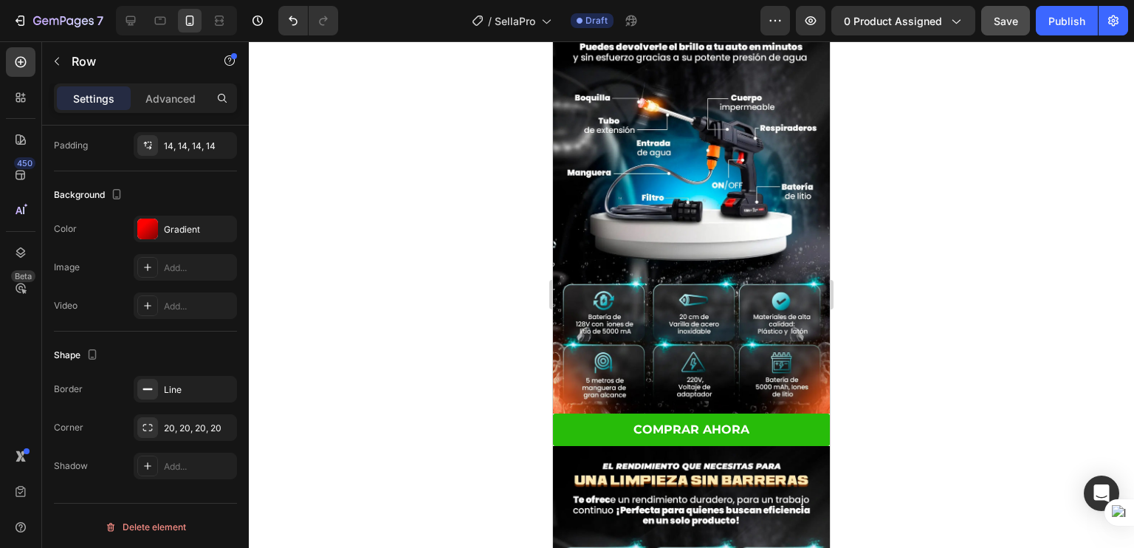
click at [593, 235] on img at bounding box center [691, 195] width 277 height 436
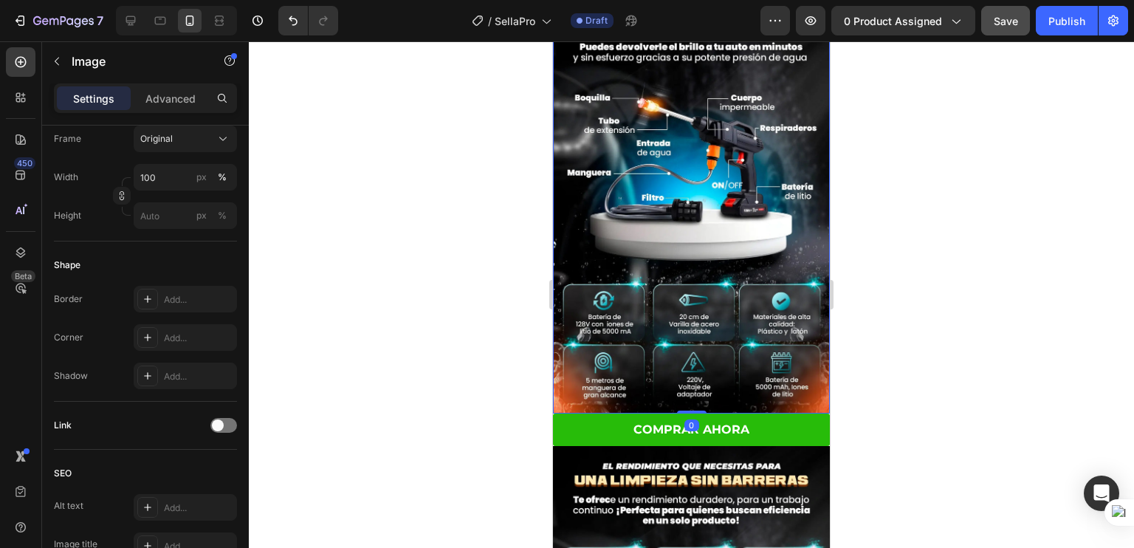
scroll to position [0, 0]
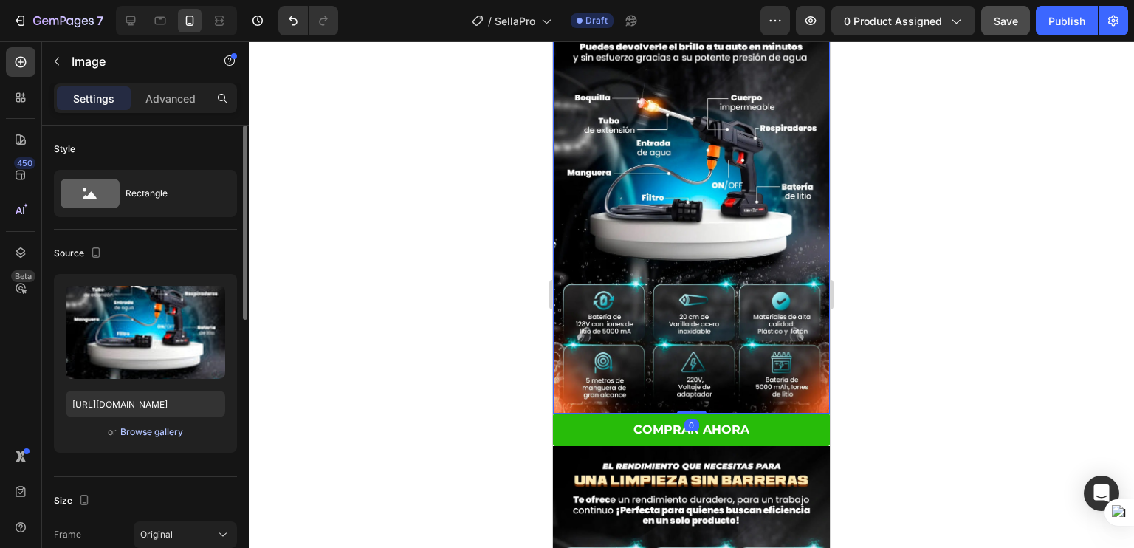
click at [165, 428] on div "Browse gallery" at bounding box center [151, 431] width 63 height 13
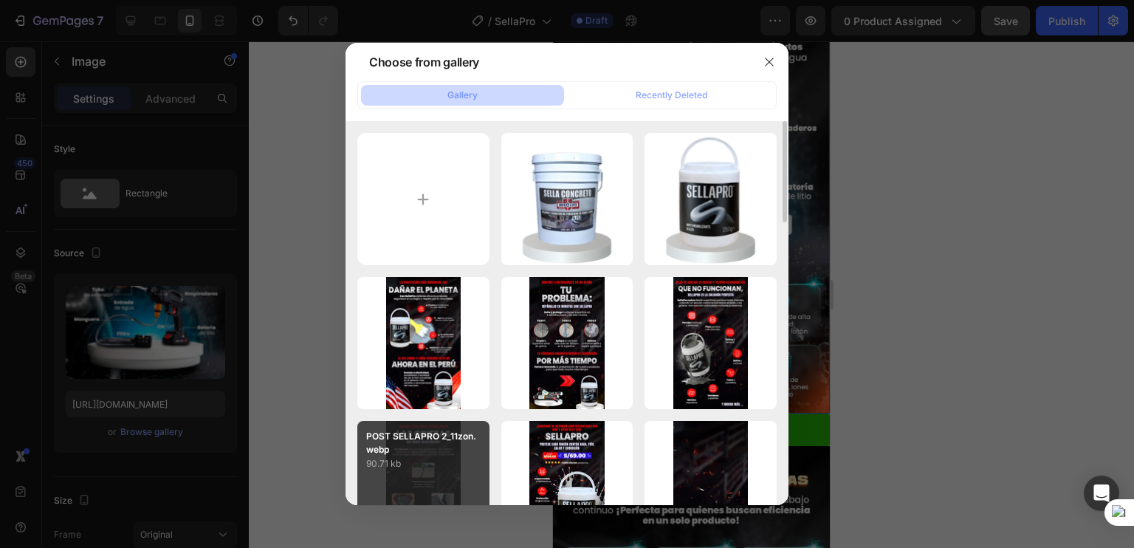
click at [437, 453] on p "POST SELLAPRO 2_11zon.webp" at bounding box center [423, 443] width 114 height 27
type input "[URL][DOMAIN_NAME]"
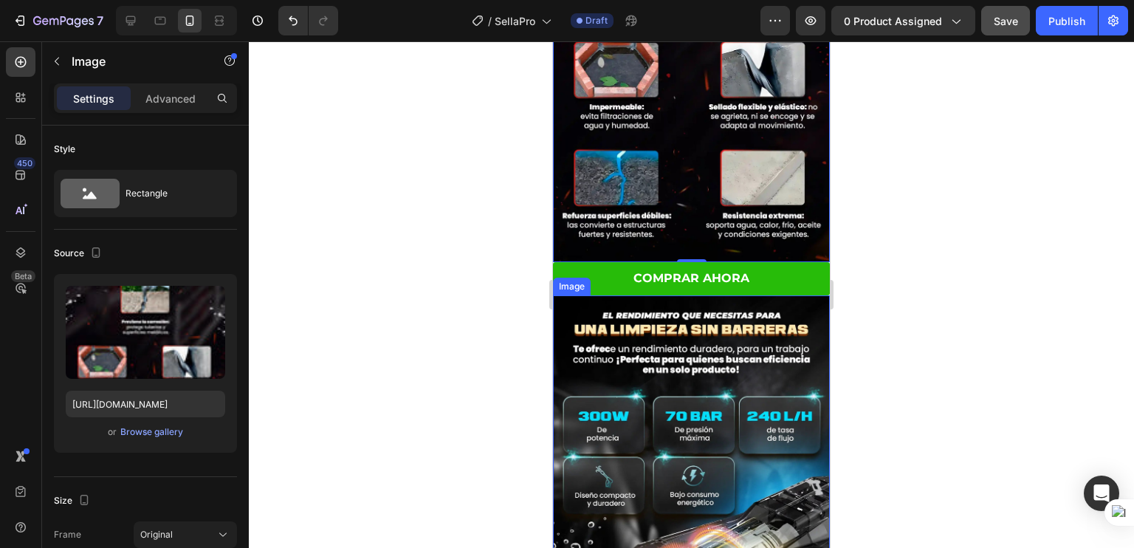
scroll to position [1674, 0]
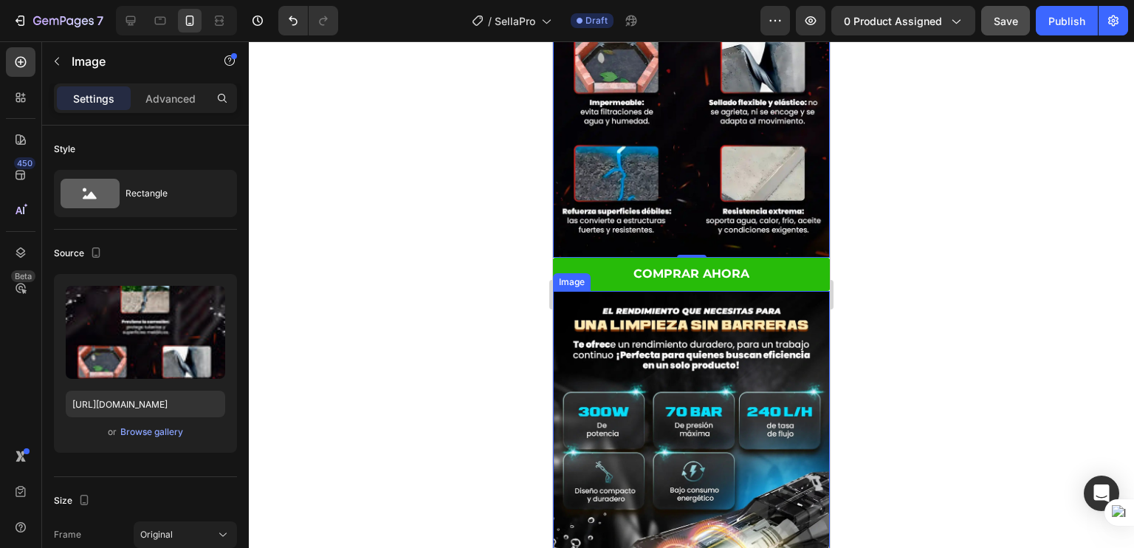
click at [664, 368] on img at bounding box center [691, 509] width 277 height 436
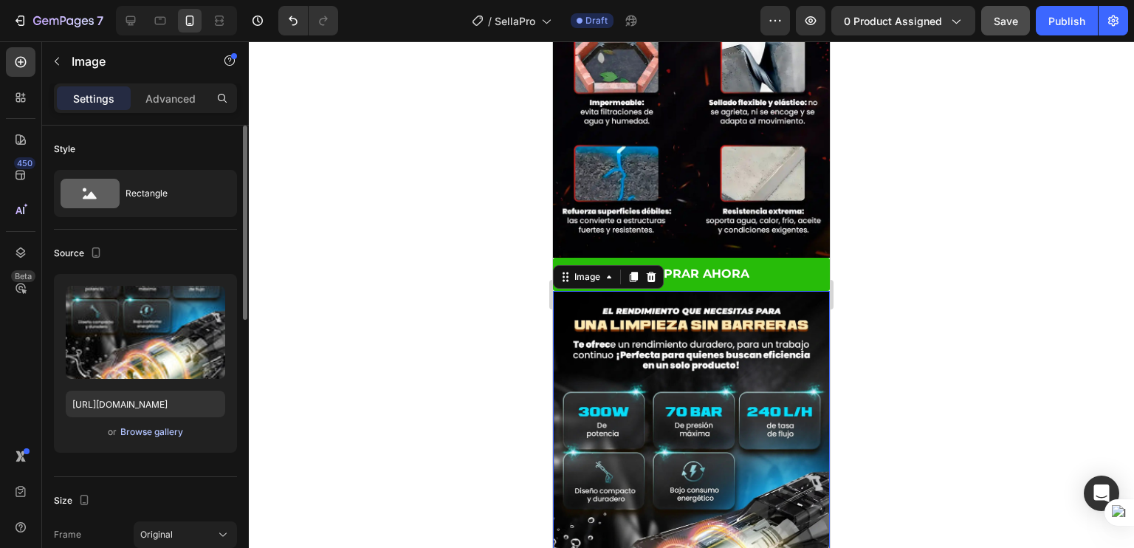
click at [133, 435] on div "Browse gallery" at bounding box center [151, 431] width 63 height 13
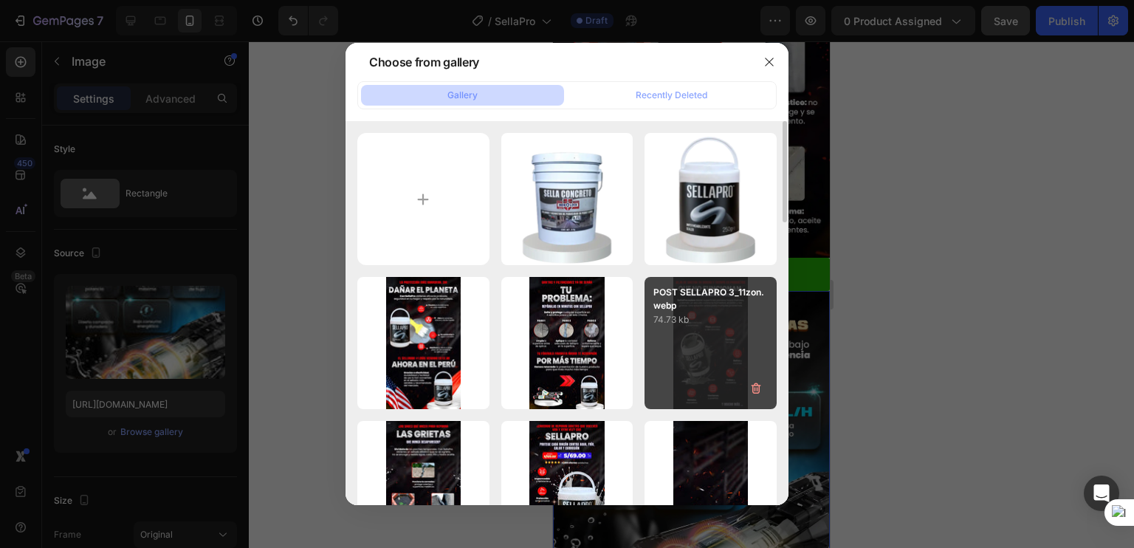
click at [692, 361] on div "POST SELLAPRO 3_11zon.webp 74.73 kb" at bounding box center [710, 343] width 132 height 132
type input "[URL][DOMAIN_NAME]"
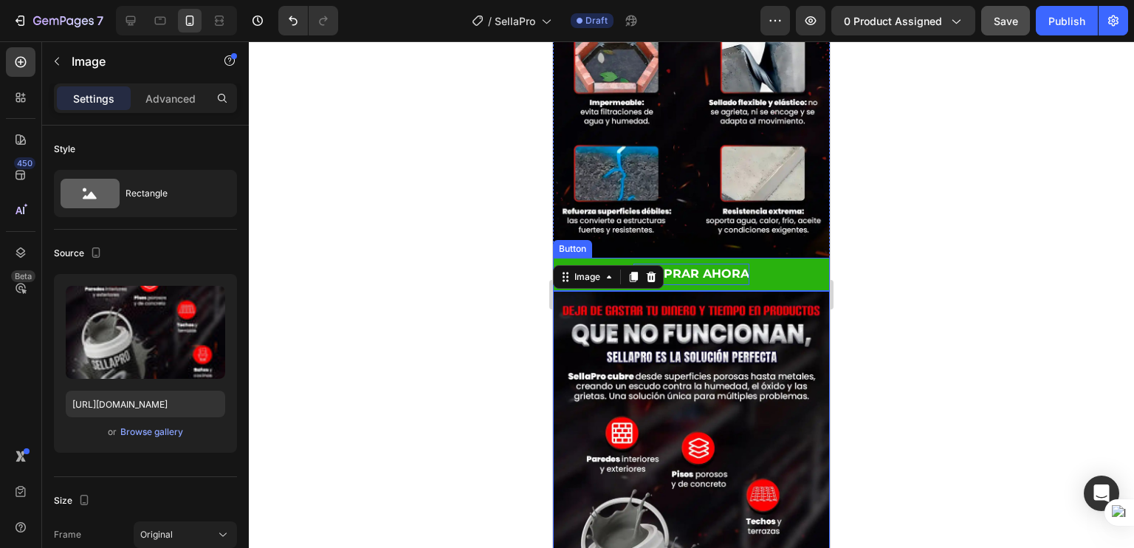
click at [679, 264] on p "COMPRAR AHORA" at bounding box center [691, 274] width 116 height 21
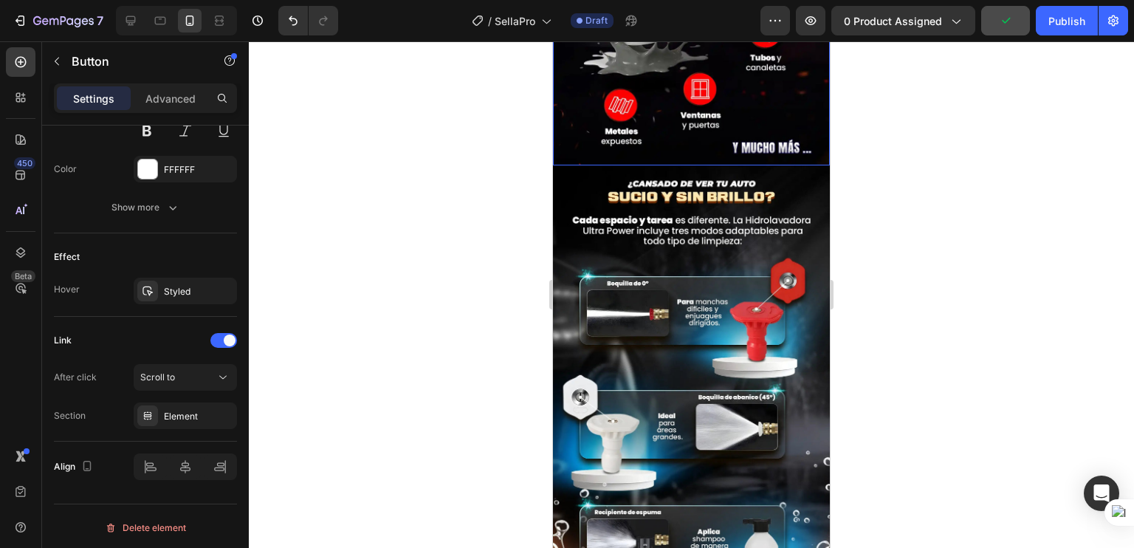
scroll to position [2270, 0]
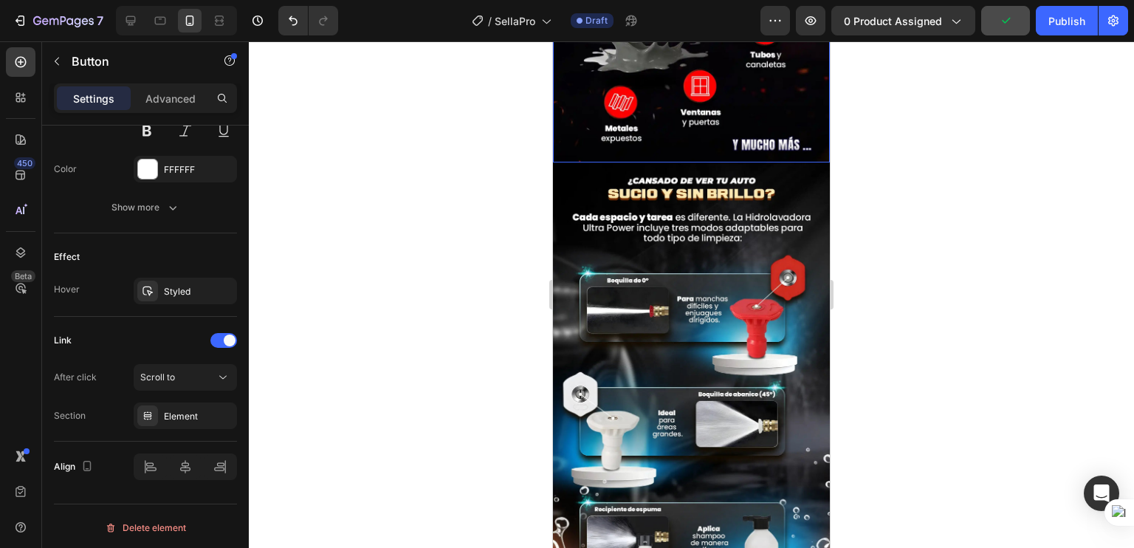
click at [663, 278] on img at bounding box center [691, 380] width 277 height 436
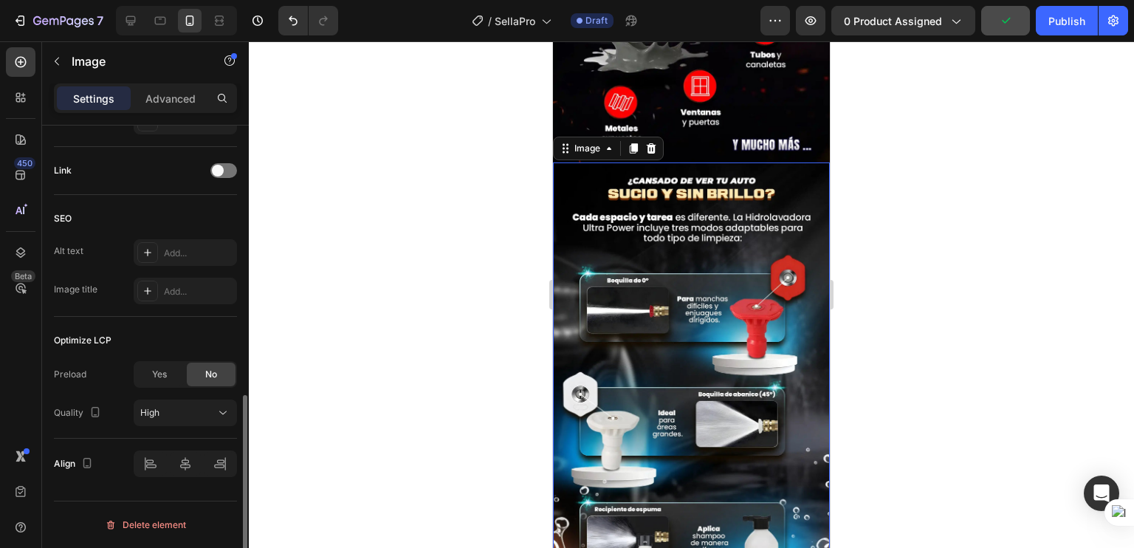
scroll to position [0, 0]
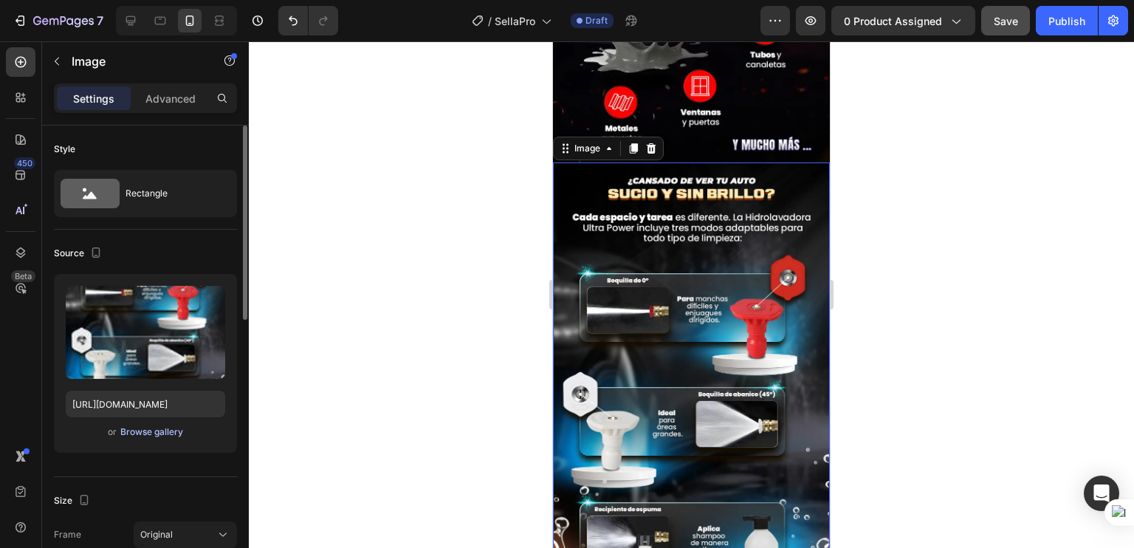
click at [158, 430] on div "Browse gallery" at bounding box center [151, 431] width 63 height 13
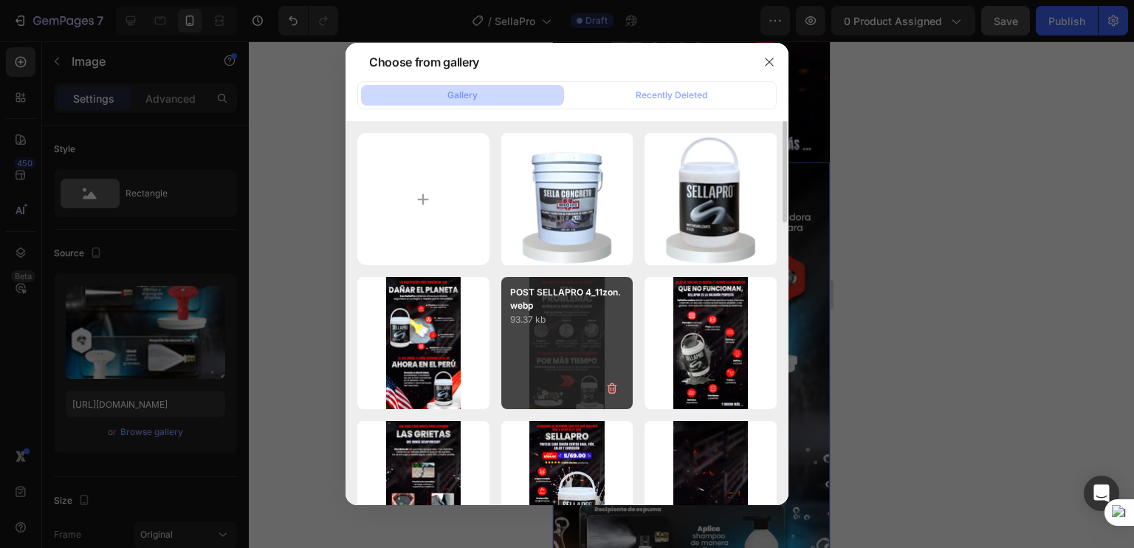
click at [563, 344] on div "POST SELLAPRO 4_11zon.webp 93.37 kb" at bounding box center [567, 343] width 132 height 132
type input "[URL][DOMAIN_NAME]"
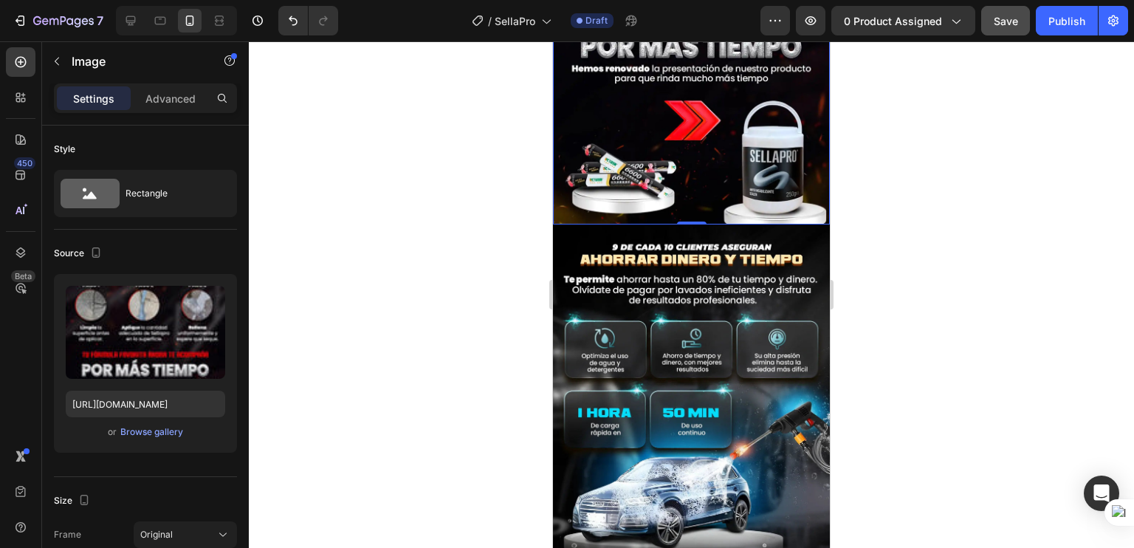
scroll to position [2674, 0]
click at [636, 300] on img at bounding box center [691, 443] width 277 height 436
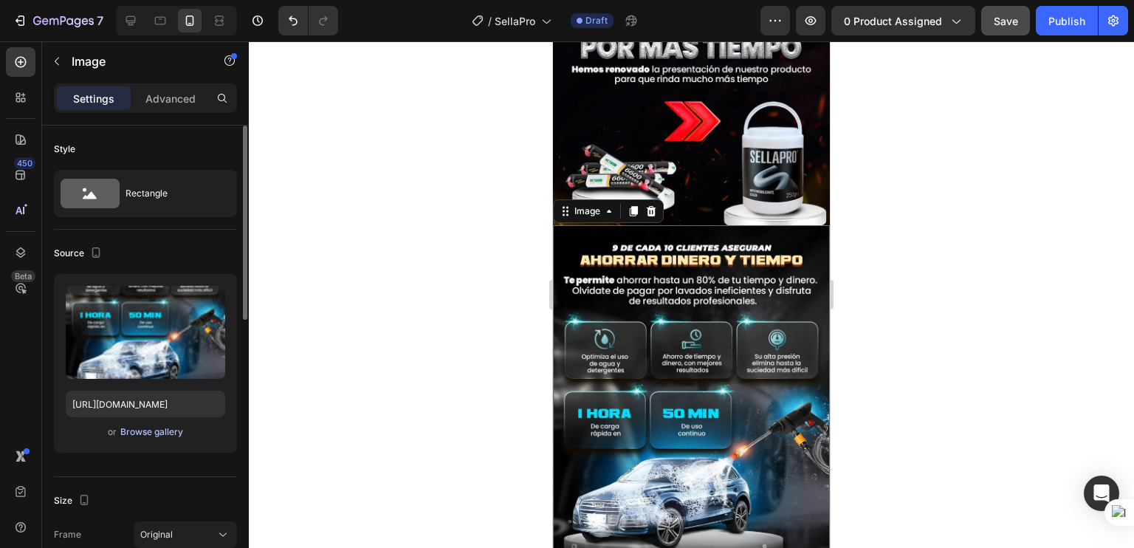
click at [151, 435] on div "Browse gallery" at bounding box center [151, 431] width 63 height 13
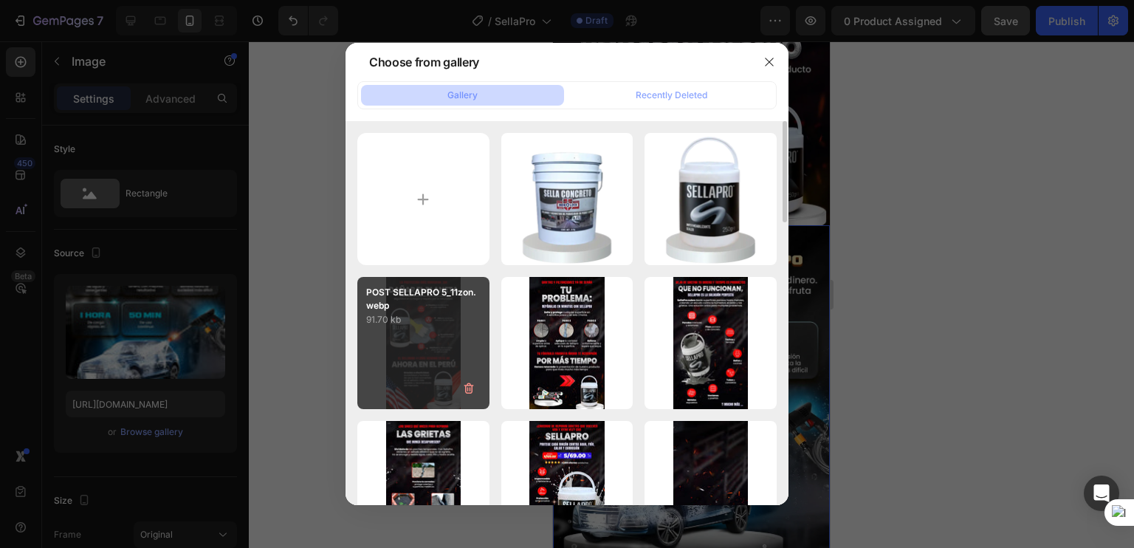
click at [440, 339] on div "POST SELLAPRO 5_11zon.webp 91.70 kb" at bounding box center [423, 343] width 132 height 132
type input "[URL][DOMAIN_NAME]"
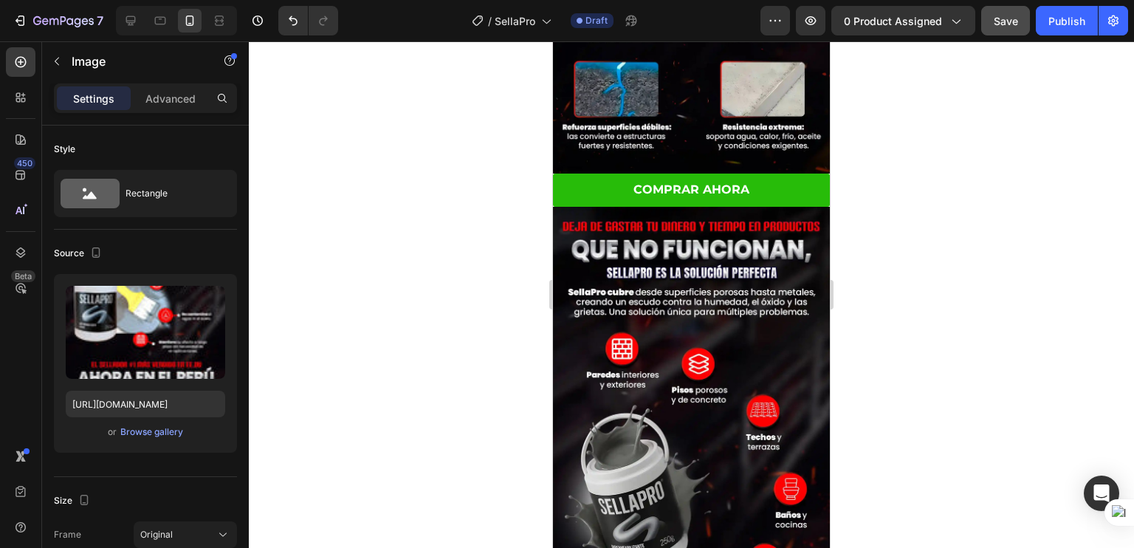
scroll to position [1752, 0]
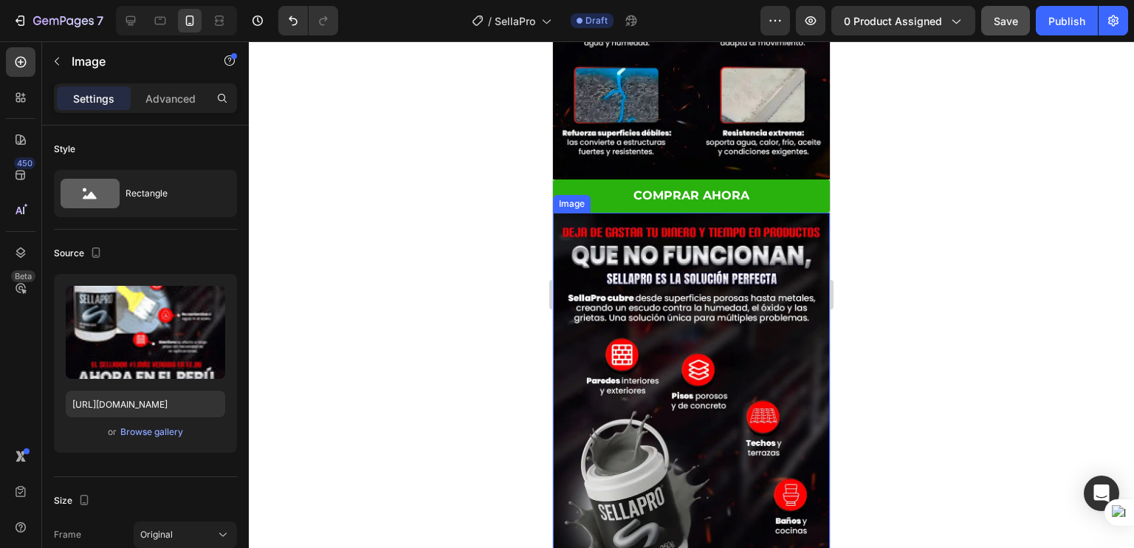
click at [599, 179] on link "COMPRAR AHORA" at bounding box center [691, 195] width 277 height 33
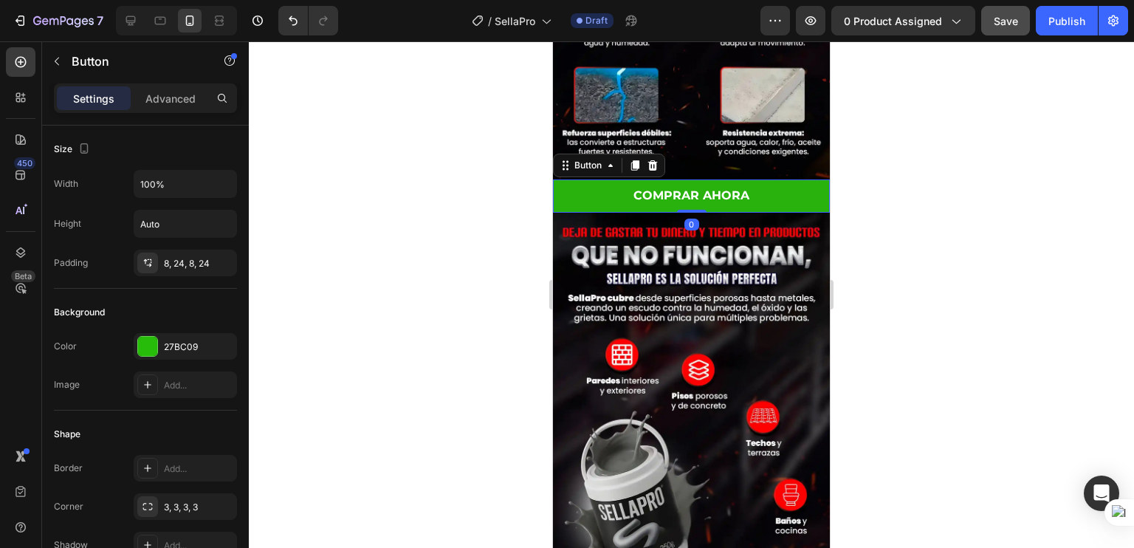
drag, startPoint x: 627, startPoint y: 149, endPoint x: 608, endPoint y: 181, distance: 36.7
click at [627, 156] on div at bounding box center [635, 165] width 18 height 18
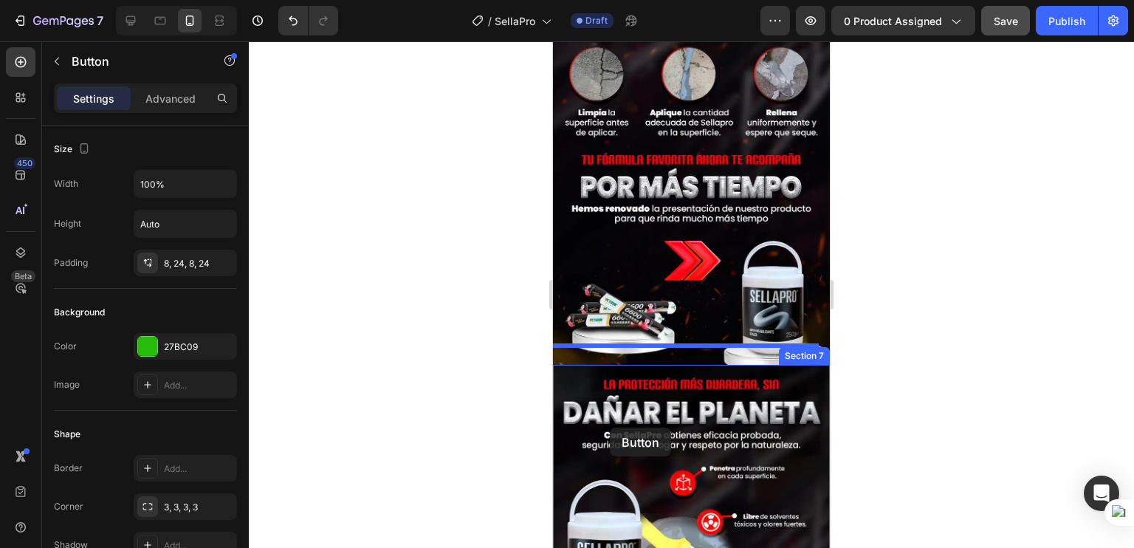
scroll to position [2615, 0]
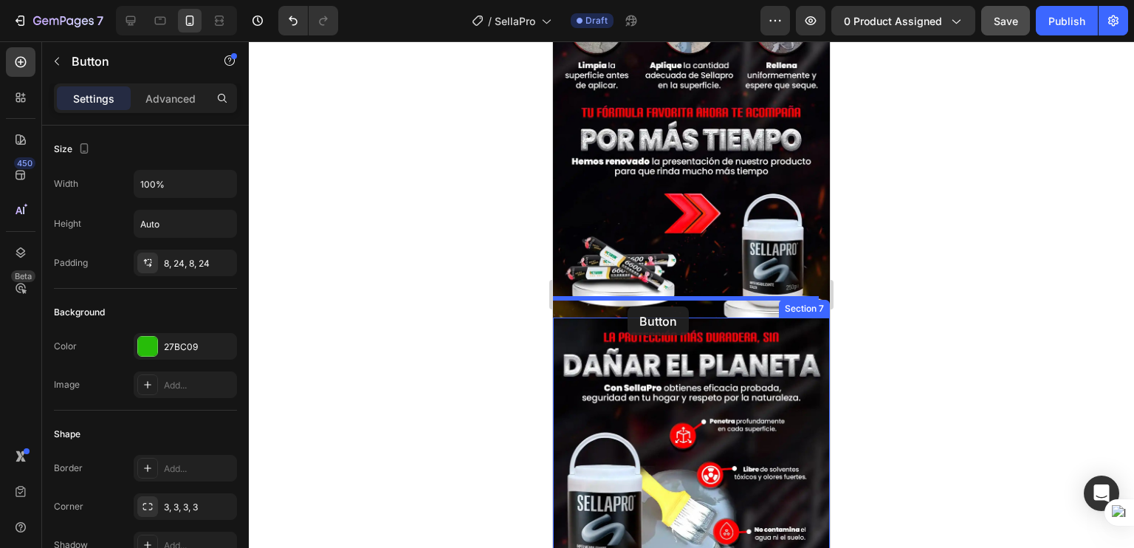
drag, startPoint x: 596, startPoint y: 213, endPoint x: 622, endPoint y: 307, distance: 97.2
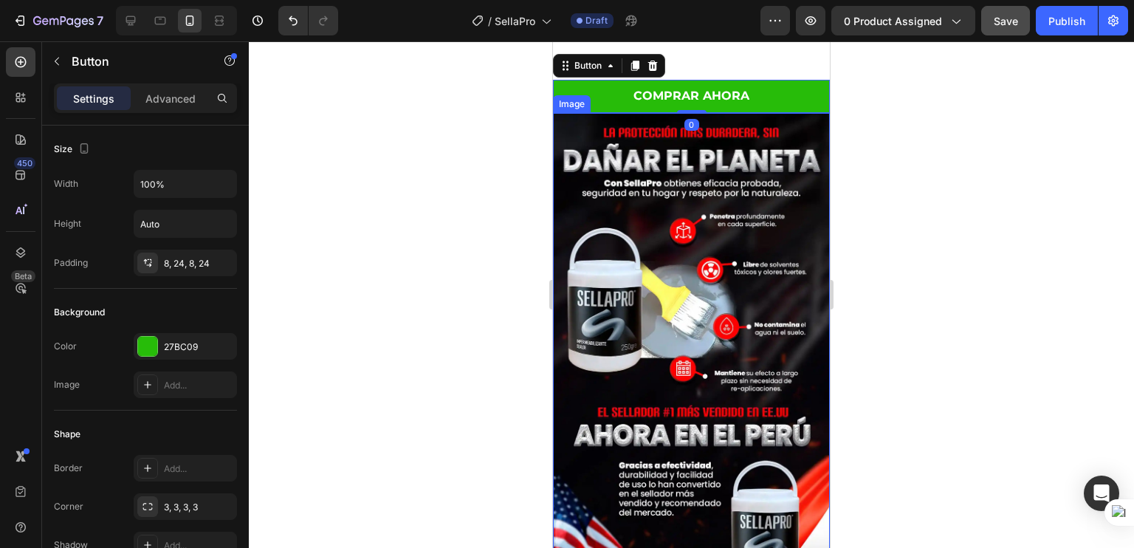
scroll to position [3132, 0]
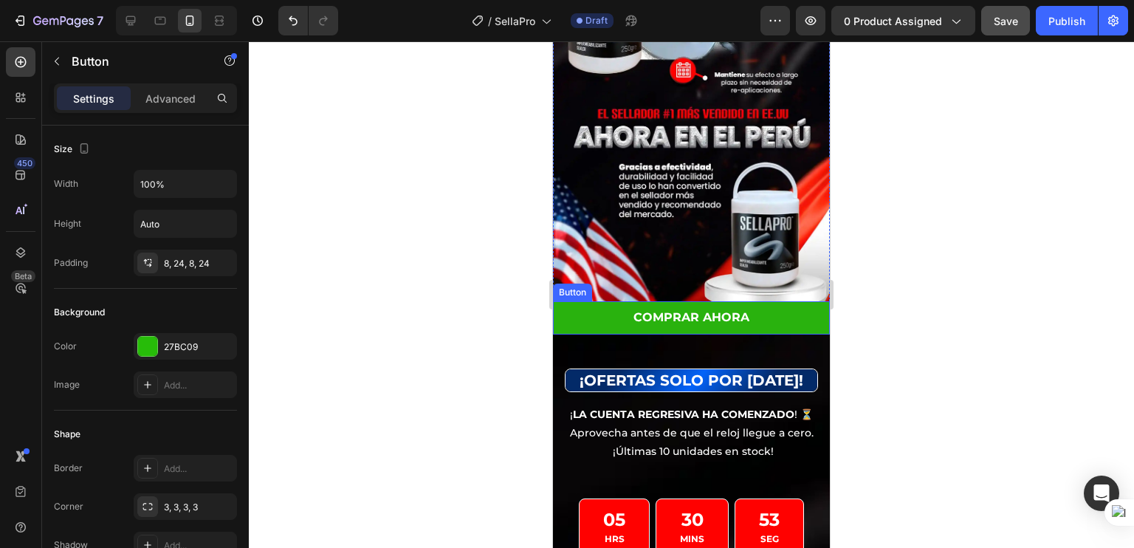
click at [593, 301] on link "COMPRAR AHORA" at bounding box center [691, 317] width 277 height 33
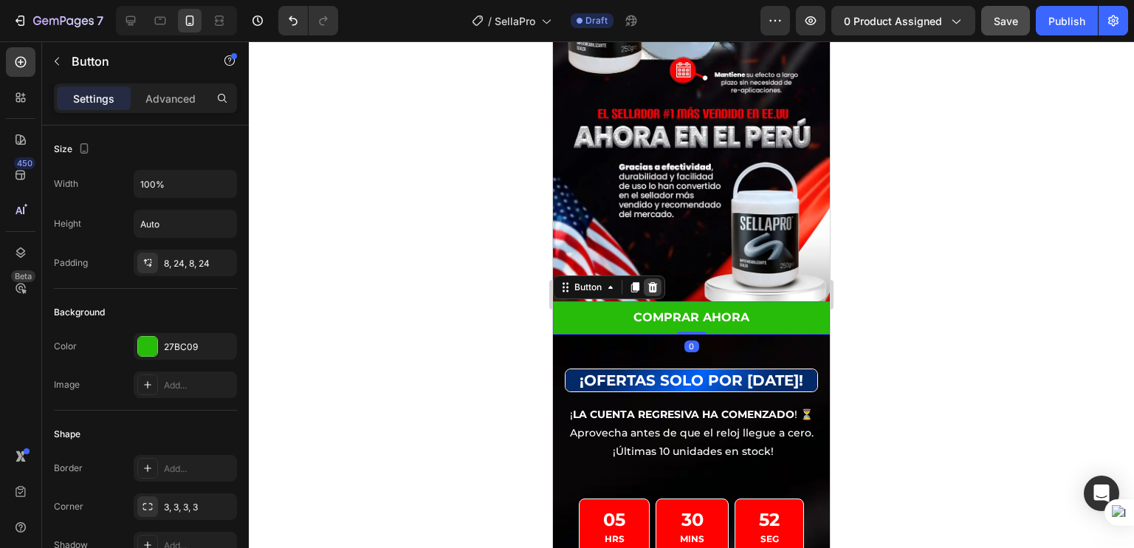
click at [649, 282] on icon at bounding box center [653, 287] width 10 height 10
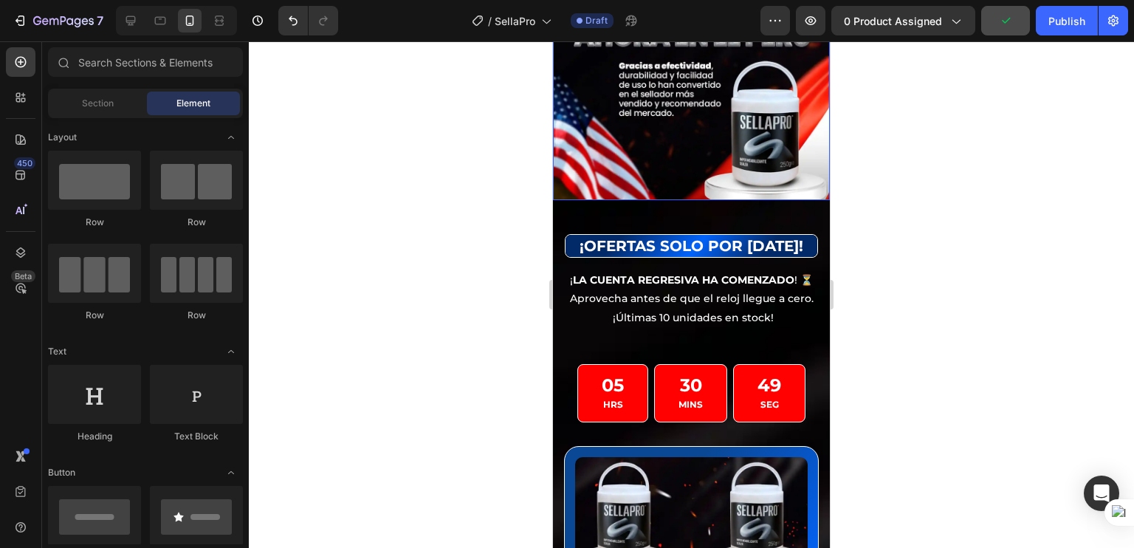
scroll to position [3235, 0]
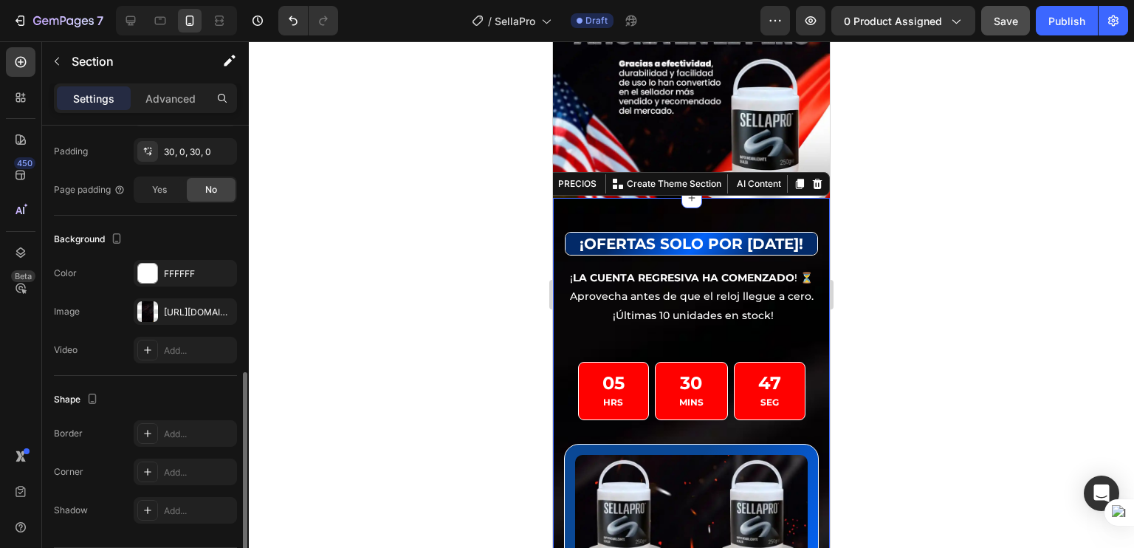
scroll to position [393, 0]
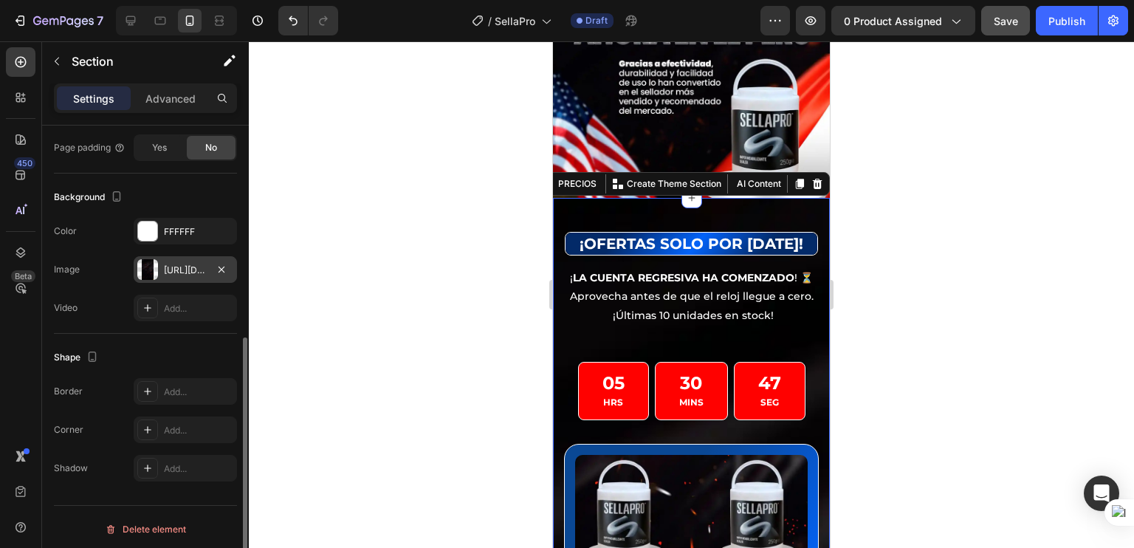
click at [189, 273] on div "[URL][DOMAIN_NAME]" at bounding box center [185, 270] width 43 height 13
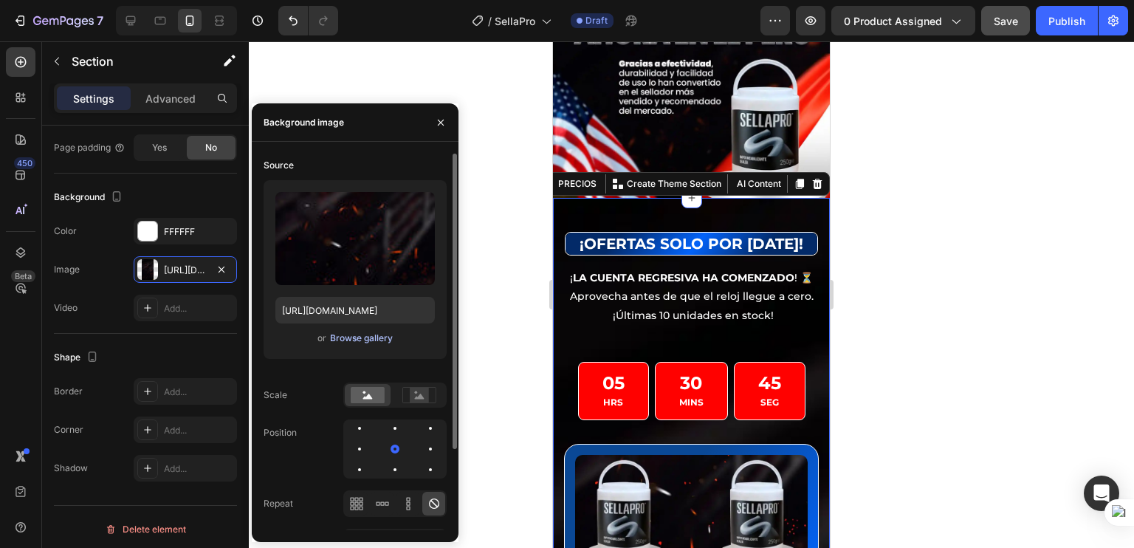
click at [349, 339] on div "Browse gallery" at bounding box center [361, 337] width 63 height 13
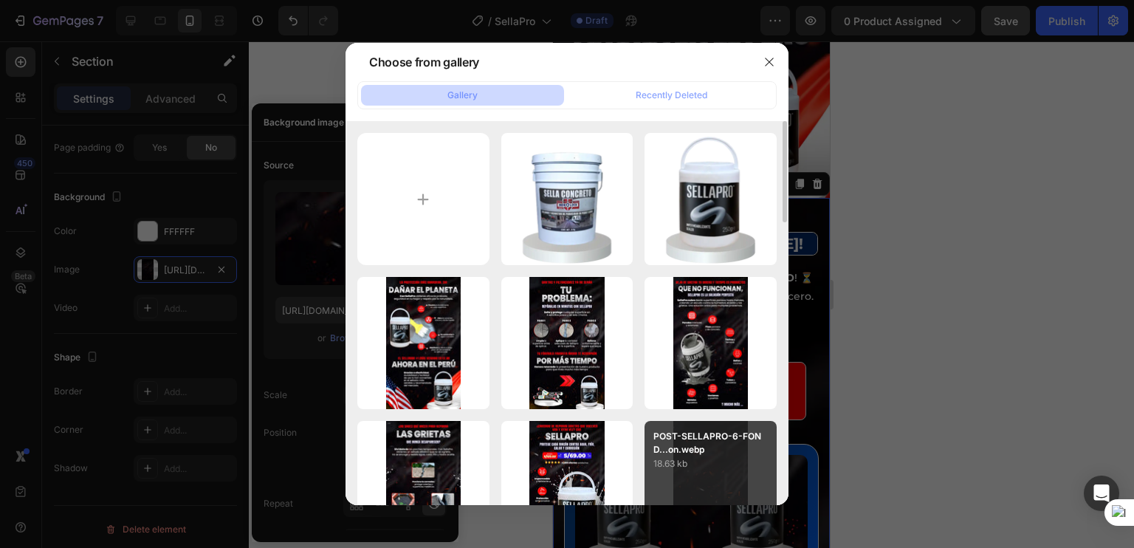
click at [679, 442] on p "POST-SELLAPRO-6-FOND...on.webp" at bounding box center [710, 443] width 114 height 27
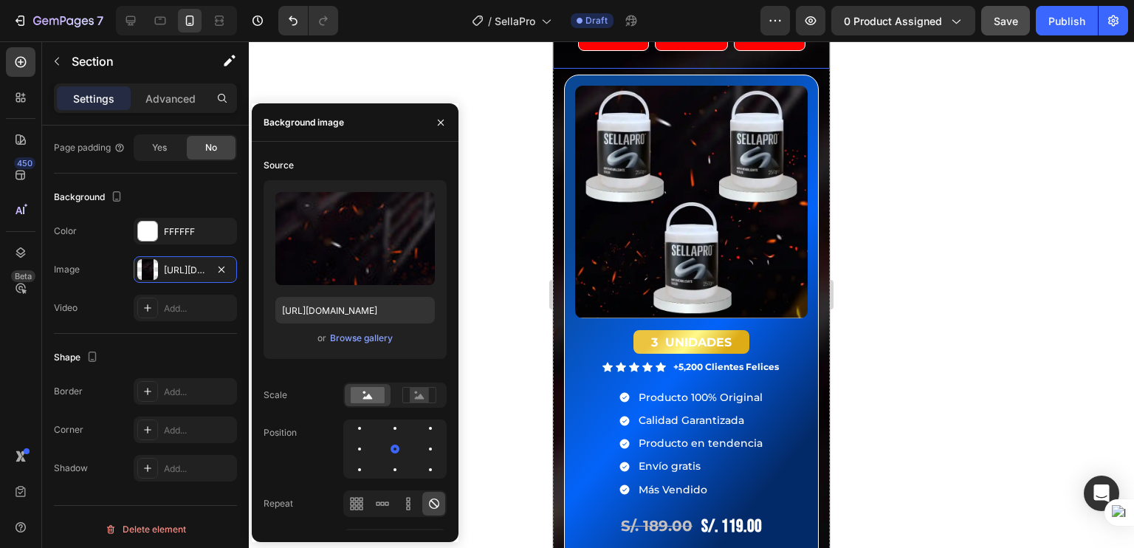
scroll to position [3576, 0]
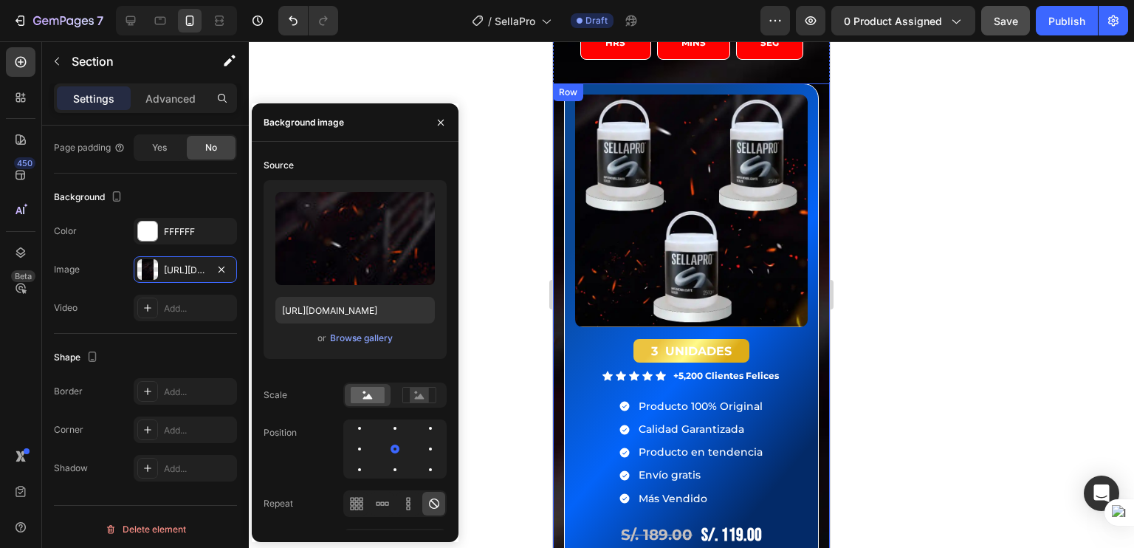
click at [564, 88] on div "Row" at bounding box center [568, 92] width 24 height 13
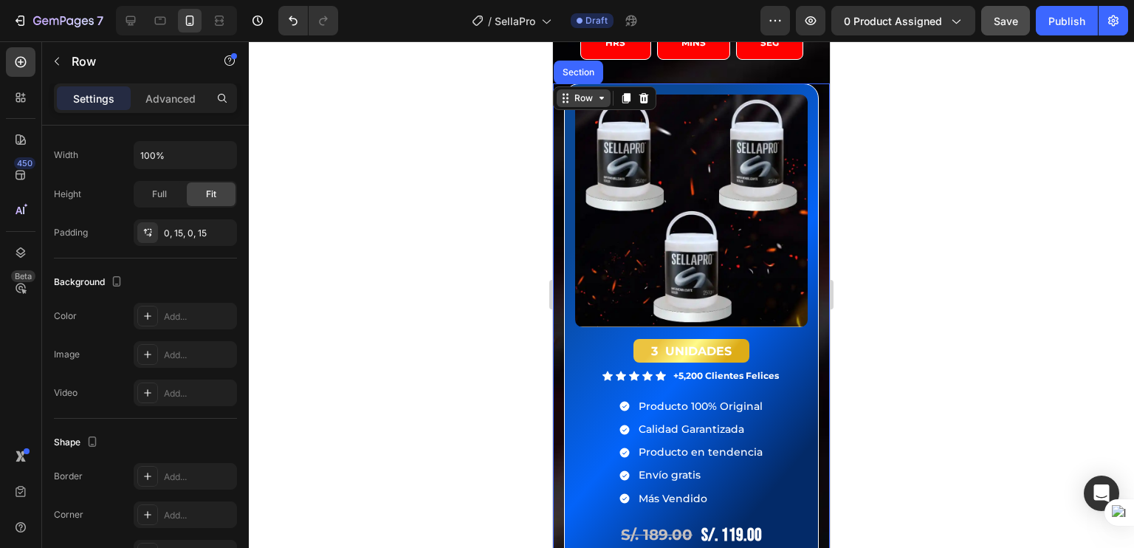
scroll to position [0, 0]
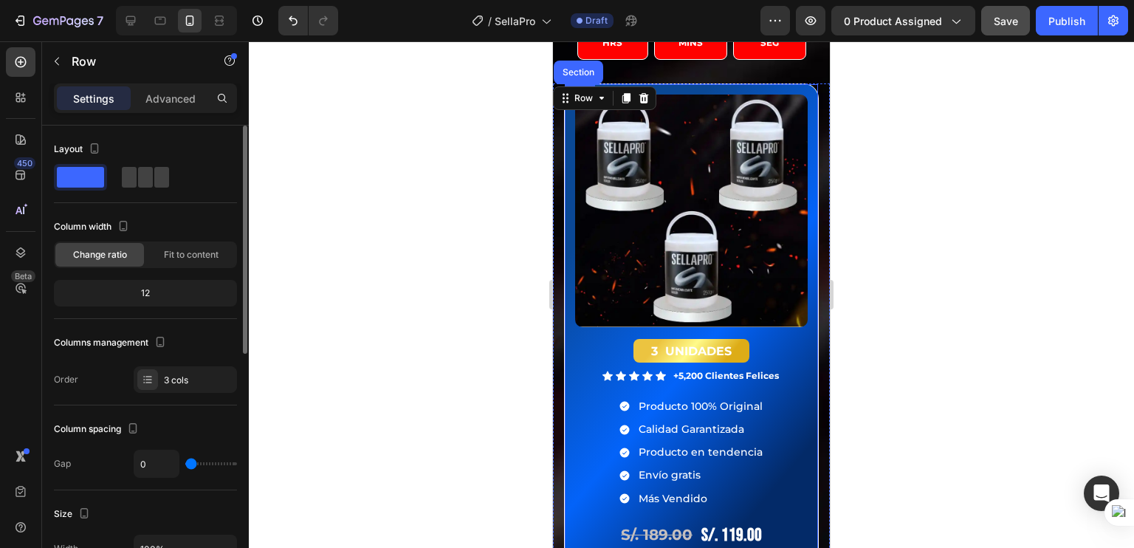
click at [681, 85] on div "Product Images 3 UNIDADES Heading Icon Icon Icon Icon Icon Icon List +5,200 Cli…" at bounding box center [691, 346] width 255 height 527
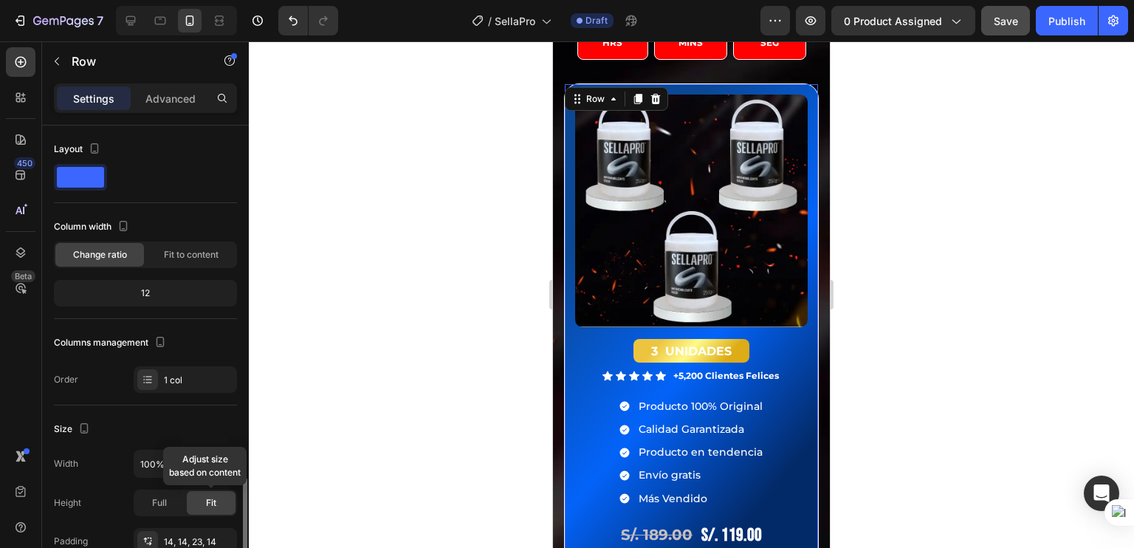
scroll to position [396, 0]
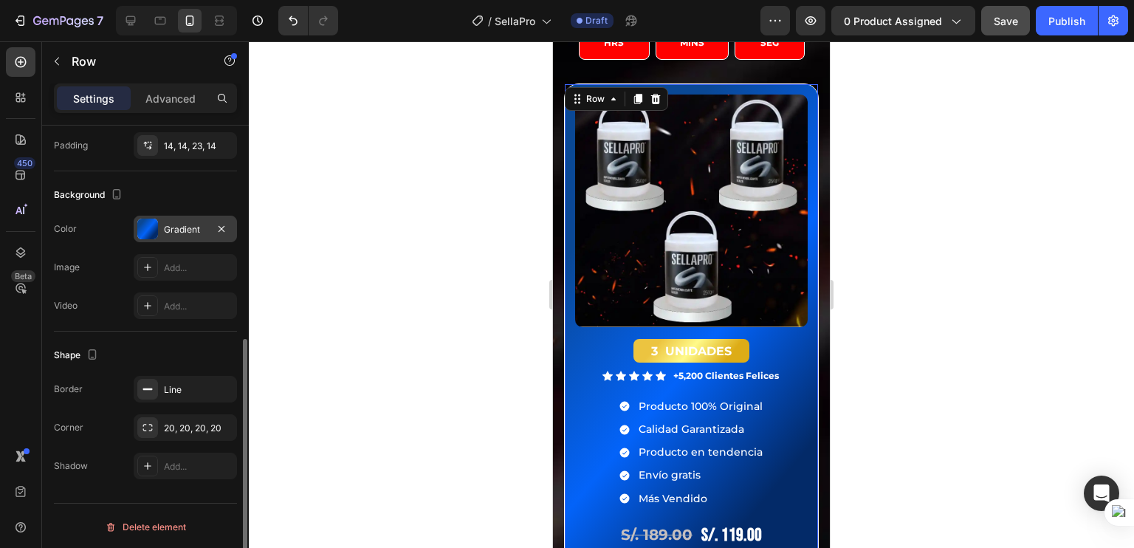
click at [168, 239] on div "Gradient" at bounding box center [185, 229] width 103 height 27
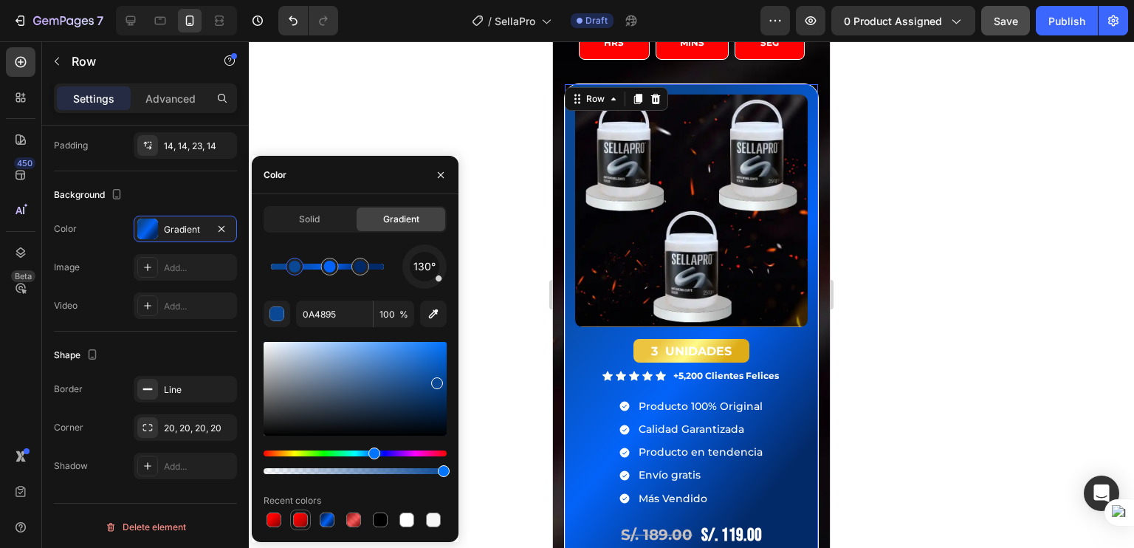
click at [294, 518] on div at bounding box center [300, 519] width 15 height 15
type input "FF0100"
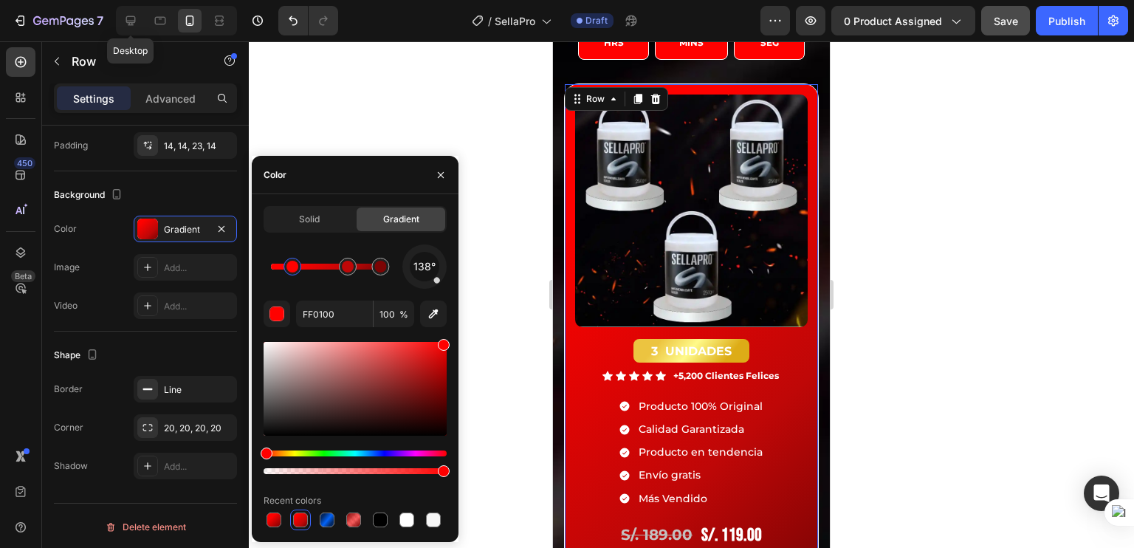
click at [133, 7] on div "Desktop" at bounding box center [176, 21] width 121 height 30
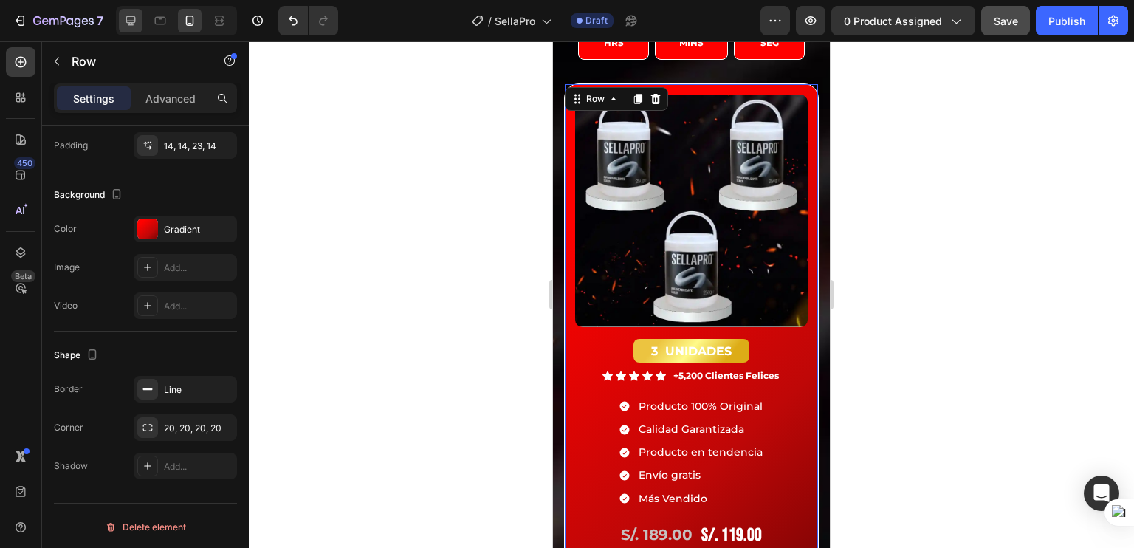
click at [127, 20] on icon at bounding box center [130, 20] width 15 height 15
type input "1200"
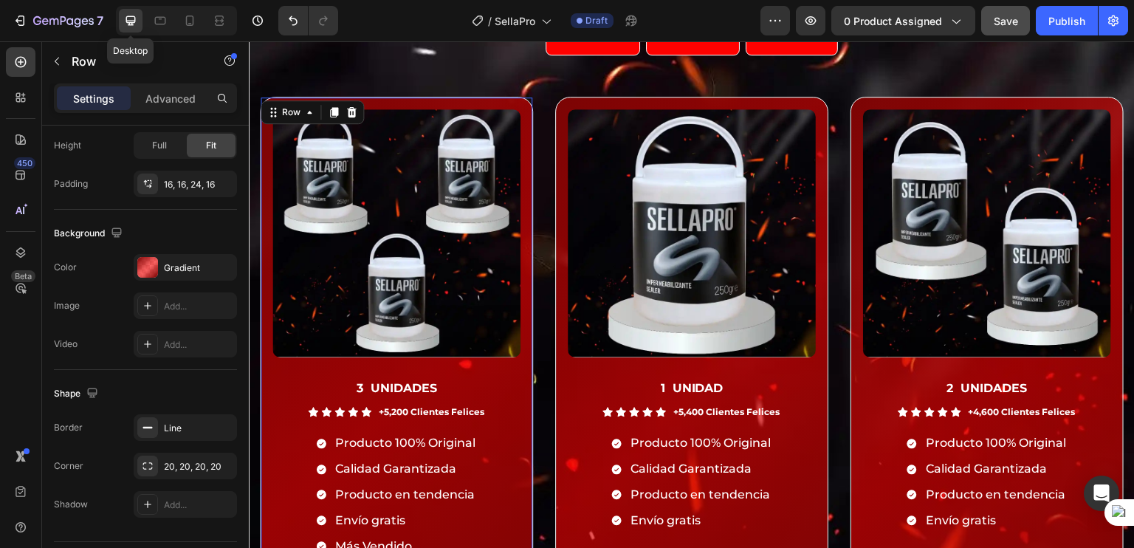
scroll to position [3715, 0]
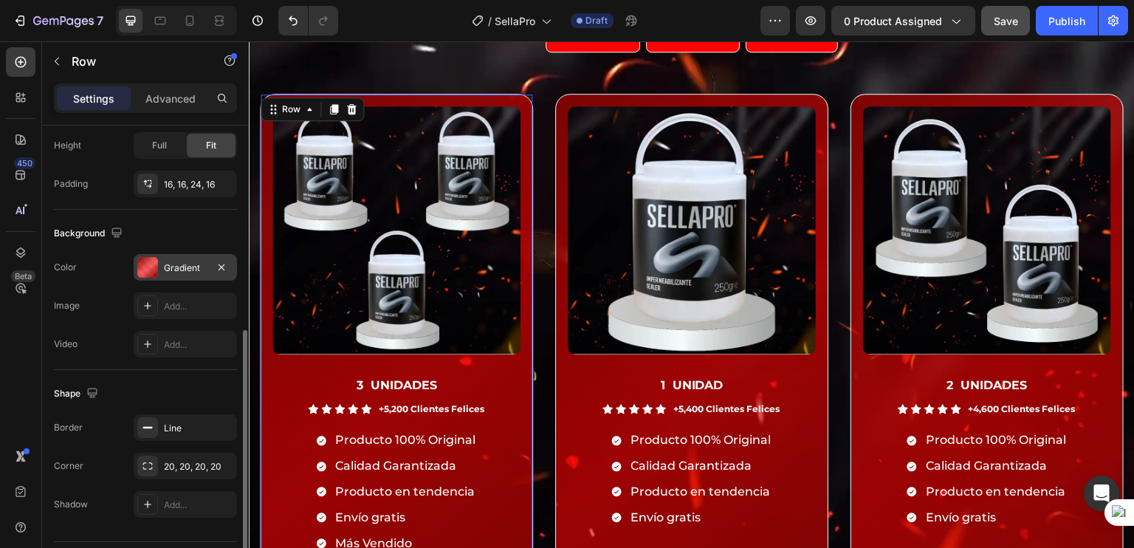
click at [171, 261] on div "Gradient" at bounding box center [185, 267] width 43 height 13
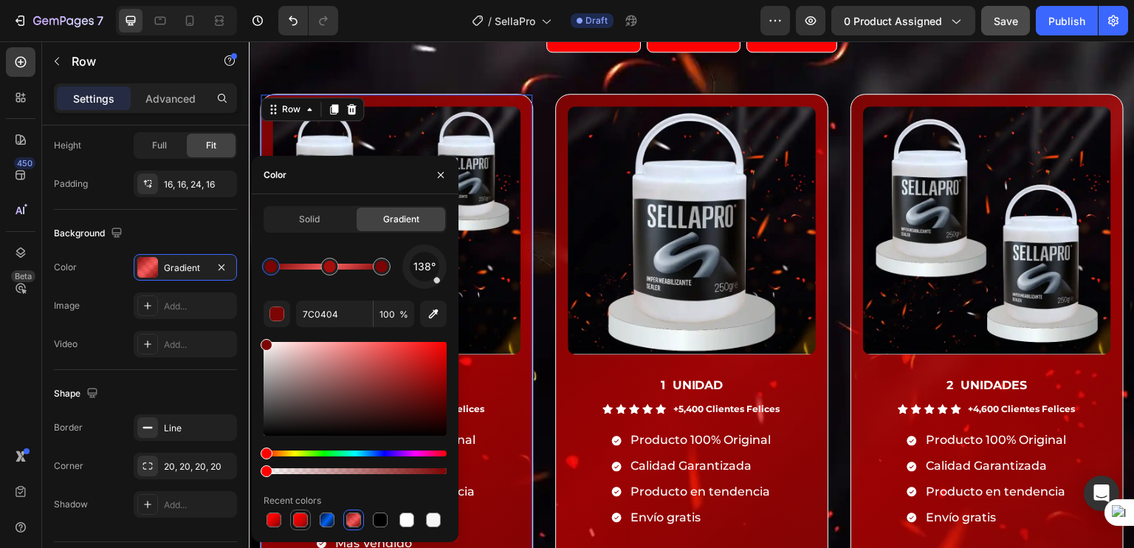
click at [297, 510] on div at bounding box center [300, 519] width 21 height 21
type input "FF0100"
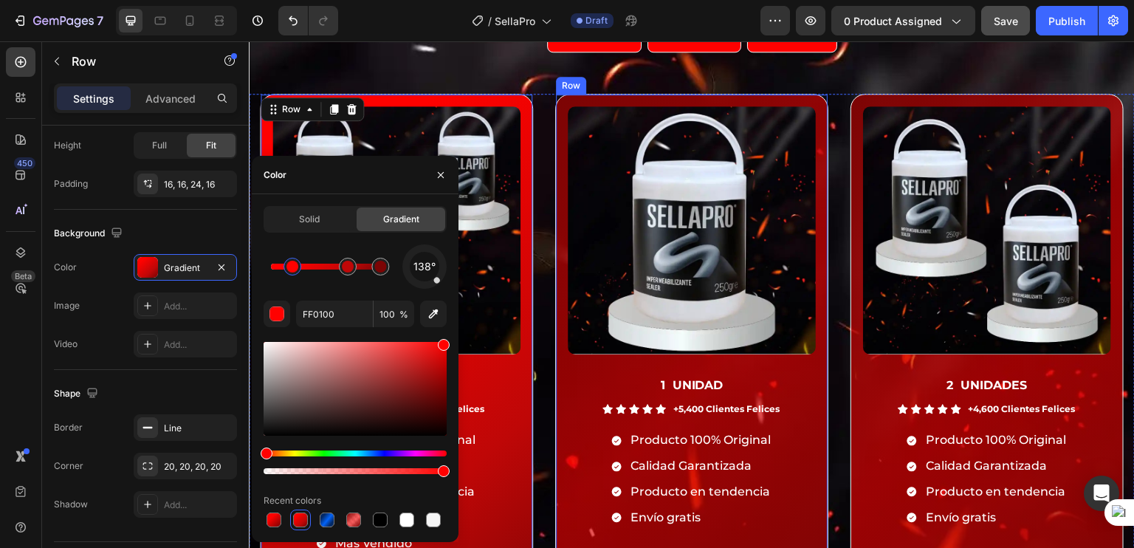
click at [557, 111] on div "Product Images 1 UNIDAD Heading Icon Icon Icon Icon Icon Icon List +5,400 Clien…" at bounding box center [691, 373] width 273 height 558
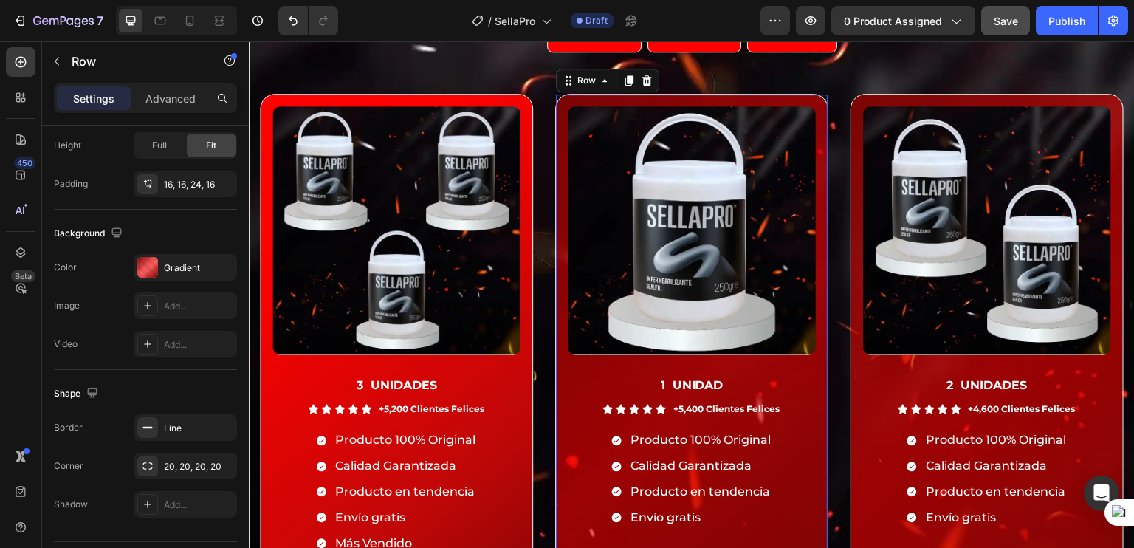
scroll to position [396, 0]
click at [183, 268] on div "Gradient" at bounding box center [185, 267] width 43 height 13
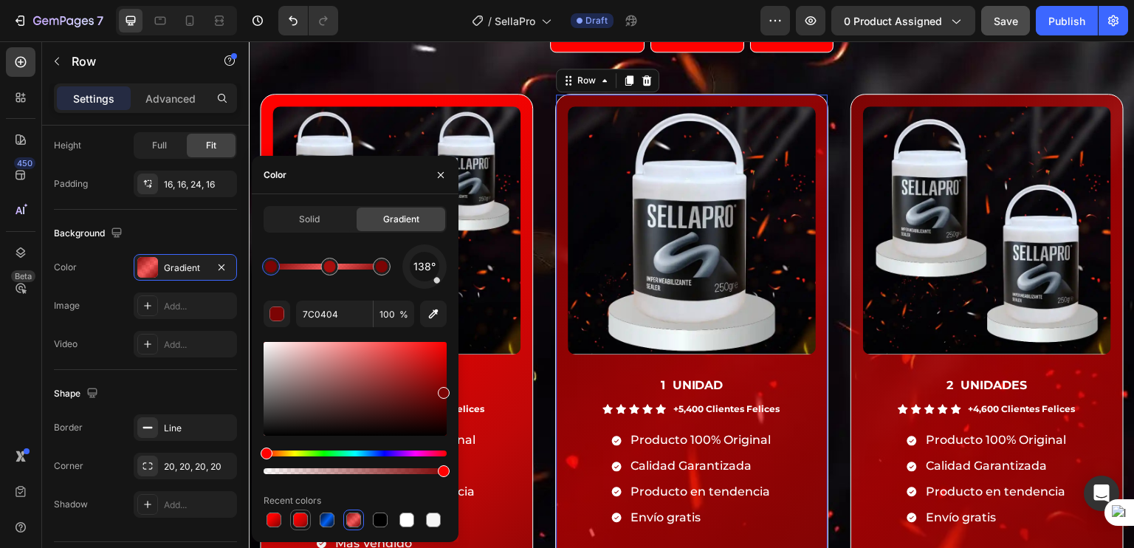
click at [294, 513] on div at bounding box center [300, 519] width 15 height 15
type input "FF0100"
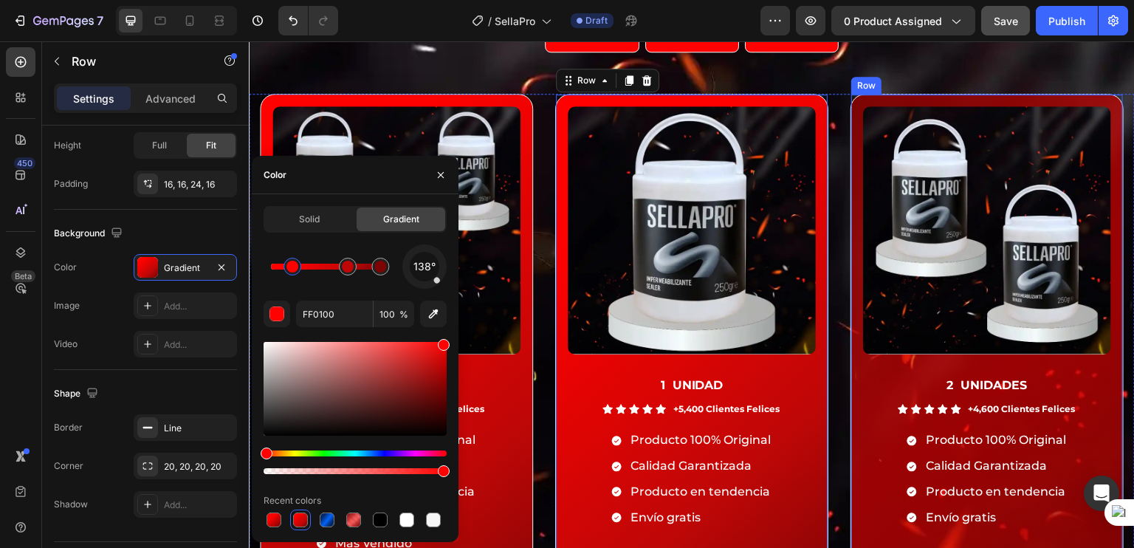
click at [850, 109] on div "Product Images 2 UNIDADES Heading Icon Icon Icon Icon Icon Icon List +4,600 Cli…" at bounding box center [986, 373] width 273 height 558
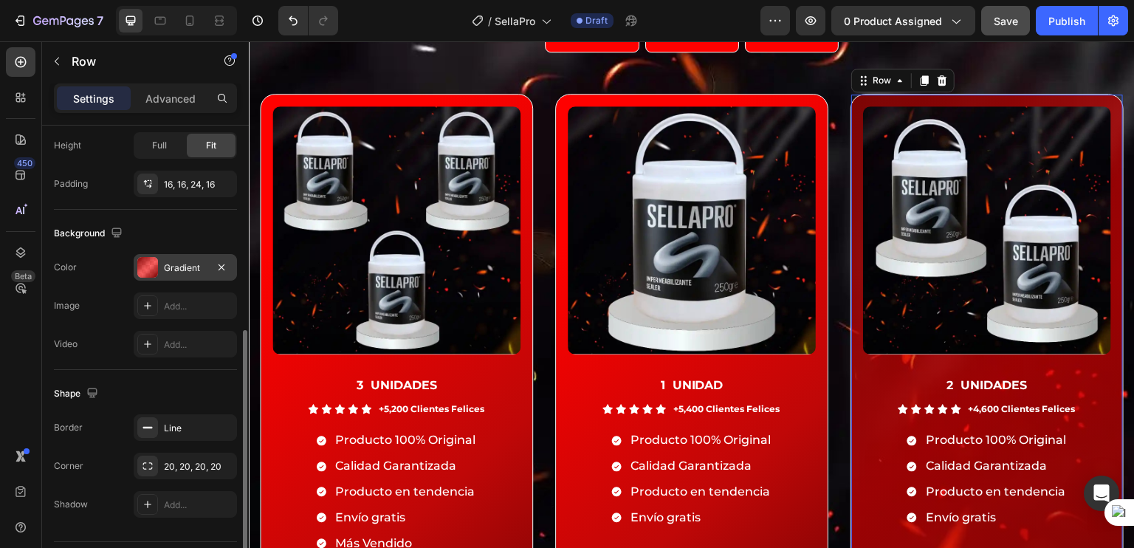
click at [193, 257] on div "Gradient" at bounding box center [185, 267] width 103 height 27
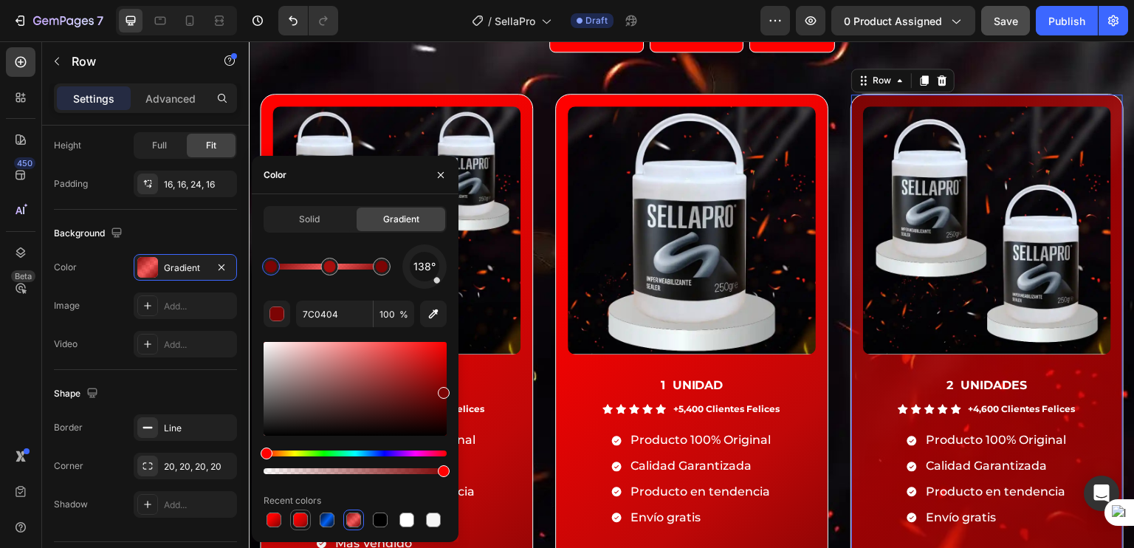
click at [304, 525] on div at bounding box center [300, 519] width 15 height 15
type input "FF0100"
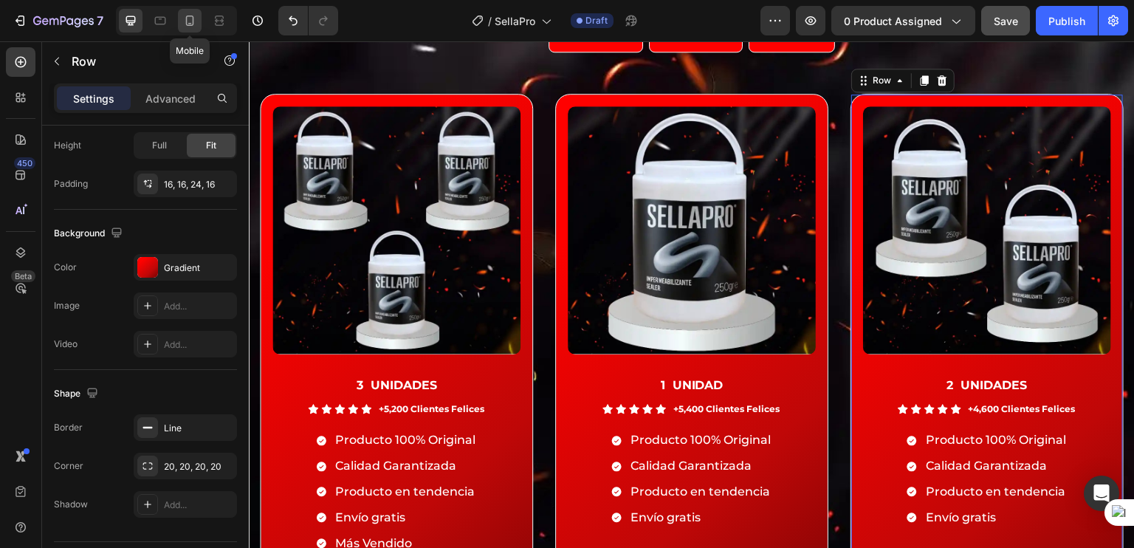
click at [191, 20] on icon at bounding box center [189, 20] width 15 height 15
type input "100%"
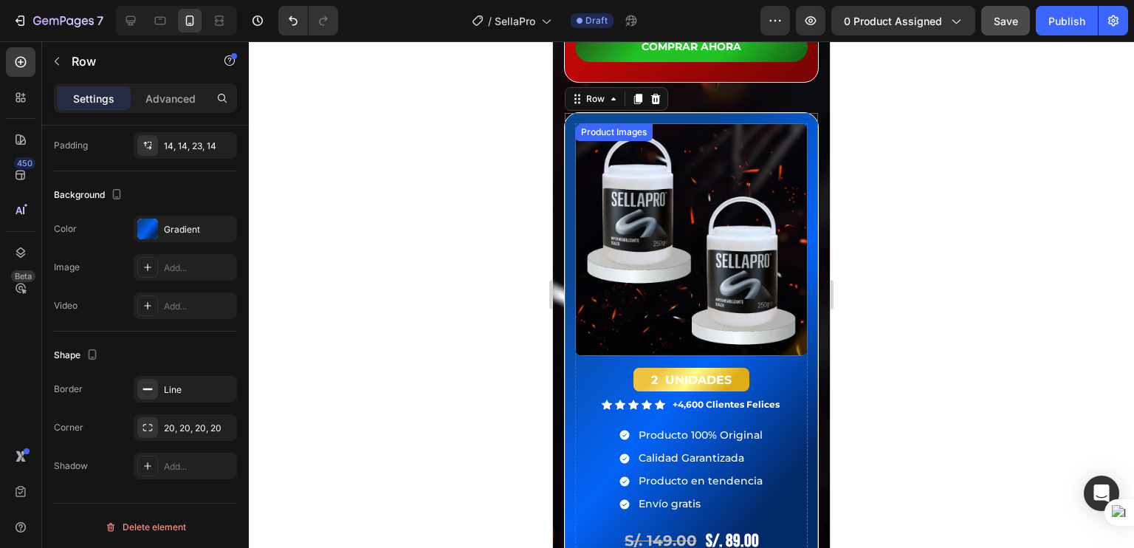
scroll to position [4109, 0]
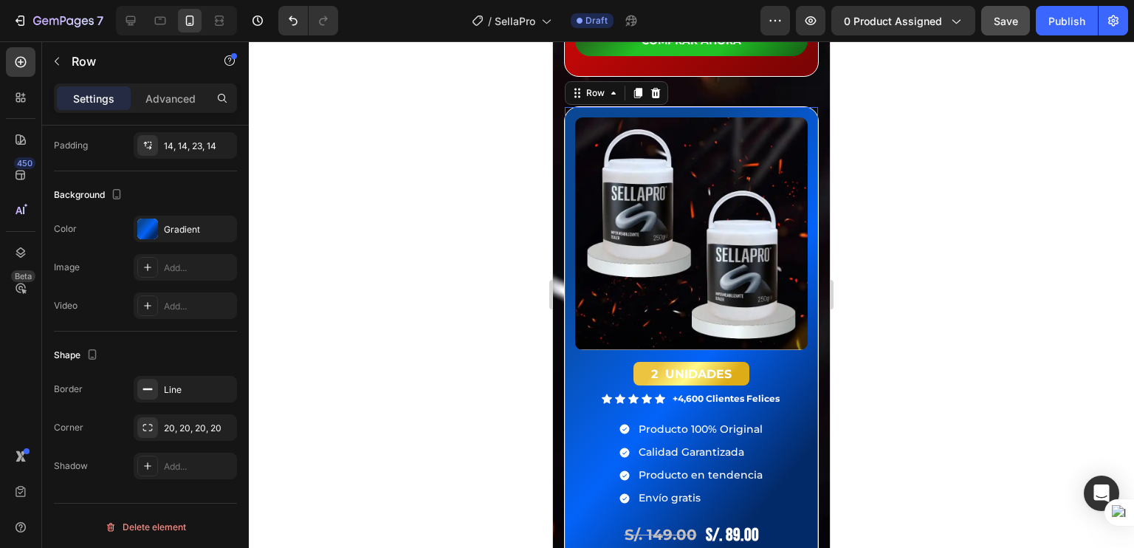
click at [569, 106] on div "Product Images 2 UNIDADES Heading Icon Icon Icon Icon Icon Icon List +4,600 Cli…" at bounding box center [691, 358] width 255 height 504
click at [172, 213] on div "Background The changes might be hidden by the video. Color Gradient Image Add..…" at bounding box center [145, 251] width 183 height 160
click at [173, 223] on div "Gradient" at bounding box center [185, 229] width 43 height 13
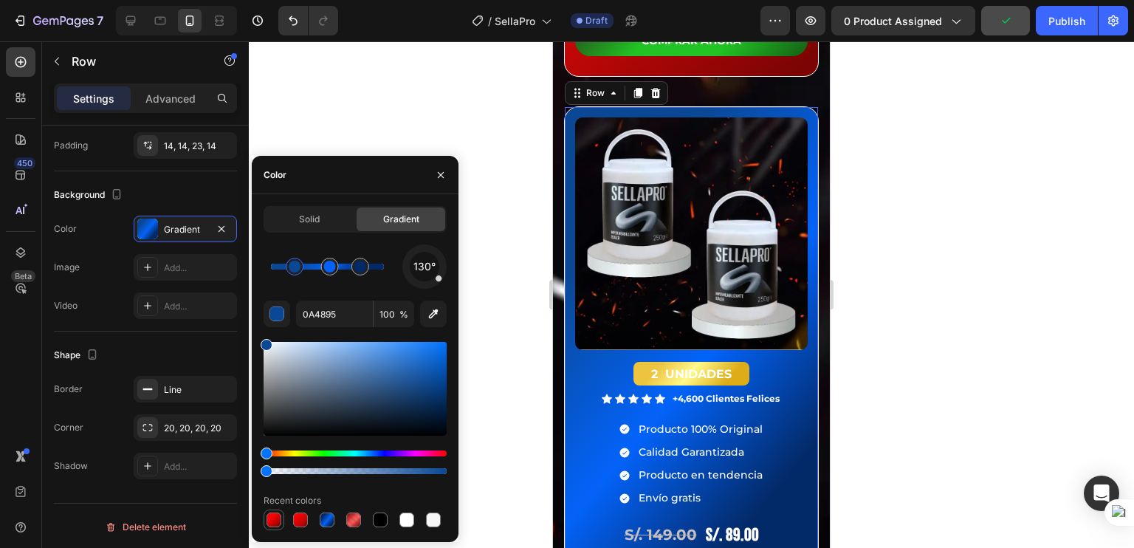
click at [276, 526] on div at bounding box center [273, 519] width 15 height 15
type input "FF0100"
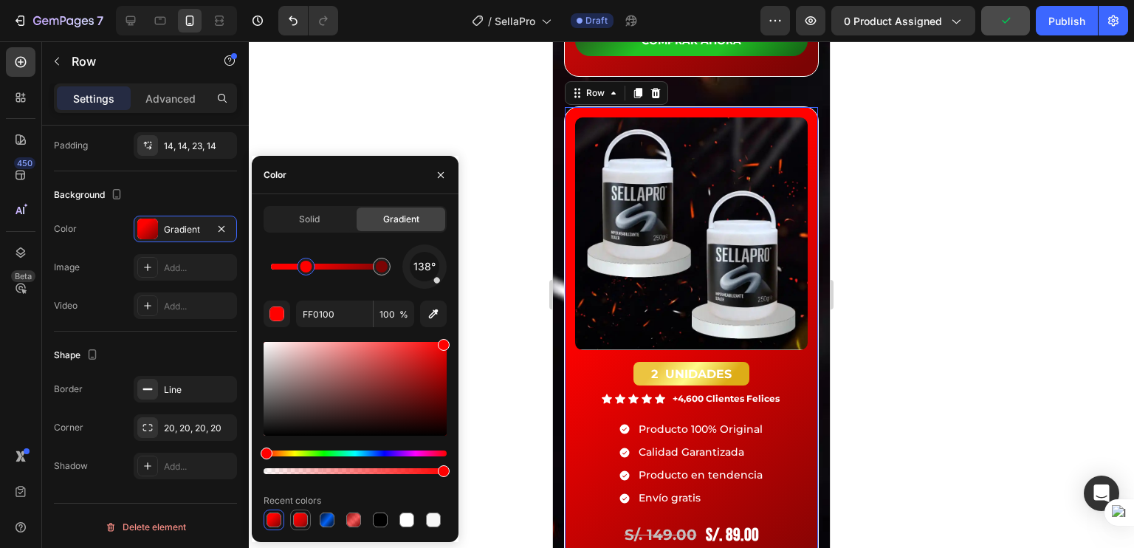
click at [296, 522] on div at bounding box center [300, 519] width 15 height 15
click at [281, 519] on div at bounding box center [274, 520] width 18 height 18
click at [294, 518] on div at bounding box center [300, 519] width 15 height 15
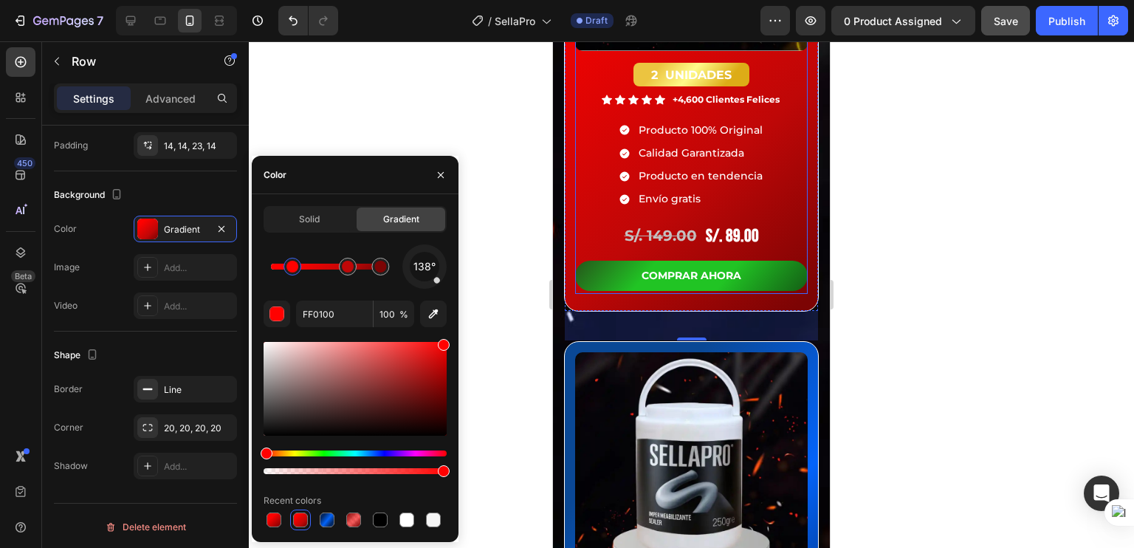
scroll to position [4424, 0]
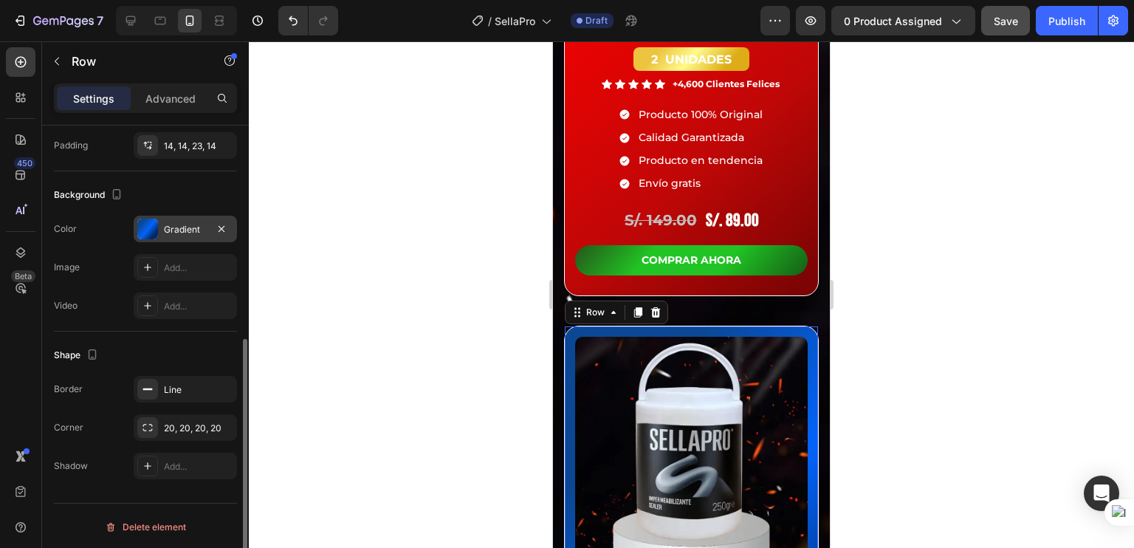
click at [171, 227] on div "Gradient" at bounding box center [185, 229] width 43 height 13
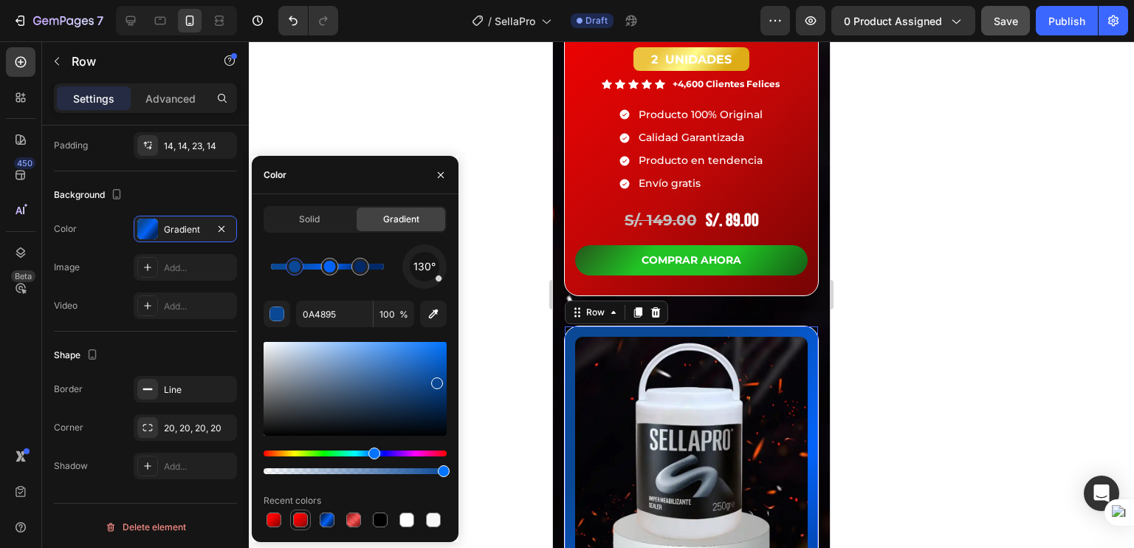
click at [304, 522] on div at bounding box center [300, 519] width 15 height 15
type input "FF0100"
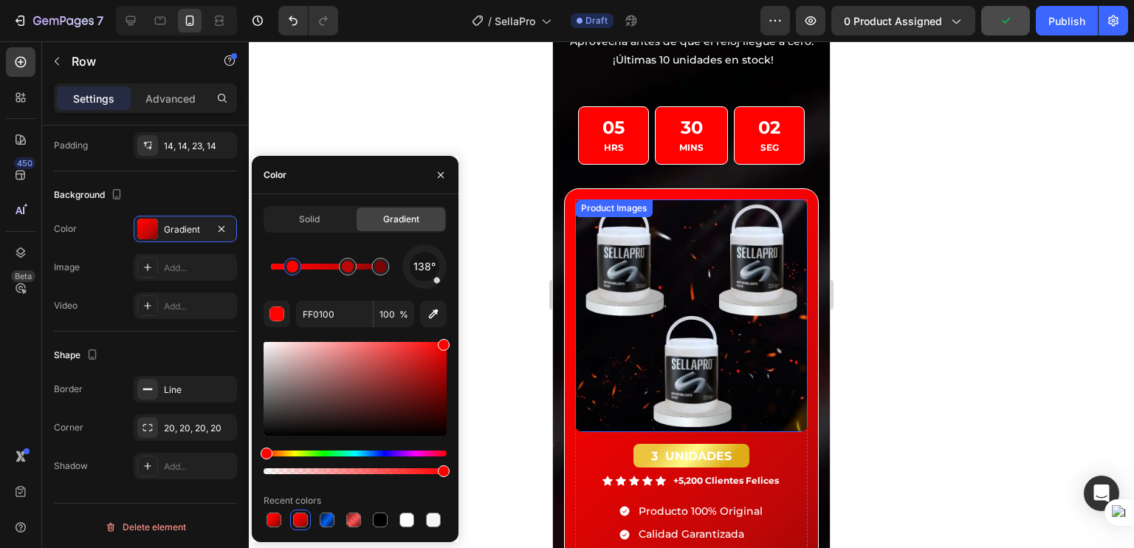
scroll to position [3469, 0]
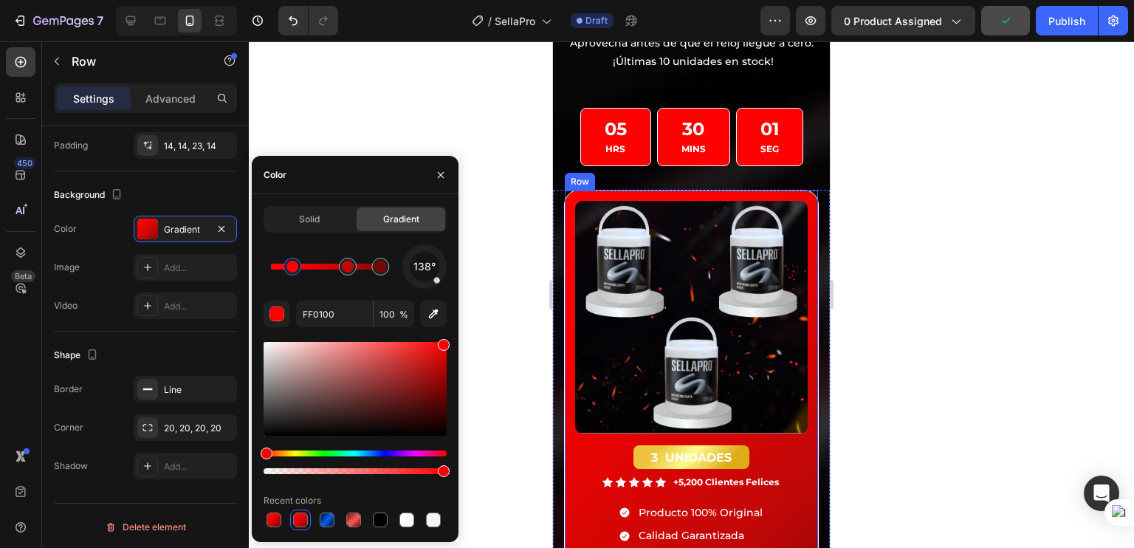
click at [566, 202] on div "Product Images 3 UNIDADES Heading Icon Icon Icon Icon Icon Icon List +5,200 Cli…" at bounding box center [691, 453] width 255 height 527
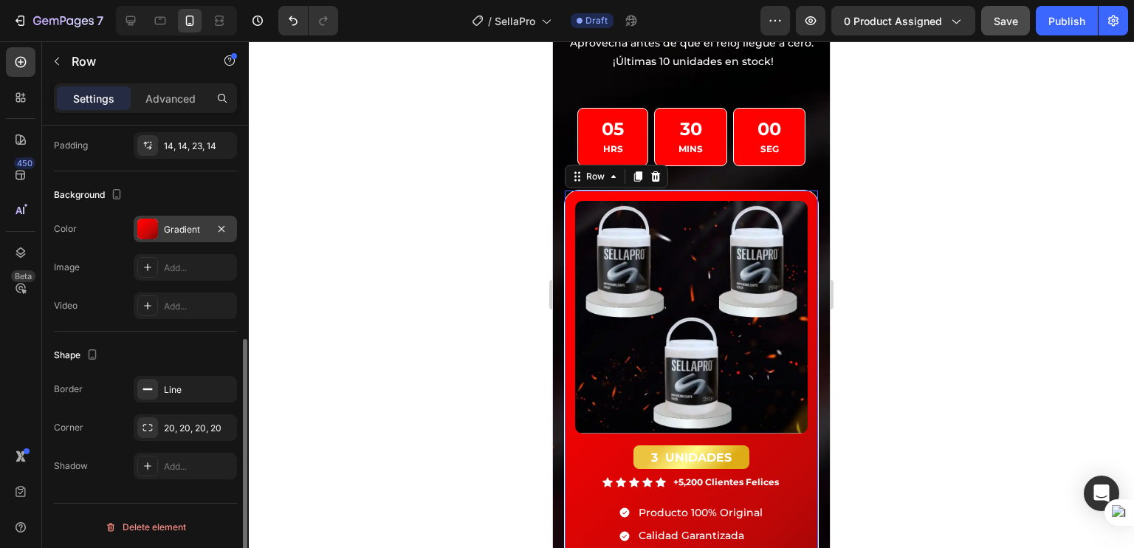
click at [166, 221] on div "Gradient" at bounding box center [185, 229] width 103 height 27
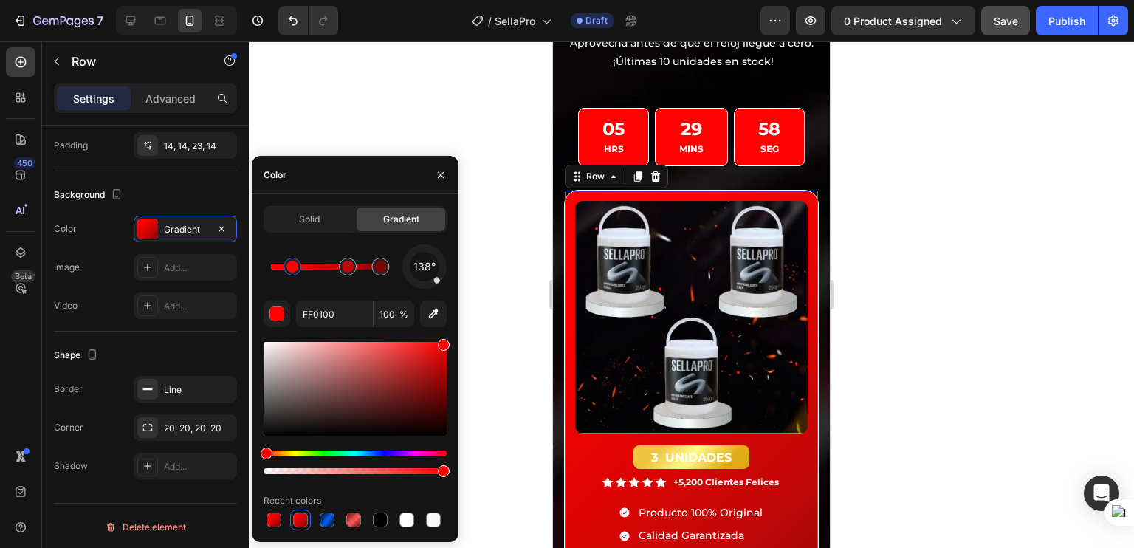
click at [933, 182] on div at bounding box center [691, 294] width 885 height 506
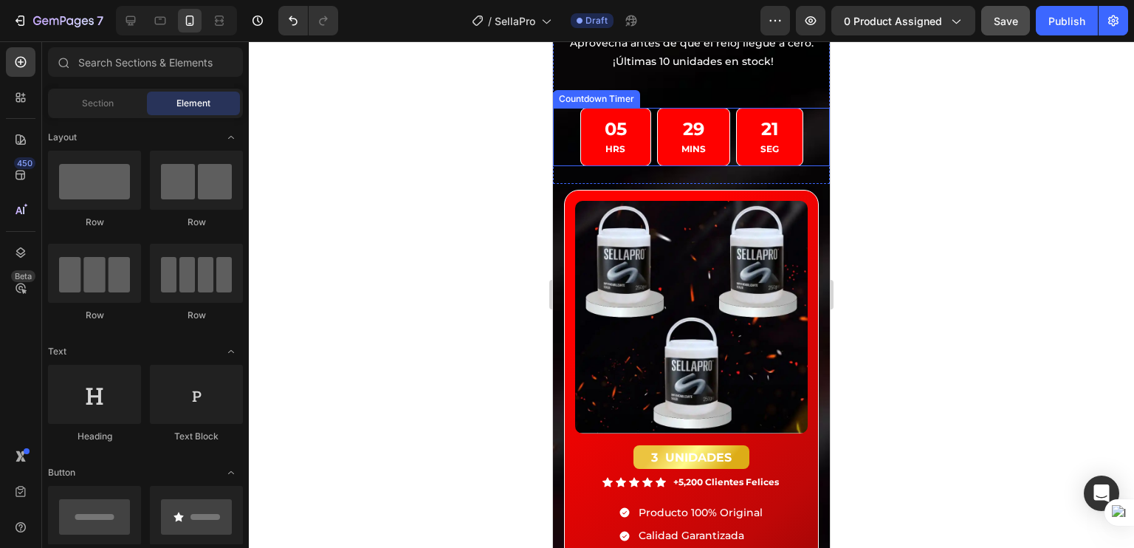
click at [683, 158] on div "29 MINS" at bounding box center [693, 137] width 73 height 58
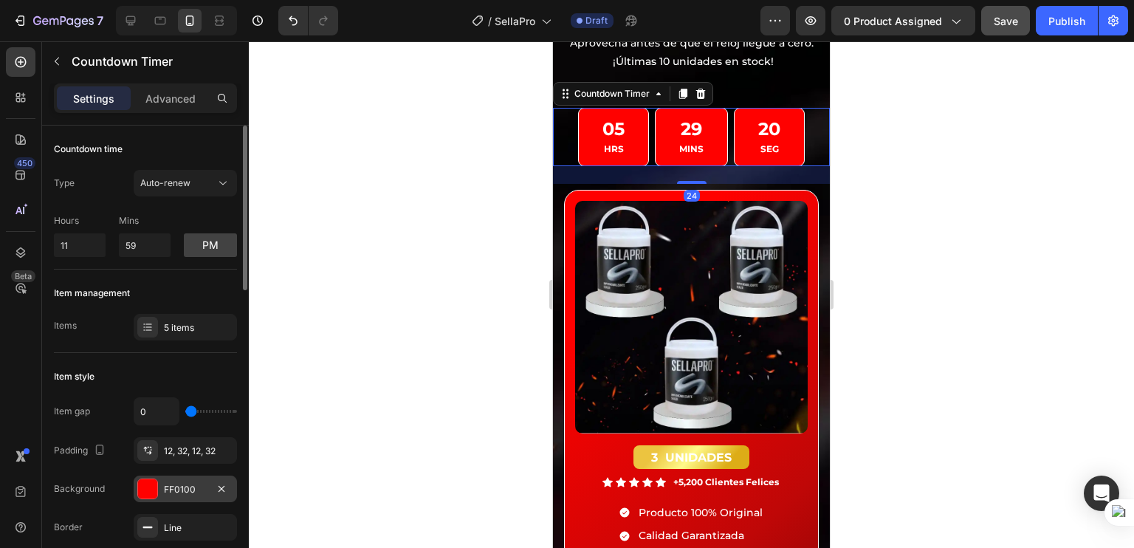
click at [174, 487] on div "FF0100" at bounding box center [185, 489] width 43 height 13
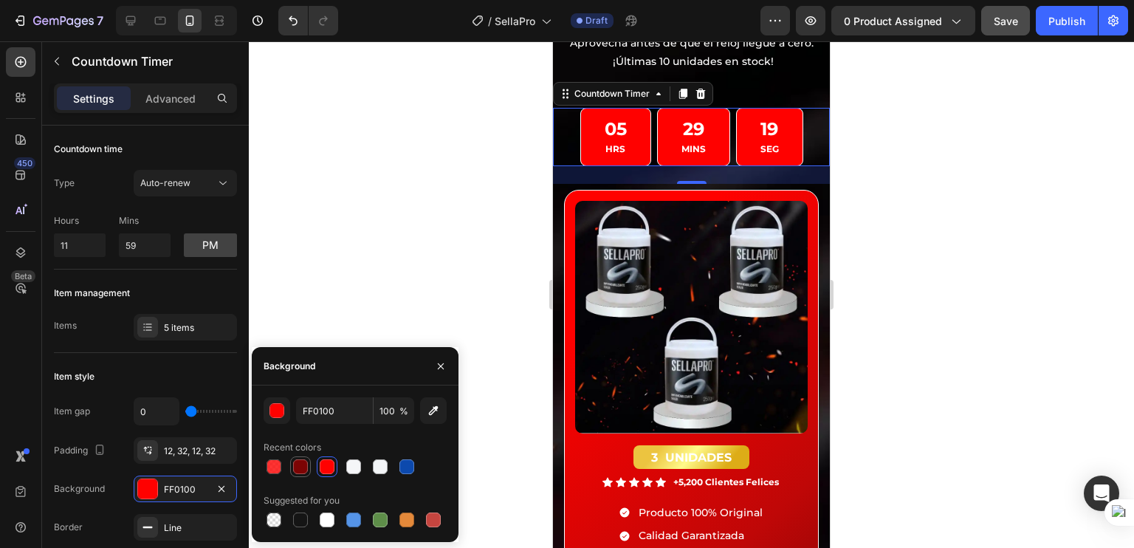
click at [301, 458] on div at bounding box center [301, 467] width 18 height 18
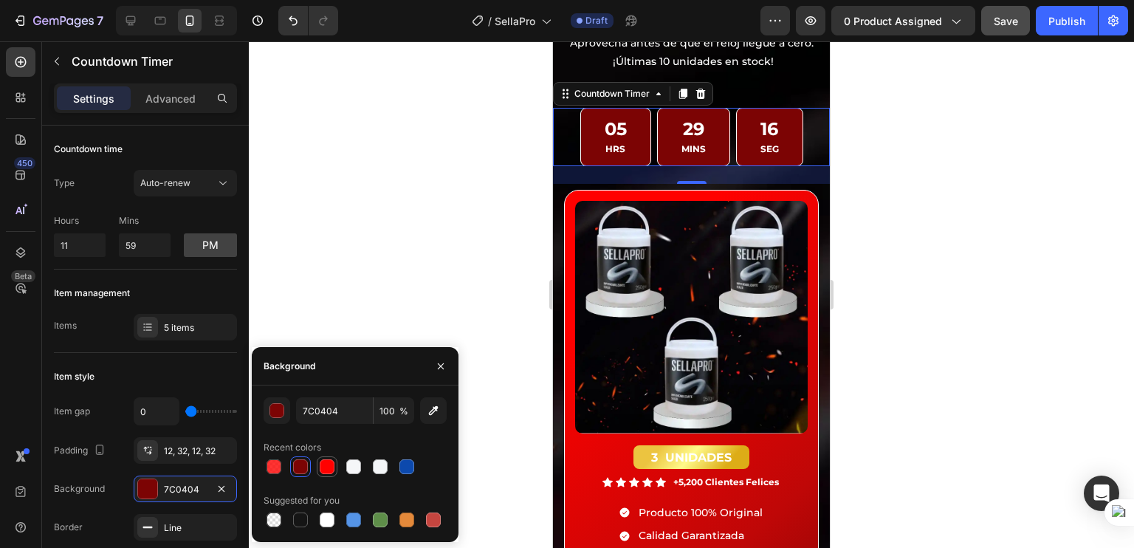
click at [322, 466] on div at bounding box center [327, 466] width 15 height 15
type input "FF0100"
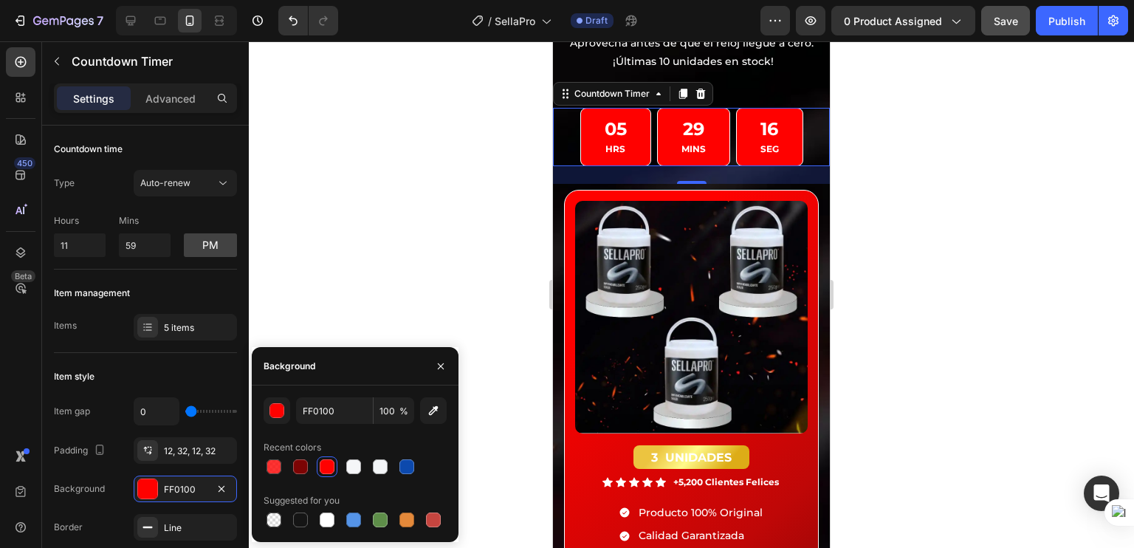
click at [960, 266] on div at bounding box center [691, 294] width 885 height 506
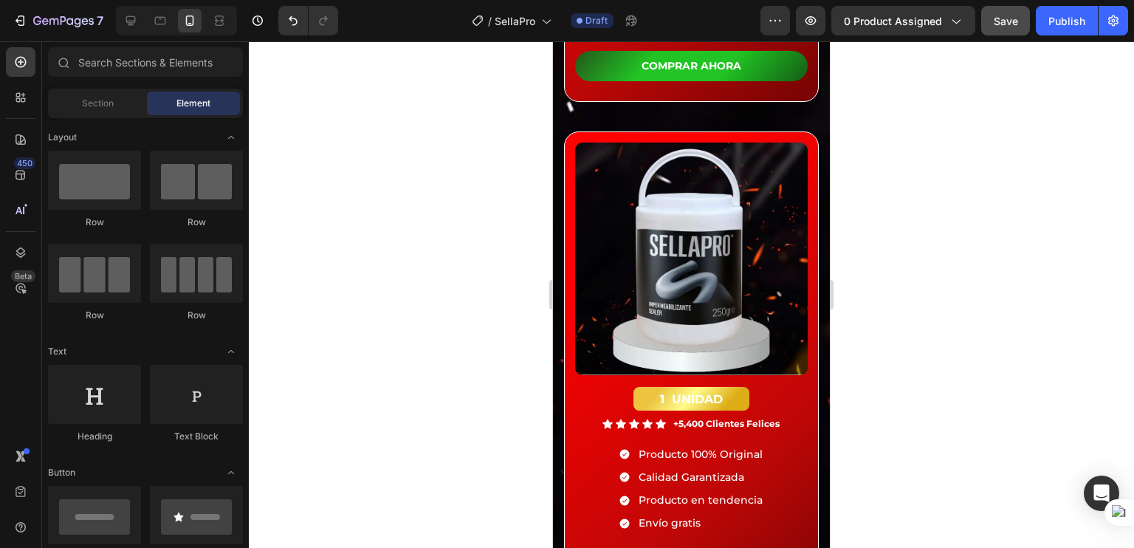
scroll to position [4976, 0]
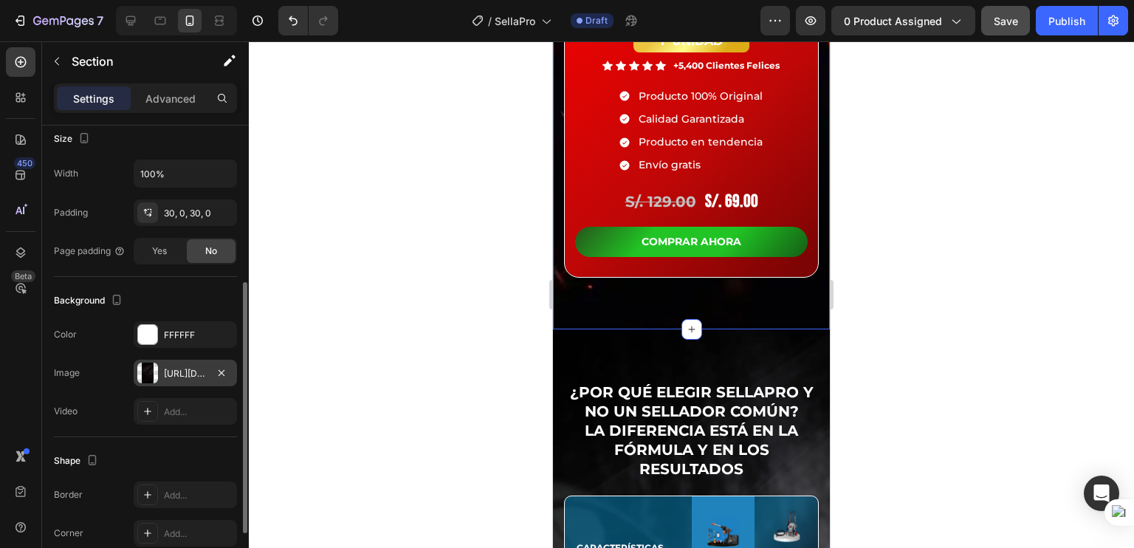
scroll to position [292, 0]
click at [167, 374] on div "[URL][DOMAIN_NAME]" at bounding box center [185, 371] width 43 height 13
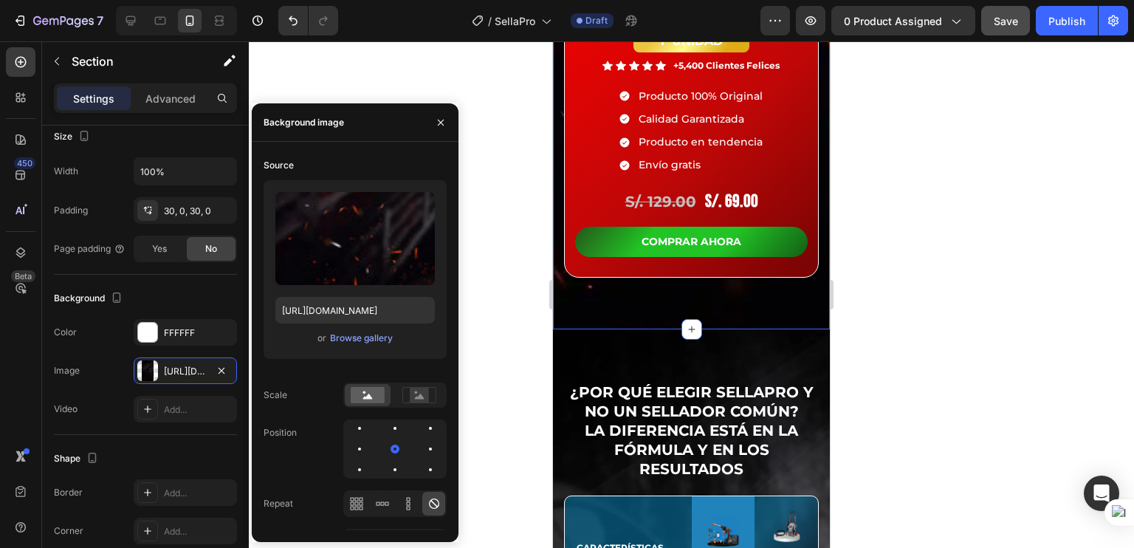
click at [880, 331] on div at bounding box center [691, 294] width 885 height 506
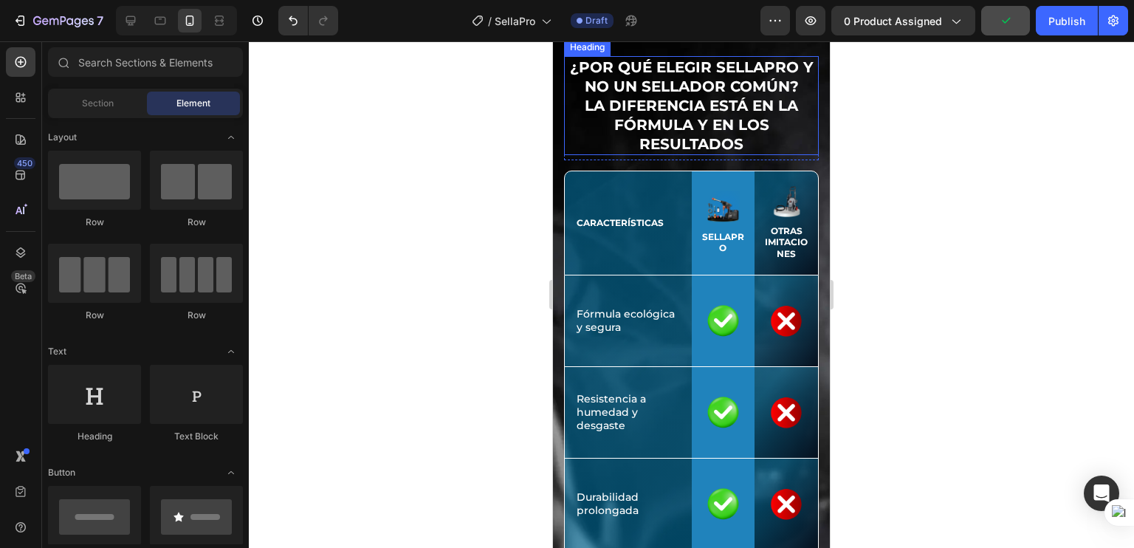
scroll to position [5273, 0]
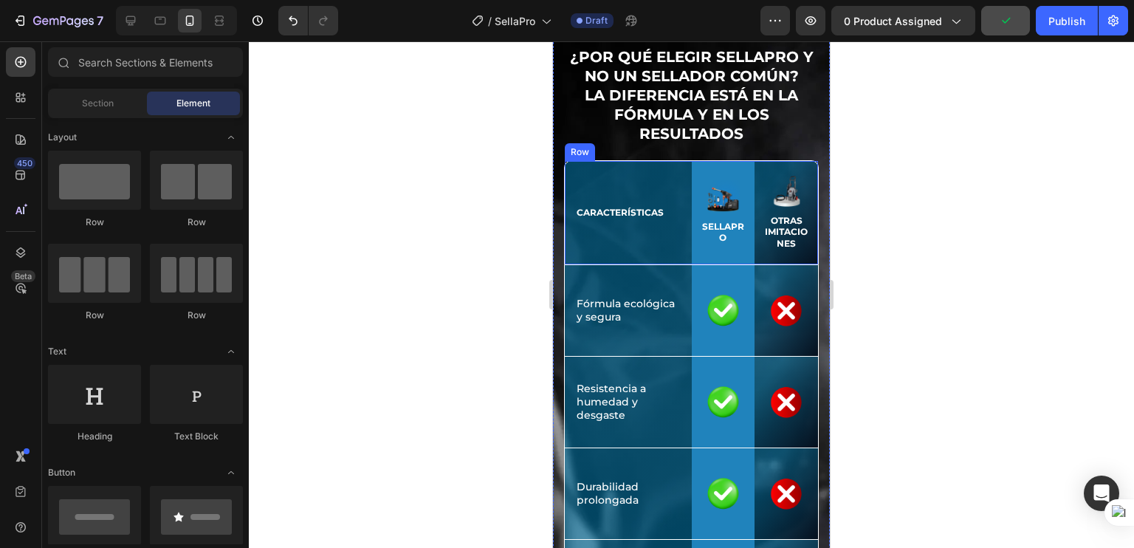
click at [621, 257] on div "CARACTERÍSTICAS Text Block" at bounding box center [628, 212] width 127 height 103
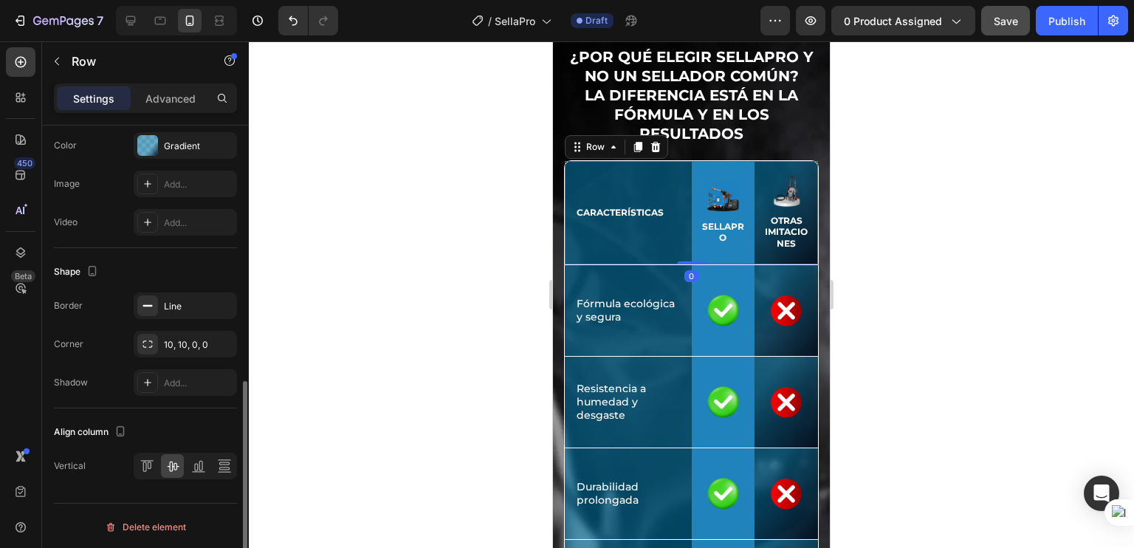
scroll to position [564, 0]
click at [180, 134] on div "Gradient" at bounding box center [185, 145] width 103 height 27
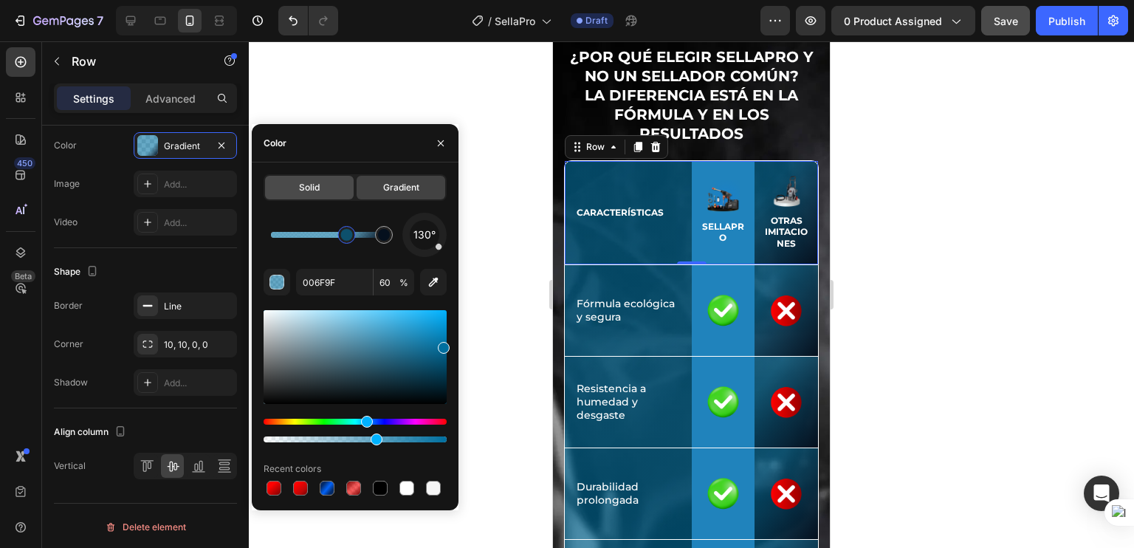
click at [319, 188] on span "Solid" at bounding box center [309, 187] width 21 height 13
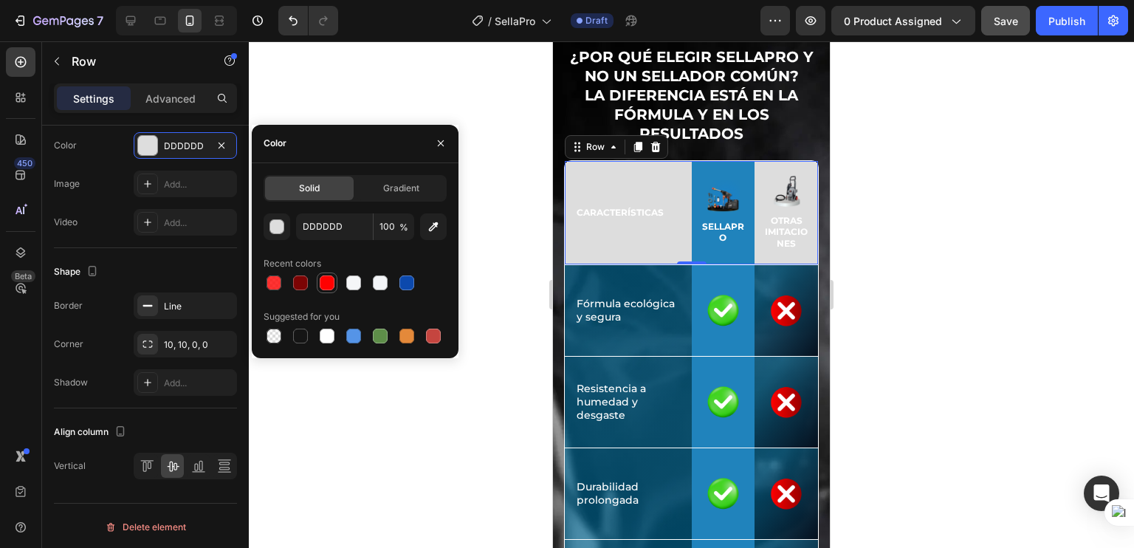
click at [324, 283] on div at bounding box center [327, 282] width 15 height 15
type input "FF0100"
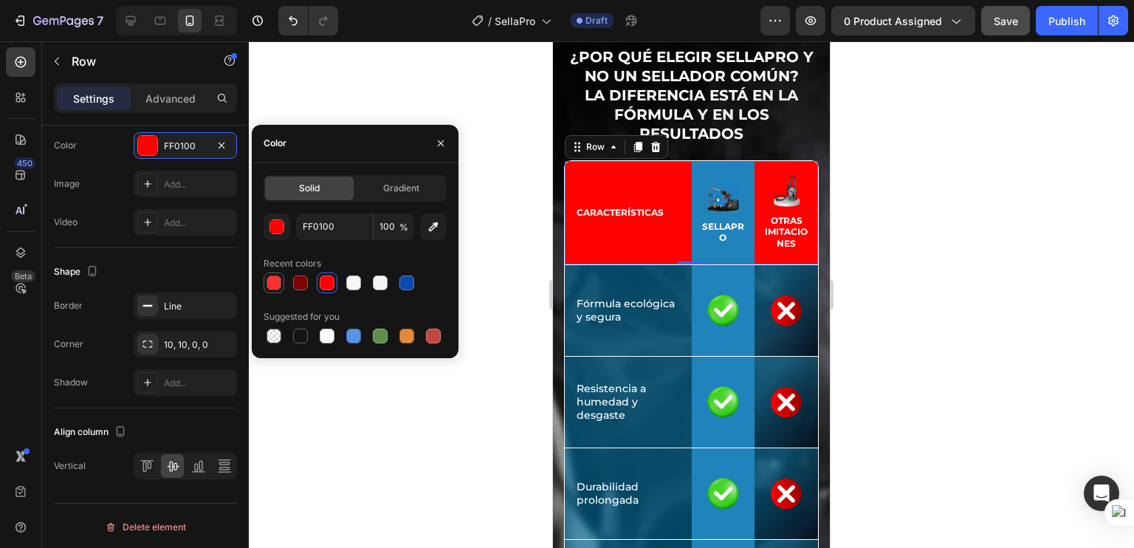
click at [278, 286] on div at bounding box center [273, 282] width 15 height 15
type input "80"
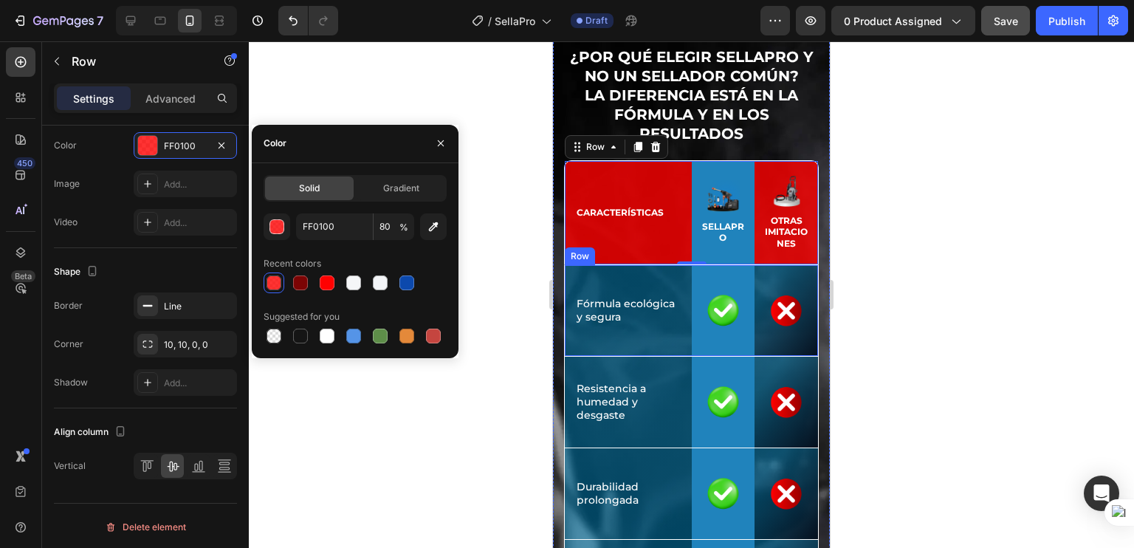
click at [622, 280] on div "Icon Fórmula ecológica y segura Text Block Row" at bounding box center [628, 310] width 127 height 91
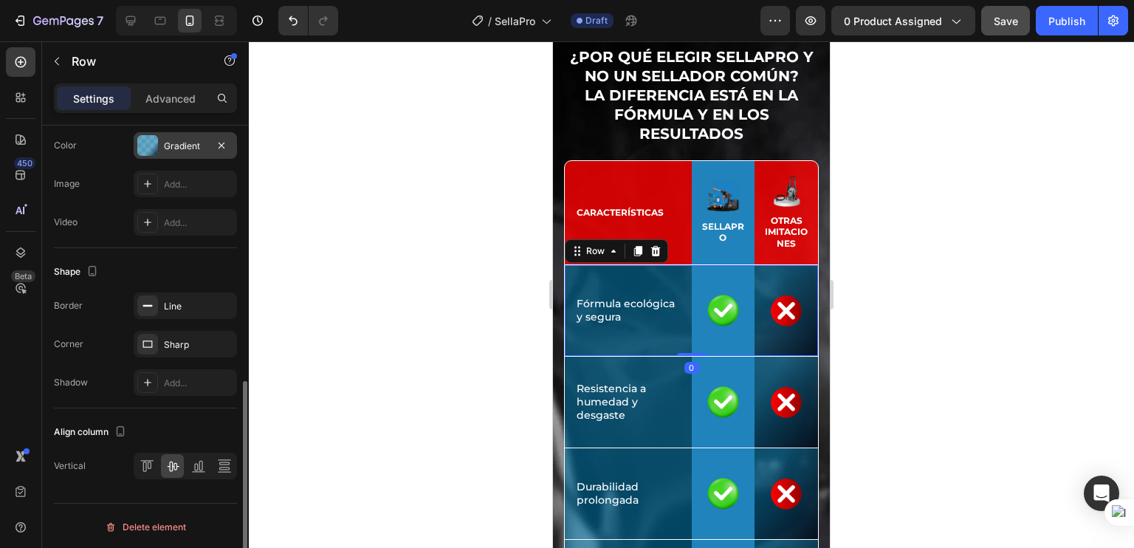
click at [159, 142] on div "Gradient" at bounding box center [185, 145] width 103 height 27
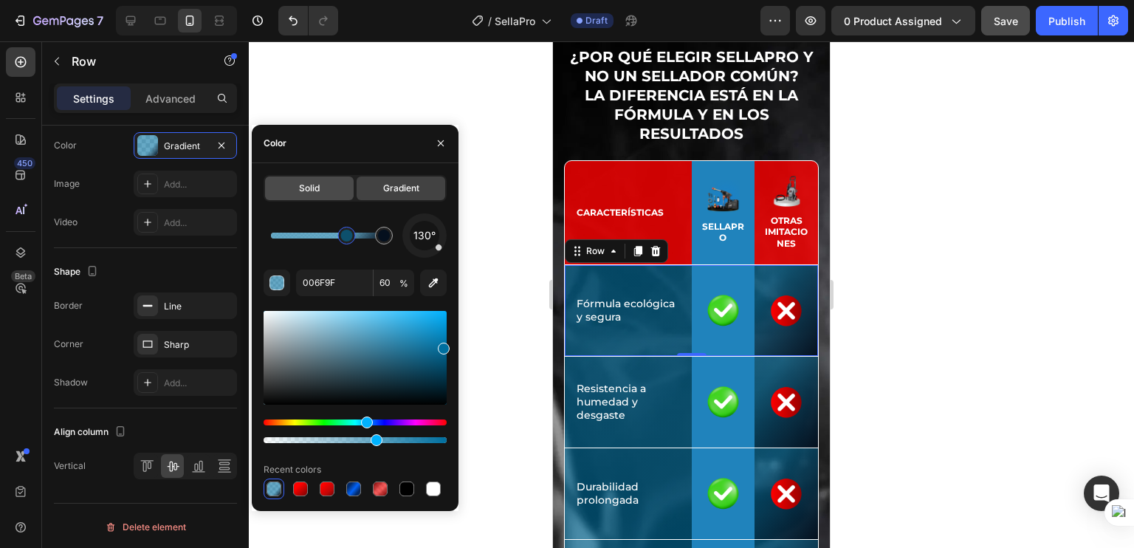
click at [325, 199] on div "Solid" at bounding box center [309, 188] width 89 height 24
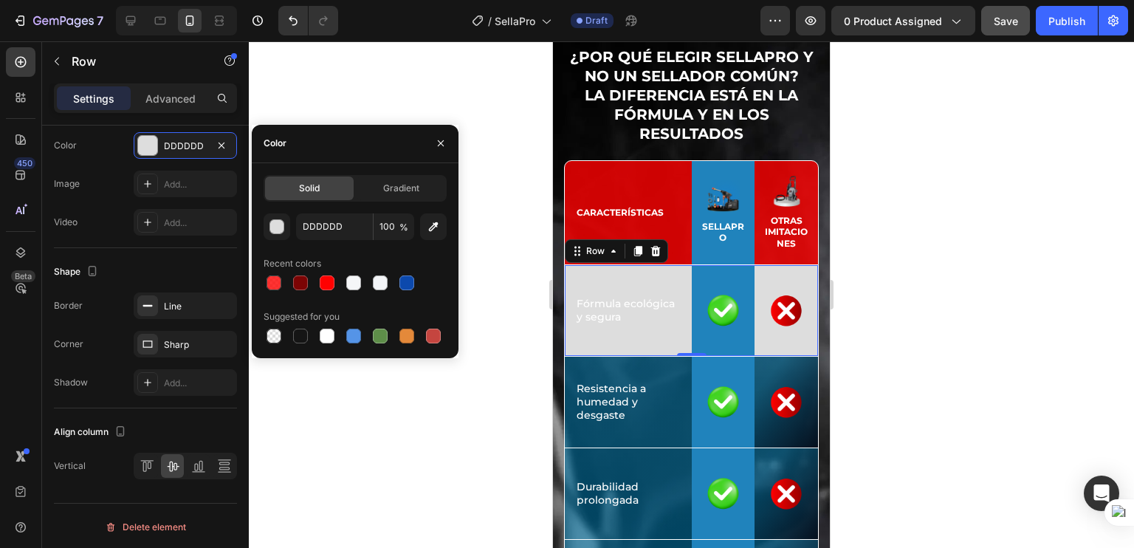
click at [304, 195] on div "Solid" at bounding box center [309, 188] width 89 height 24
click at [326, 191] on div "Solid" at bounding box center [309, 188] width 89 height 24
click at [278, 289] on div at bounding box center [274, 283] width 18 height 18
type input "FF0100"
type input "80"
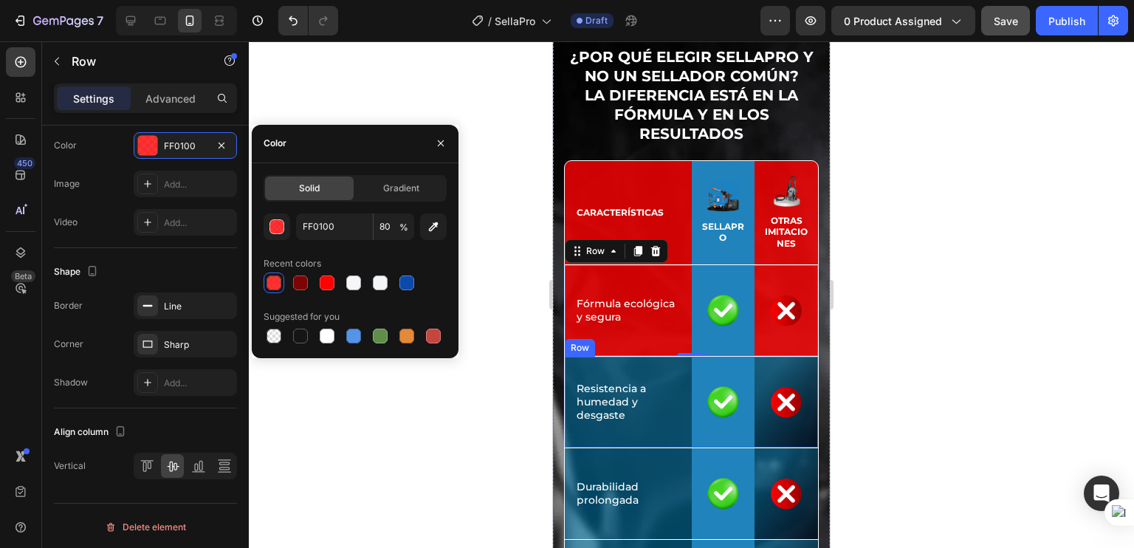
click at [585, 361] on div "Icon Resistencia a humedad y desgaste Text Block Row" at bounding box center [628, 402] width 127 height 91
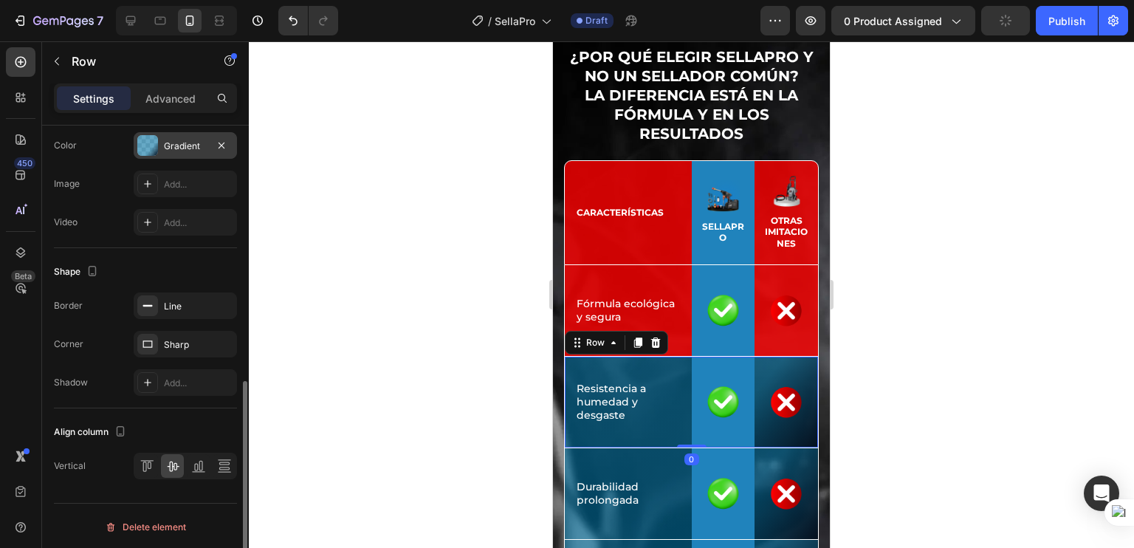
click at [176, 151] on div "Gradient" at bounding box center [185, 145] width 103 height 27
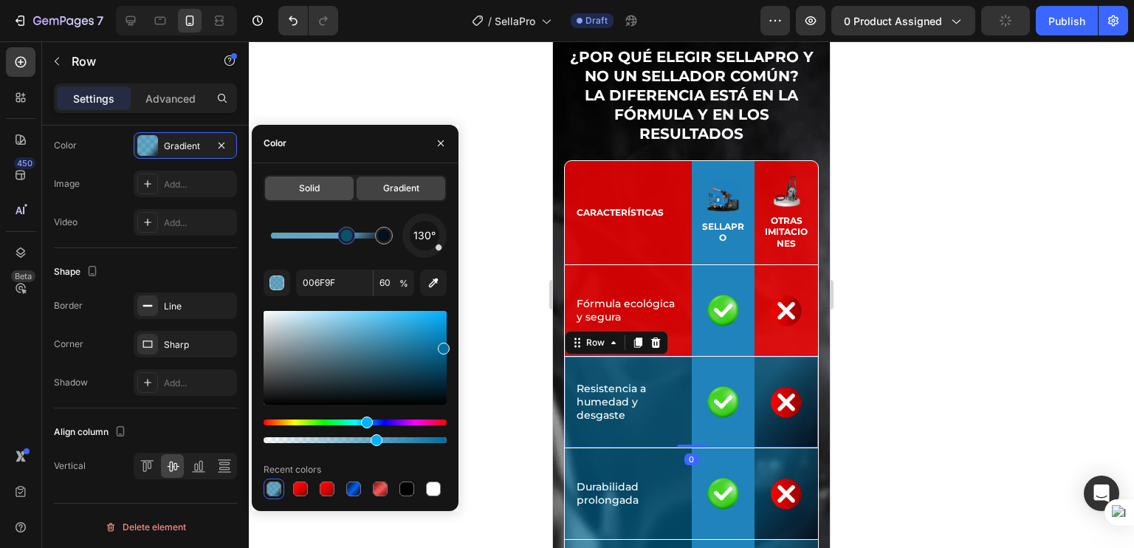
click at [316, 185] on span "Solid" at bounding box center [309, 188] width 21 height 13
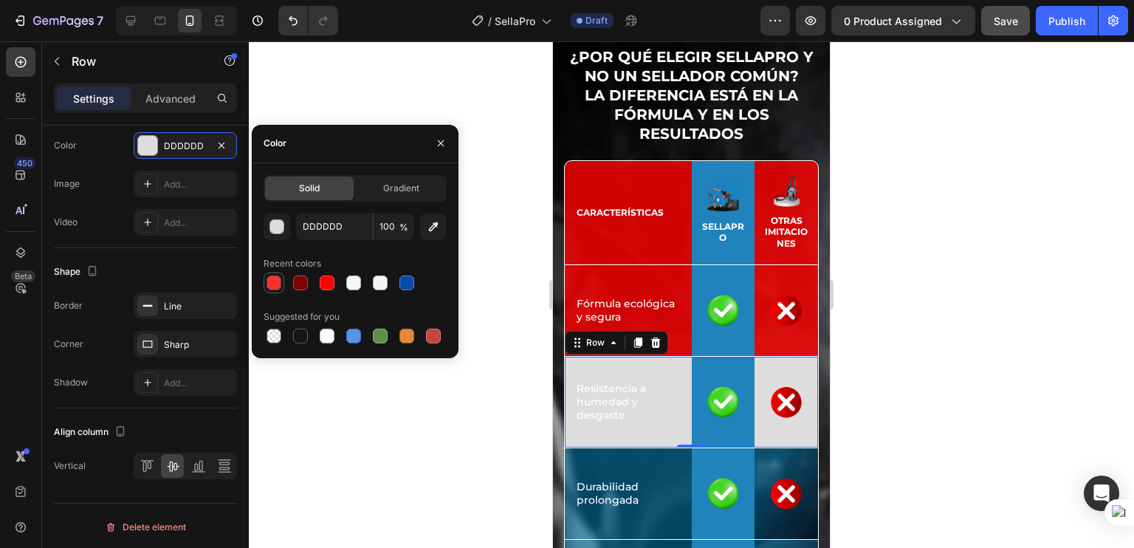
click at [278, 285] on div at bounding box center [273, 282] width 15 height 15
type input "FF0100"
type input "80"
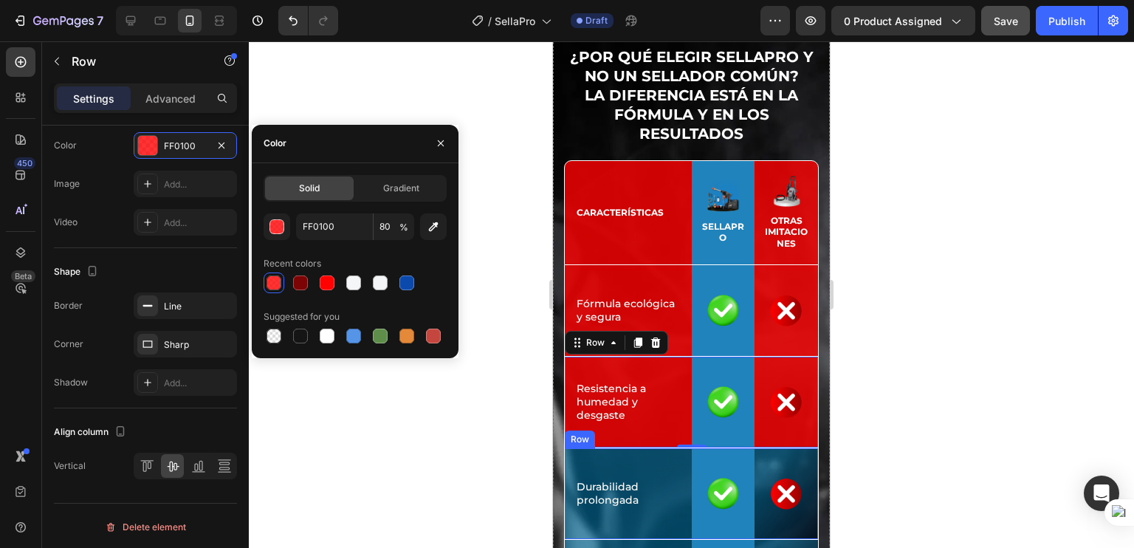
click at [597, 454] on div "Icon Durabilidad prolongada Text Block Row" at bounding box center [628, 493] width 127 height 91
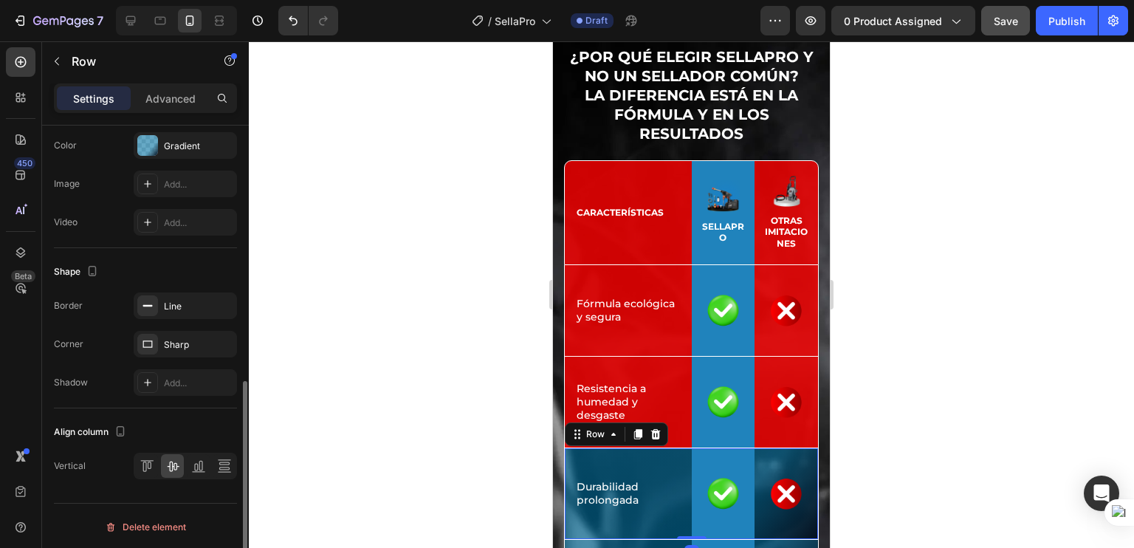
click at [194, 160] on div "The changes might be hidden by the video. Color Gradient Image Add... Video Add…" at bounding box center [145, 183] width 183 height 103
click at [169, 150] on div "Gradient" at bounding box center [185, 146] width 43 height 13
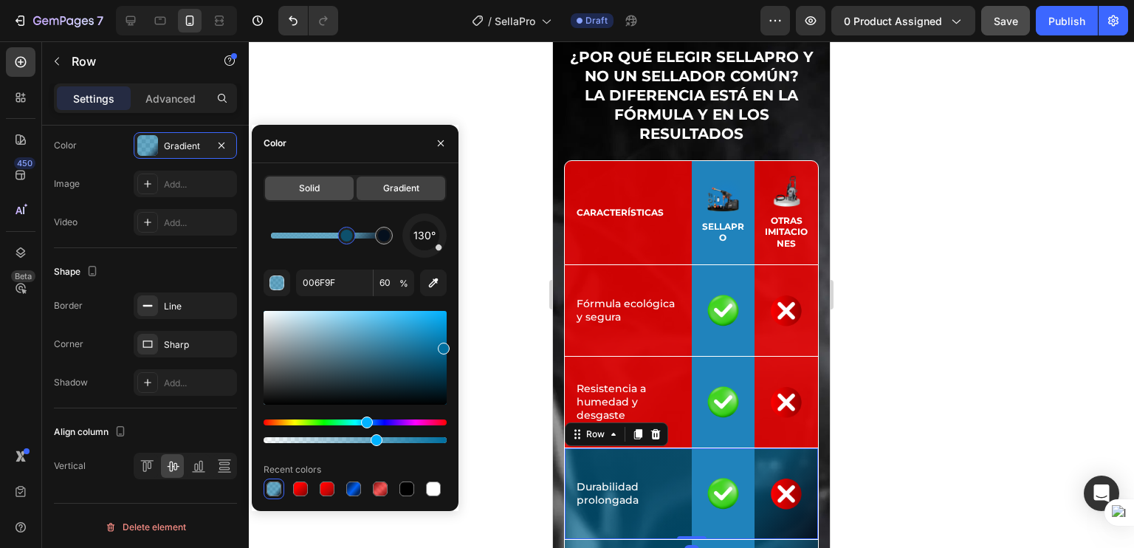
click at [292, 181] on div "Solid" at bounding box center [309, 188] width 89 height 24
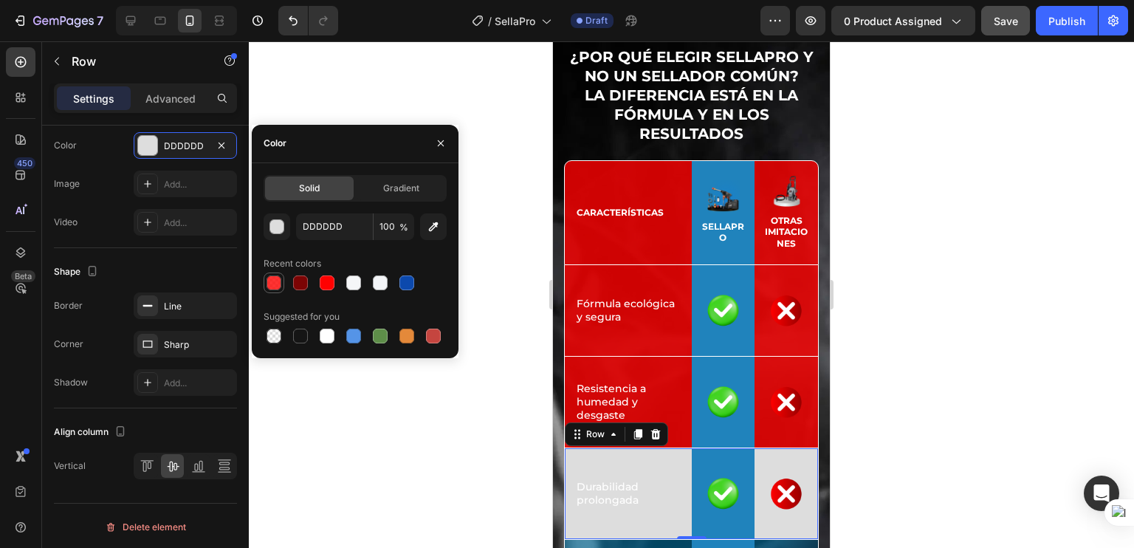
click at [278, 289] on div at bounding box center [274, 283] width 18 height 18
type input "FF0100"
type input "80"
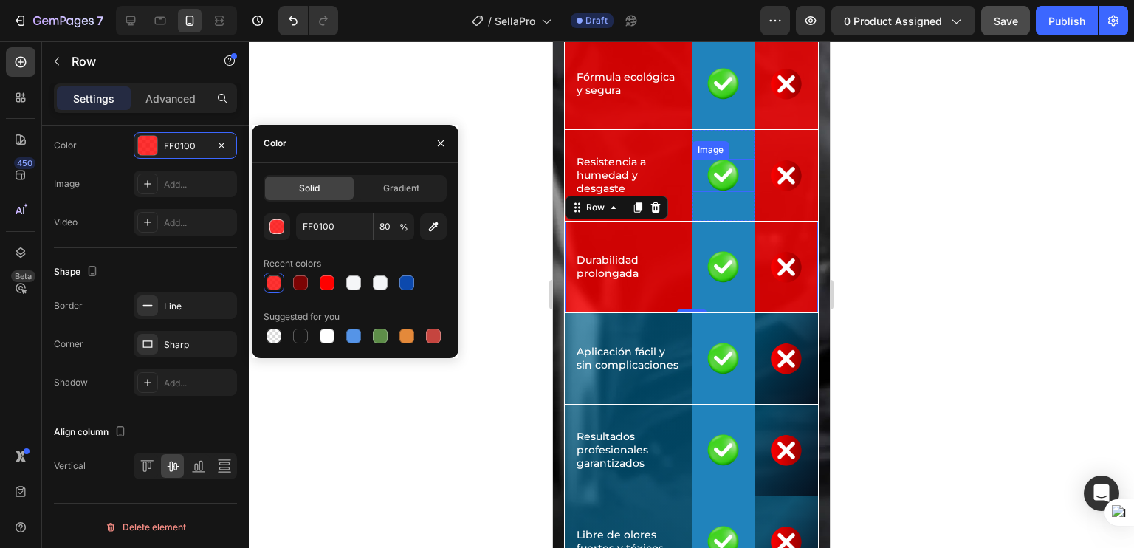
scroll to position [5513, 0]
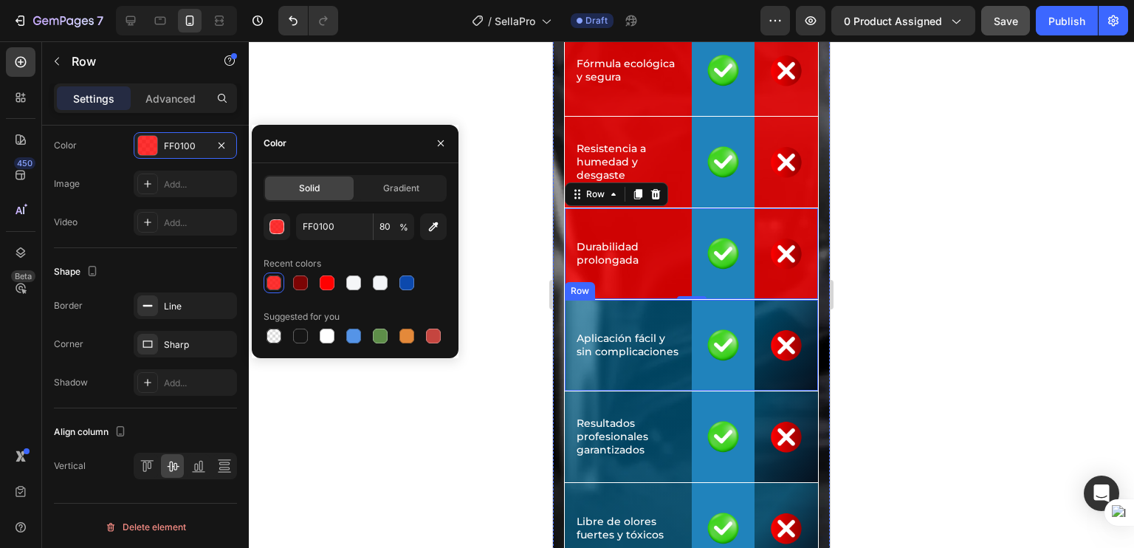
click at [588, 300] on div "Icon Aplicación fácil y sin complicaciones Text Block Row" at bounding box center [628, 345] width 127 height 91
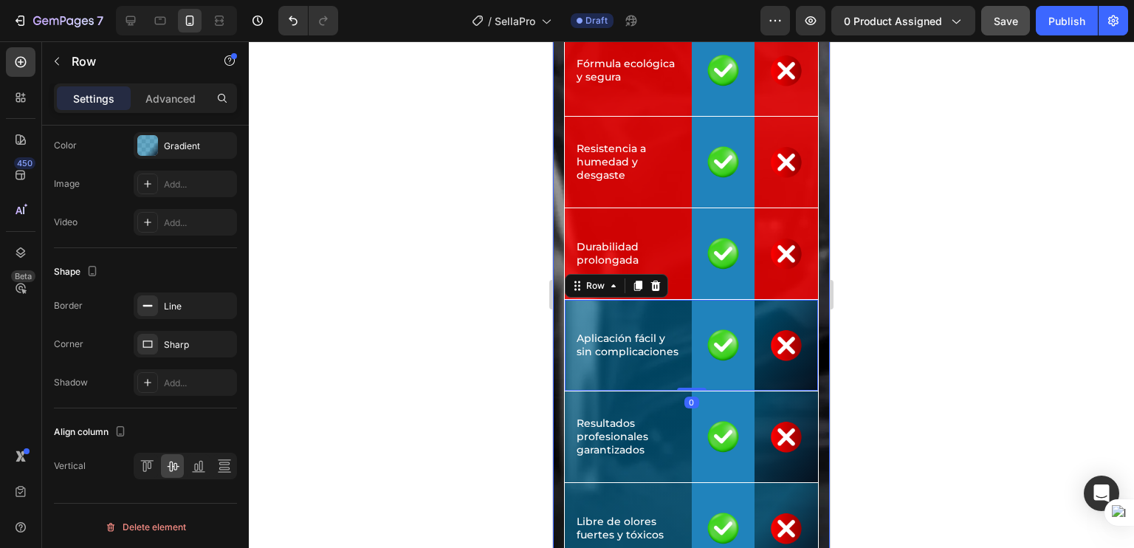
click at [600, 321] on div "Icon Aplicación fácil y sin complicaciones Text Block Row" at bounding box center [628, 345] width 127 height 91
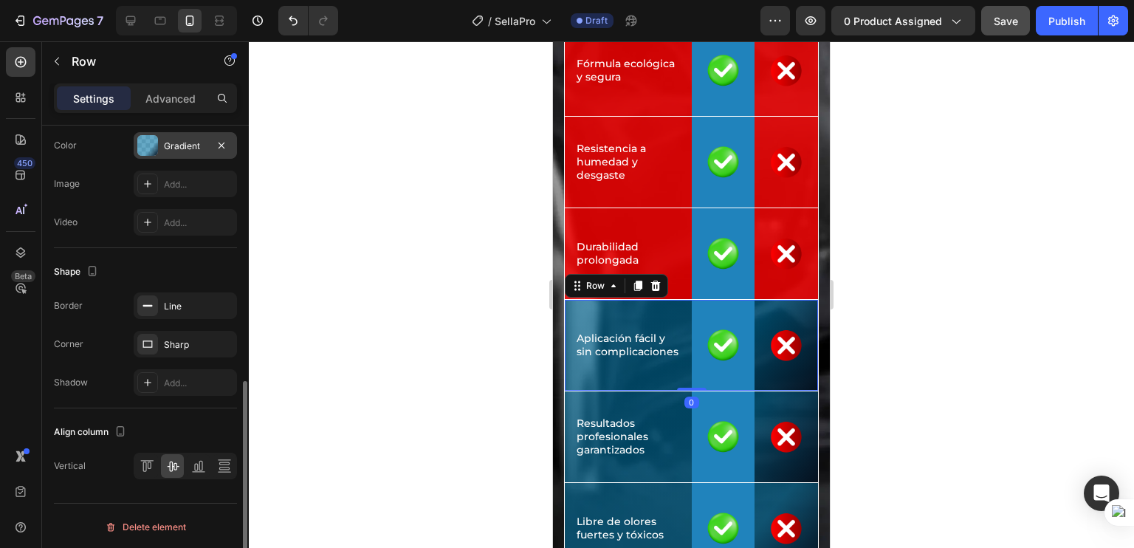
click at [154, 151] on div at bounding box center [147, 145] width 21 height 21
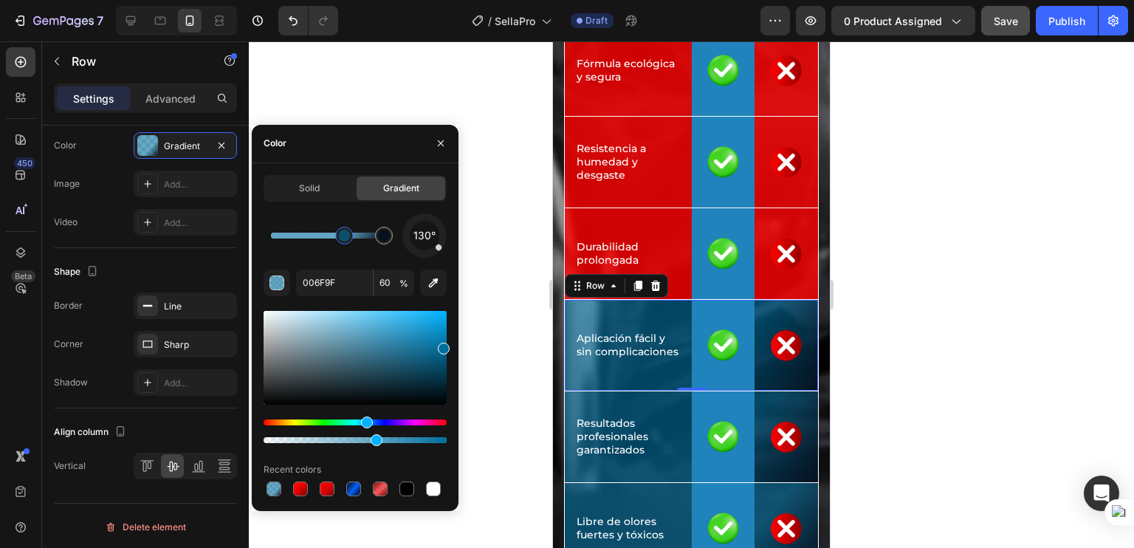
click at [310, 201] on div "Solid Gradient" at bounding box center [355, 188] width 183 height 27
click at [306, 198] on div "Solid" at bounding box center [309, 188] width 89 height 24
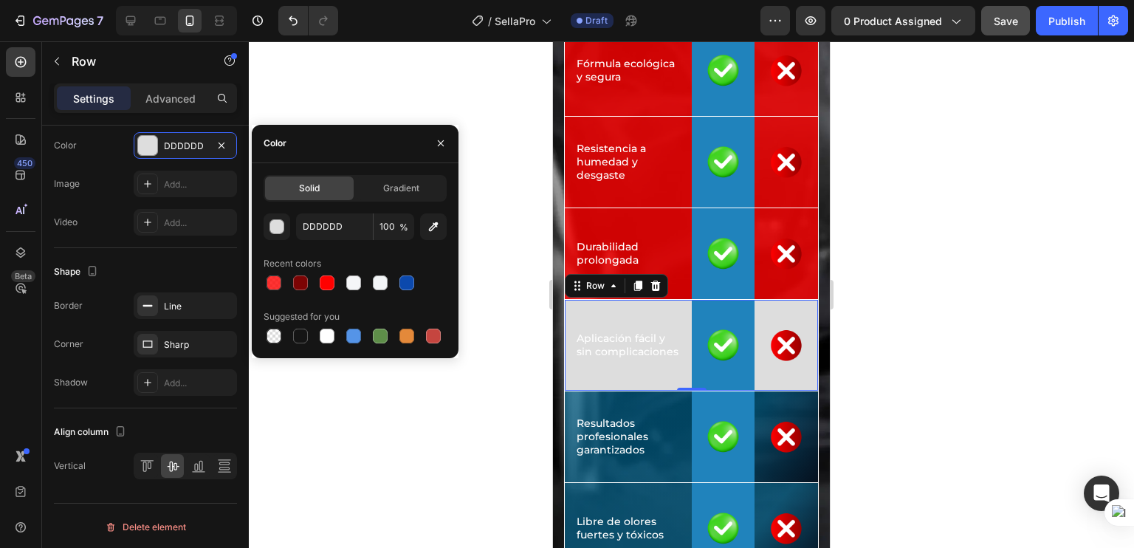
click at [287, 277] on div at bounding box center [355, 282] width 183 height 21
click at [279, 279] on div at bounding box center [273, 282] width 15 height 15
type input "FF0100"
type input "80"
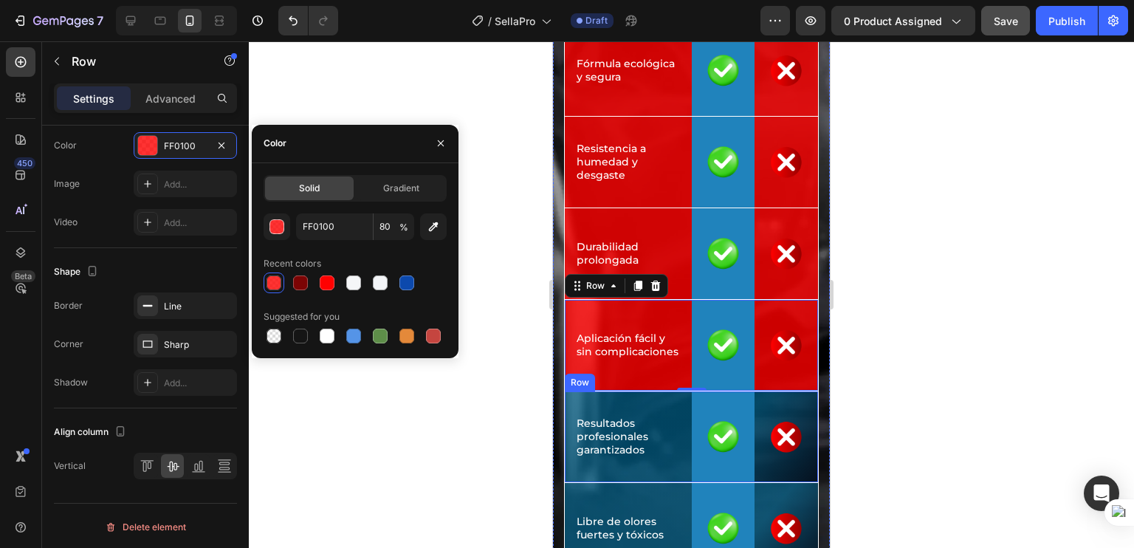
click at [585, 399] on div "Icon Resultados profesionales garantizados Text Block Row" at bounding box center [628, 436] width 127 height 91
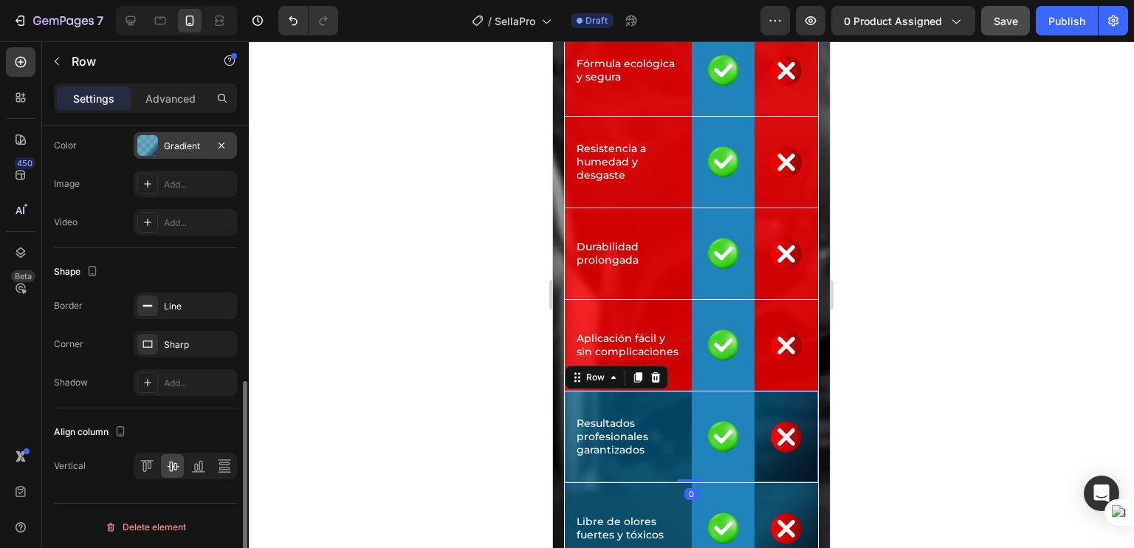
click at [154, 141] on div at bounding box center [147, 145] width 21 height 21
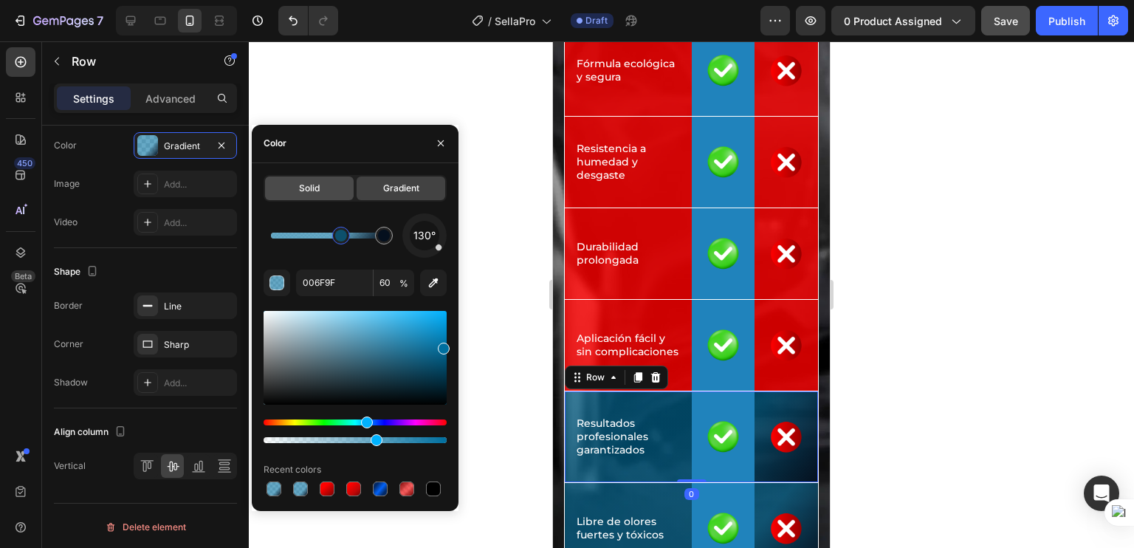
click at [307, 191] on span "Solid" at bounding box center [309, 188] width 21 height 13
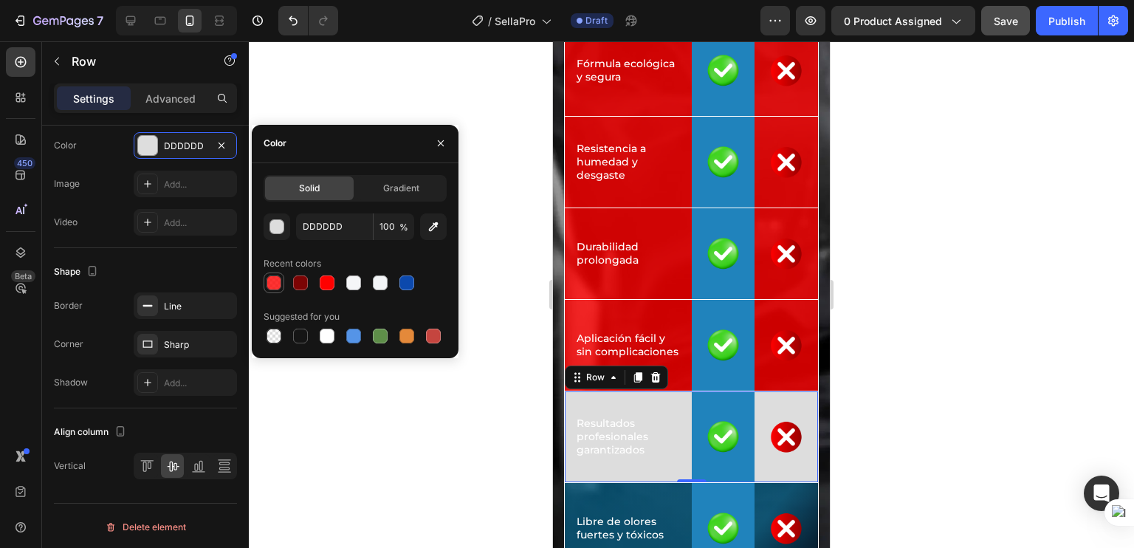
click at [281, 286] on div at bounding box center [273, 282] width 15 height 15
type input "FF0100"
type input "80"
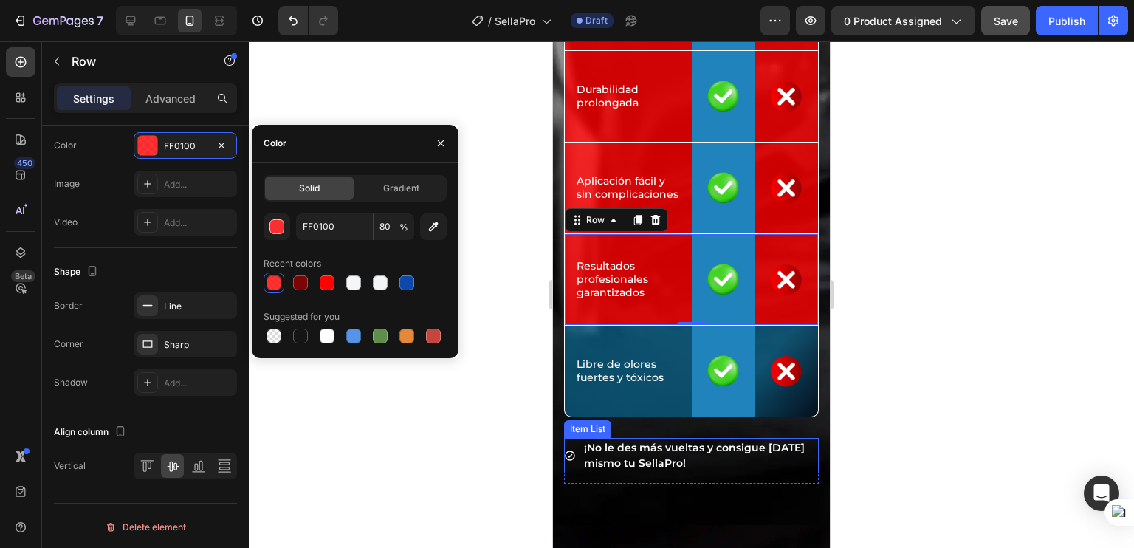
scroll to position [5744, 0]
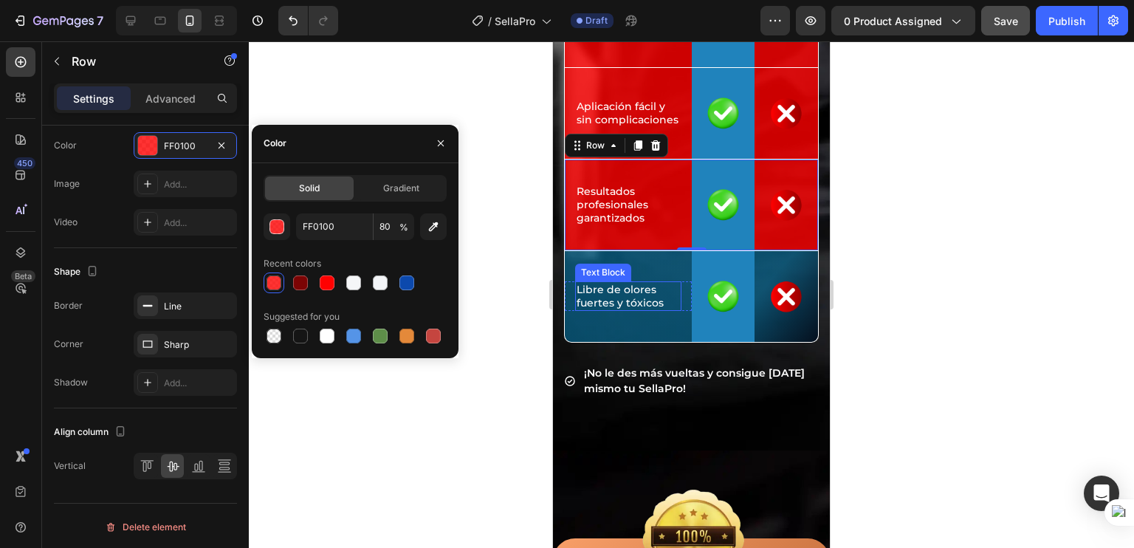
click at [581, 264] on div "Text Block" at bounding box center [603, 273] width 56 height 18
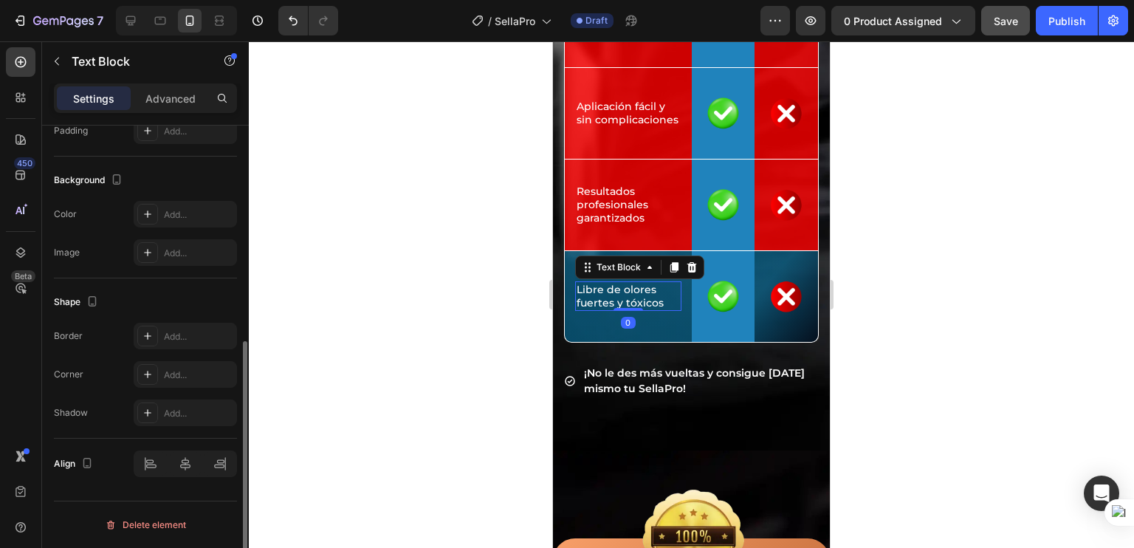
scroll to position [0, 0]
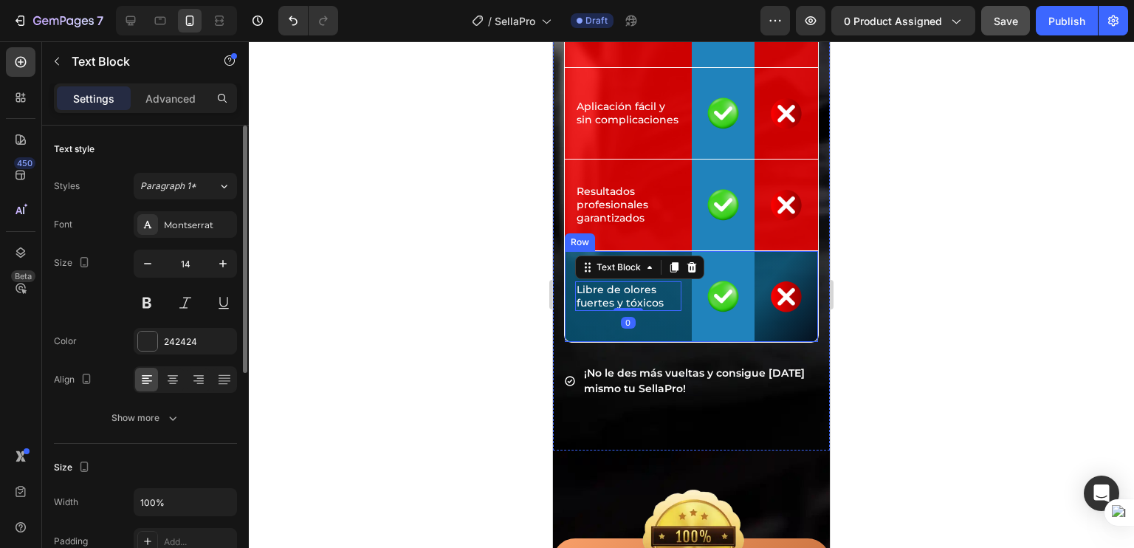
click at [572, 261] on div "Icon Libre de olores fuertes y tóxicos Text Block 0 Row" at bounding box center [628, 296] width 127 height 91
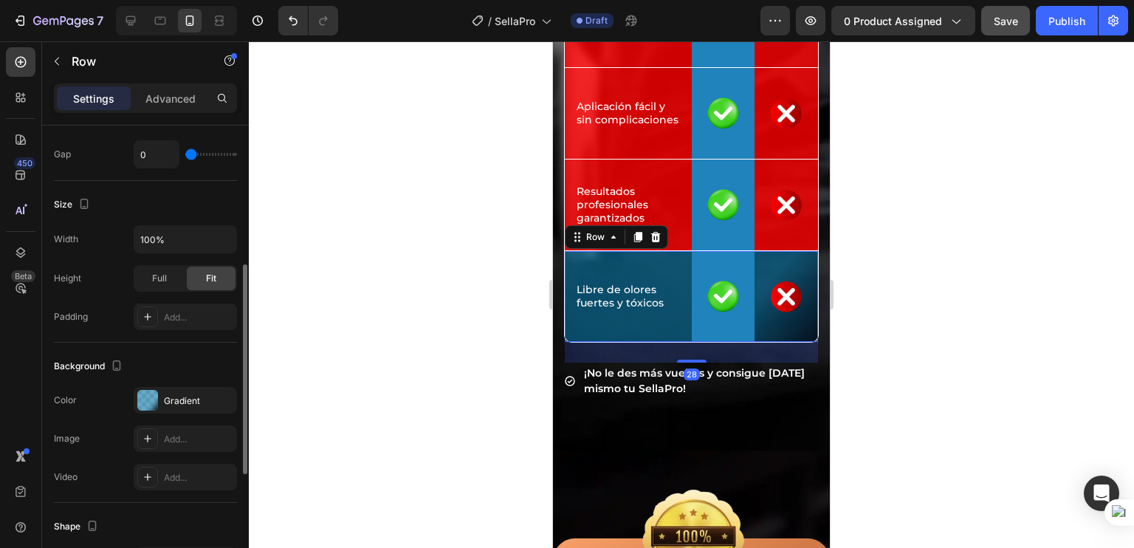
scroll to position [309, 0]
click at [142, 390] on div at bounding box center [147, 400] width 21 height 21
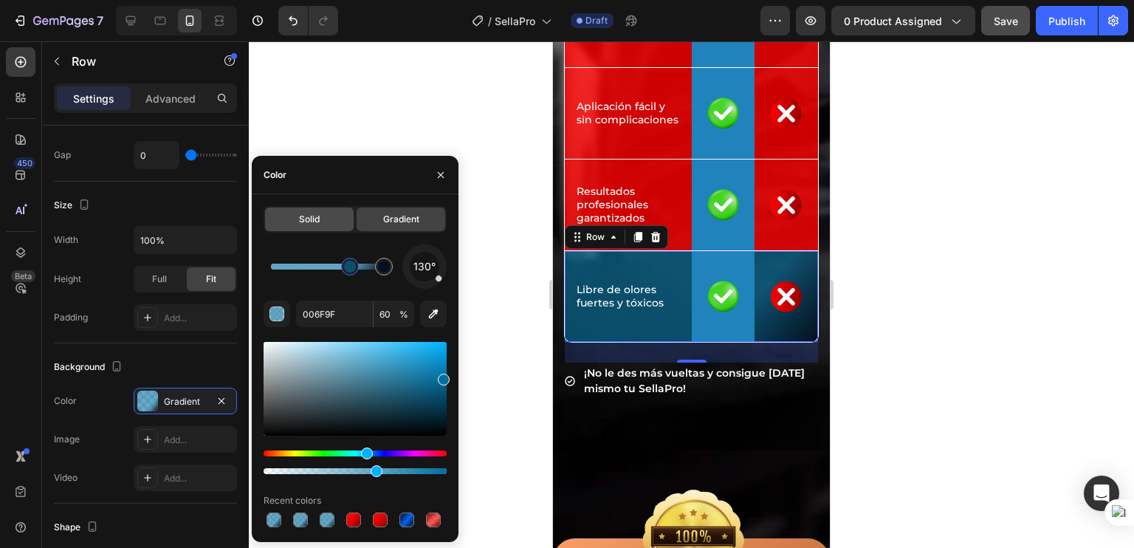
click at [303, 207] on div "Solid" at bounding box center [309, 219] width 89 height 24
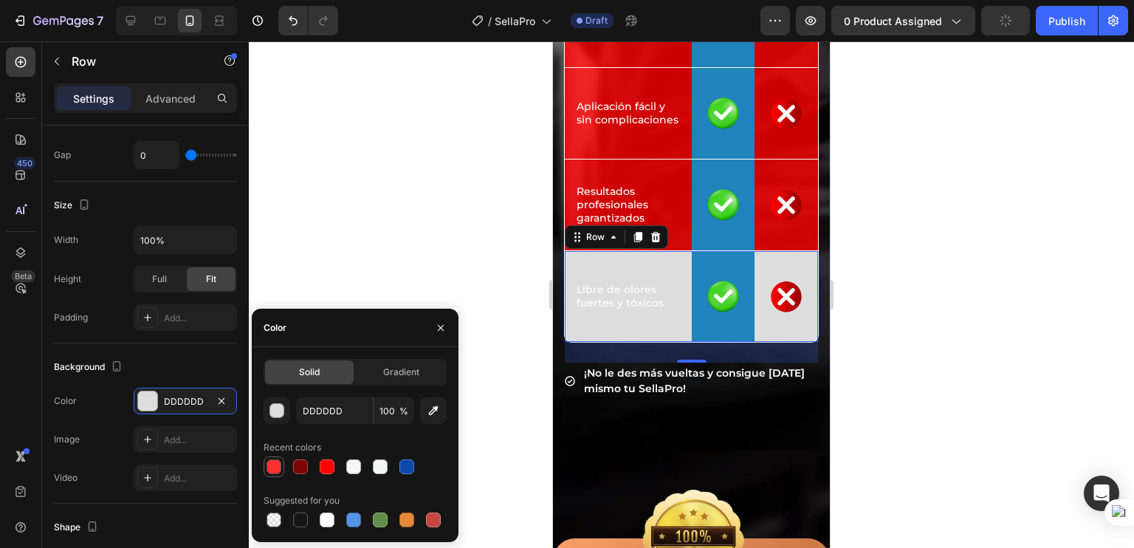
click at [275, 475] on div at bounding box center [274, 466] width 21 height 21
type input "FF0100"
type input "80"
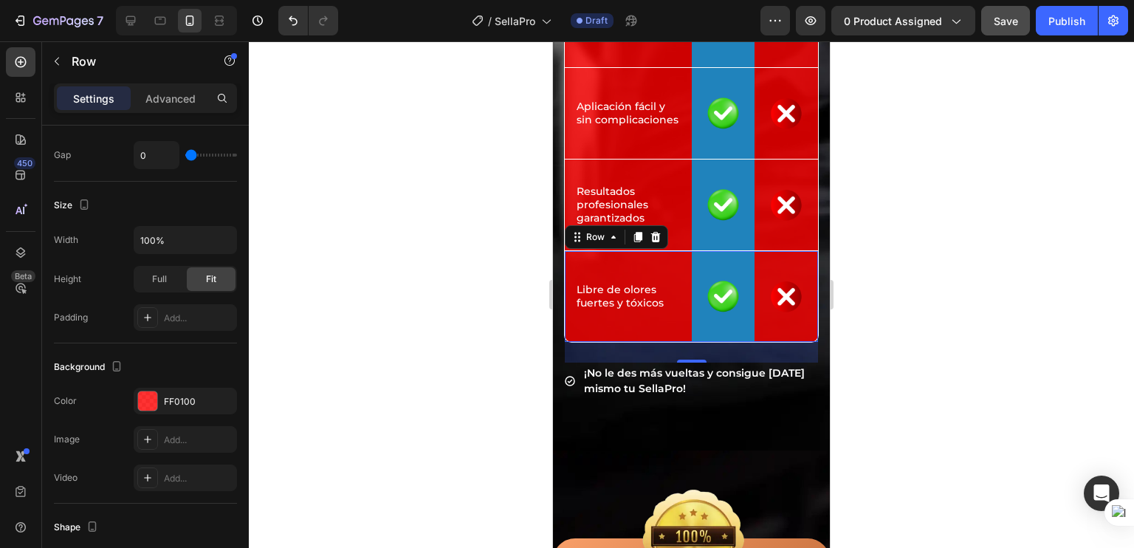
click at [877, 286] on div at bounding box center [691, 294] width 885 height 506
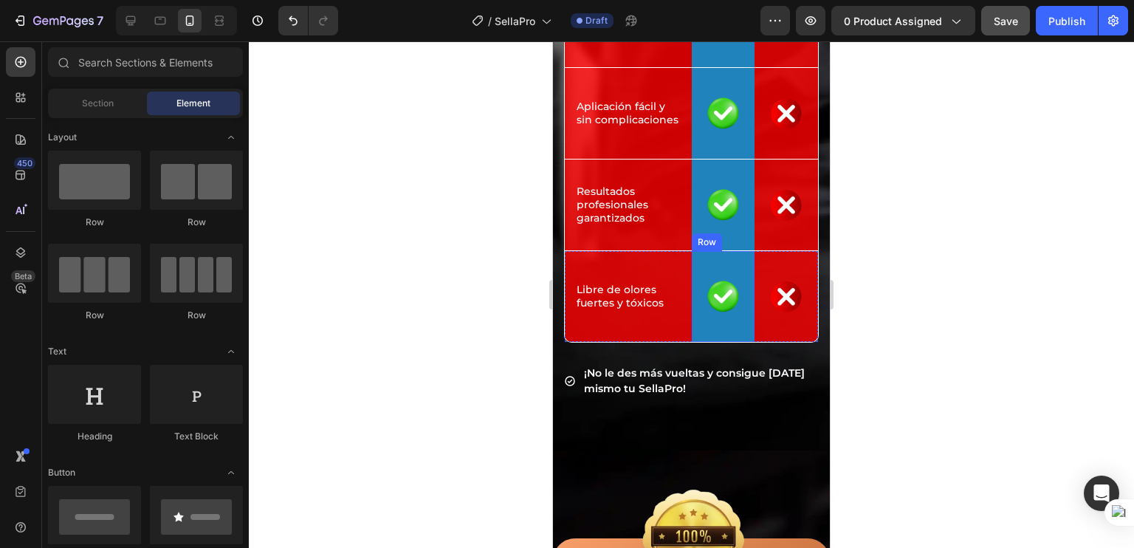
click at [729, 259] on div "Image Row" at bounding box center [723, 296] width 63 height 91
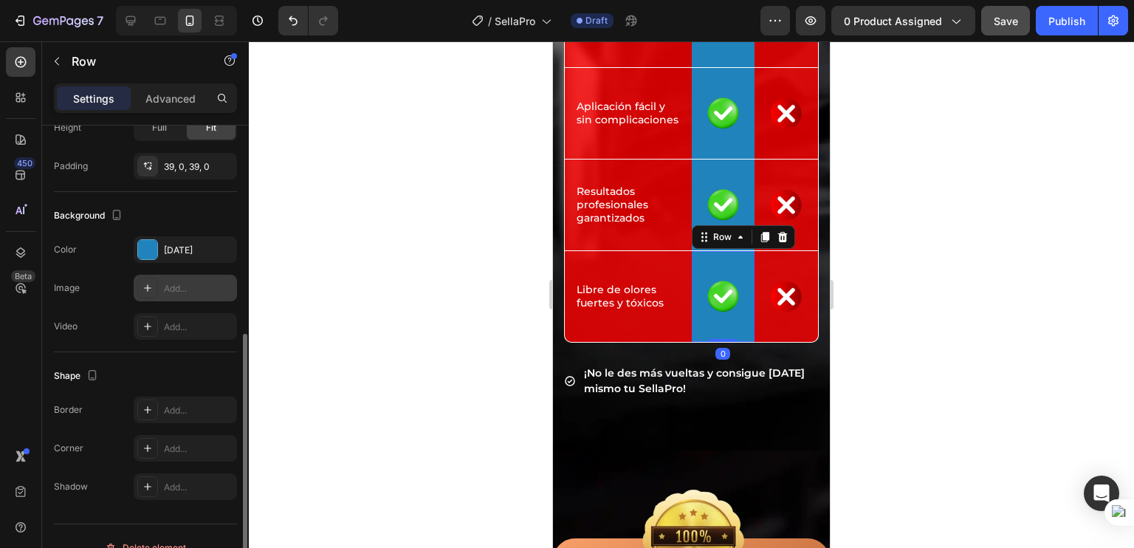
scroll to position [385, 0]
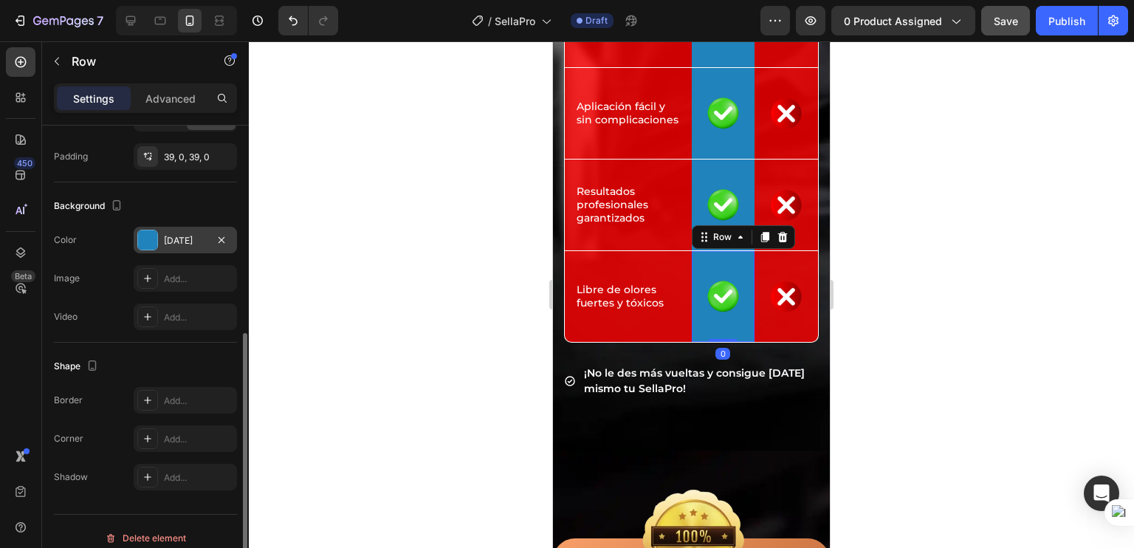
click at [154, 245] on div at bounding box center [147, 239] width 19 height 19
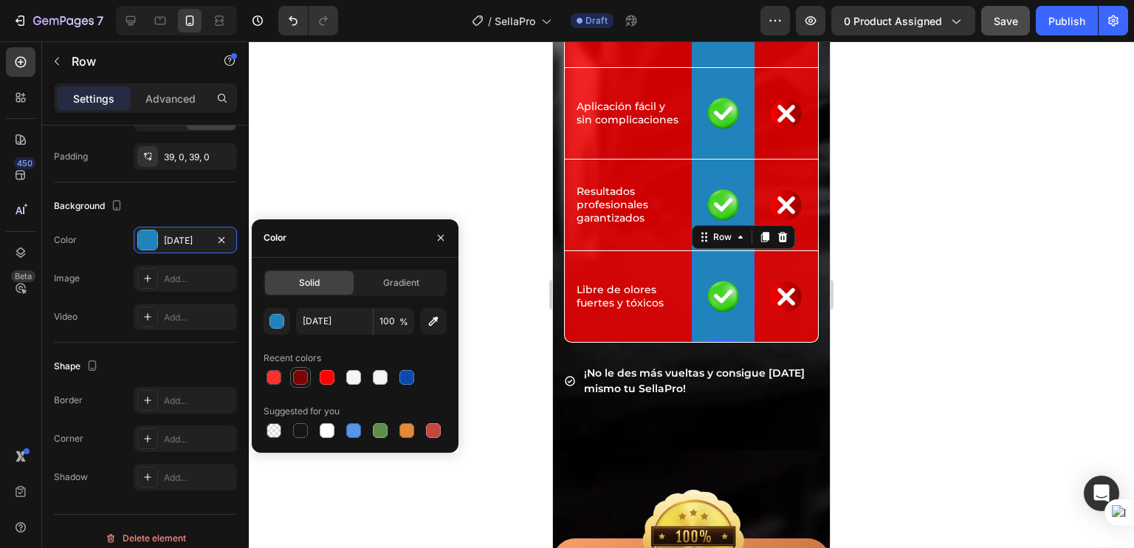
click at [302, 379] on div at bounding box center [300, 377] width 15 height 15
type input "7C0404"
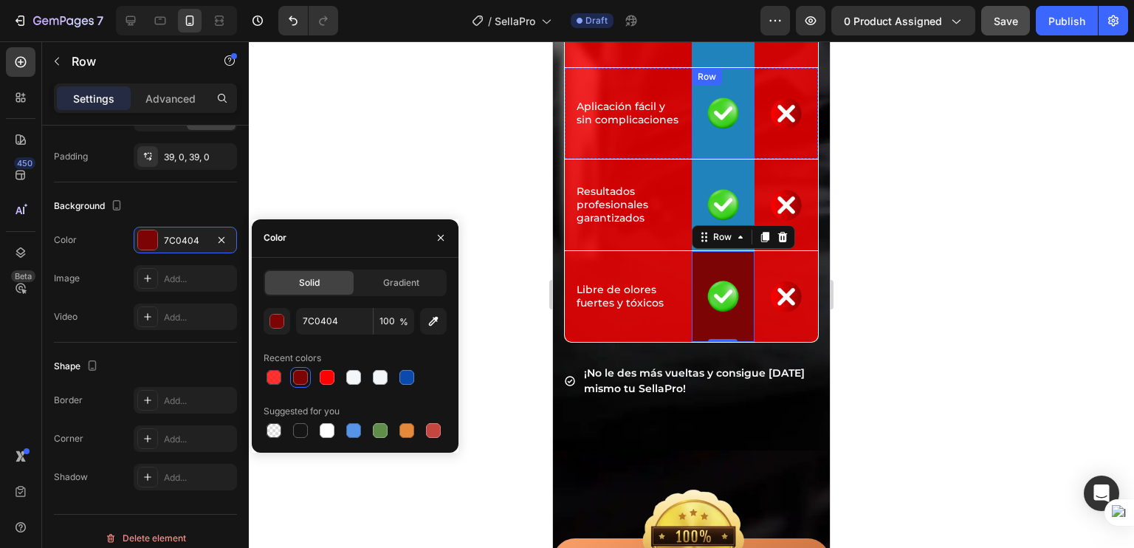
click at [703, 164] on div "Image Row" at bounding box center [723, 204] width 63 height 91
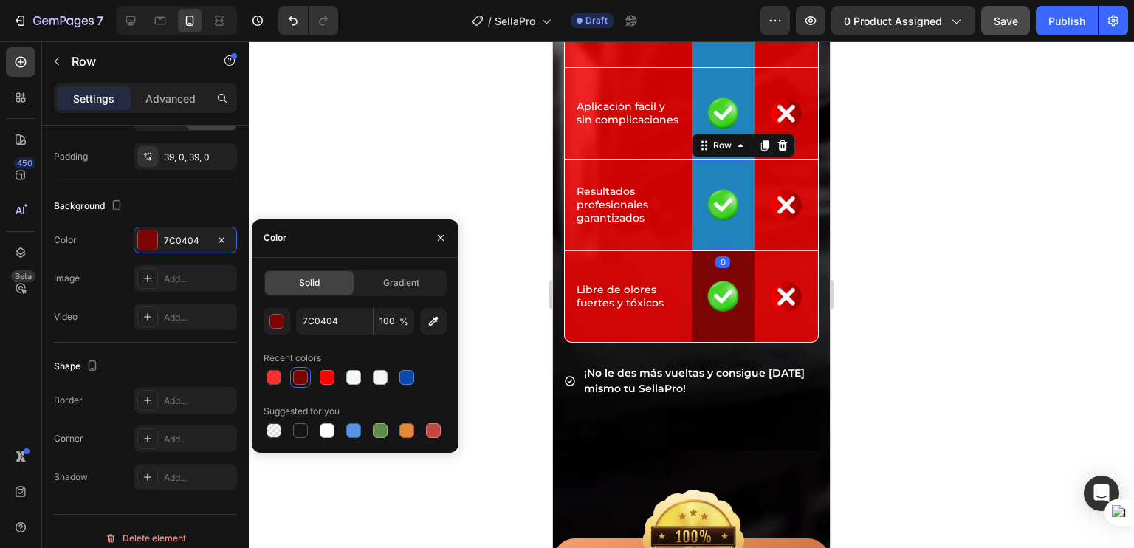
scroll to position [384, 0]
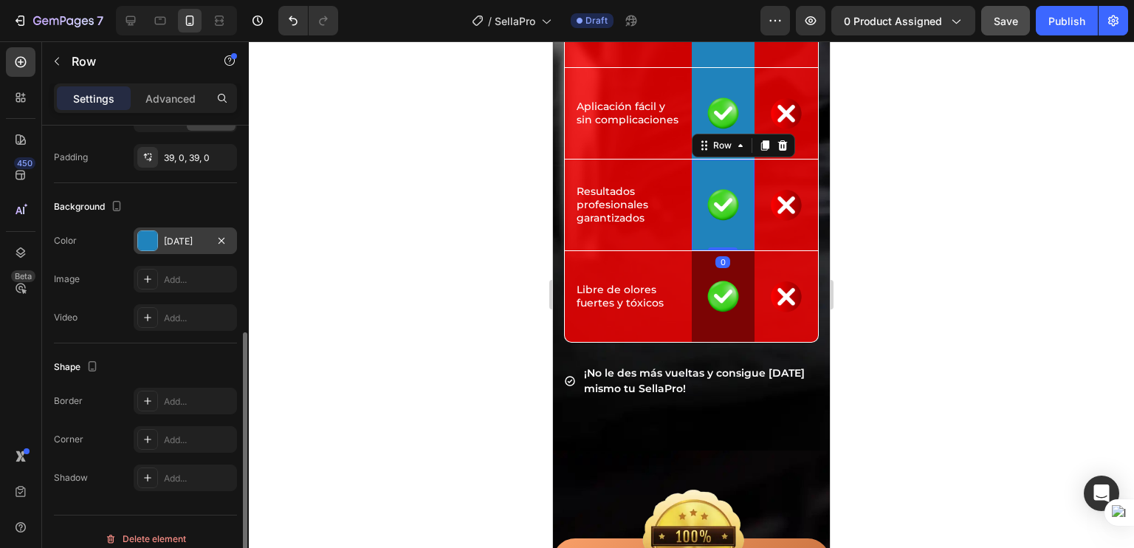
click at [156, 250] on div "[DATE]" at bounding box center [185, 240] width 103 height 27
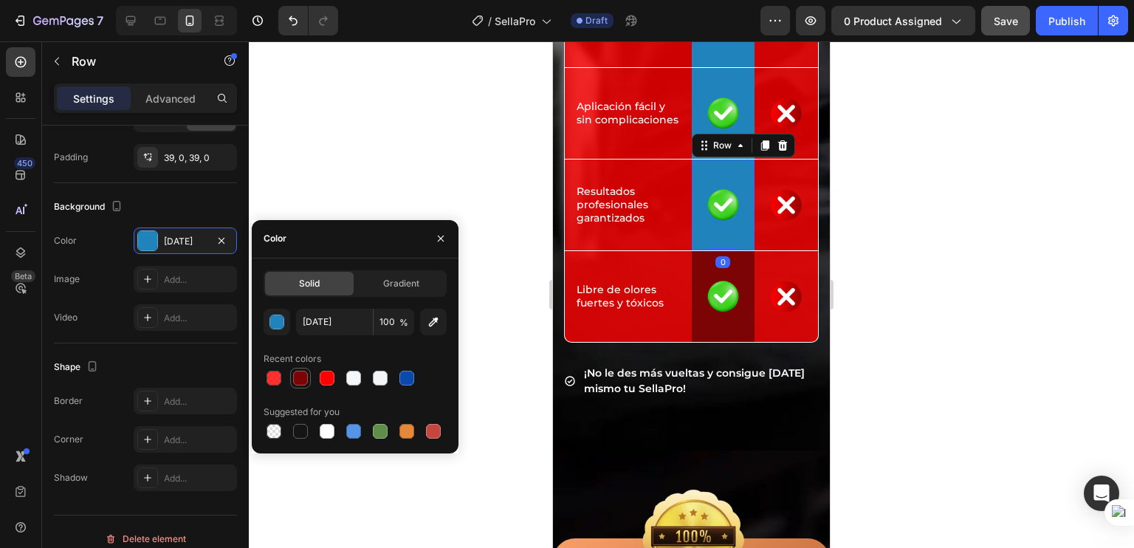
click at [299, 379] on div at bounding box center [300, 378] width 15 height 15
type input "7C0404"
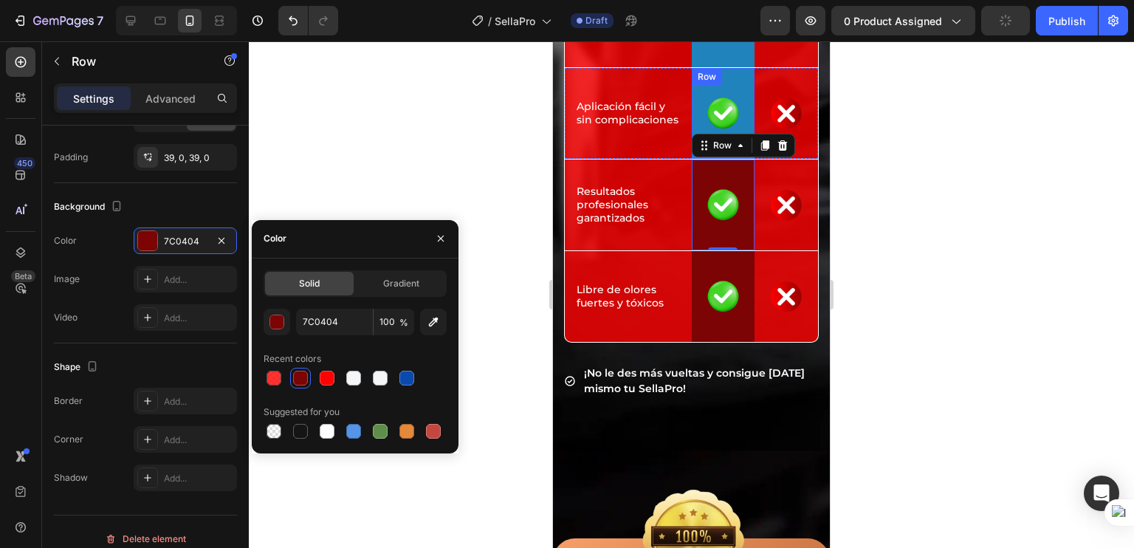
click at [728, 74] on div "Image Row" at bounding box center [723, 113] width 63 height 91
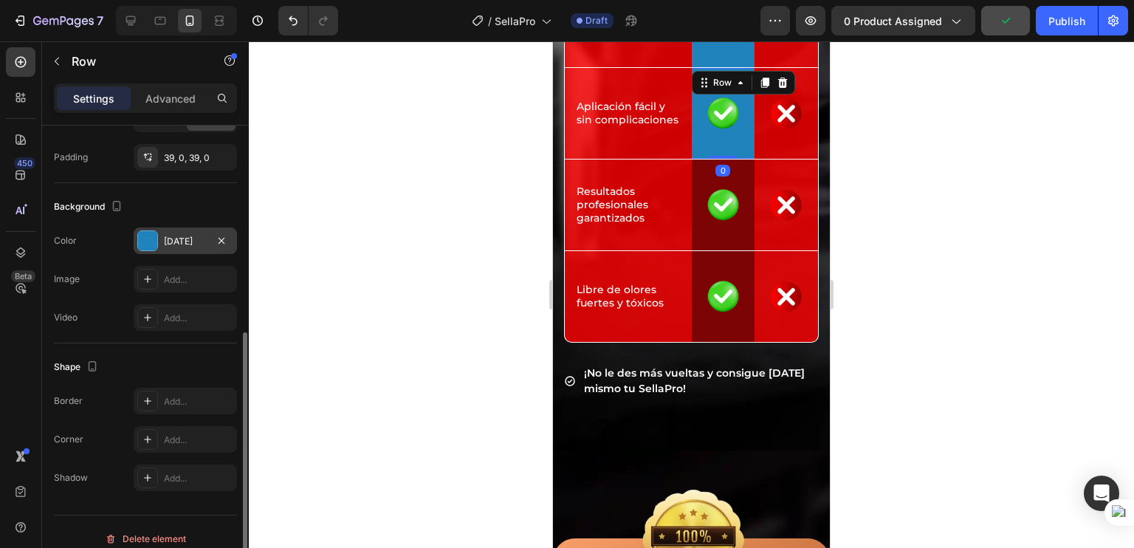
click at [160, 246] on div "[DATE]" at bounding box center [185, 240] width 103 height 27
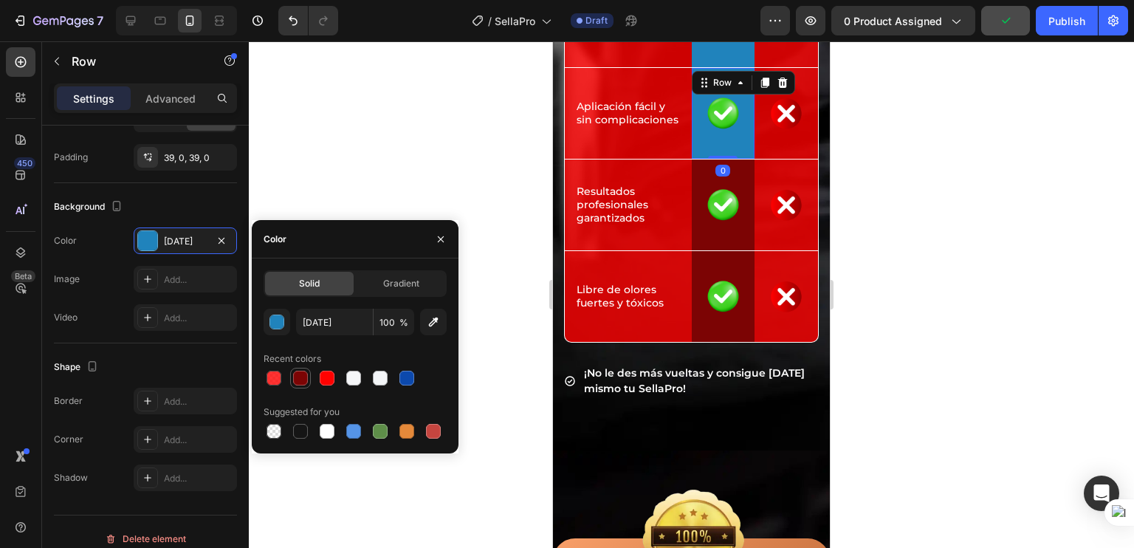
click at [303, 374] on div at bounding box center [300, 378] width 15 height 15
type input "7C0404"
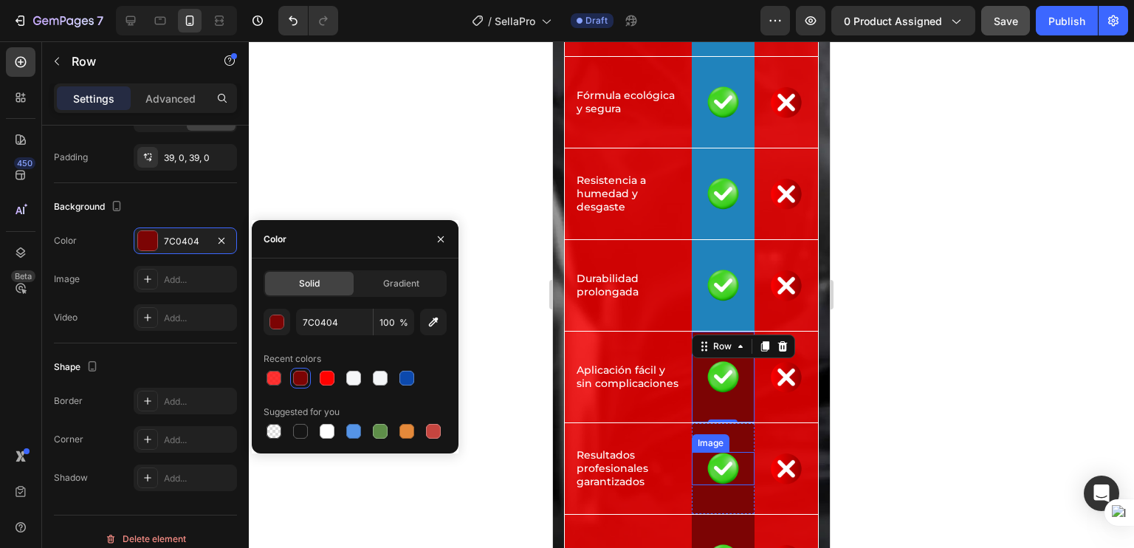
scroll to position [5464, 0]
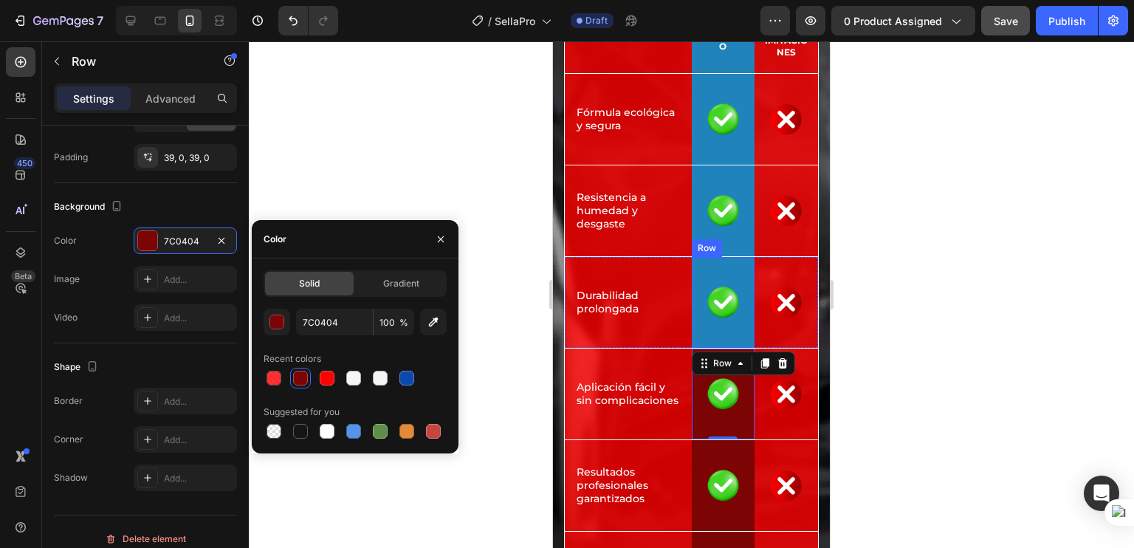
click at [724, 257] on div "Image Row" at bounding box center [723, 302] width 63 height 91
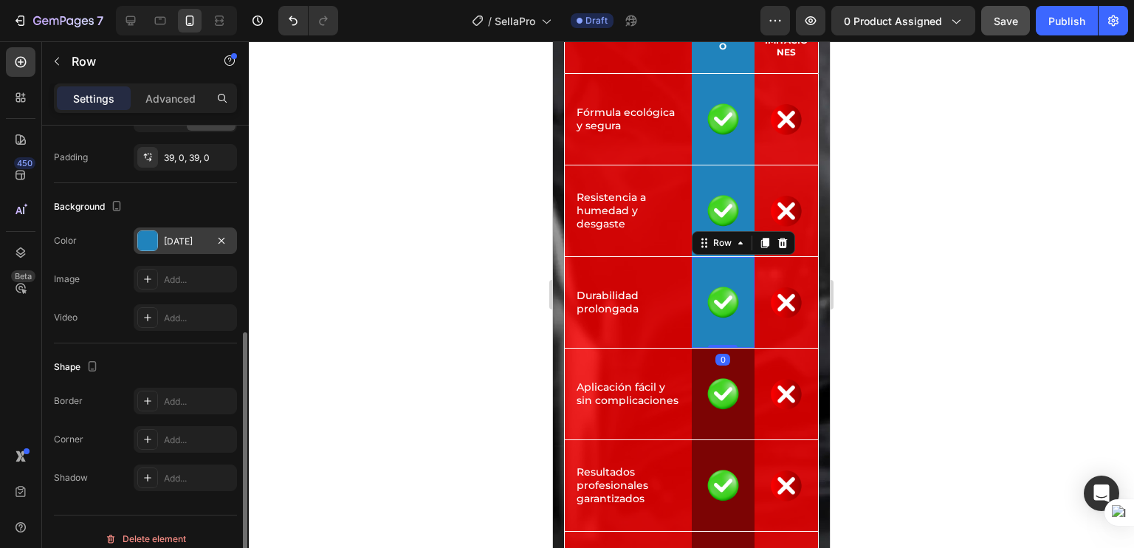
click at [146, 249] on div at bounding box center [147, 240] width 19 height 19
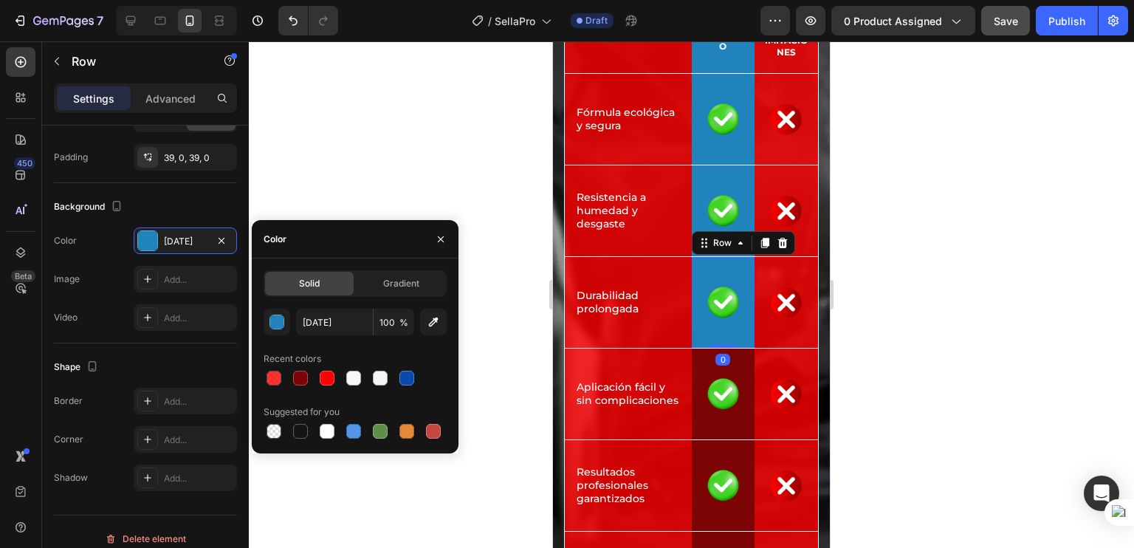
click at [293, 369] on div at bounding box center [300, 378] width 21 height 21
type input "7C0404"
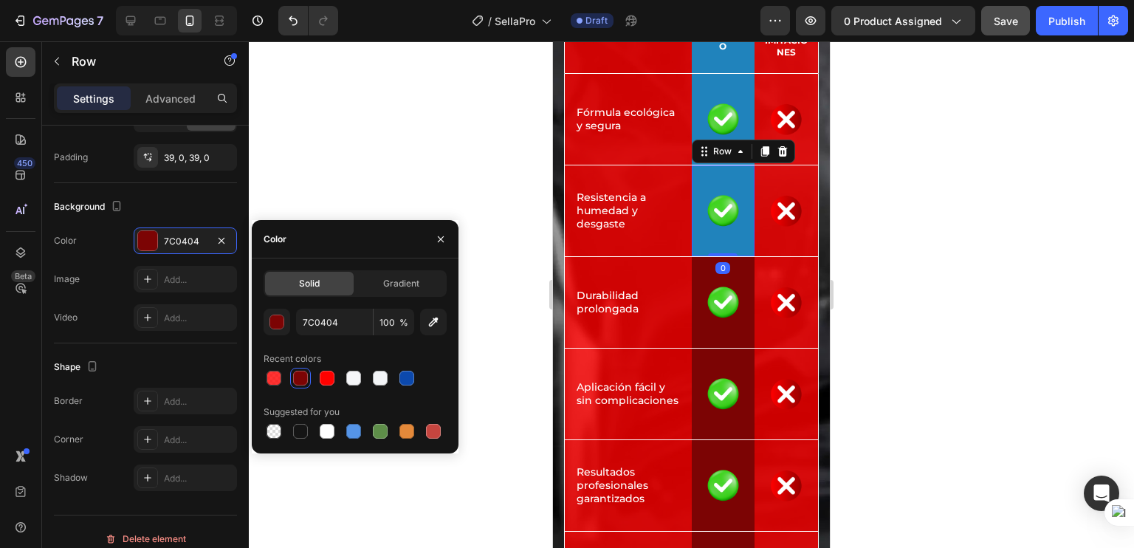
click at [703, 179] on div "Image Row 0" at bounding box center [723, 210] width 63 height 91
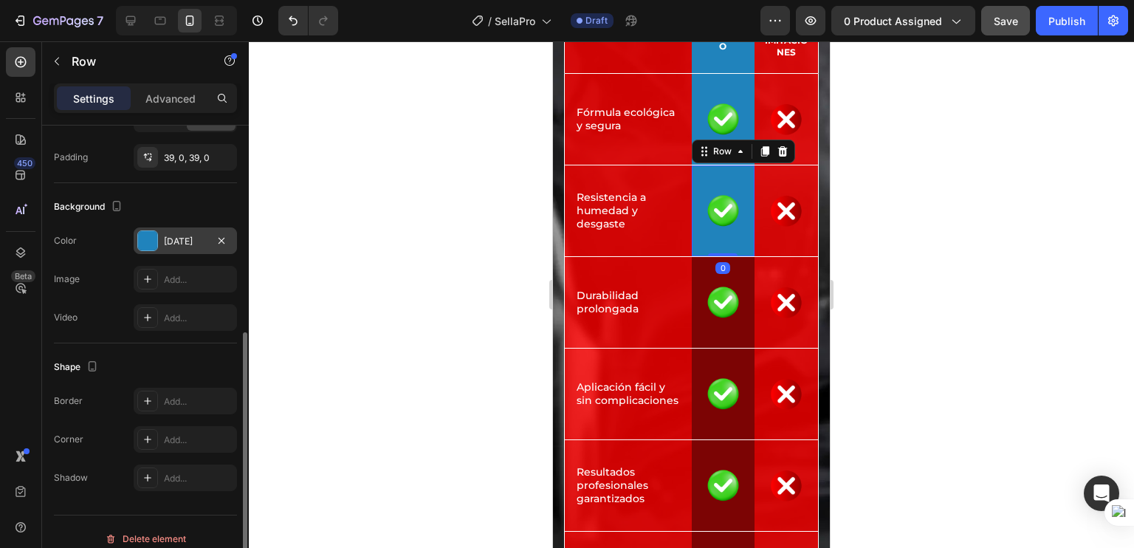
click at [172, 244] on div "[DATE]" at bounding box center [185, 241] width 43 height 13
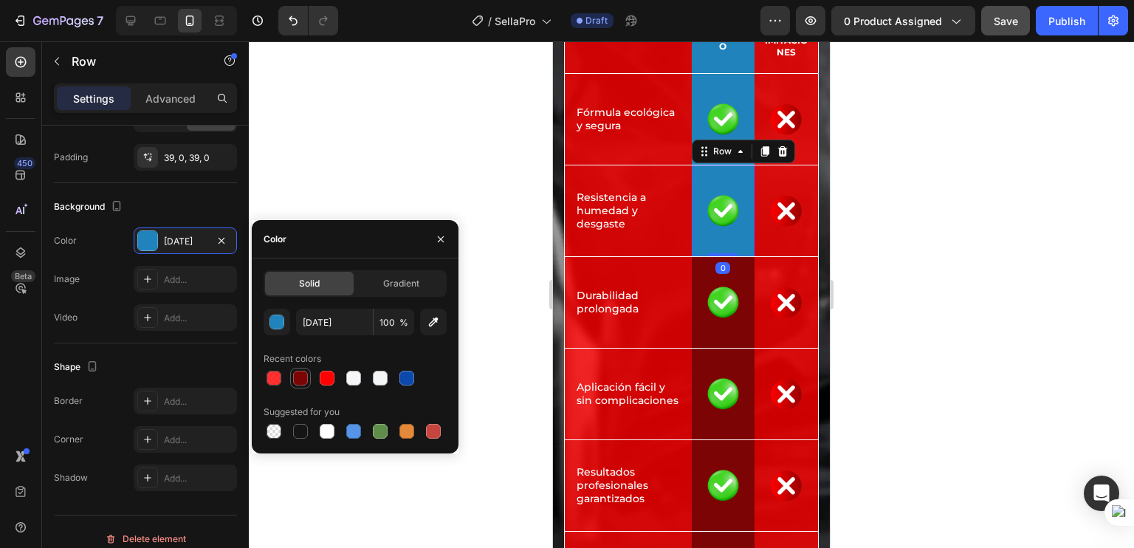
click at [300, 373] on div at bounding box center [300, 378] width 15 height 15
type input "7C0404"
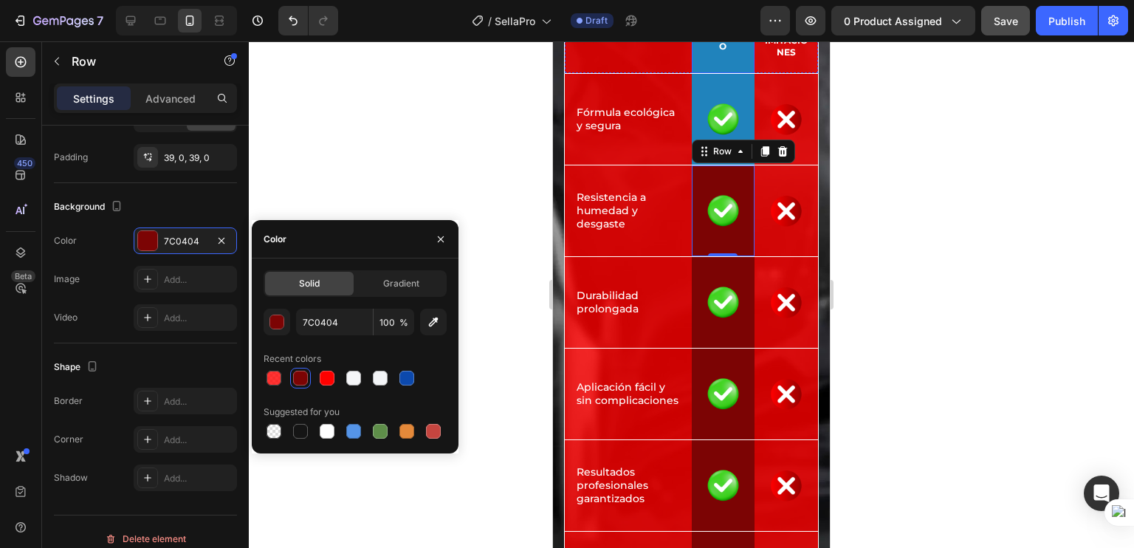
click at [695, 72] on div "Row" at bounding box center [707, 64] width 24 height 13
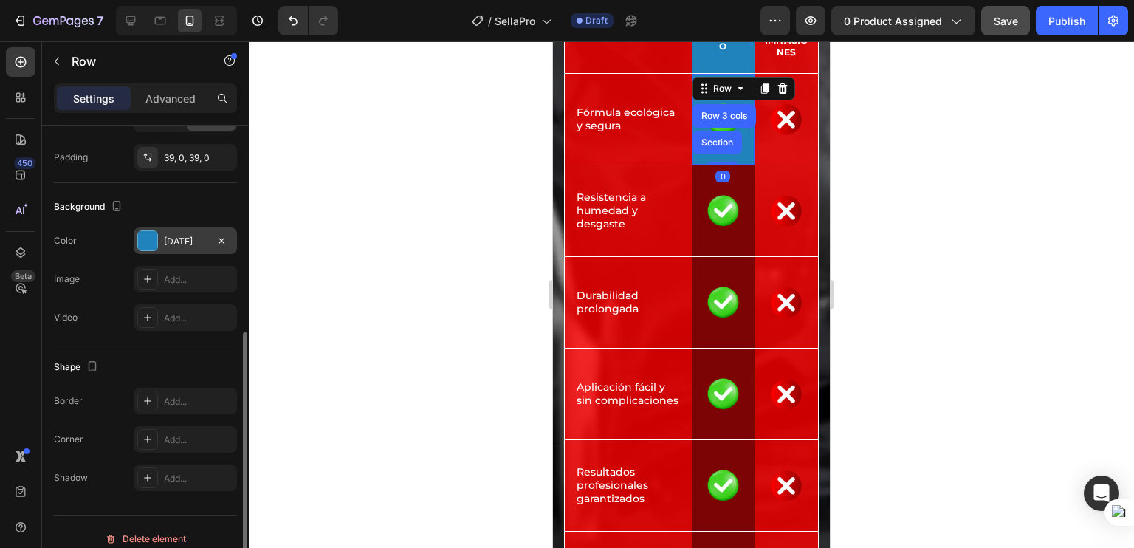
click at [162, 241] on div "[DATE]" at bounding box center [185, 240] width 103 height 27
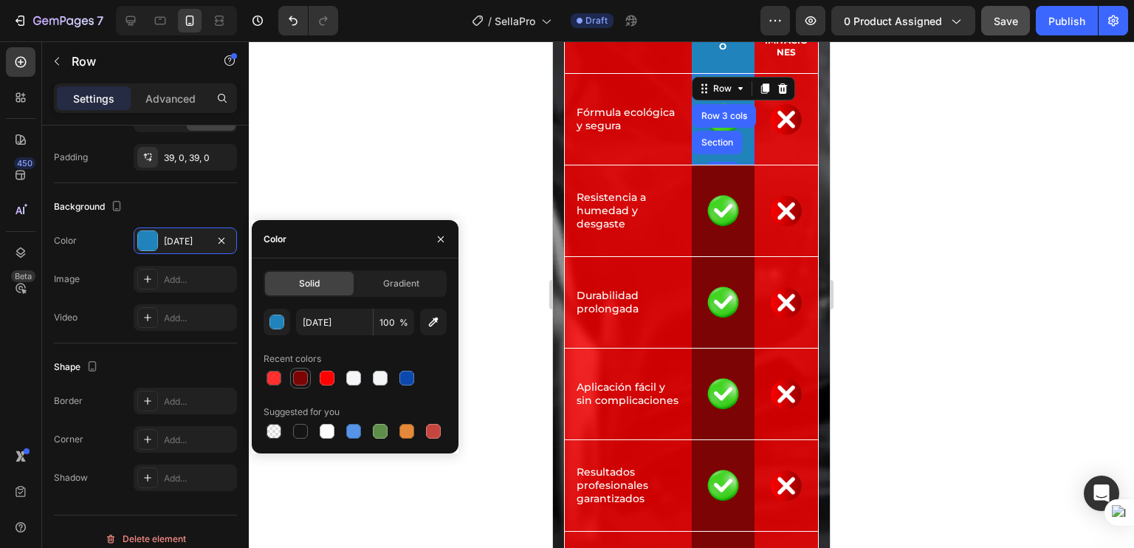
click at [303, 380] on div at bounding box center [300, 378] width 15 height 15
type input "7C0404"
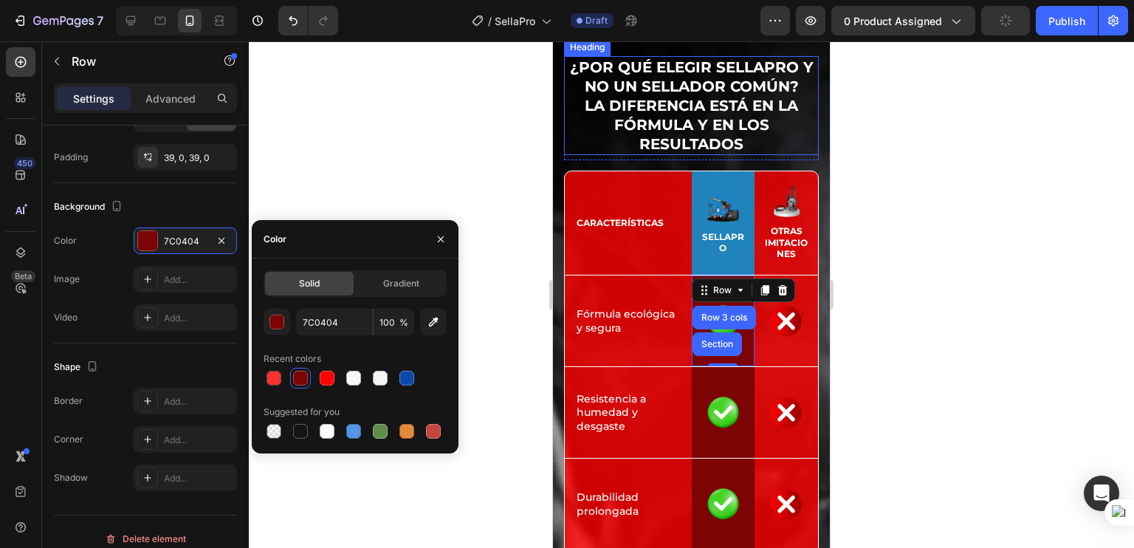
scroll to position [5148, 0]
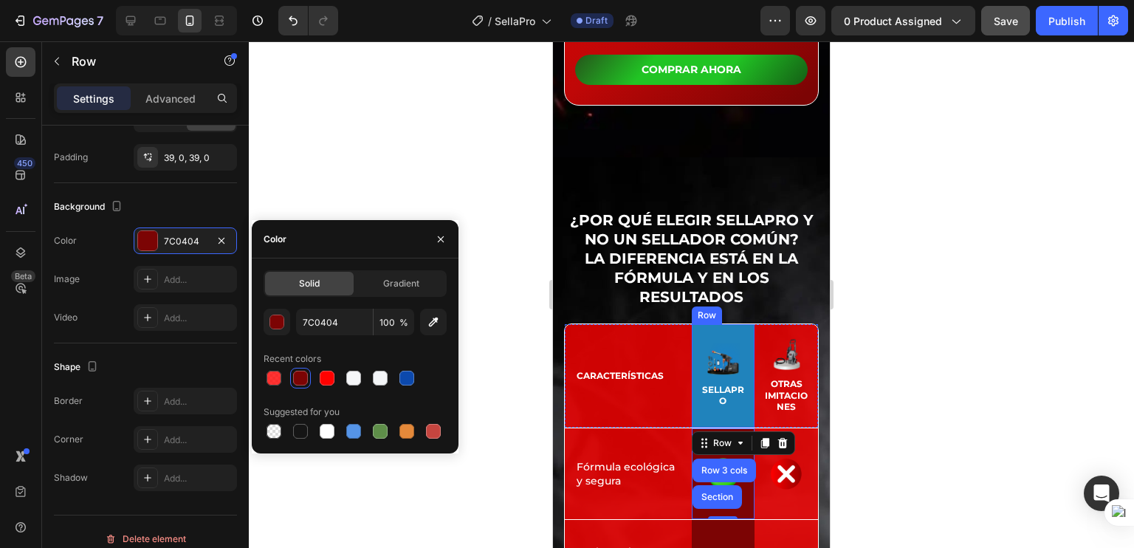
click at [694, 324] on div "Image SELLAPRO Text Block Row" at bounding box center [723, 375] width 63 height 103
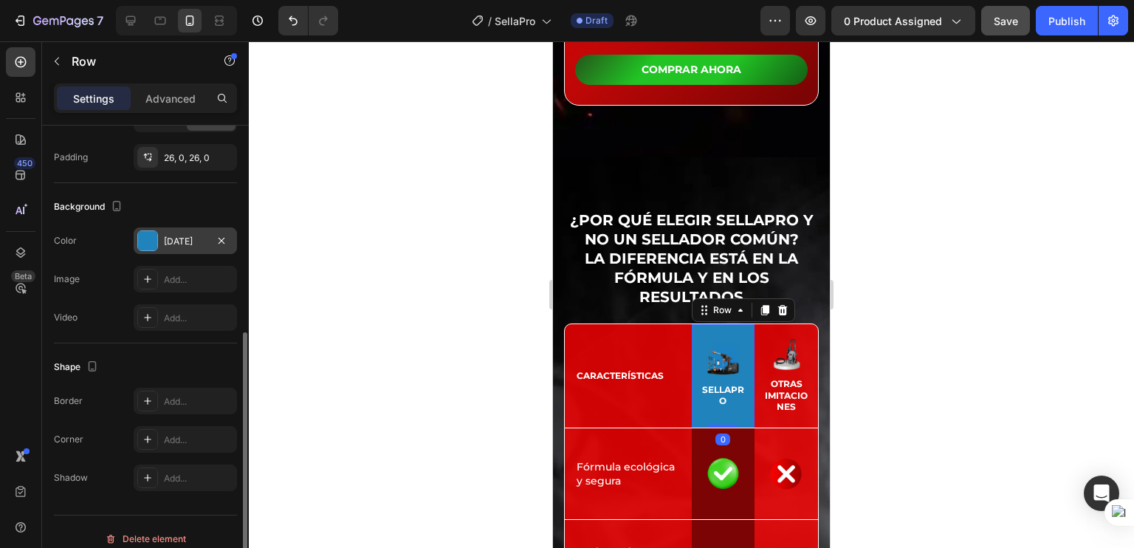
click at [170, 241] on div "[DATE]" at bounding box center [185, 241] width 43 height 13
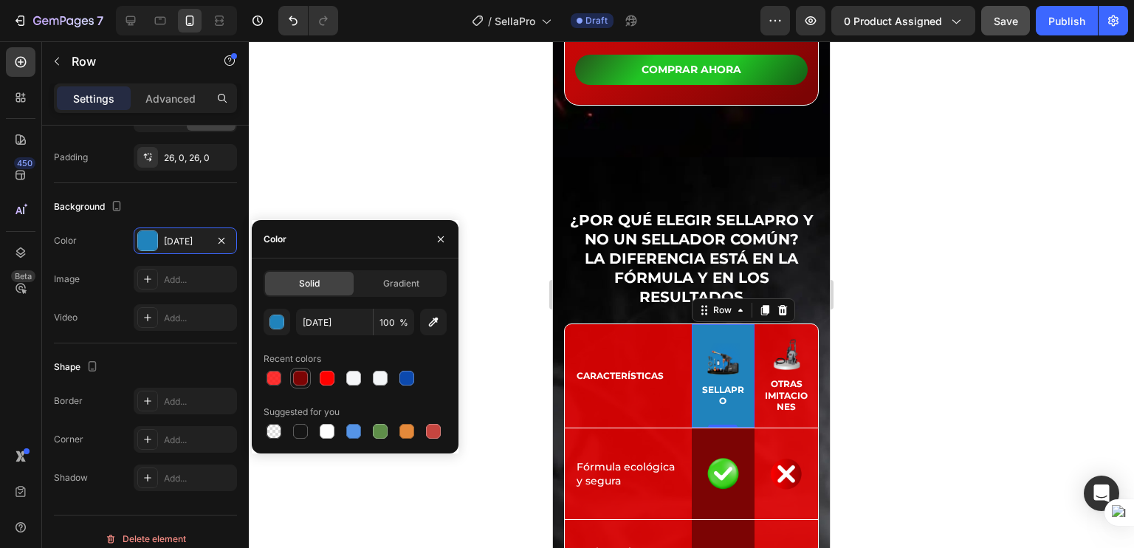
click at [300, 369] on div at bounding box center [301, 378] width 18 height 18
type input "7C0404"
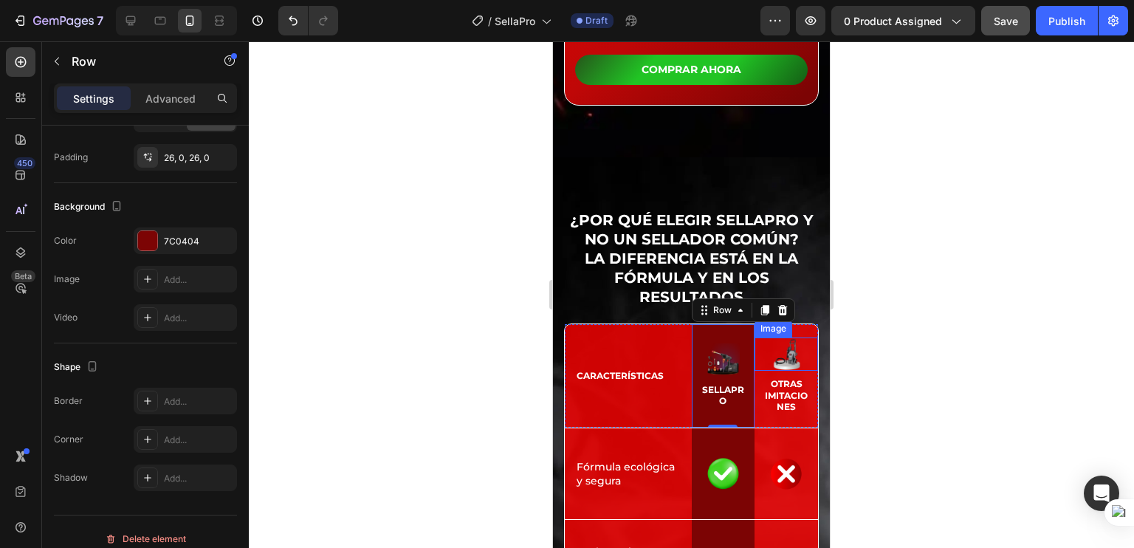
click at [894, 286] on div at bounding box center [691, 294] width 885 height 506
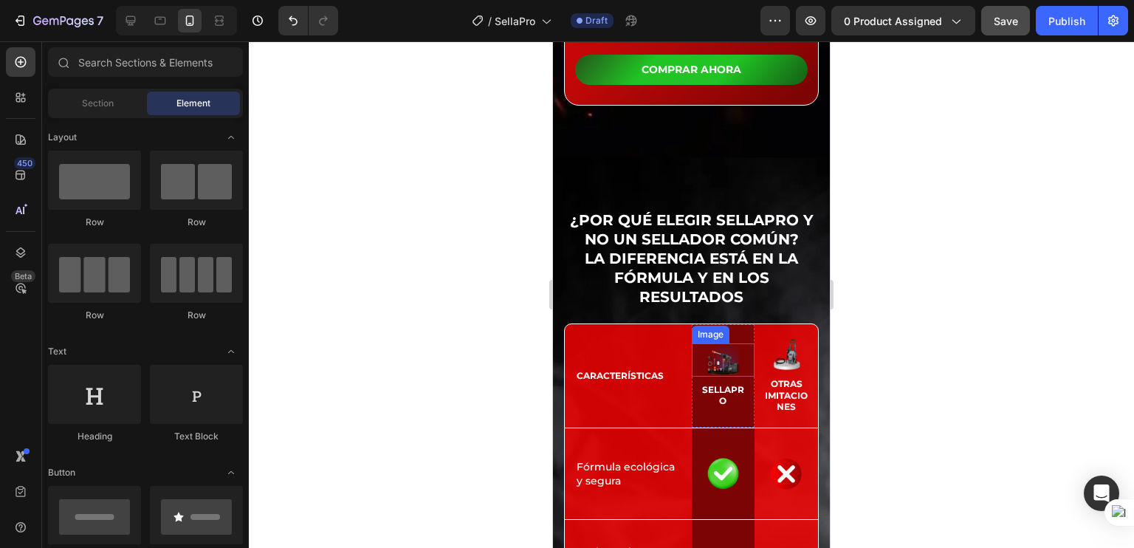
click at [724, 343] on img at bounding box center [722, 359] width 33 height 33
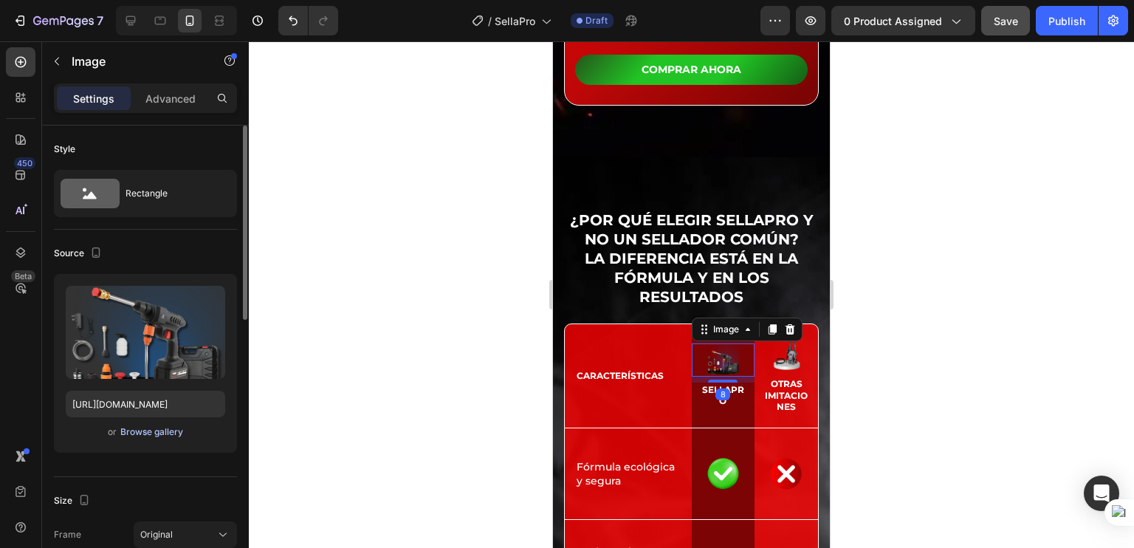
click at [146, 432] on div "Browse gallery" at bounding box center [151, 431] width 63 height 13
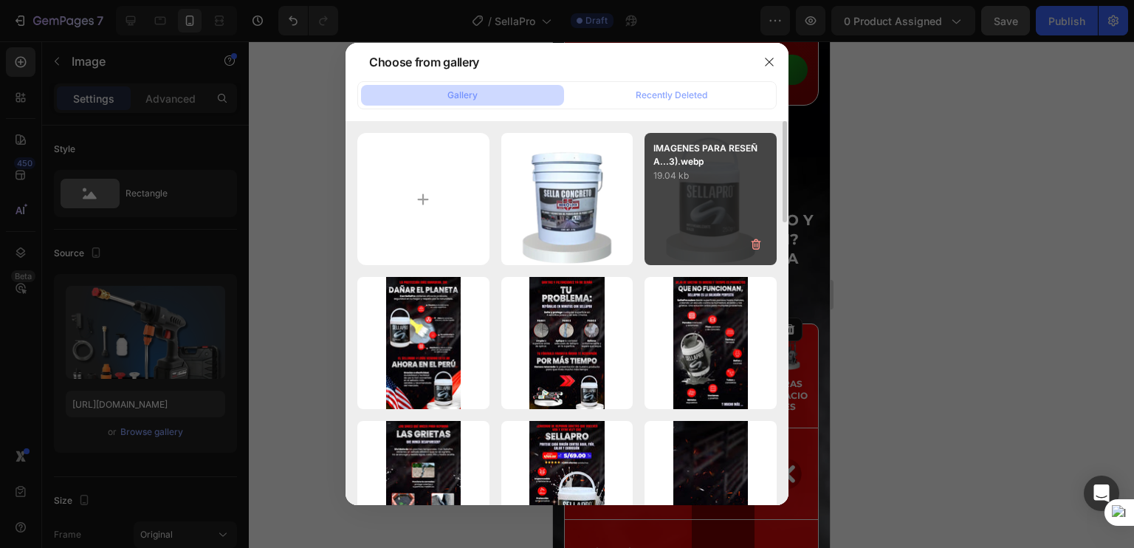
click at [673, 212] on div "IMAGENES PARA RESEÑA...3).webp 19.04 kb" at bounding box center [710, 199] width 132 height 132
type input "[URL][DOMAIN_NAME]"
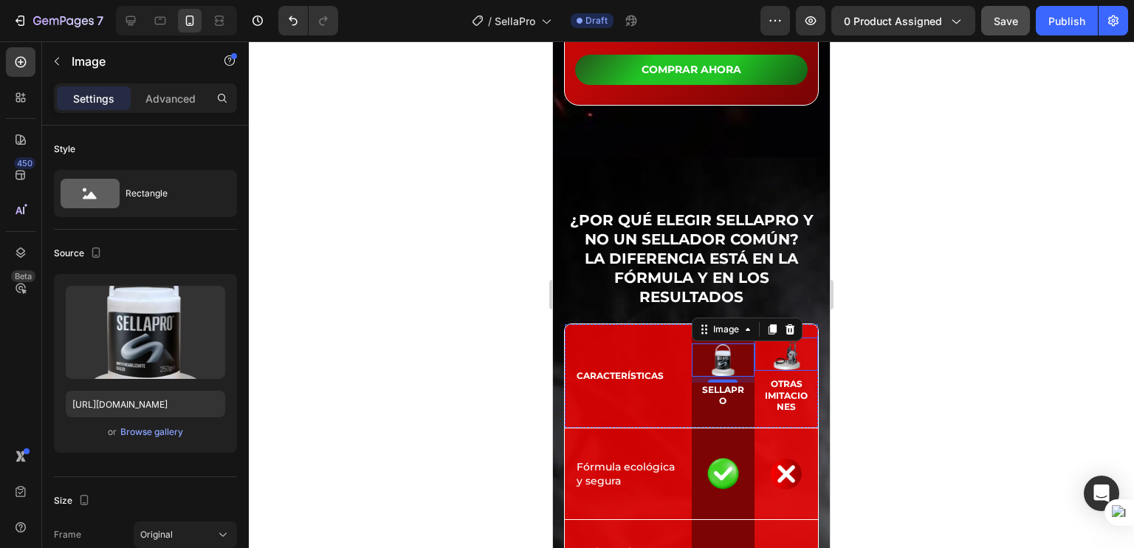
click at [781, 337] on img at bounding box center [786, 353] width 33 height 33
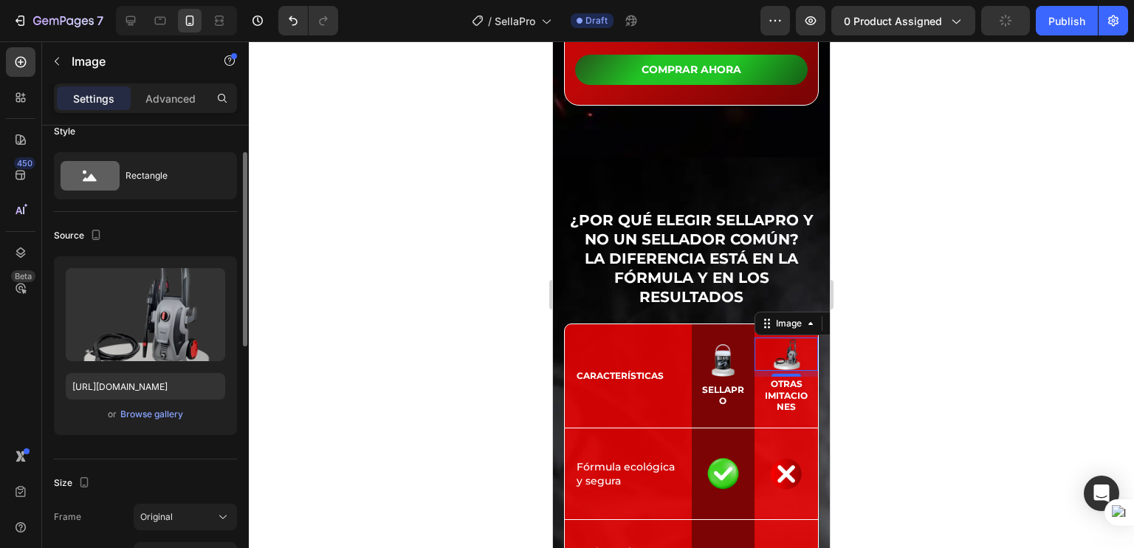
scroll to position [0, 0]
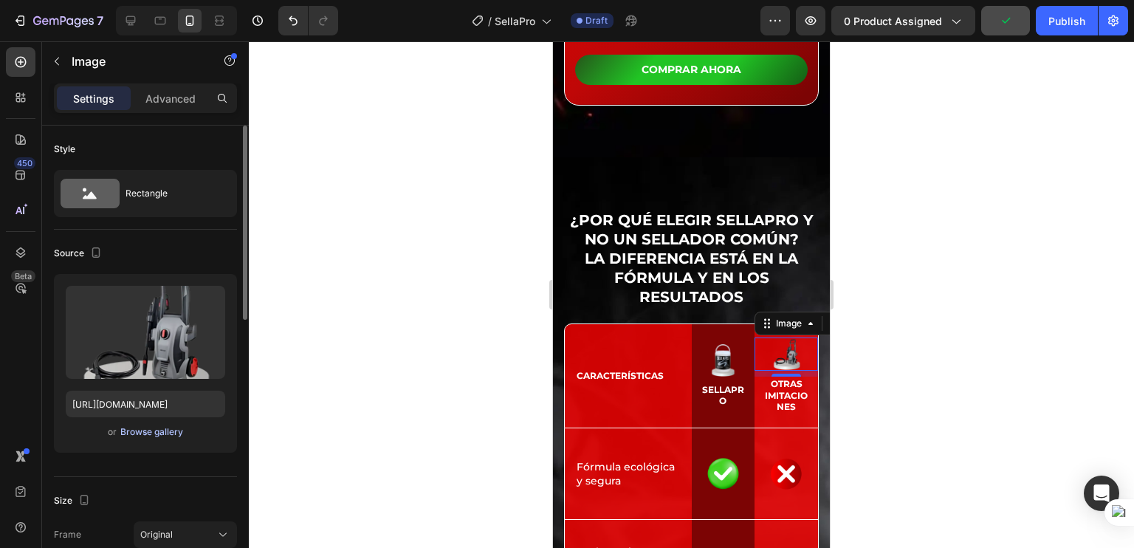
click at [135, 430] on div "Browse gallery" at bounding box center [151, 431] width 63 height 13
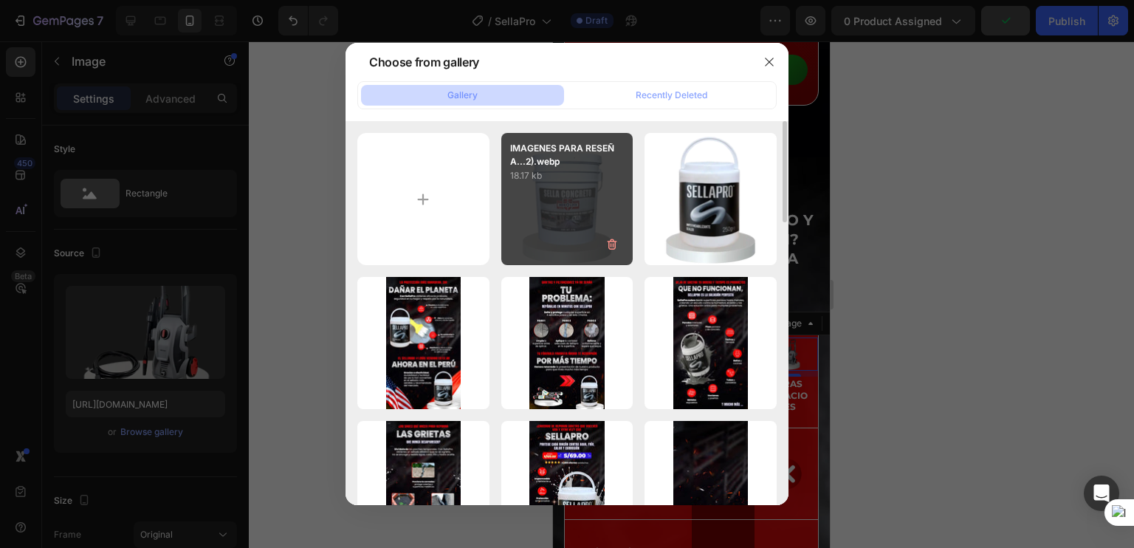
click at [566, 216] on div "IMAGENES PARA RESEÑA...2).webp 18.17 kb" at bounding box center [567, 199] width 132 height 132
type input "[URL][DOMAIN_NAME]"
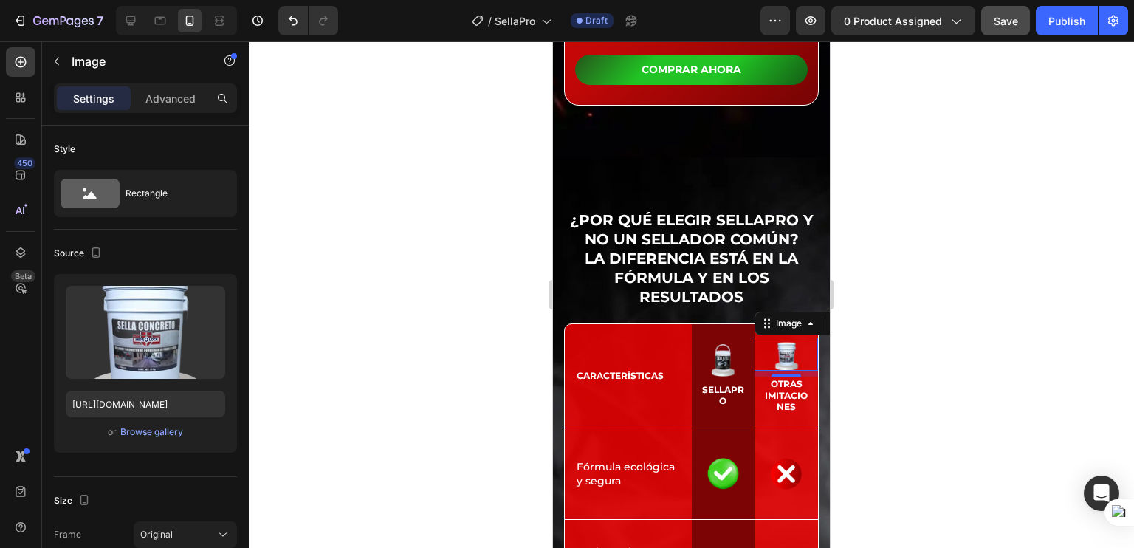
click at [874, 311] on div at bounding box center [691, 294] width 885 height 506
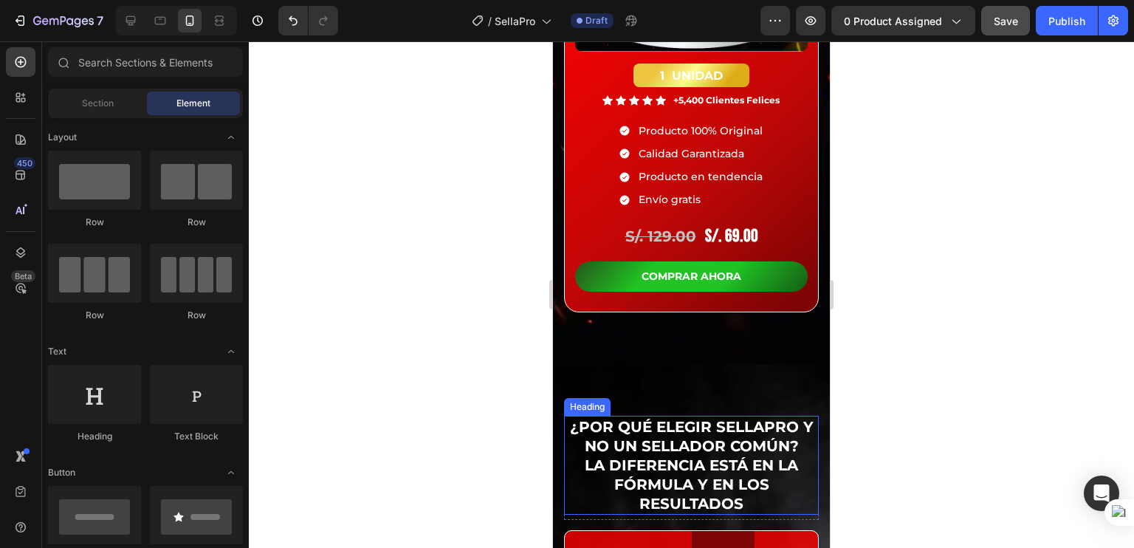
scroll to position [4941, 0]
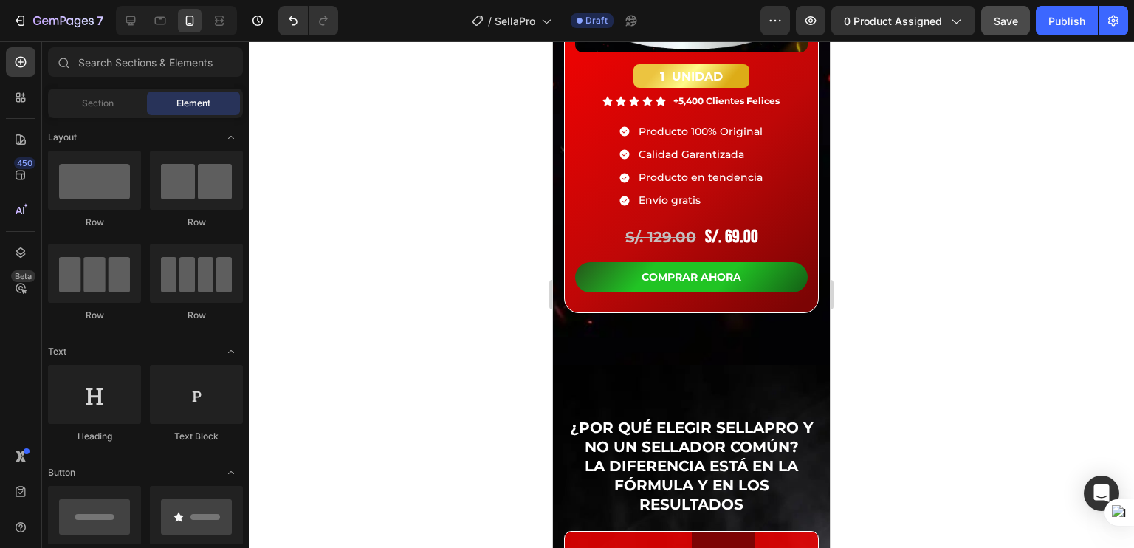
click at [1011, 28] on div "Save" at bounding box center [1006, 21] width 24 height 16
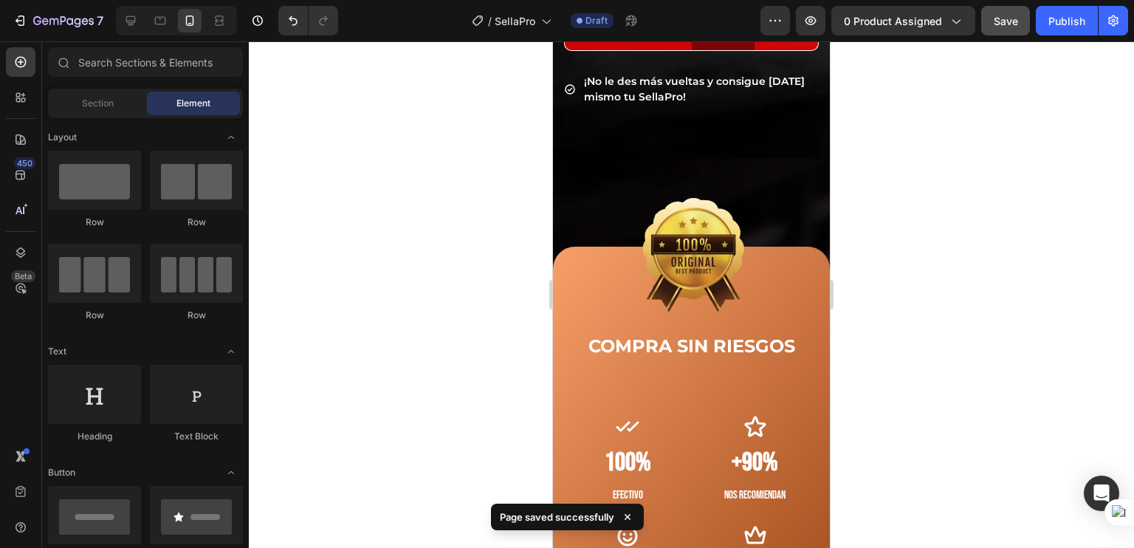
scroll to position [6033, 0]
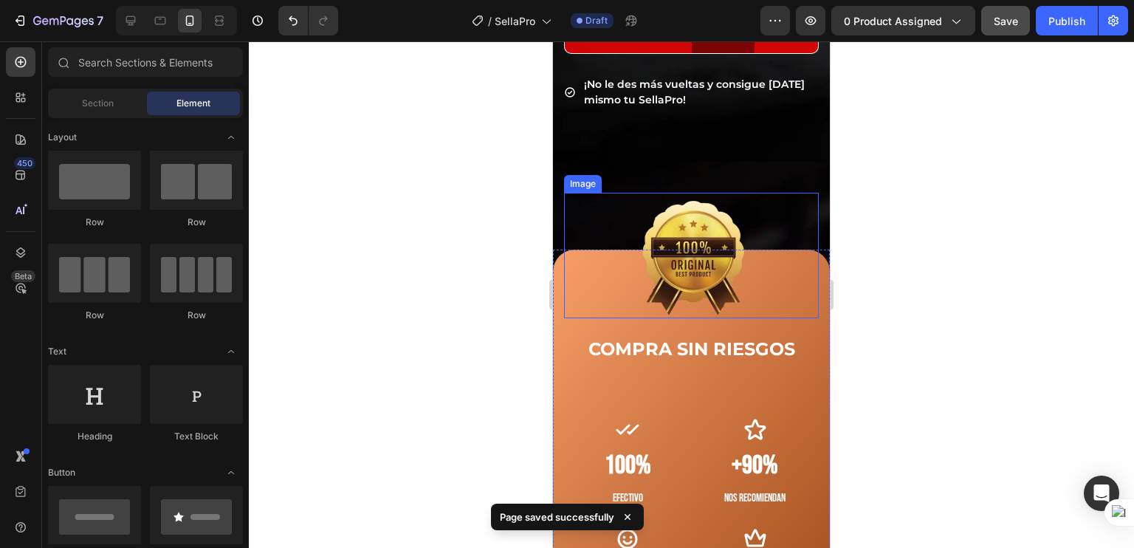
click at [571, 268] on div at bounding box center [691, 255] width 255 height 125
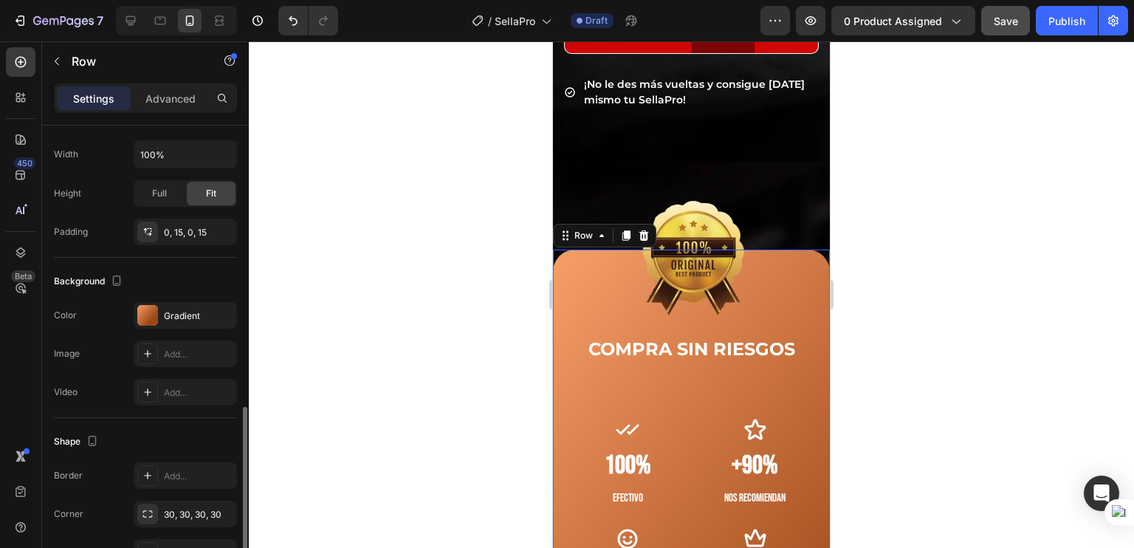
scroll to position [396, 0]
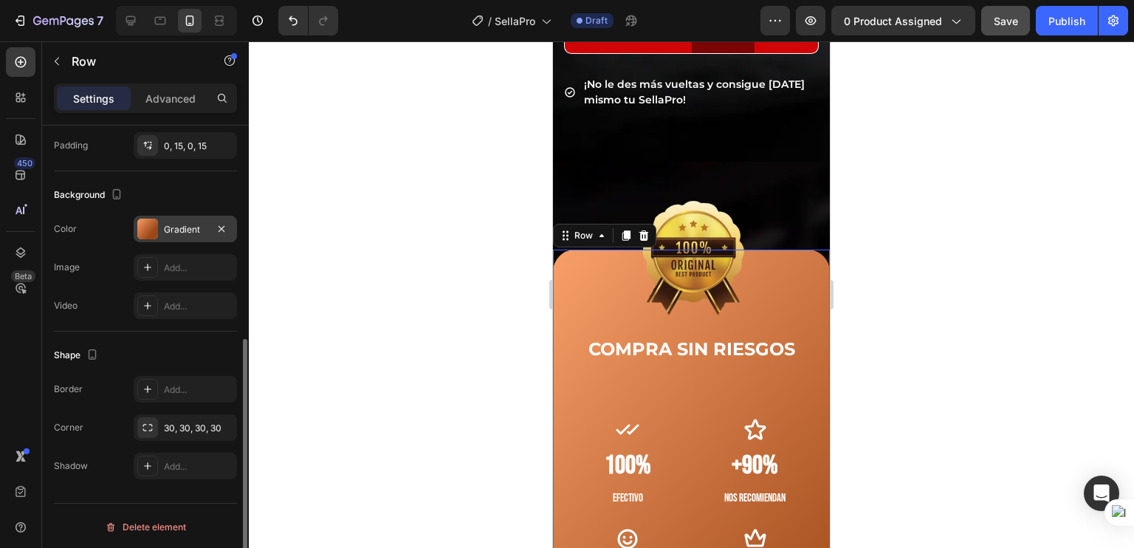
click at [162, 226] on div "Gradient" at bounding box center [185, 229] width 103 height 27
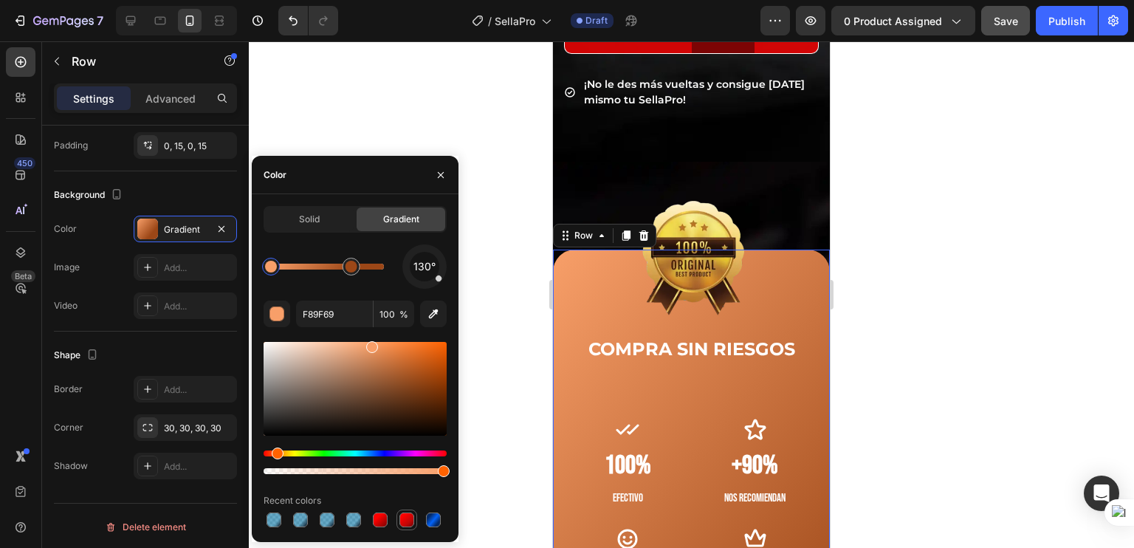
click at [402, 518] on div at bounding box center [406, 519] width 15 height 15
type input "FF0100"
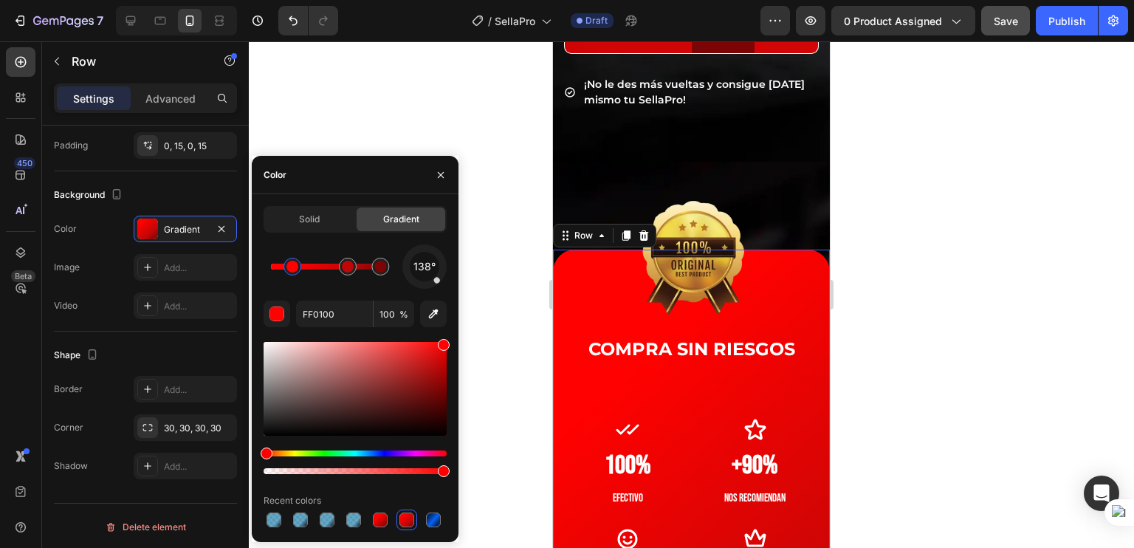
click at [390, 521] on div at bounding box center [355, 519] width 183 height 21
click at [376, 519] on div at bounding box center [380, 519] width 15 height 15
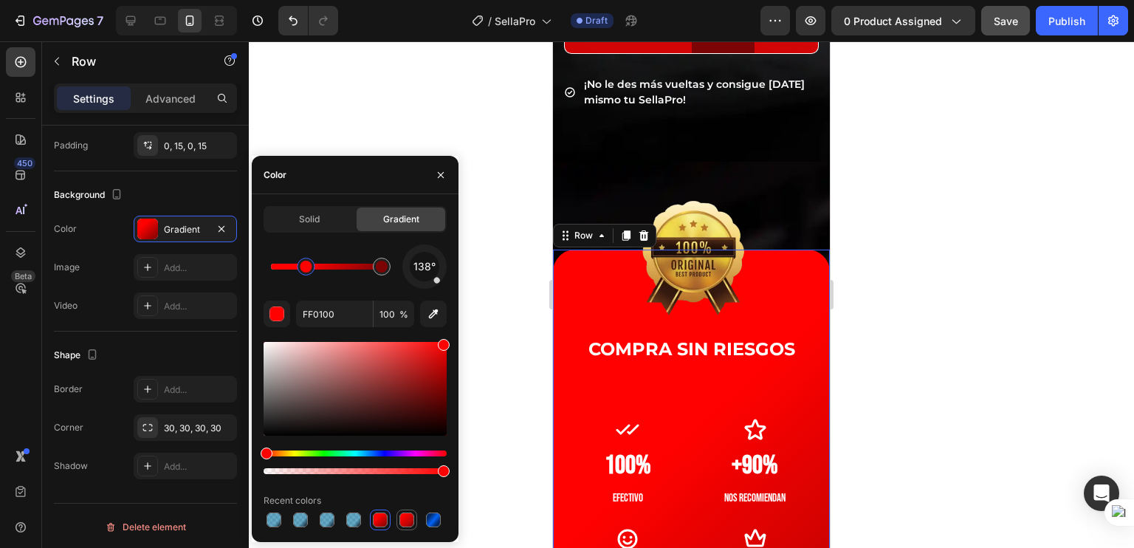
click at [409, 520] on div at bounding box center [406, 519] width 15 height 15
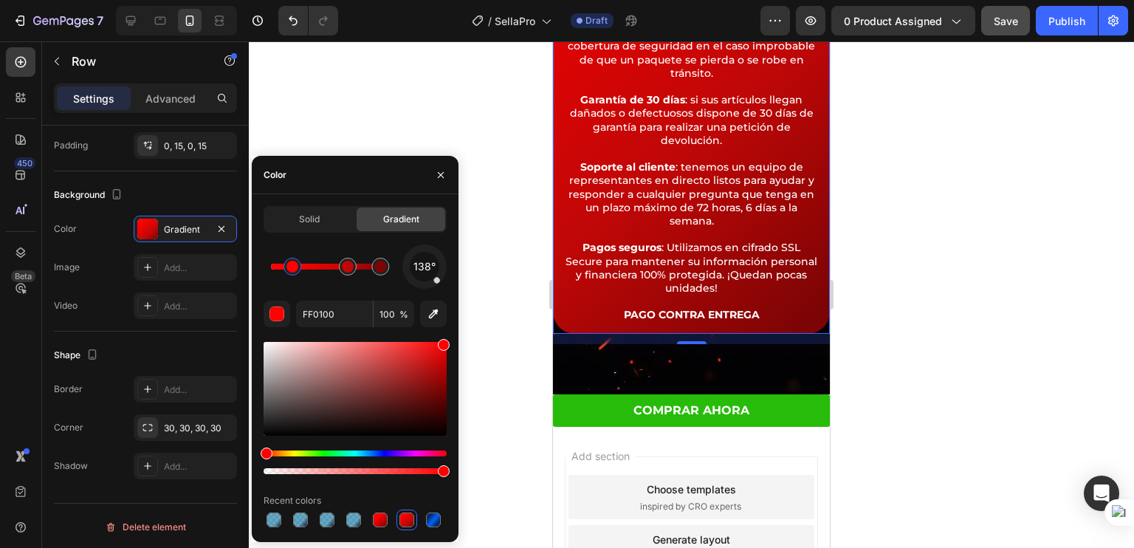
scroll to position [6676, 0]
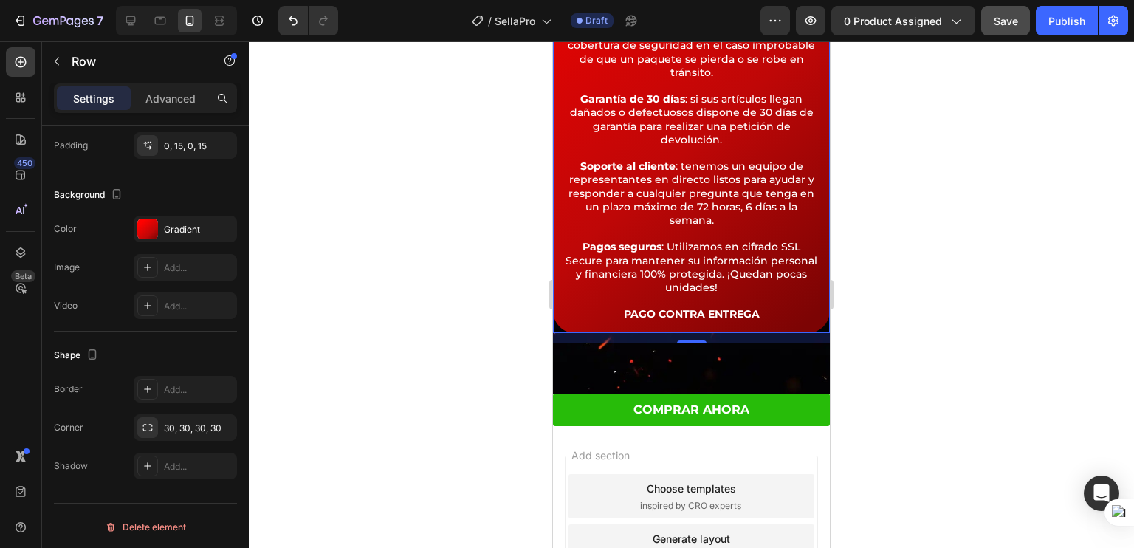
drag, startPoint x: 684, startPoint y: 339, endPoint x: 703, endPoint y: 281, distance: 61.2
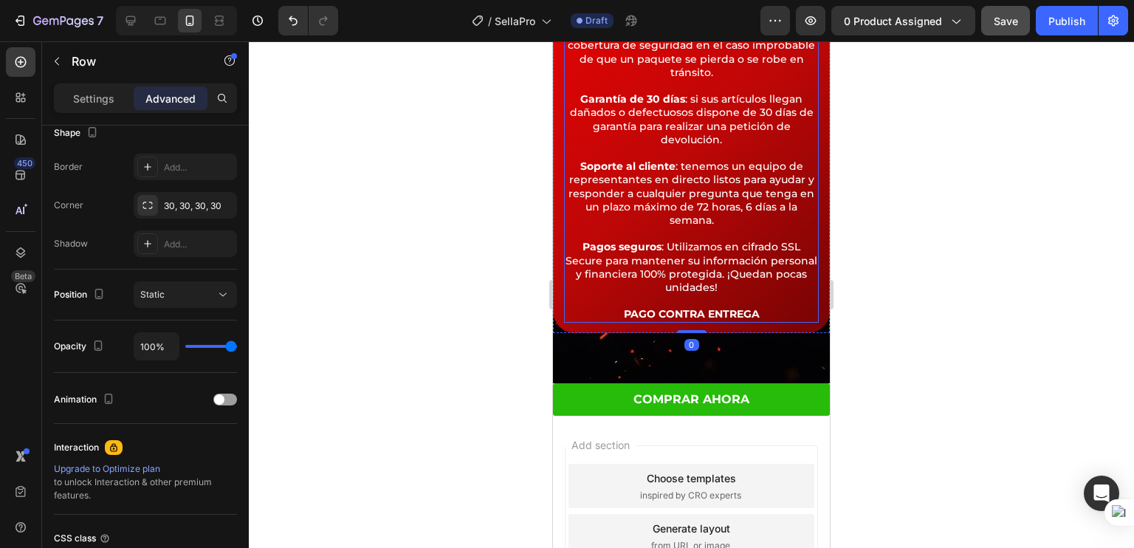
click at [997, 261] on div at bounding box center [691, 294] width 885 height 506
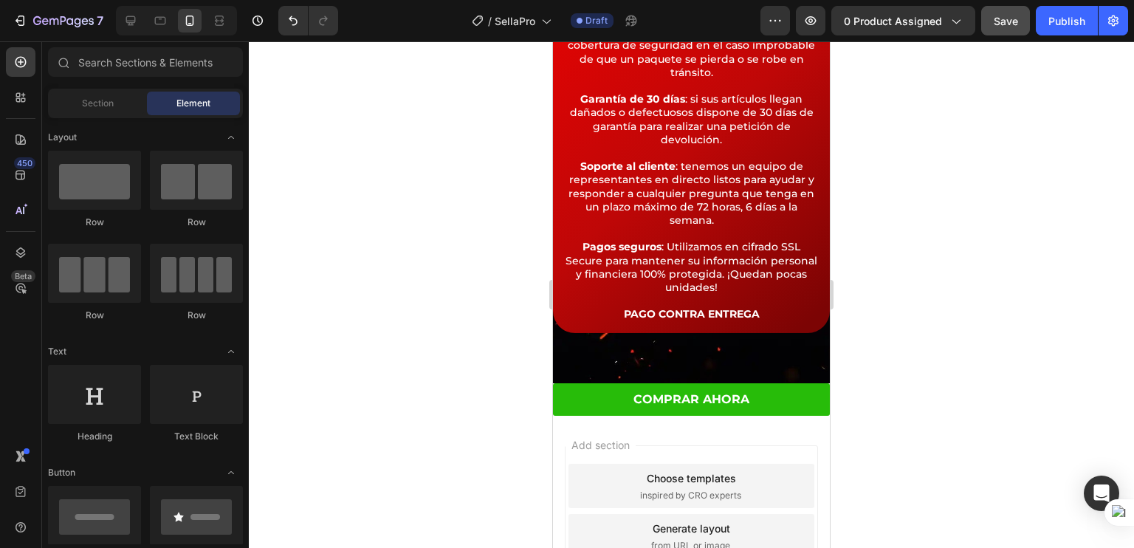
click at [864, 387] on div at bounding box center [691, 294] width 885 height 506
click at [873, 428] on div at bounding box center [691, 294] width 885 height 506
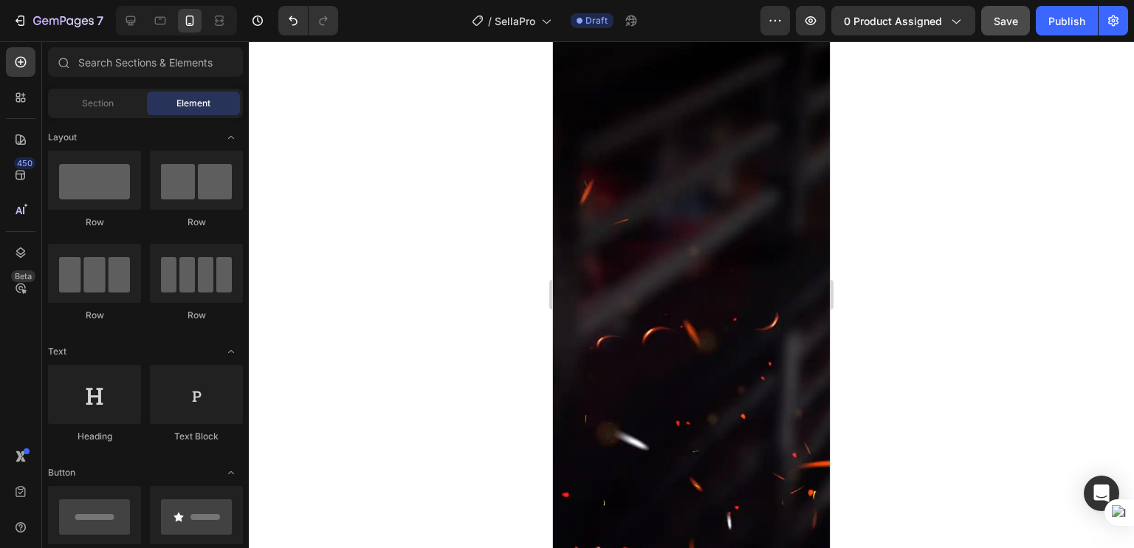
scroll to position [4341, 0]
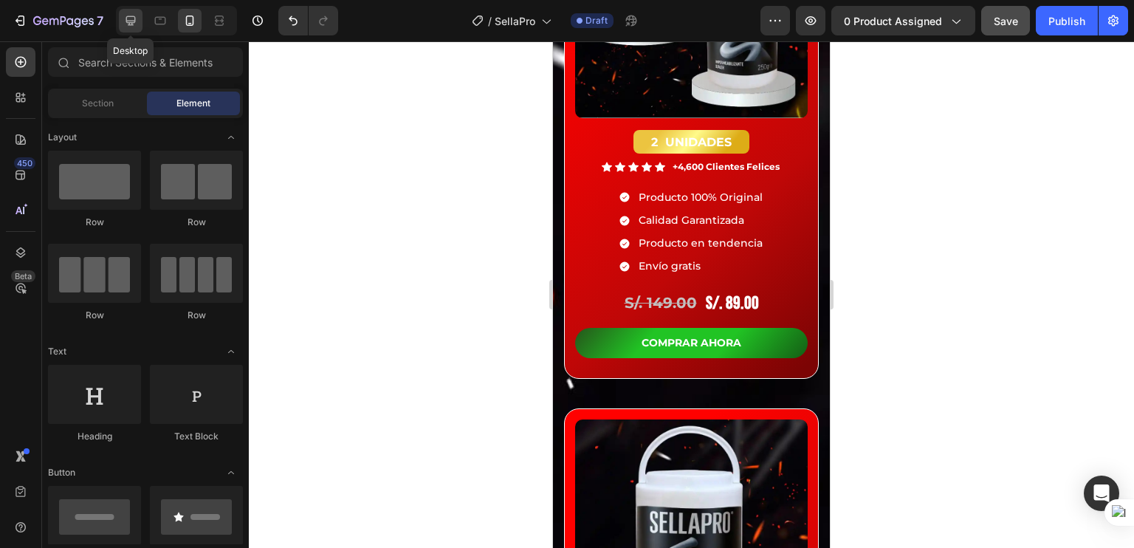
click at [131, 19] on icon at bounding box center [130, 20] width 15 height 15
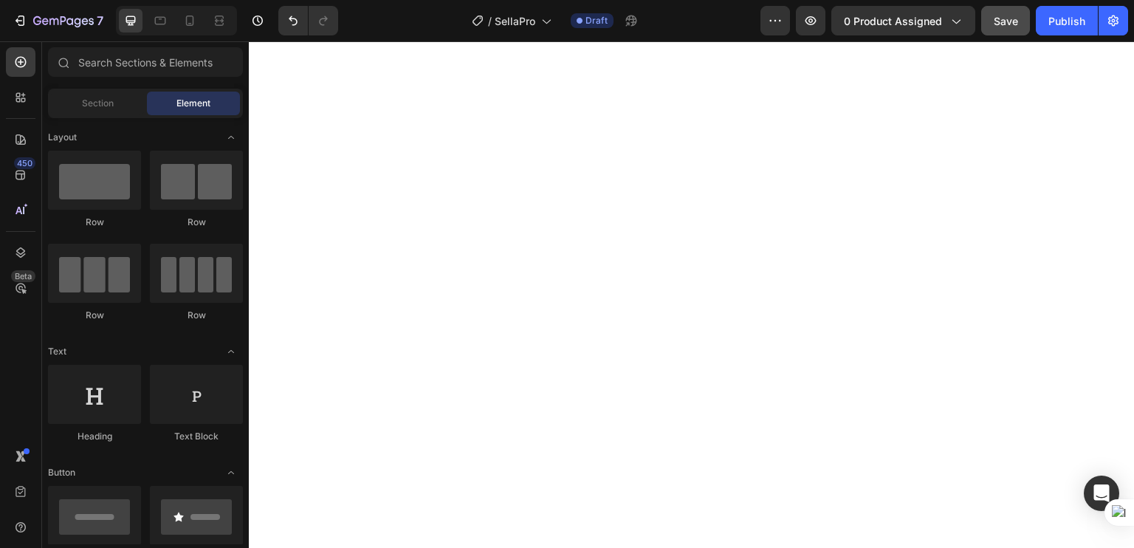
scroll to position [1497, 0]
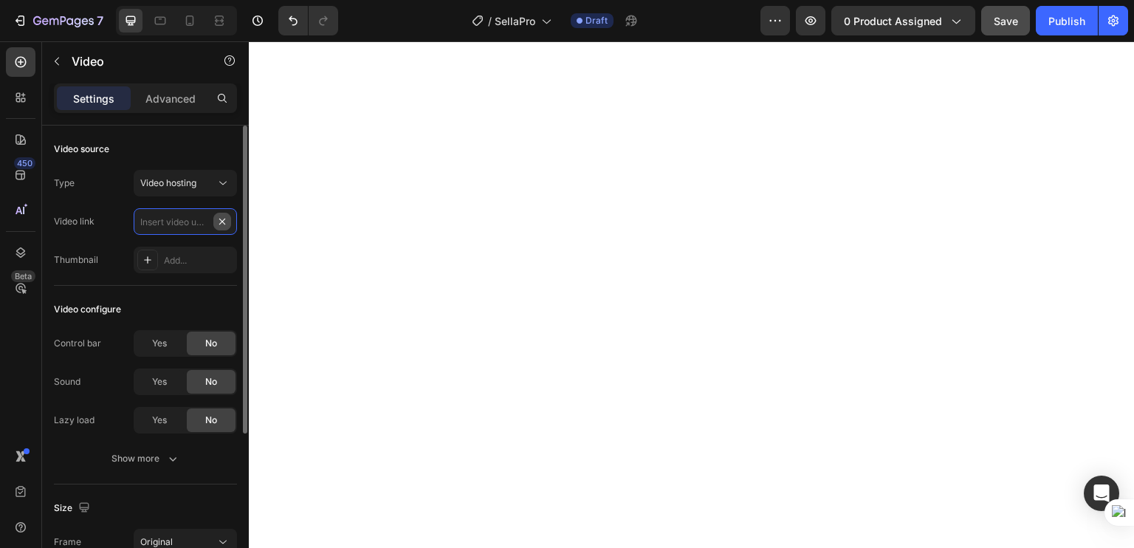
scroll to position [0, 0]
paste input "[URL][DOMAIN_NAME]"
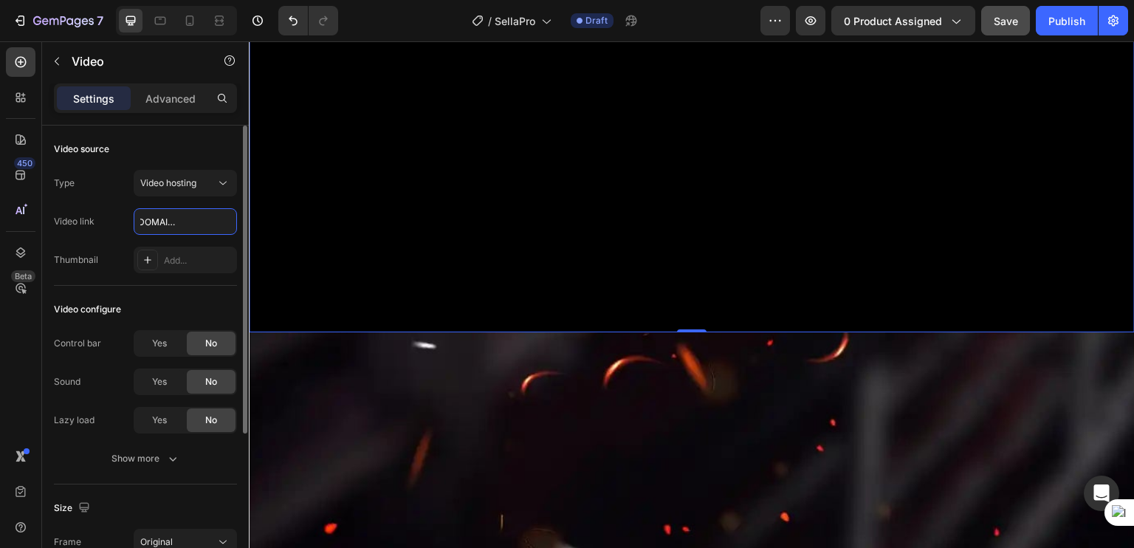
scroll to position [1780, 0]
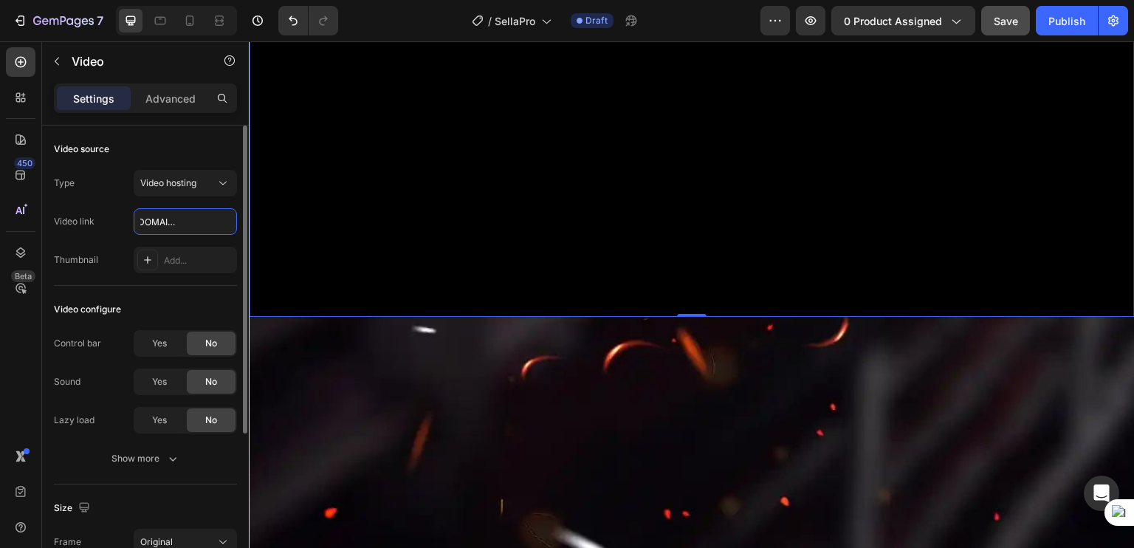
type input "[URL][DOMAIN_NAME]"
click at [995, 21] on span "Save" at bounding box center [1006, 21] width 24 height 13
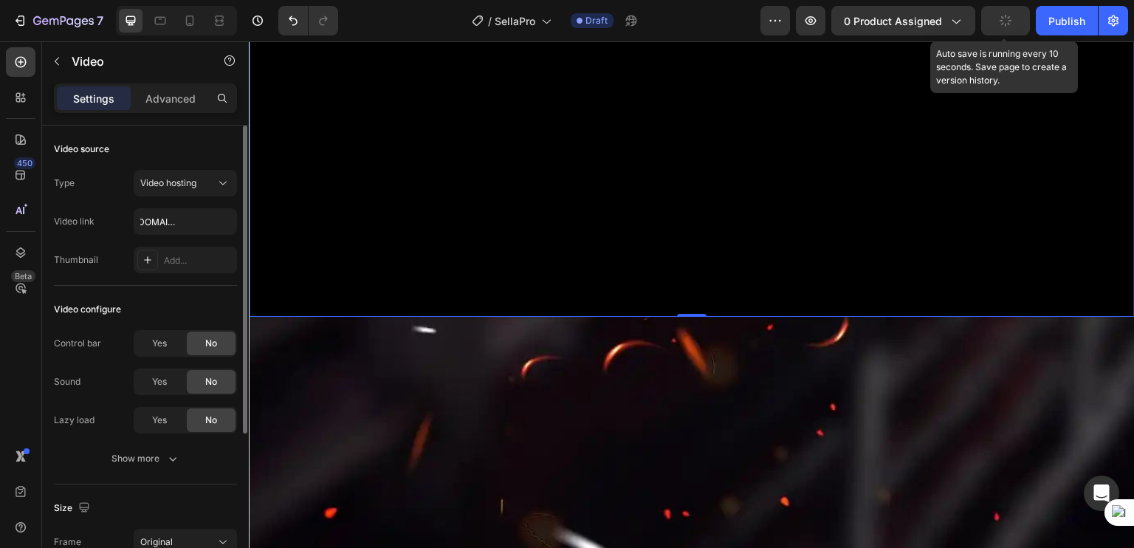
scroll to position [0, 0]
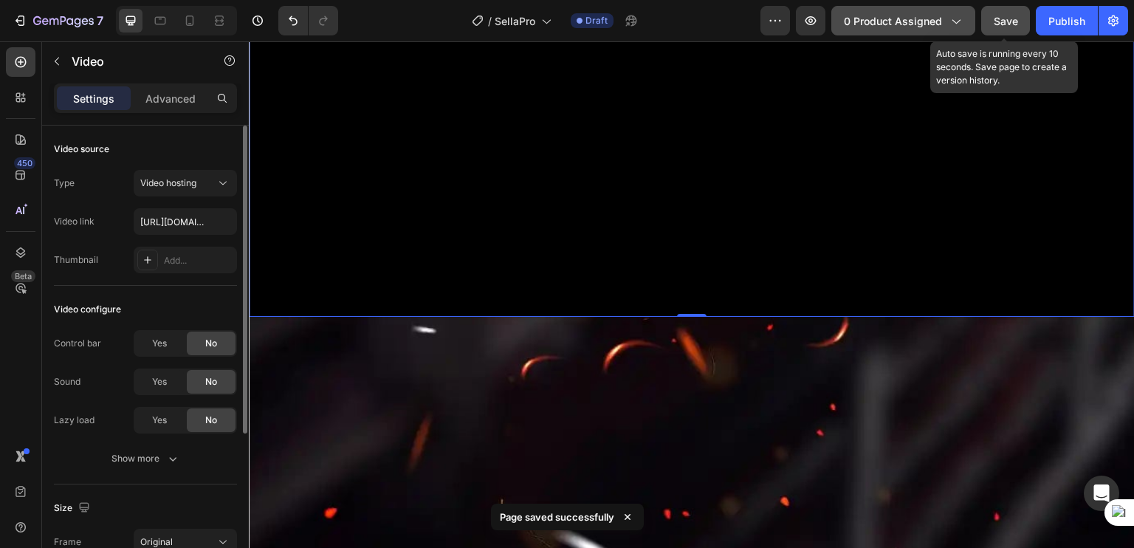
click at [936, 25] on span "0 product assigned" at bounding box center [893, 21] width 98 height 16
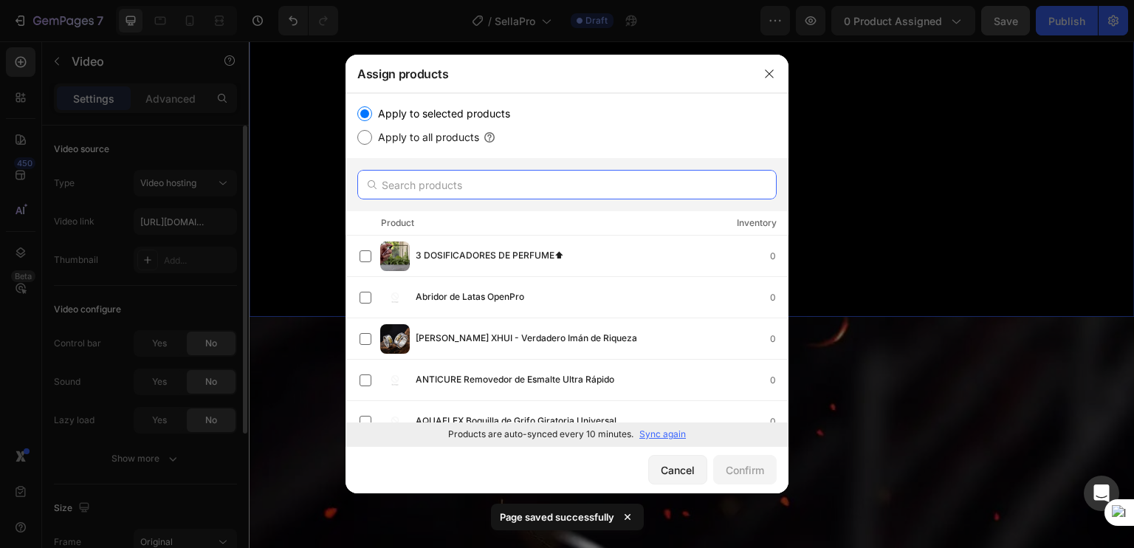
click at [628, 199] on input "text" at bounding box center [566, 185] width 419 height 30
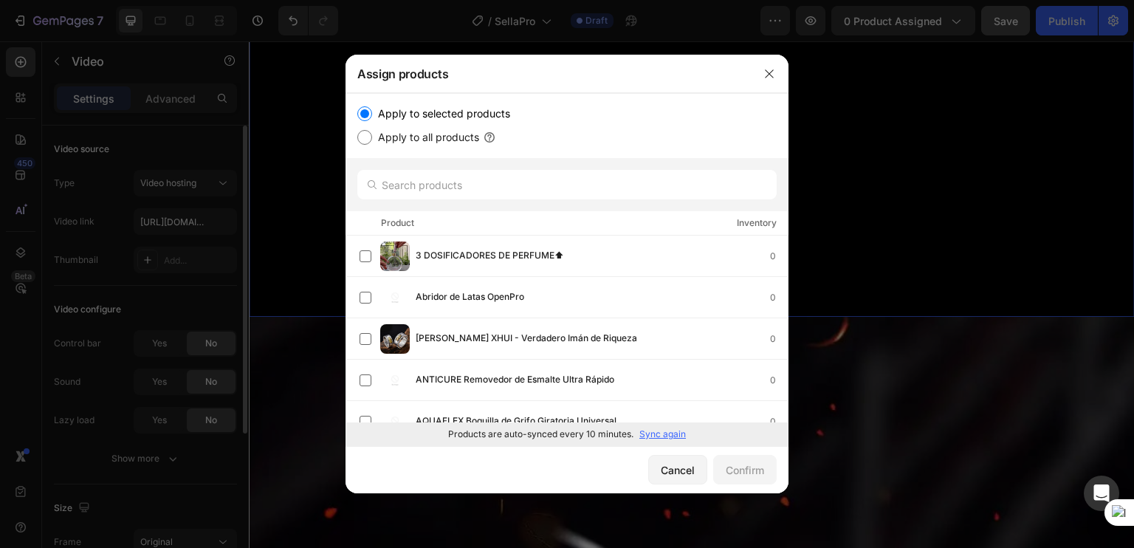
click at [673, 436] on p "Sync again" at bounding box center [662, 433] width 47 height 13
click at [428, 193] on input "text" at bounding box center [566, 185] width 419 height 30
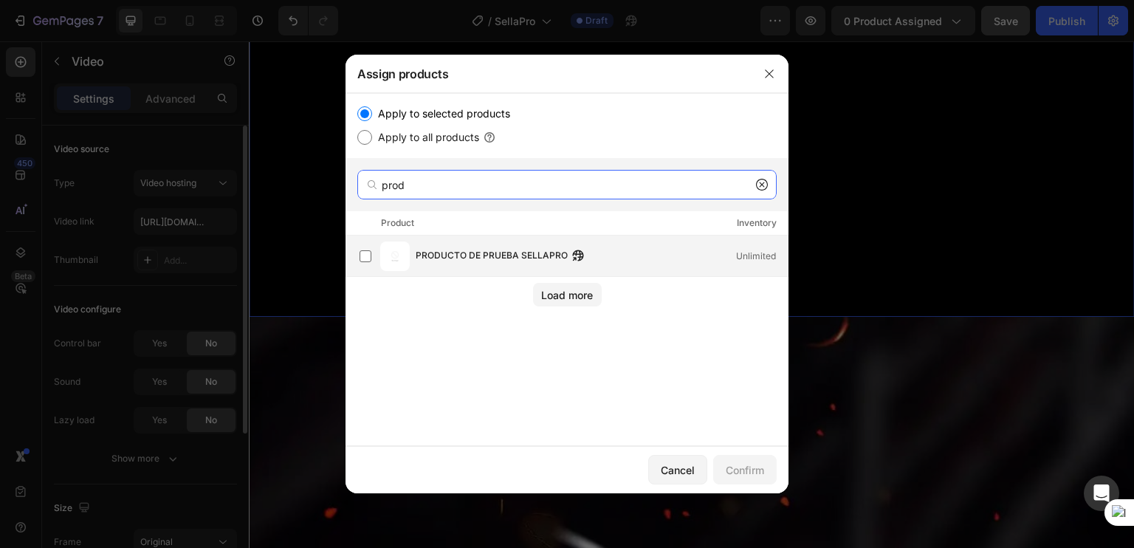
type input "prod"
click at [425, 257] on span "PRODUCTO DE PRUEBA SELLAPRO" at bounding box center [492, 256] width 152 height 16
click at [750, 470] on div "Confirm" at bounding box center [745, 470] width 38 height 16
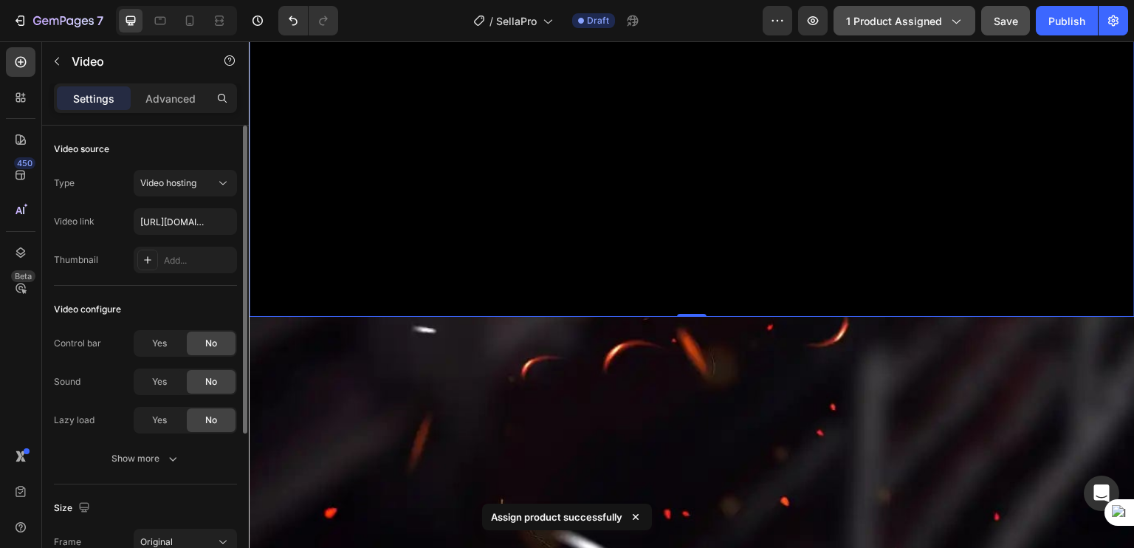
click at [936, 30] on button "1 product assigned" at bounding box center [904, 21] width 142 height 30
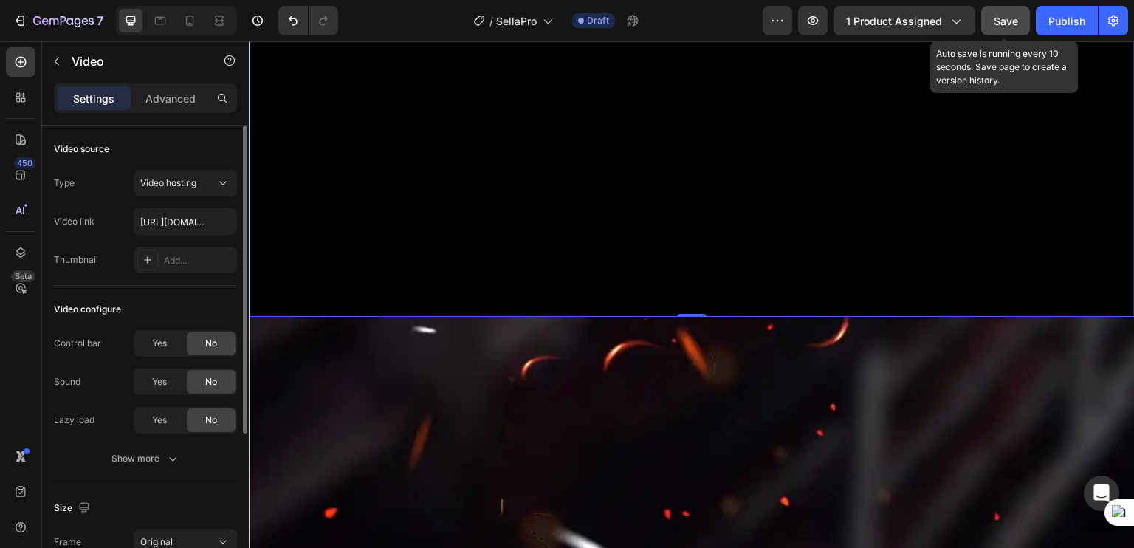
click at [1002, 23] on span "Save" at bounding box center [1006, 21] width 24 height 13
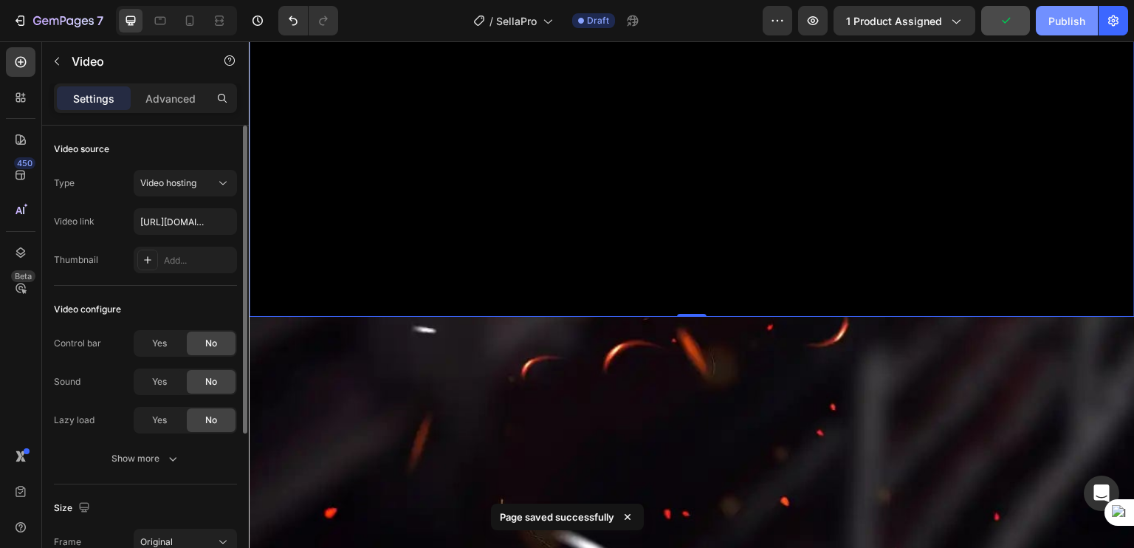
click at [1056, 16] on div "Publish" at bounding box center [1066, 21] width 37 height 16
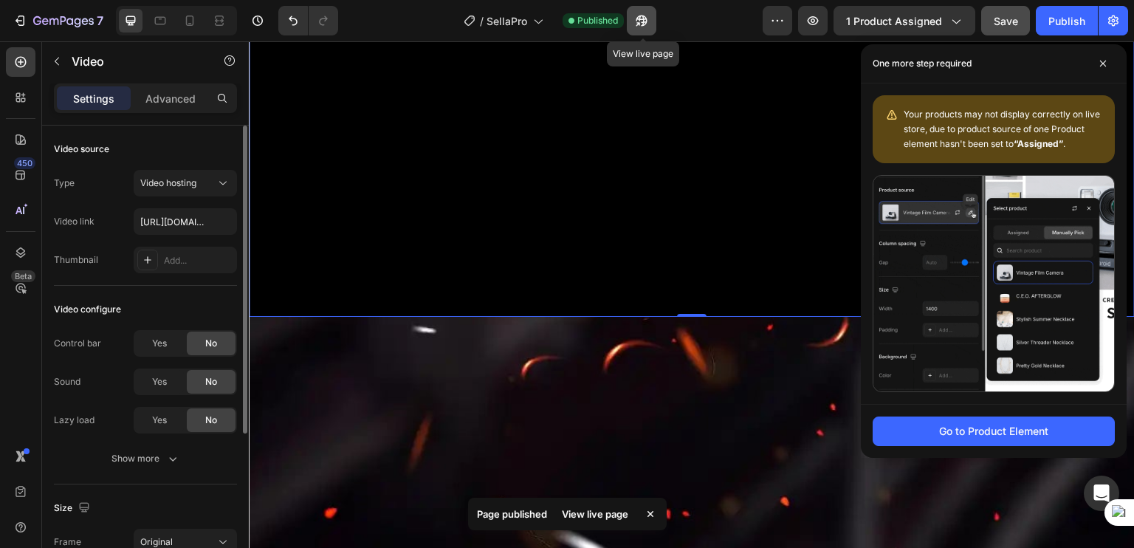
click at [639, 25] on icon "button" at bounding box center [641, 20] width 15 height 15
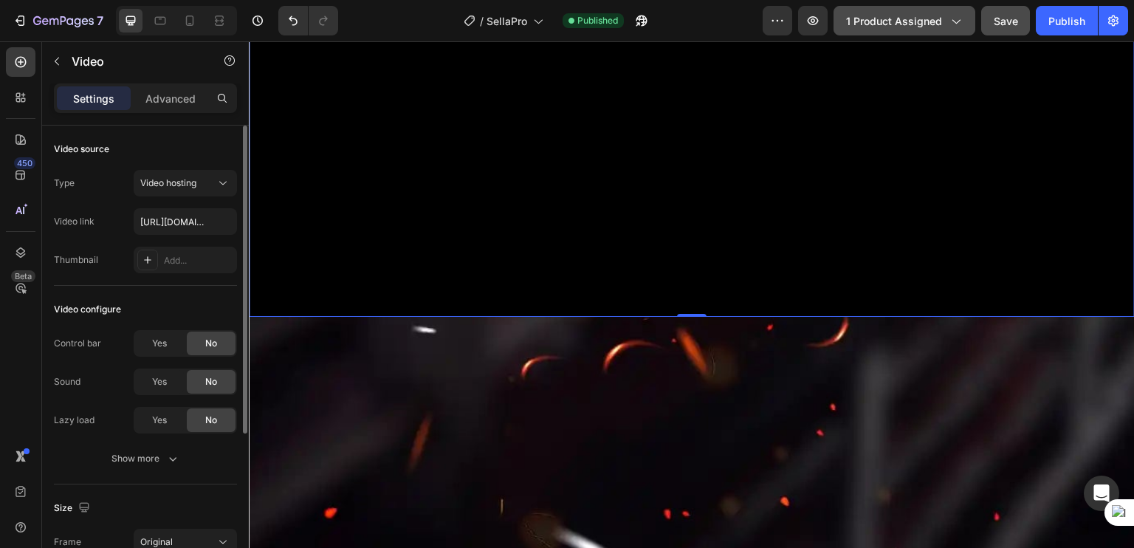
click at [891, 26] on span "1 product assigned" at bounding box center [894, 21] width 96 height 16
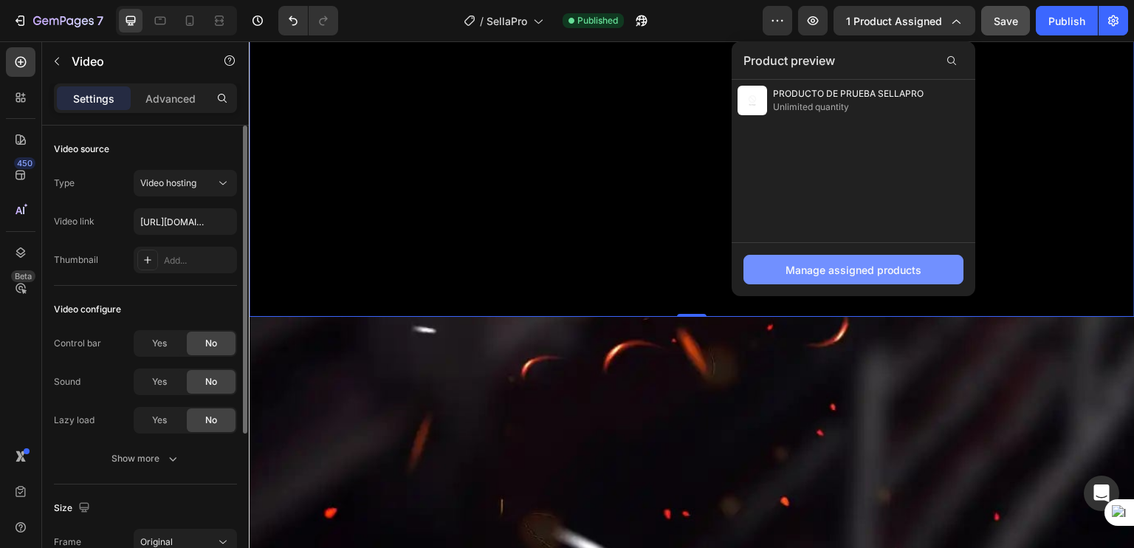
click at [830, 264] on div "Manage assigned products" at bounding box center [853, 270] width 136 height 16
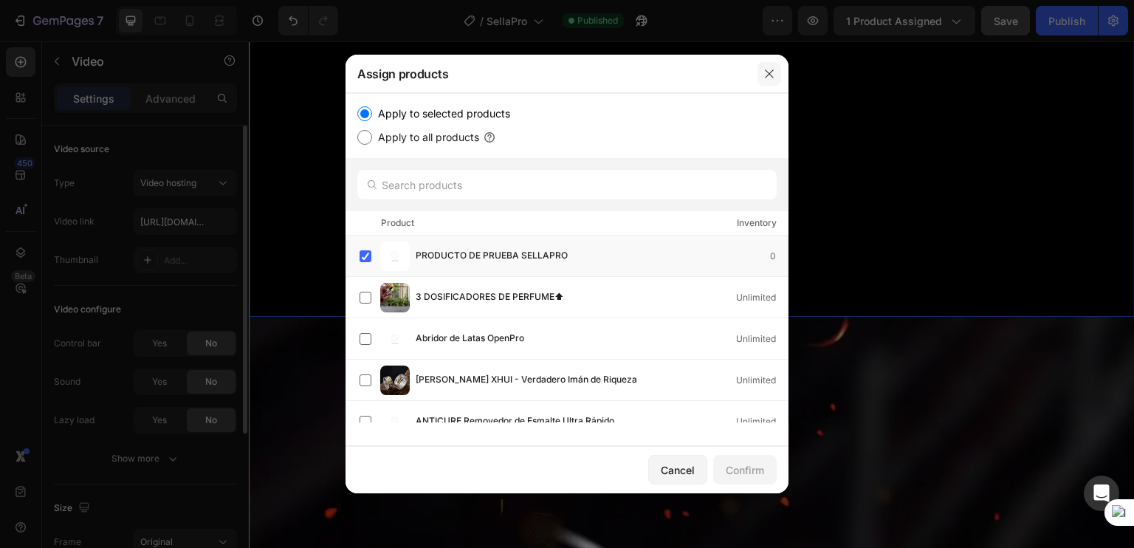
click at [774, 79] on icon "button" at bounding box center [769, 74] width 12 height 12
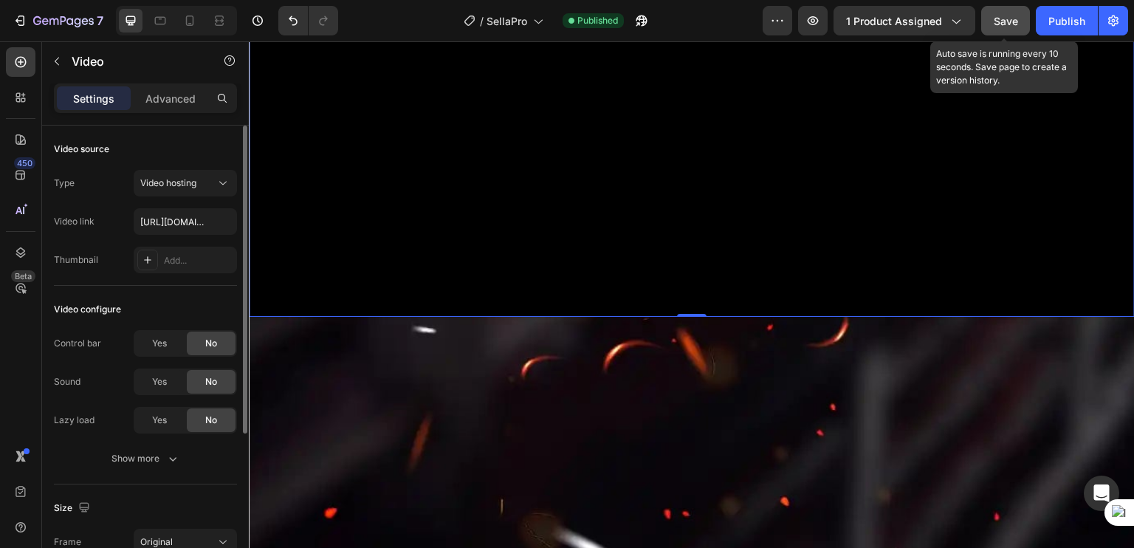
click at [1010, 25] on span "Save" at bounding box center [1006, 21] width 24 height 13
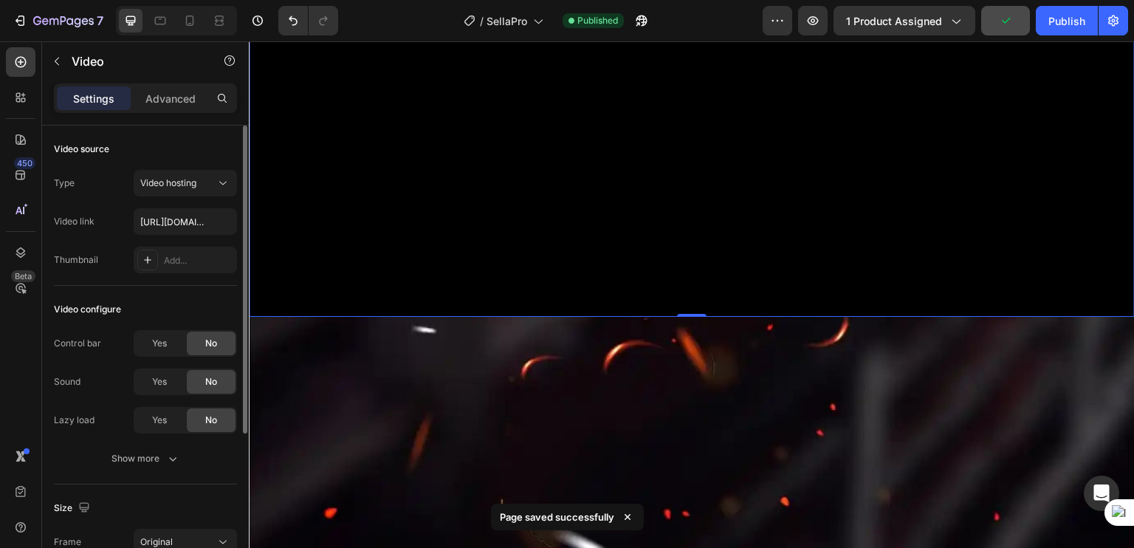
click at [204, 36] on div "7 Version history / SellaPro Published Preview 1 product assigned Publish" at bounding box center [567, 21] width 1134 height 42
click at [187, 21] on icon at bounding box center [189, 20] width 15 height 15
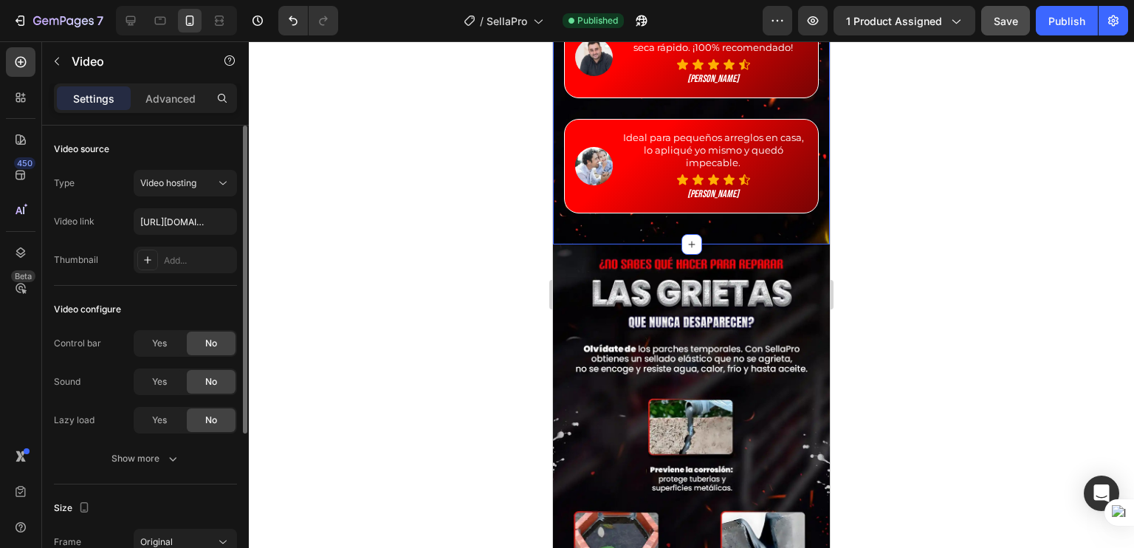
scroll to position [1358, 0]
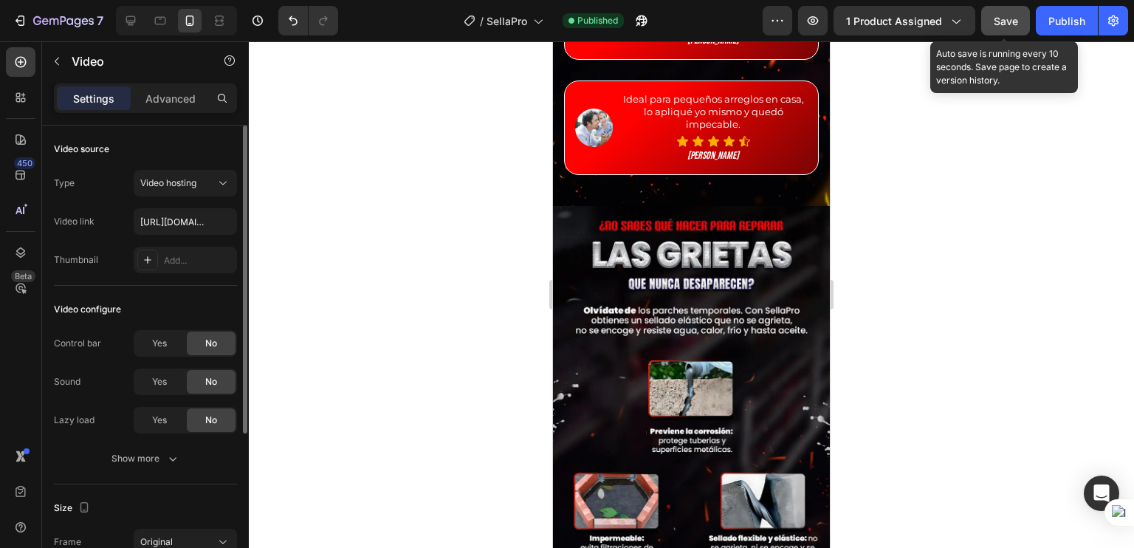
click at [999, 23] on span "Save" at bounding box center [1006, 21] width 24 height 13
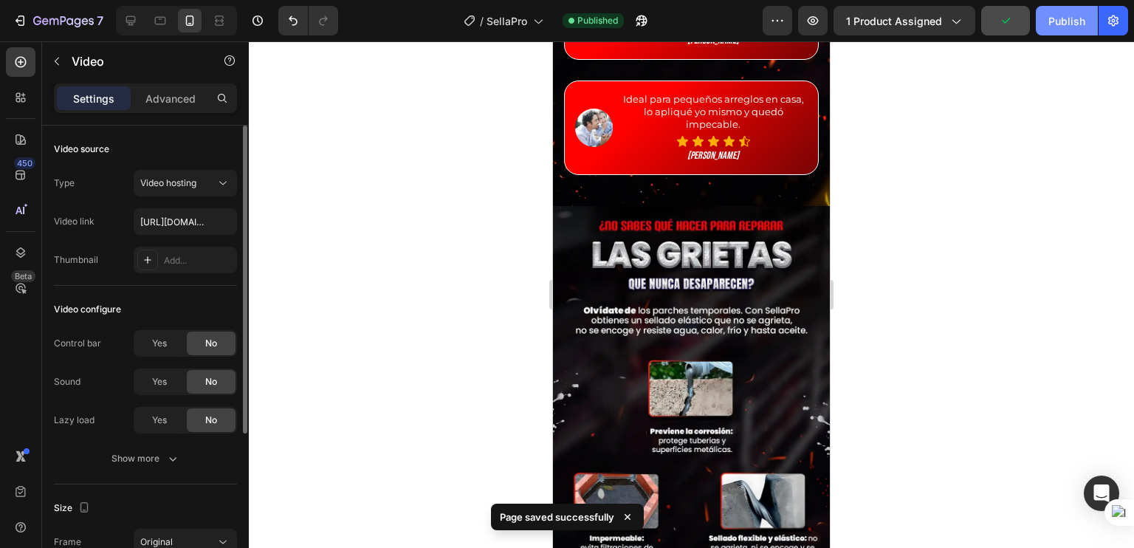
click at [1064, 18] on div "Publish" at bounding box center [1066, 21] width 37 height 16
click at [819, 20] on icon "button" at bounding box center [812, 20] width 15 height 15
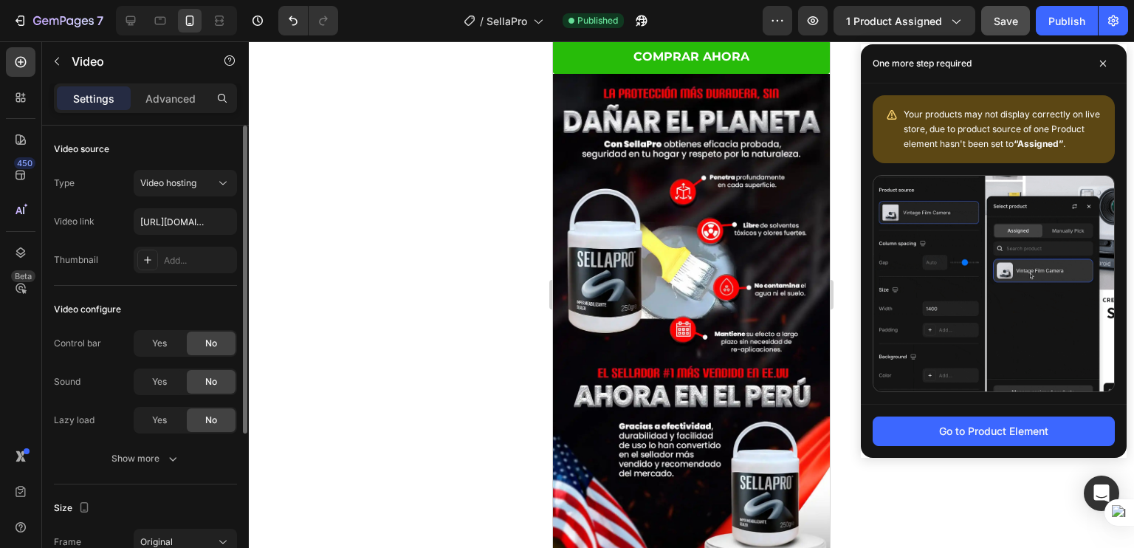
scroll to position [2344, 0]
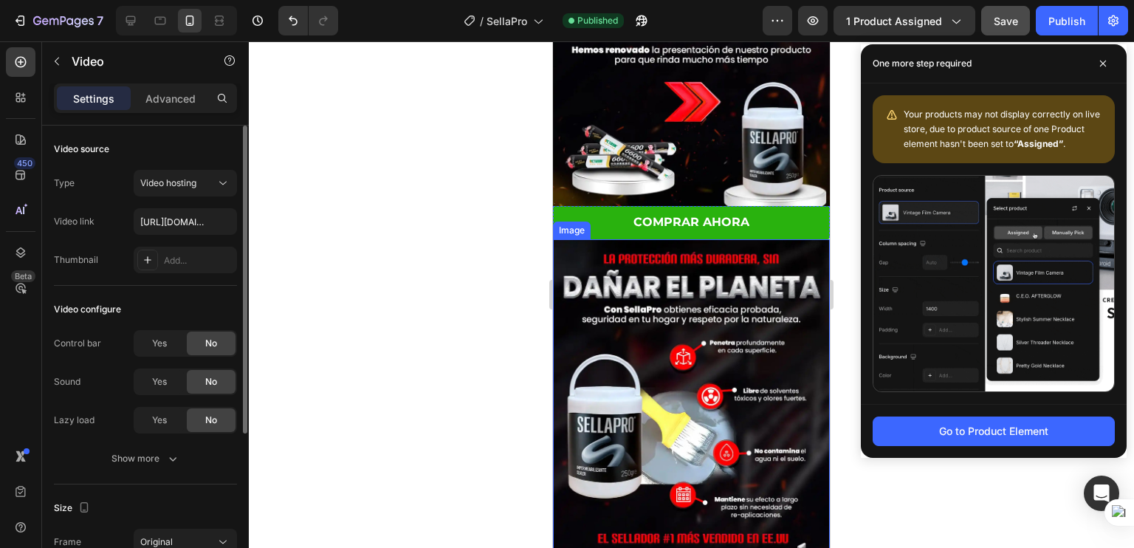
click at [609, 208] on link "COMPRAR AHORA" at bounding box center [691, 222] width 277 height 33
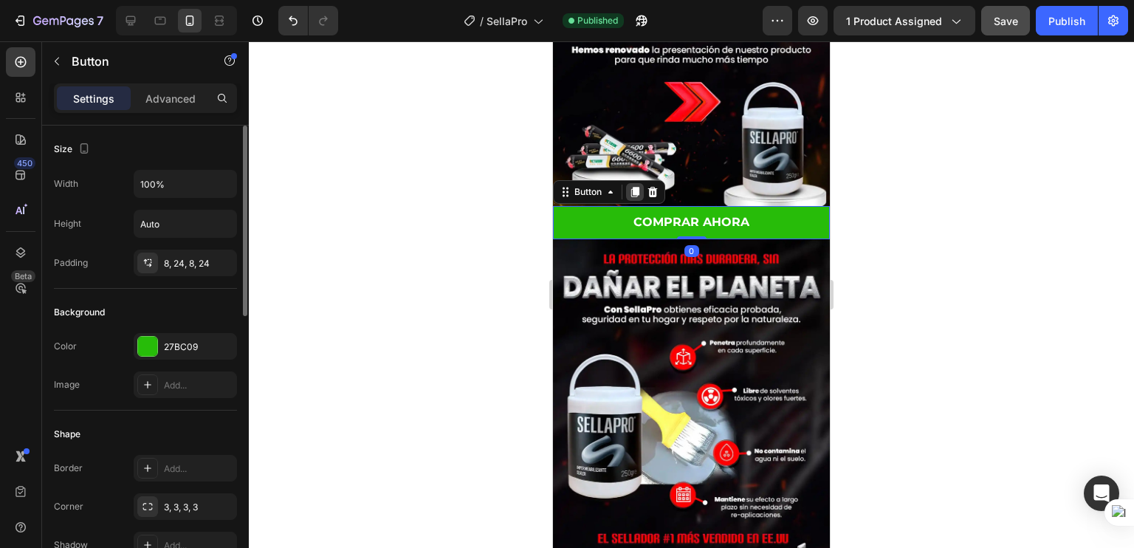
click at [636, 187] on icon at bounding box center [635, 192] width 8 height 10
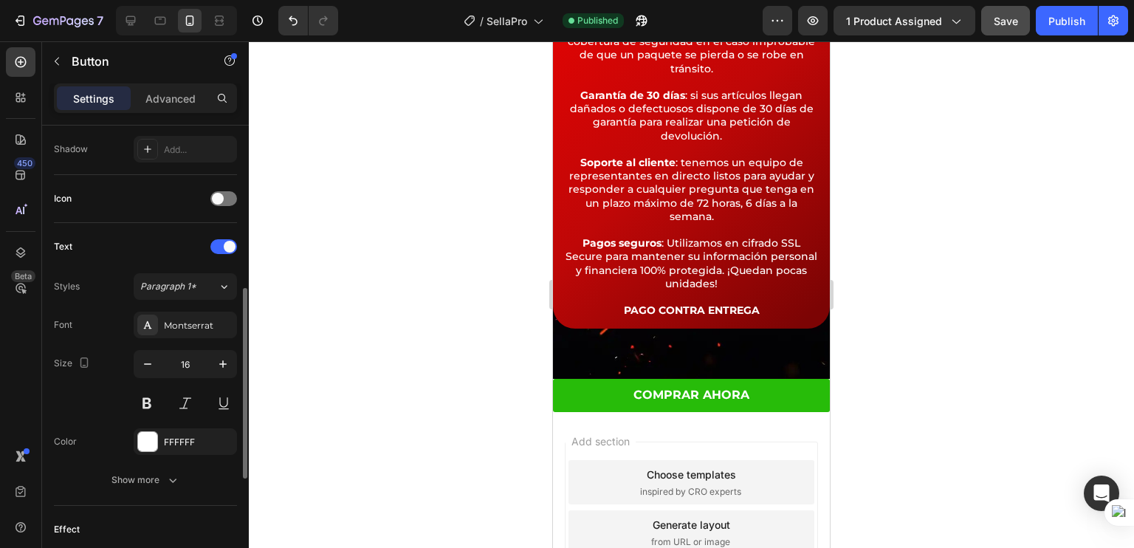
scroll to position [6398, 0]
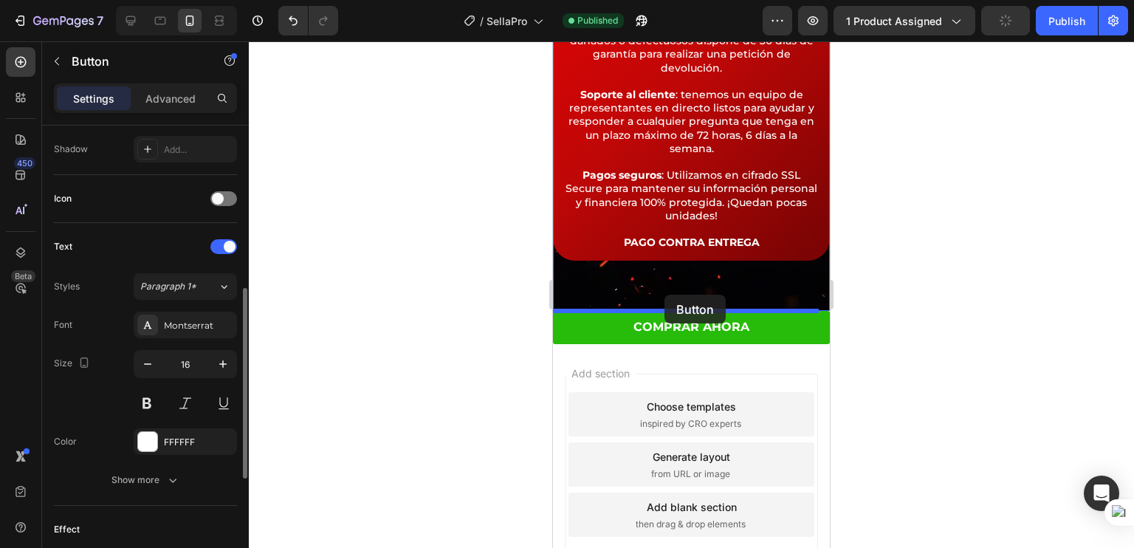
drag, startPoint x: 591, startPoint y: 244, endPoint x: 664, endPoint y: 295, distance: 89.1
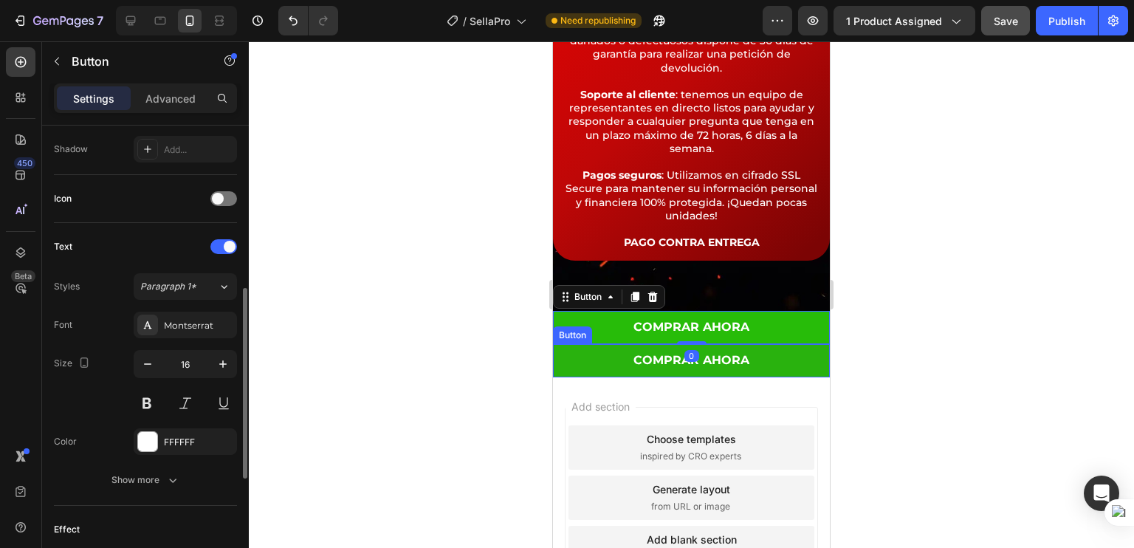
click at [606, 357] on button "COMPRAR AHORA" at bounding box center [691, 360] width 277 height 33
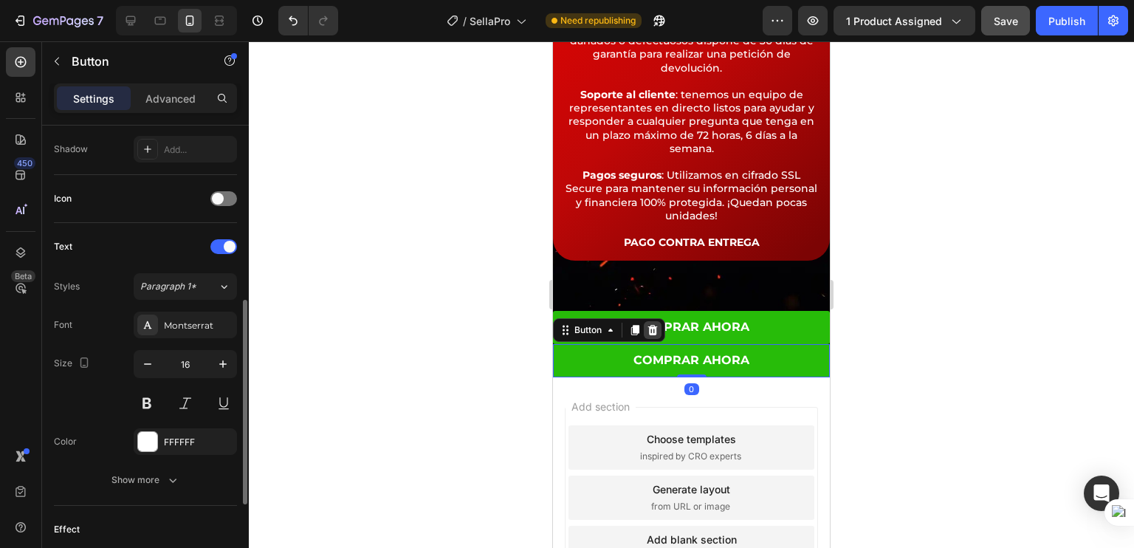
click at [650, 325] on icon at bounding box center [653, 330] width 10 height 10
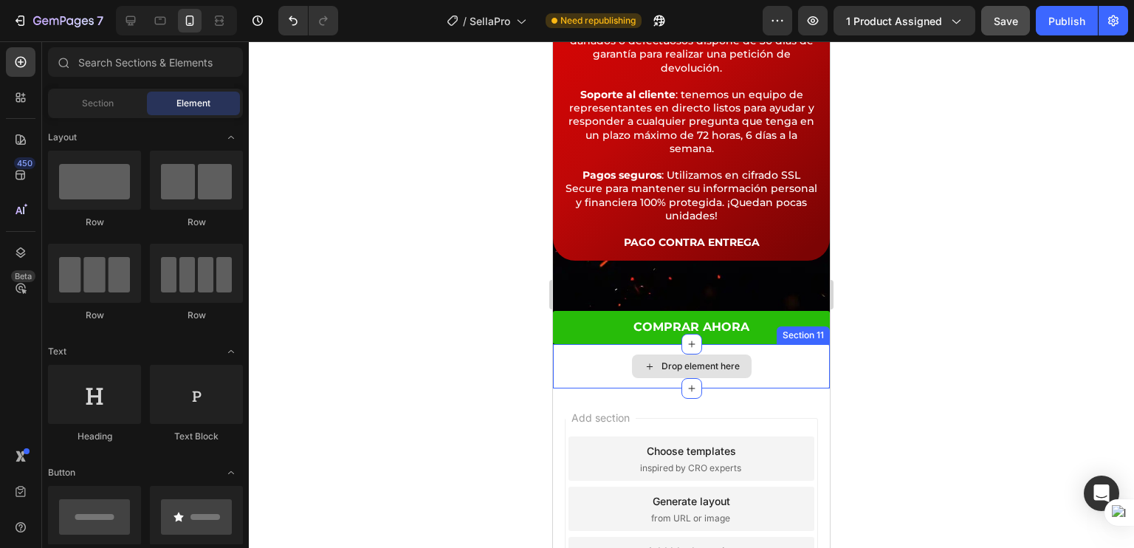
click at [607, 356] on div "Drop element here" at bounding box center [691, 366] width 277 height 44
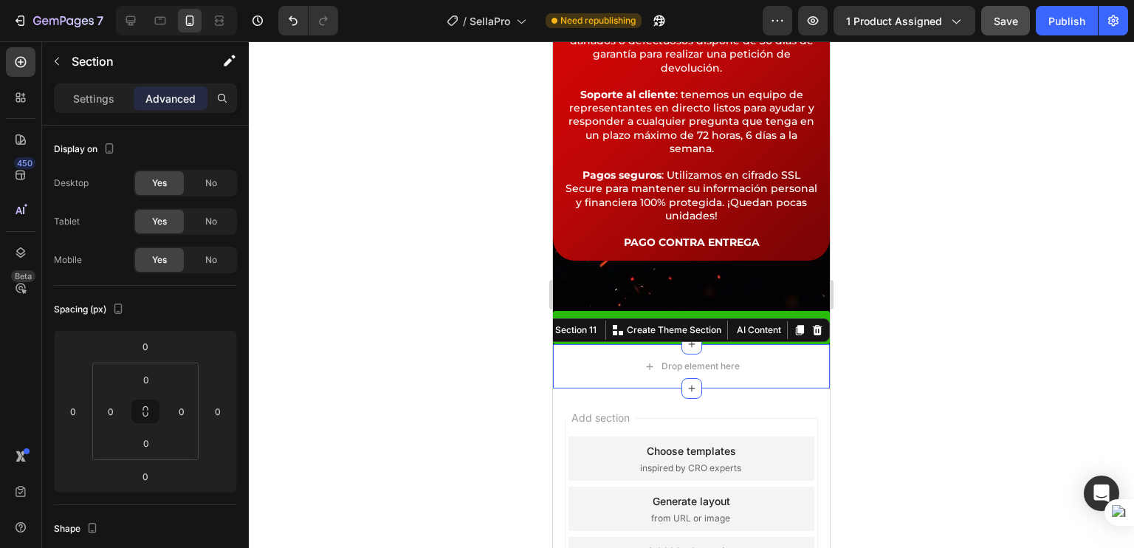
click at [815, 328] on div "Section 11 You can create reusable sections Create Theme Section AI Content Wri…" at bounding box center [682, 330] width 296 height 24
click at [811, 331] on icon at bounding box center [817, 330] width 12 height 12
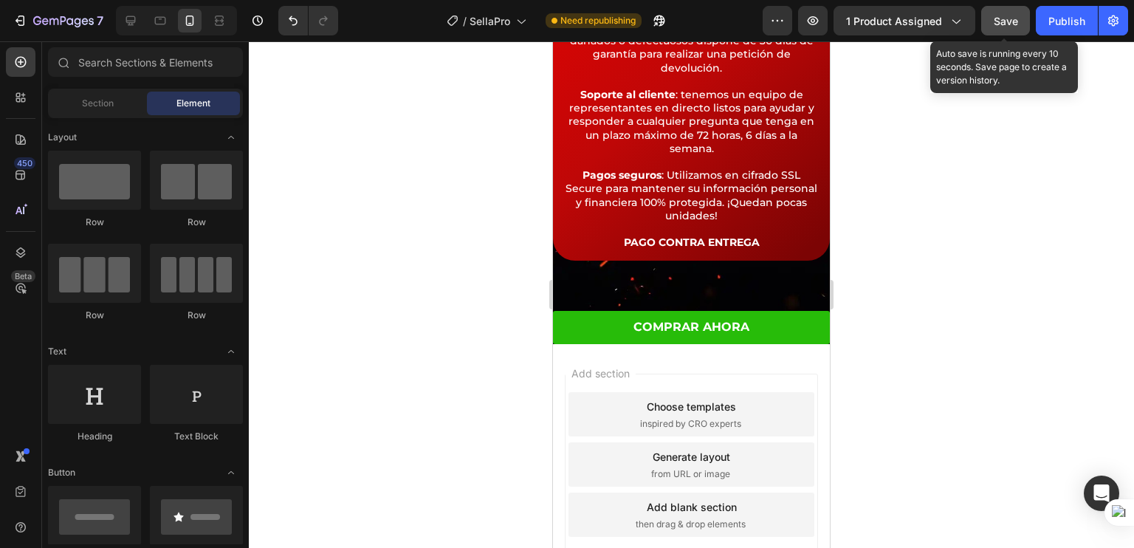
click at [1014, 19] on span "Save" at bounding box center [1006, 21] width 24 height 13
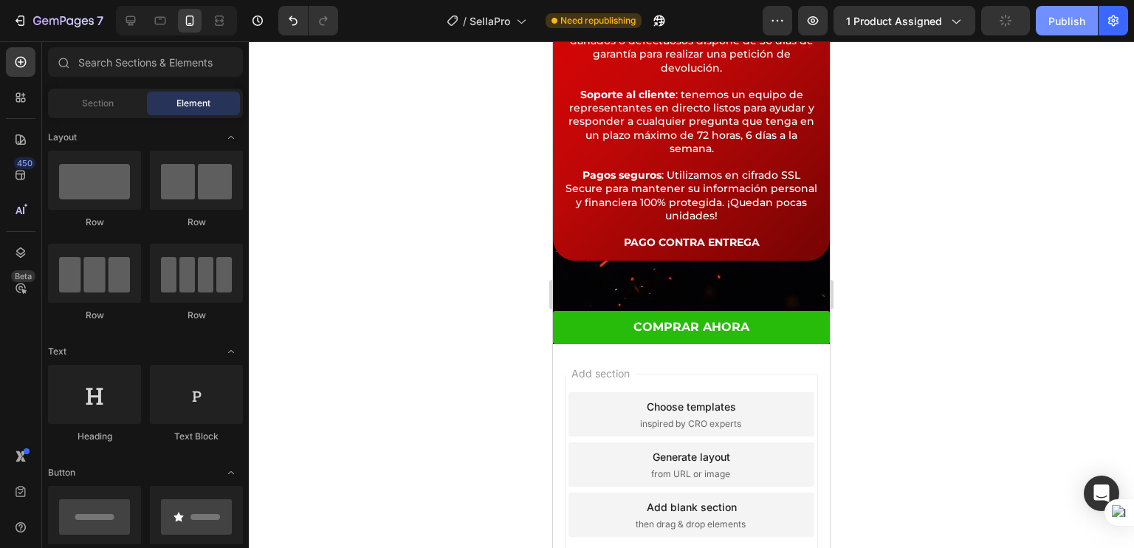
click at [1072, 19] on div "Publish" at bounding box center [1066, 21] width 37 height 16
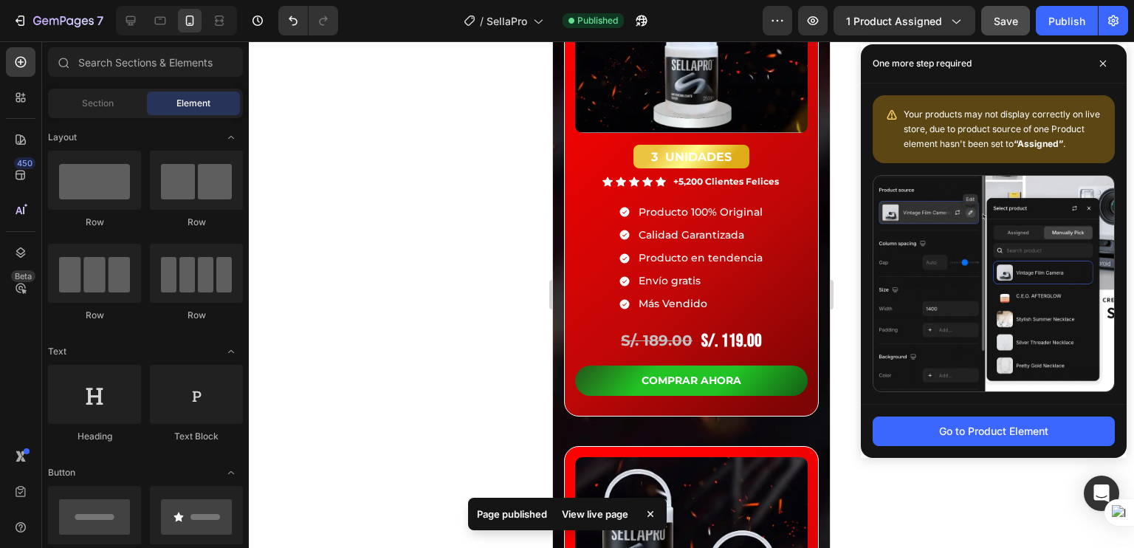
scroll to position [3418, 0]
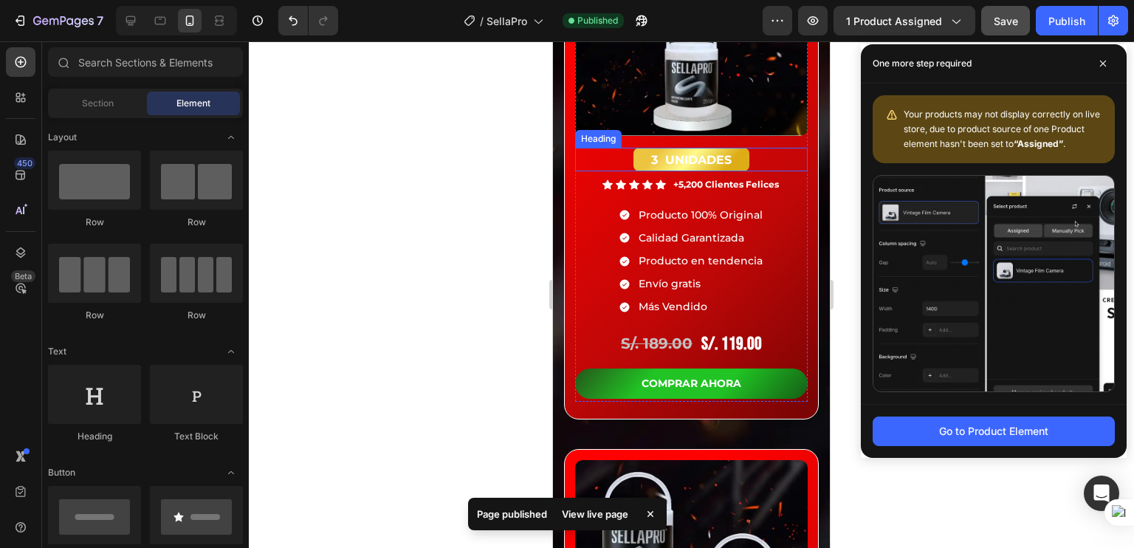
click at [646, 156] on h2 "3 UNIDADES" at bounding box center [691, 160] width 117 height 24
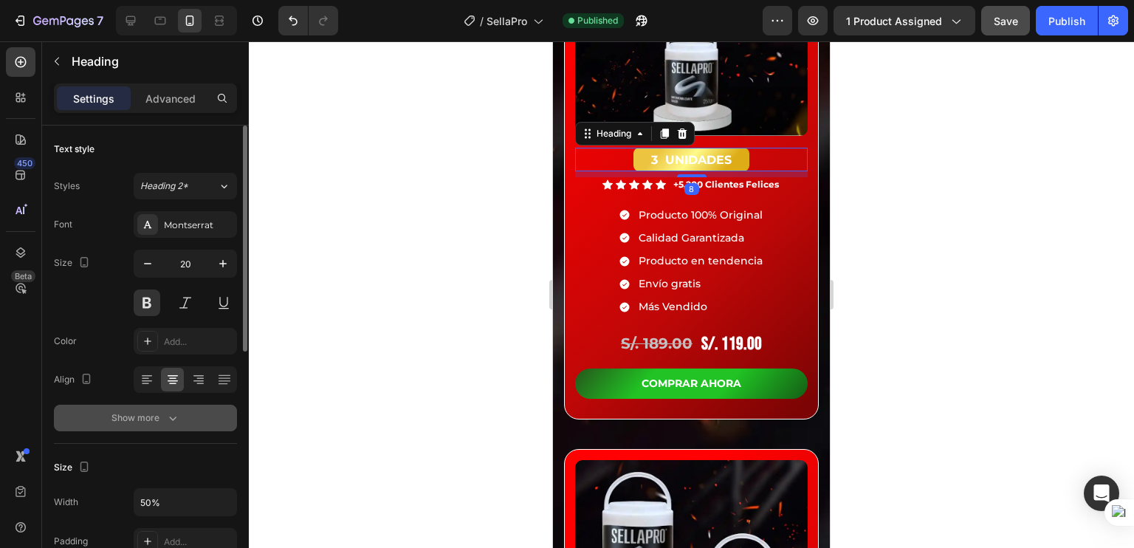
click at [152, 413] on div "Show more" at bounding box center [145, 417] width 69 height 15
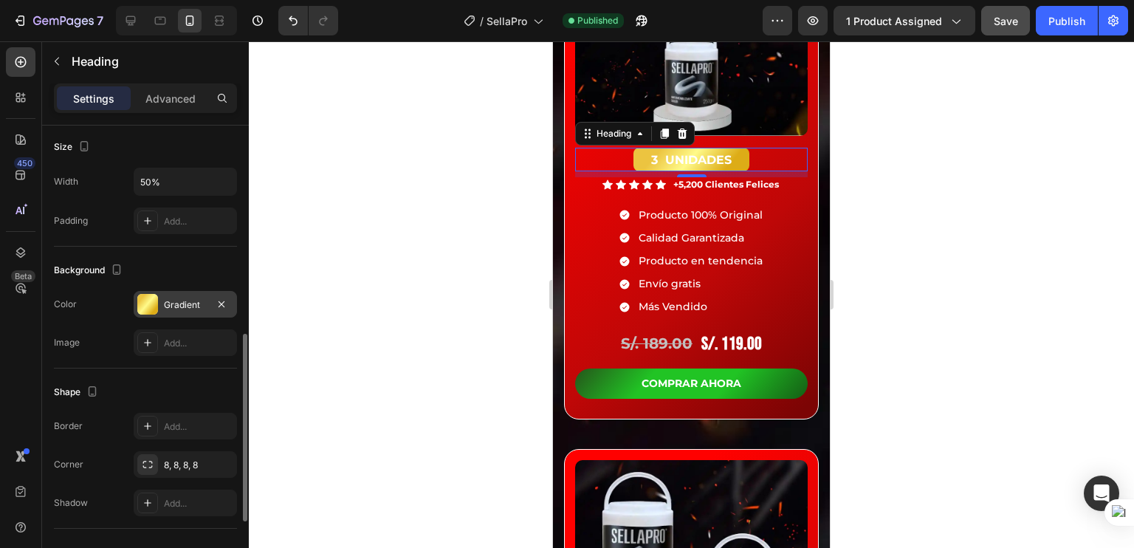
scroll to position [516, 0]
click at [164, 306] on div "Gradient" at bounding box center [185, 303] width 43 height 13
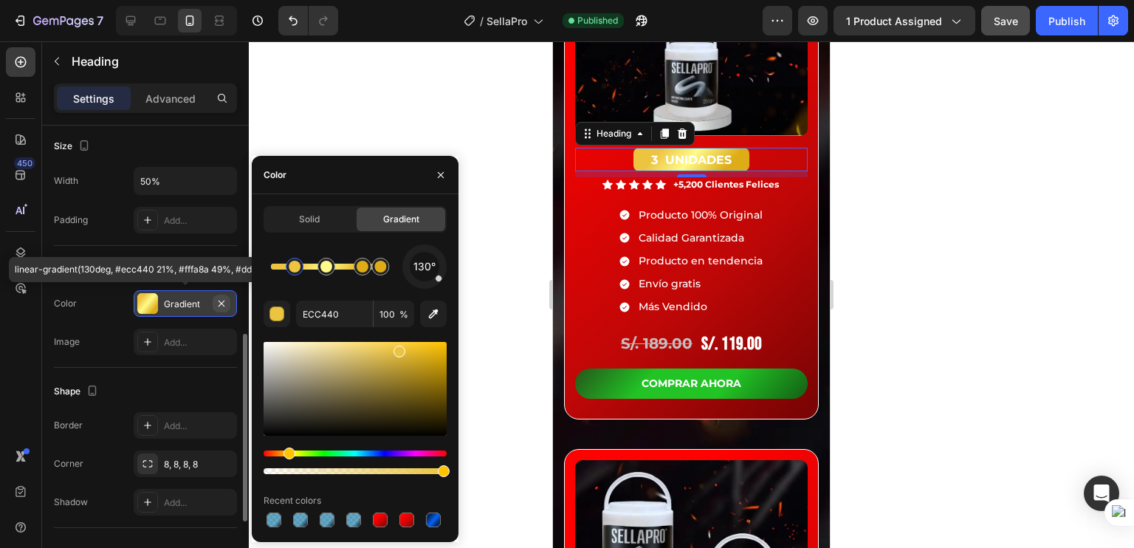
click at [221, 305] on icon "button" at bounding box center [222, 303] width 12 height 12
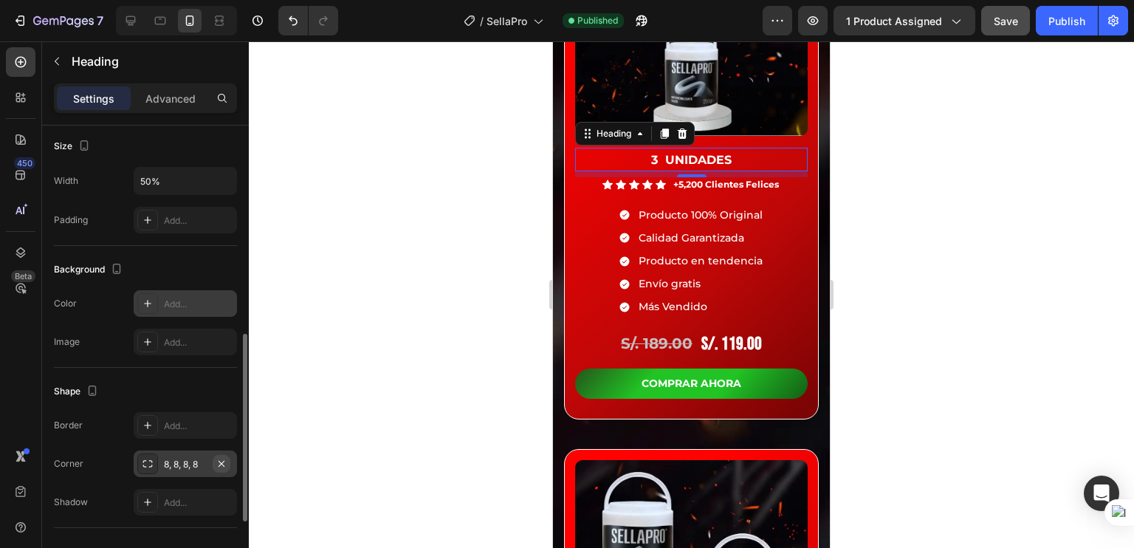
click at [221, 458] on icon "button" at bounding box center [222, 464] width 12 height 12
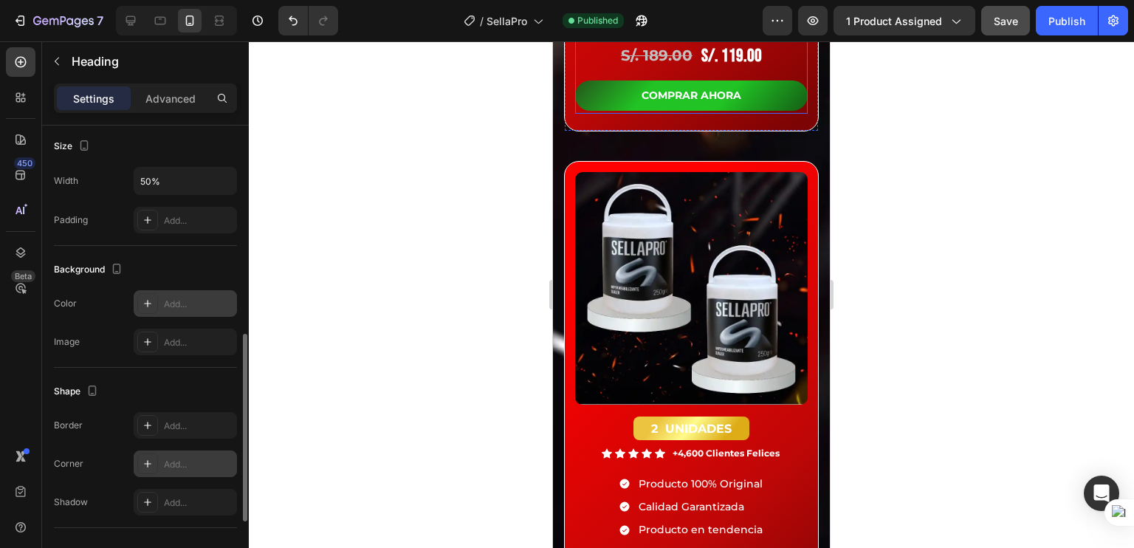
scroll to position [3710, 0]
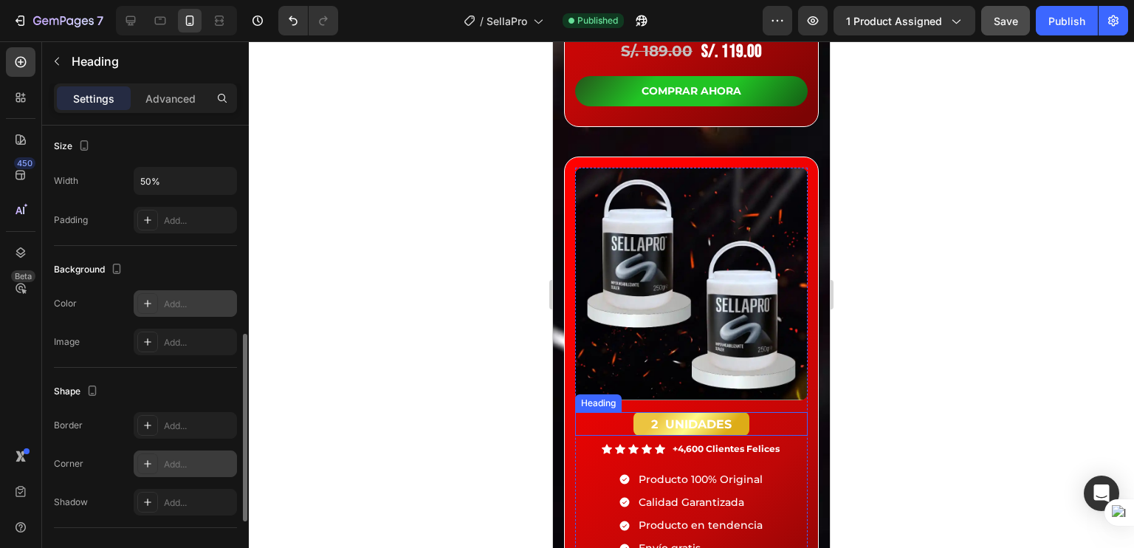
click at [651, 417] on strong "2 UNIDADES" at bounding box center [691, 424] width 80 height 14
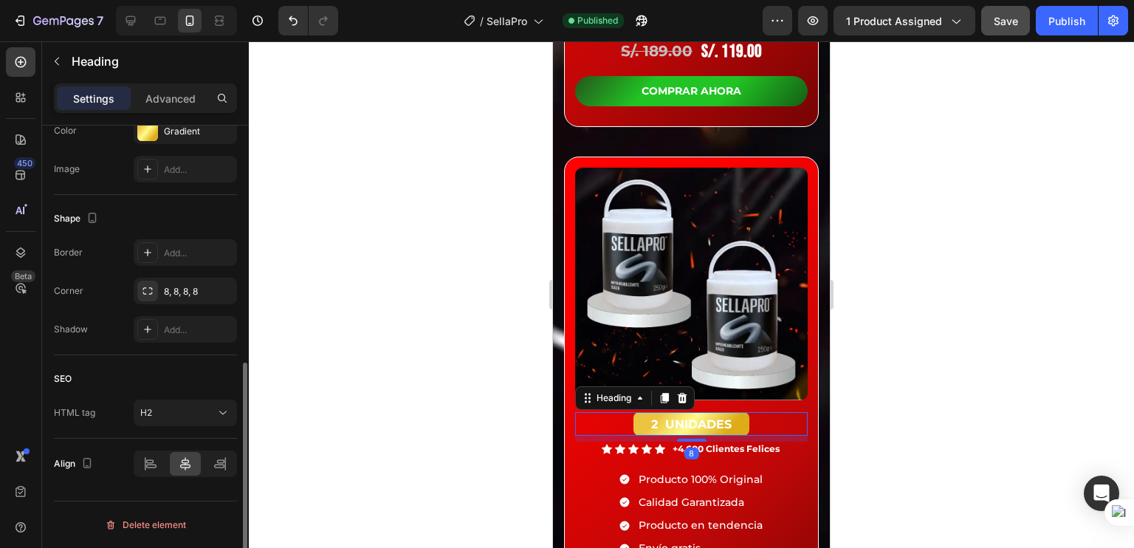
scroll to position [492, 0]
click at [224, 295] on icon "button" at bounding box center [222, 293] width 12 height 12
click at [221, 129] on icon "button" at bounding box center [222, 133] width 12 height 12
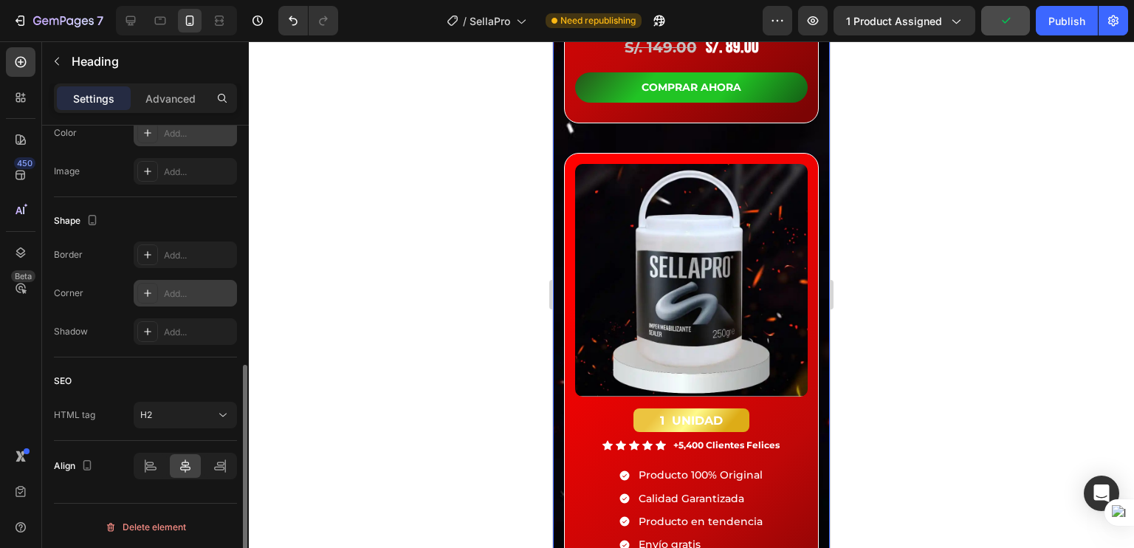
scroll to position [4261, 0]
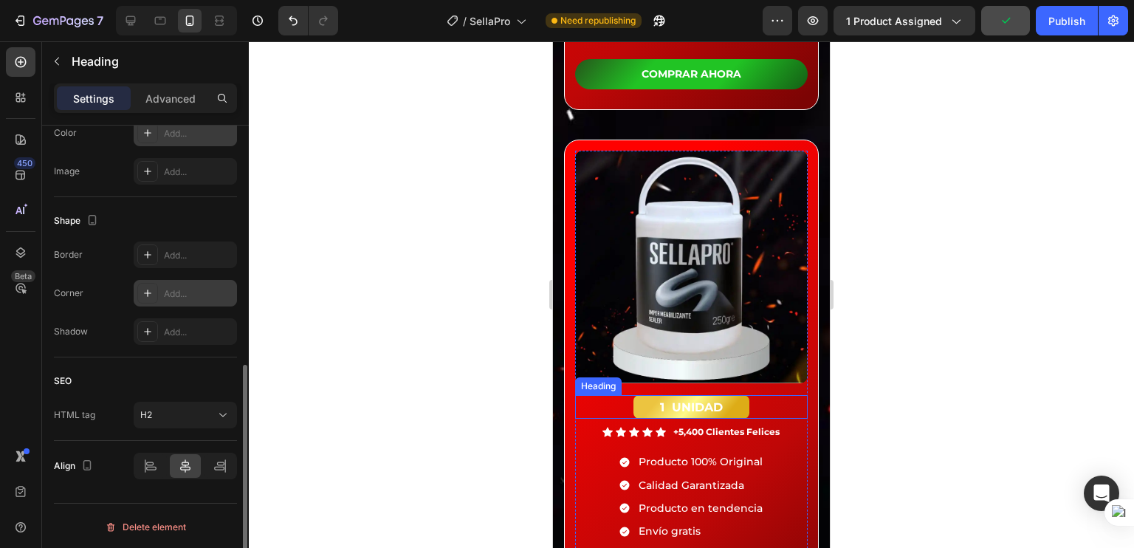
click at [752, 395] on div "1 UNIDAD" at bounding box center [691, 407] width 233 height 24
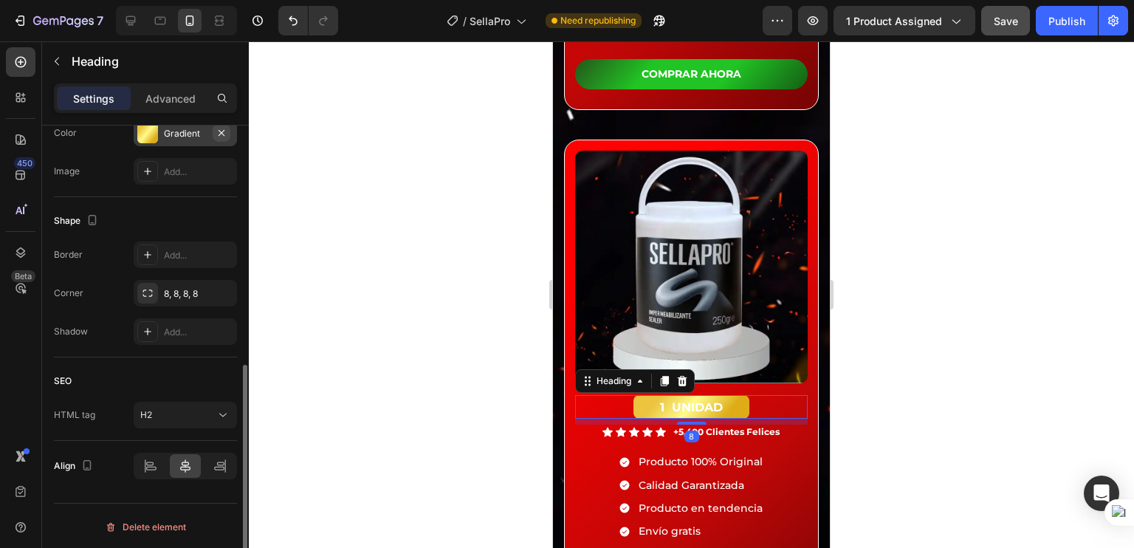
click at [221, 137] on button "button" at bounding box center [222, 133] width 18 height 18
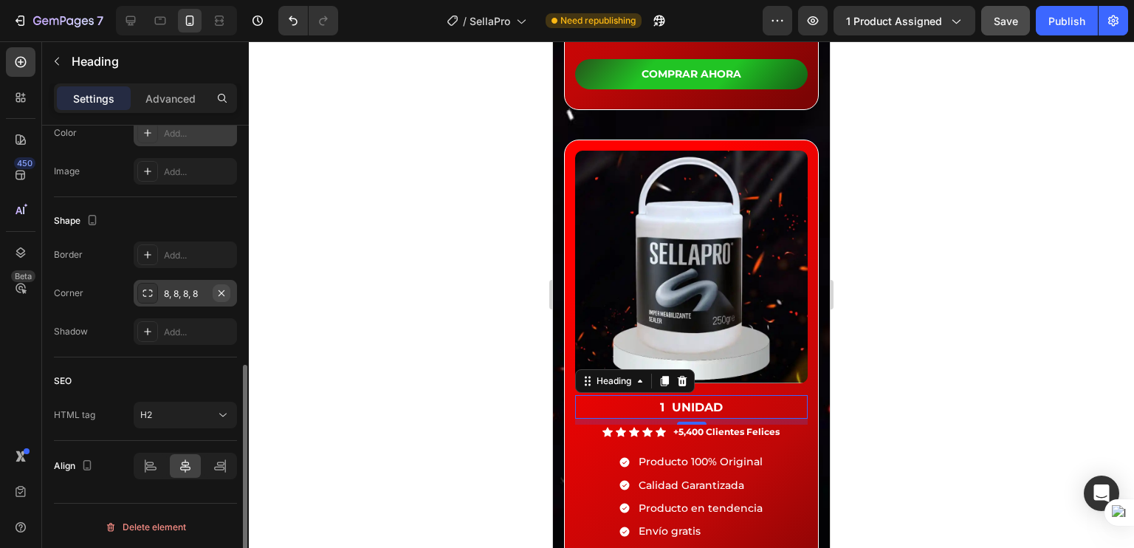
click at [220, 292] on icon "button" at bounding box center [221, 292] width 6 height 6
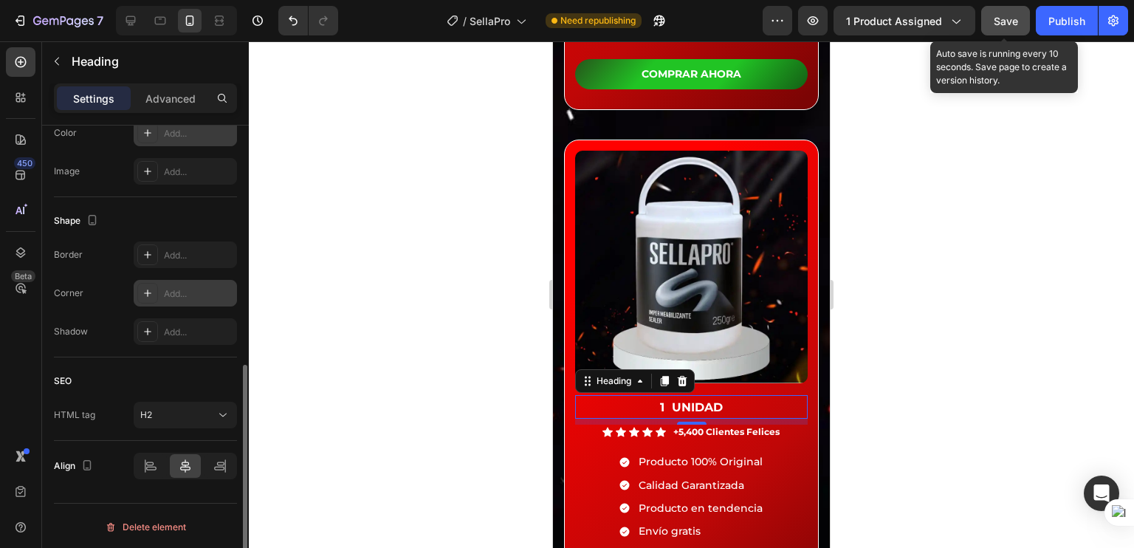
click at [1001, 24] on span "Save" at bounding box center [1006, 21] width 24 height 13
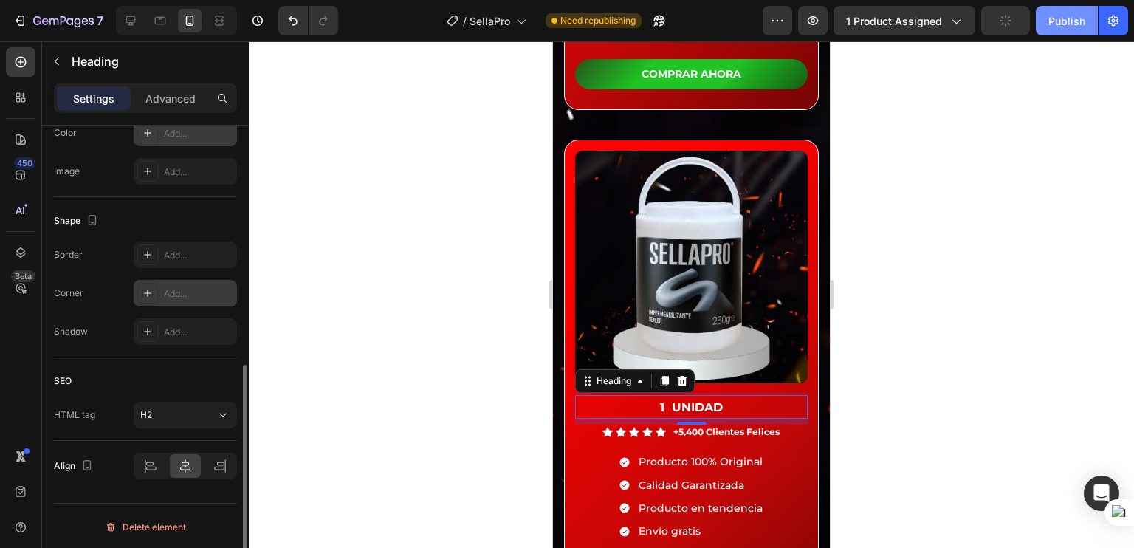
click at [1064, 27] on div "Publish" at bounding box center [1066, 21] width 37 height 16
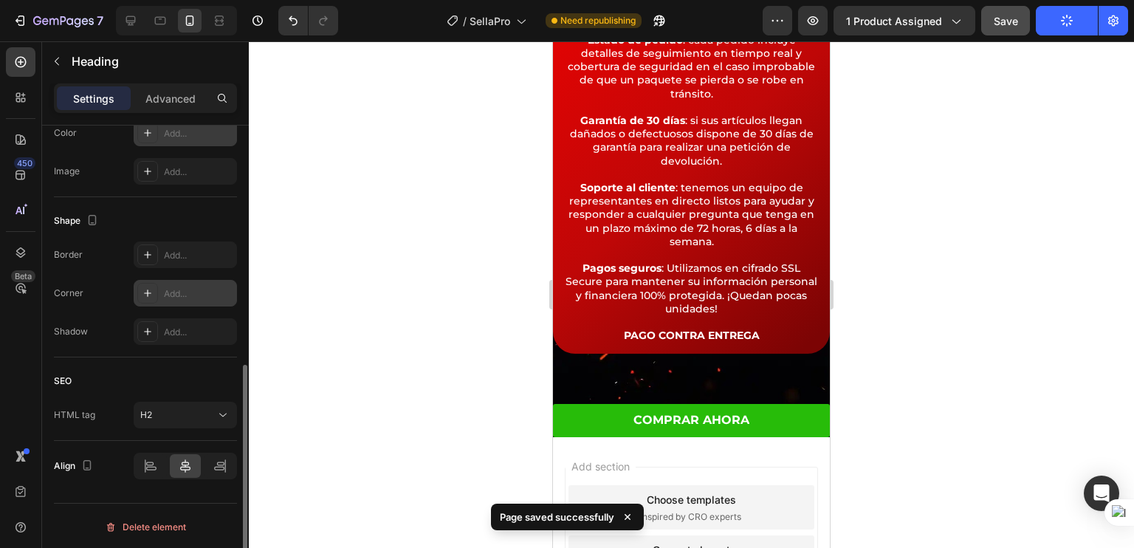
scroll to position [6307, 0]
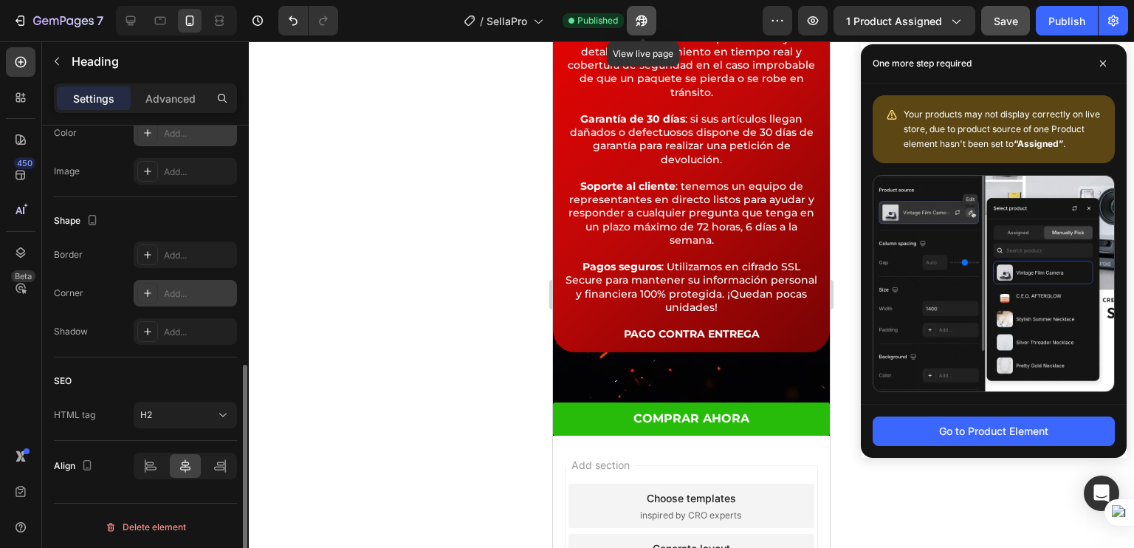
click at [639, 20] on icon "button" at bounding box center [641, 20] width 15 height 15
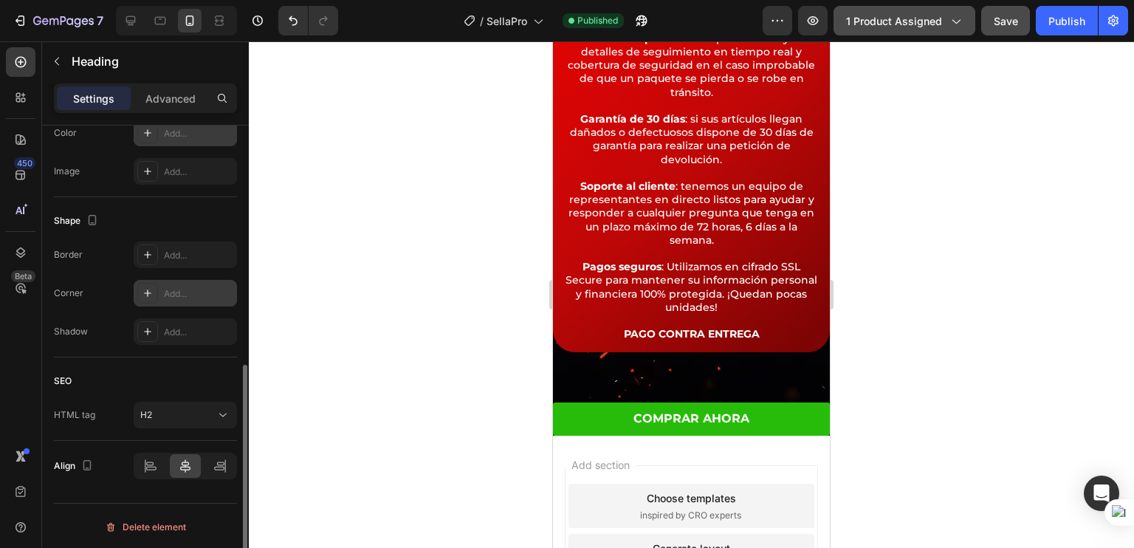
click at [936, 31] on button "1 product assigned" at bounding box center [904, 21] width 142 height 30
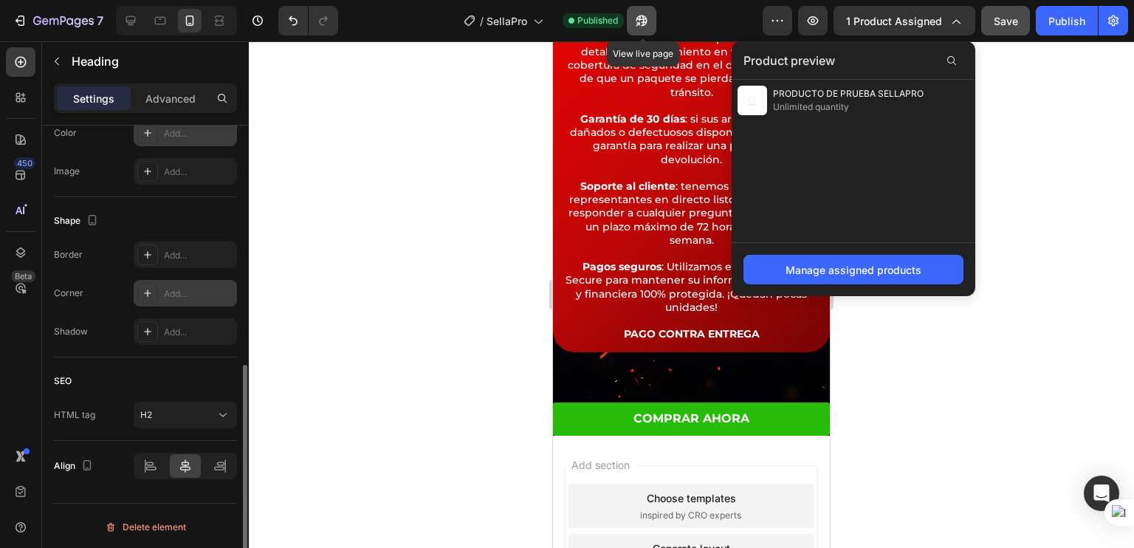
click at [642, 21] on icon "button" at bounding box center [641, 20] width 15 height 15
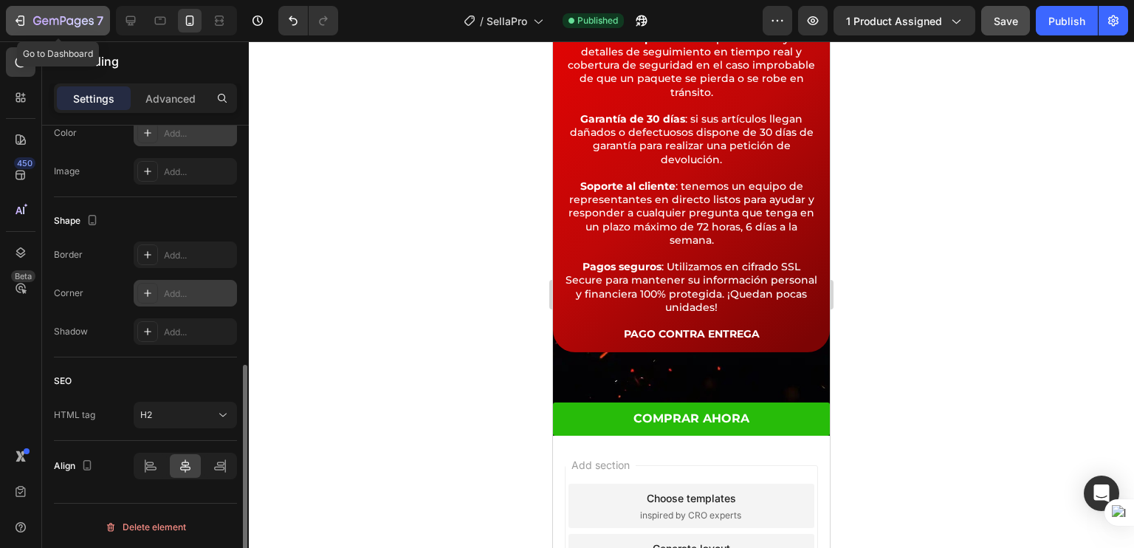
click at [65, 16] on icon "button" at bounding box center [63, 22] width 61 height 13
